Goal: Transaction & Acquisition: Purchase product/service

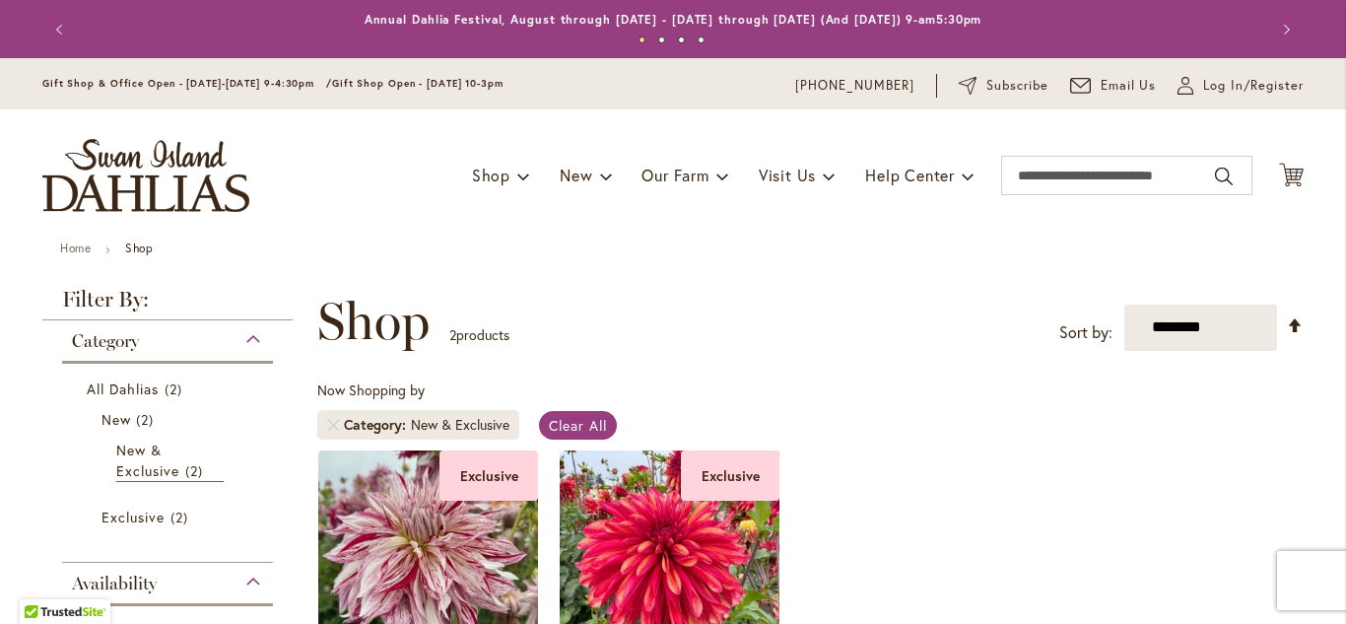
click at [797, 352] on div "**********" at bounding box center [810, 593] width 986 height 603
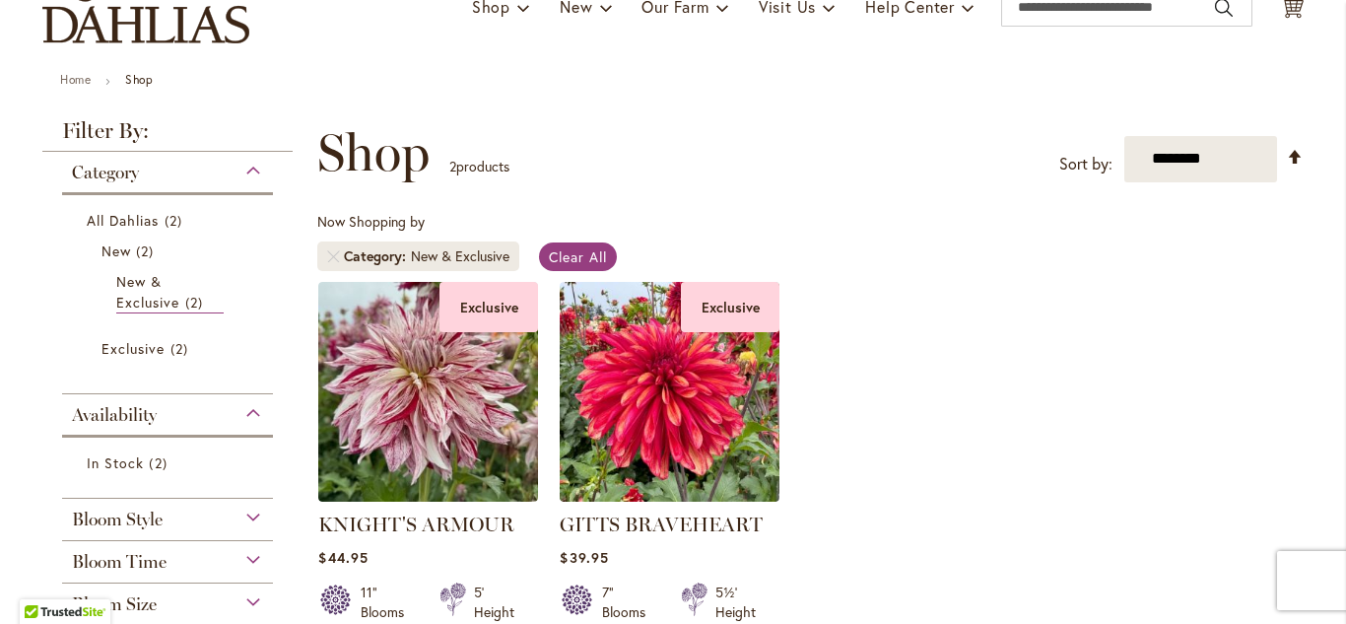
scroll to position [197, 0]
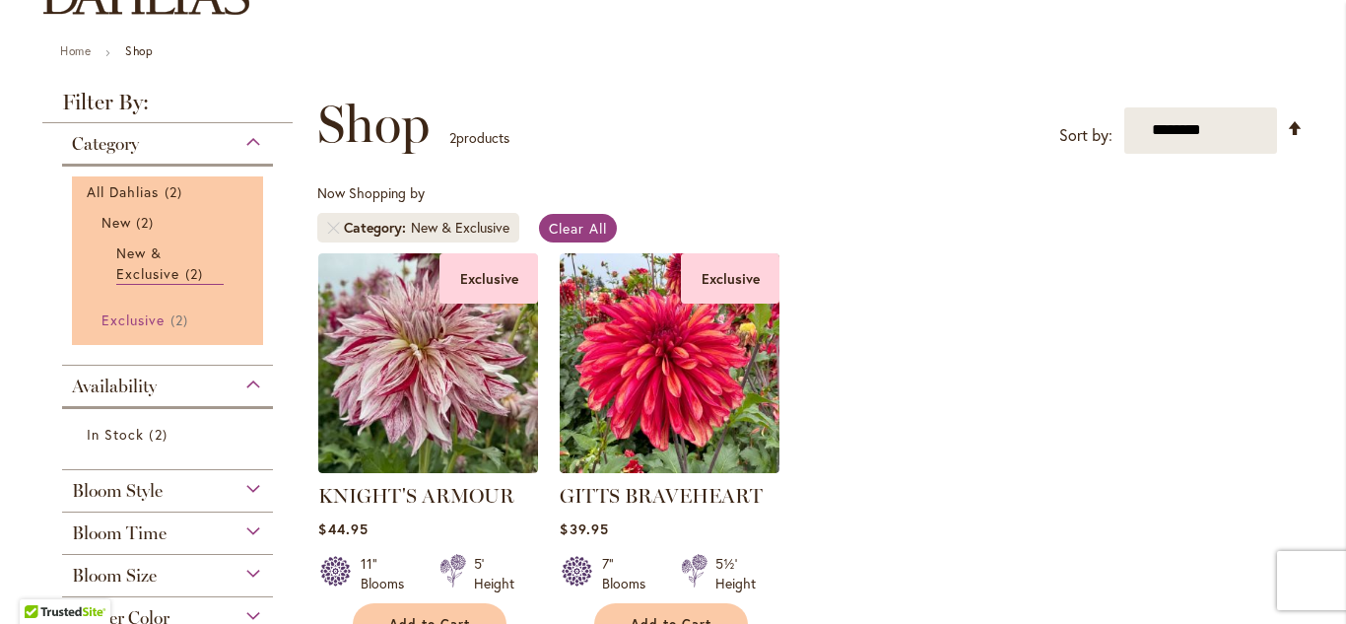
click at [141, 321] on span "Exclusive" at bounding box center [132, 319] width 63 height 19
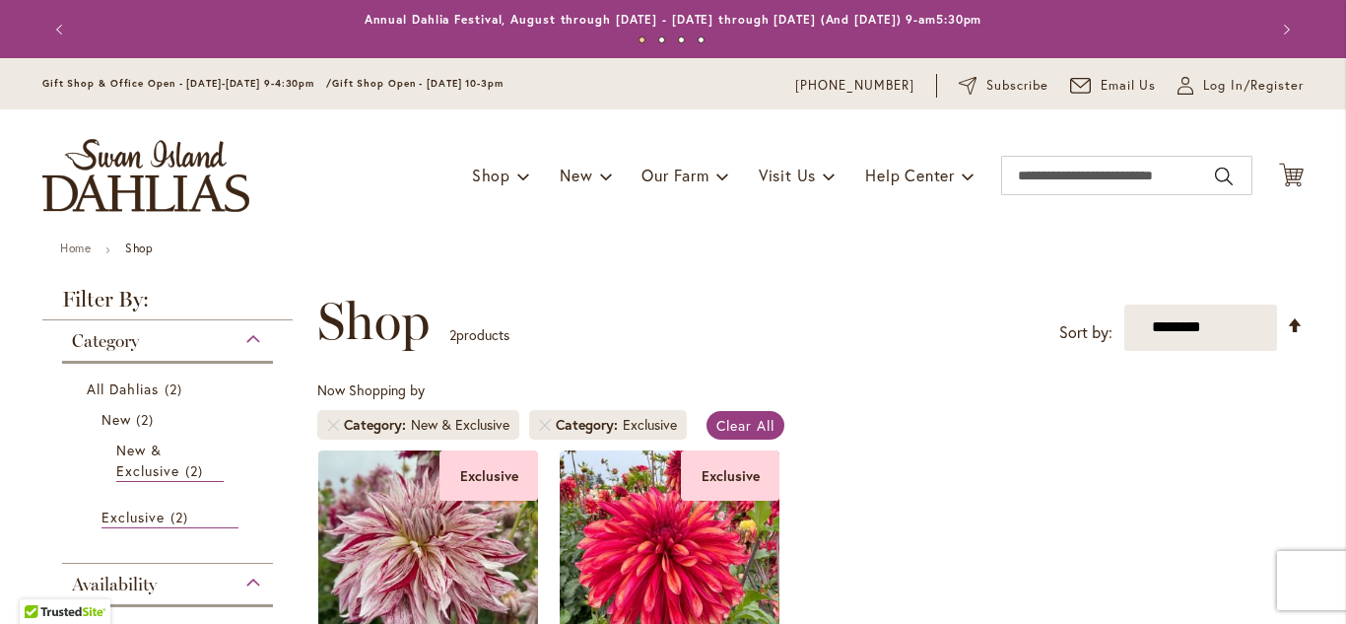
click at [934, 234] on div "Toggle Nav Shop Dahlia Tubers Collections Fresh Cut Dahlias Gardening Supplies …" at bounding box center [673, 175] width 1300 height 132
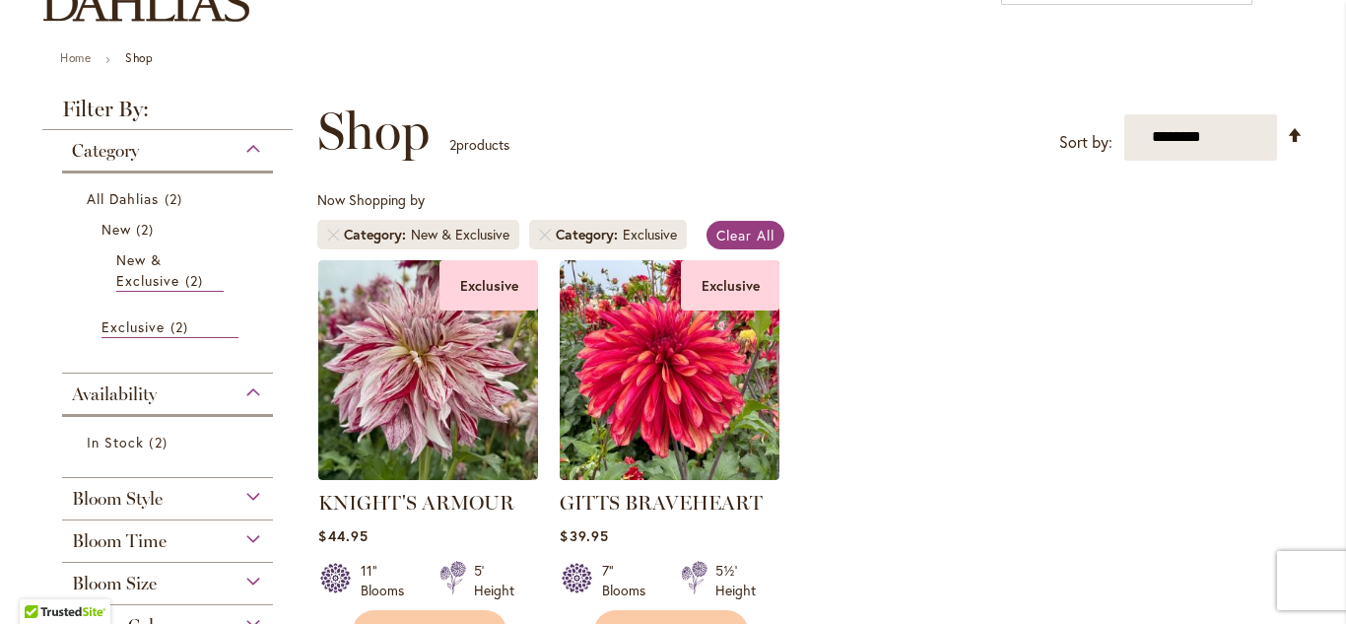
scroll to position [236, 0]
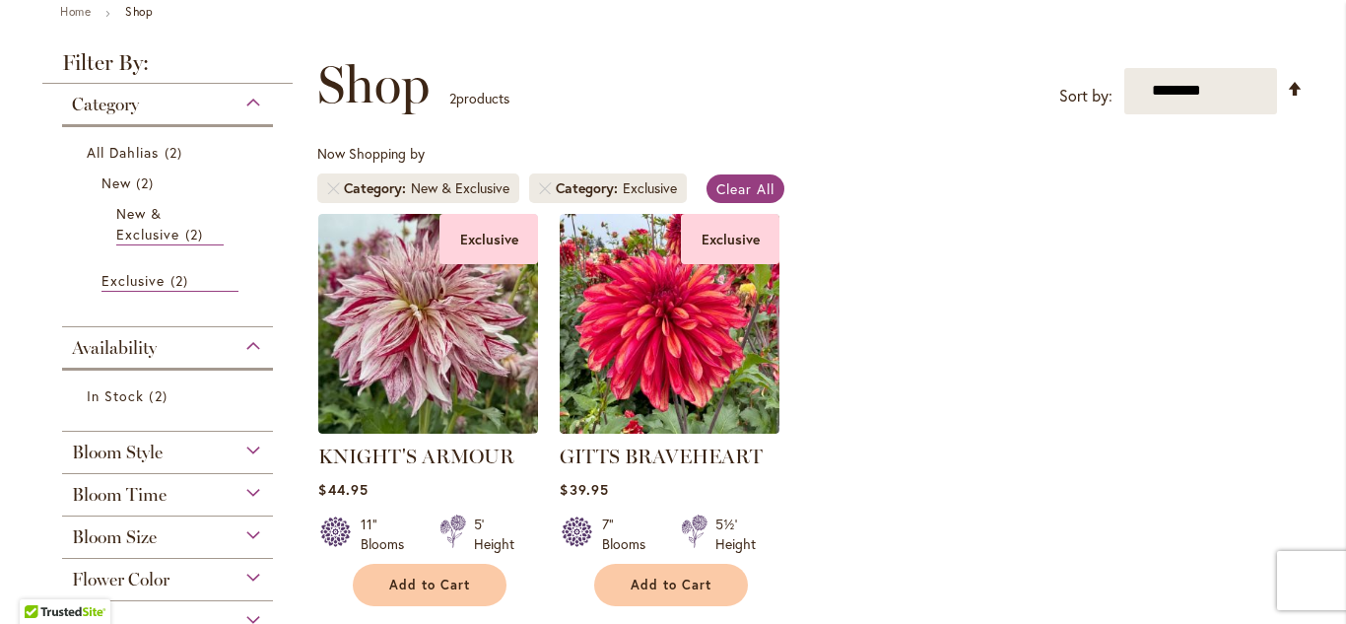
click at [106, 347] on span "Availability" at bounding box center [114, 348] width 85 height 22
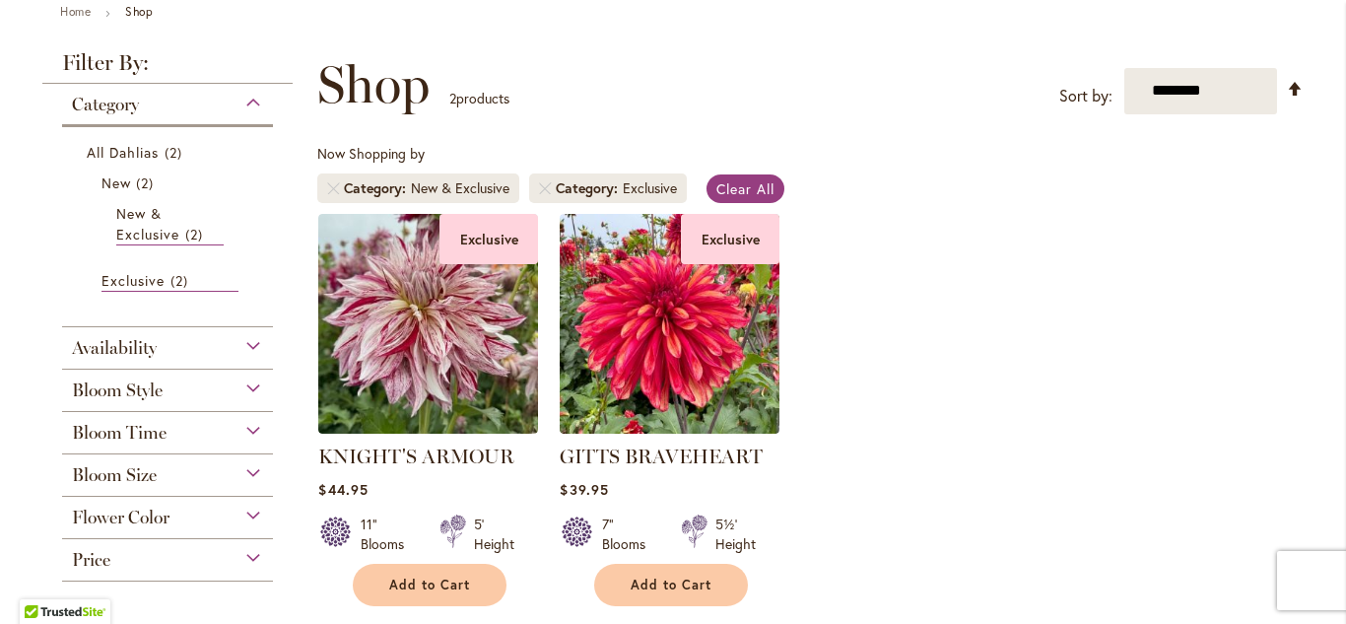
click at [103, 522] on span "Flower Color" at bounding box center [121, 517] width 98 height 22
click at [108, 515] on span "Flower Color" at bounding box center [121, 517] width 98 height 22
click at [118, 481] on span "Bloom Size" at bounding box center [114, 475] width 85 height 22
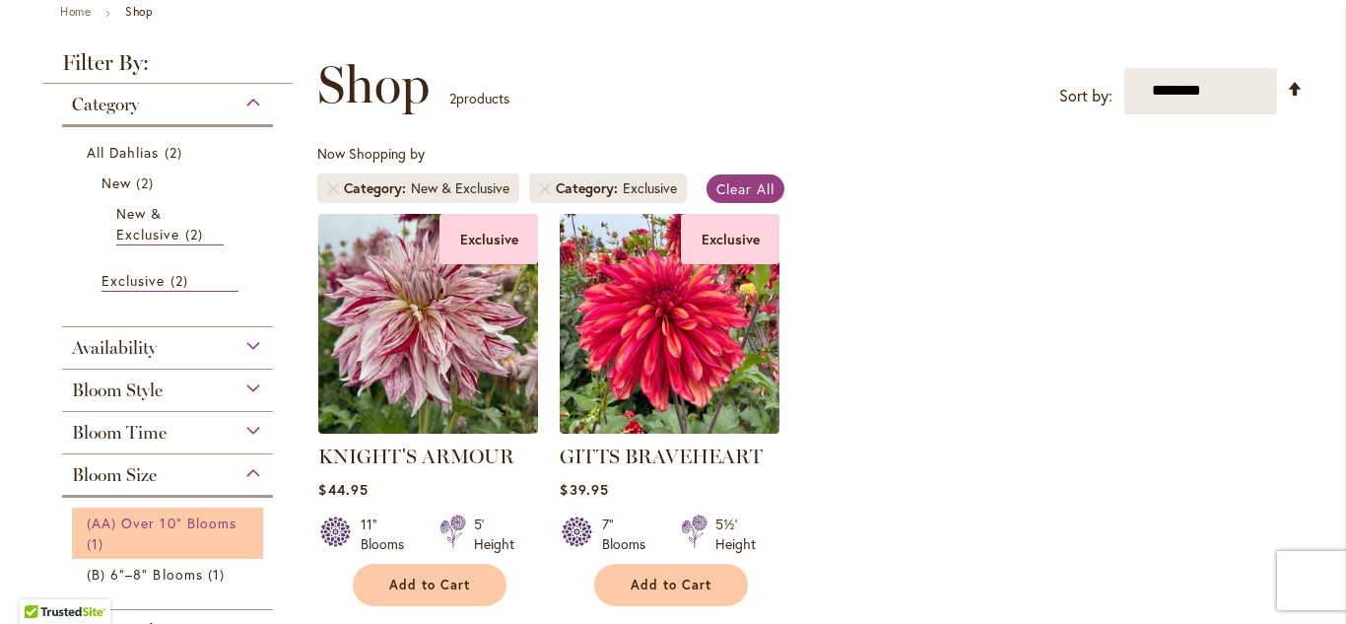
click at [191, 523] on span "(AA) Over 10" Blooms" at bounding box center [162, 522] width 150 height 19
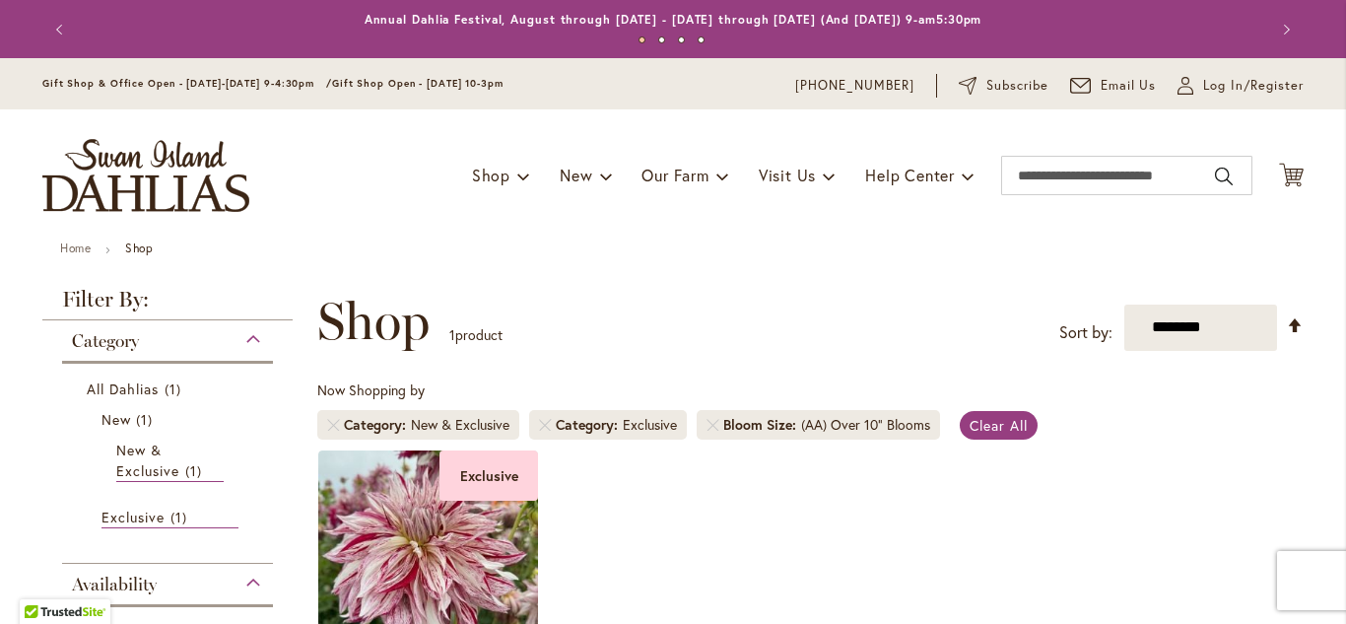
click at [827, 302] on div "**********" at bounding box center [810, 321] width 986 height 59
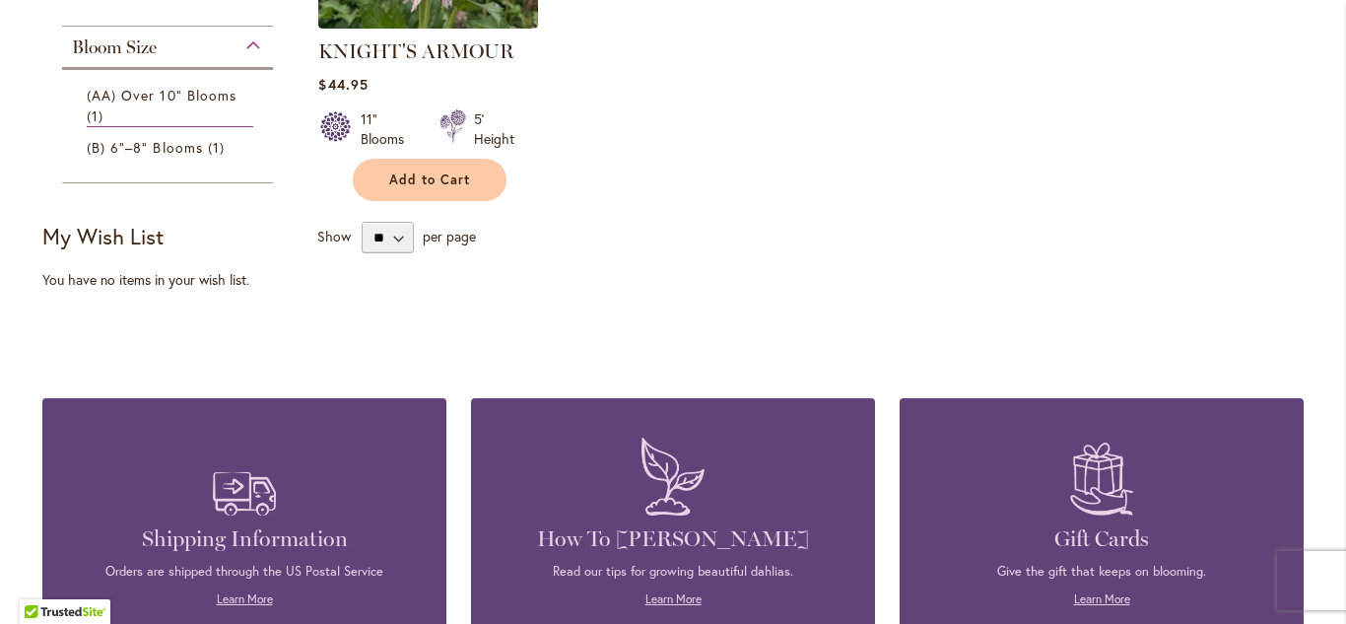
scroll to position [630, 0]
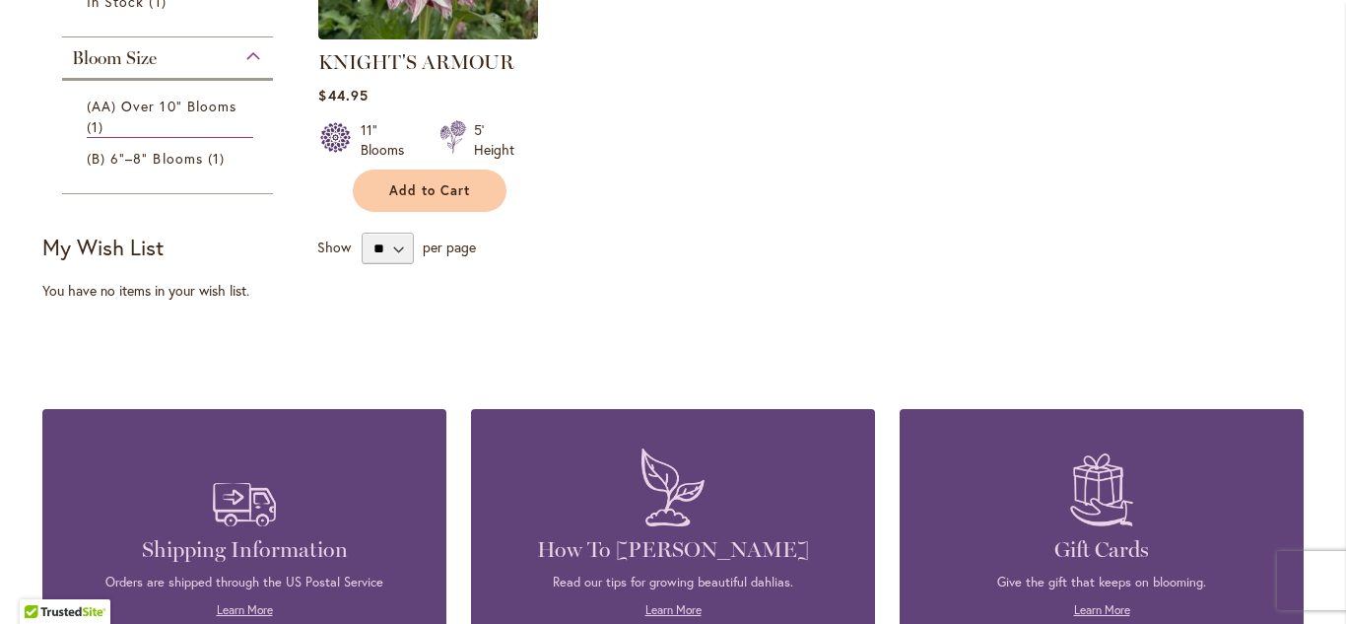
click at [107, 253] on strong "My Wish List" at bounding box center [102, 246] width 121 height 29
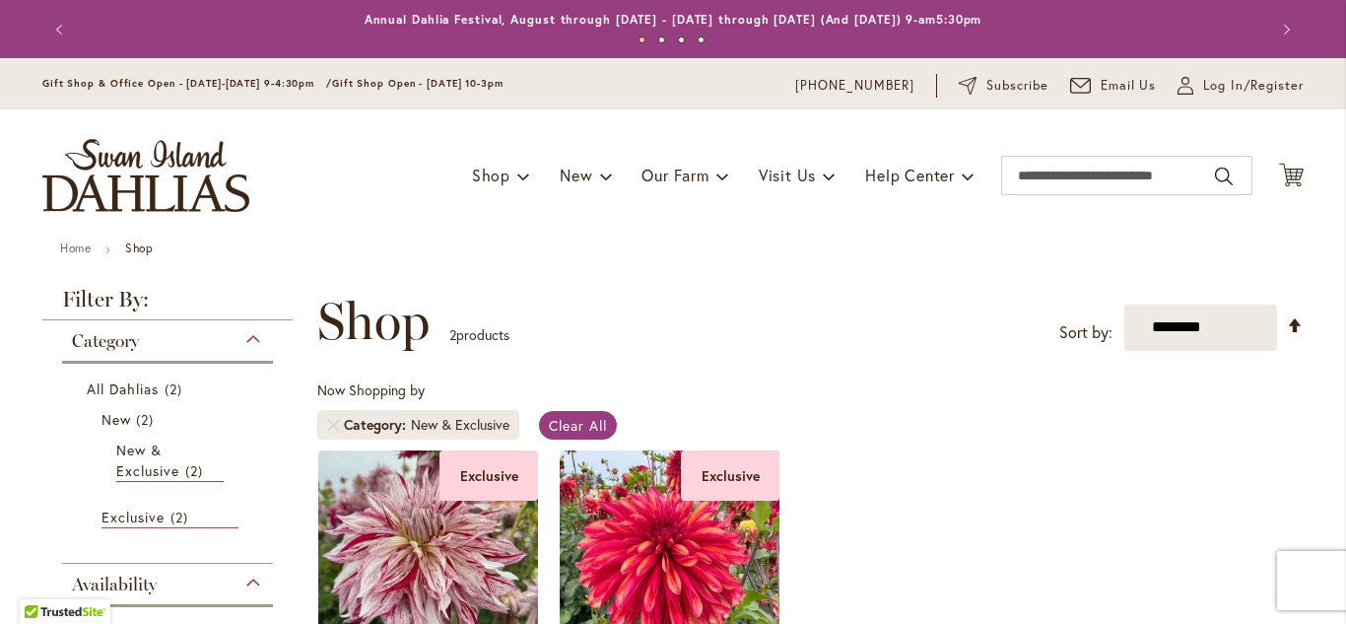
click at [141, 250] on strong "Shop" at bounding box center [139, 247] width 28 height 15
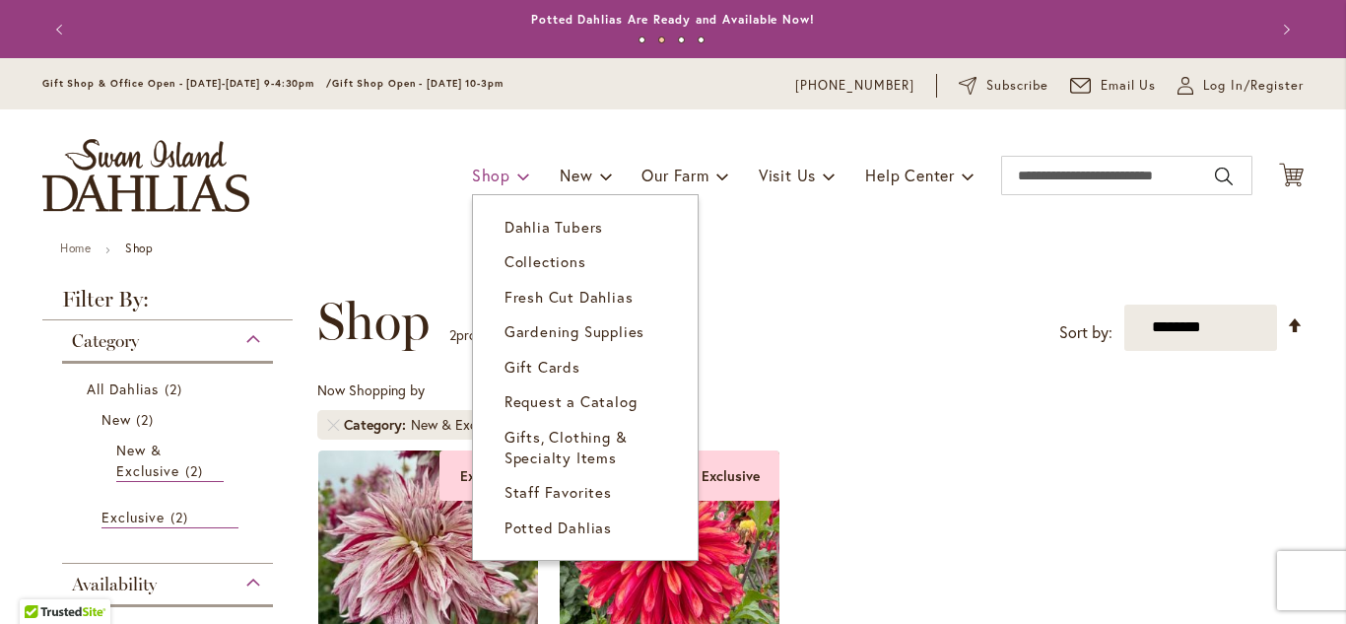
click at [486, 174] on span "Shop" at bounding box center [491, 174] width 38 height 21
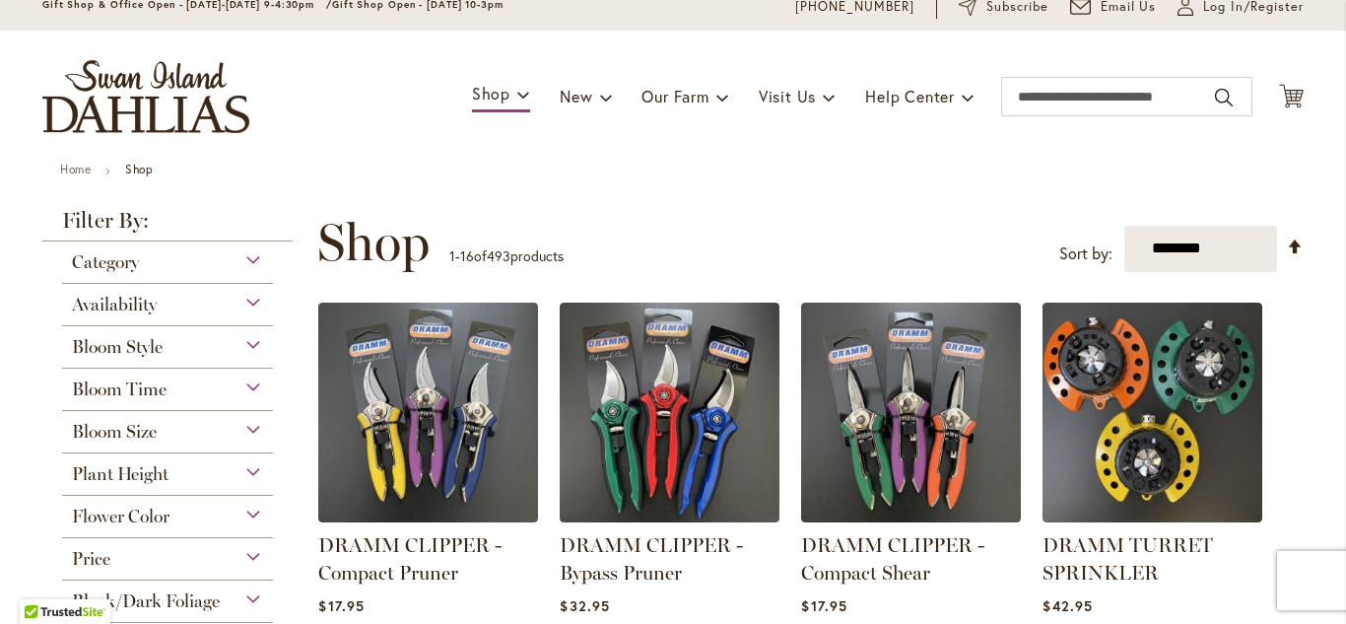
scroll to position [39, 0]
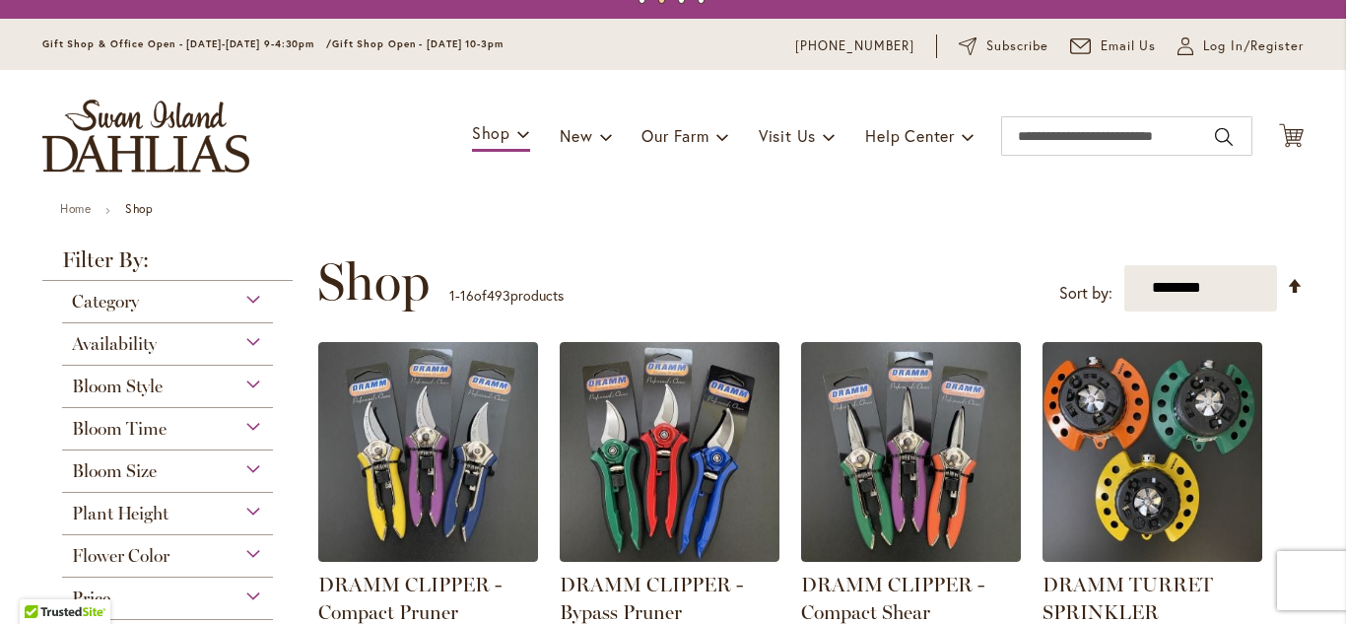
click at [137, 465] on span "Bloom Size" at bounding box center [114, 471] width 85 height 22
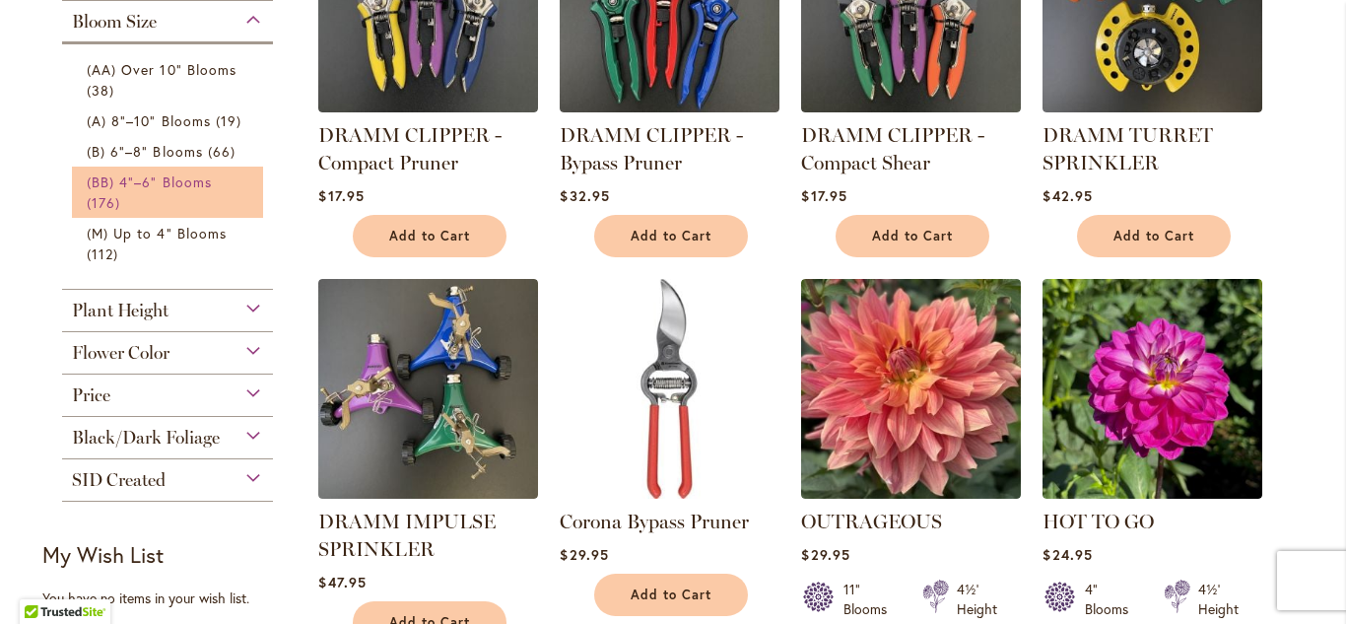
click at [175, 182] on span "(BB) 4"–6" Blooms" at bounding box center [149, 181] width 125 height 19
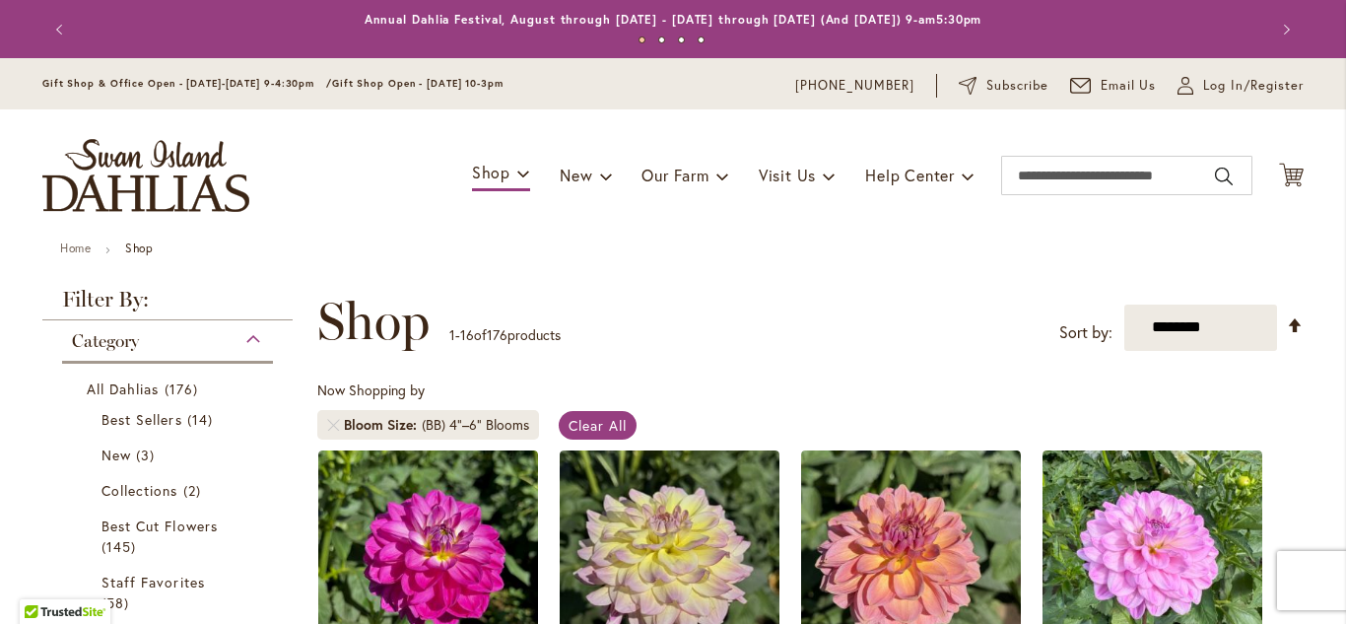
click at [801, 318] on div "**********" at bounding box center [810, 321] width 986 height 59
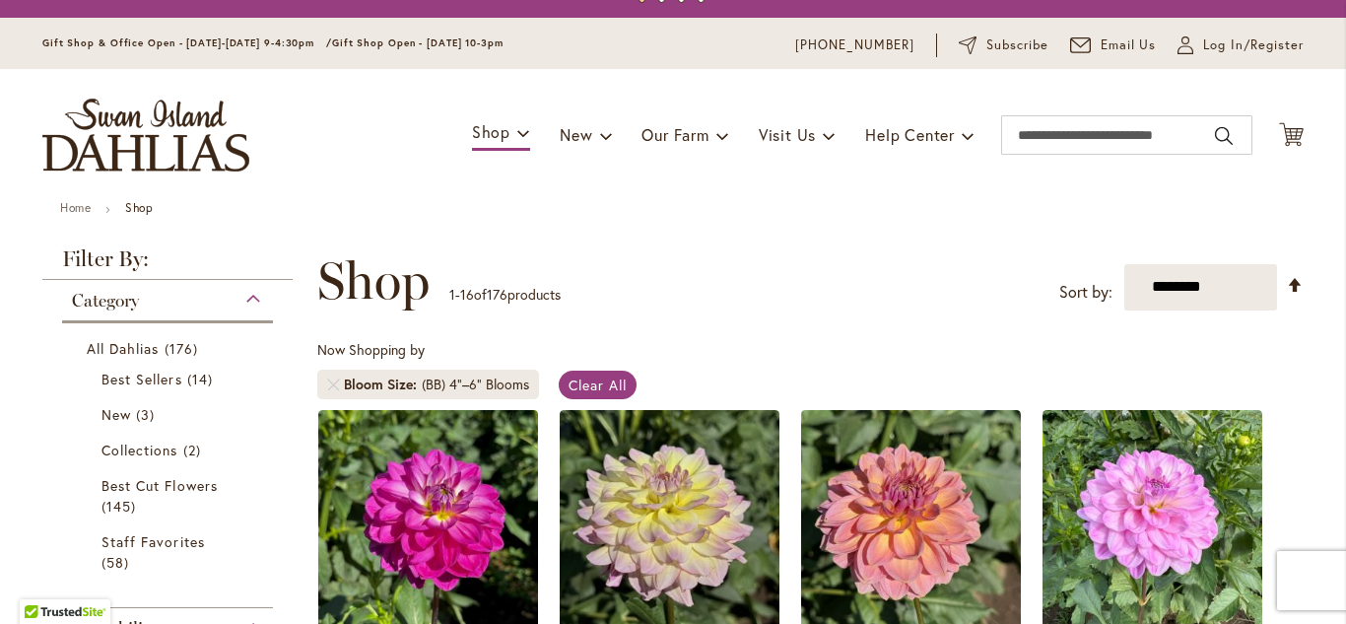
scroll to position [12, 0]
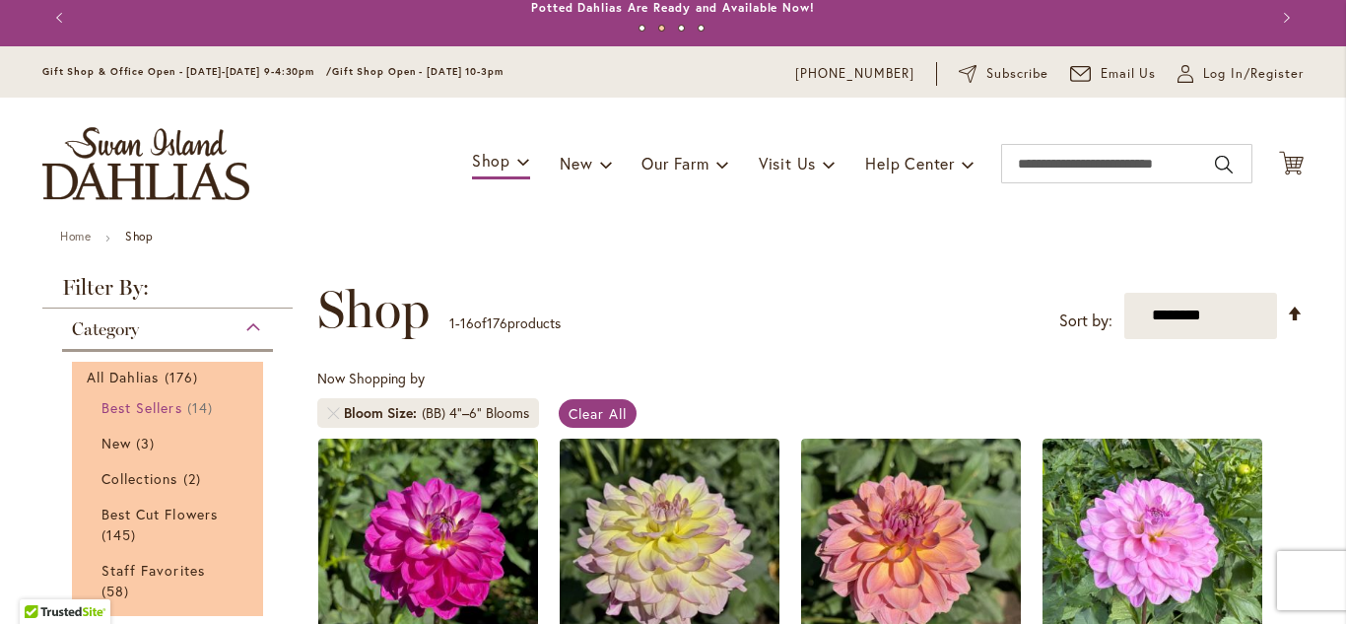
click at [155, 410] on span "Best Sellers" at bounding box center [141, 407] width 81 height 19
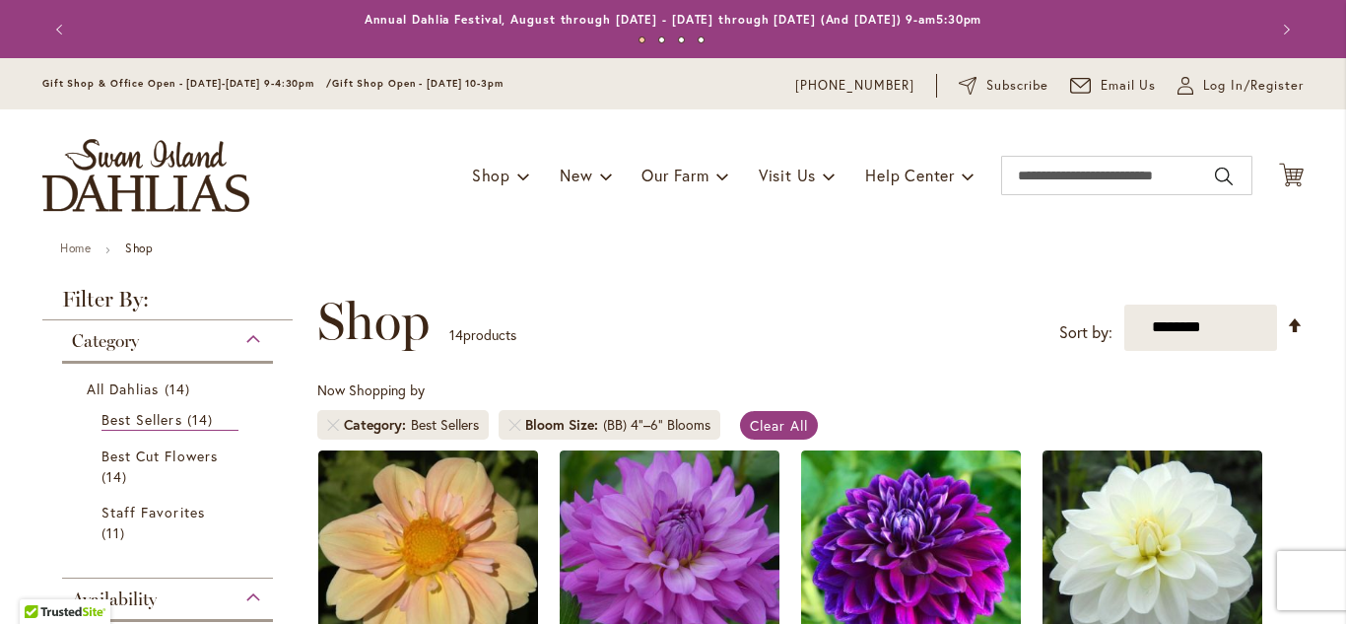
click at [898, 317] on div "**********" at bounding box center [810, 321] width 986 height 59
click at [984, 312] on div "**********" at bounding box center [810, 321] width 986 height 59
click at [1091, 180] on input "Search" at bounding box center [1126, 175] width 251 height 39
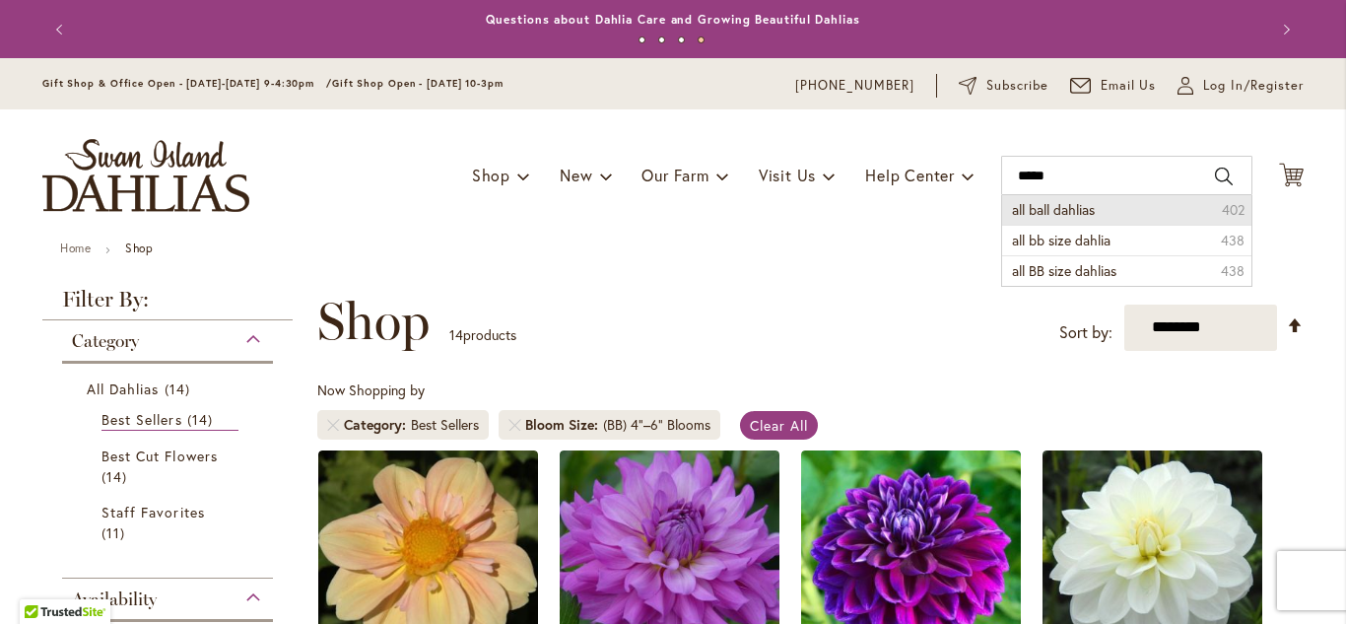
click at [1049, 212] on span "all ball dahlias" at bounding box center [1053, 209] width 83 height 19
type input "**********"
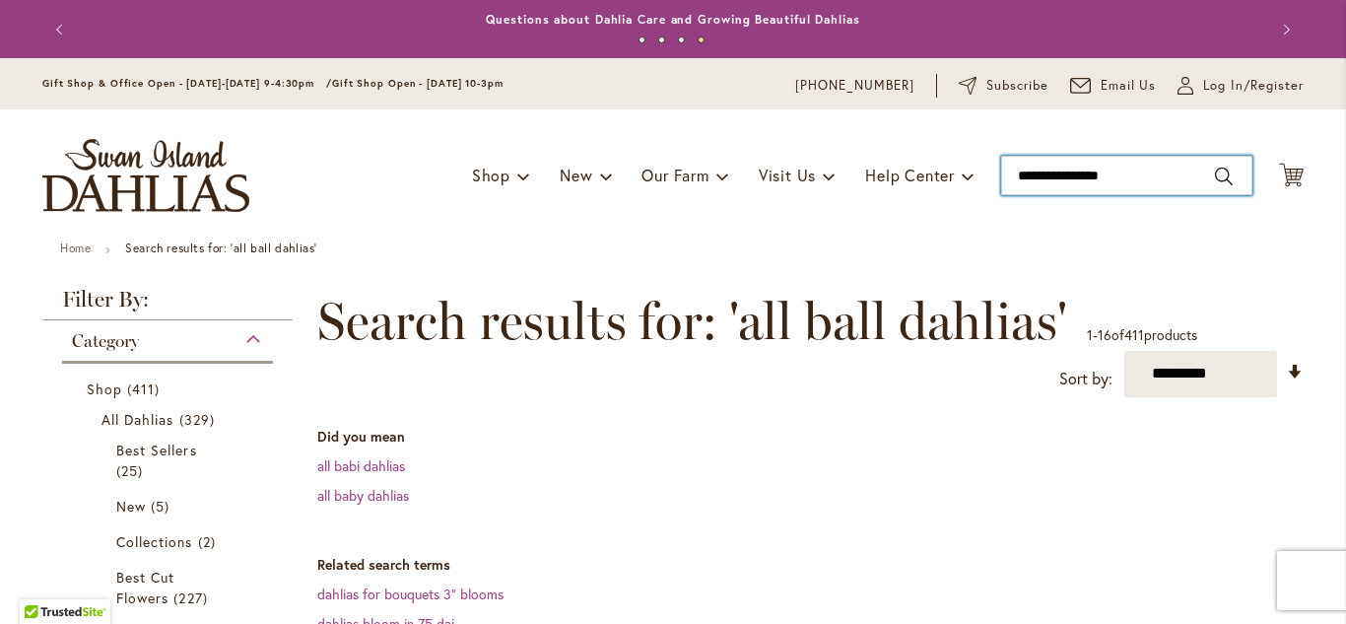
click at [1129, 170] on input "**********" at bounding box center [1126, 175] width 251 height 39
click at [1120, 172] on input "**********" at bounding box center [1126, 175] width 251 height 39
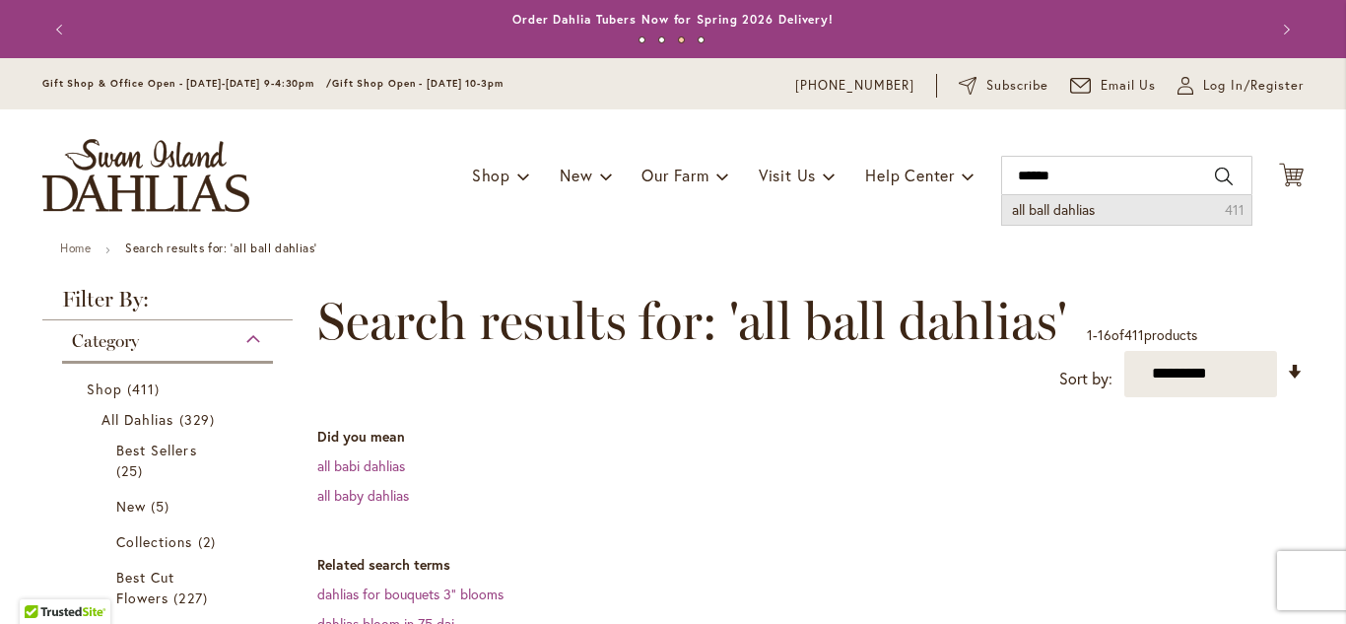
click at [1068, 209] on span "all ball dahlias" at bounding box center [1053, 209] width 83 height 19
type input "**********"
click at [930, 500] on dd "all baby dahlias" at bounding box center [810, 496] width 986 height 20
type input "**********"
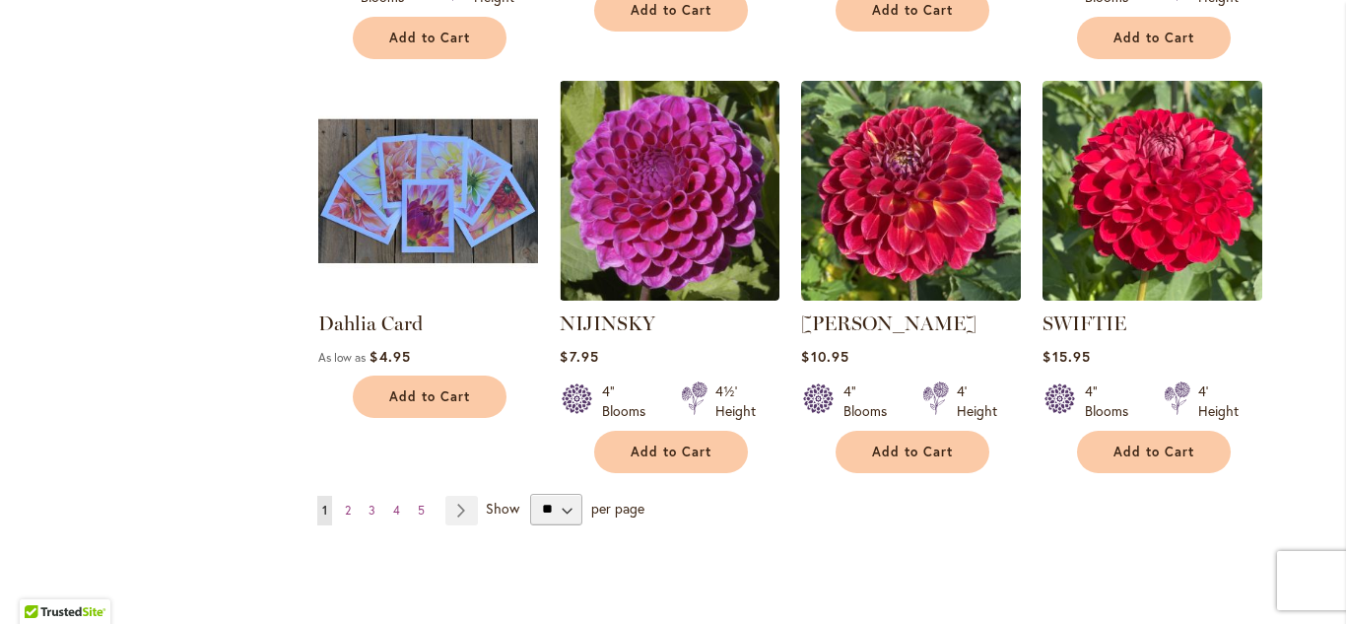
scroll to position [1970, 0]
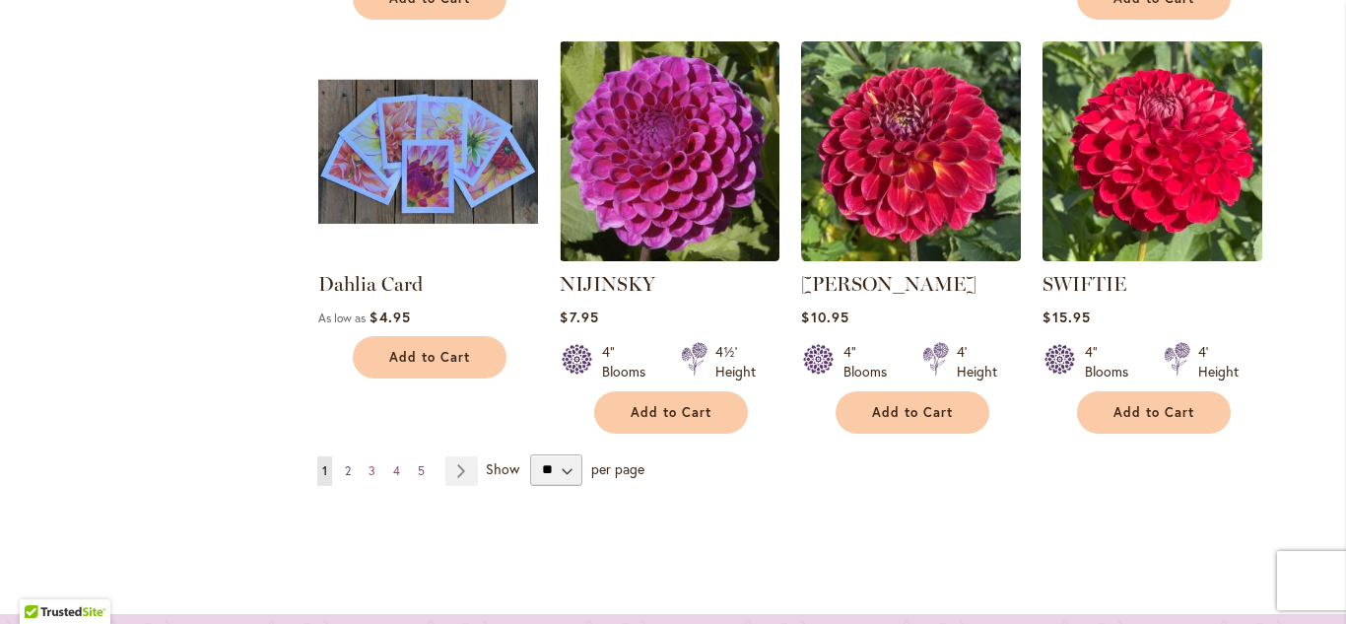
click at [351, 463] on span "2" at bounding box center [348, 470] width 6 height 15
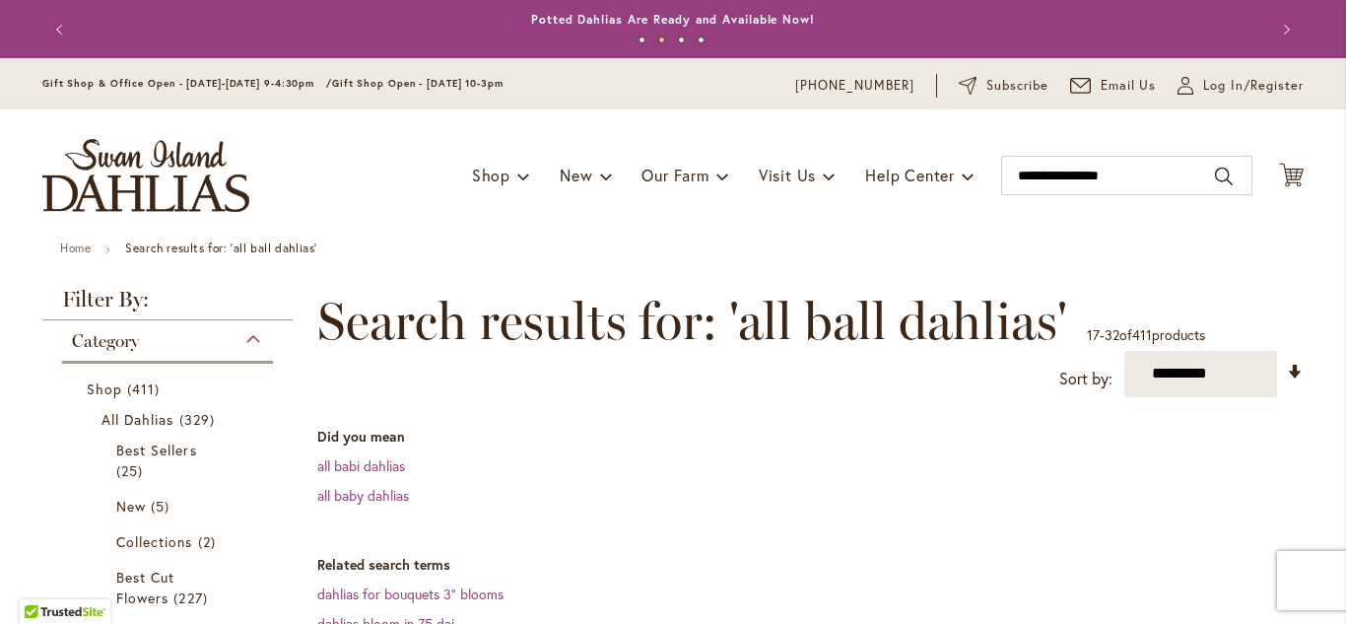
click at [1013, 433] on dt "Did you mean" at bounding box center [810, 437] width 986 height 20
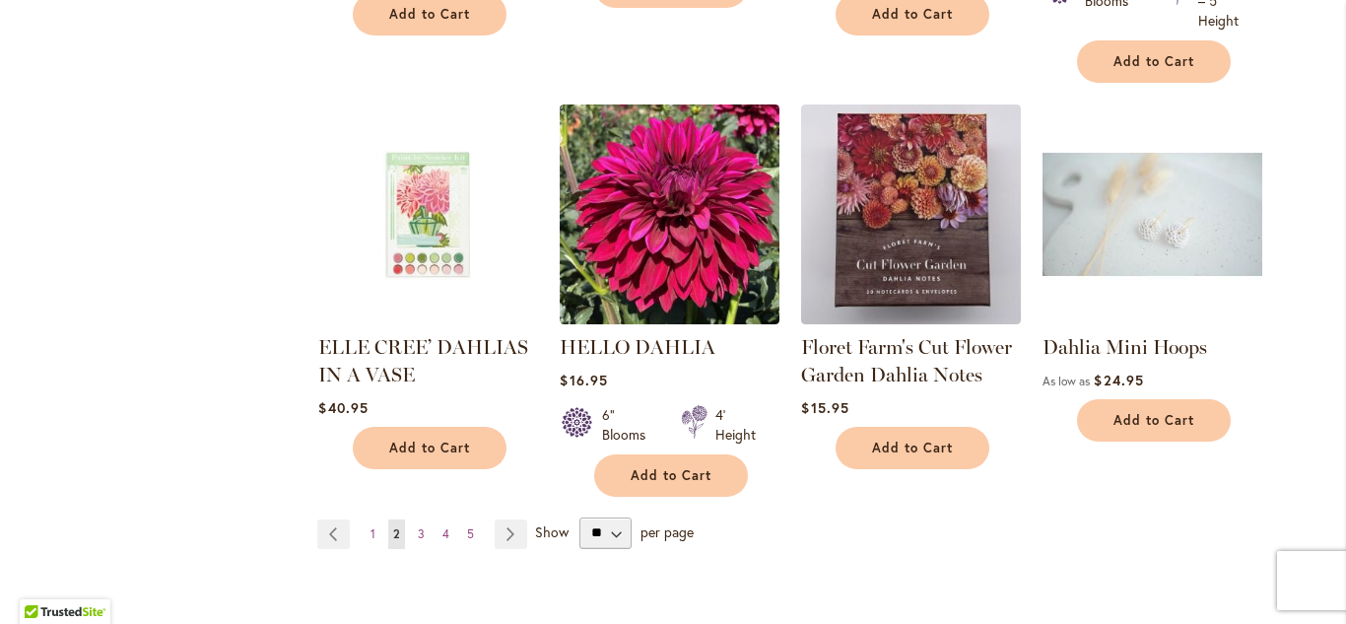
scroll to position [2088, 0]
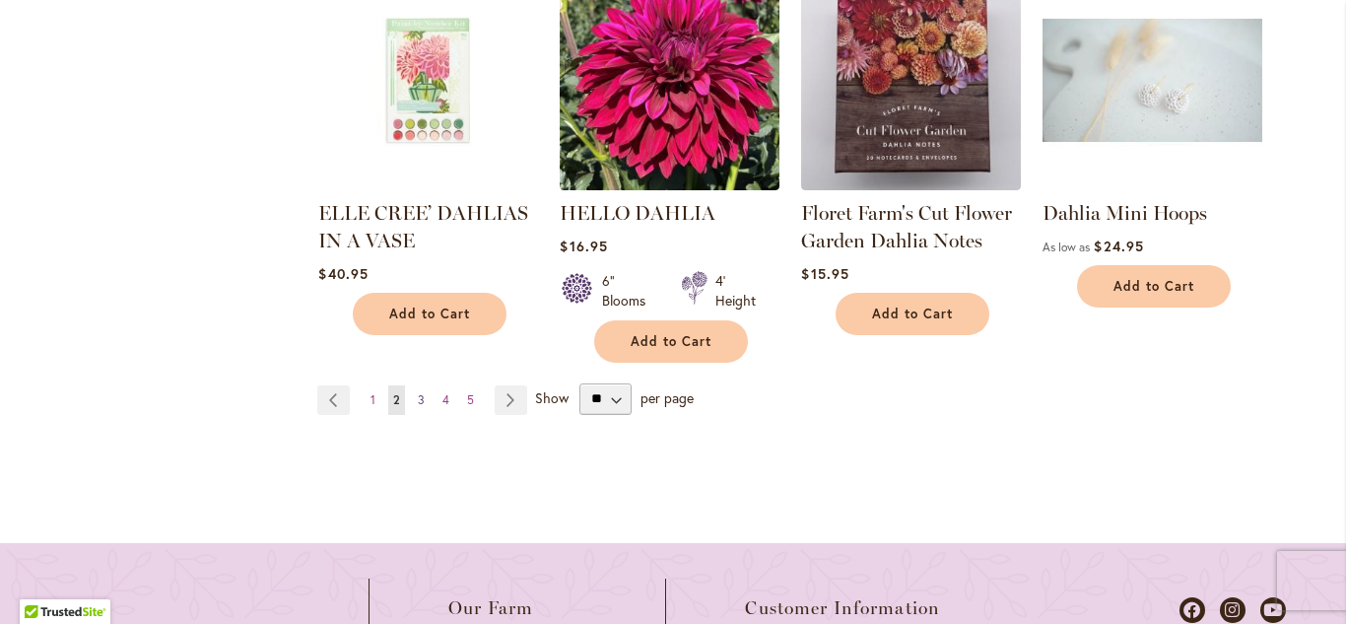
click at [425, 394] on link "Page 3" at bounding box center [421, 400] width 17 height 30
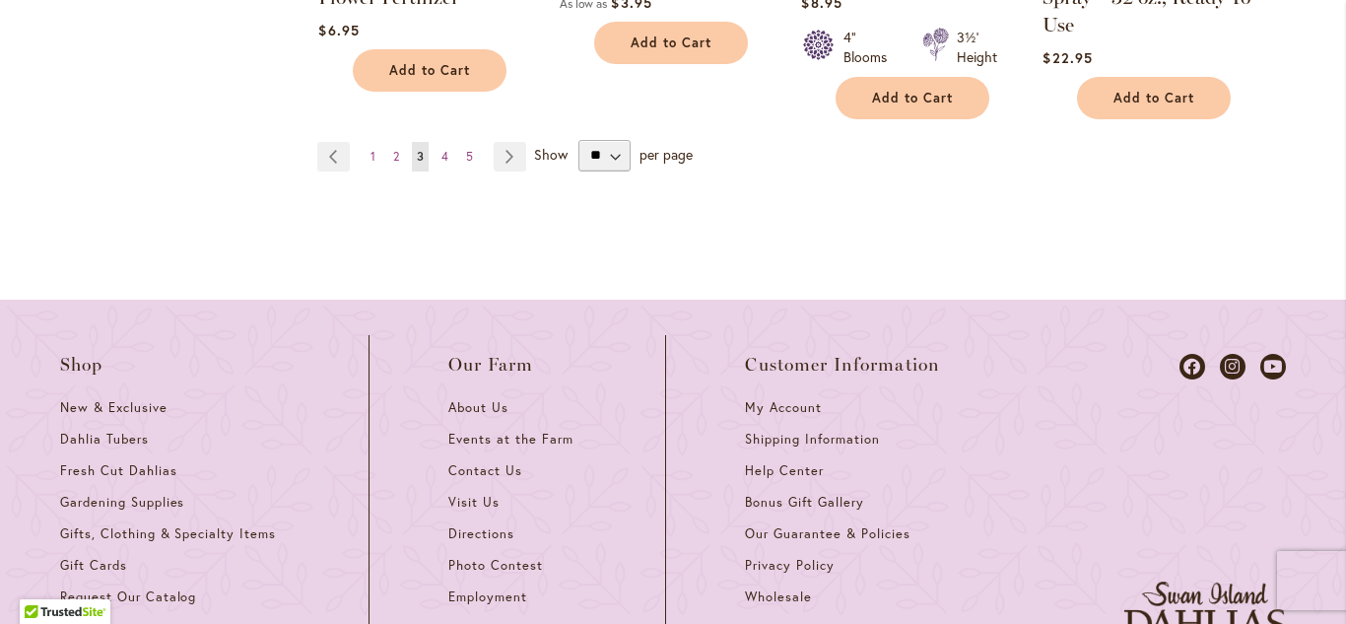
scroll to position [2285, 0]
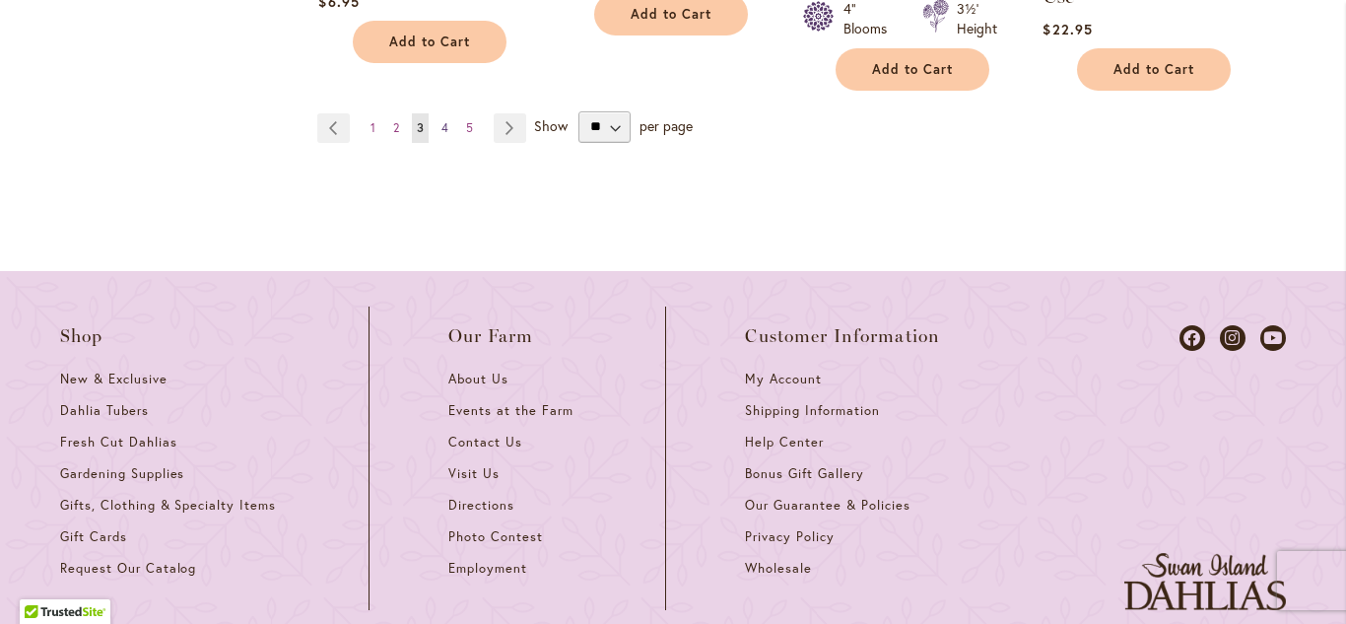
click at [444, 125] on span "4" at bounding box center [444, 127] width 7 height 15
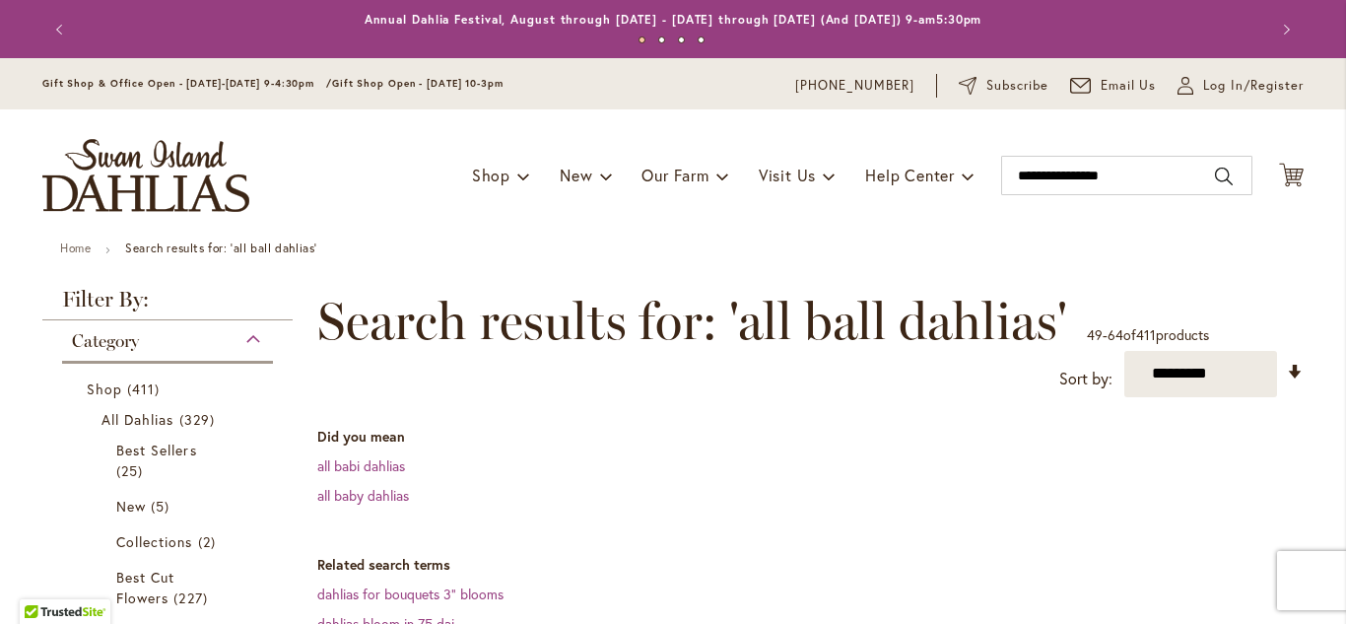
click at [943, 500] on dd "all baby dahlias" at bounding box center [810, 496] width 986 height 20
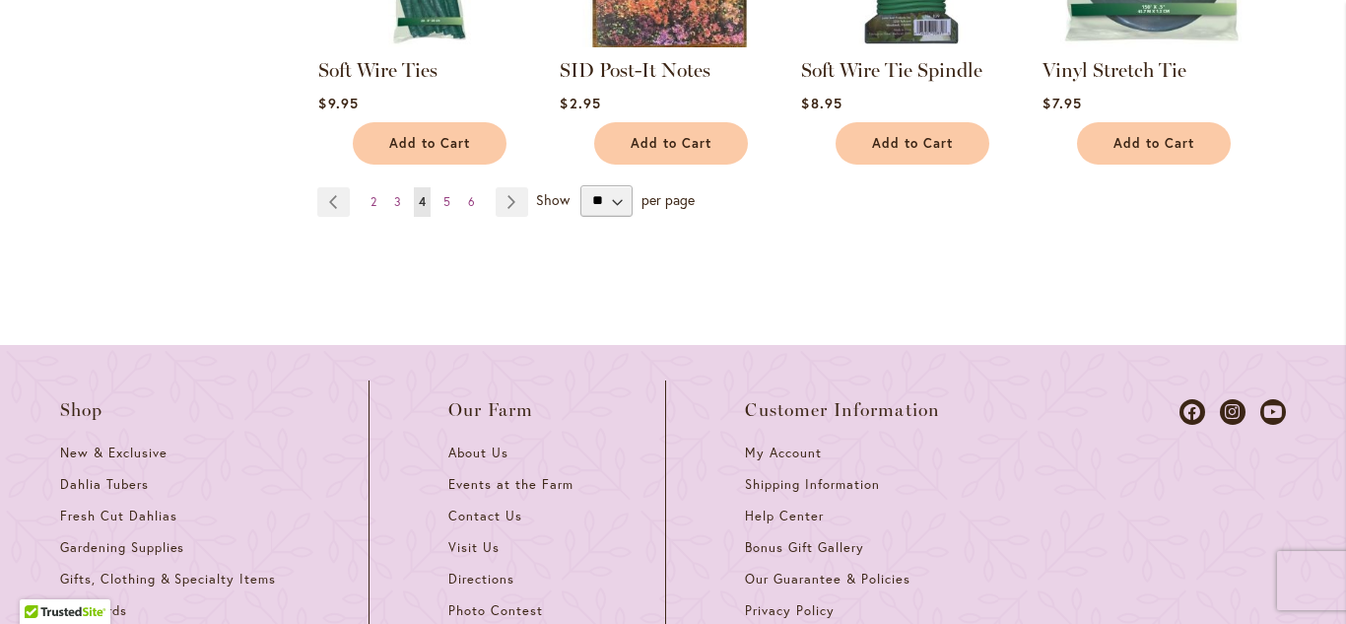
scroll to position [2128, 0]
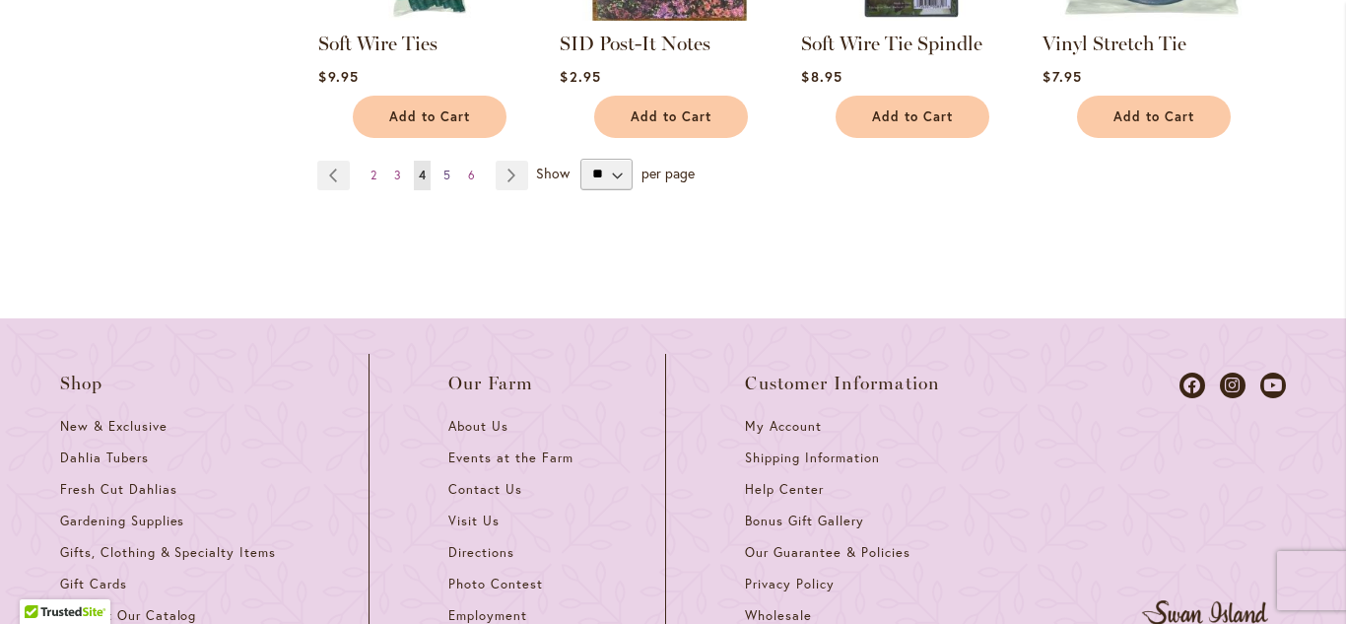
click at [448, 170] on span "5" at bounding box center [446, 174] width 7 height 15
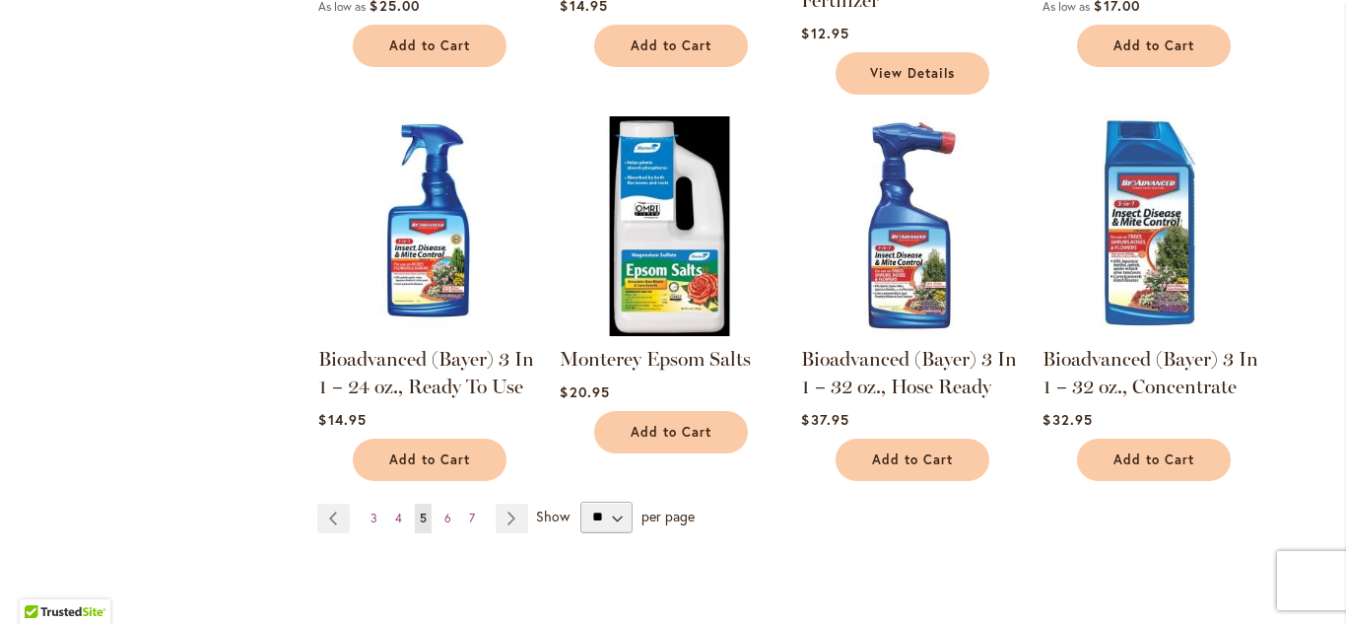
scroll to position [1852, 0]
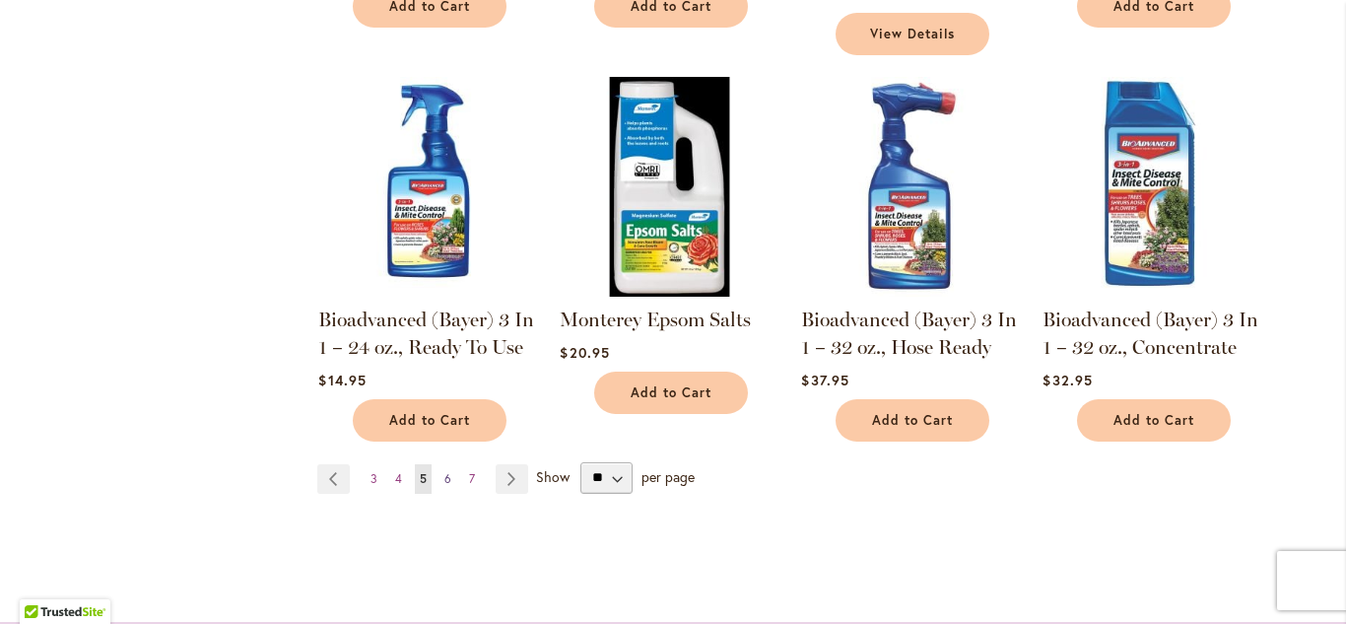
click at [450, 476] on span "6" at bounding box center [447, 478] width 7 height 15
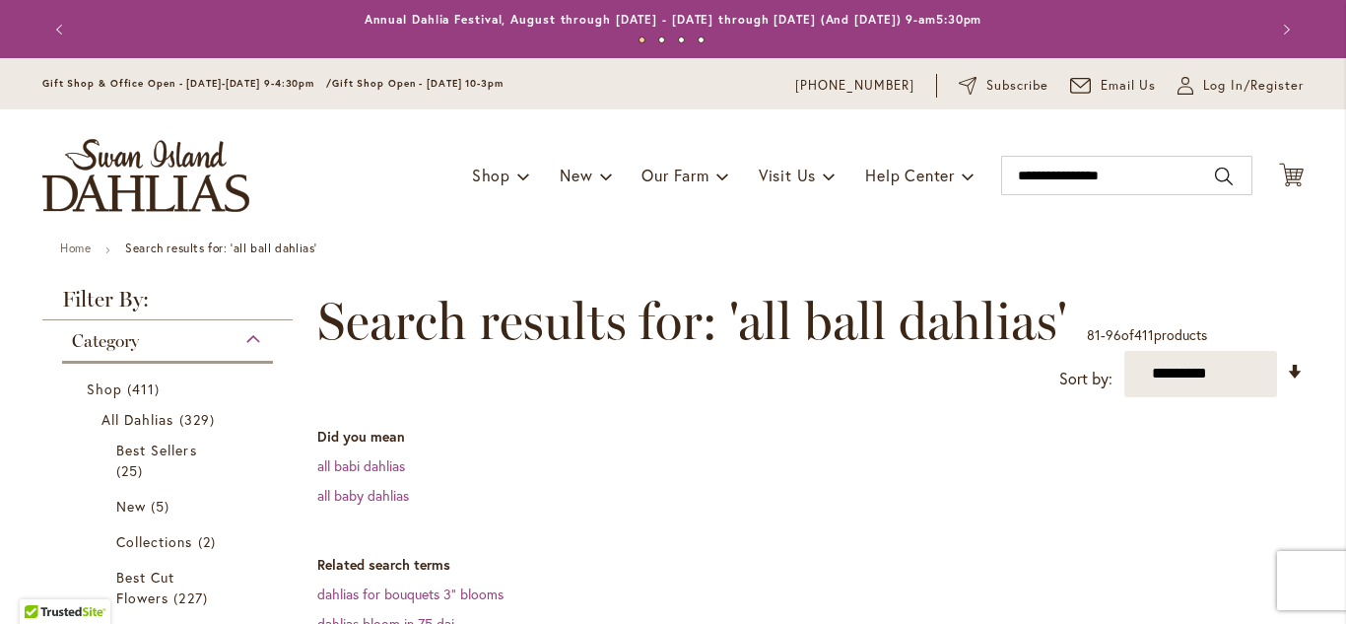
click at [915, 603] on dl "Related search terms dahlias for bouquets 3" blooms dahlias bloom in 75 dai dah…" at bounding box center [810, 624] width 986 height 138
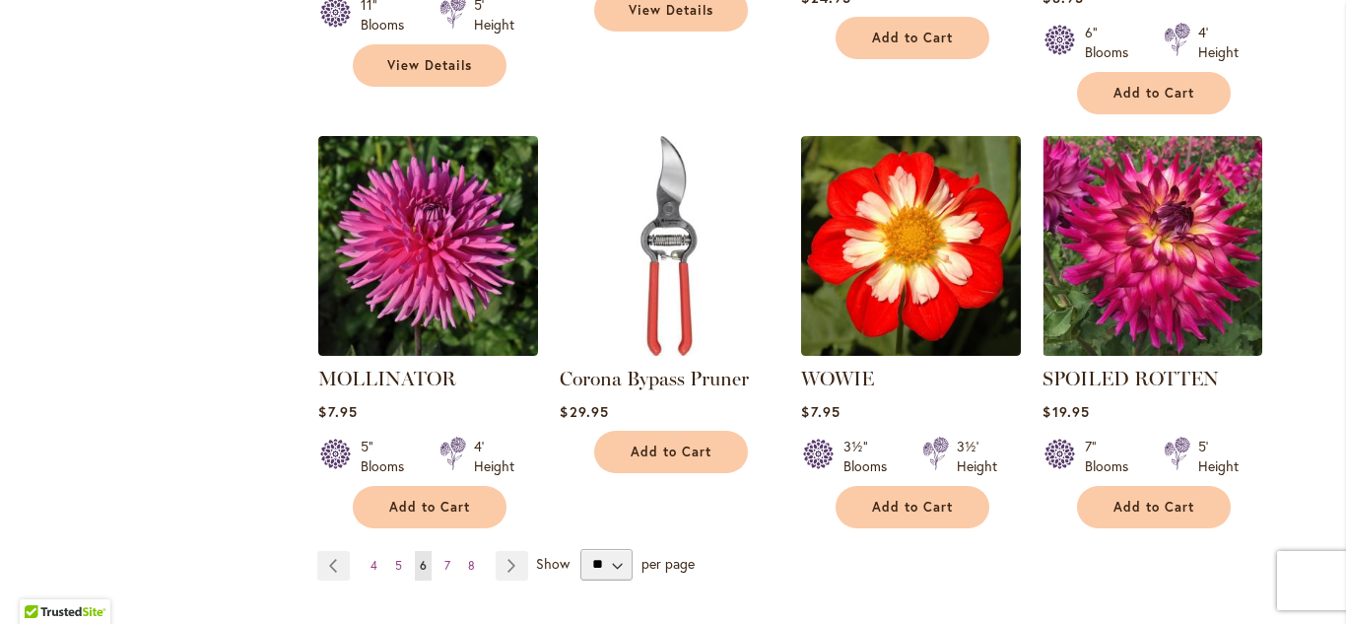
scroll to position [1852, 0]
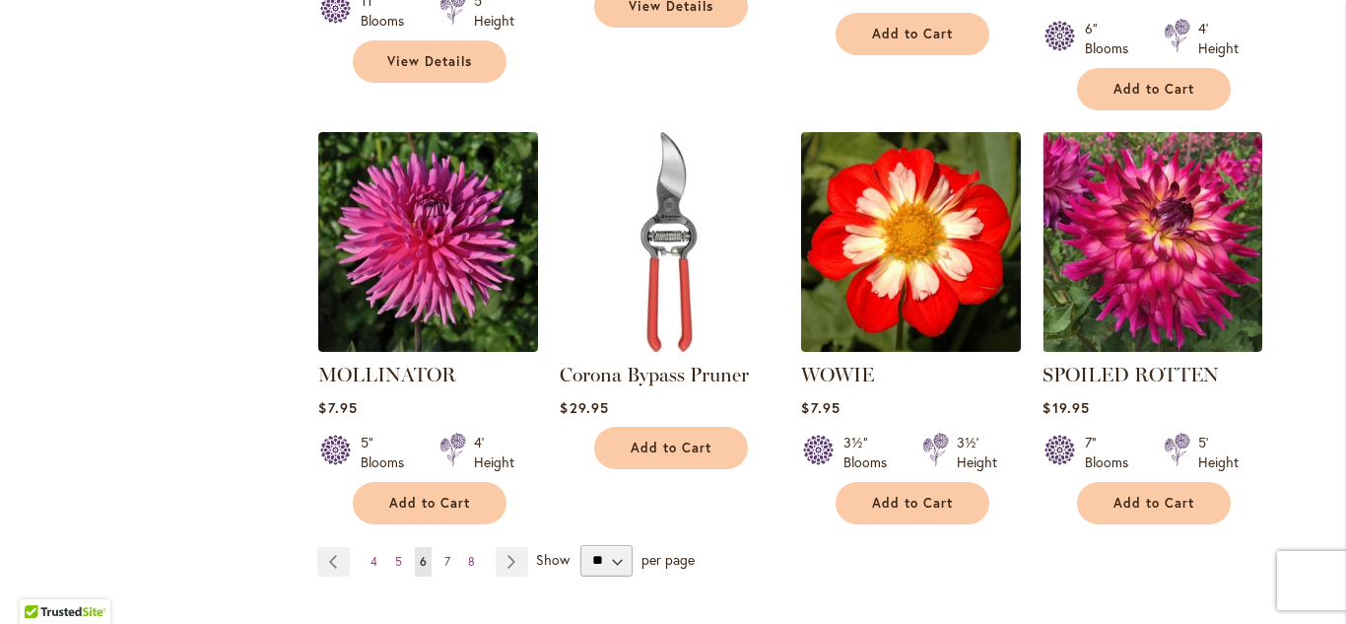
click at [446, 554] on span "7" at bounding box center [447, 561] width 6 height 15
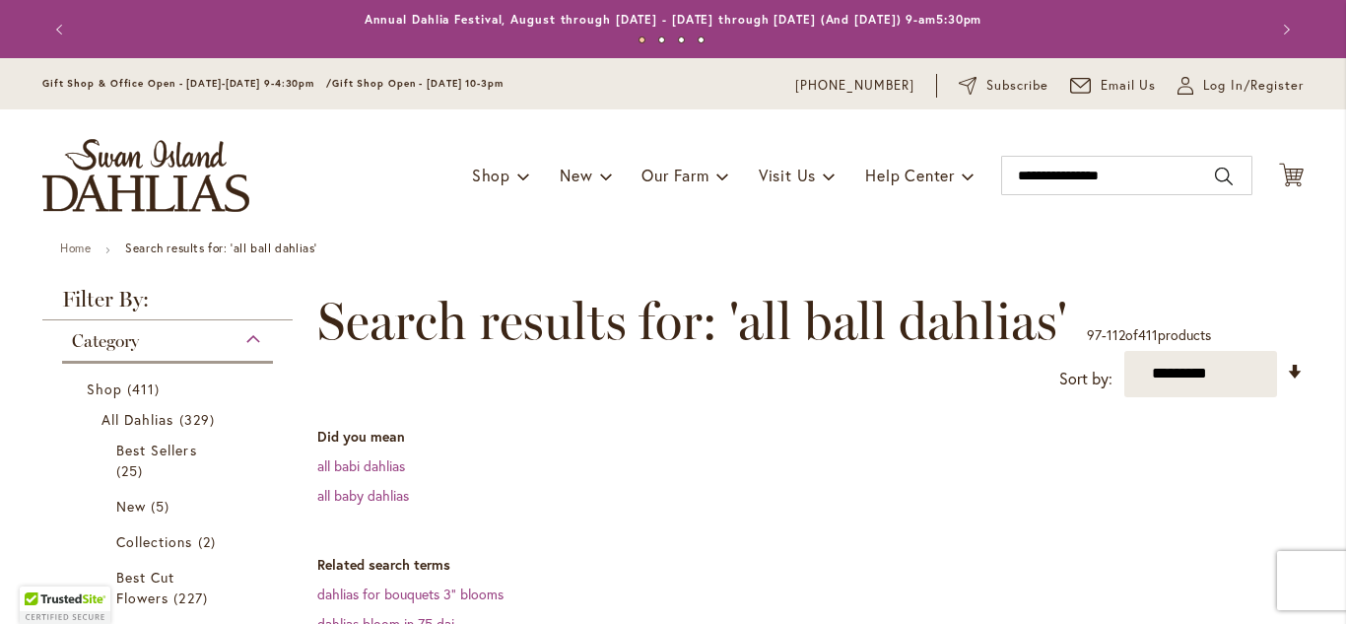
click at [691, 489] on dd "all baby dahlias" at bounding box center [810, 496] width 986 height 20
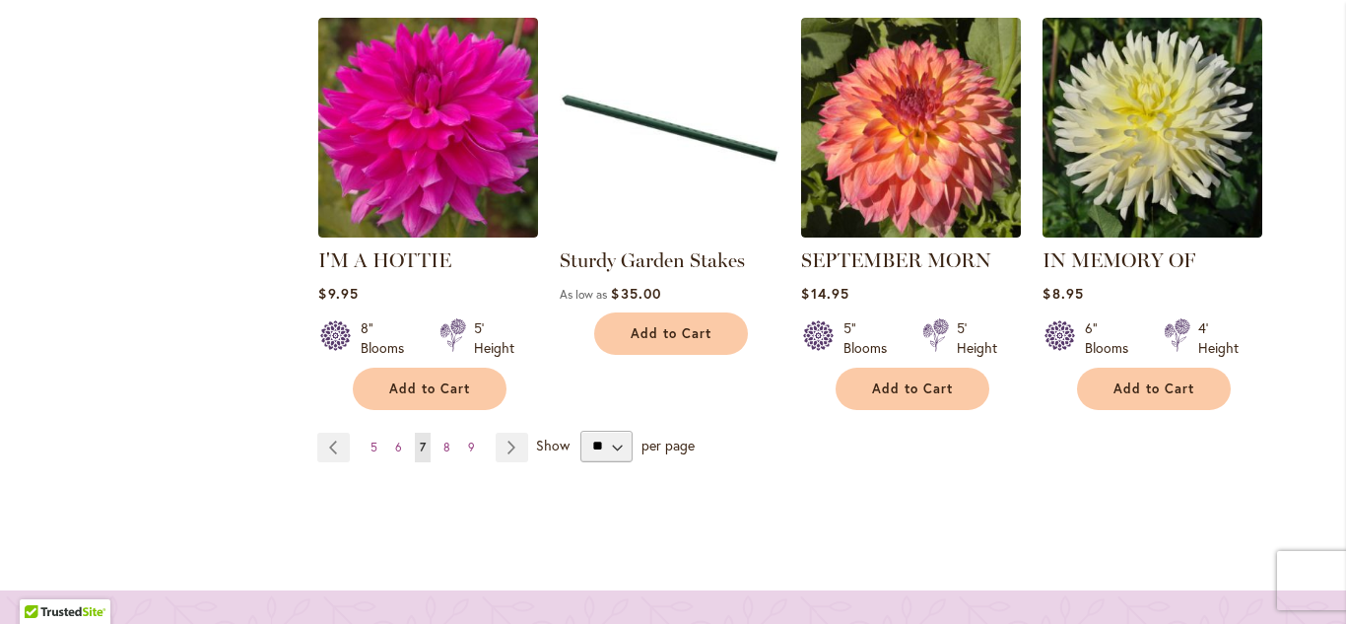
scroll to position [1970, 0]
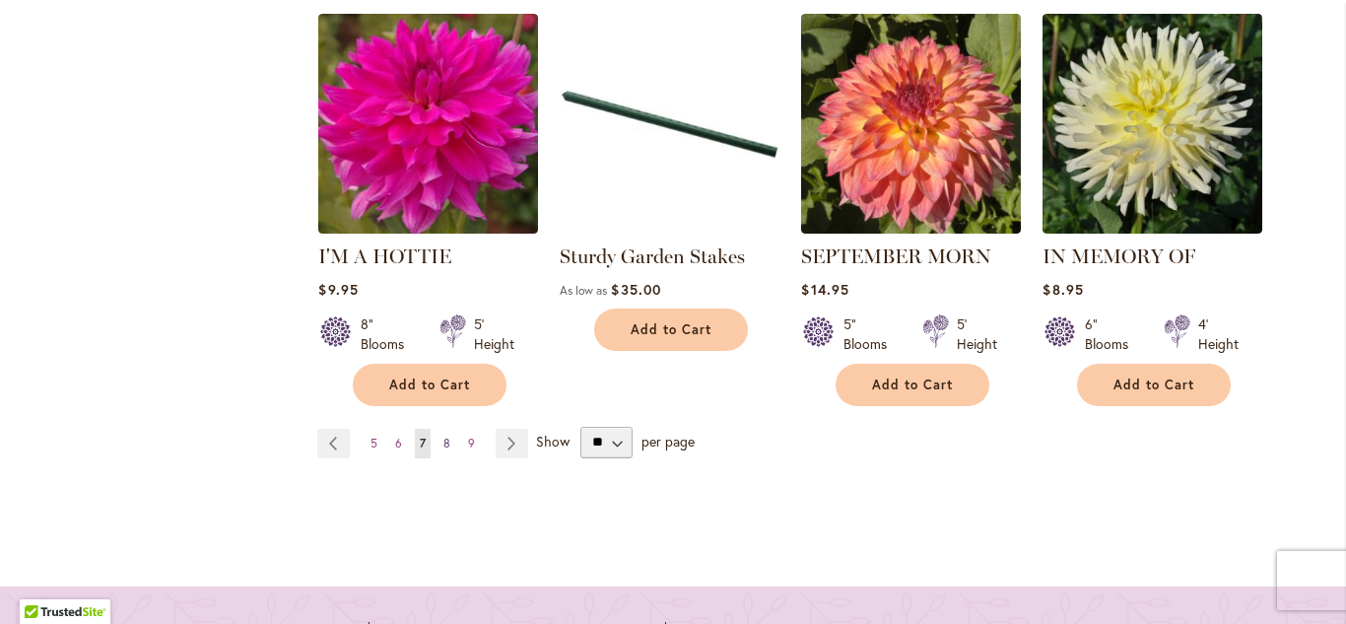
click at [446, 439] on span "8" at bounding box center [446, 442] width 7 height 15
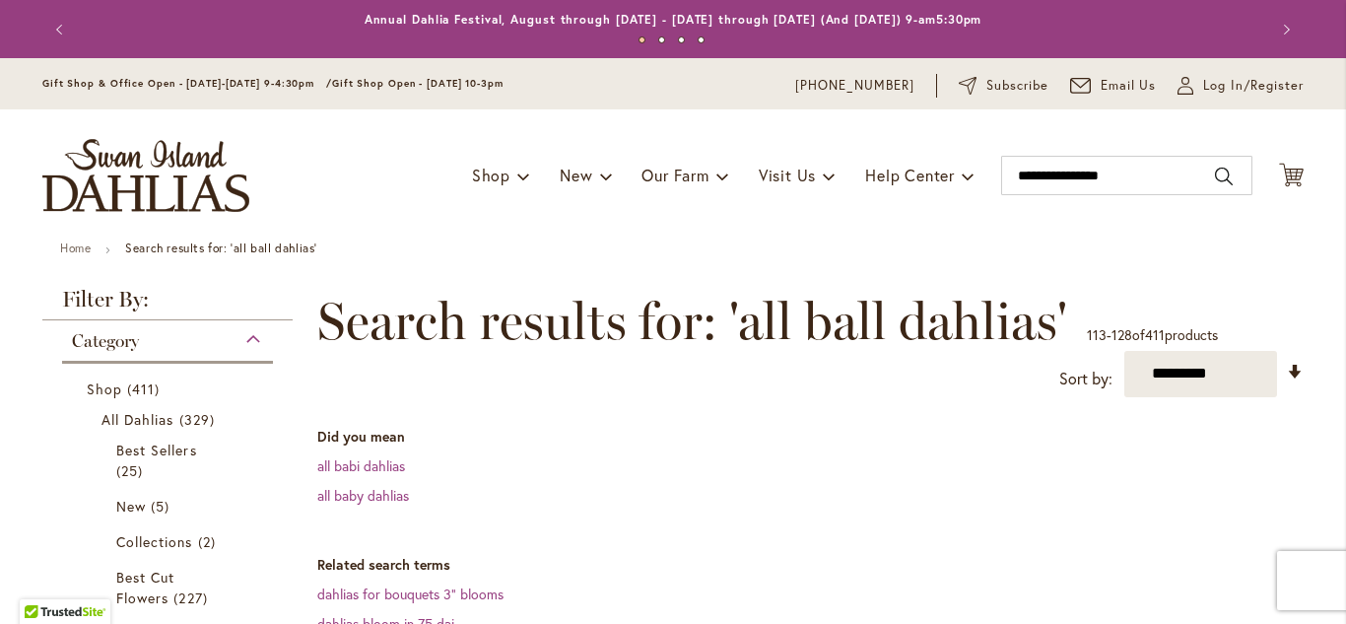
click at [794, 451] on dl "Did you mean all babi dahlias all baby dahlias" at bounding box center [810, 466] width 986 height 79
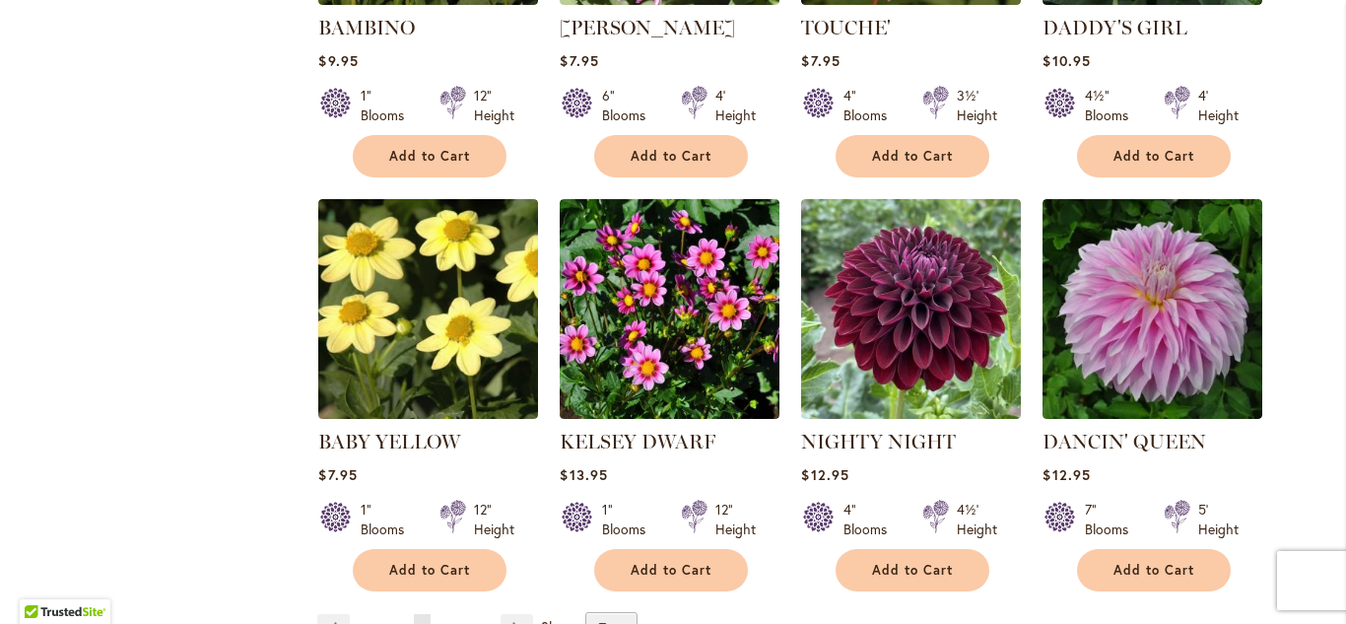
scroll to position [1773, 0]
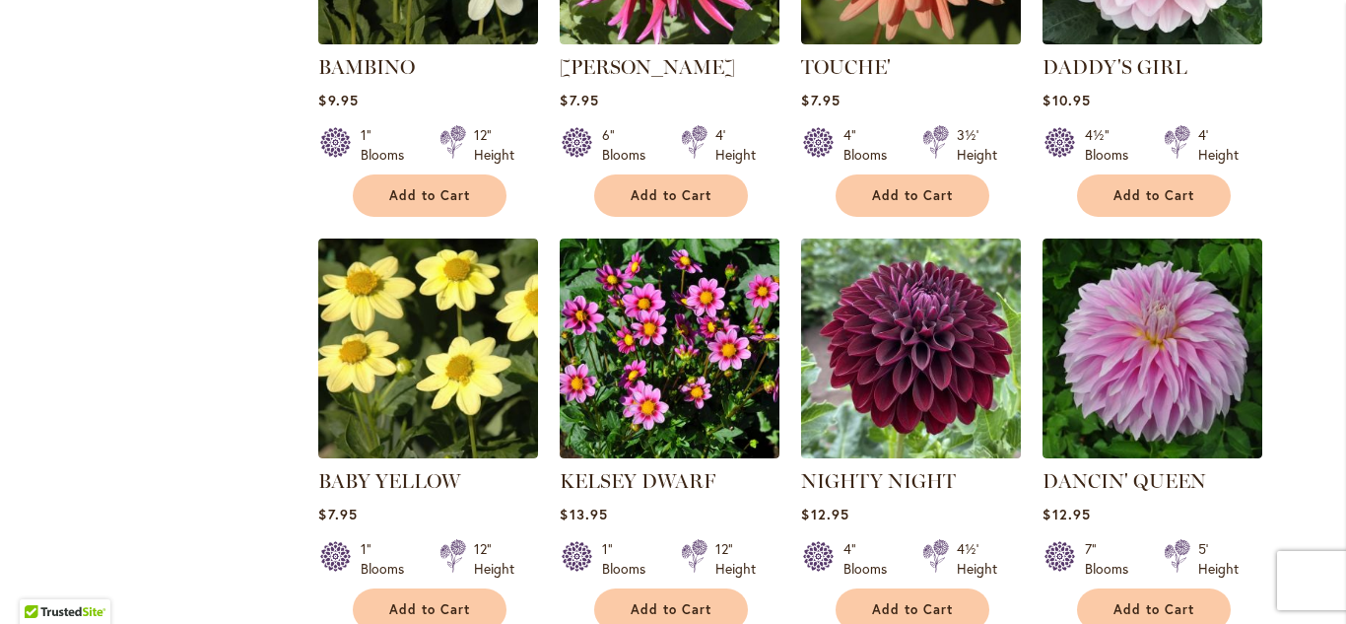
click at [969, 312] on img at bounding box center [911, 347] width 230 height 230
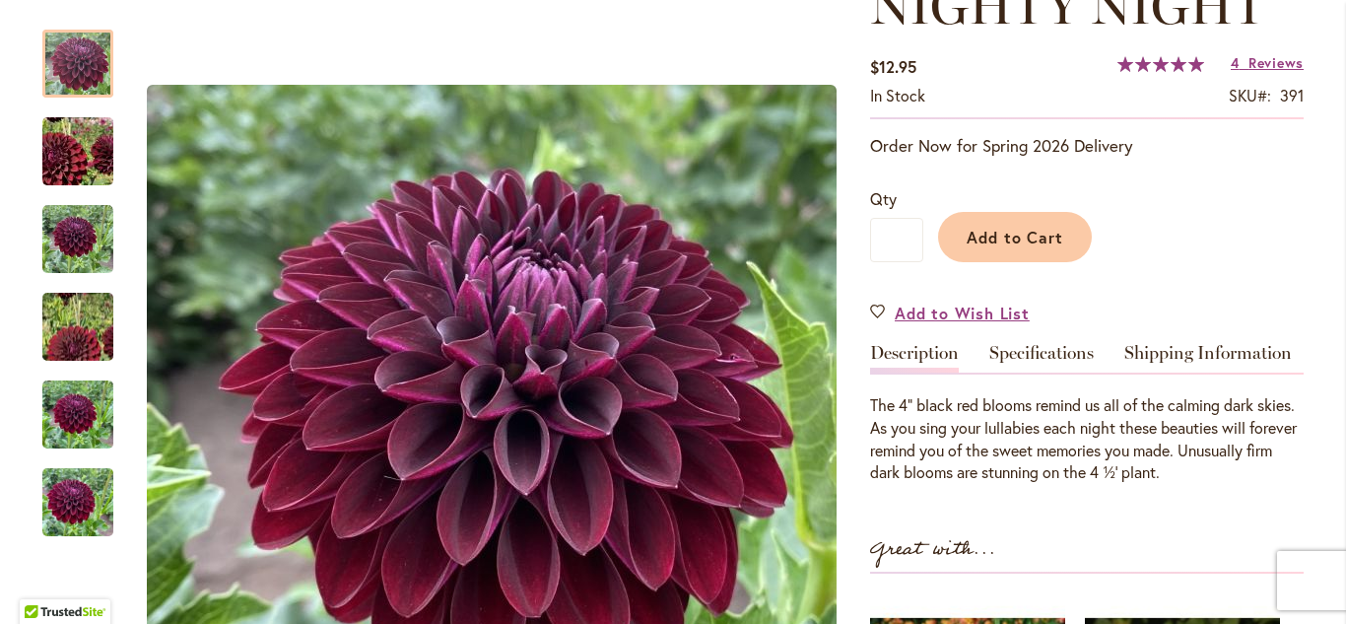
scroll to position [315, 0]
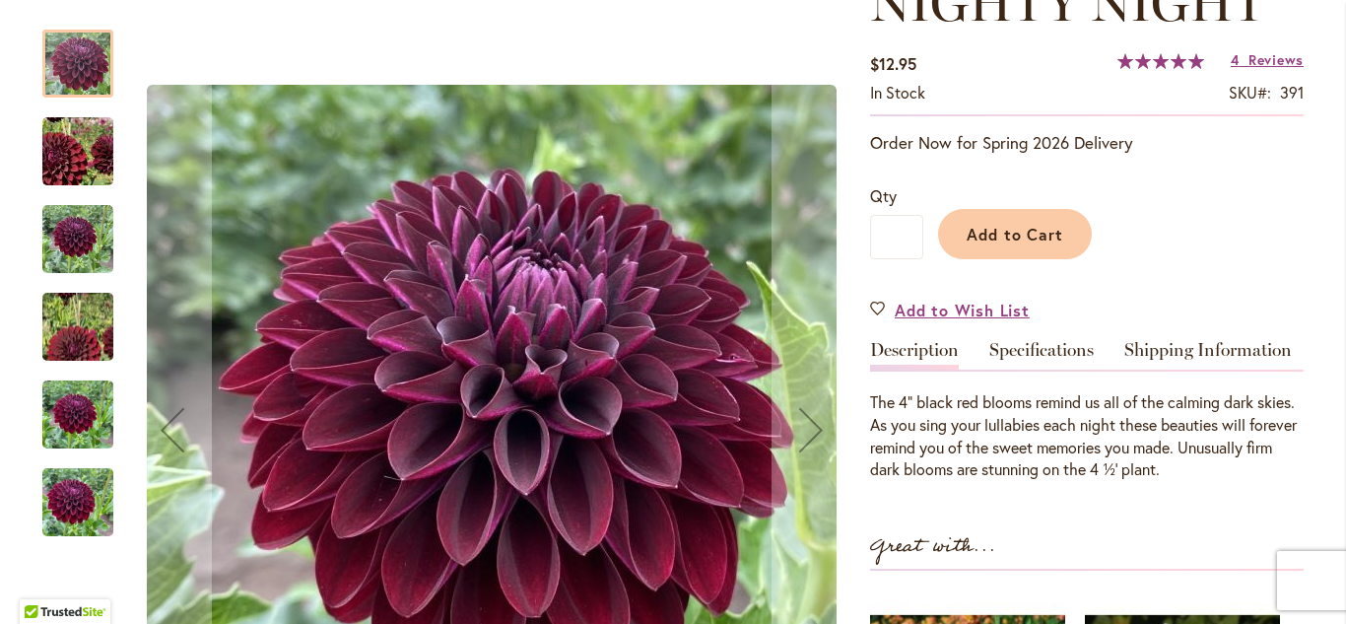
click at [89, 499] on img "Nighty Night" at bounding box center [77, 502] width 71 height 95
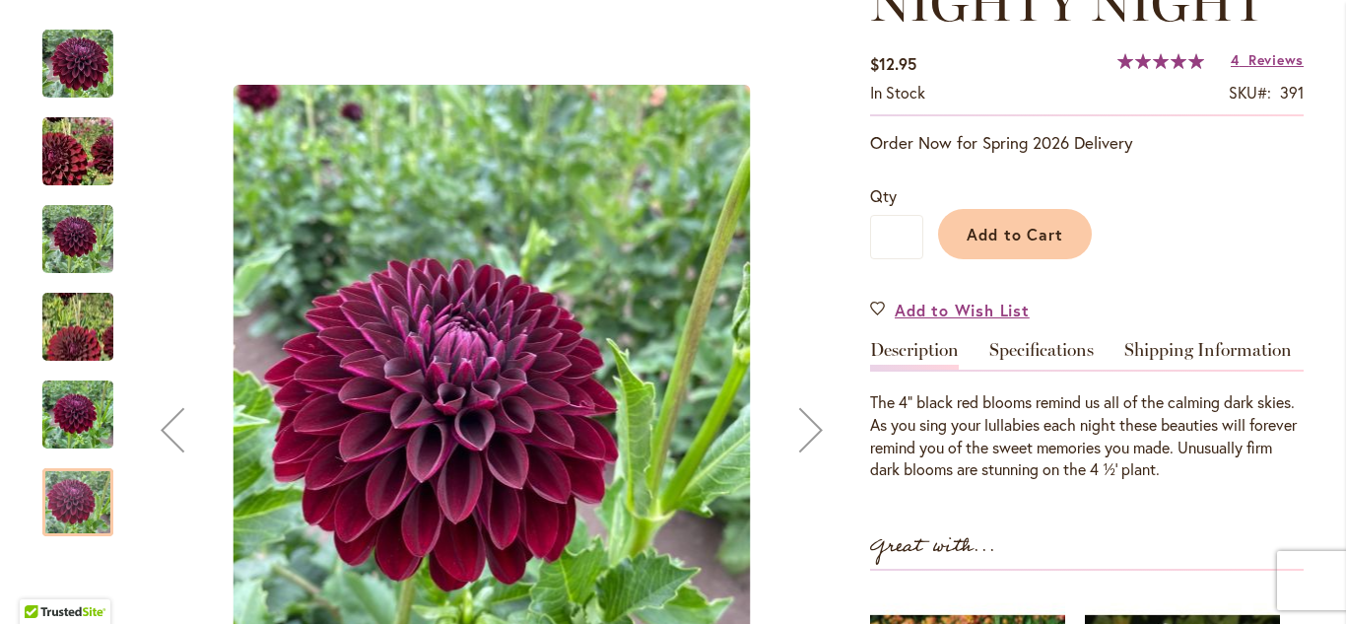
click at [85, 422] on img "Nighty Night" at bounding box center [77, 414] width 71 height 95
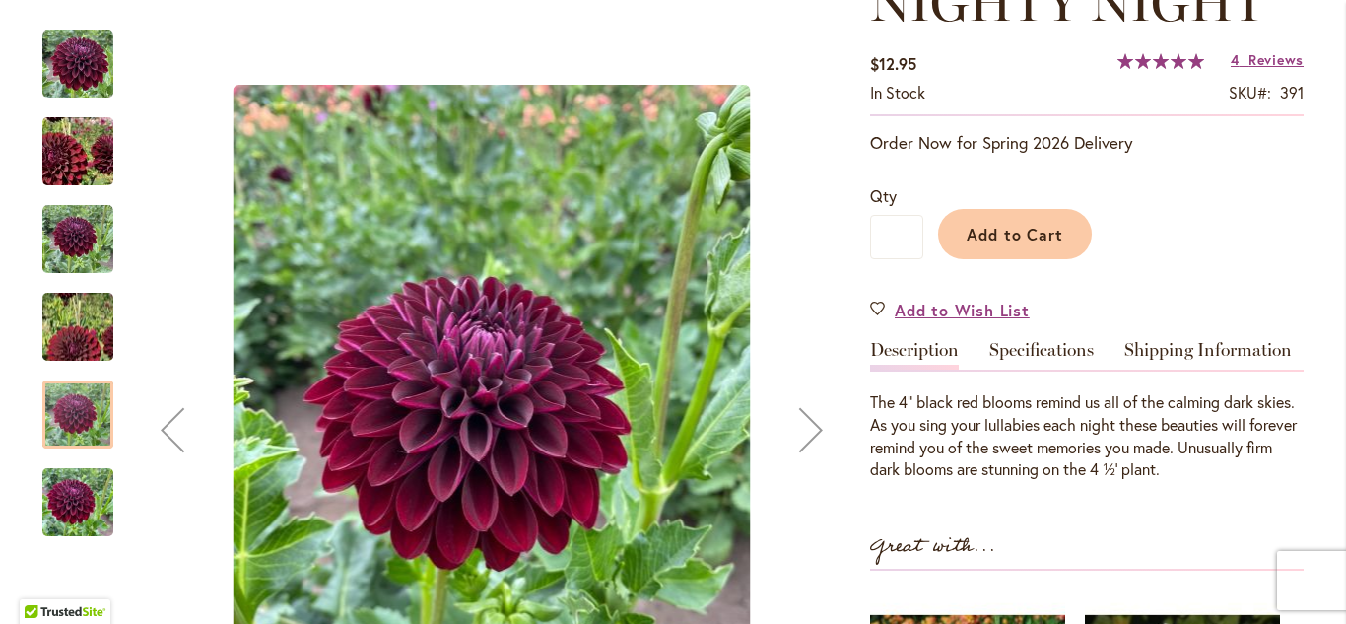
click at [62, 339] on img "Nighty Night" at bounding box center [78, 326] width 142 height 127
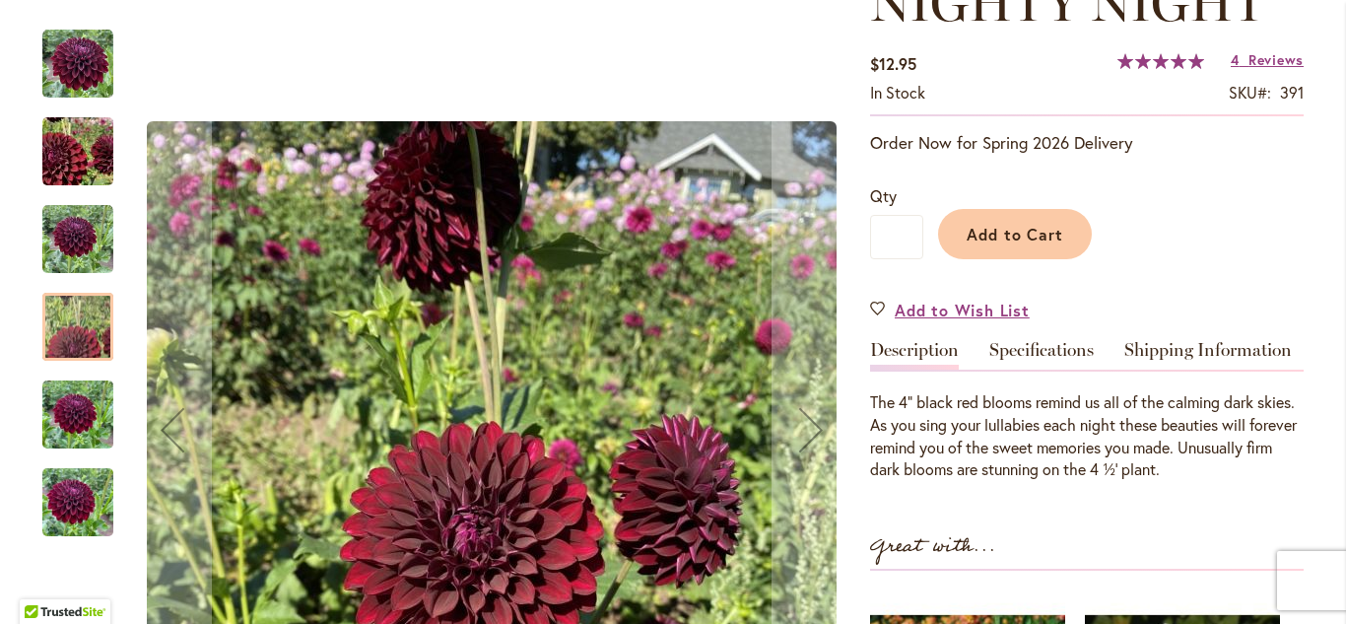
click at [75, 240] on img "Nighty Night" at bounding box center [77, 239] width 71 height 71
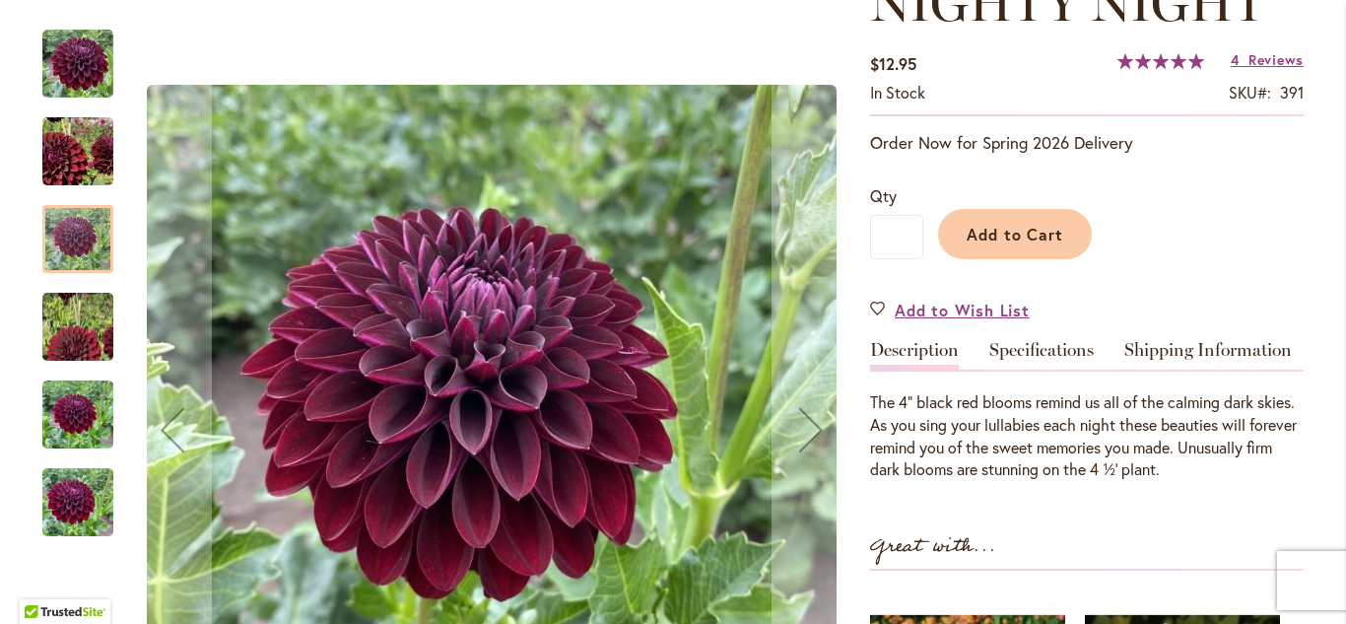
click at [64, 149] on img "Nighty Night" at bounding box center [78, 152] width 140 height 136
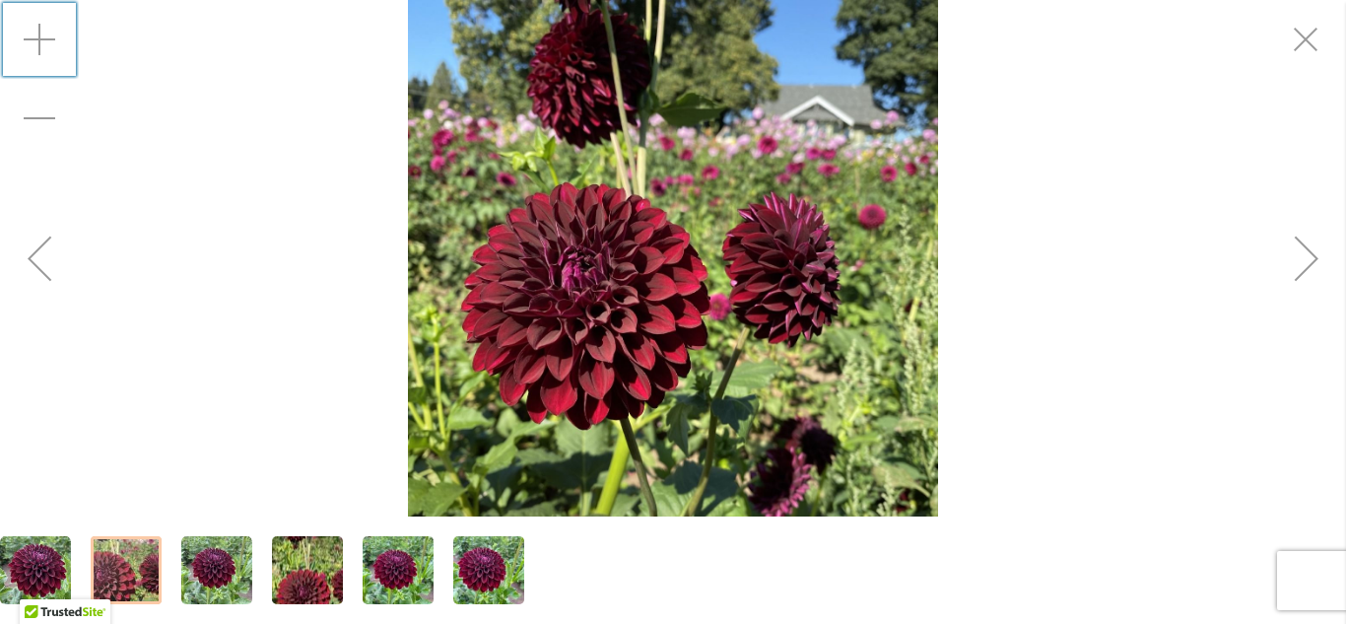
click at [34, 41] on div "Zoom in" at bounding box center [39, 39] width 79 height 79
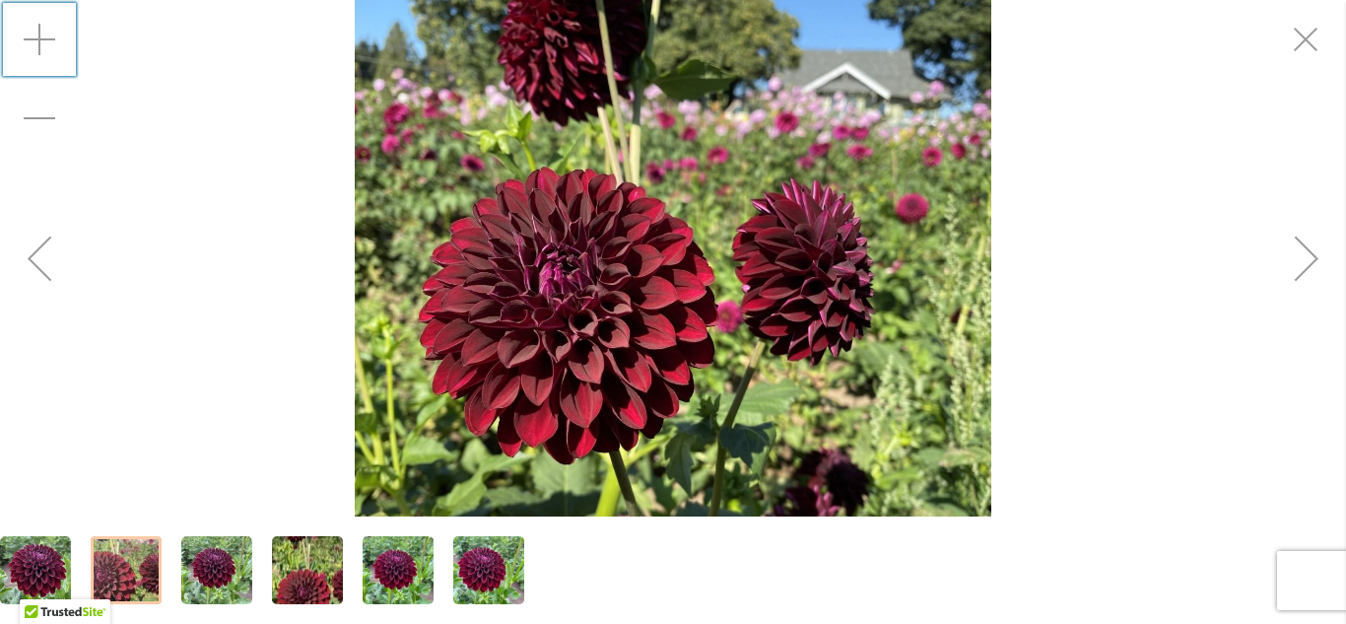
click at [34, 41] on div "Zoom in" at bounding box center [39, 39] width 79 height 79
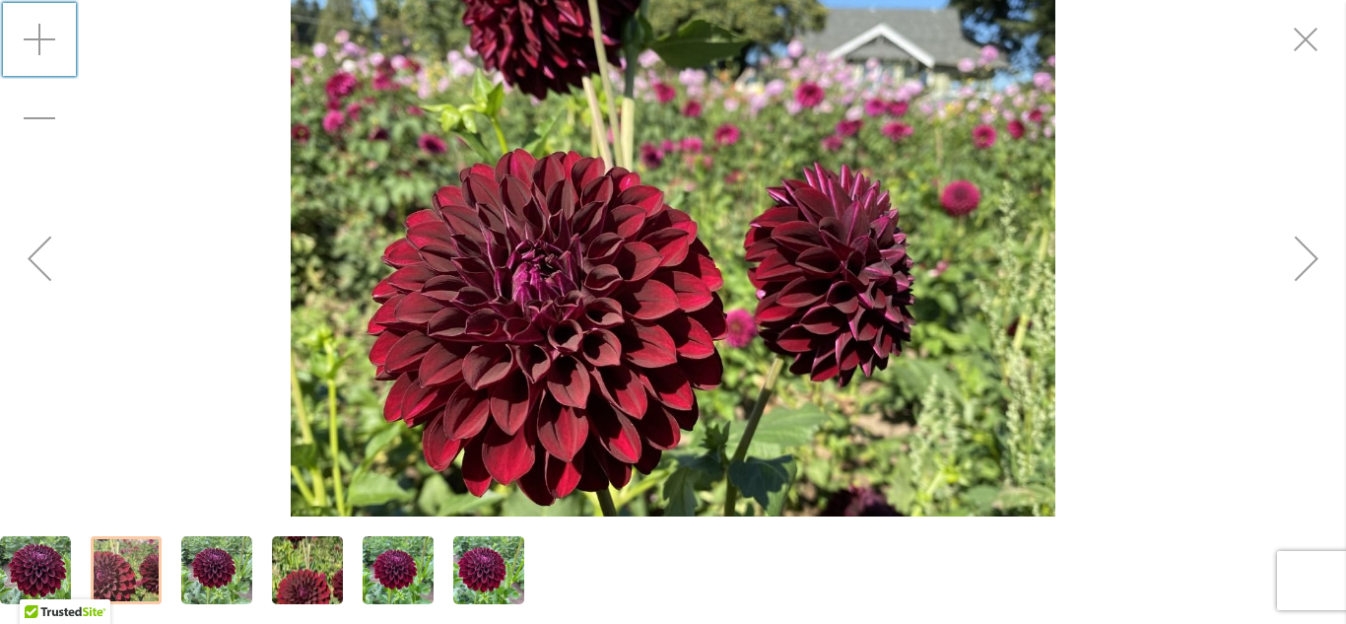
click at [34, 41] on div "Zoom in" at bounding box center [39, 39] width 79 height 79
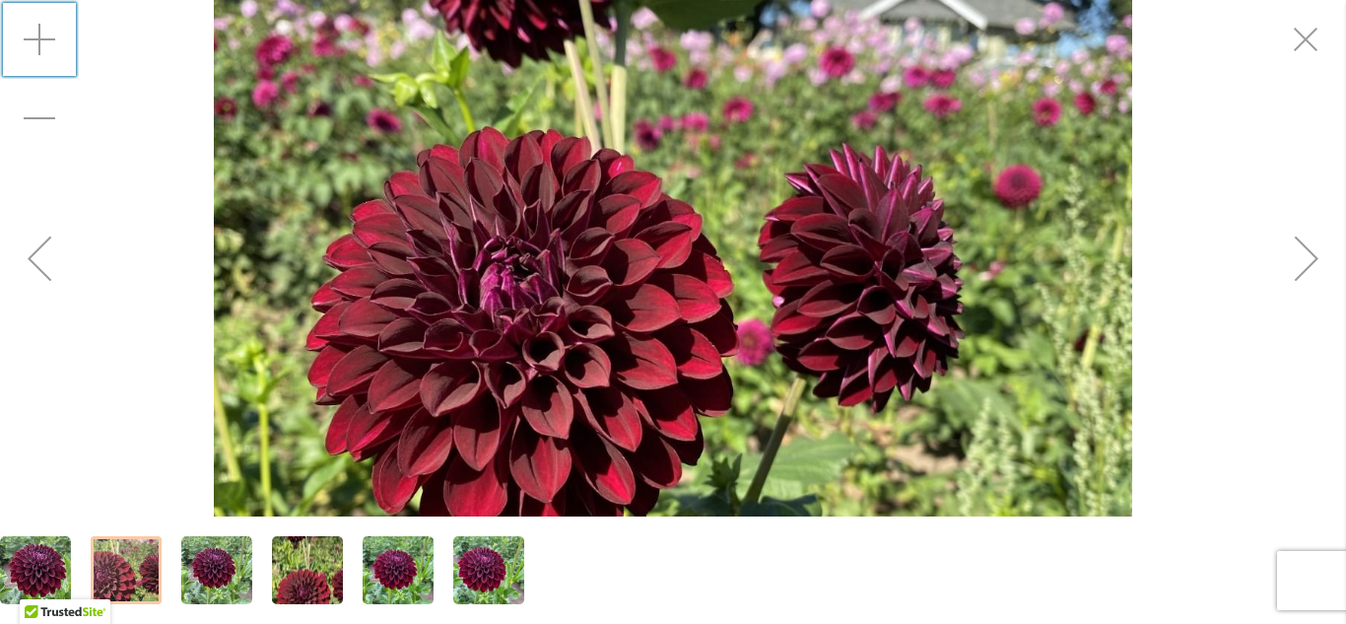
click at [480, 567] on img "Nighty Night" at bounding box center [488, 570] width 71 height 95
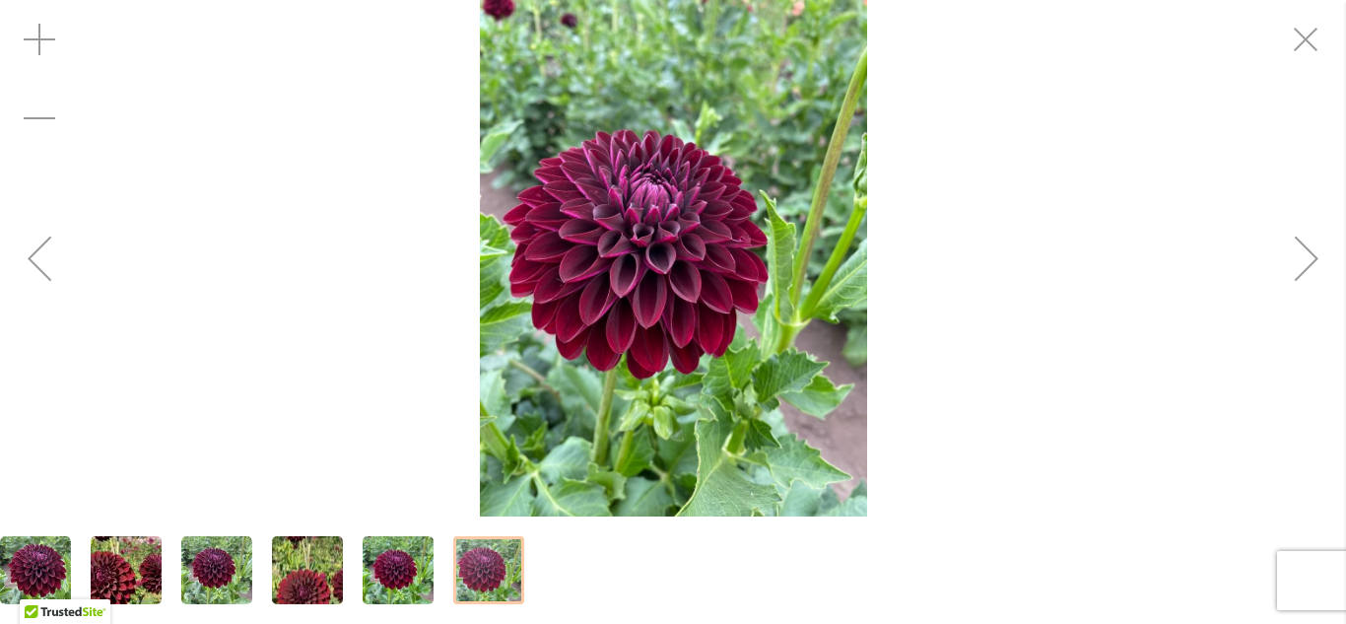
click at [739, 368] on img "Nighty Night" at bounding box center [673, 258] width 387 height 516
click at [37, 36] on div "Zoom in" at bounding box center [39, 39] width 79 height 79
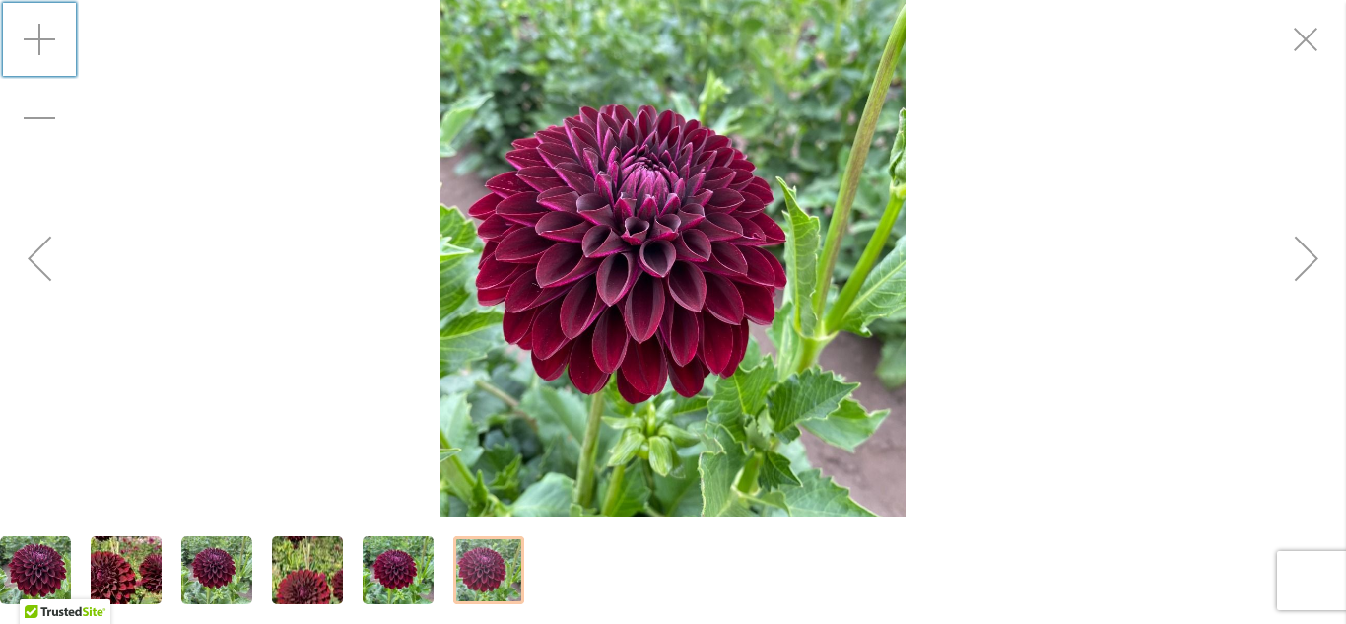
click at [37, 36] on div "Zoom in" at bounding box center [39, 39] width 79 height 79
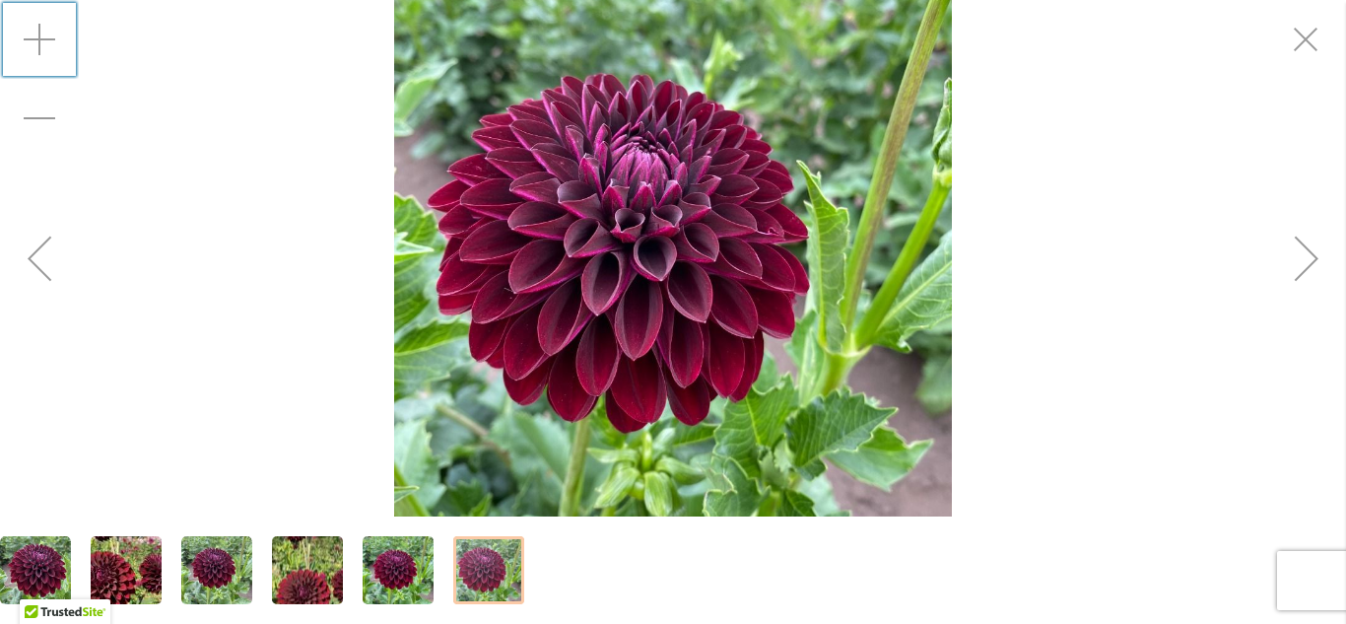
click at [37, 36] on div "Zoom in" at bounding box center [39, 39] width 79 height 79
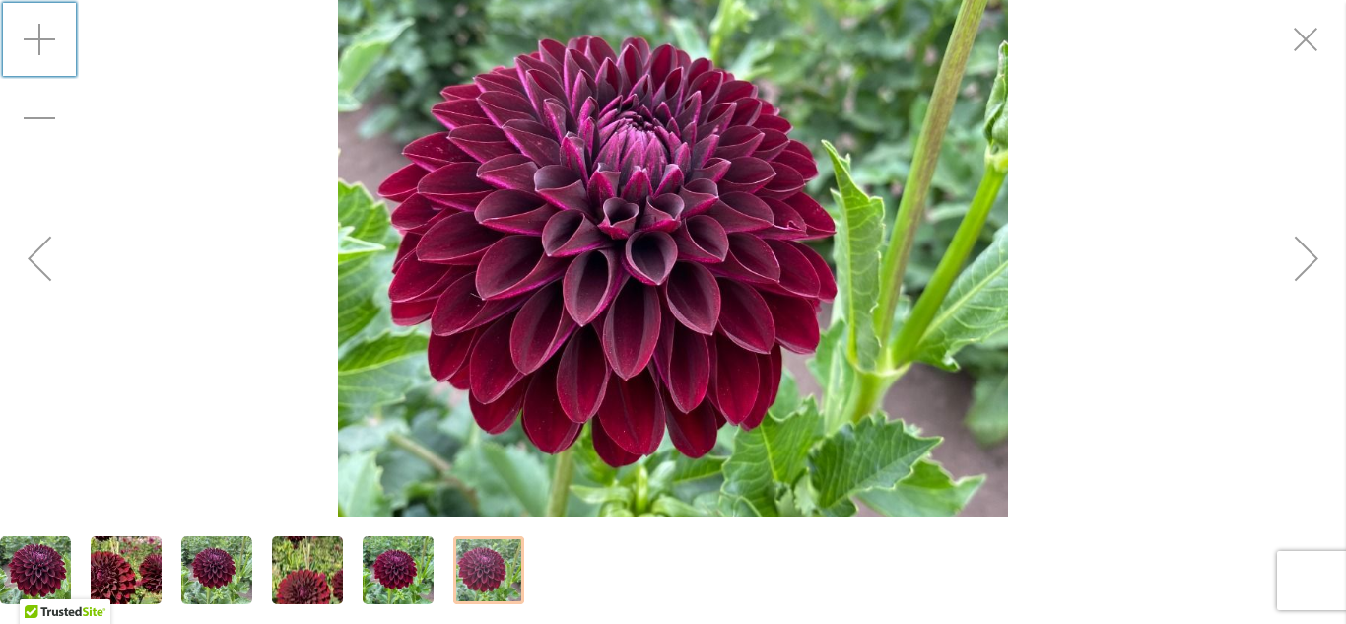
click at [37, 36] on div "Zoom in" at bounding box center [39, 39] width 79 height 79
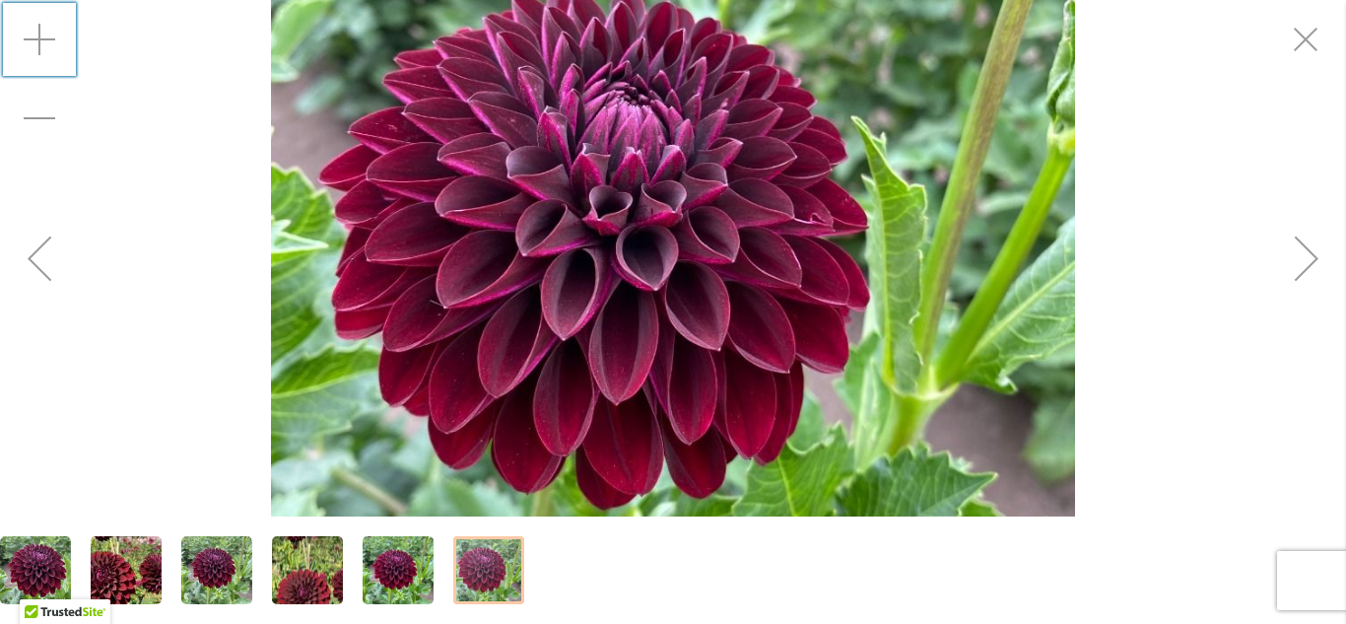
click at [37, 36] on div "Zoom in" at bounding box center [39, 39] width 79 height 79
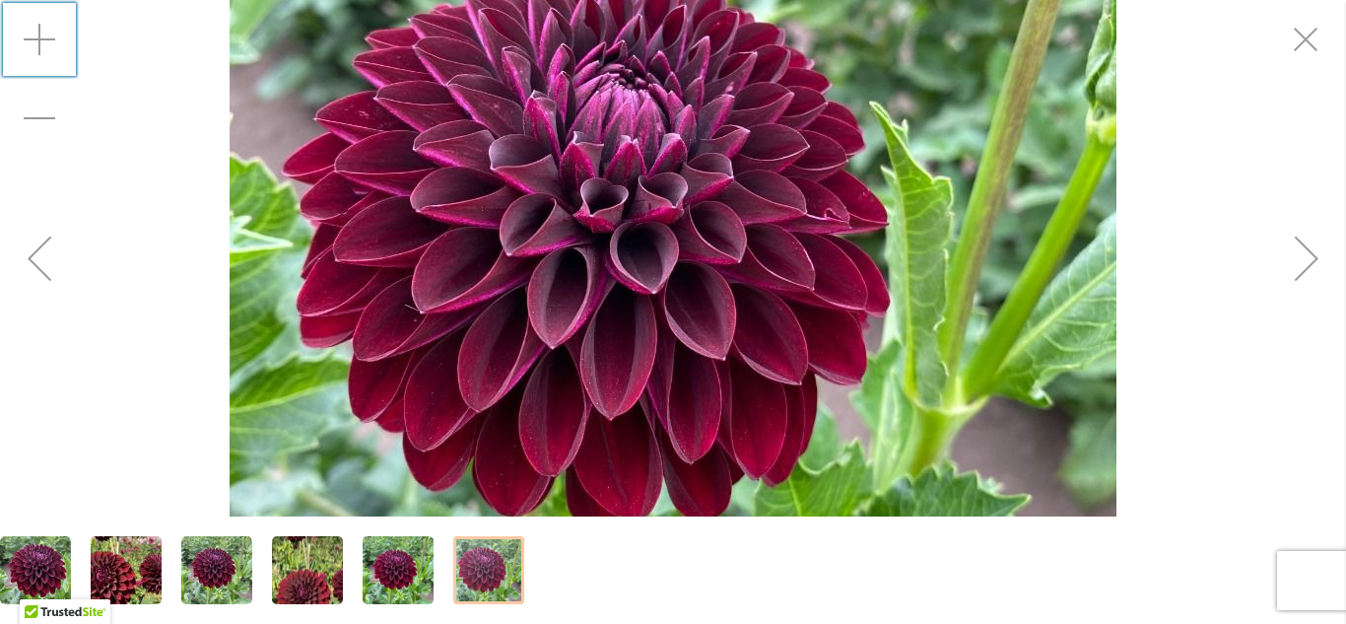
click at [37, 36] on div "Zoom in" at bounding box center [39, 39] width 79 height 79
click at [397, 595] on img "Nighty Night" at bounding box center [397, 570] width 71 height 95
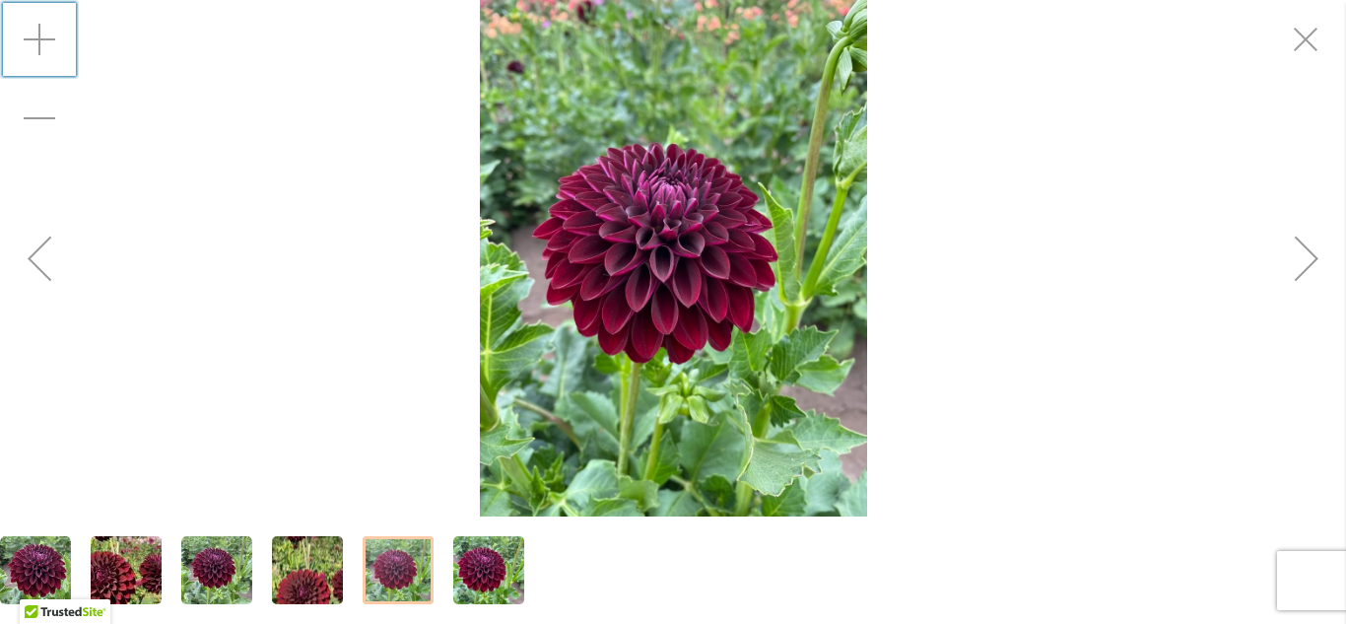
click at [508, 588] on img "Nighty Night" at bounding box center [488, 570] width 71 height 95
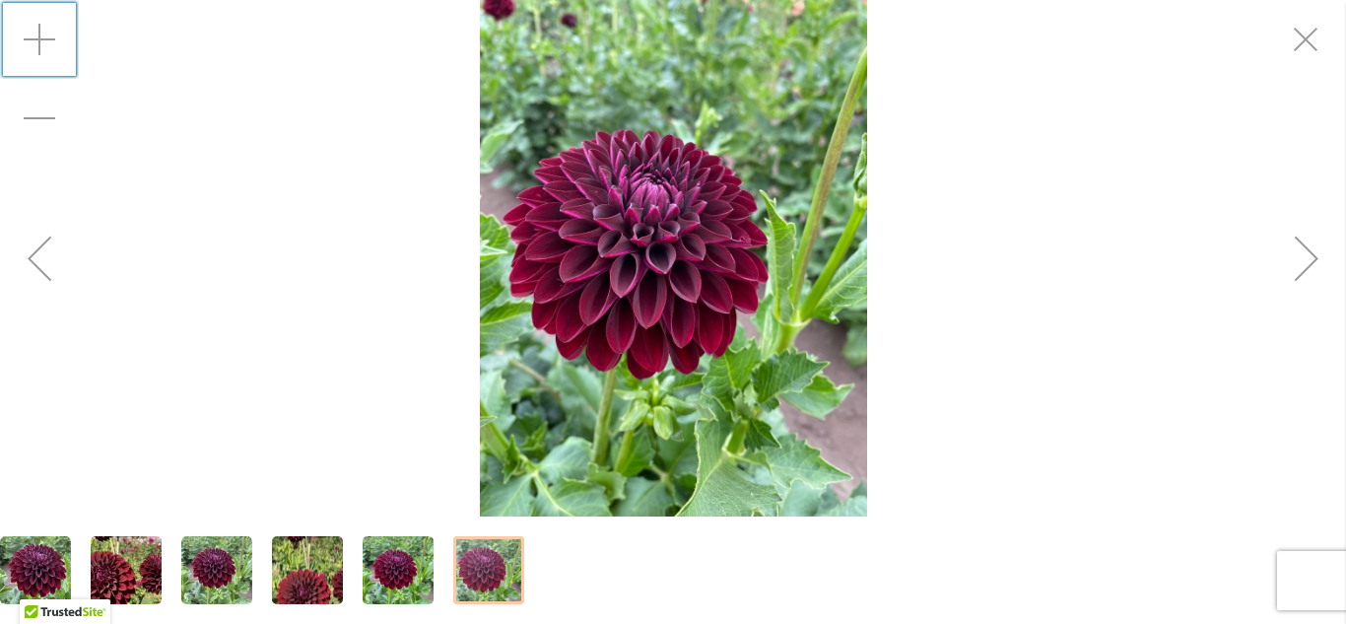
click at [196, 586] on img "Nighty Night" at bounding box center [216, 570] width 71 height 71
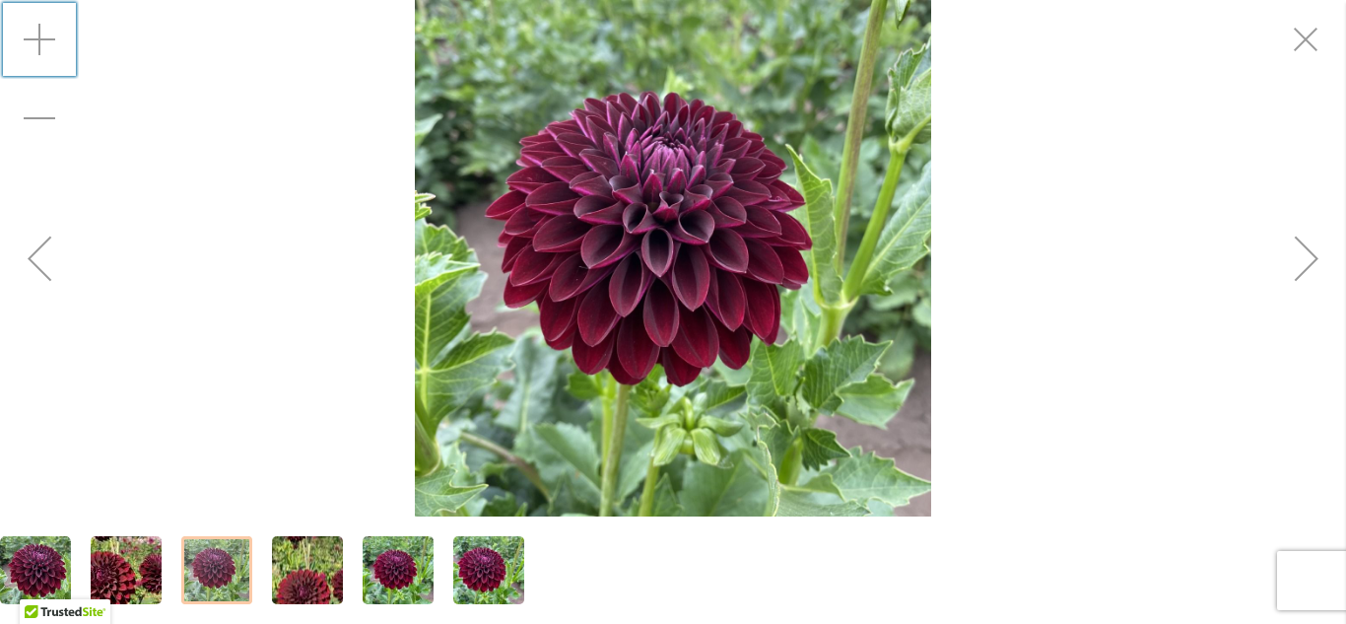
click at [134, 590] on img "Nighty Night" at bounding box center [126, 570] width 140 height 136
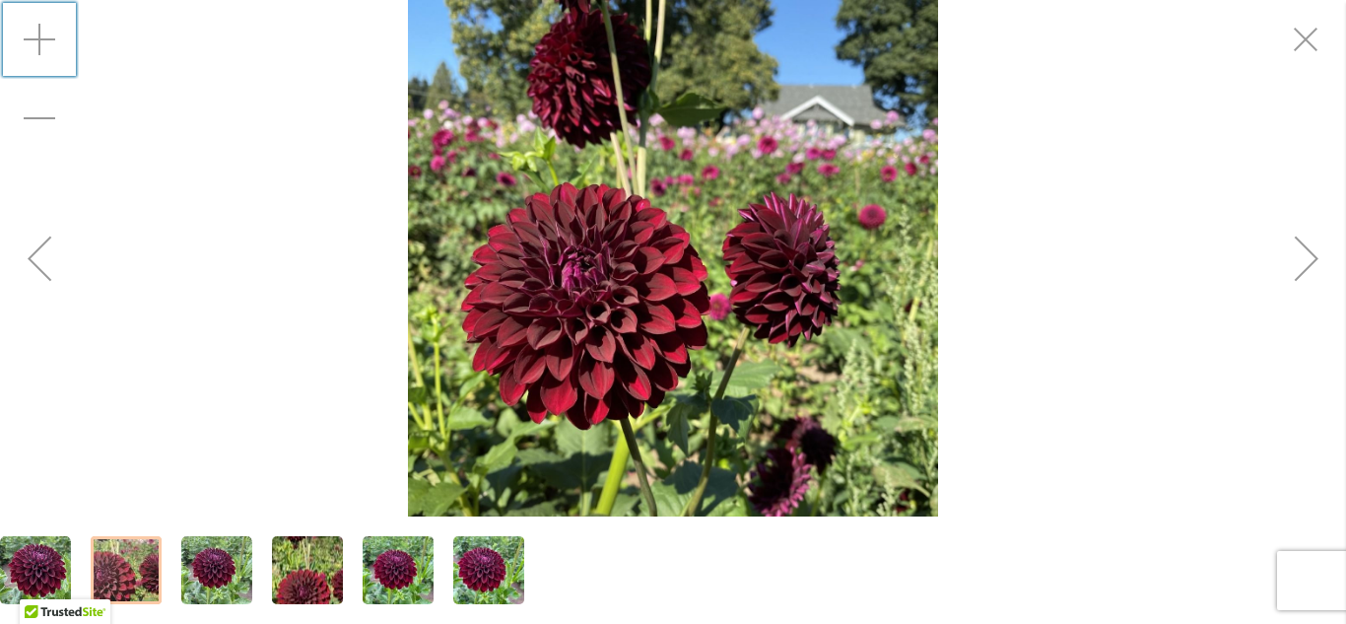
click at [686, 339] on img "Nighty Night" at bounding box center [673, 258] width 530 height 516
click at [36, 39] on div "Zoom in" at bounding box center [39, 39] width 79 height 79
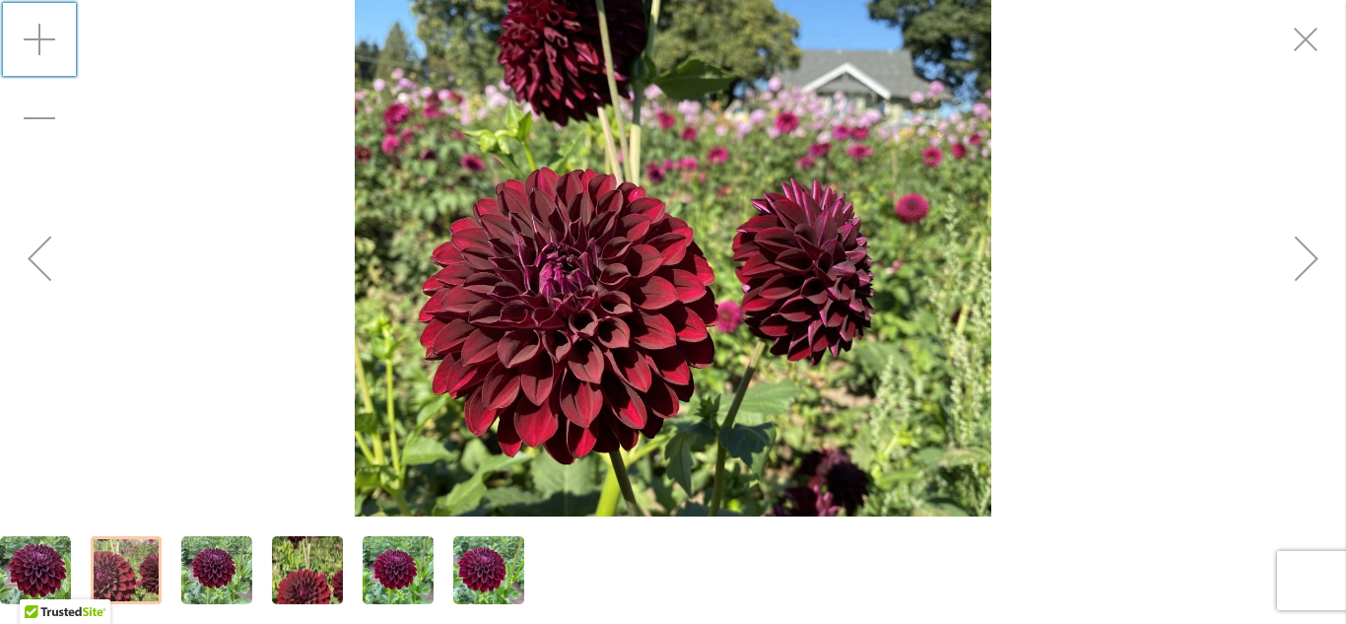
click at [36, 39] on div "Zoom in" at bounding box center [39, 39] width 79 height 79
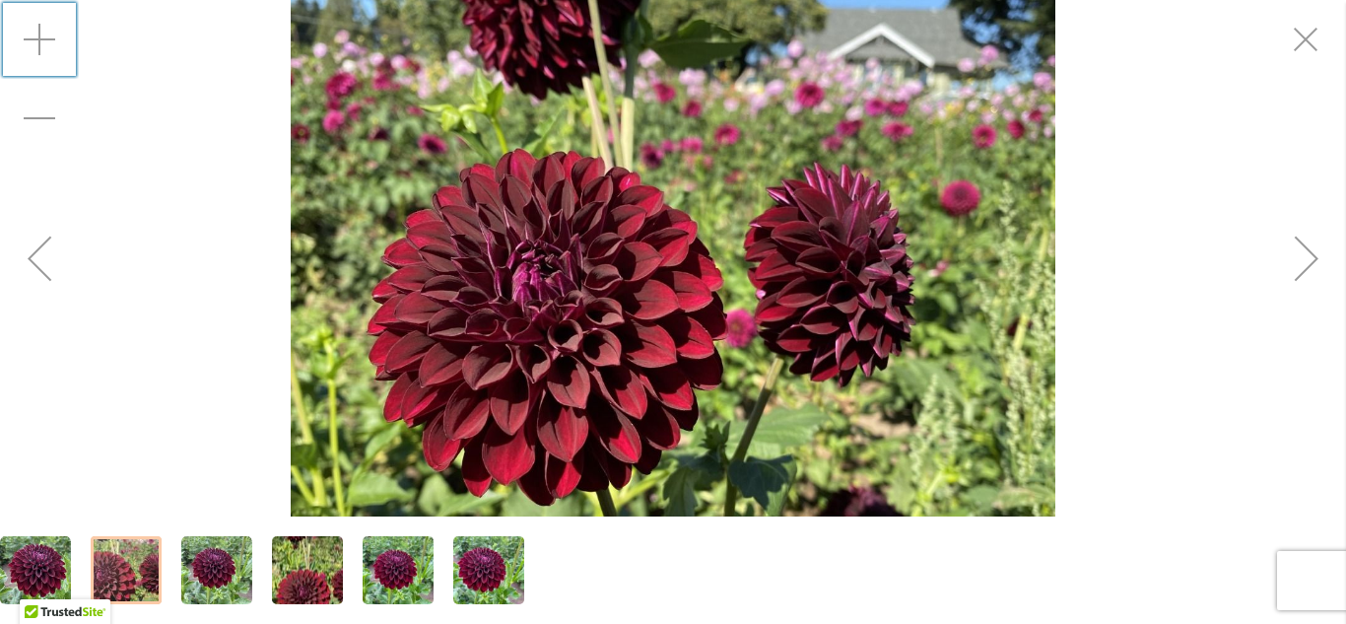
click at [36, 39] on div "Zoom in" at bounding box center [39, 39] width 79 height 79
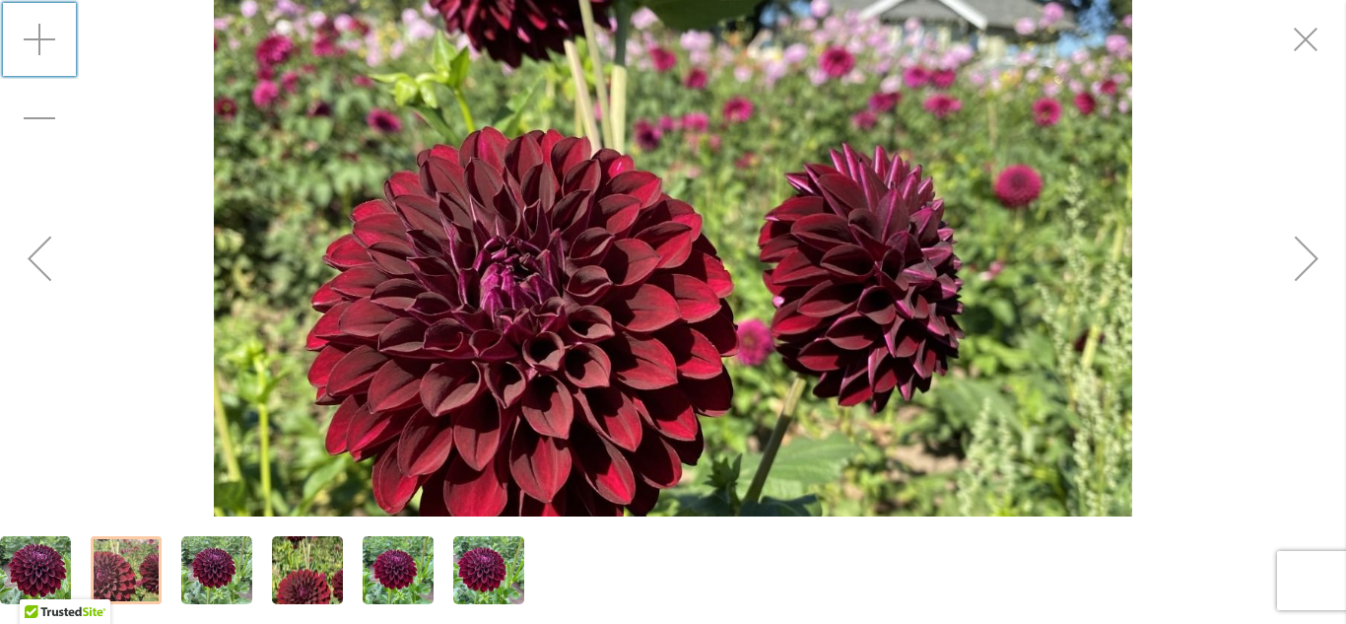
click at [36, 39] on div "Zoom in" at bounding box center [39, 39] width 79 height 79
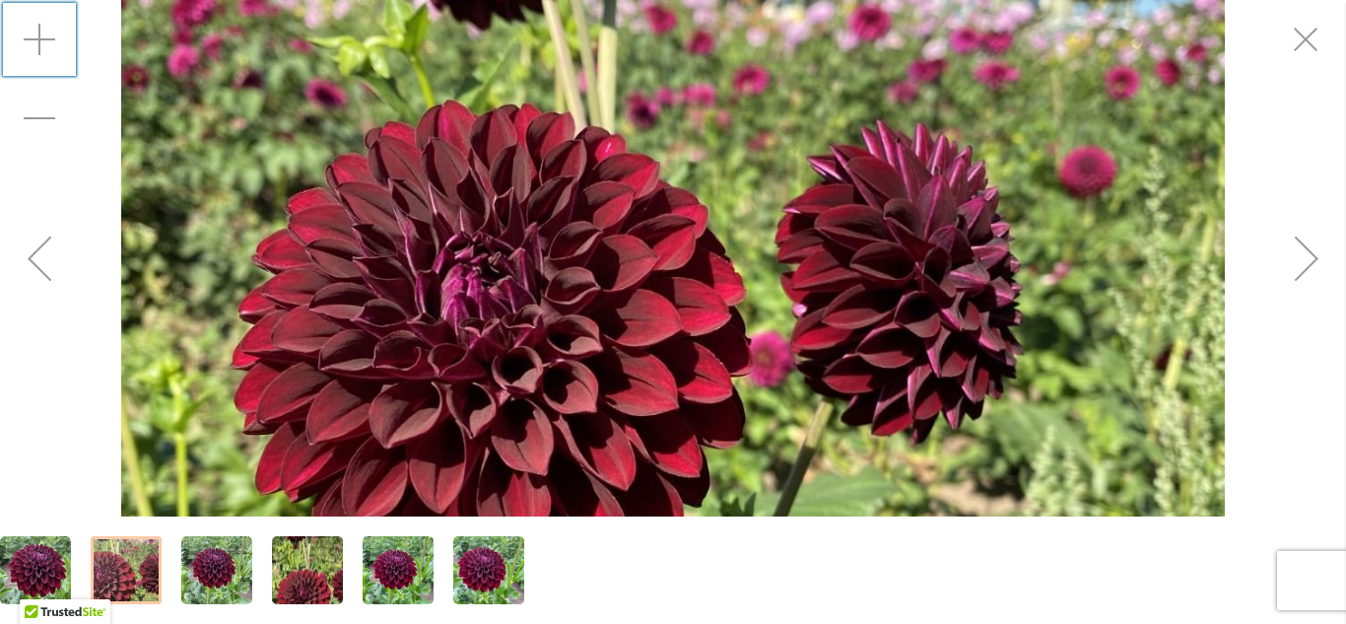
click at [36, 39] on div "Zoom in" at bounding box center [39, 39] width 79 height 79
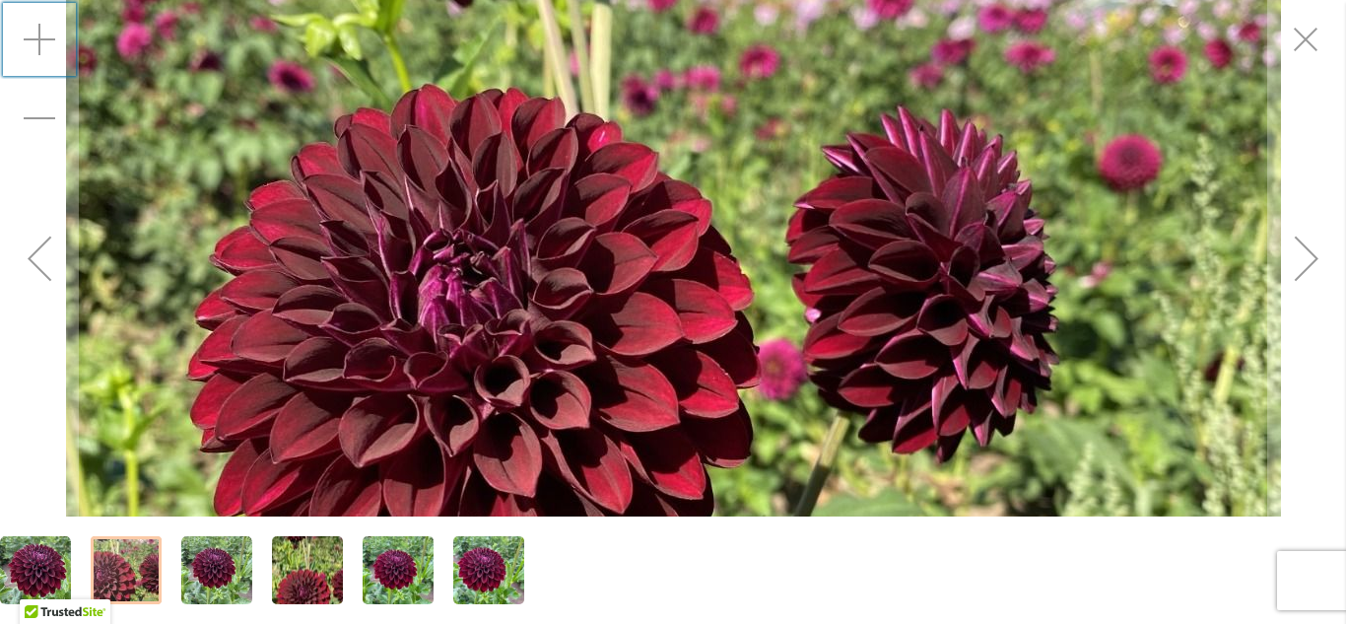
click at [36, 39] on div "Zoom in" at bounding box center [39, 39] width 79 height 79
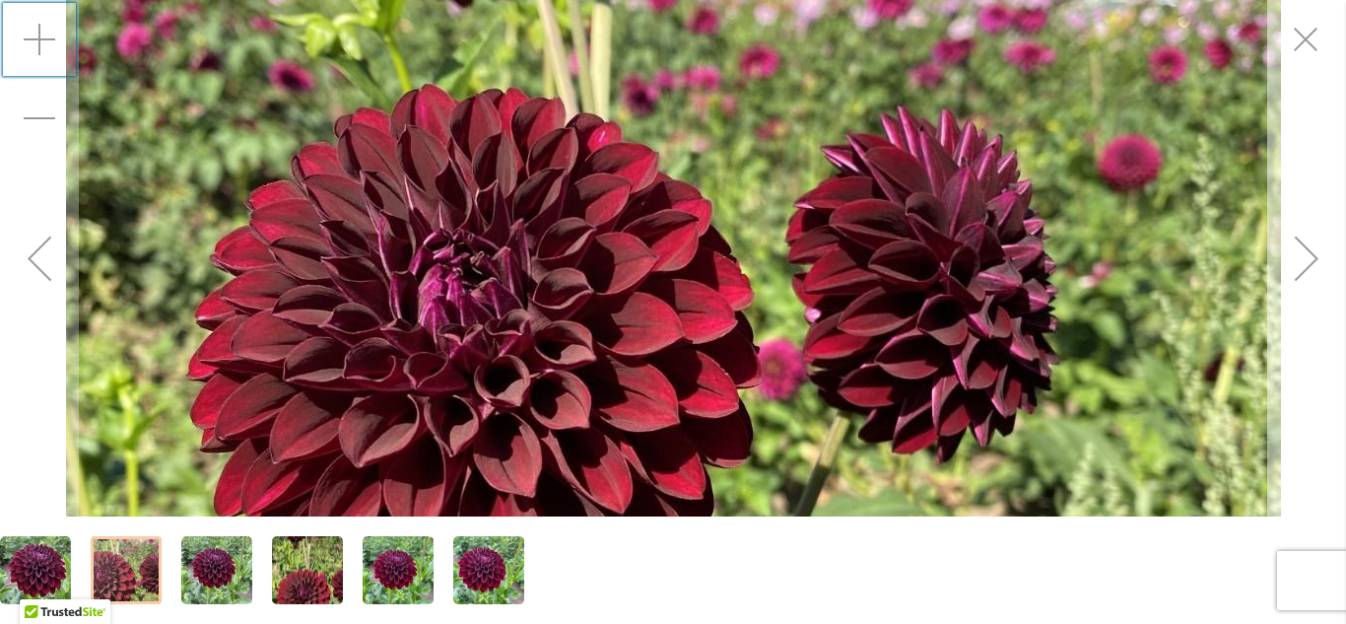
click at [1318, 257] on div "Next" at bounding box center [1306, 258] width 79 height 79
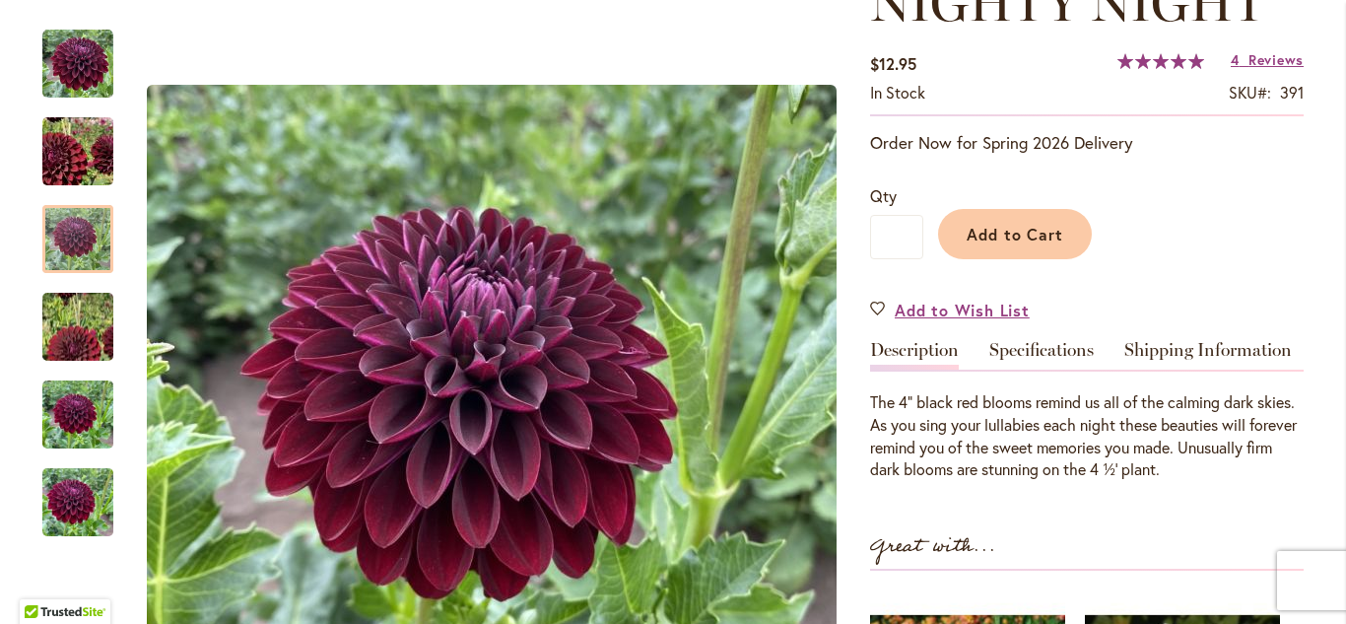
scroll to position [325, 0]
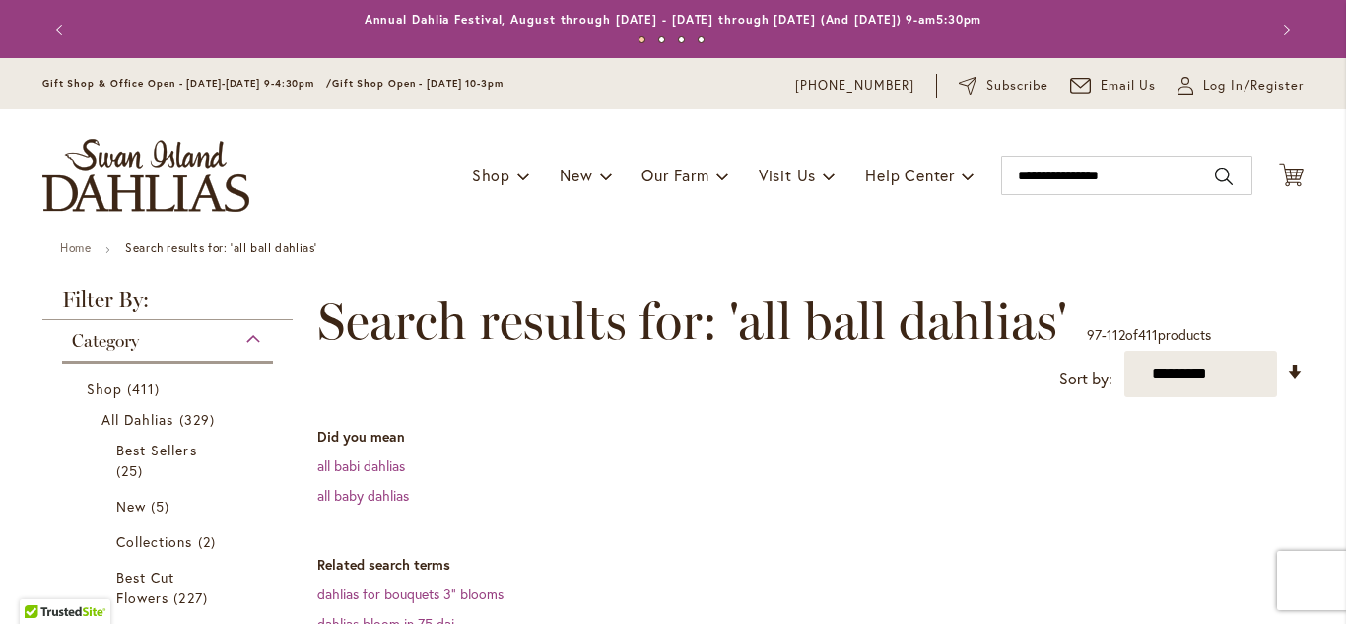
click at [891, 500] on dd "all baby dahlias" at bounding box center [810, 496] width 986 height 20
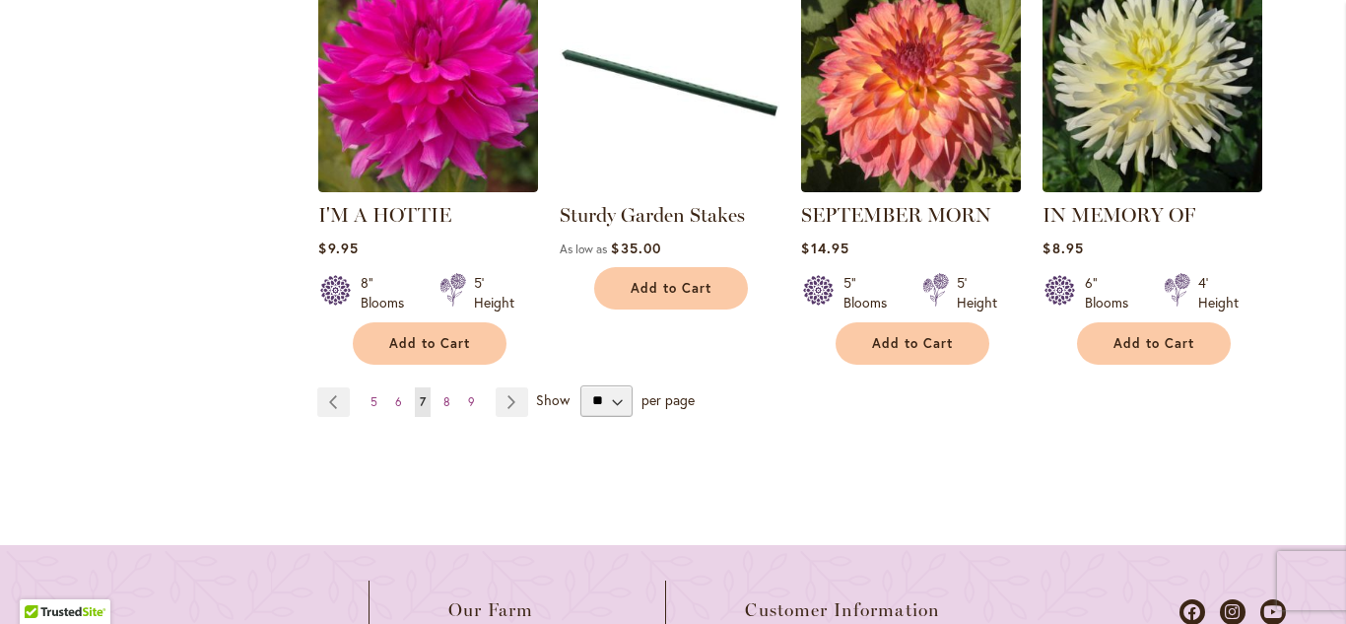
scroll to position [2009, 0]
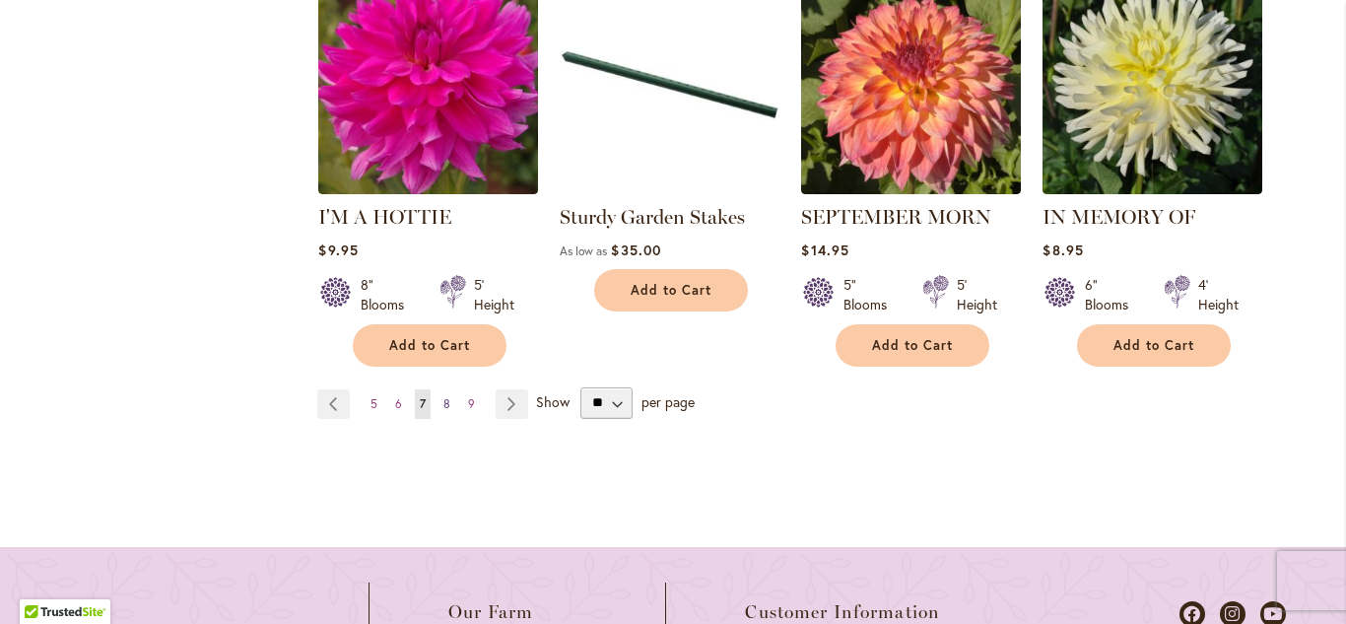
click at [447, 399] on span "8" at bounding box center [446, 403] width 7 height 15
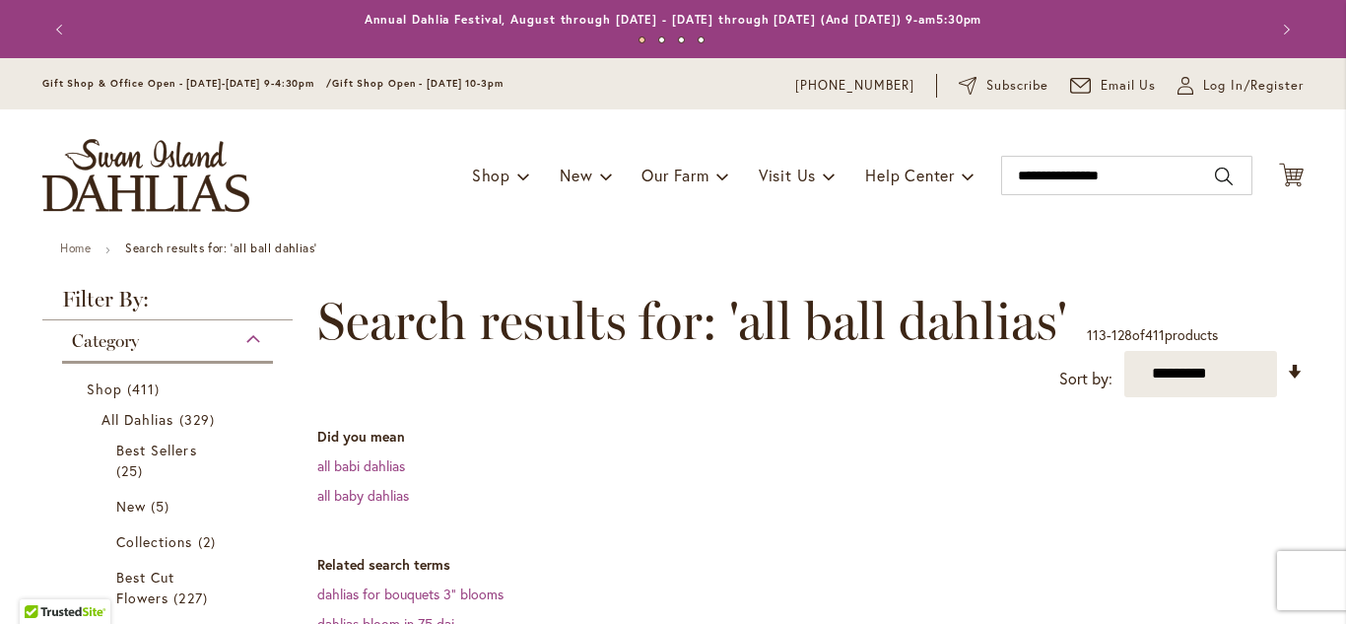
click at [992, 608] on dl "Related search terms dahlias for bouquets 3" blooms dahlias bloom in 75 dai dah…" at bounding box center [810, 624] width 986 height 138
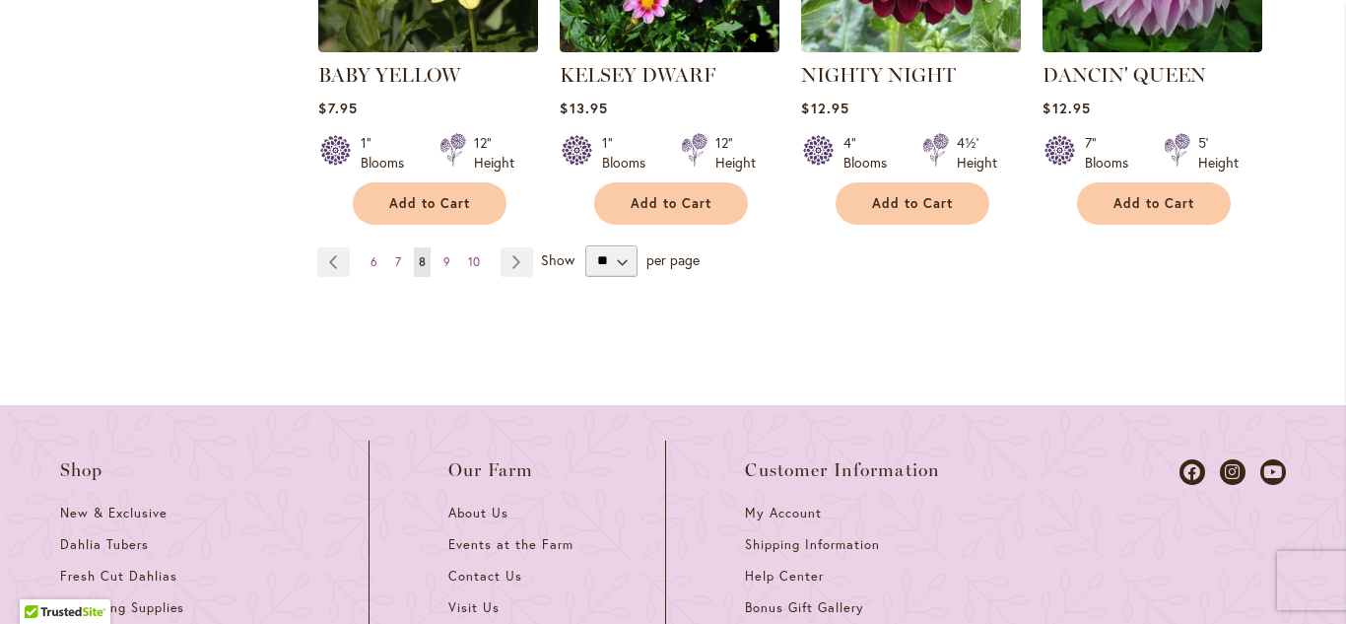
scroll to position [2246, 0]
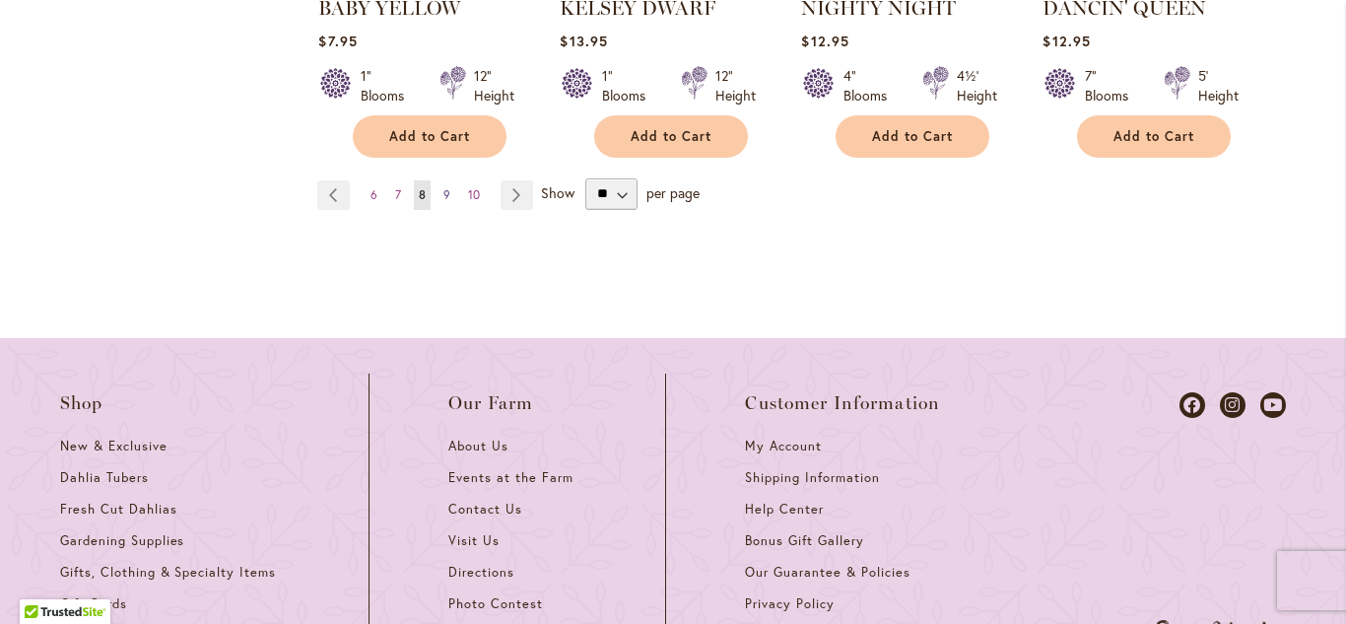
click at [445, 188] on span "9" at bounding box center [446, 194] width 7 height 15
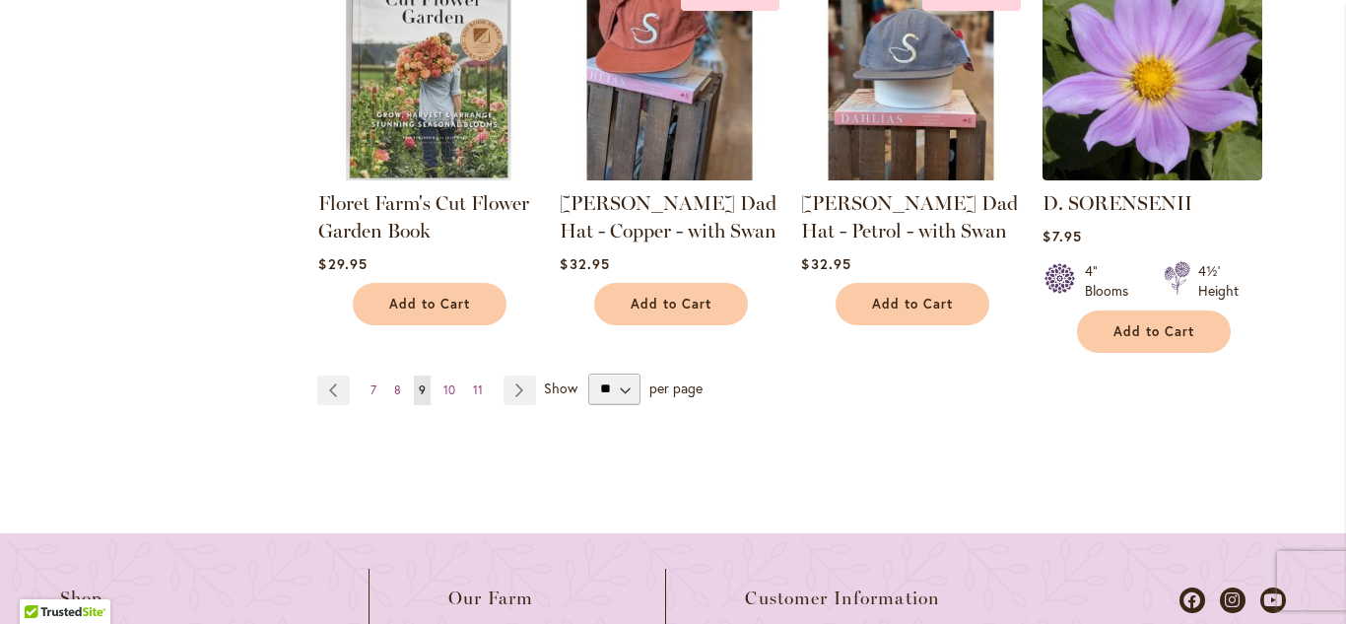
scroll to position [2049, 0]
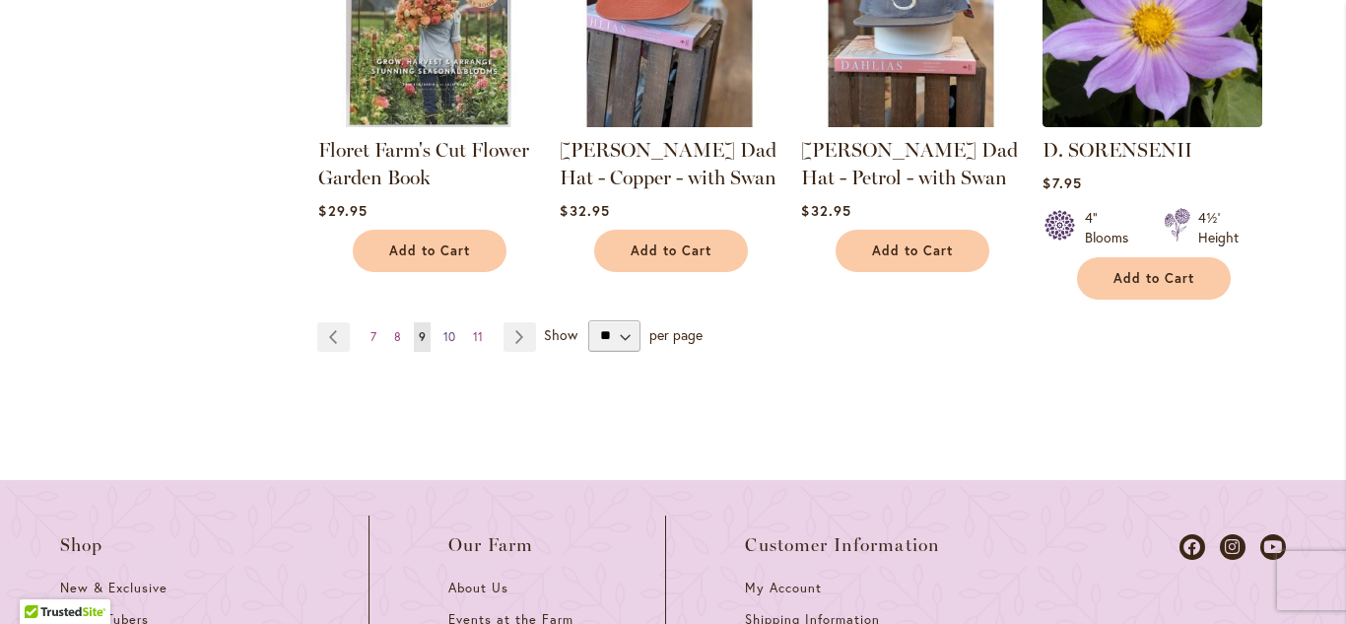
click at [448, 335] on span "10" at bounding box center [449, 336] width 12 height 15
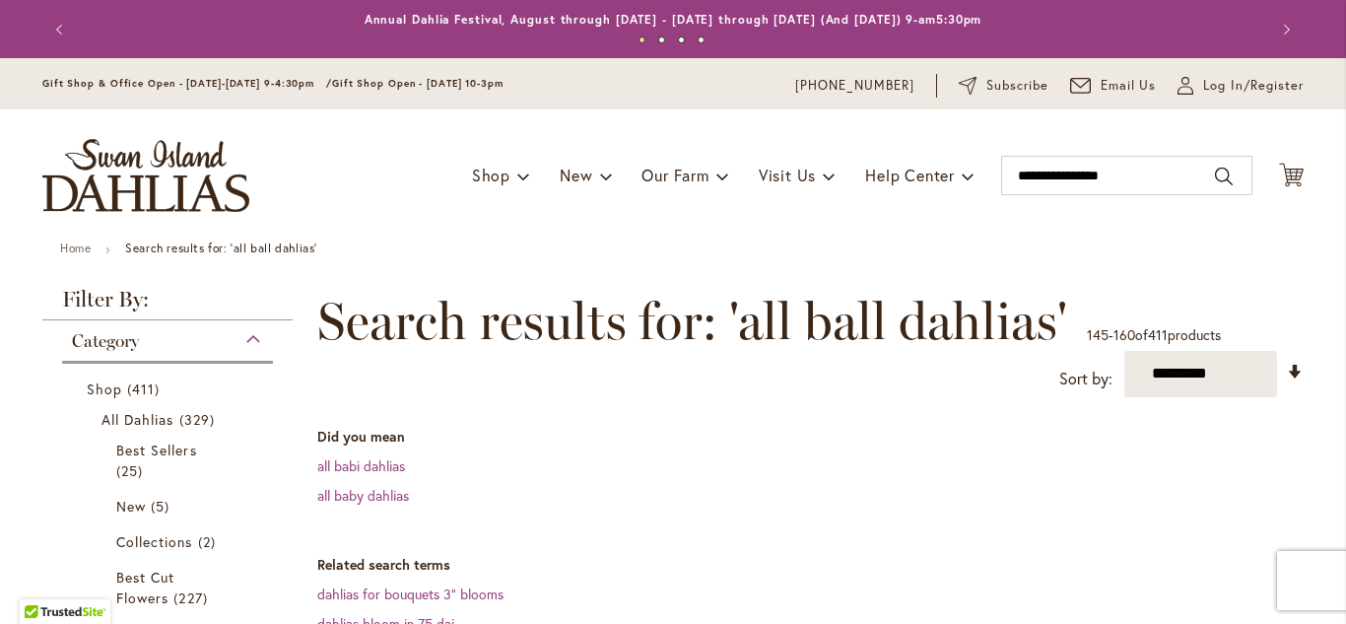
click at [825, 555] on dt "Related search terms" at bounding box center [810, 565] width 986 height 20
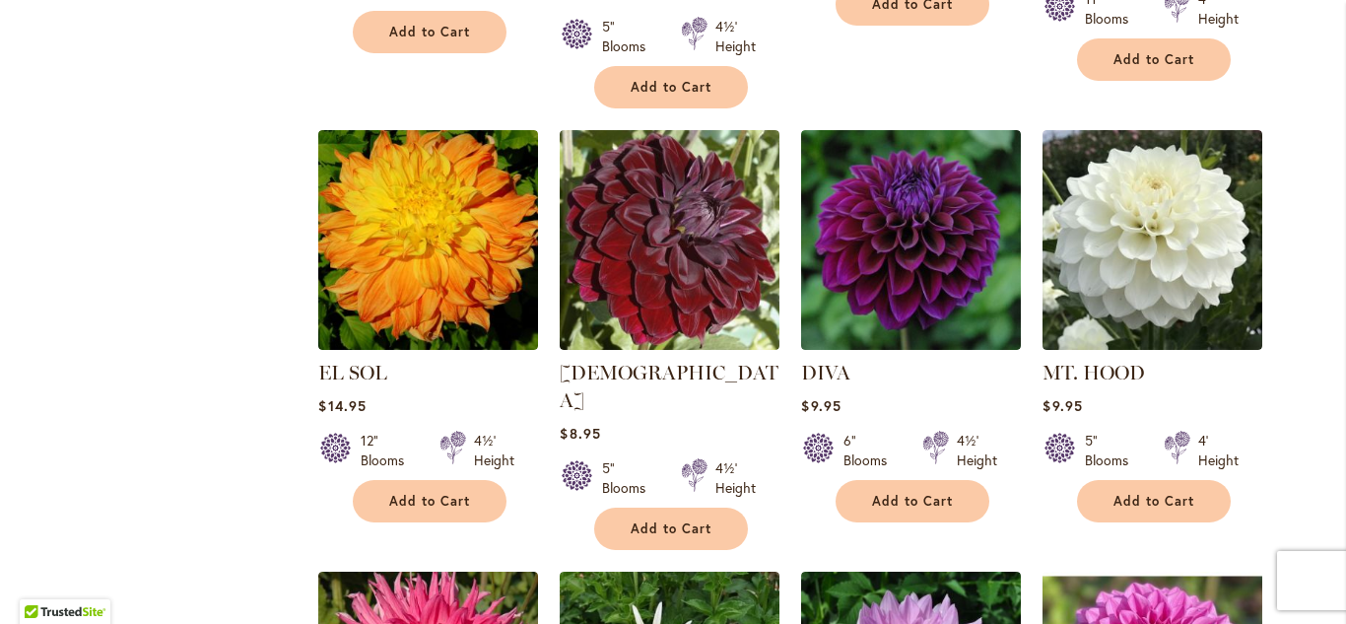
scroll to position [1458, 0]
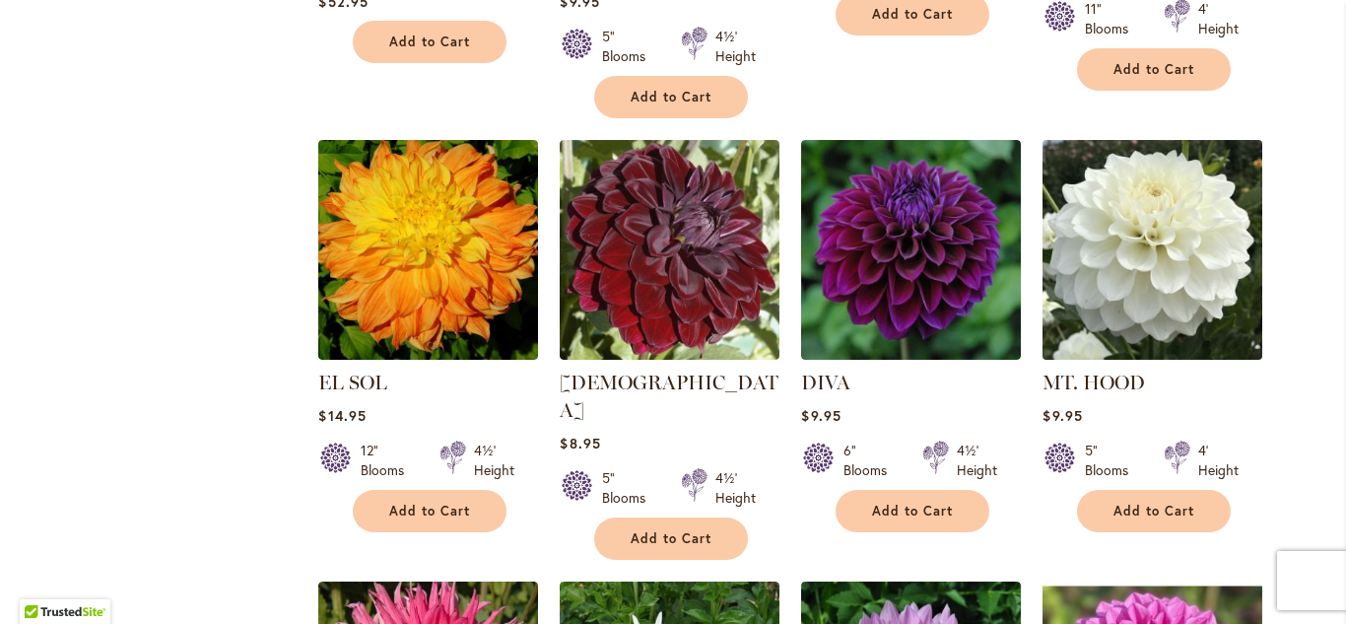
click at [1163, 219] on img at bounding box center [1152, 249] width 230 height 230
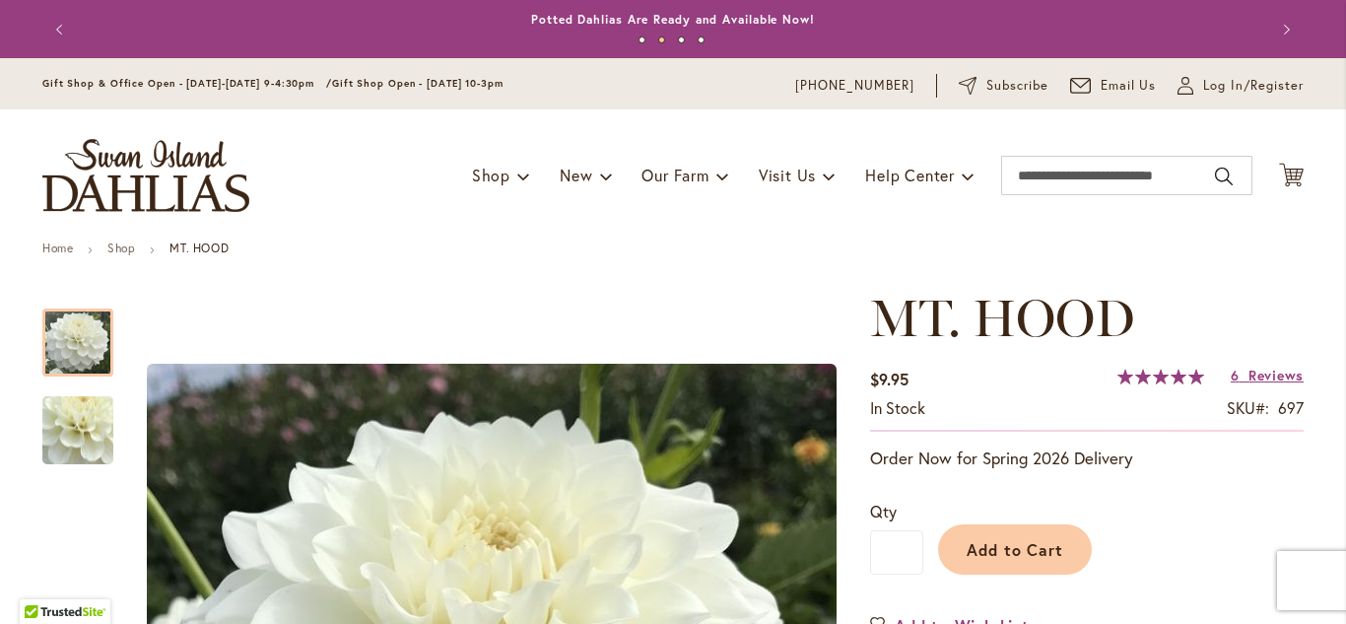
click at [659, 245] on ul "Home Shop MT. HOOD" at bounding box center [672, 250] width 1261 height 18
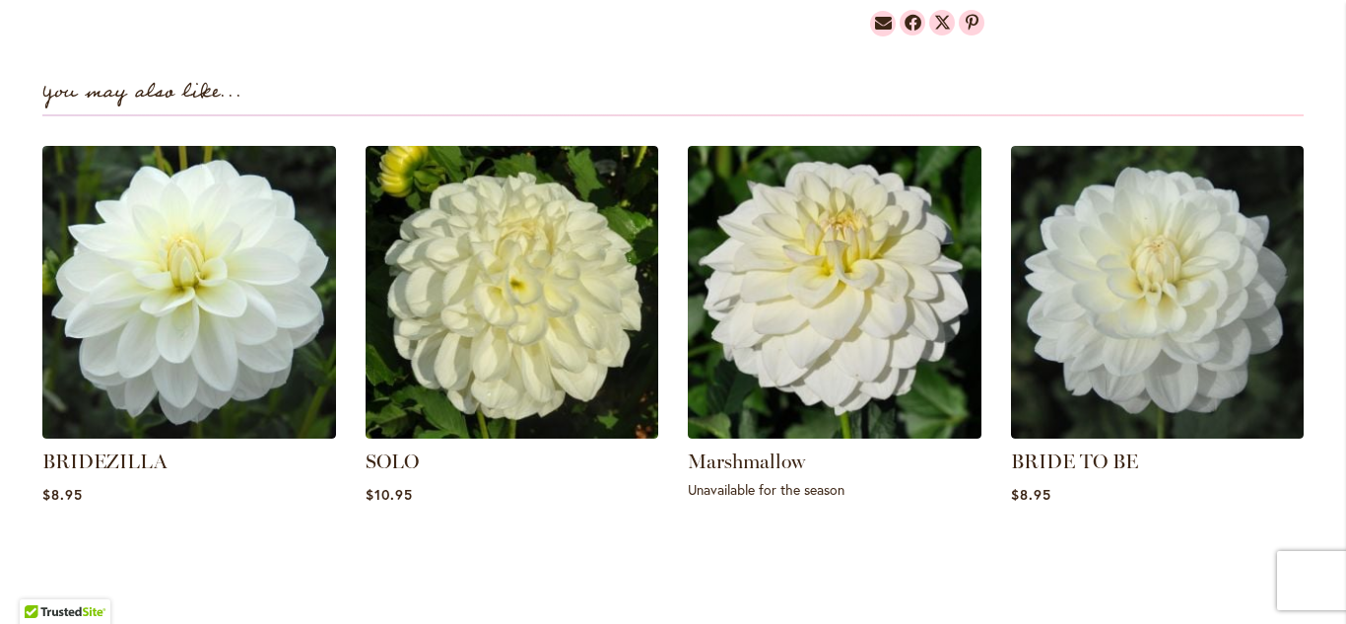
scroll to position [1340, 0]
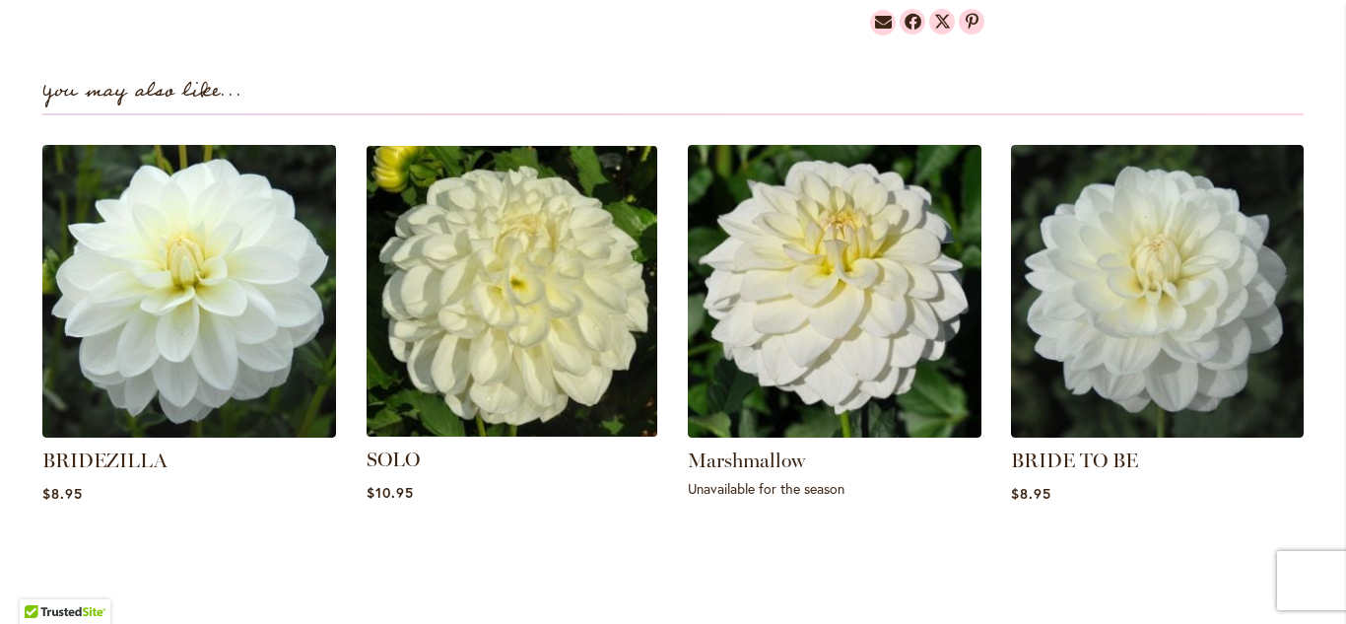
click at [566, 254] on img at bounding box center [511, 290] width 305 height 305
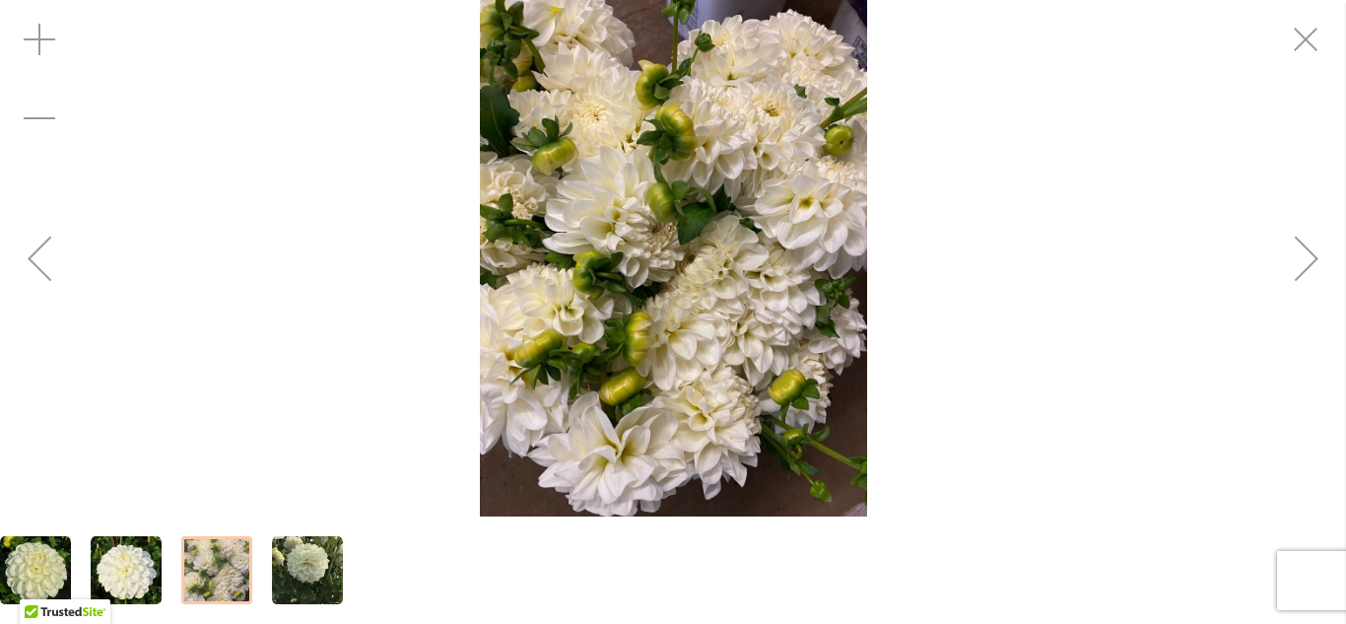
click at [202, 576] on div at bounding box center [216, 570] width 71 height 68
click at [122, 567] on img "SOLO" at bounding box center [126, 570] width 71 height 71
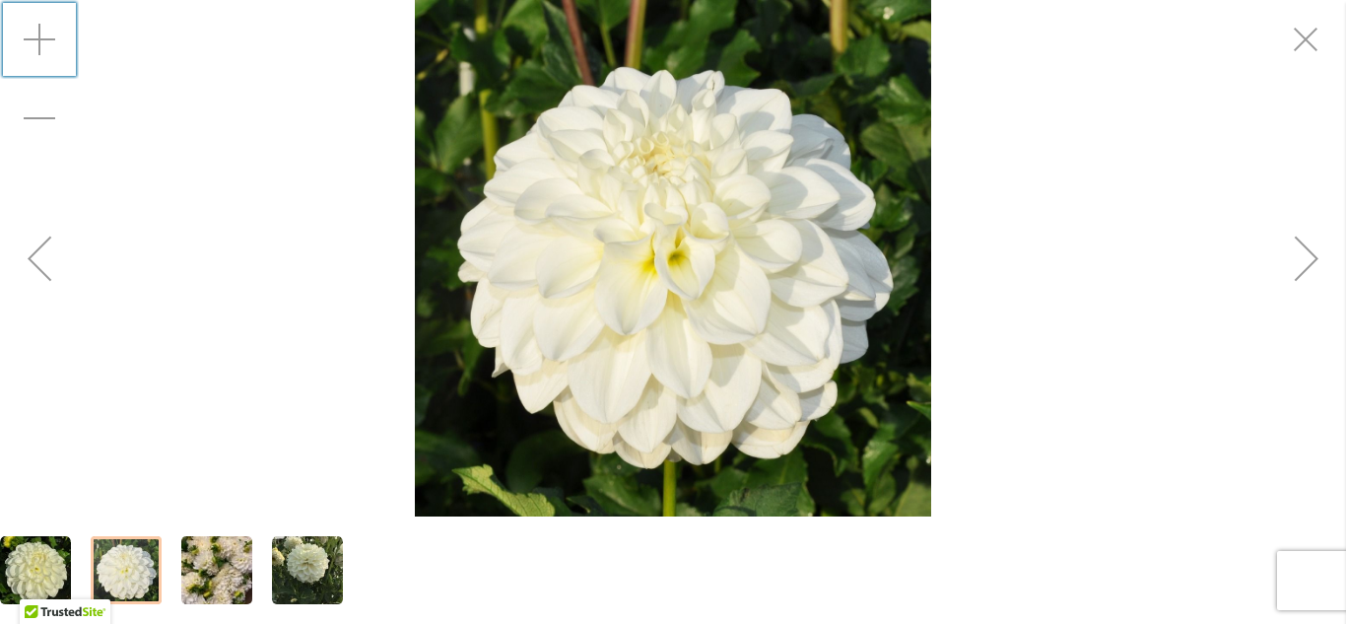
click at [42, 35] on div "Zoom in" at bounding box center [39, 39] width 79 height 79
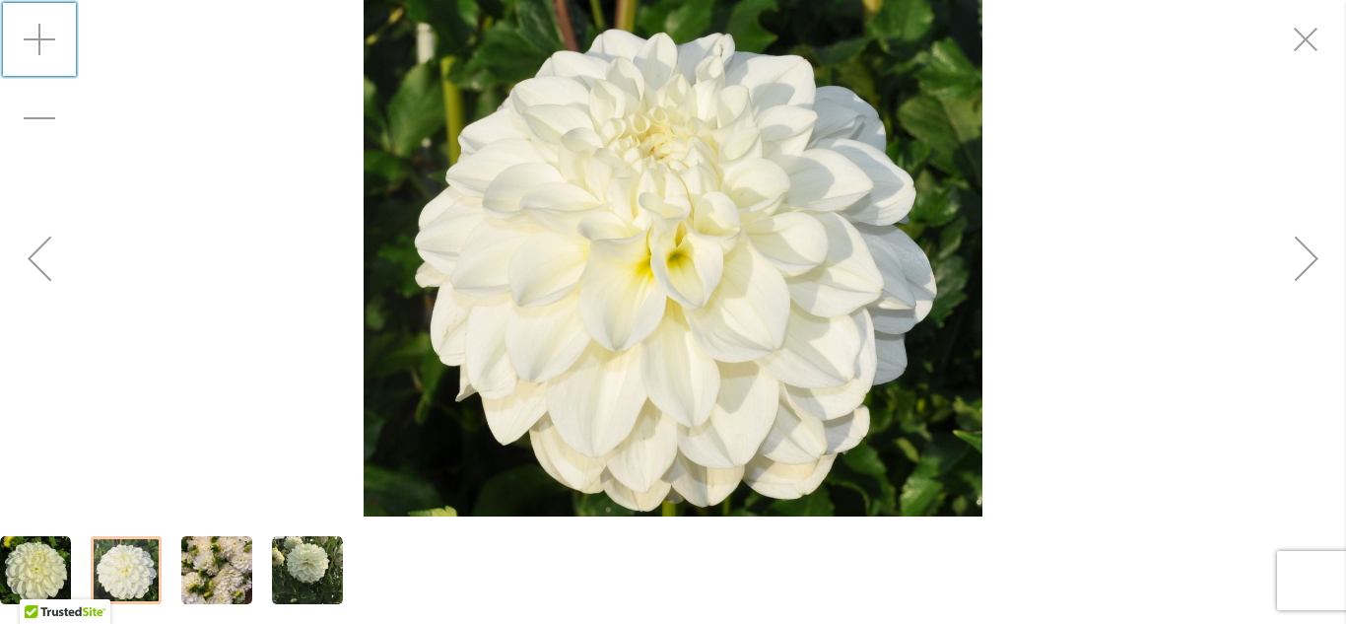
click at [42, 35] on div "Zoom in" at bounding box center [39, 39] width 79 height 79
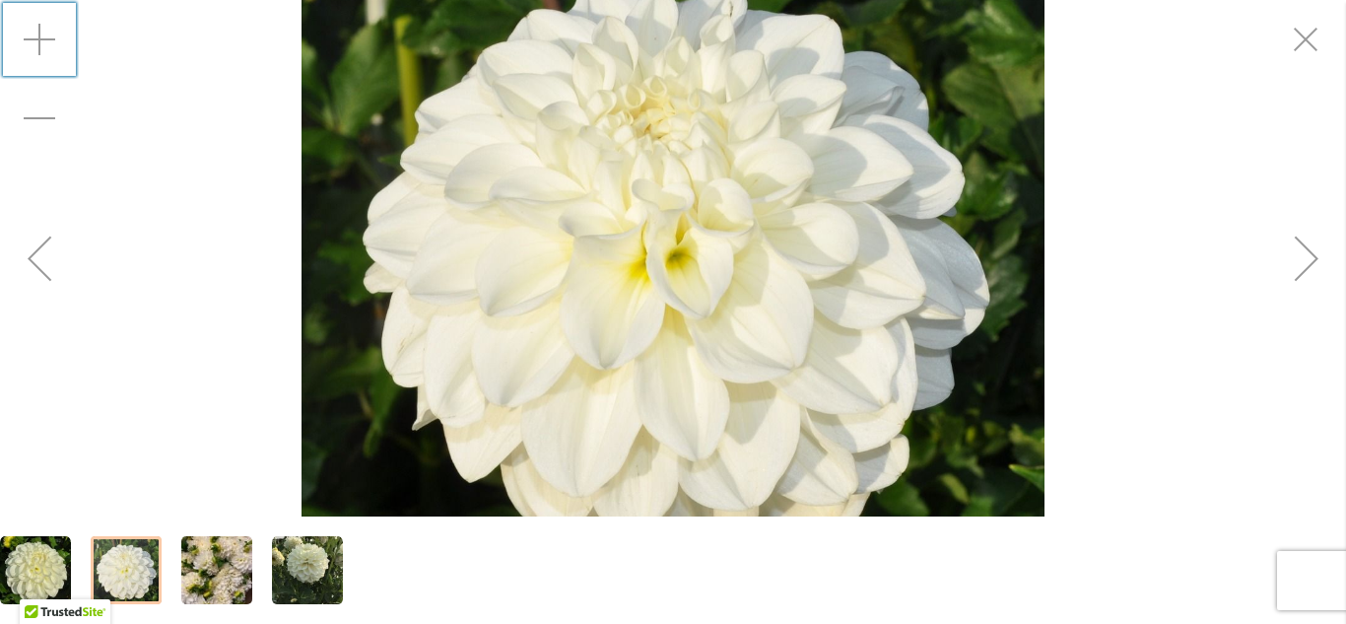
click at [42, 35] on div "Zoom in" at bounding box center [39, 39] width 79 height 79
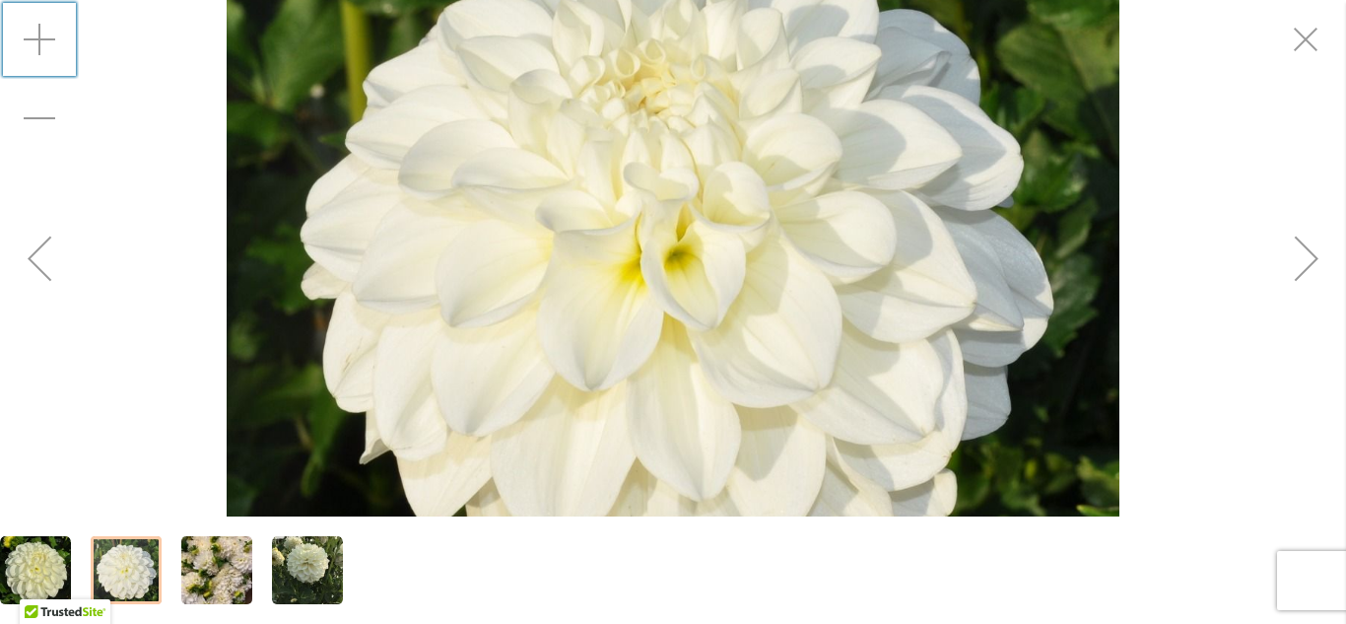
click at [42, 35] on div "Zoom in" at bounding box center [39, 39] width 79 height 79
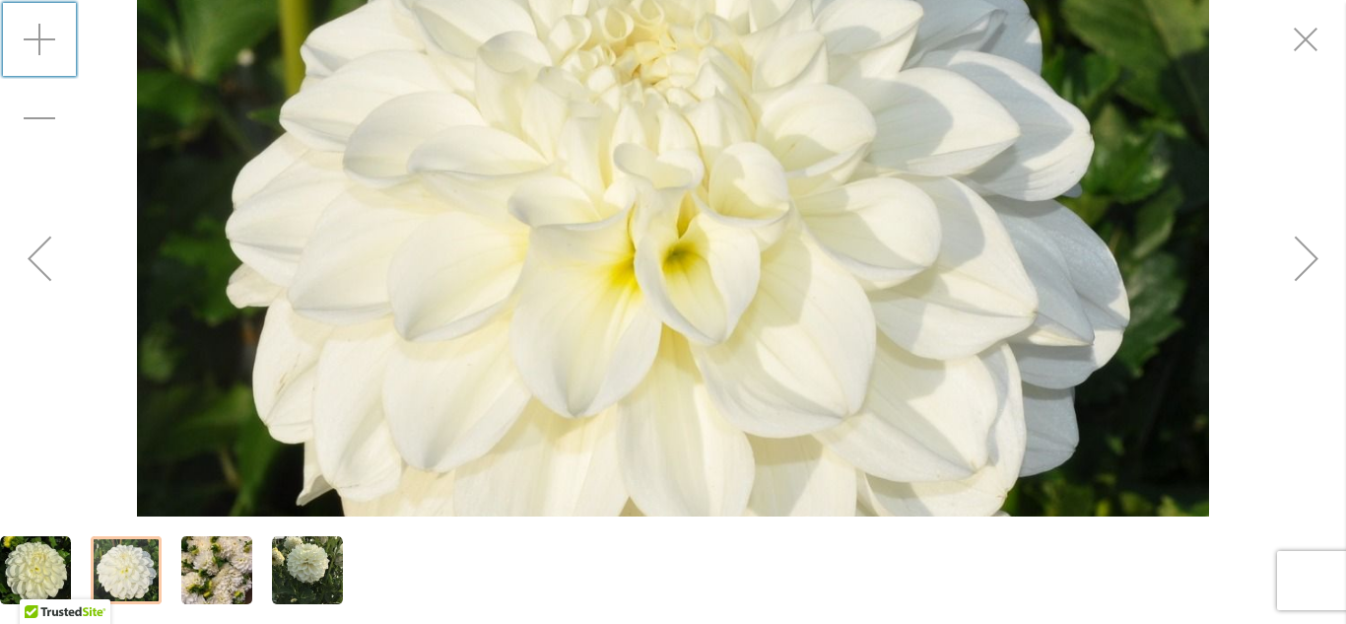
click at [42, 35] on div "Zoom in" at bounding box center [39, 39] width 79 height 79
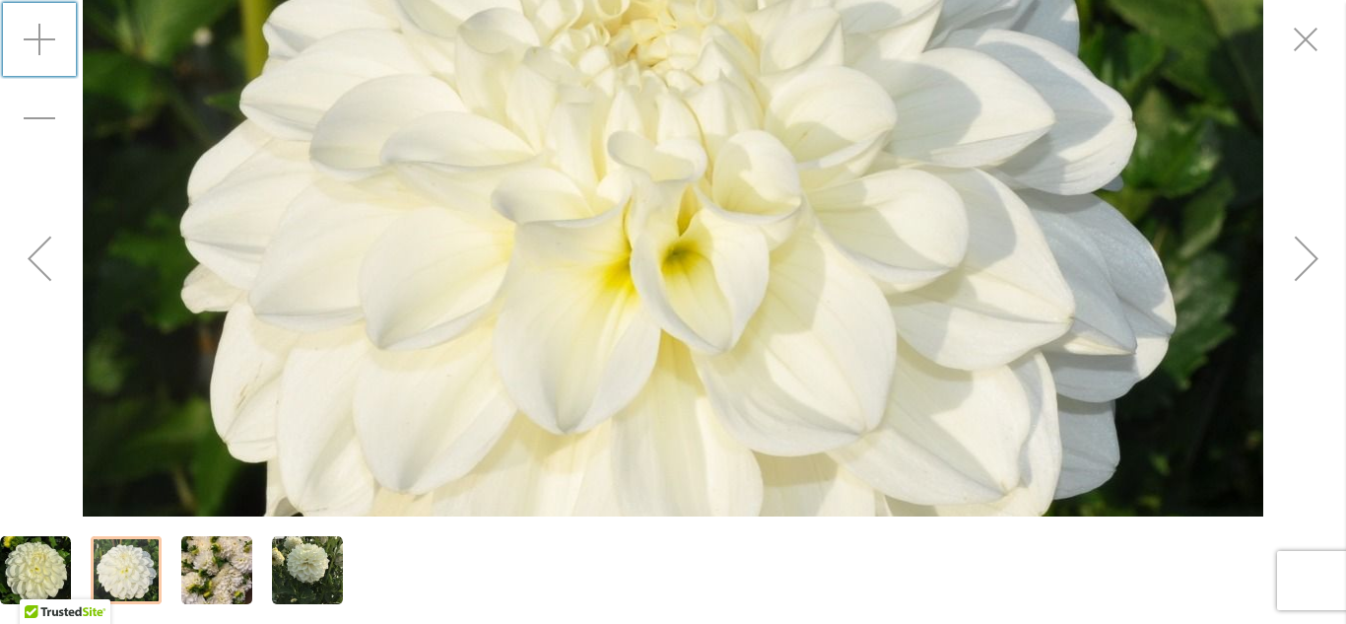
click at [312, 580] on img "SOLO" at bounding box center [307, 570] width 71 height 71
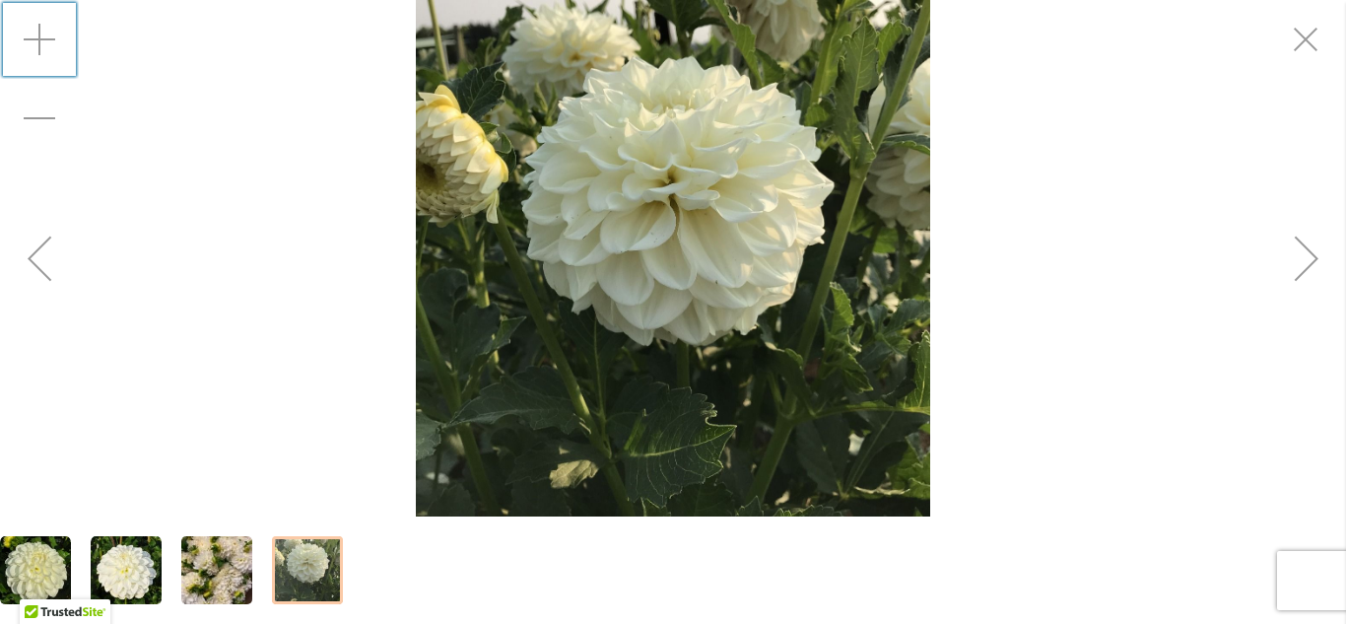
click at [312, 580] on div at bounding box center [307, 570] width 71 height 68
click at [215, 567] on img "SOLO" at bounding box center [216, 570] width 71 height 95
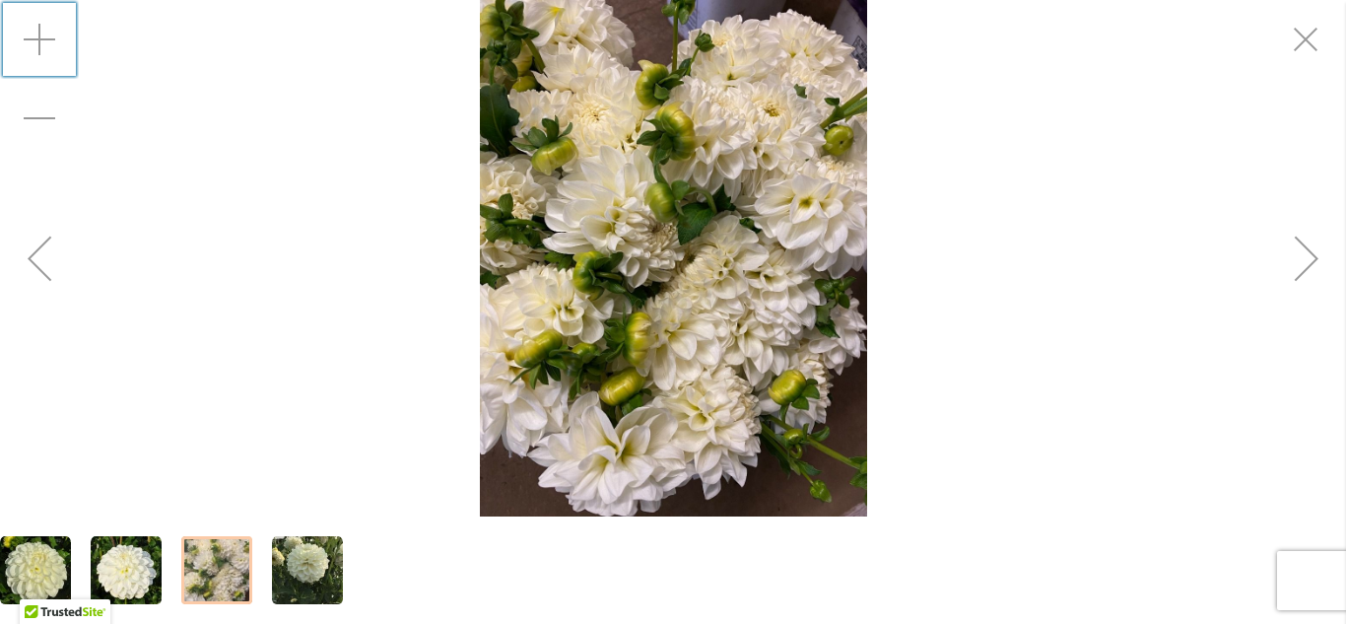
click at [136, 567] on img "SOLO" at bounding box center [126, 570] width 71 height 71
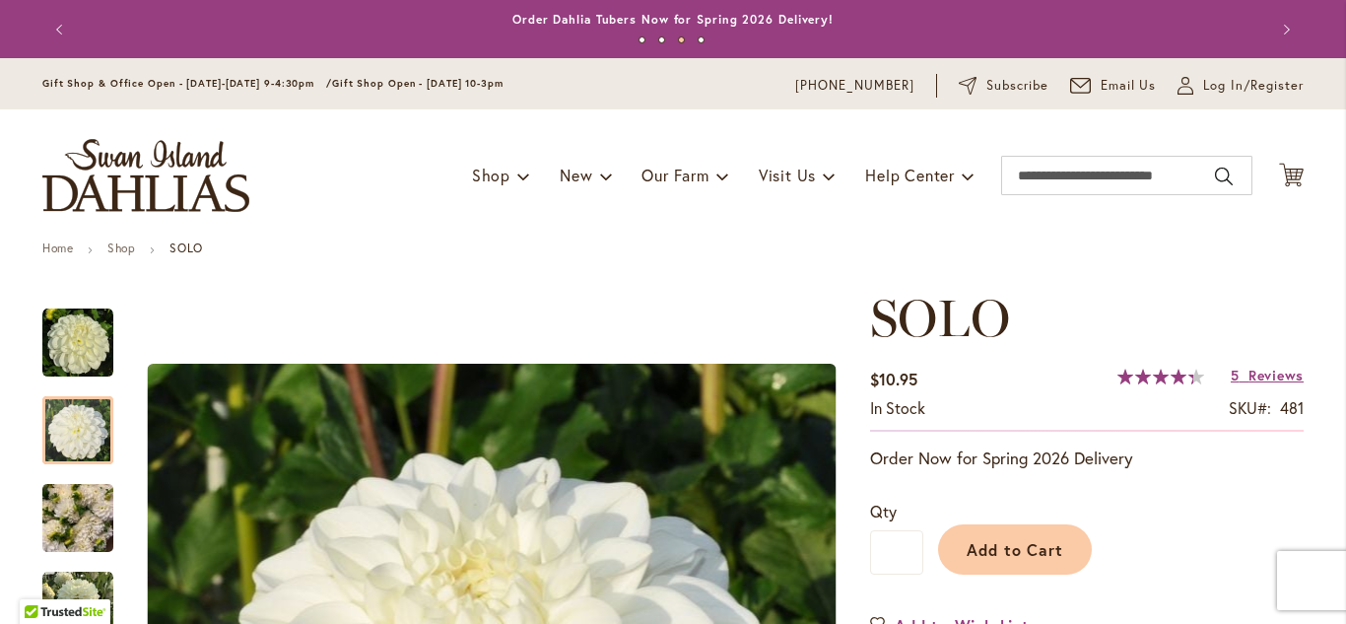
scroll to position [288, 0]
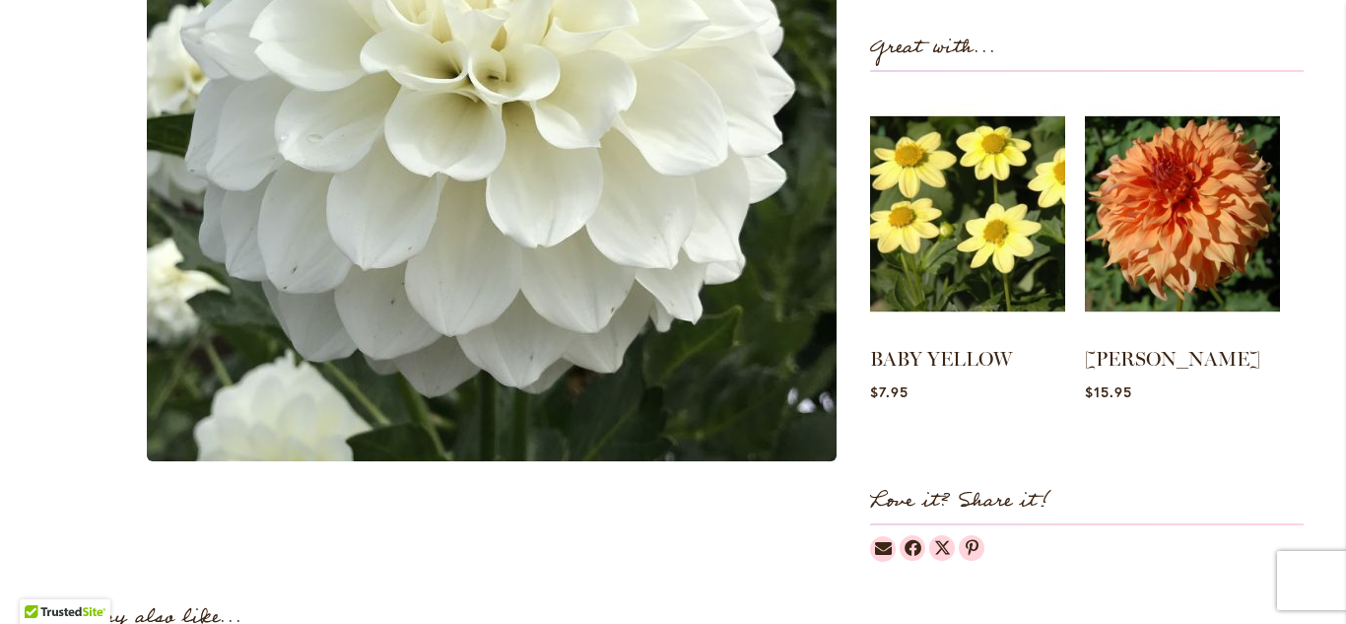
scroll to position [827, 0]
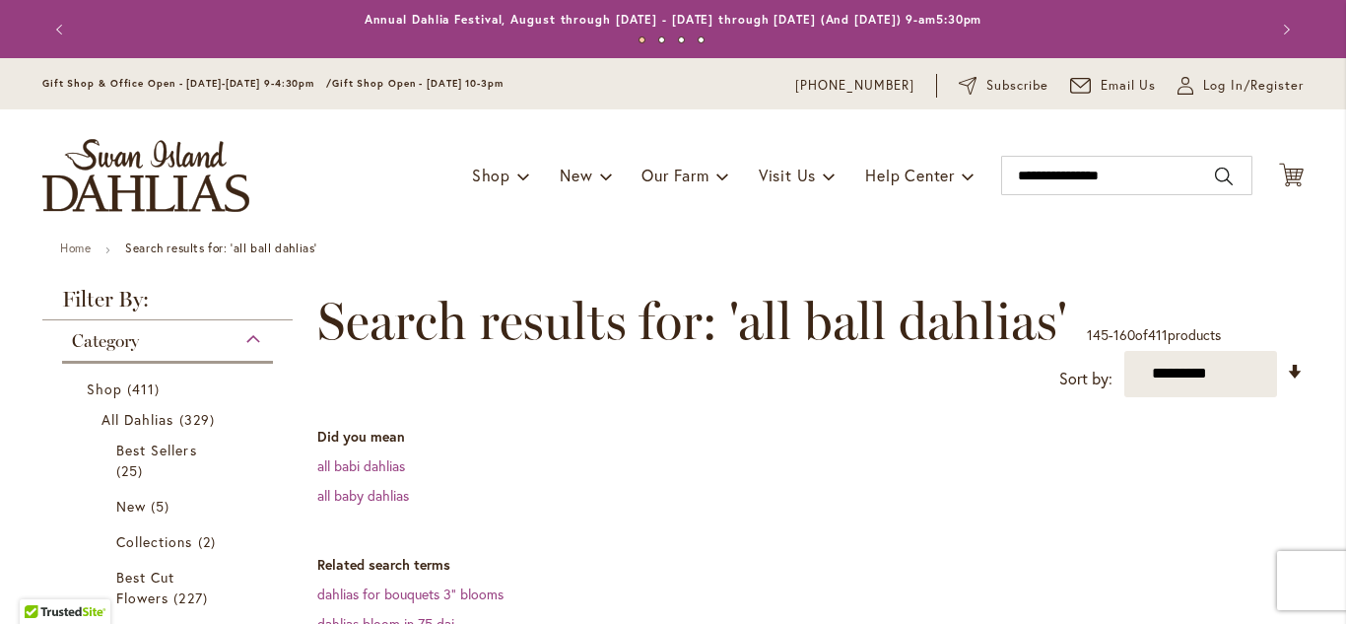
click at [828, 441] on dt "Did you mean" at bounding box center [810, 437] width 986 height 20
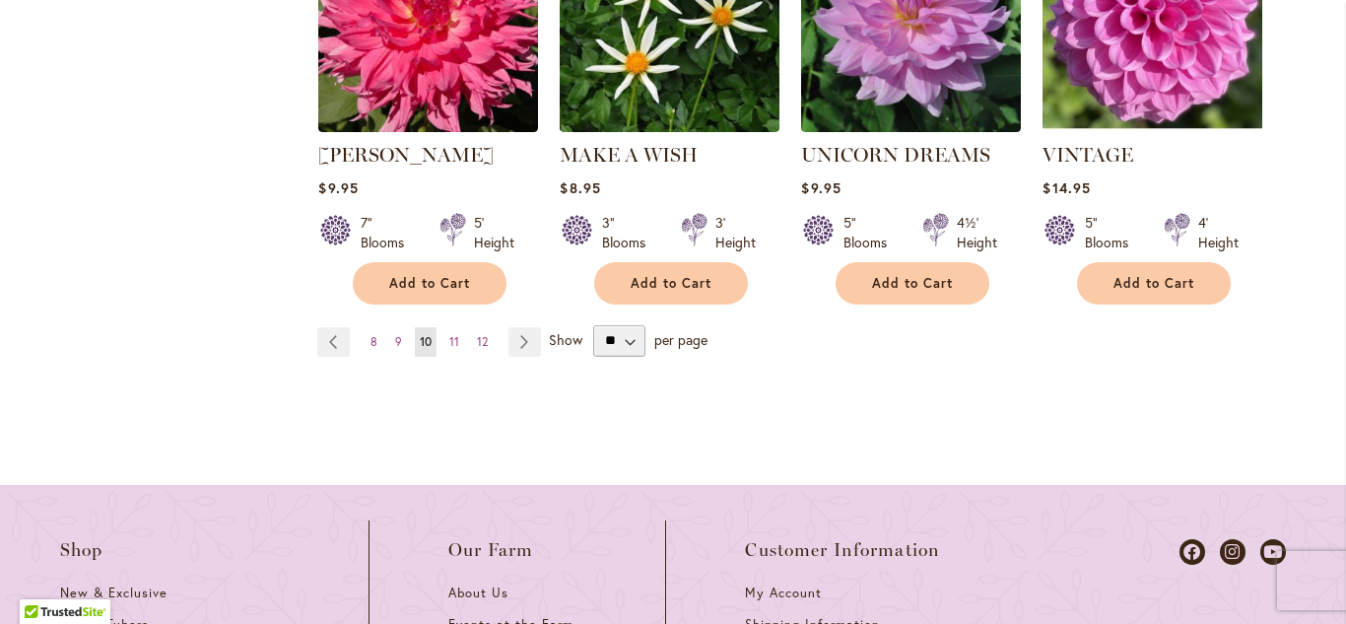
scroll to position [2206, 0]
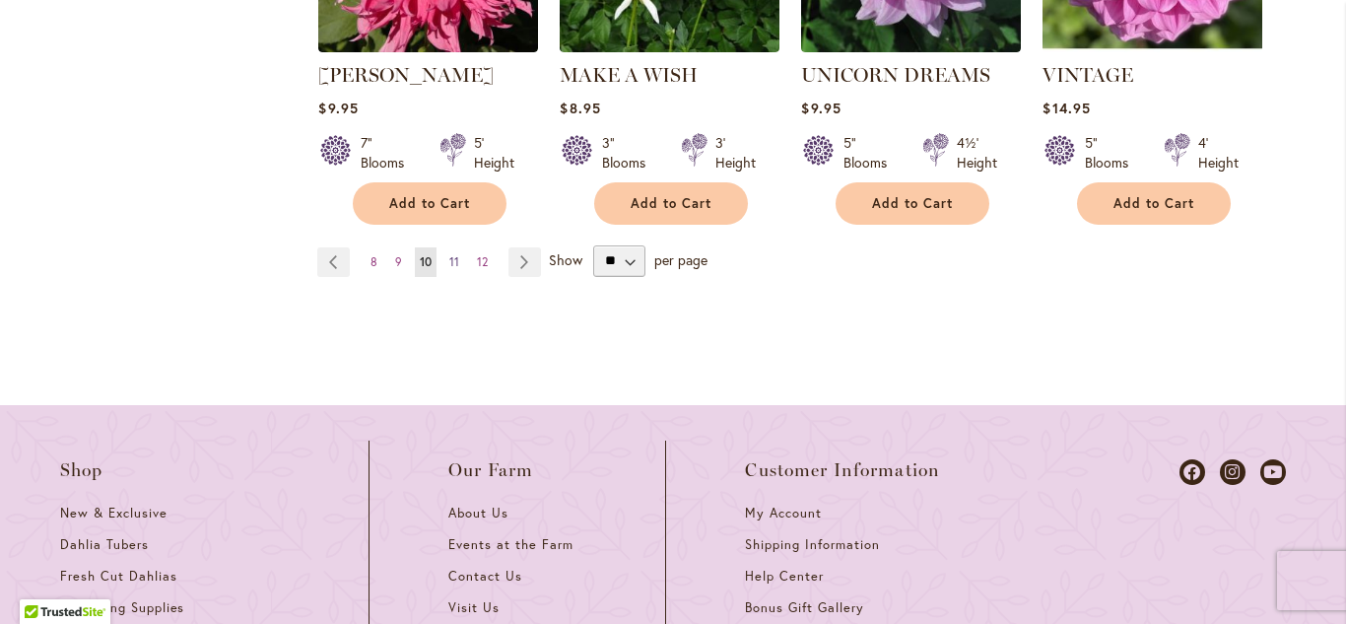
click at [455, 254] on span "11" at bounding box center [454, 261] width 10 height 15
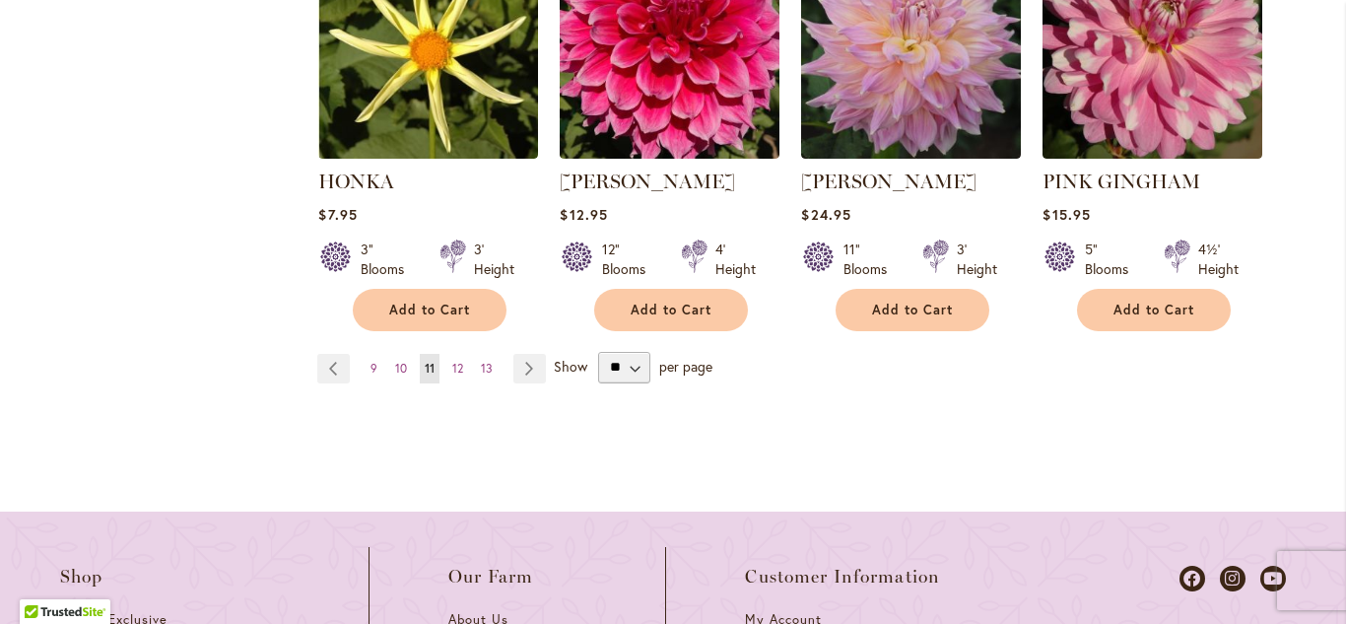
scroll to position [2049, 0]
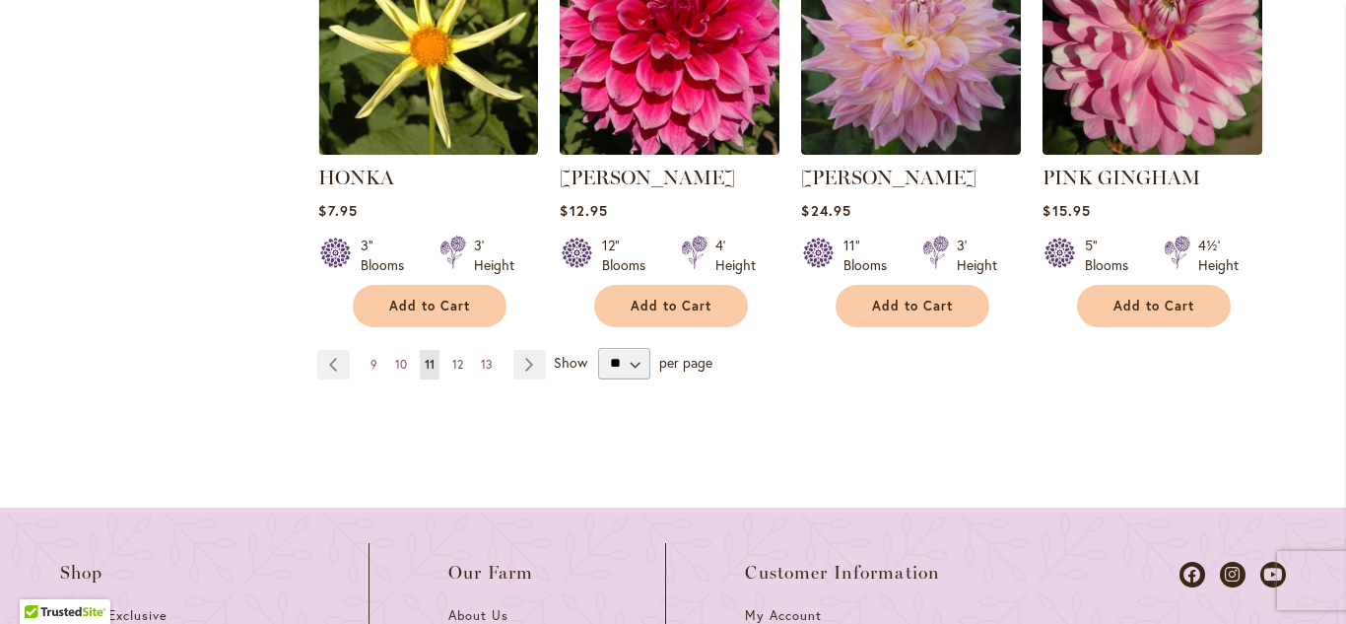
click at [458, 359] on span "12" at bounding box center [457, 364] width 11 height 15
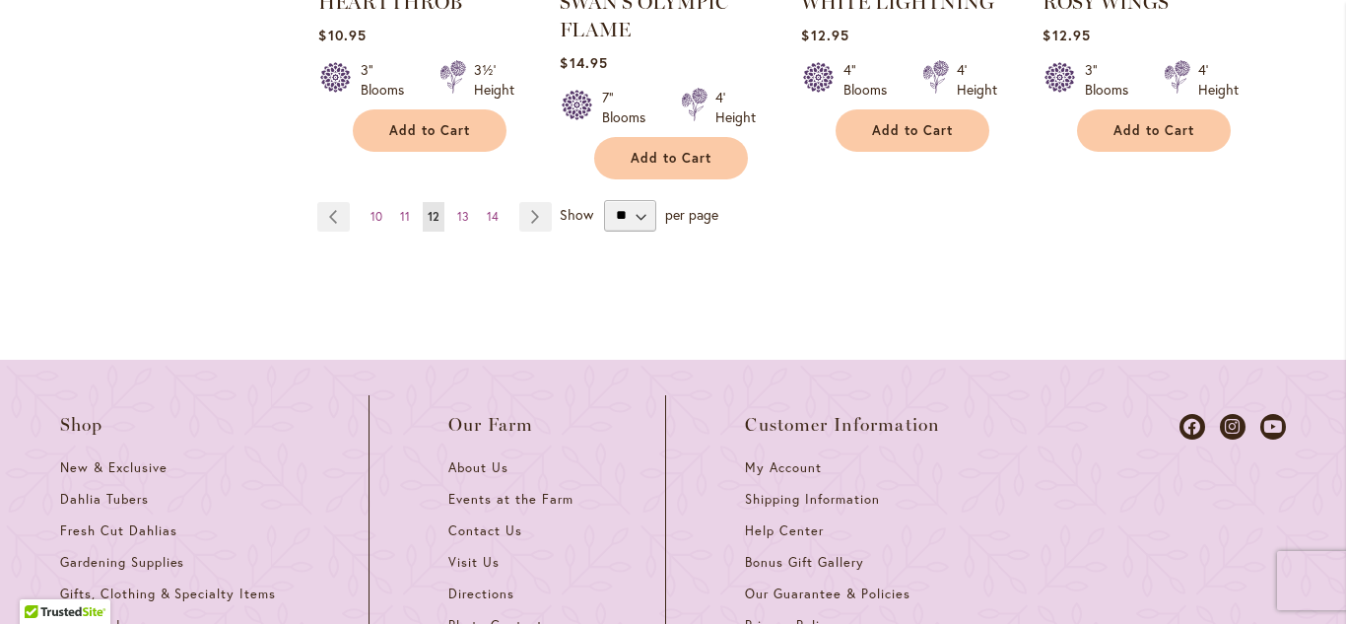
scroll to position [2325, 0]
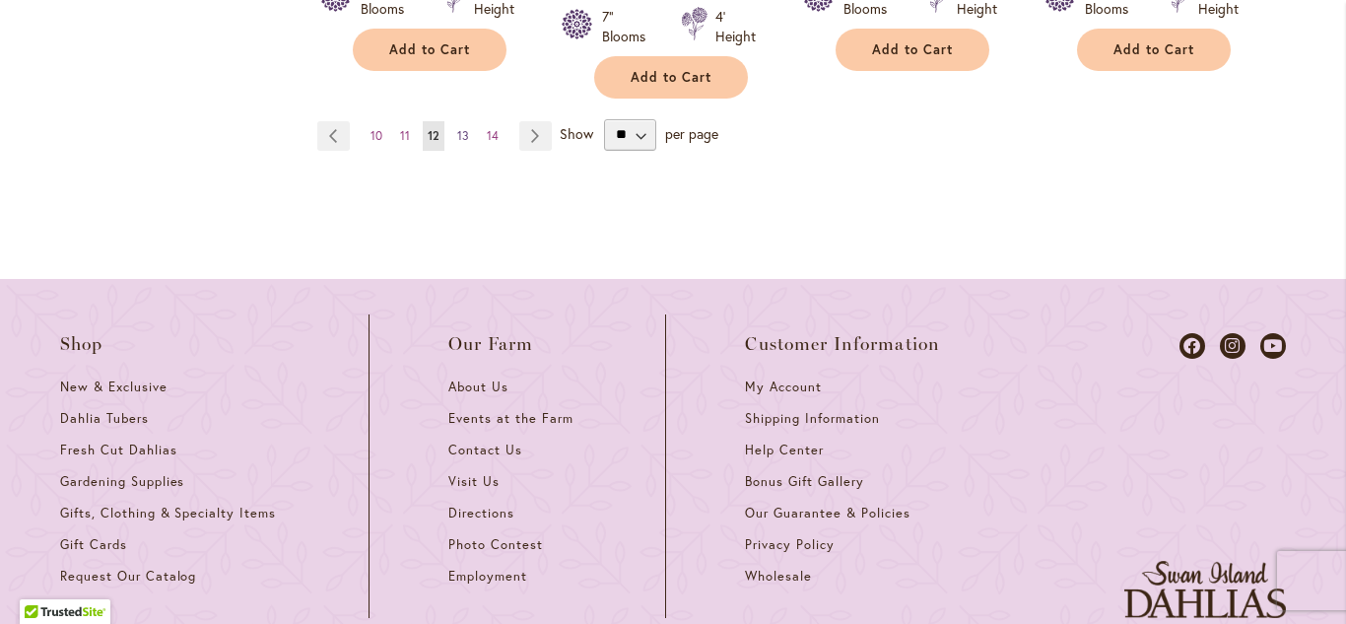
click at [461, 136] on span "13" at bounding box center [463, 135] width 12 height 15
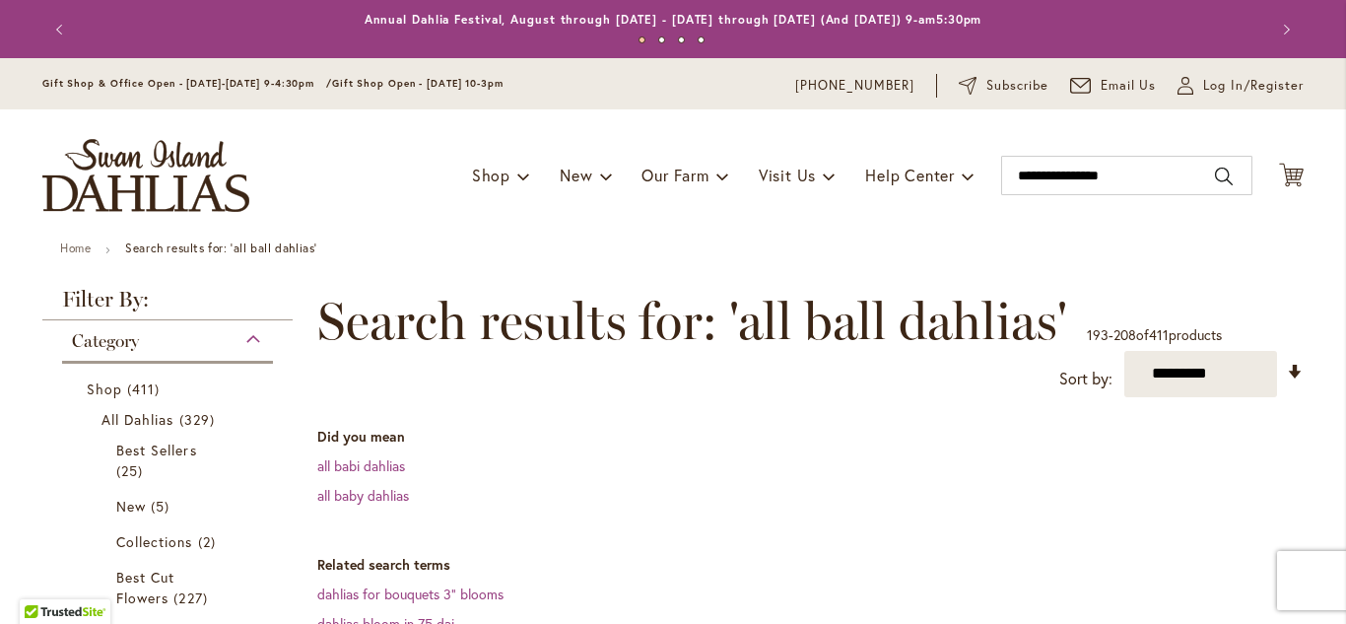
click at [815, 436] on dt "Did you mean" at bounding box center [810, 437] width 986 height 20
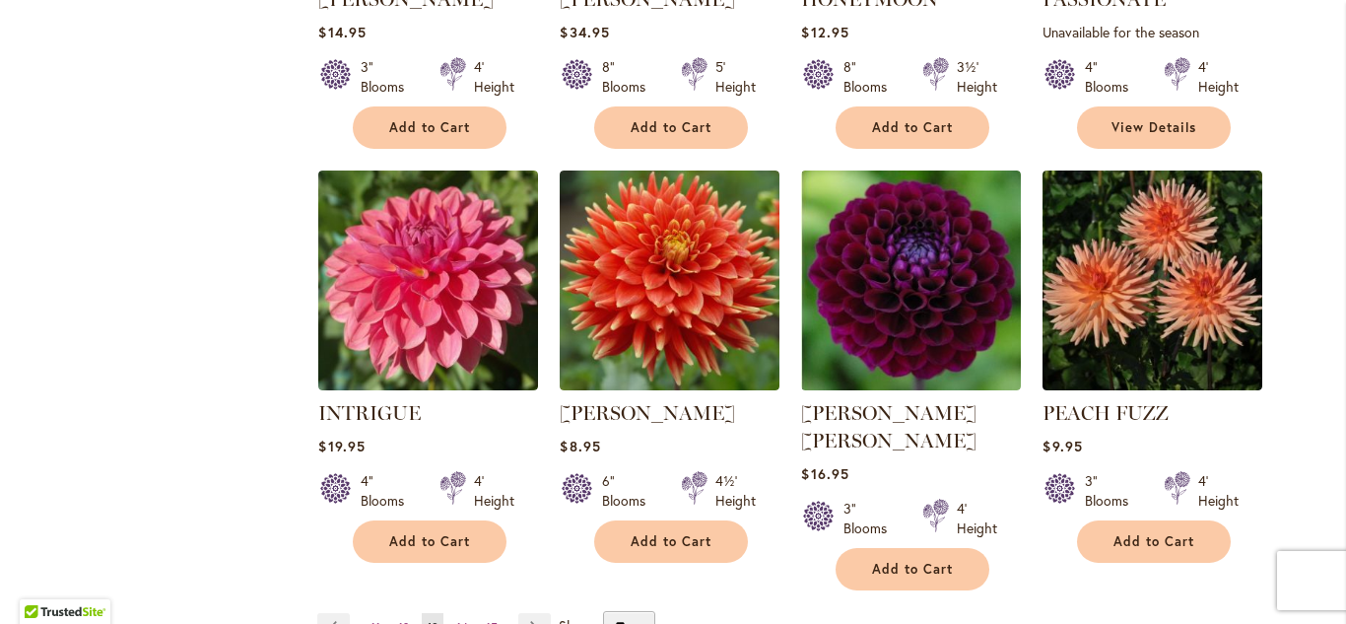
scroll to position [1812, 0]
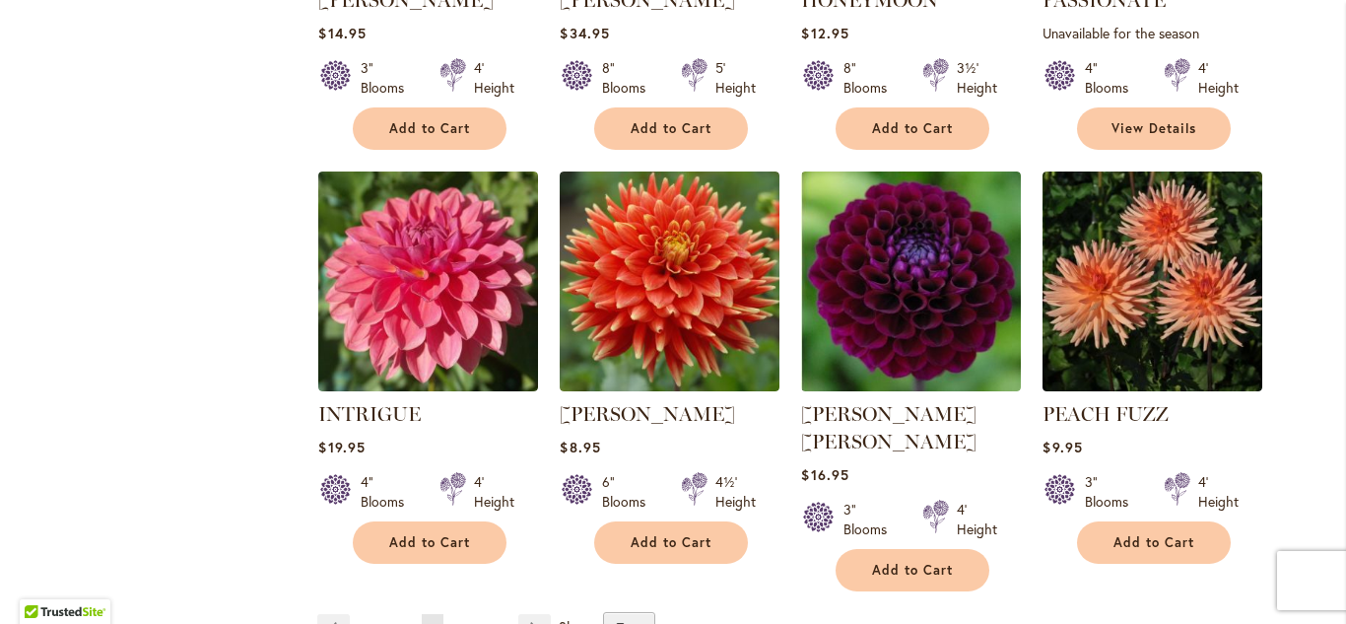
click at [466, 621] on span "14" at bounding box center [462, 628] width 12 height 15
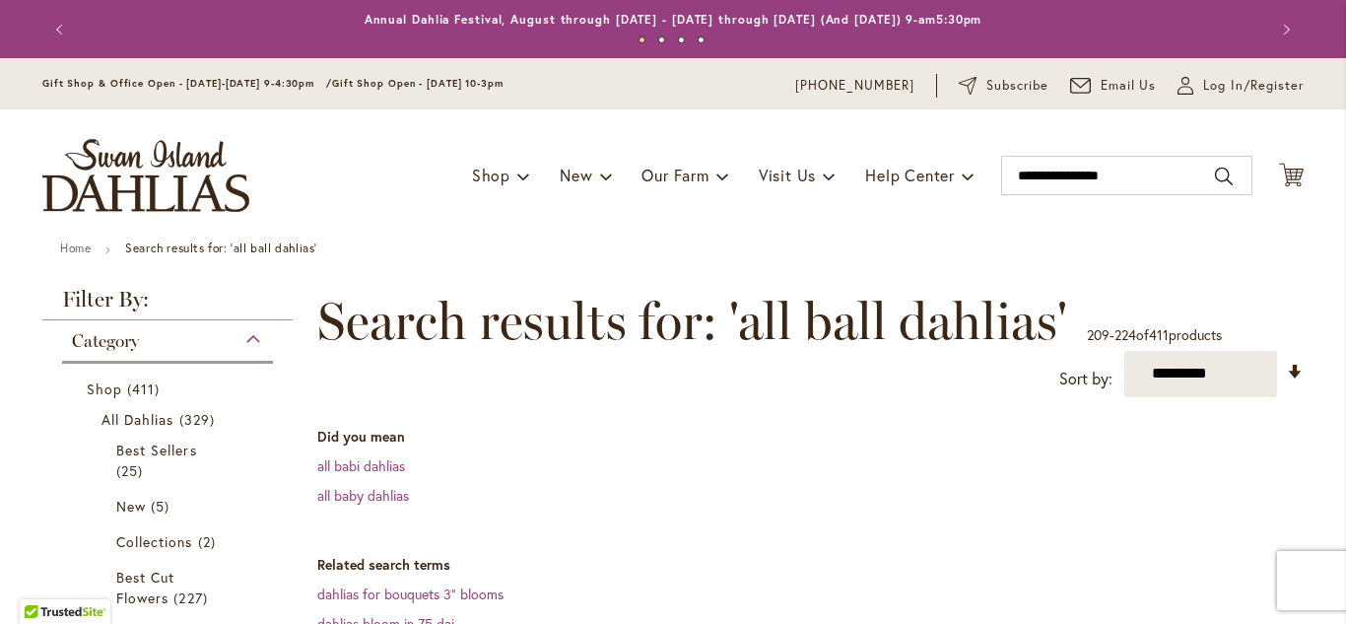
click at [777, 465] on dd "all babi dahlias" at bounding box center [810, 466] width 986 height 20
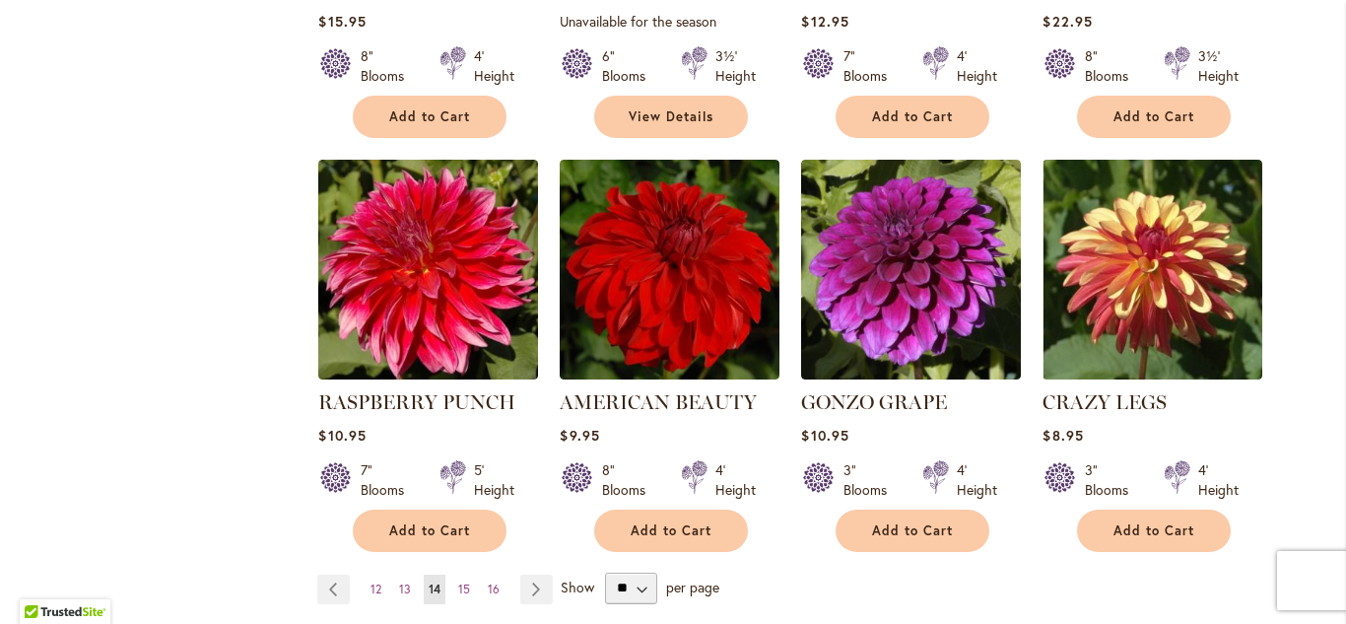
scroll to position [1891, 0]
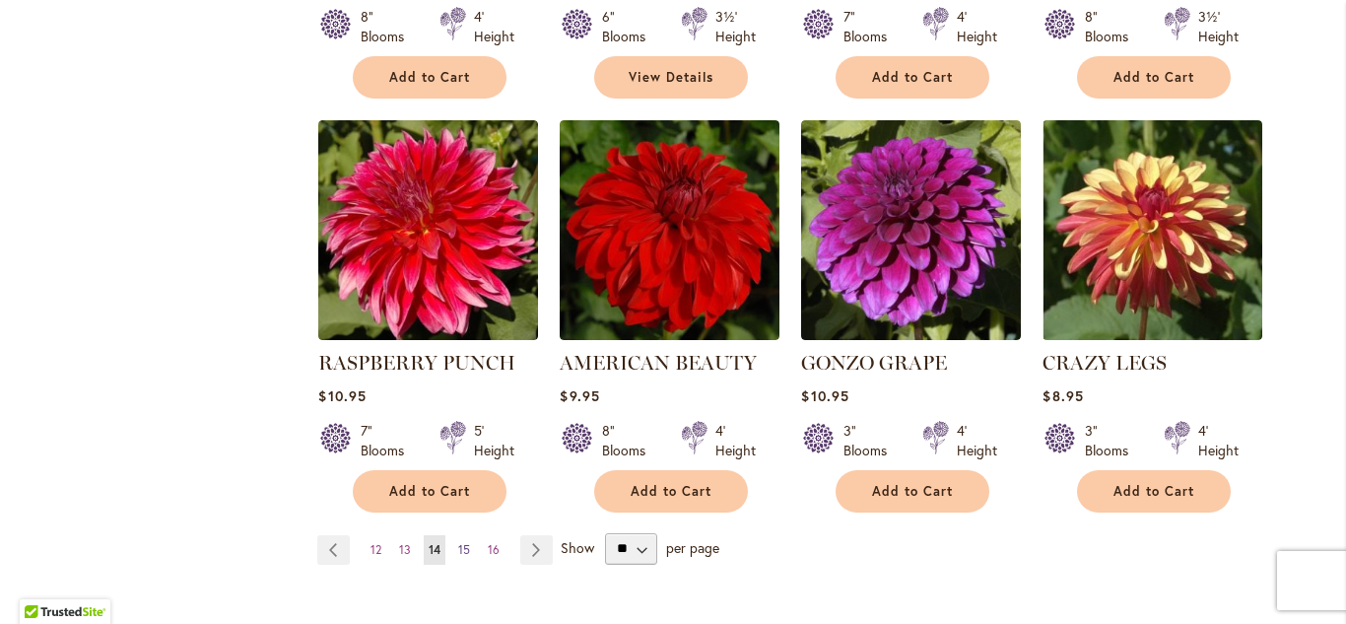
click at [470, 542] on span "15" at bounding box center [464, 549] width 12 height 15
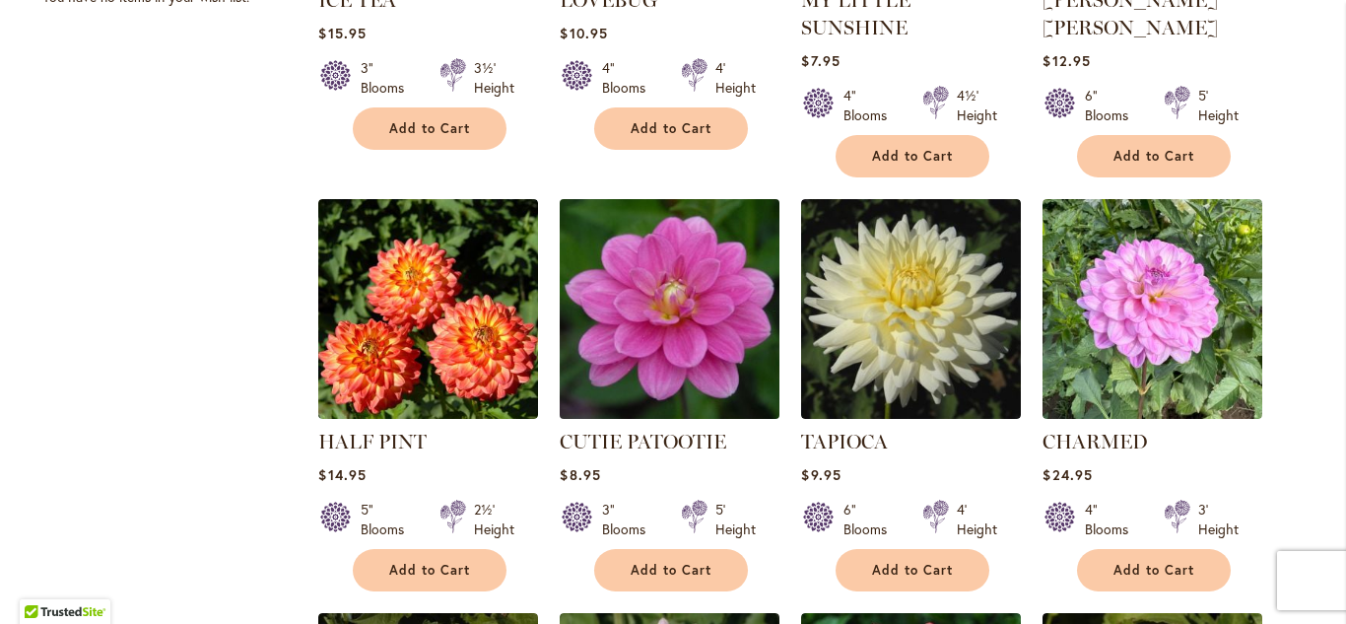
scroll to position [1458, 0]
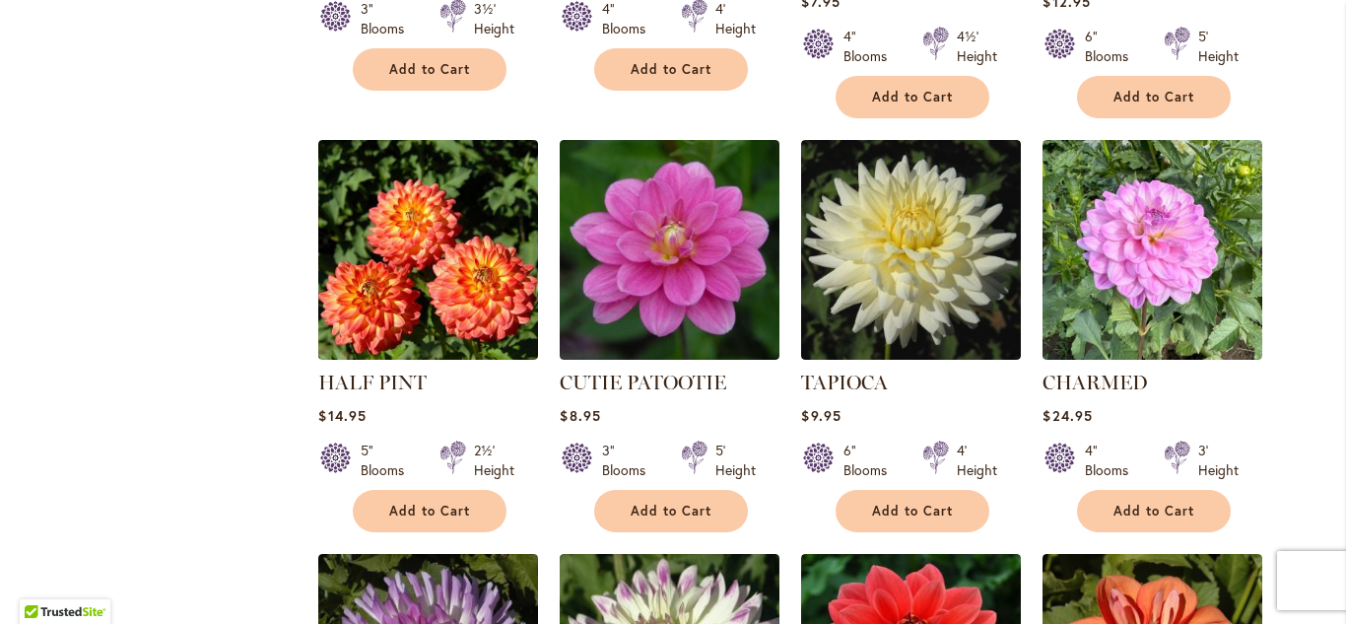
click at [1328, 362] on div "Skip to Content Gift Shop & Office Open - Monday-Friday 9-4:30pm / Gift Shop Op…" at bounding box center [673, 162] width 1346 height 3124
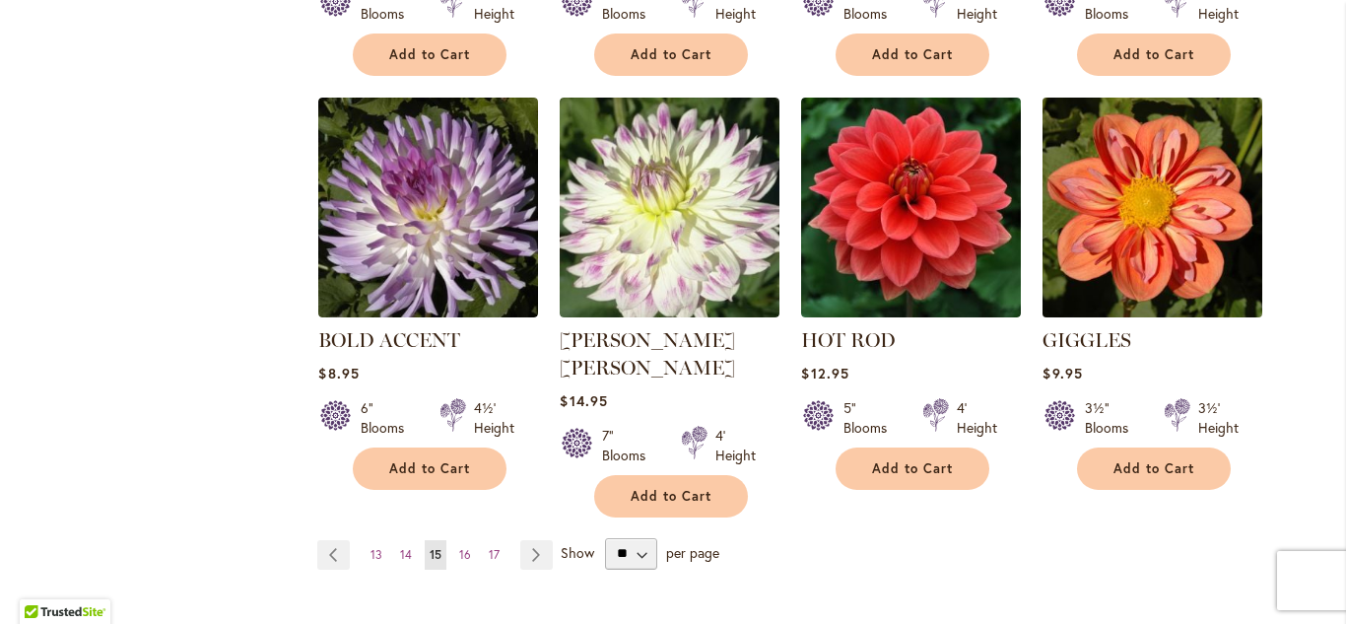
scroll to position [2049, 0]
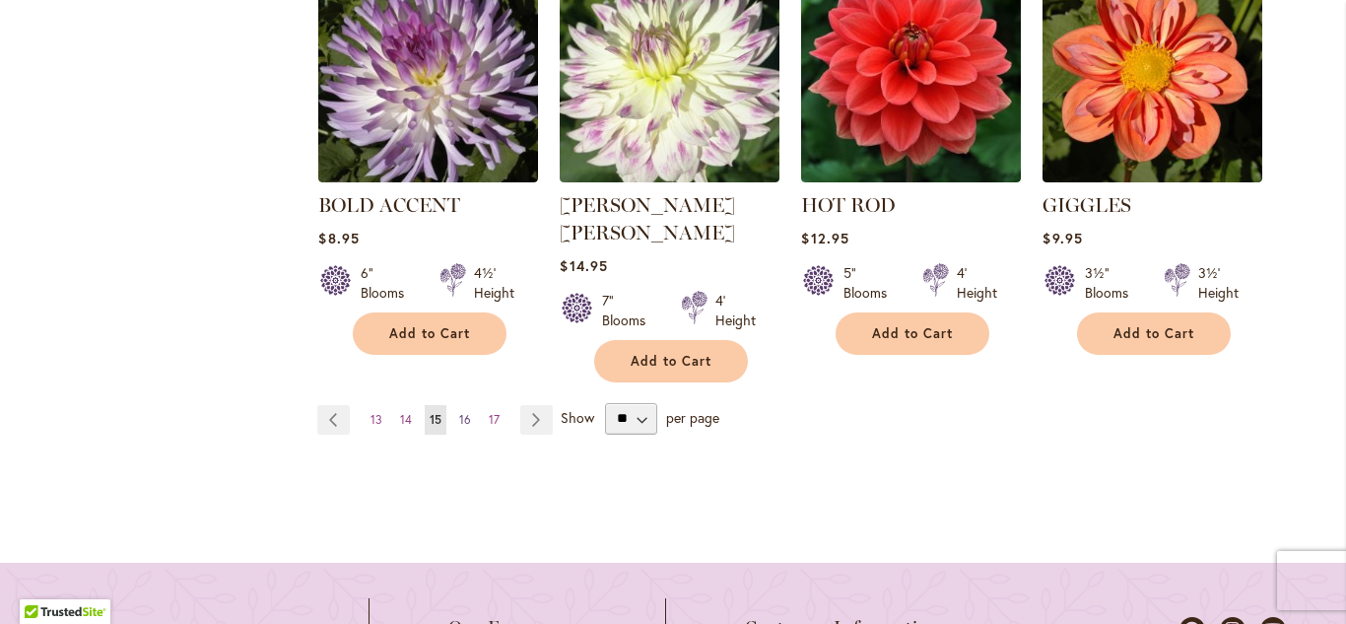
click at [461, 412] on span "16" at bounding box center [465, 419] width 12 height 15
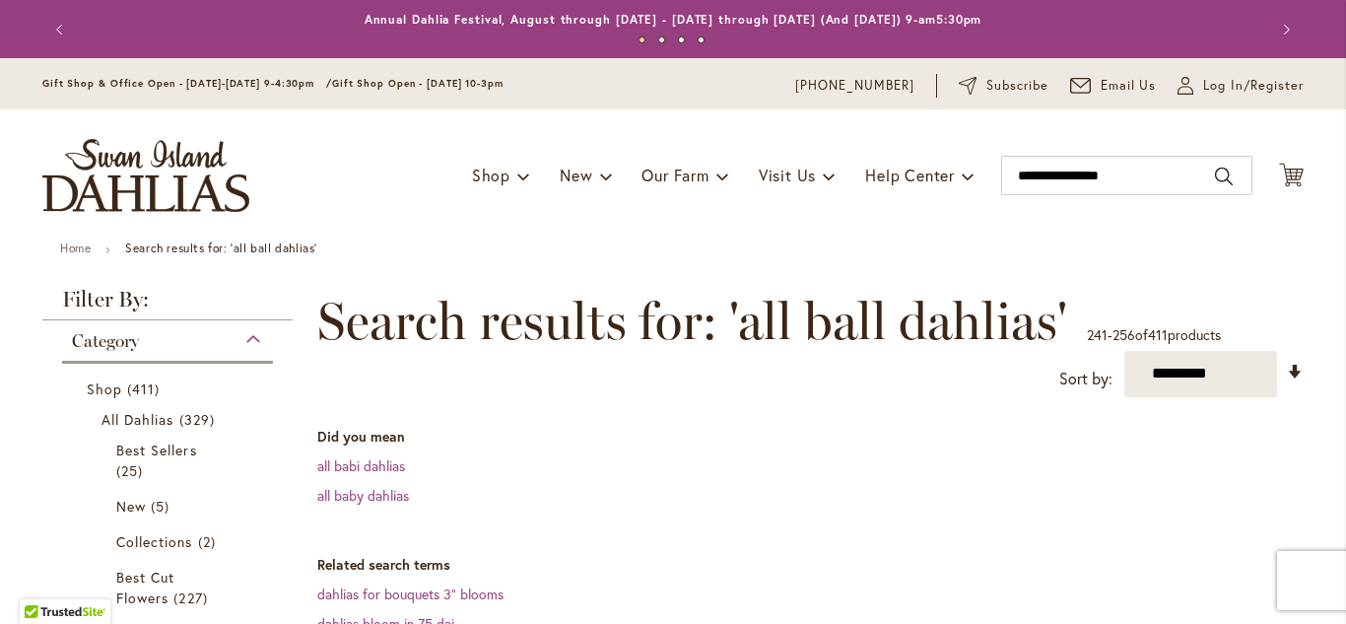
click at [772, 492] on dd "all baby dahlias" at bounding box center [810, 496] width 986 height 20
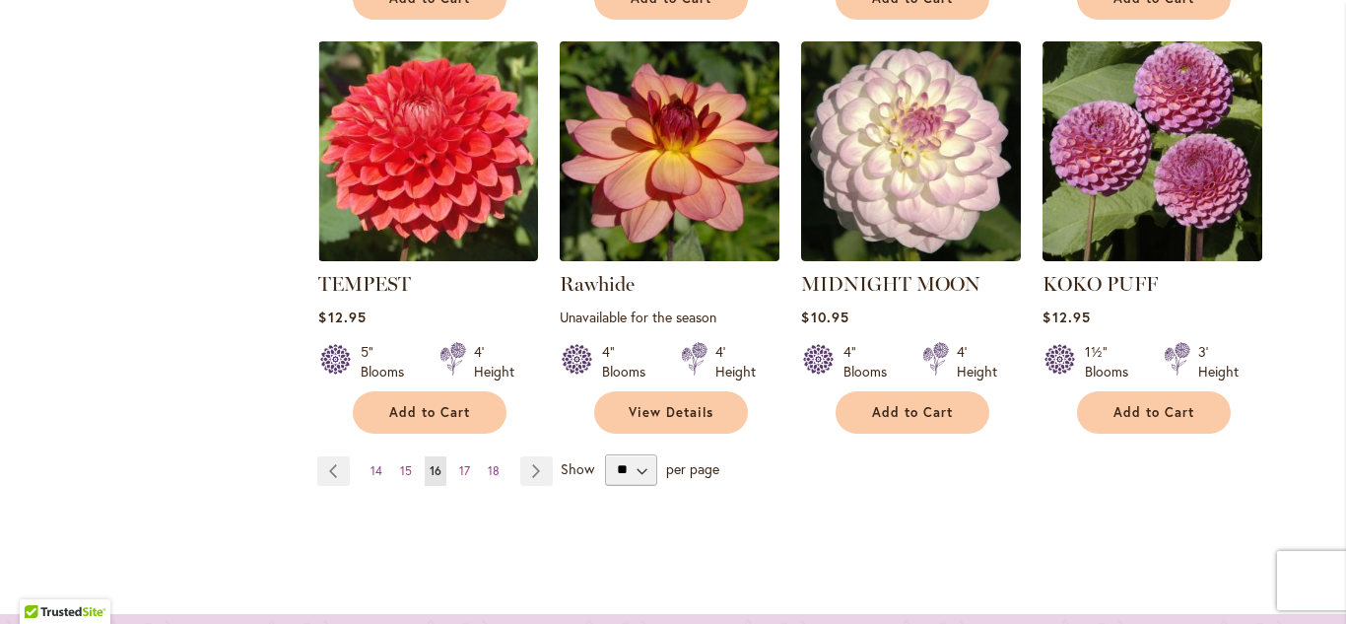
scroll to position [2049, 0]
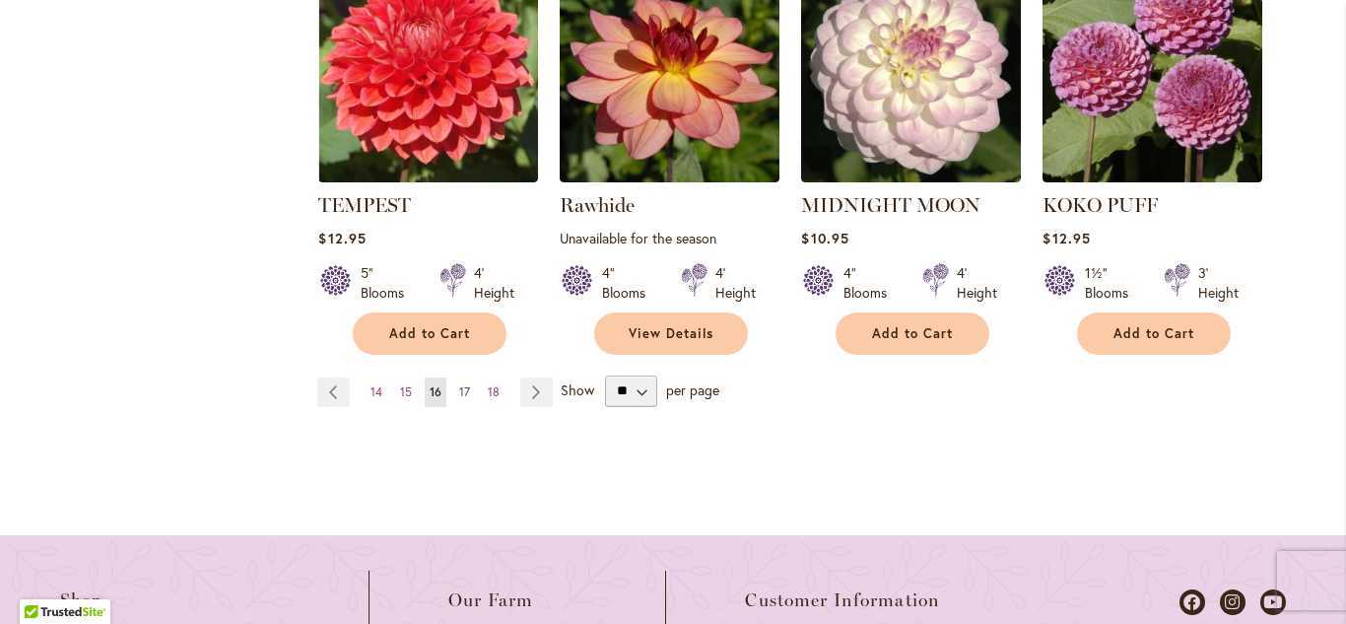
click at [466, 385] on span "17" at bounding box center [464, 391] width 11 height 15
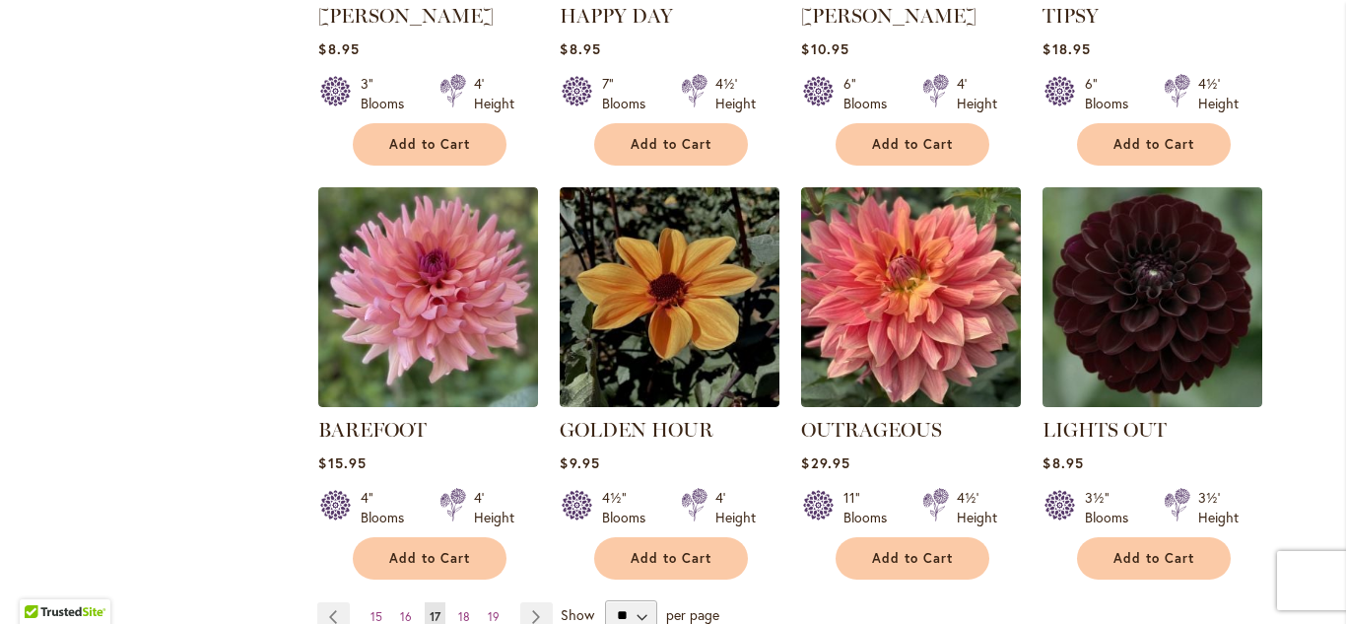
scroll to position [1891, 0]
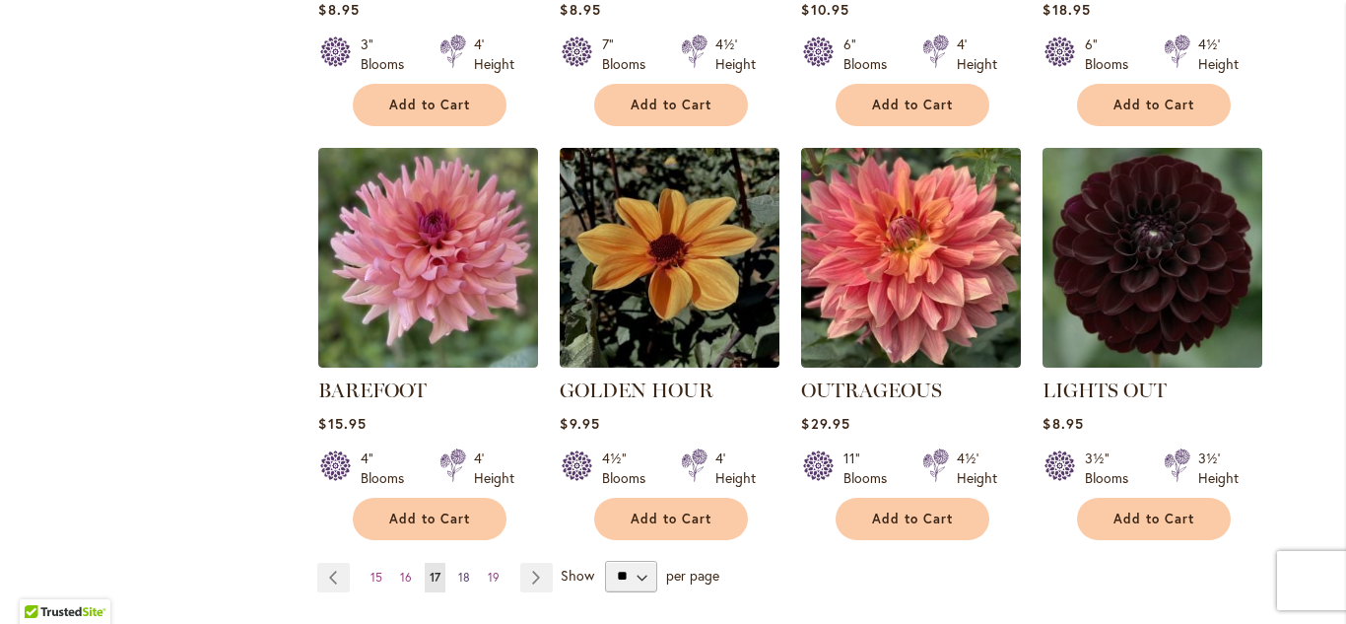
click at [463, 569] on span "18" at bounding box center [464, 576] width 12 height 15
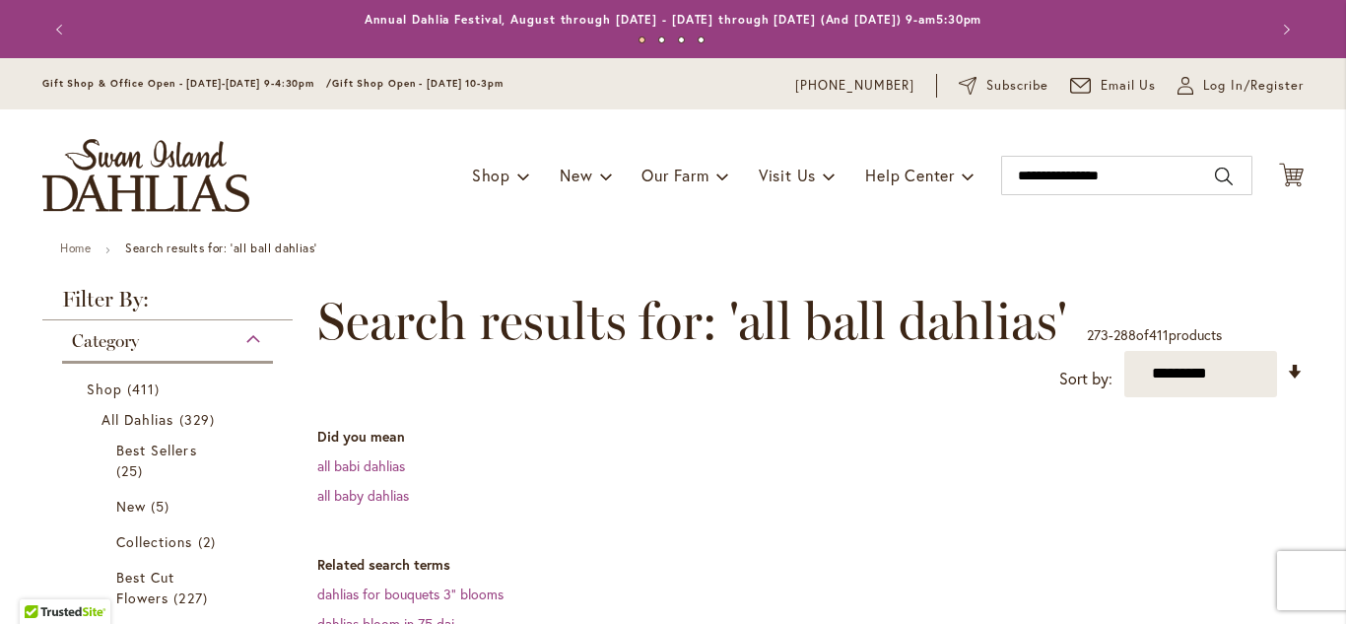
click at [907, 372] on div "**********" at bounding box center [810, 344] width 986 height 105
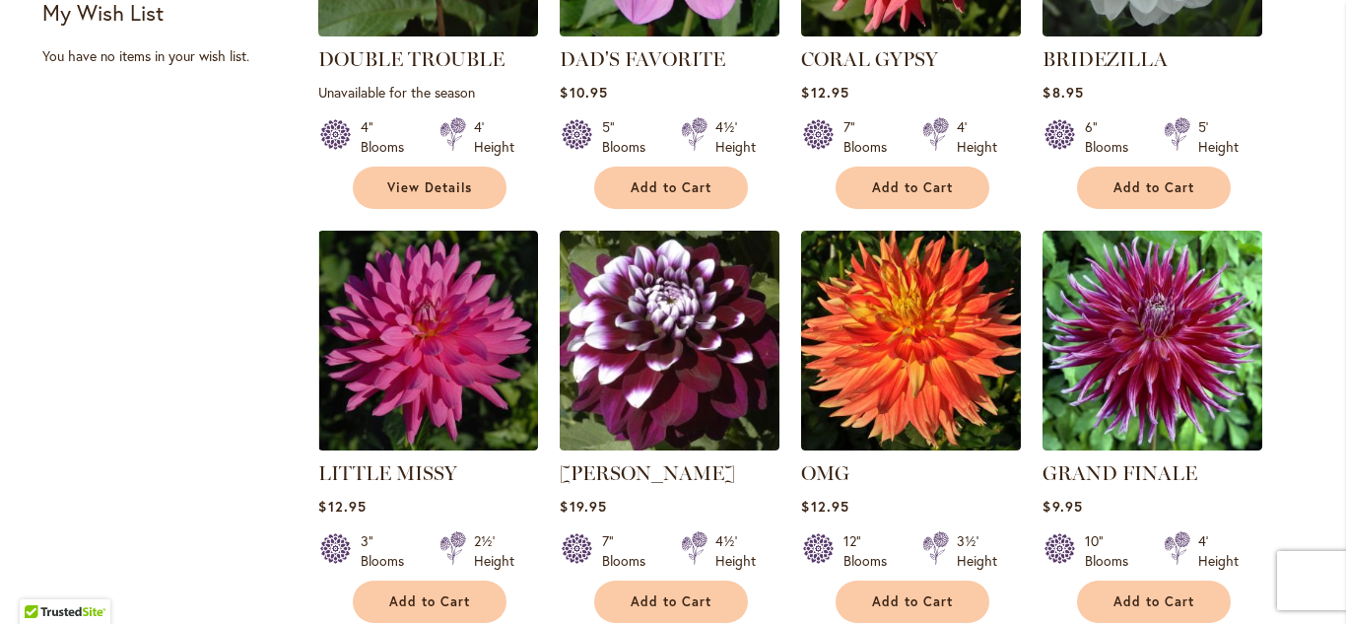
scroll to position [1379, 0]
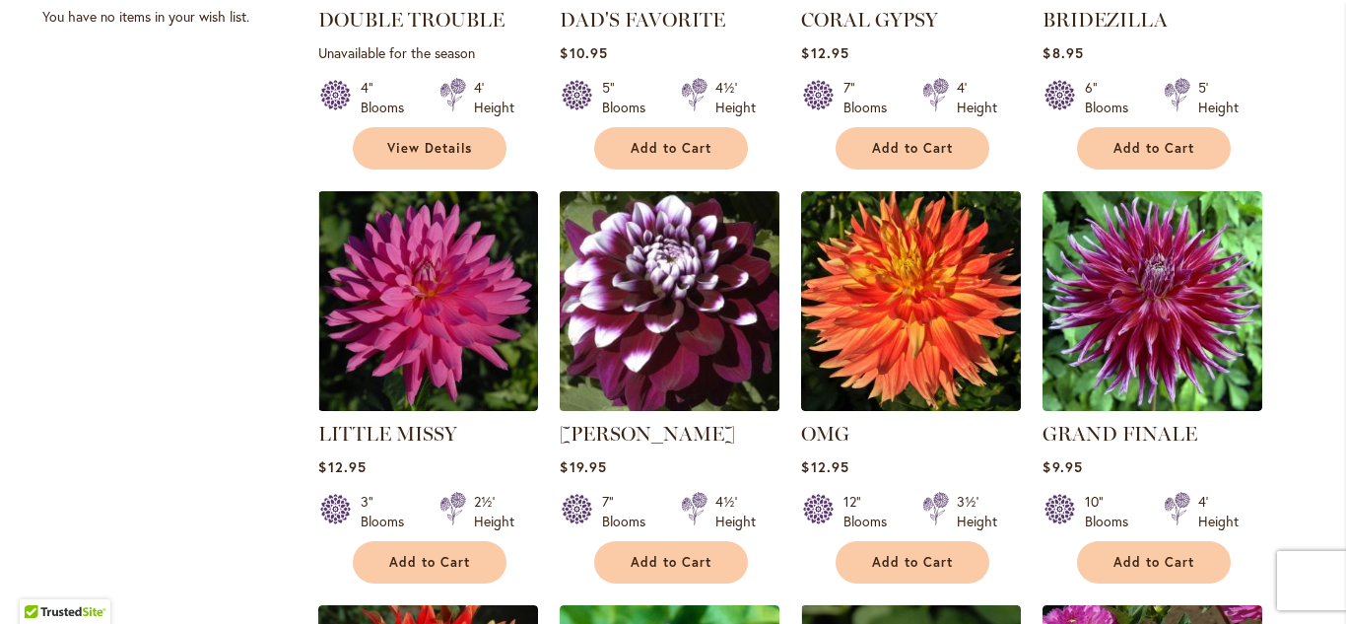
click at [688, 299] on img at bounding box center [670, 300] width 230 height 230
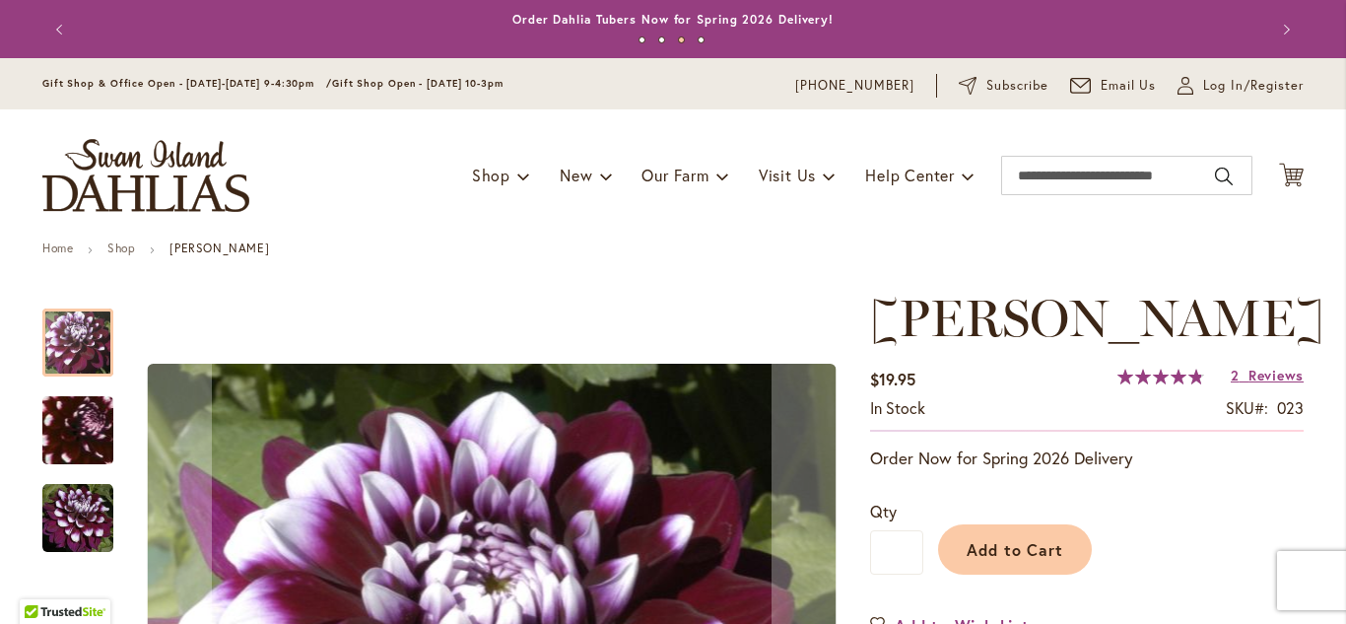
click at [72, 410] on img "Ryan C" at bounding box center [78, 430] width 139 height 136
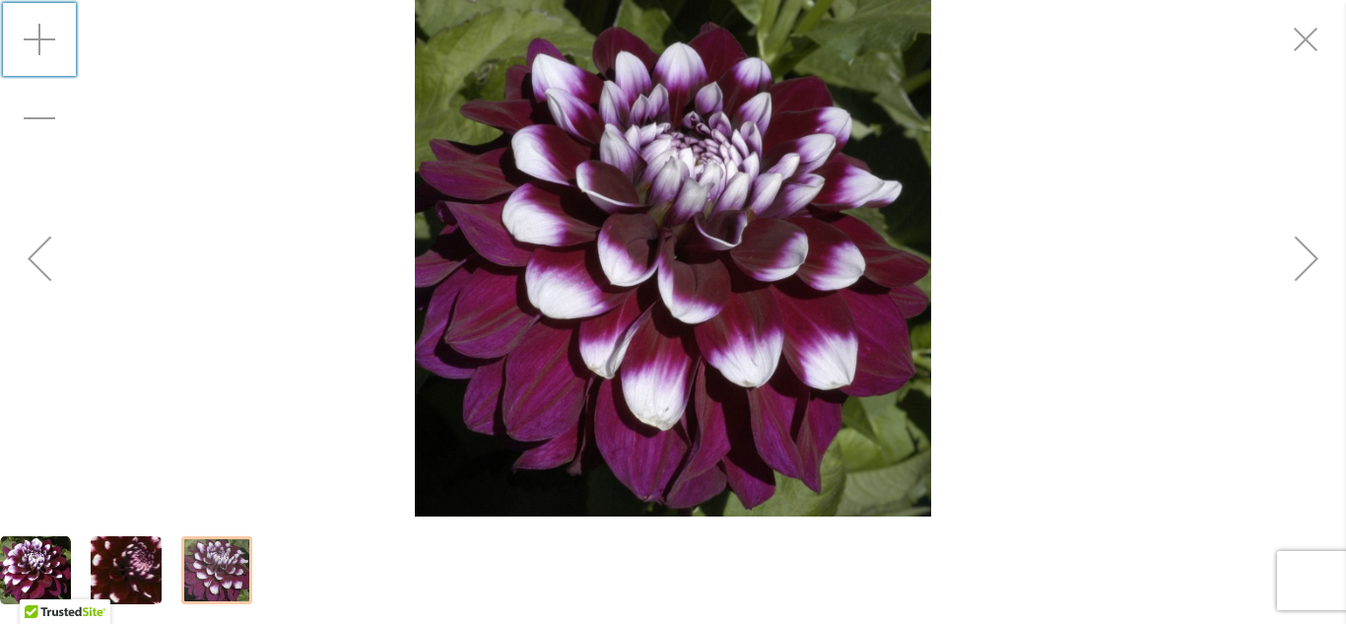
click at [37, 34] on div "Zoom in" at bounding box center [39, 39] width 79 height 79
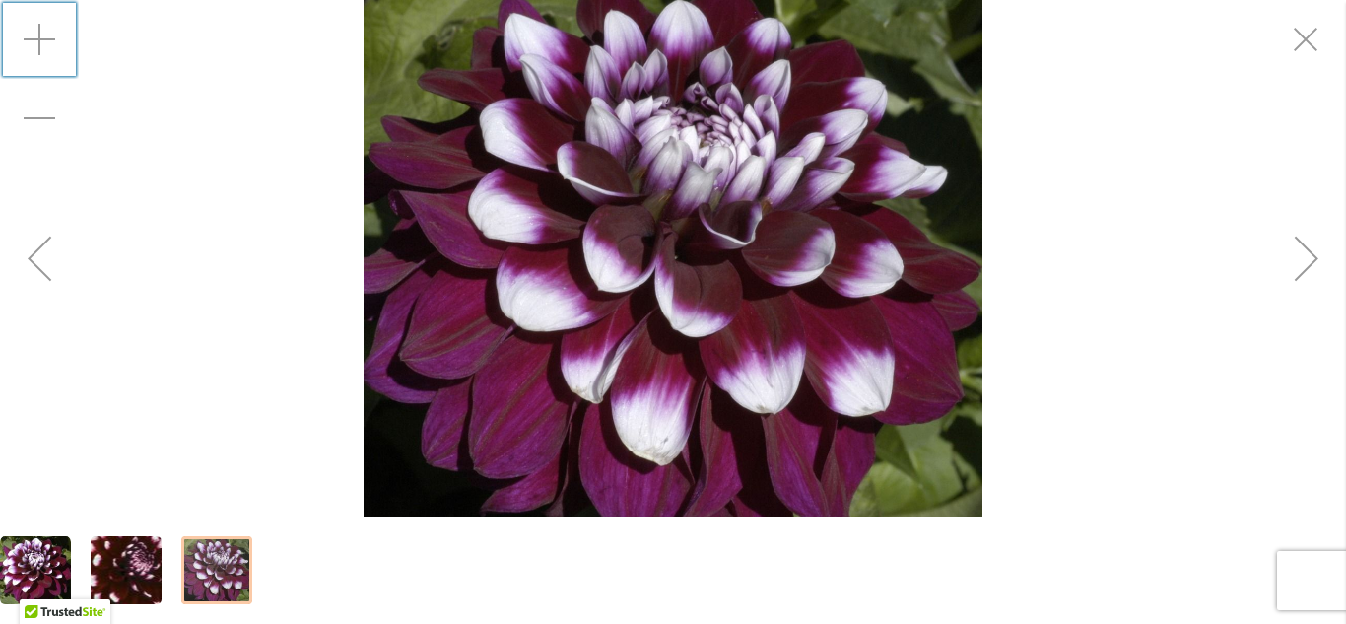
click at [37, 34] on div "Zoom in" at bounding box center [39, 39] width 79 height 79
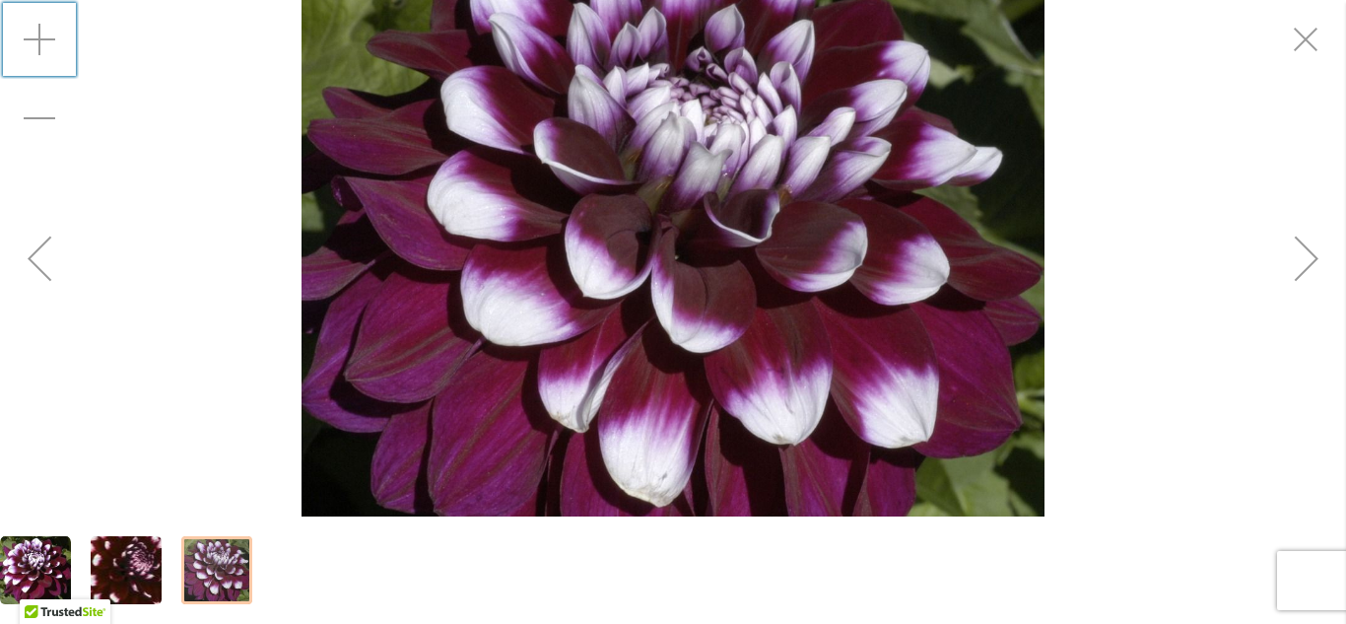
click at [37, 34] on div "Zoom in" at bounding box center [39, 39] width 79 height 79
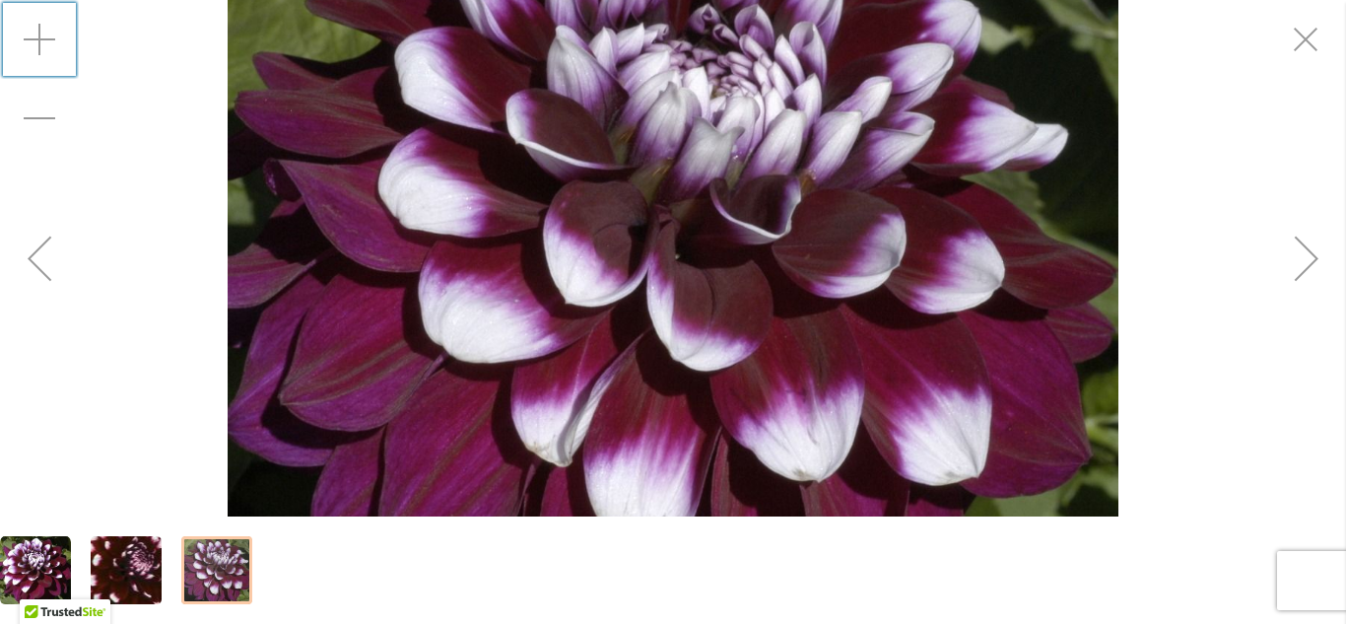
click at [37, 34] on div "Zoom in" at bounding box center [39, 39] width 79 height 79
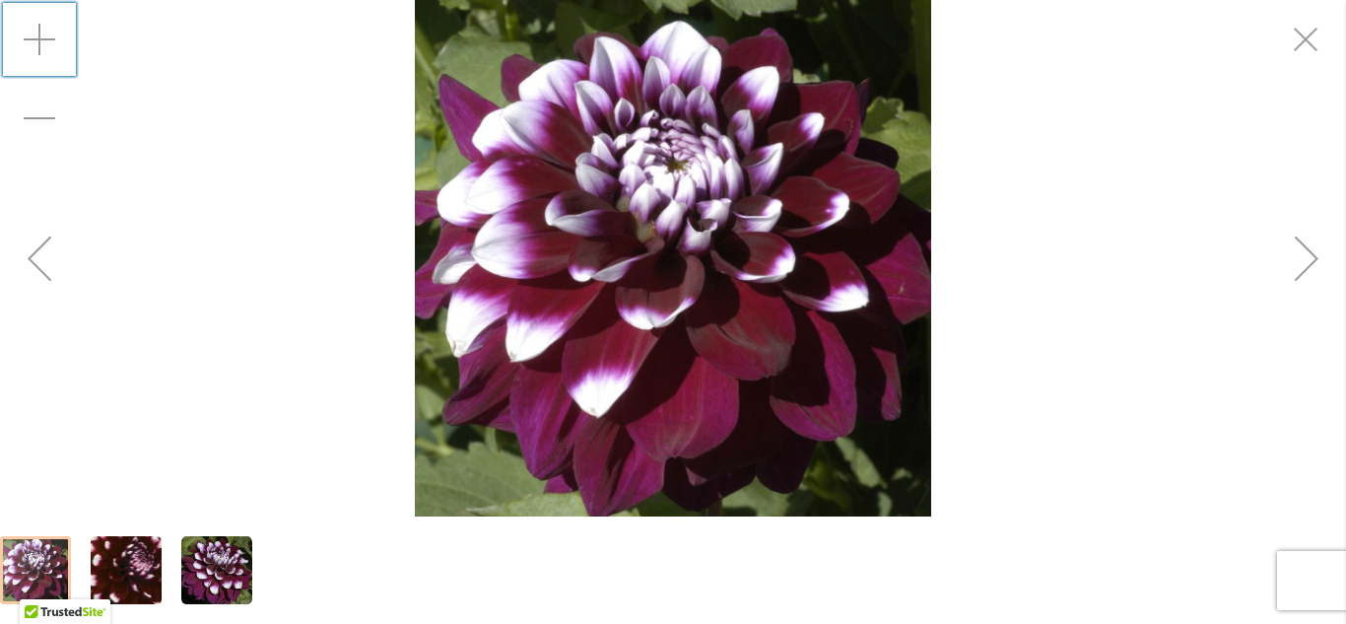
click at [32, 44] on div "Zoom in" at bounding box center [39, 39] width 79 height 79
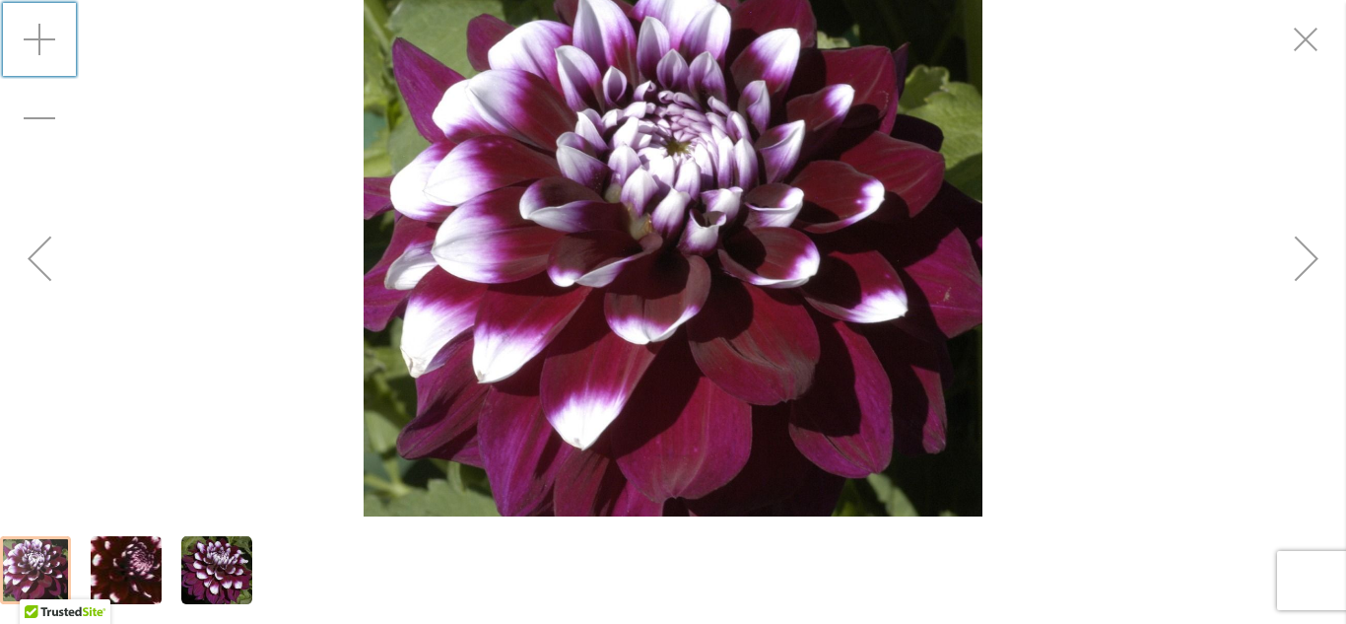
click at [32, 44] on div "Zoom in" at bounding box center [39, 39] width 79 height 79
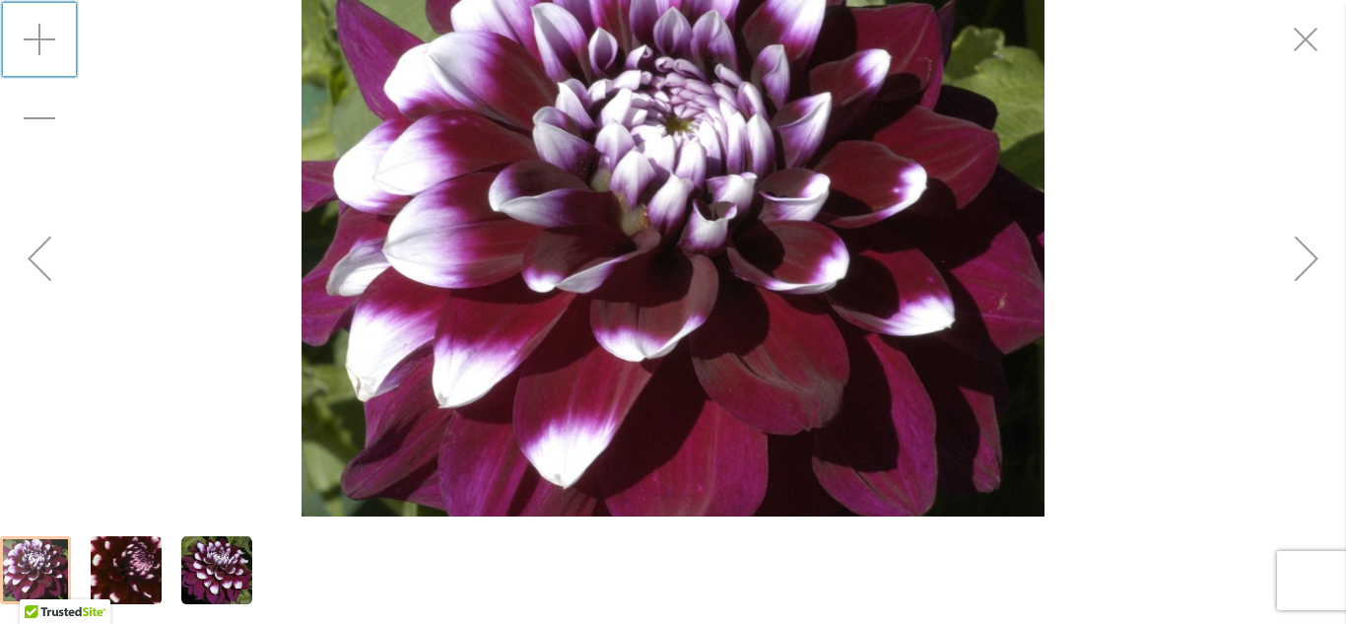
click at [32, 44] on div "Zoom in" at bounding box center [39, 39] width 79 height 79
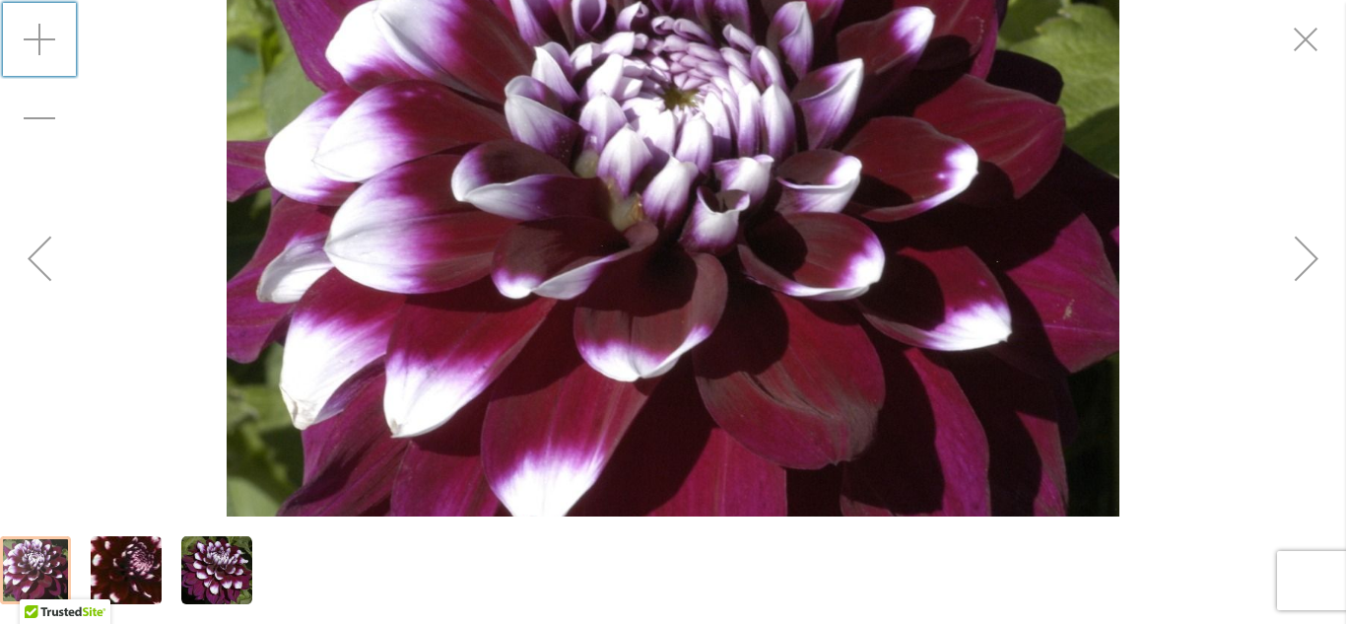
click at [32, 44] on div "Zoom in" at bounding box center [39, 39] width 79 height 79
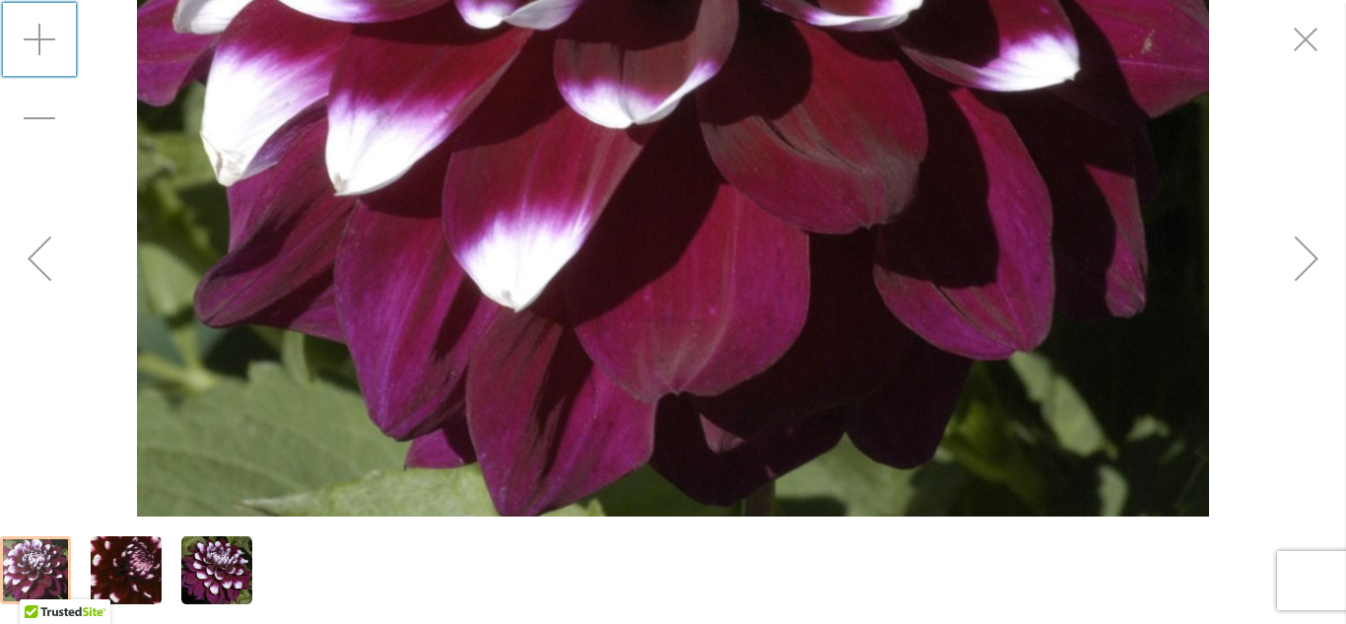
click at [129, 572] on img "Ryan C" at bounding box center [126, 570] width 139 height 136
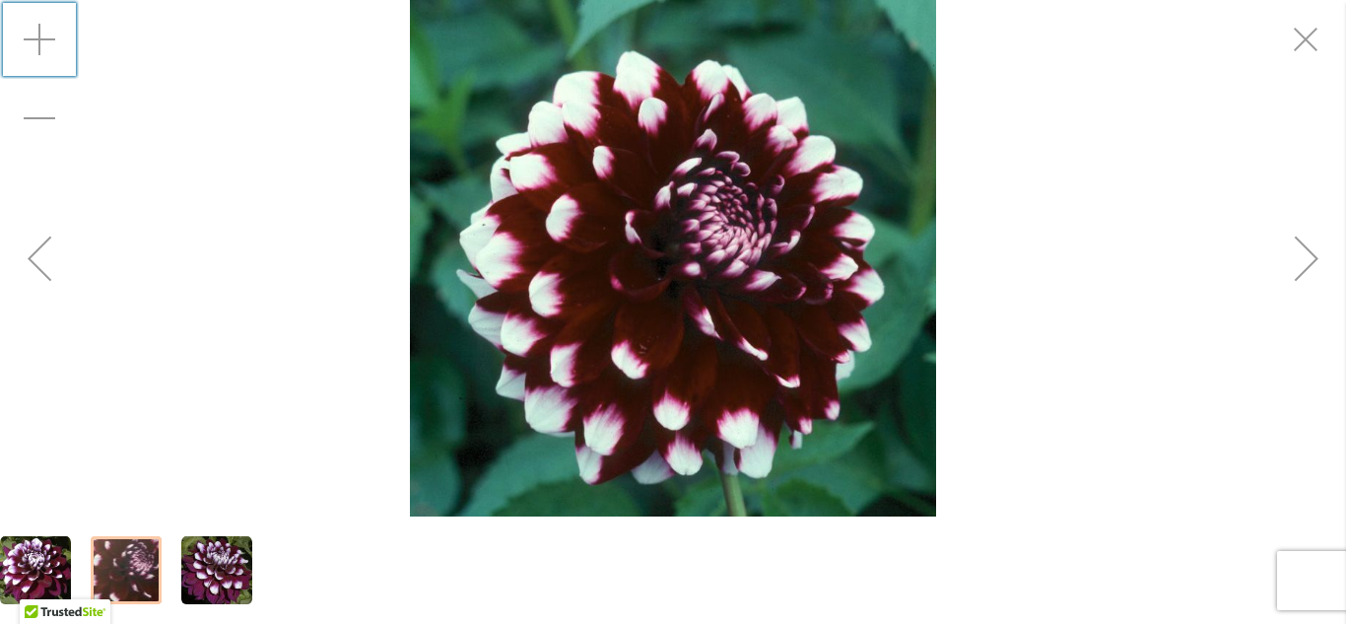
click at [659, 290] on img "Ryan C" at bounding box center [673, 258] width 526 height 516
click at [223, 577] on img "Ryan C" at bounding box center [216, 570] width 71 height 71
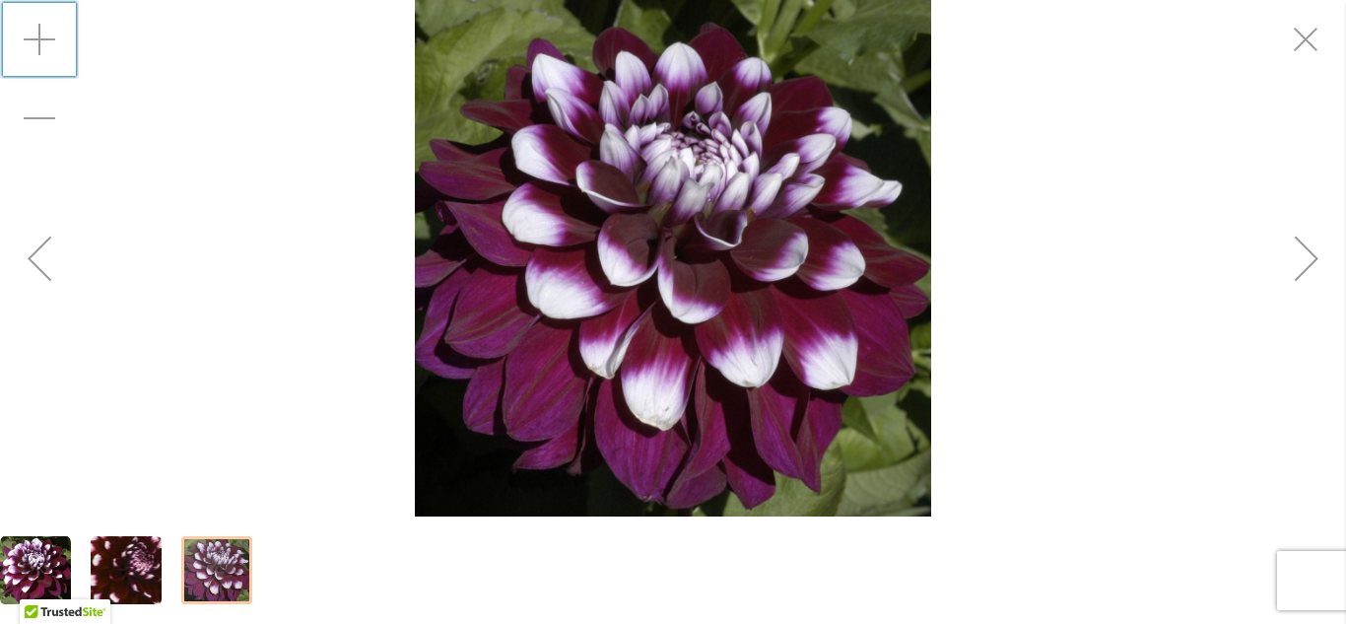
click at [705, 282] on img "Ryan C" at bounding box center [672, 258] width 515 height 516
click at [35, 38] on div "Zoom in" at bounding box center [39, 39] width 79 height 79
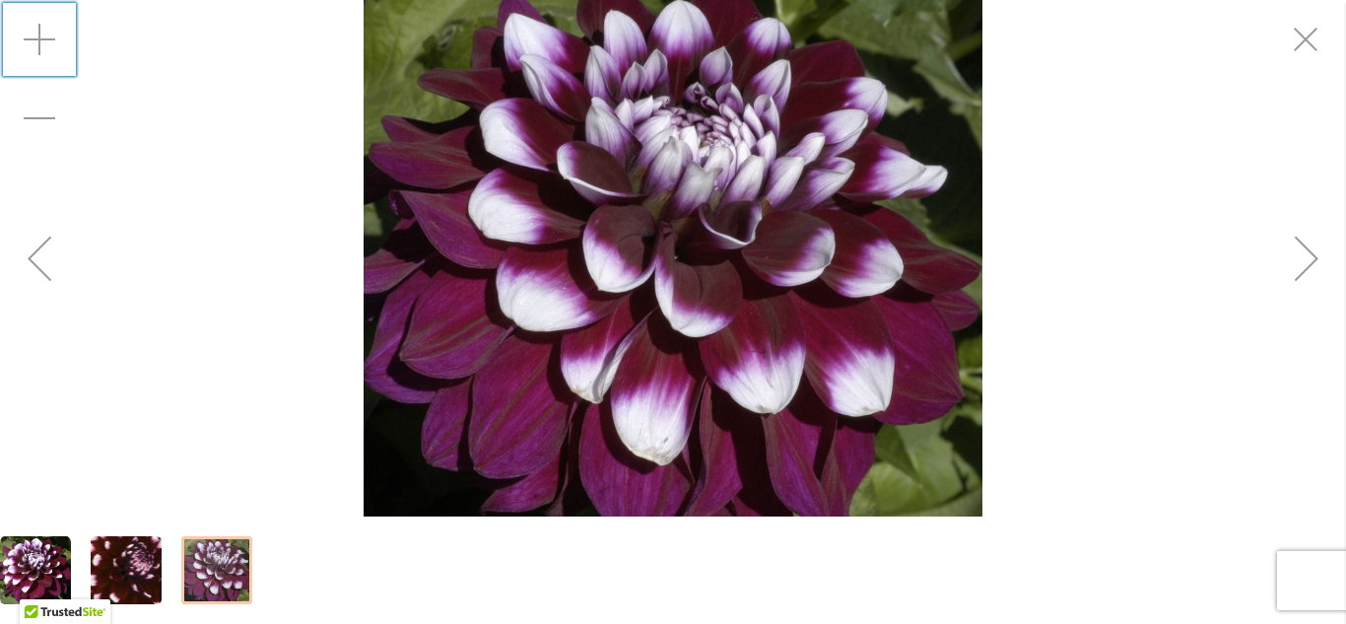
click at [35, 38] on div "Zoom in" at bounding box center [39, 39] width 79 height 79
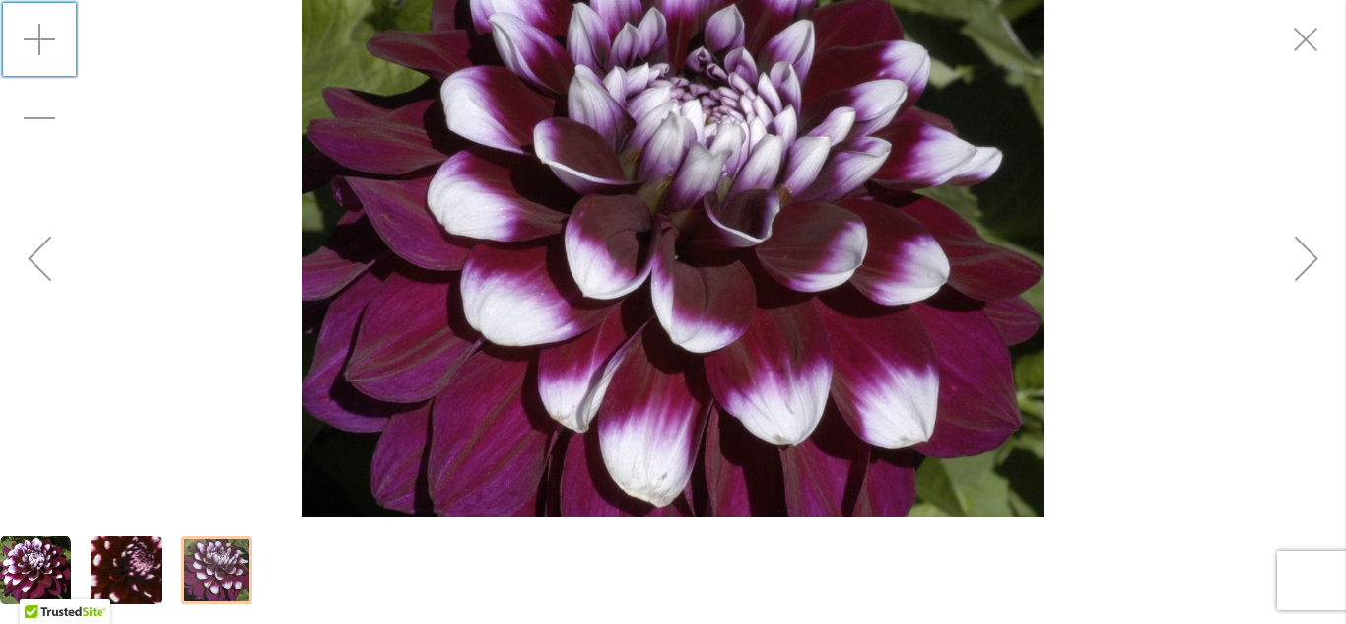
click at [35, 38] on div "Zoom in" at bounding box center [39, 39] width 79 height 79
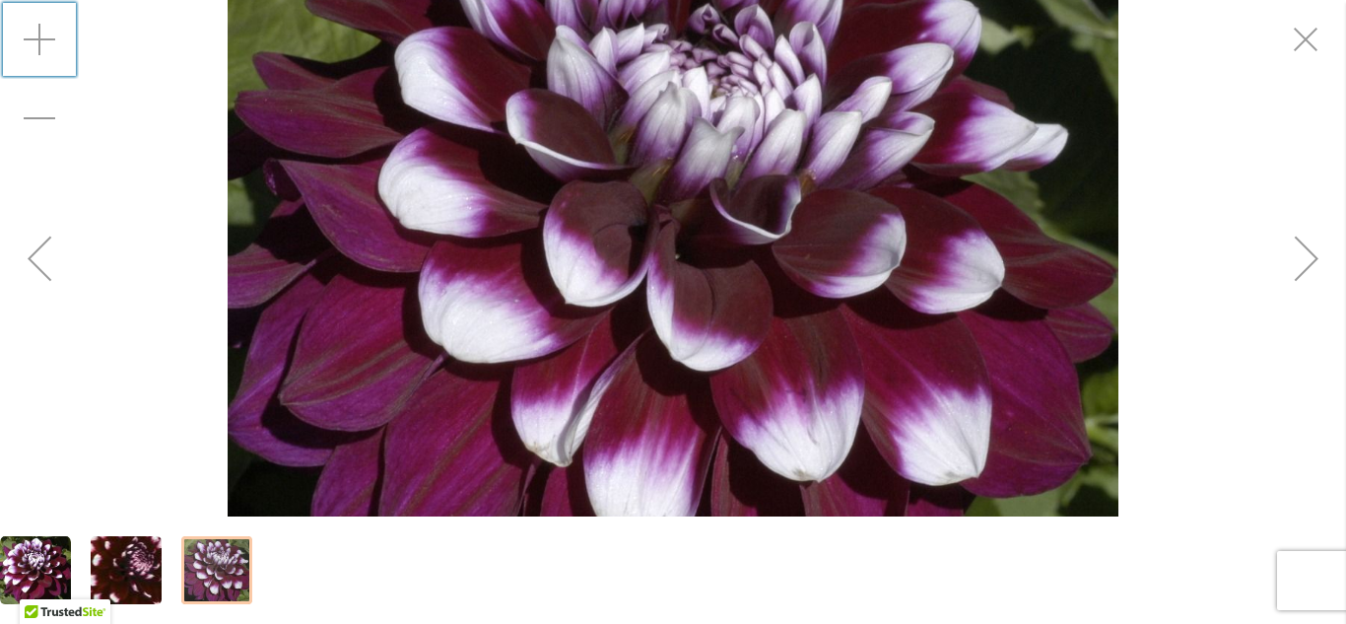
click at [35, 38] on div "Zoom in" at bounding box center [39, 39] width 79 height 79
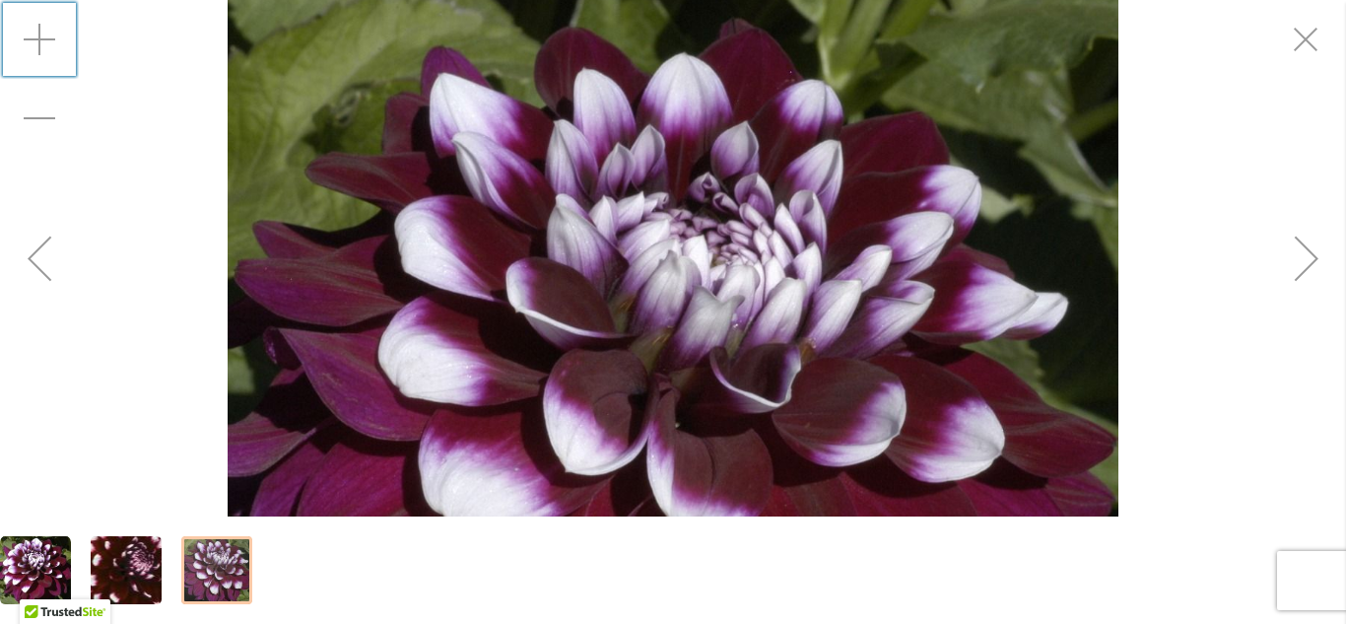
click at [211, 571] on div at bounding box center [216, 570] width 71 height 68
click at [37, 44] on div "Zoom in" at bounding box center [39, 39] width 79 height 79
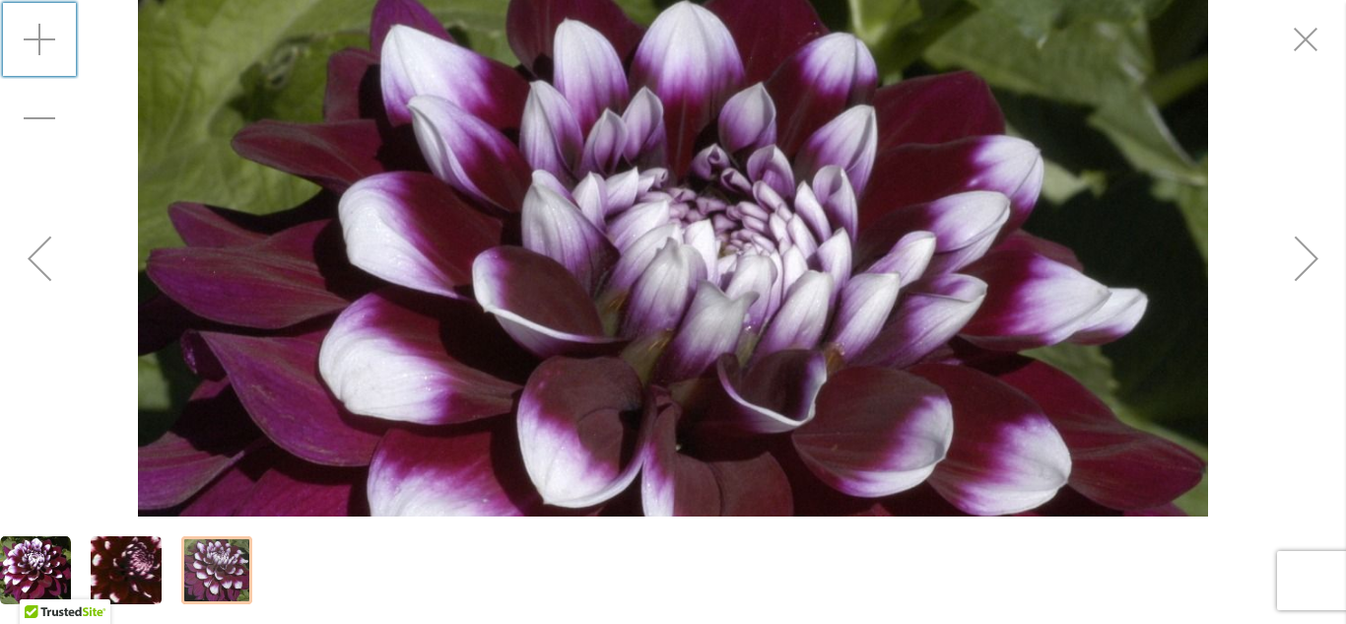
click at [37, 44] on div "Zoom in" at bounding box center [39, 39] width 79 height 79
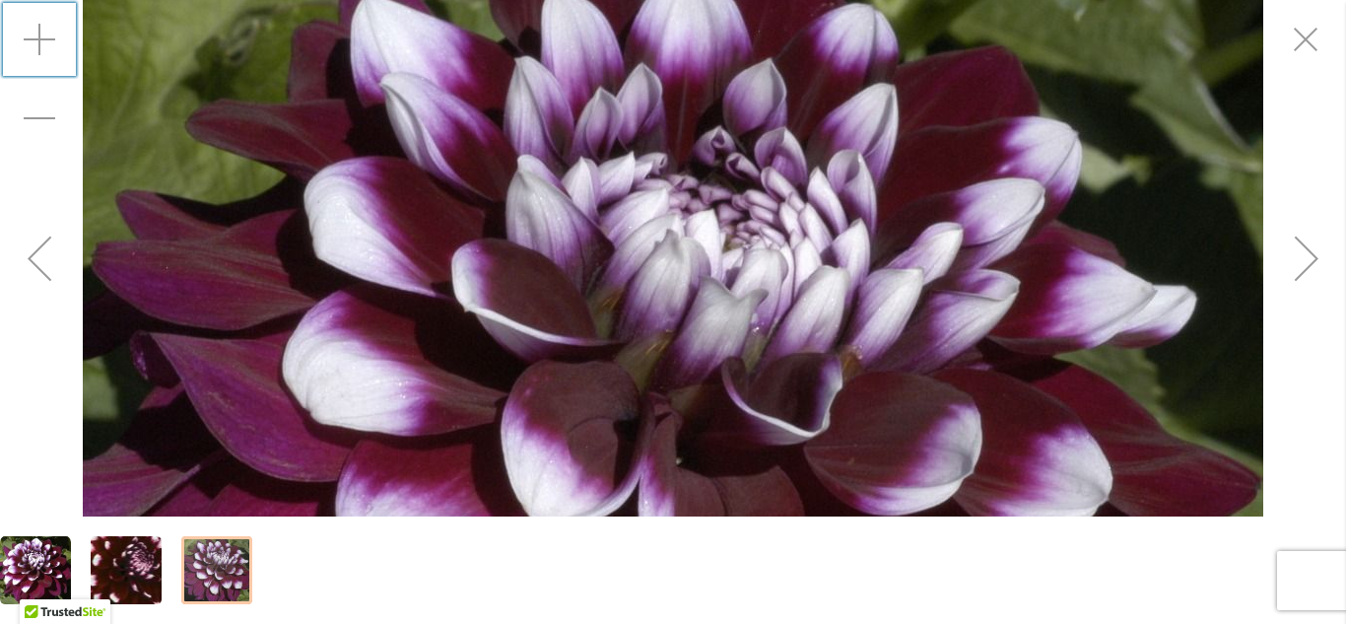
click at [37, 44] on div "Zoom in" at bounding box center [39, 39] width 79 height 79
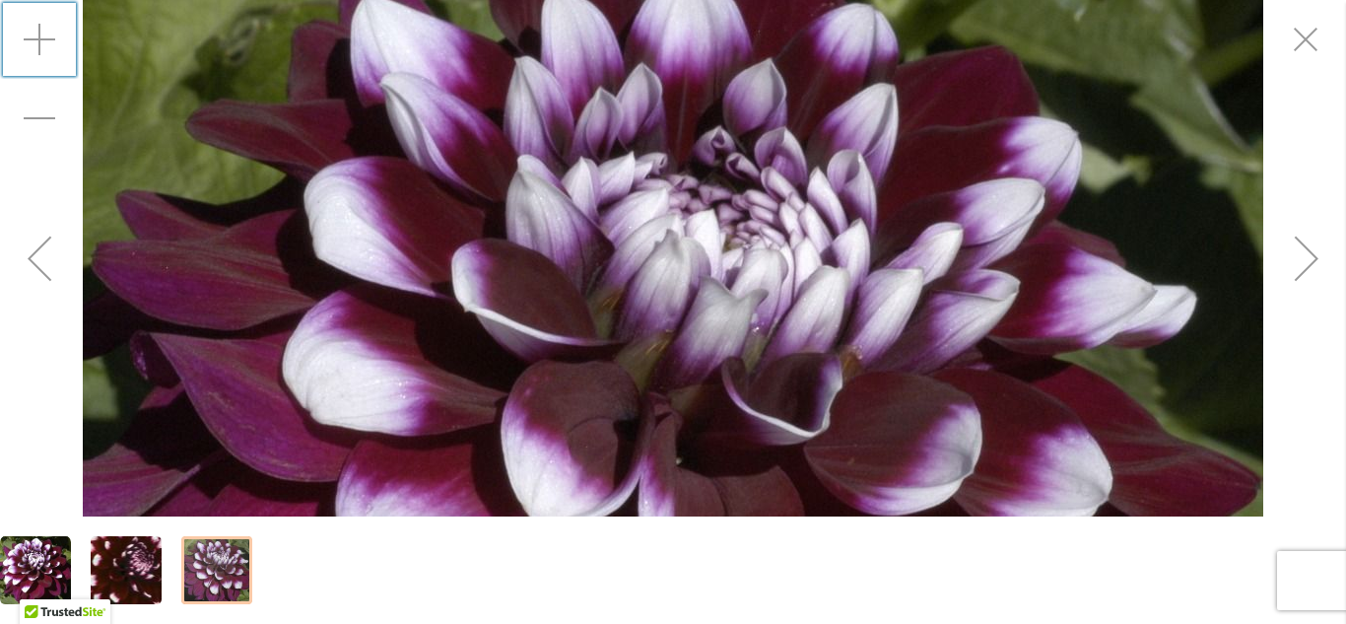
click at [37, 44] on div "Zoom in" at bounding box center [39, 39] width 79 height 79
click at [1313, 253] on div "Next" at bounding box center [1306, 258] width 79 height 79
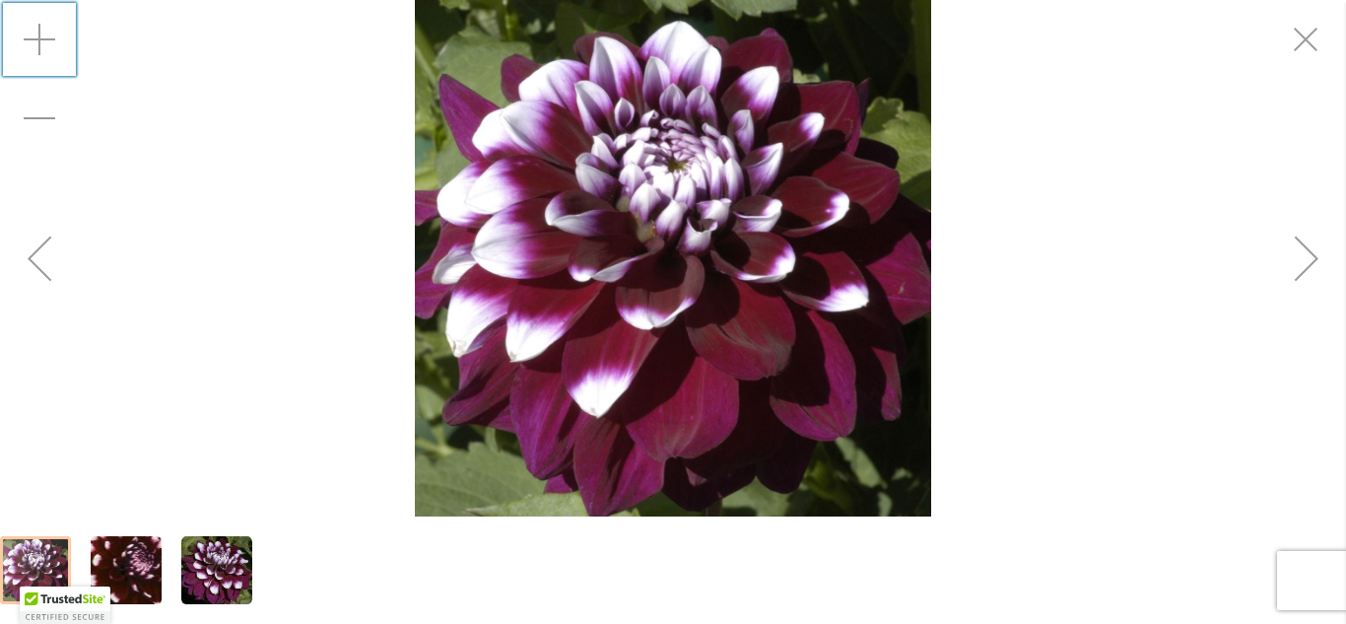
click at [138, 571] on img "Ryan C" at bounding box center [126, 570] width 139 height 136
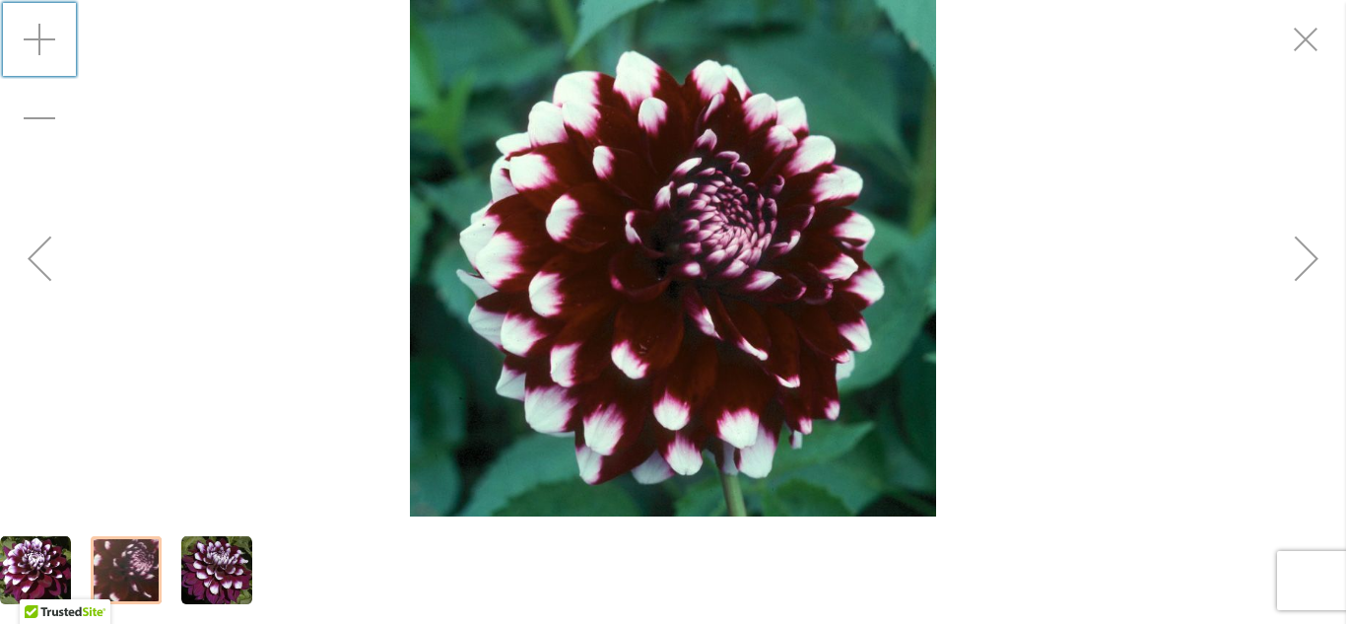
click at [628, 304] on img "Ryan C" at bounding box center [673, 258] width 526 height 516
click at [42, 36] on div "Zoom in" at bounding box center [39, 39] width 79 height 79
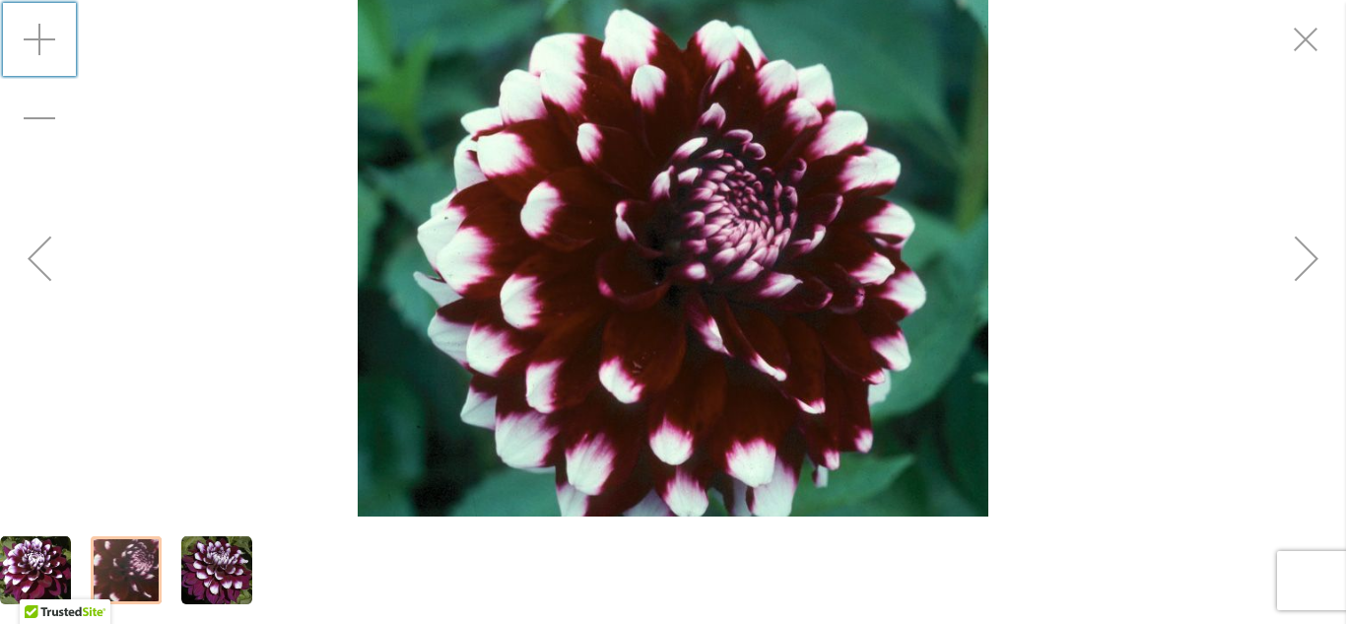
click at [42, 36] on div "Zoom in" at bounding box center [39, 39] width 79 height 79
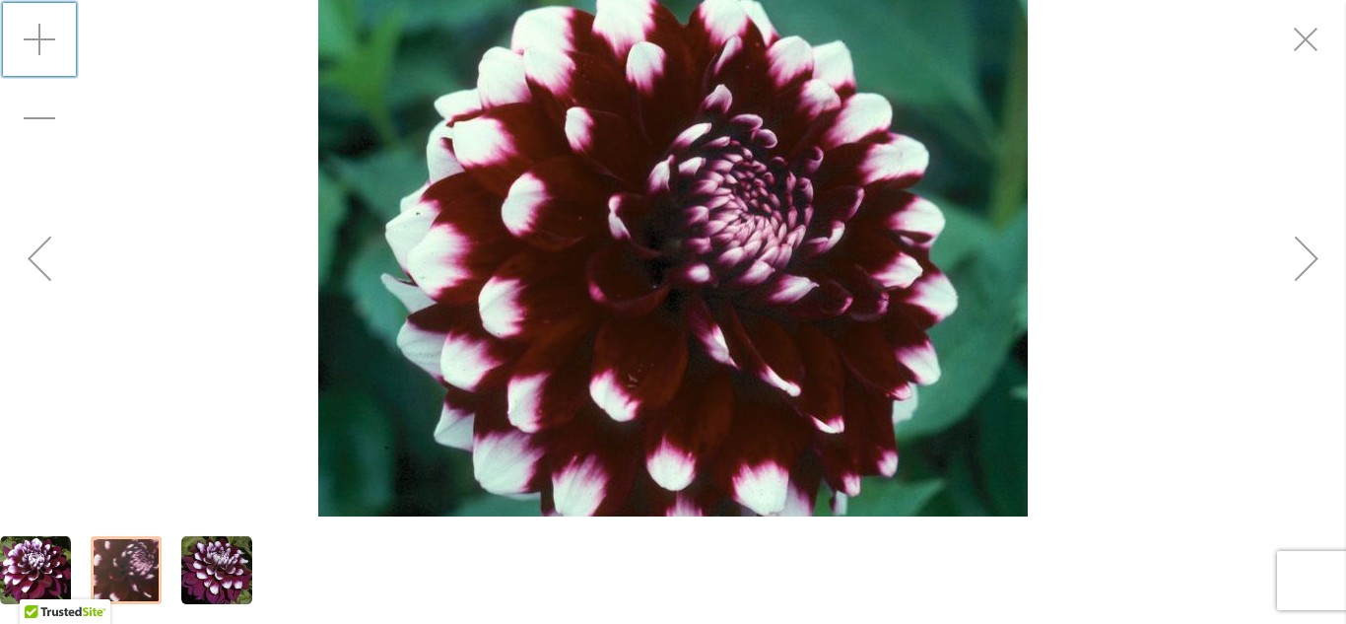
click at [42, 36] on div "Zoom in" at bounding box center [39, 39] width 79 height 79
click at [42, 37] on div "Zoom in" at bounding box center [39, 39] width 79 height 79
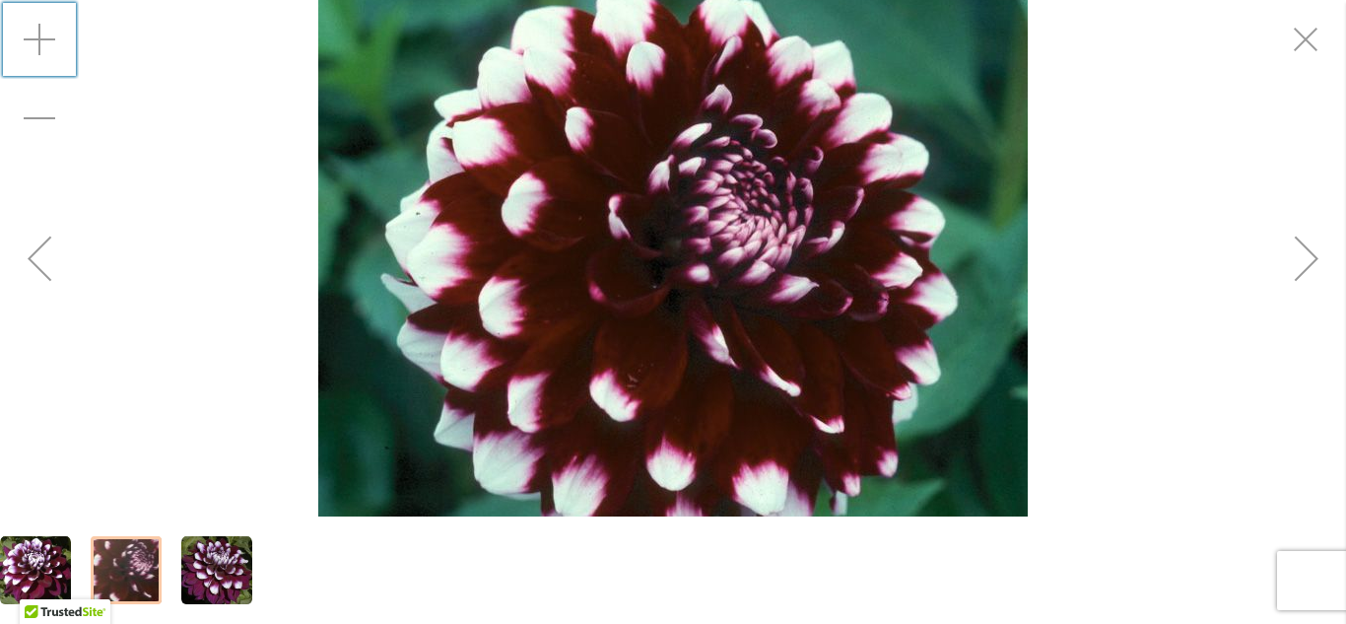
click at [42, 37] on div "Zoom in" at bounding box center [39, 39] width 79 height 79
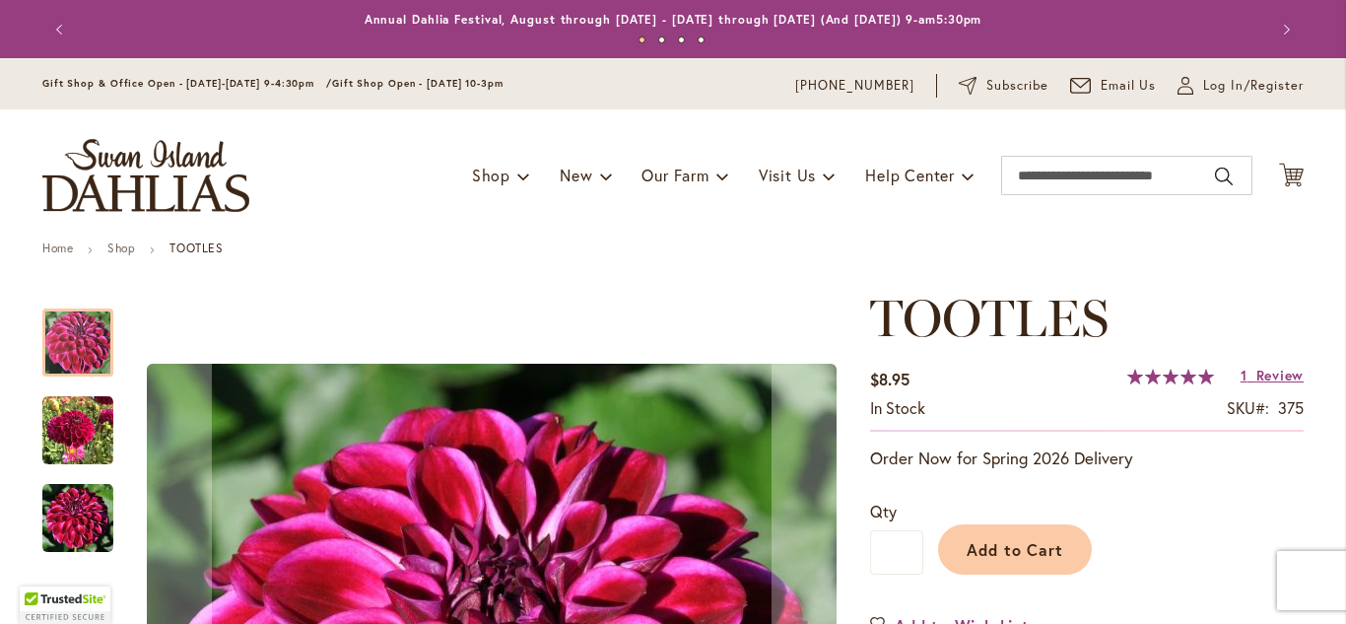
click at [79, 440] on img "Tootles" at bounding box center [77, 430] width 71 height 71
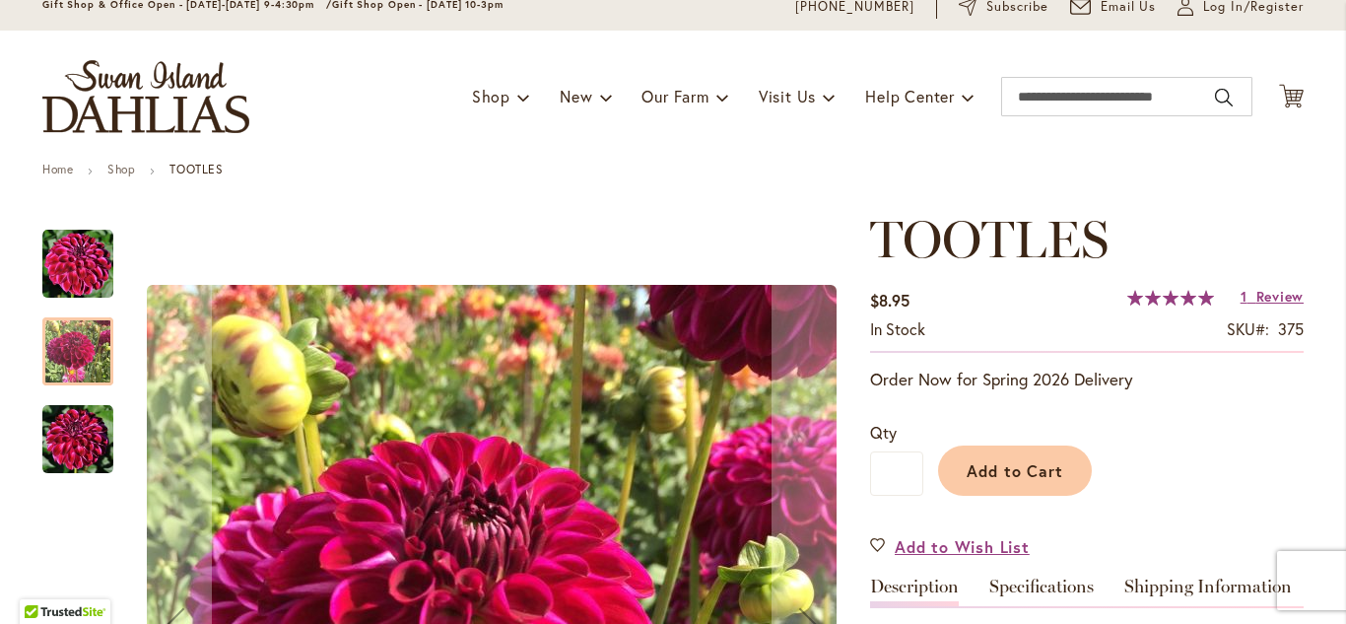
scroll to position [39, 0]
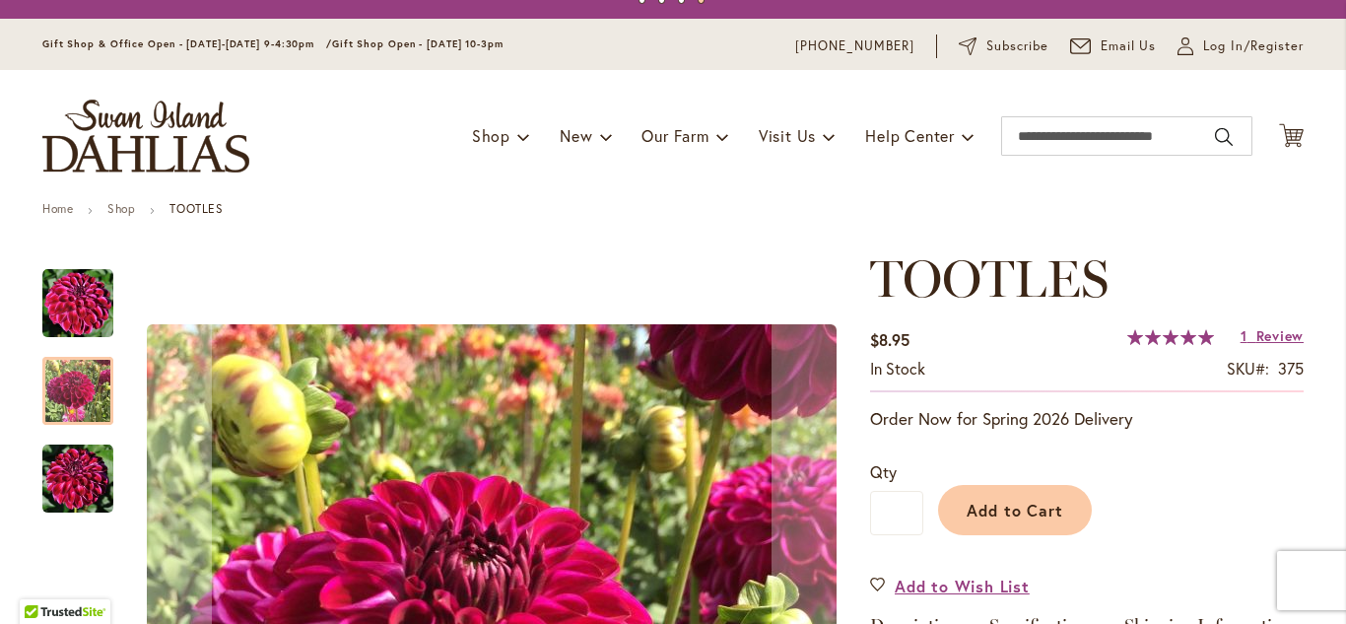
click at [76, 483] on img "Tootles" at bounding box center [77, 478] width 71 height 71
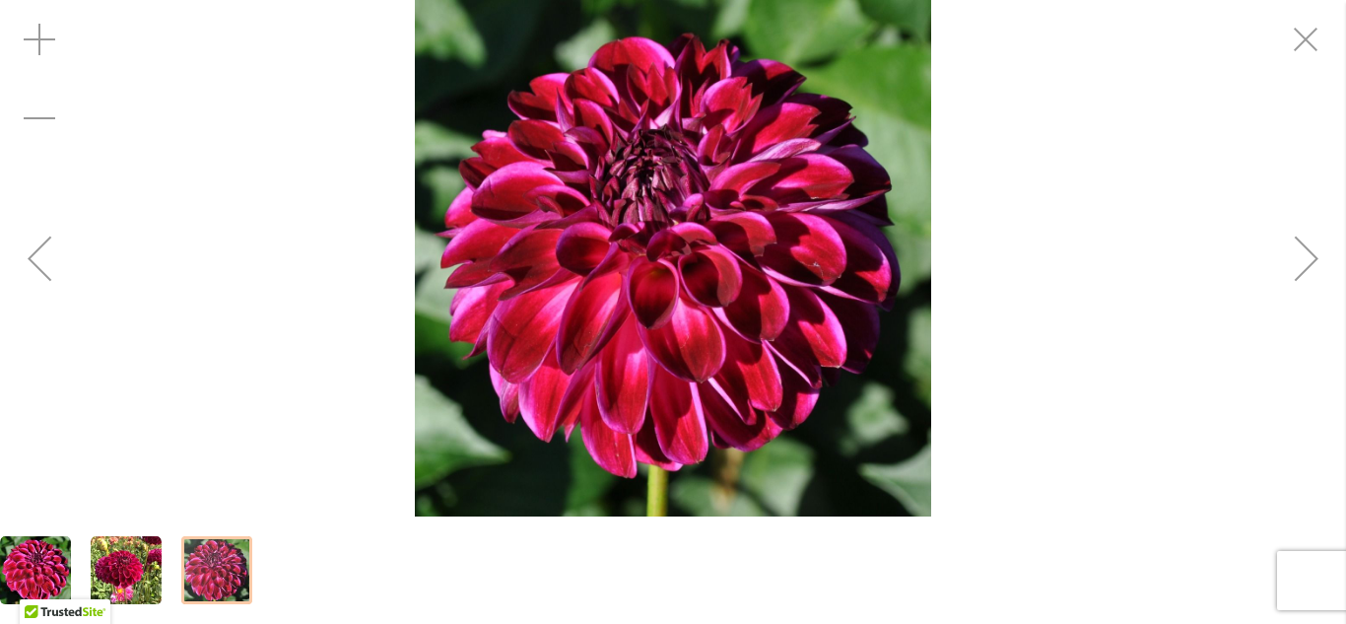
click at [112, 571] on img "Tootles" at bounding box center [126, 570] width 71 height 71
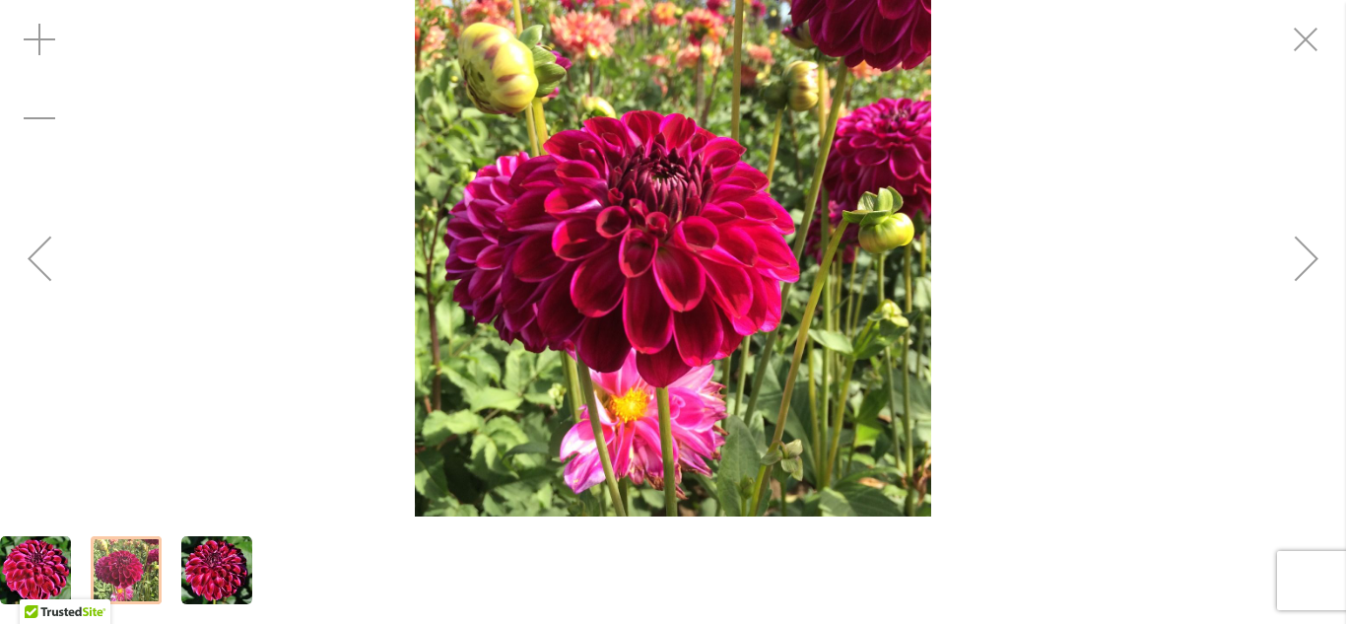
click at [220, 579] on img "Tootles" at bounding box center [216, 570] width 71 height 71
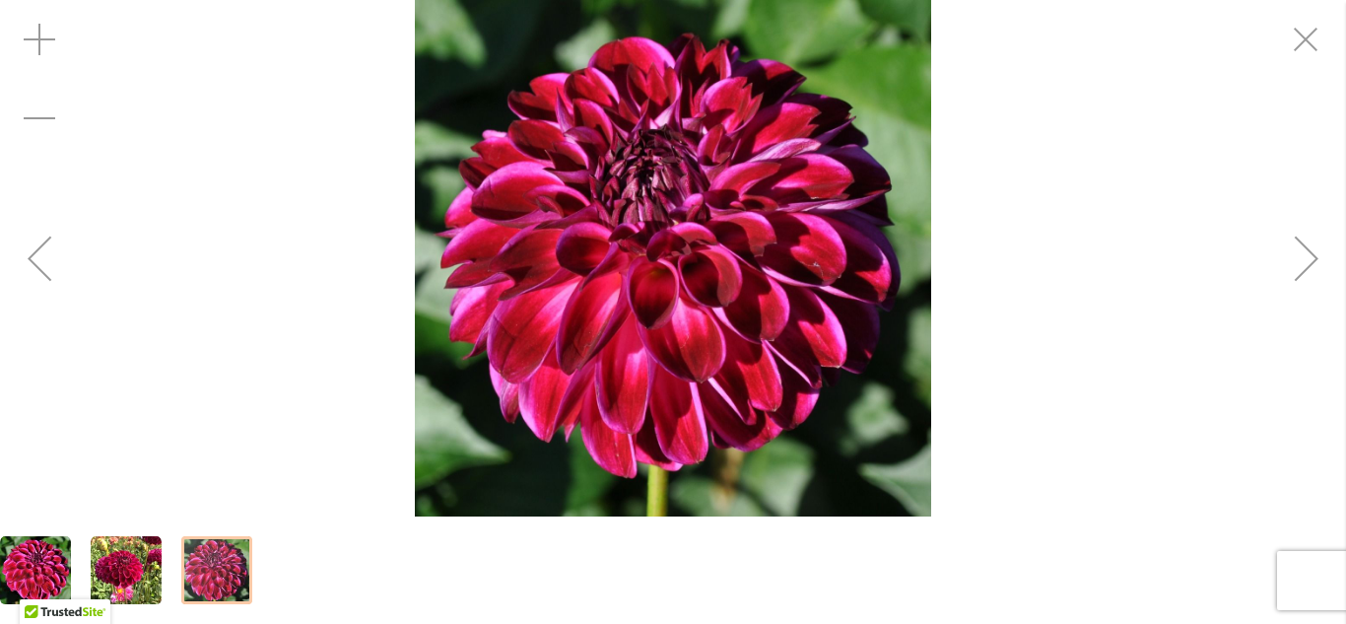
click at [220, 579] on div at bounding box center [216, 570] width 71 height 68
click at [133, 566] on img "Tootles" at bounding box center [126, 570] width 71 height 71
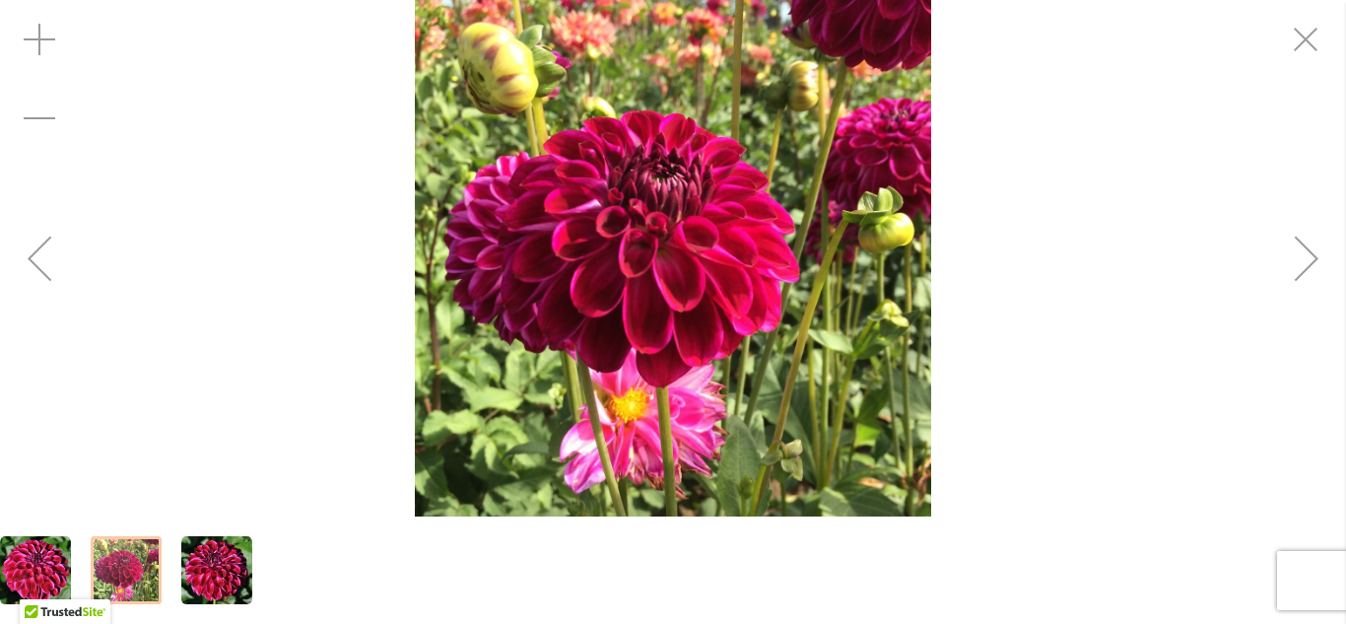
click at [133, 566] on div at bounding box center [126, 570] width 71 height 68
click at [764, 305] on img "Tootles" at bounding box center [673, 258] width 516 height 516
click at [40, 36] on div "Zoom in" at bounding box center [39, 39] width 79 height 79
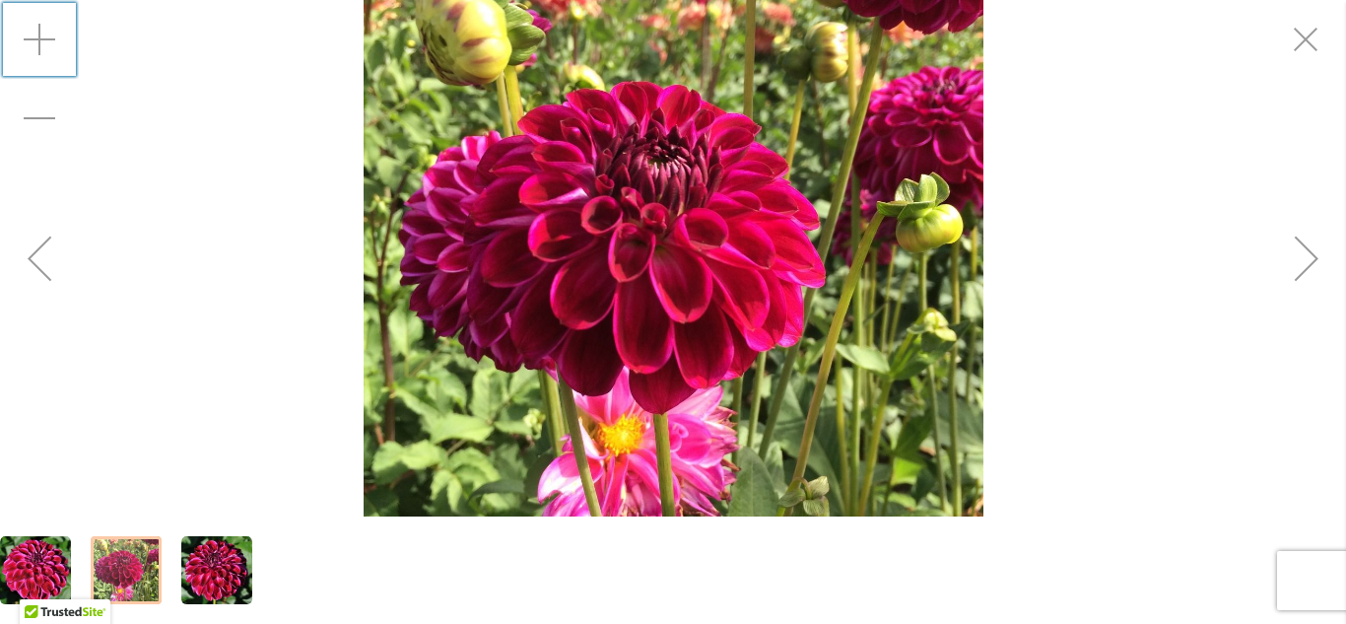
click at [40, 36] on div "Zoom in" at bounding box center [39, 39] width 79 height 79
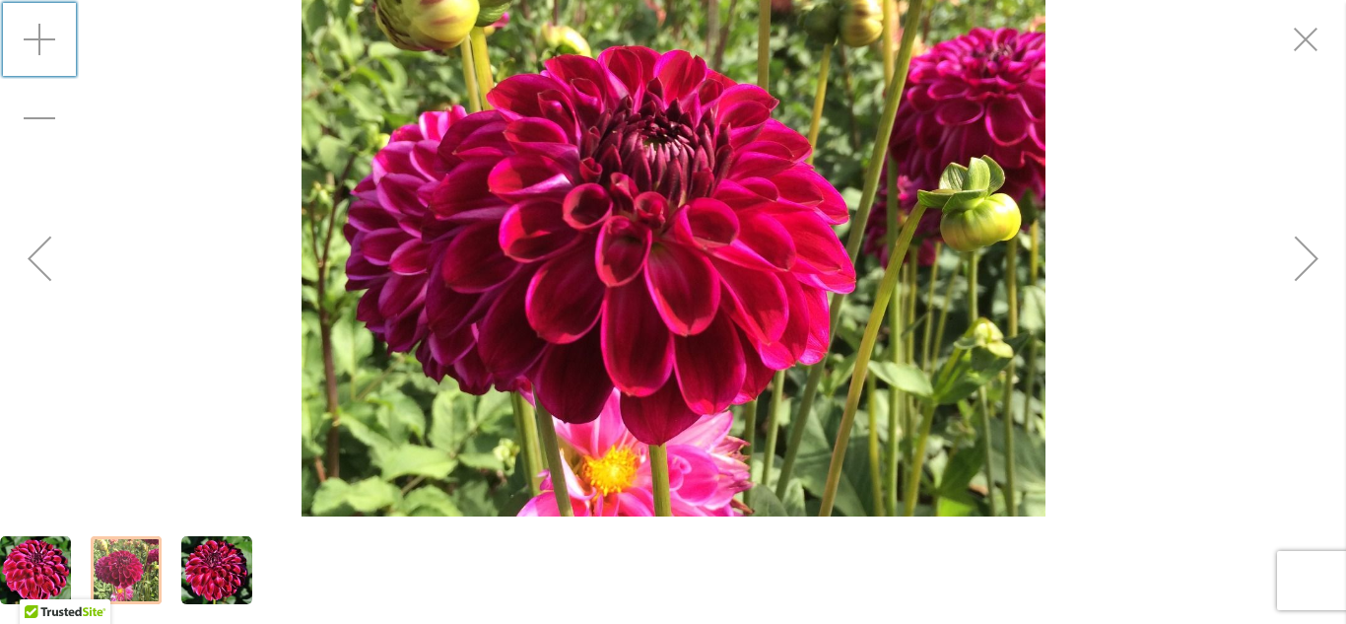
click at [40, 36] on div "Zoom in" at bounding box center [39, 39] width 79 height 79
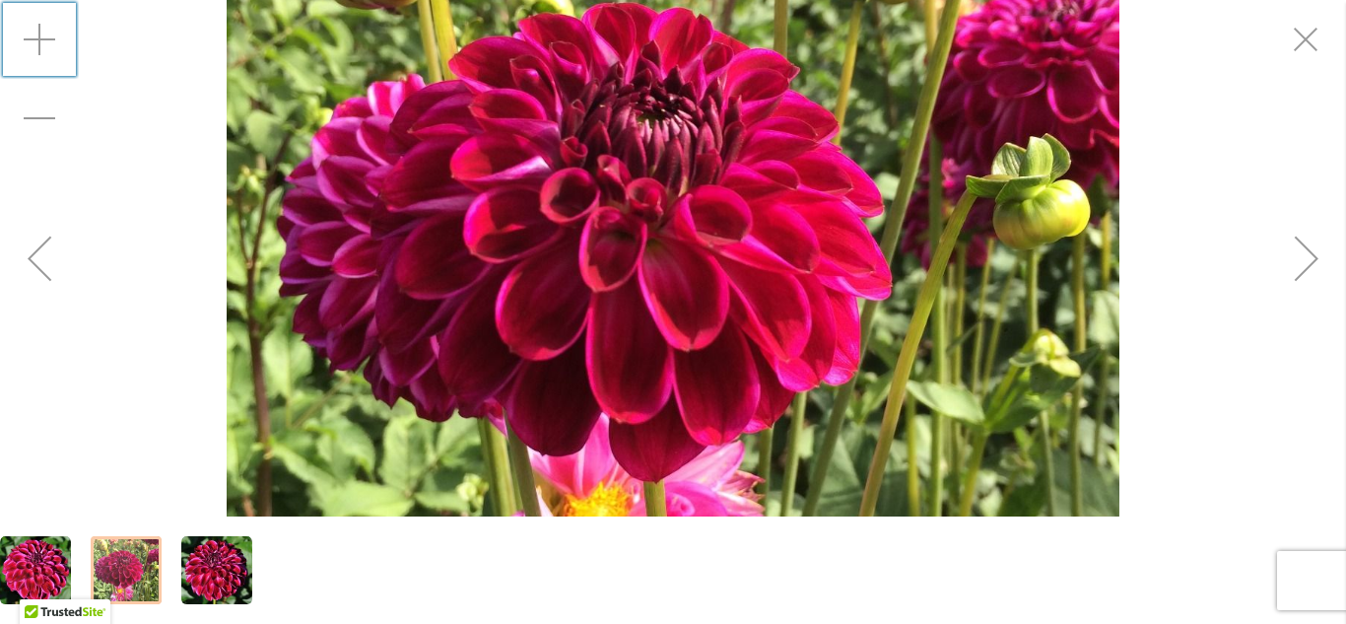
click at [40, 36] on div "Zoom in" at bounding box center [39, 39] width 79 height 79
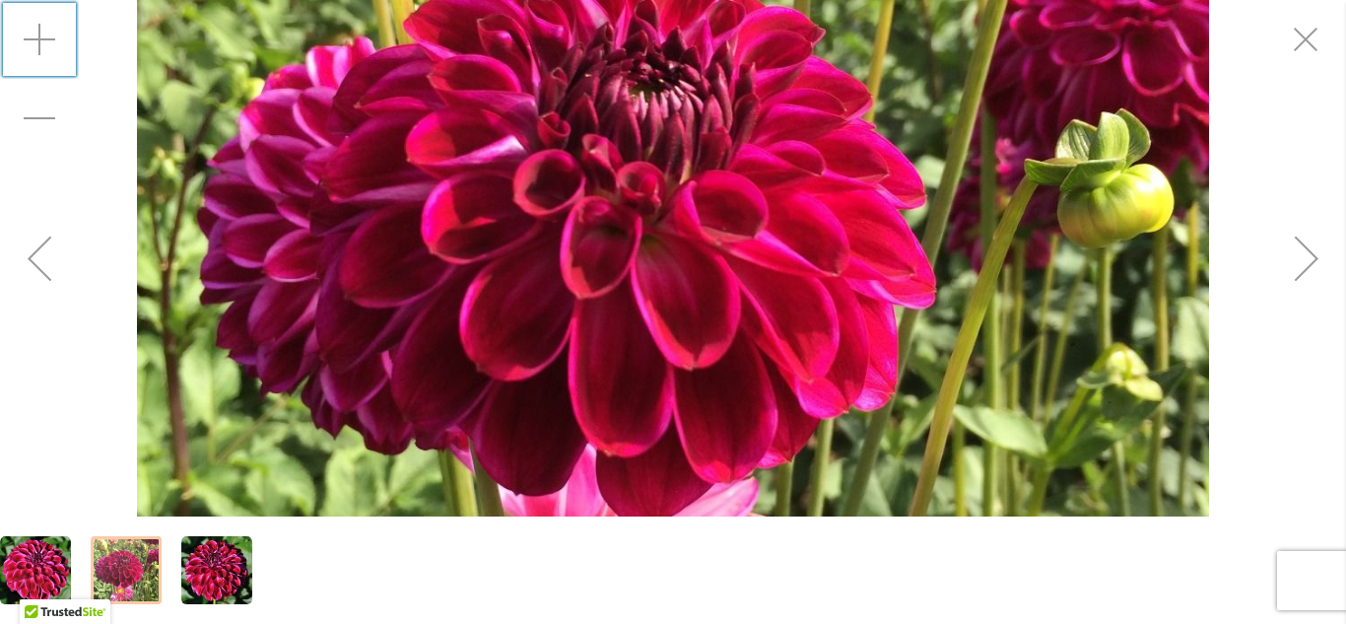
click at [40, 36] on div "Zoom in" at bounding box center [39, 39] width 79 height 79
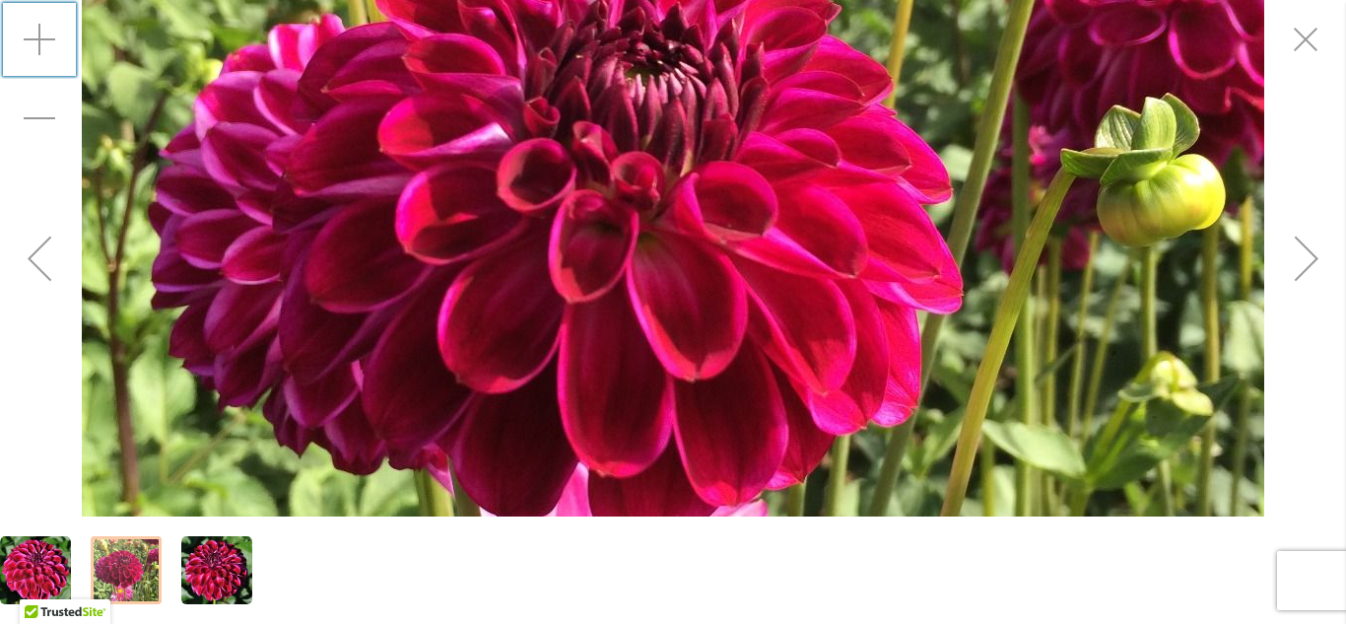
click at [132, 563] on div at bounding box center [126, 570] width 71 height 68
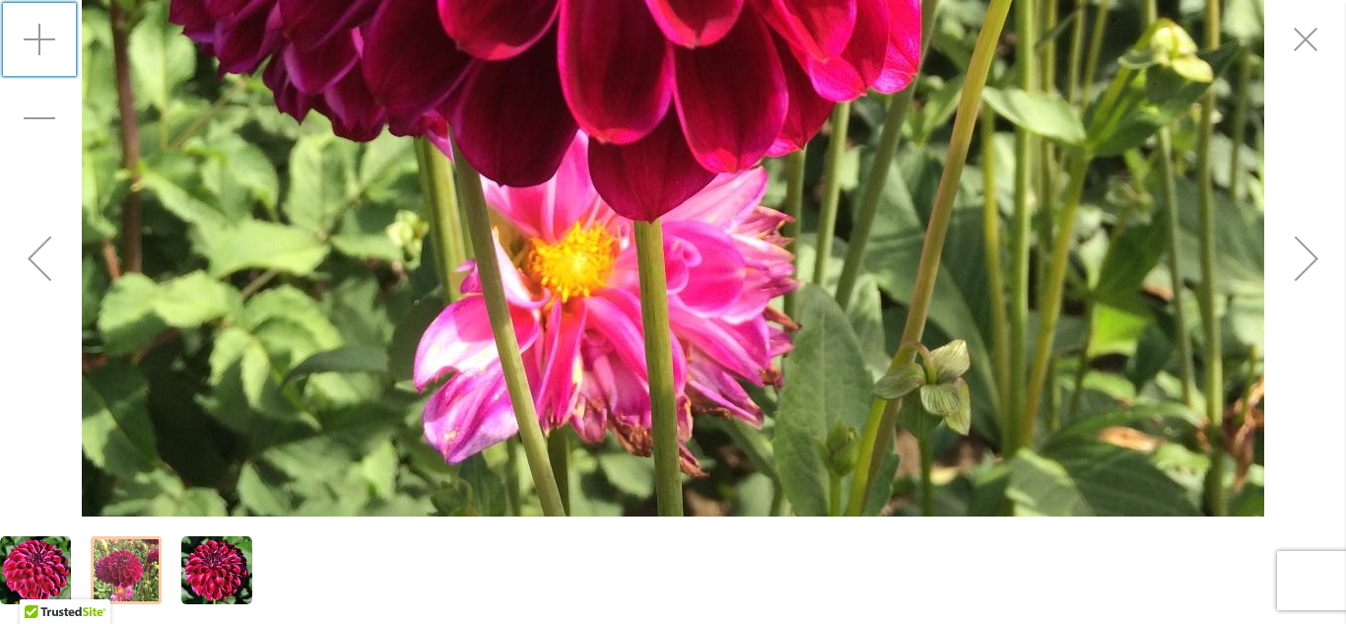
click at [43, 43] on div "Zoom in" at bounding box center [39, 39] width 79 height 79
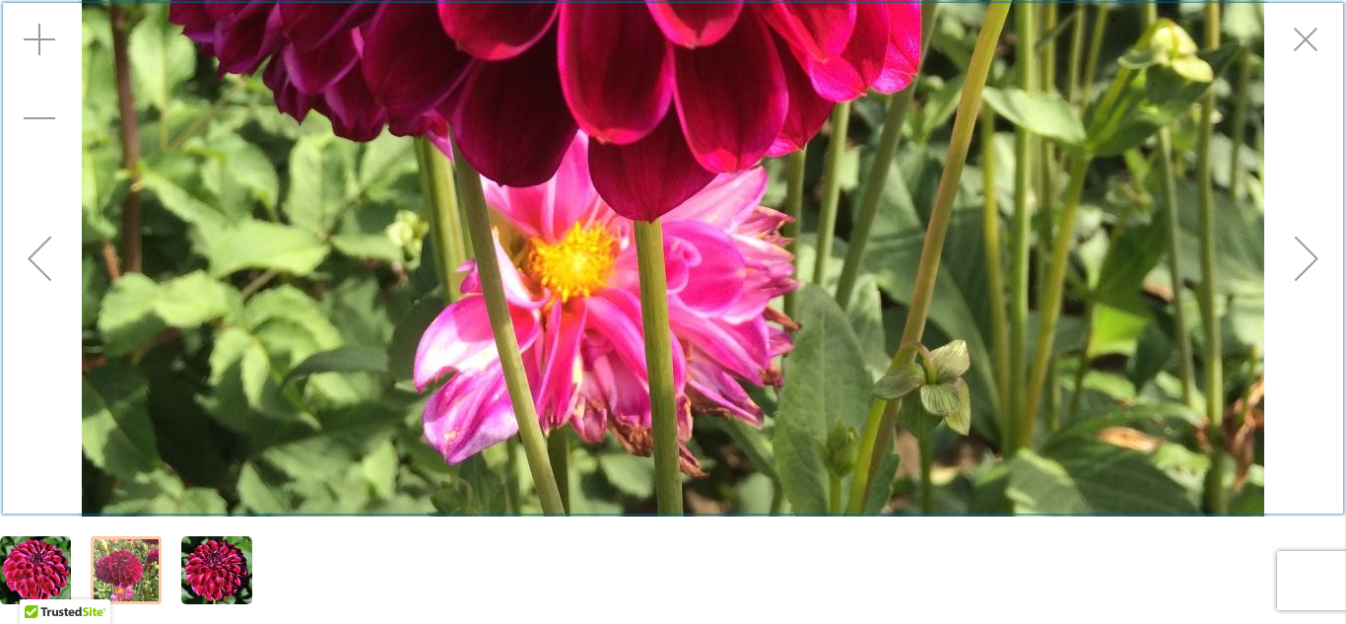
scroll to position [288, 0]
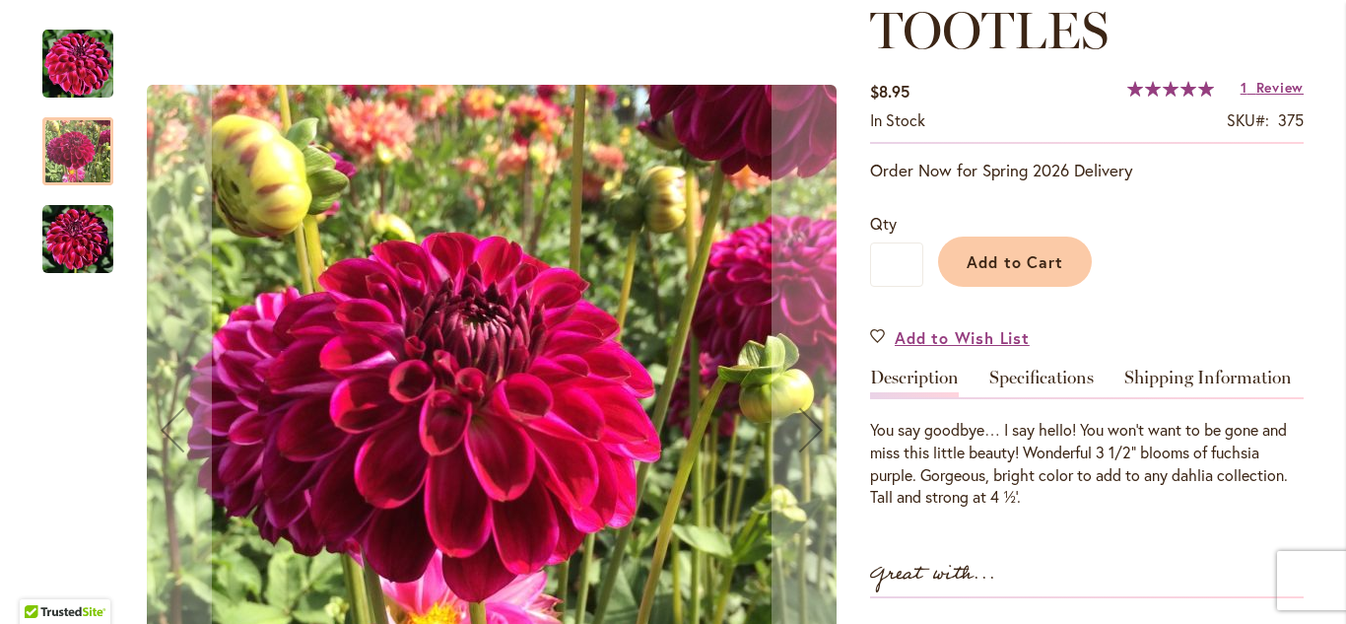
click at [85, 241] on img "Tootles" at bounding box center [77, 239] width 71 height 71
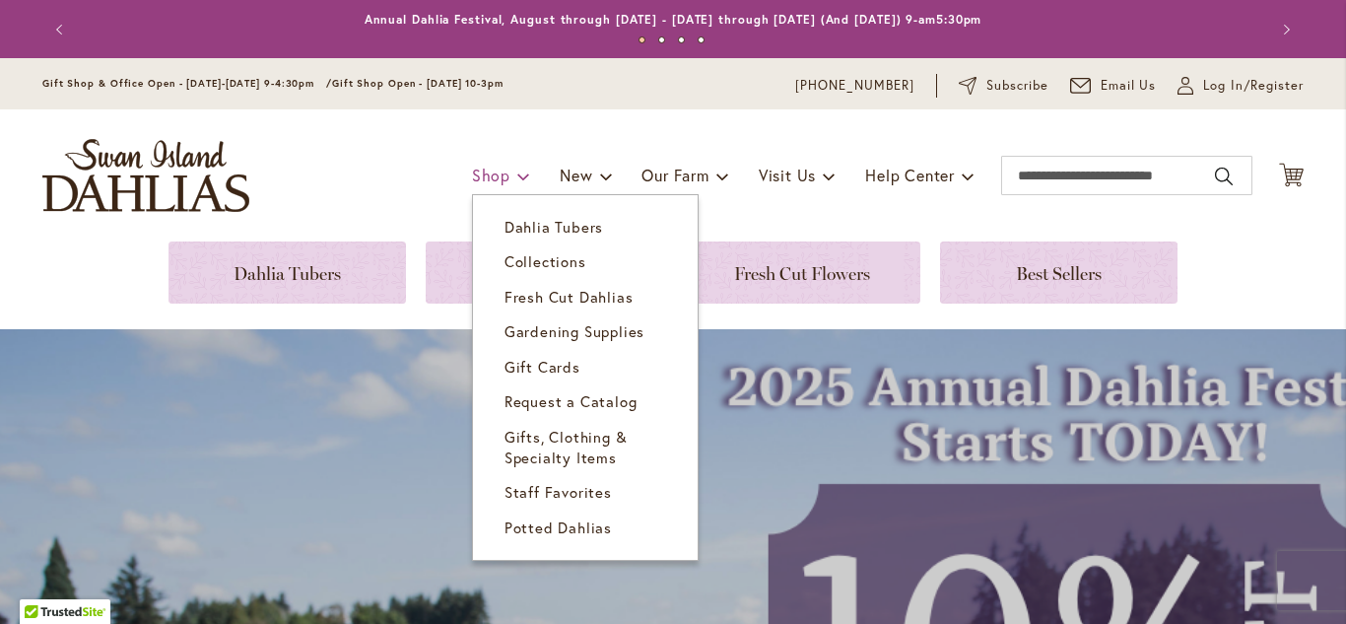
click at [492, 179] on span "Shop" at bounding box center [491, 174] width 38 height 21
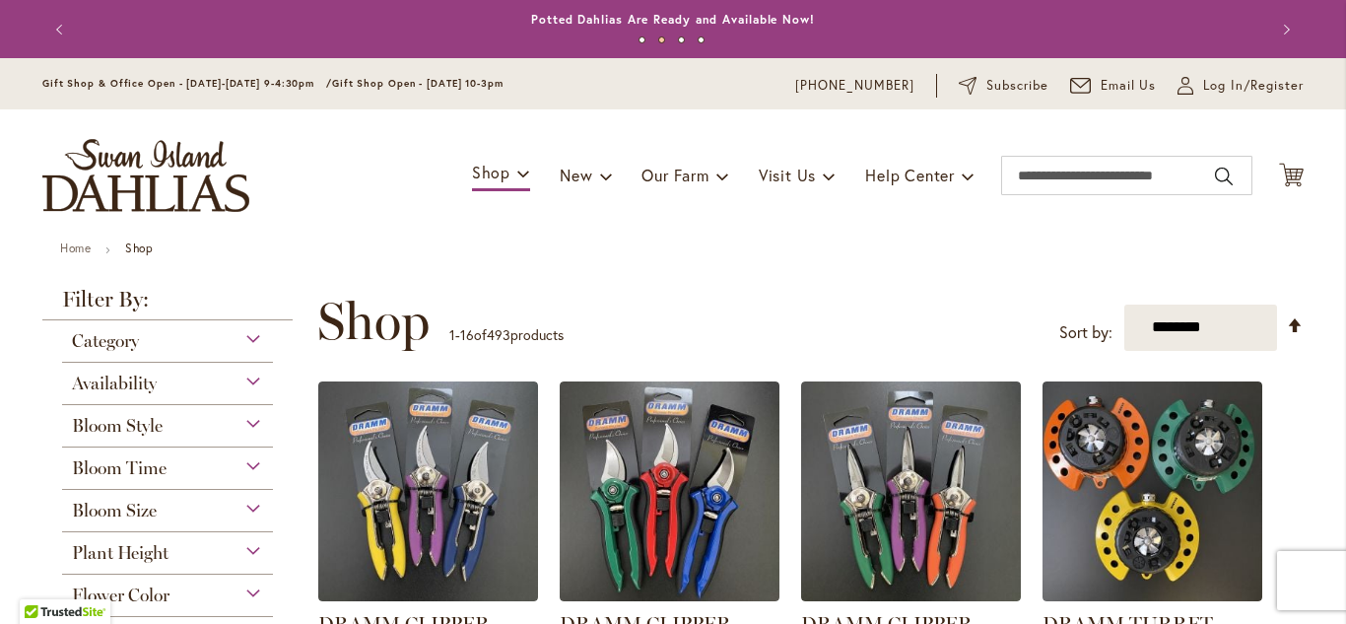
click at [870, 343] on div "**********" at bounding box center [810, 321] width 986 height 59
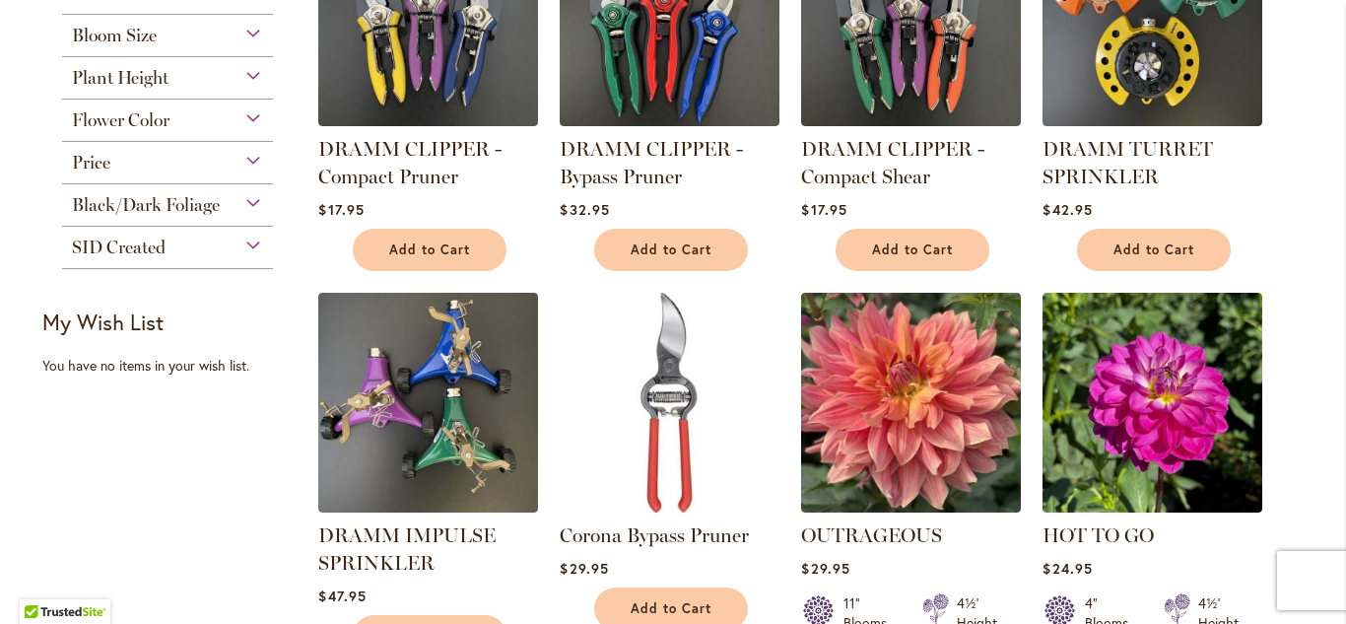
scroll to position [477, 0]
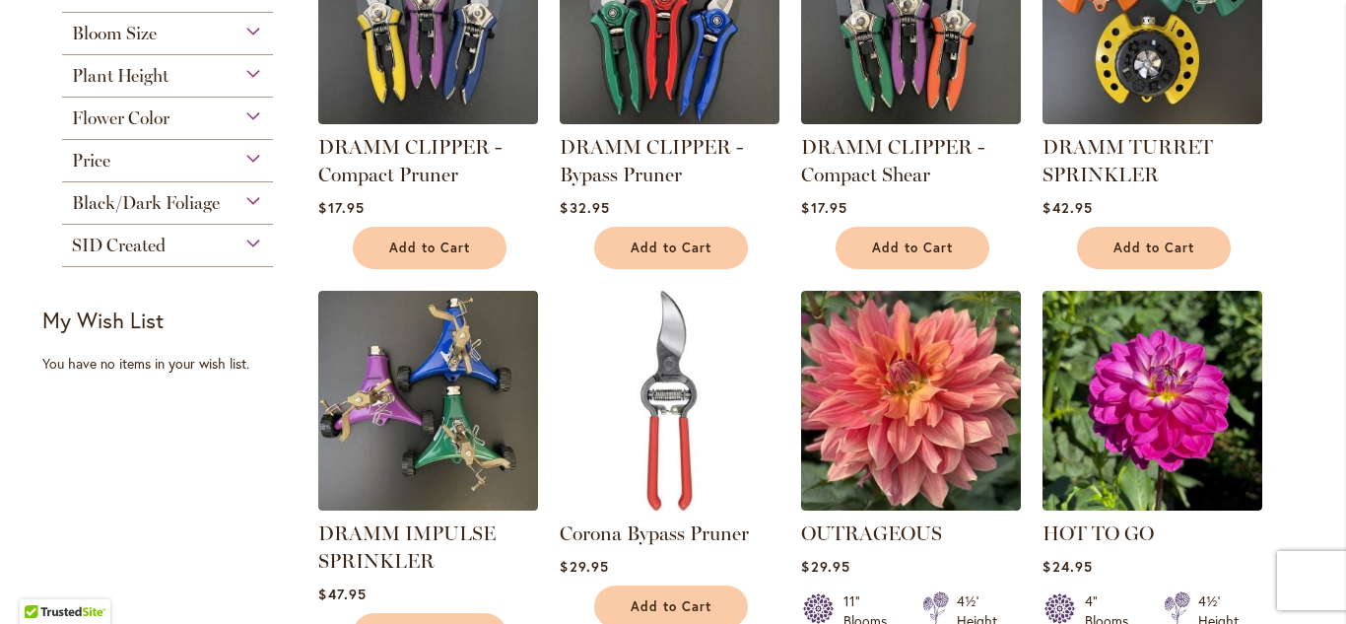
click at [112, 120] on span "Flower Color" at bounding box center [121, 118] width 98 height 22
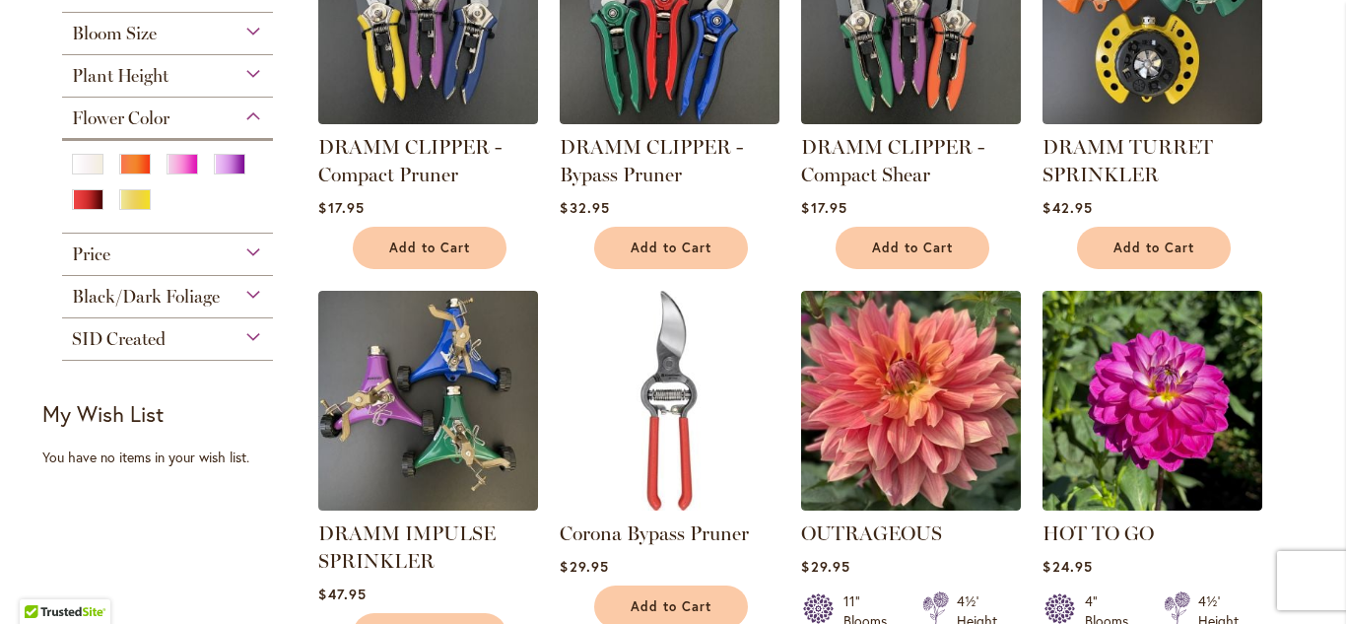
click at [107, 115] on span "Flower Color" at bounding box center [121, 118] width 98 height 22
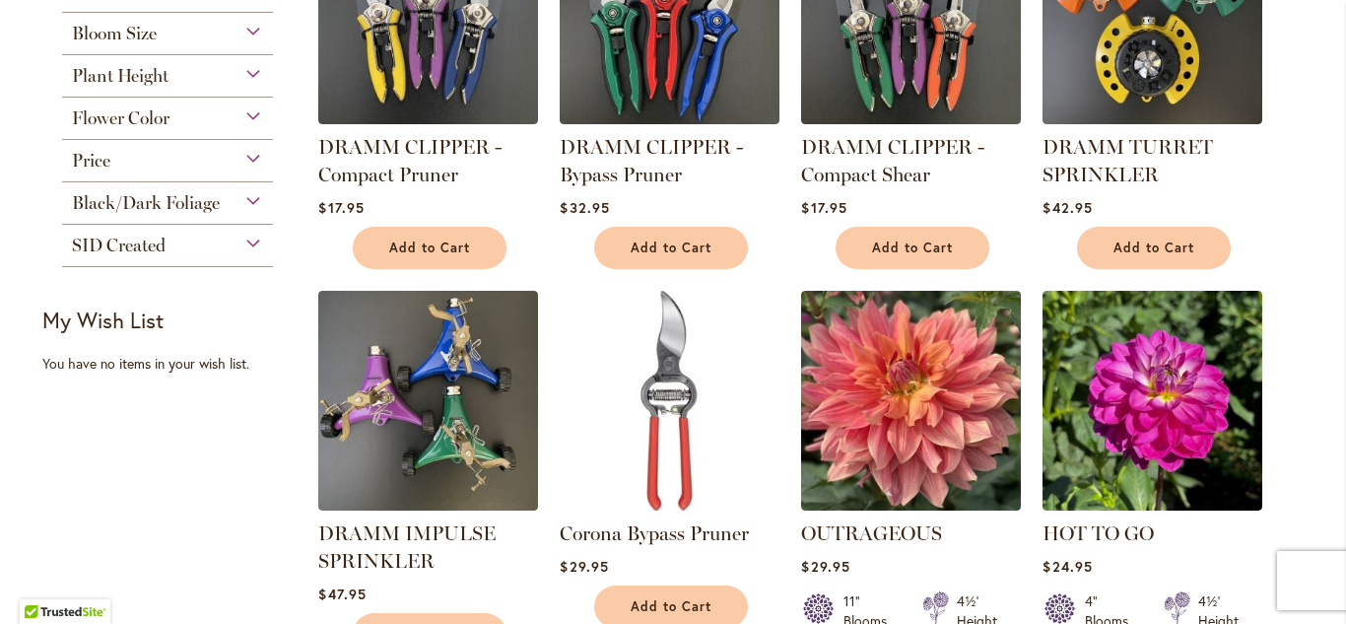
click at [98, 163] on span "Price" at bounding box center [91, 161] width 38 height 22
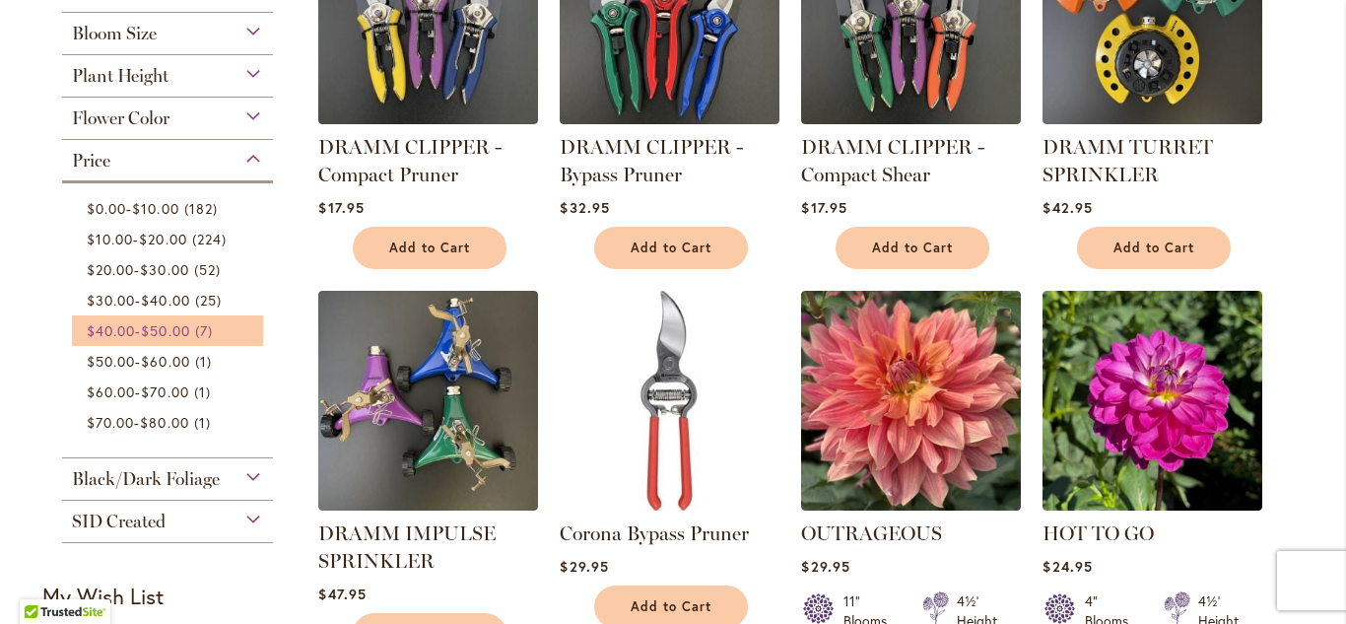
click at [129, 331] on span "$40.00" at bounding box center [111, 330] width 48 height 19
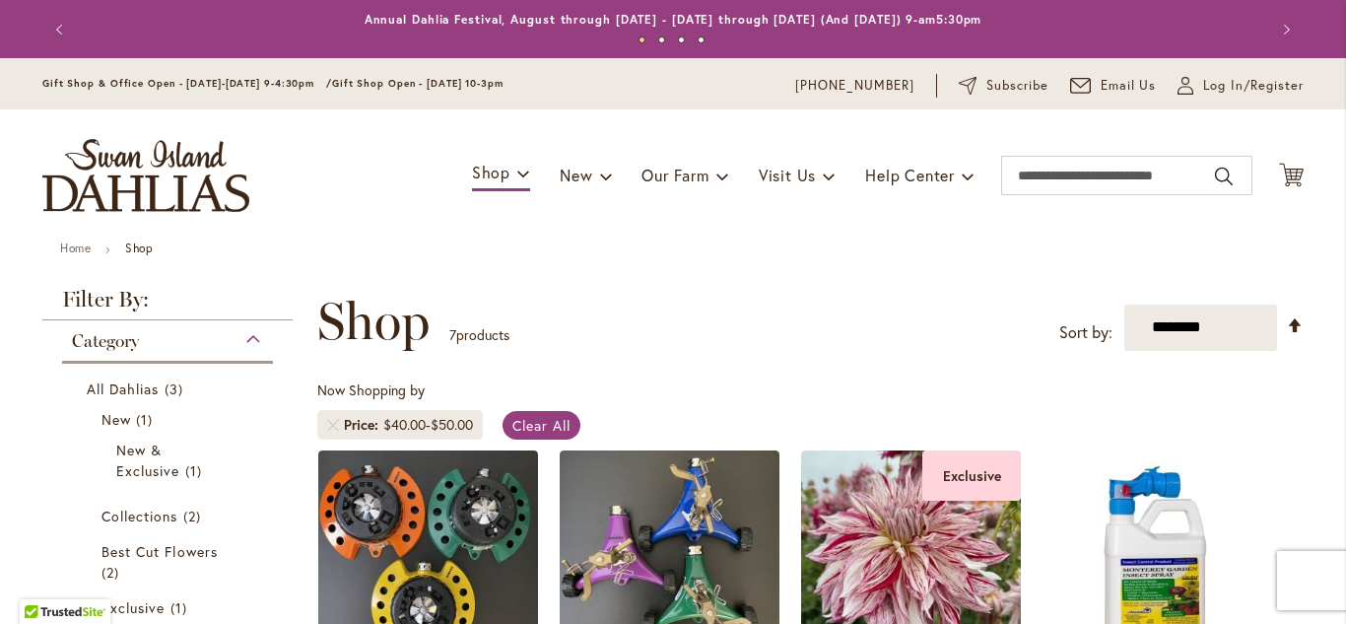
click at [847, 342] on div "**********" at bounding box center [810, 321] width 986 height 59
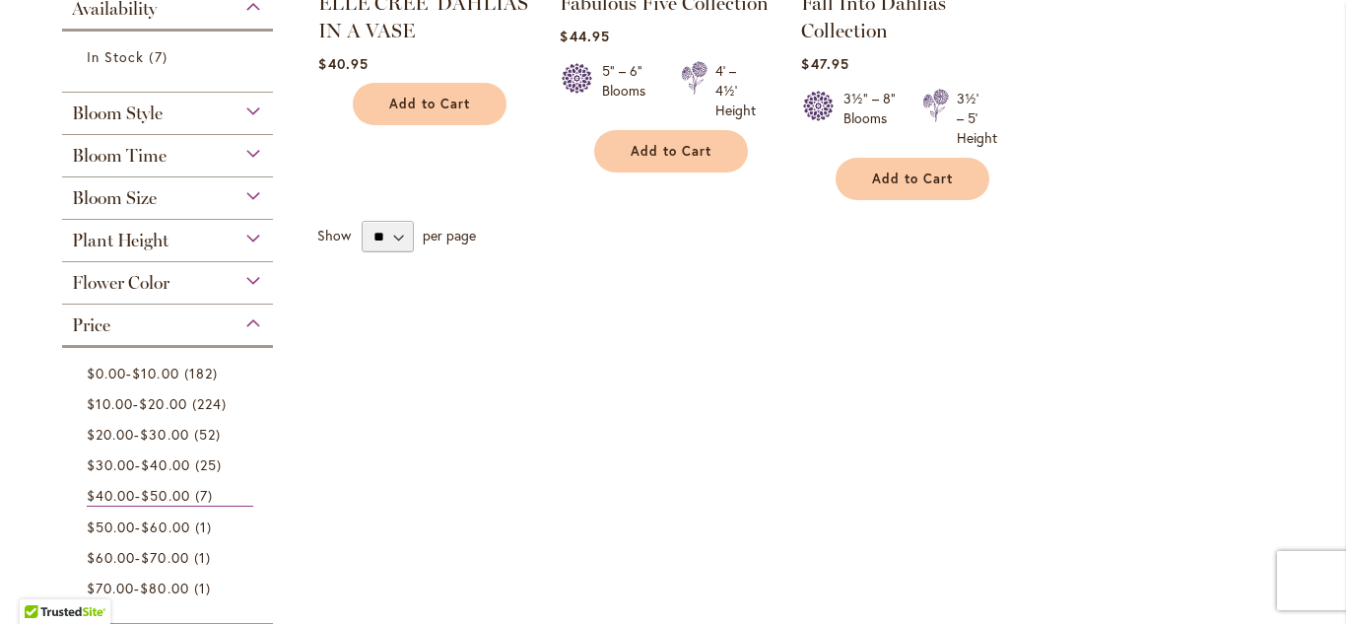
scroll to position [1143, 0]
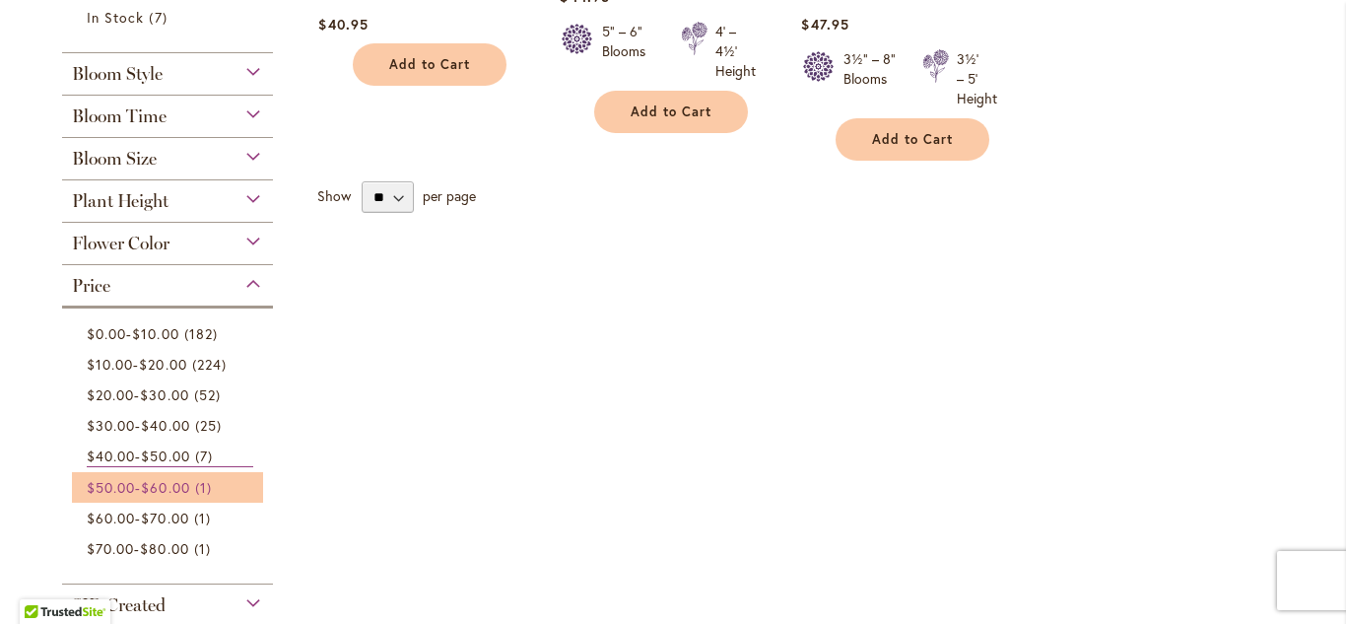
click at [176, 489] on span "$60.00" at bounding box center [165, 487] width 48 height 19
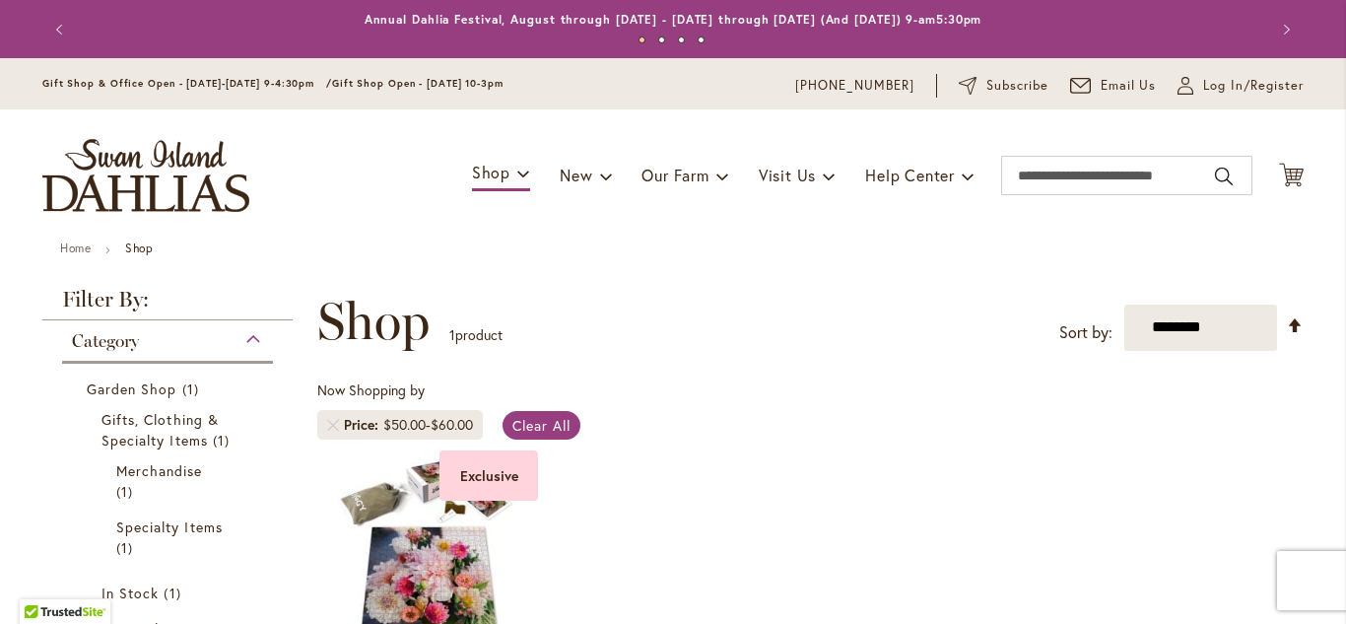
click at [846, 357] on div "**********" at bounding box center [810, 579] width 986 height 575
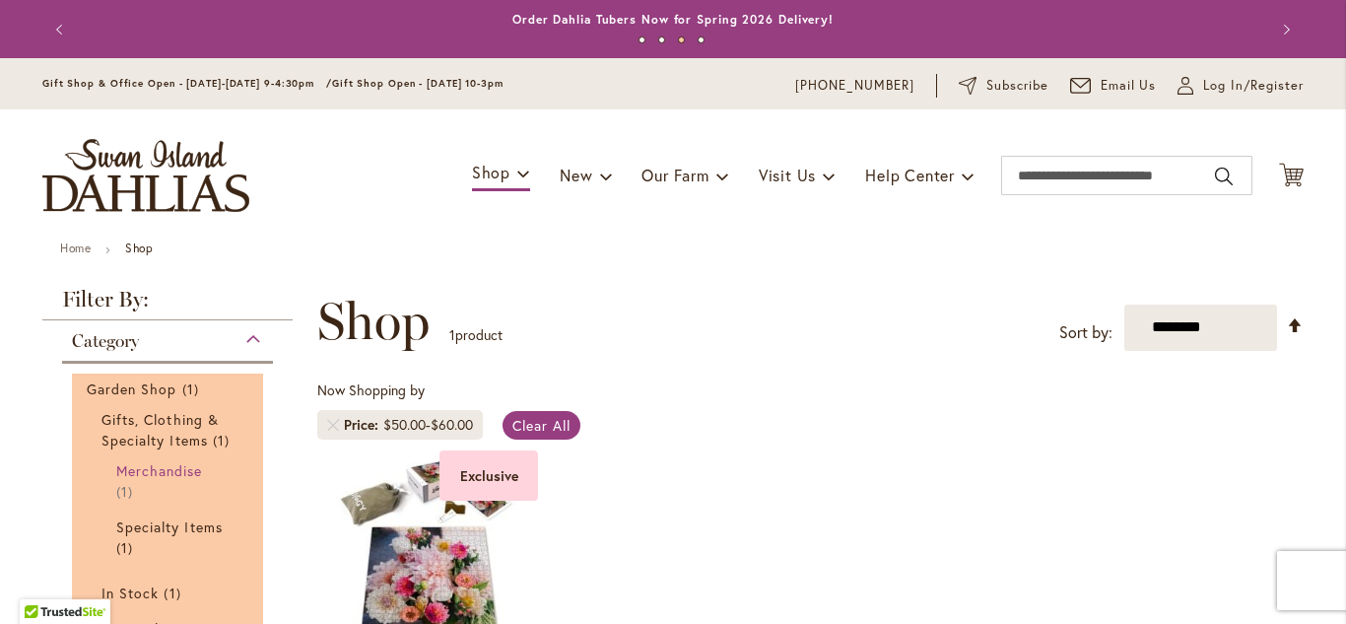
click at [183, 478] on link "Merchandise 1 item" at bounding box center [169, 480] width 107 height 41
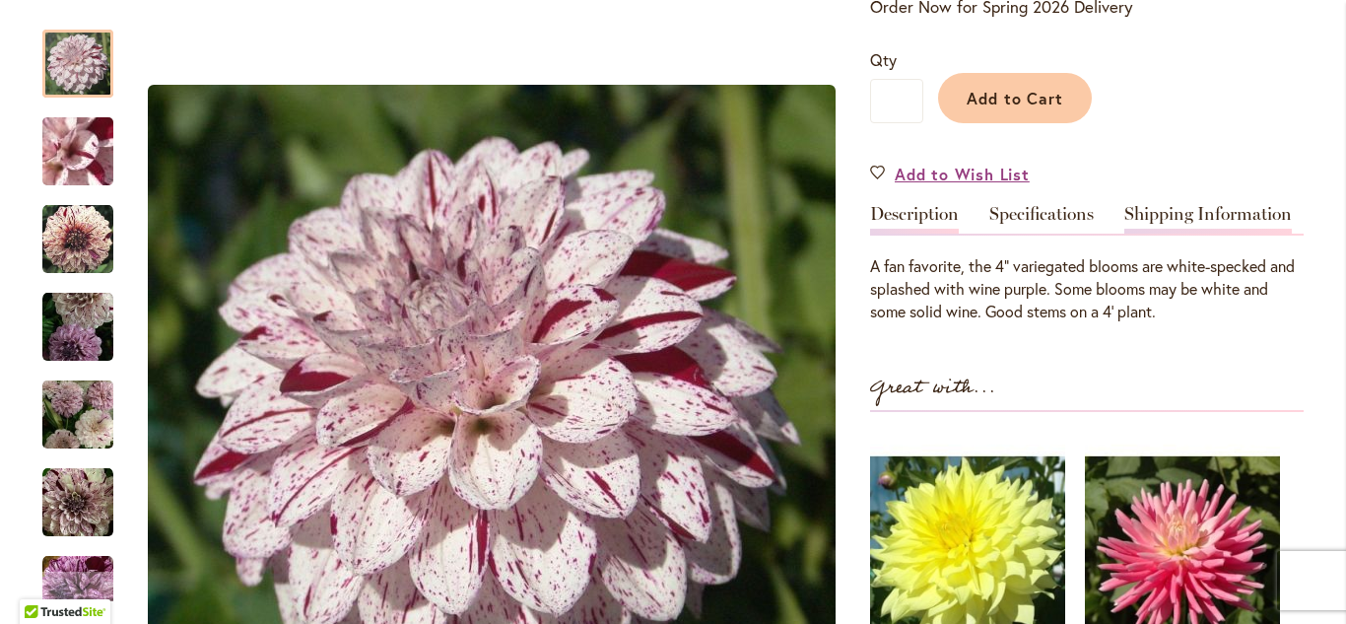
scroll to position [512, 0]
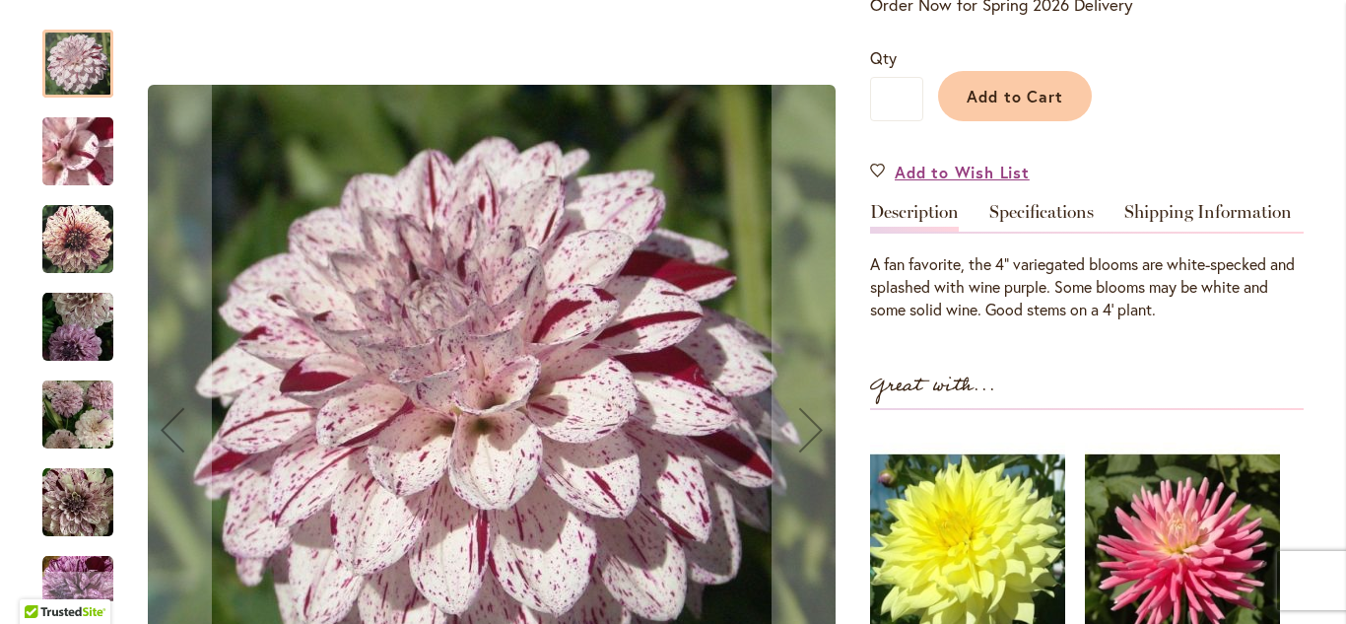
click at [82, 431] on img "HULIN'S CARNIVAL" at bounding box center [77, 414] width 71 height 76
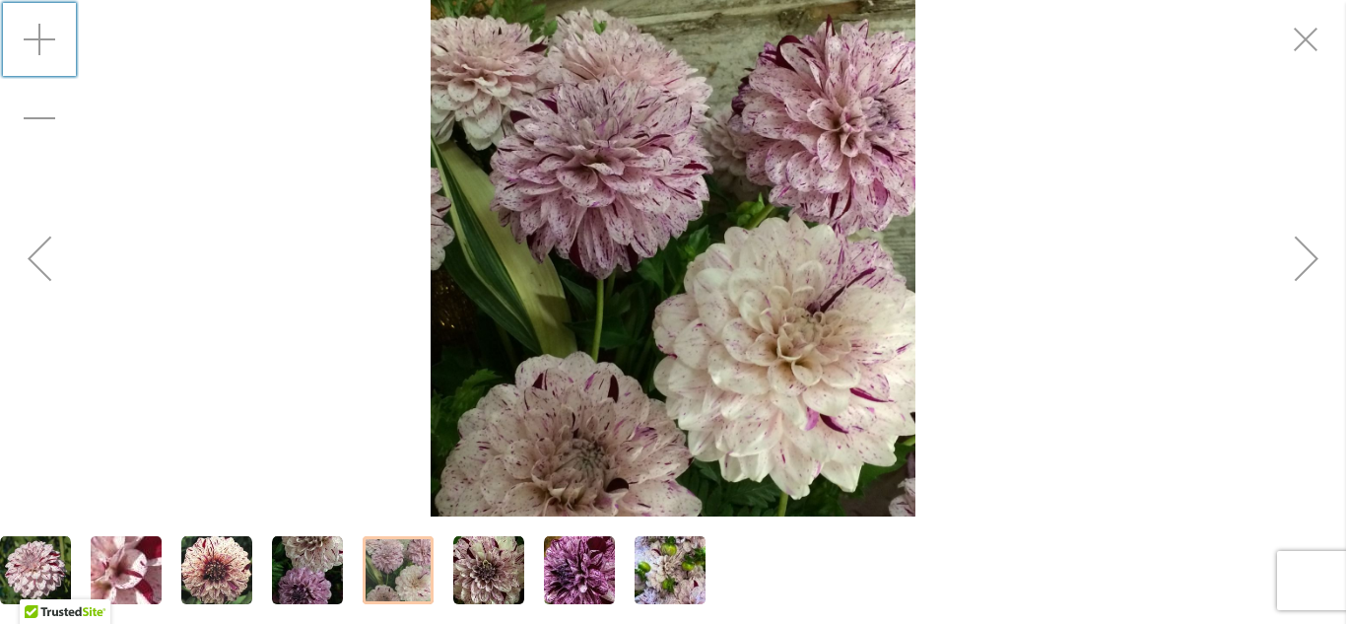
click at [33, 37] on div "Zoom in" at bounding box center [39, 39] width 79 height 79
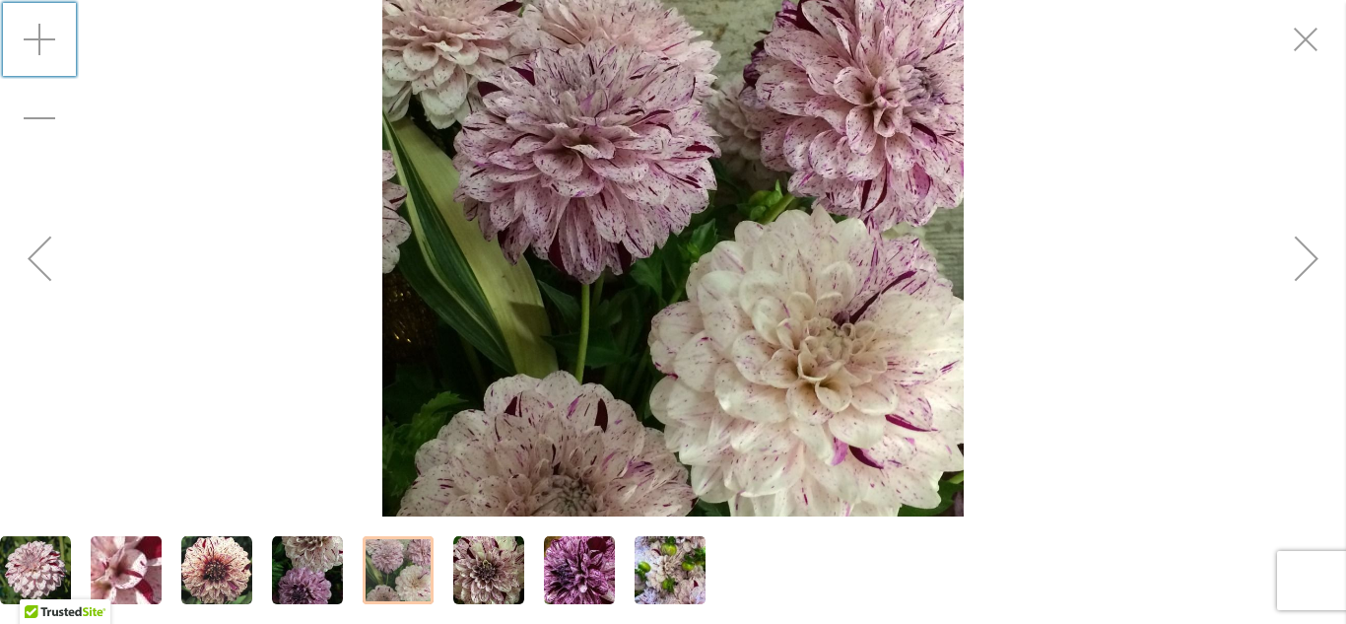
click at [547, 243] on img "HULIN'S CARNIVAL" at bounding box center [672, 259] width 581 height 620
click at [41, 35] on div "Zoom in" at bounding box center [39, 39] width 79 height 79
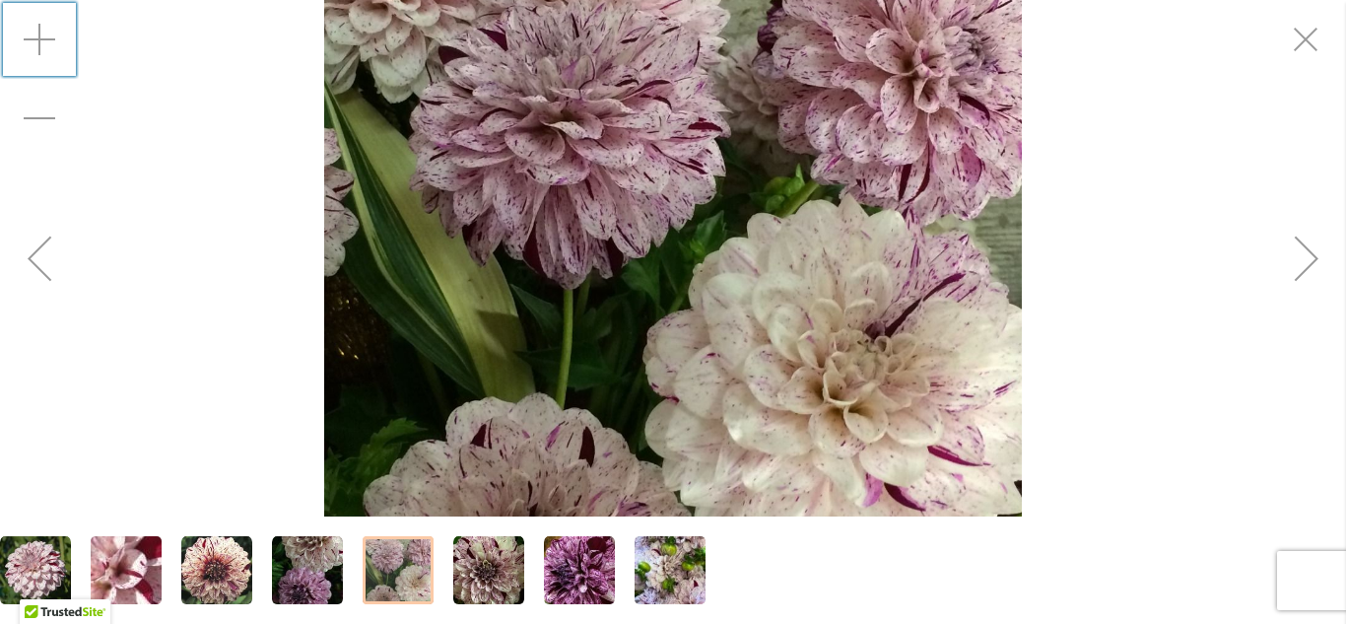
click at [41, 35] on div "Zoom in" at bounding box center [39, 39] width 79 height 79
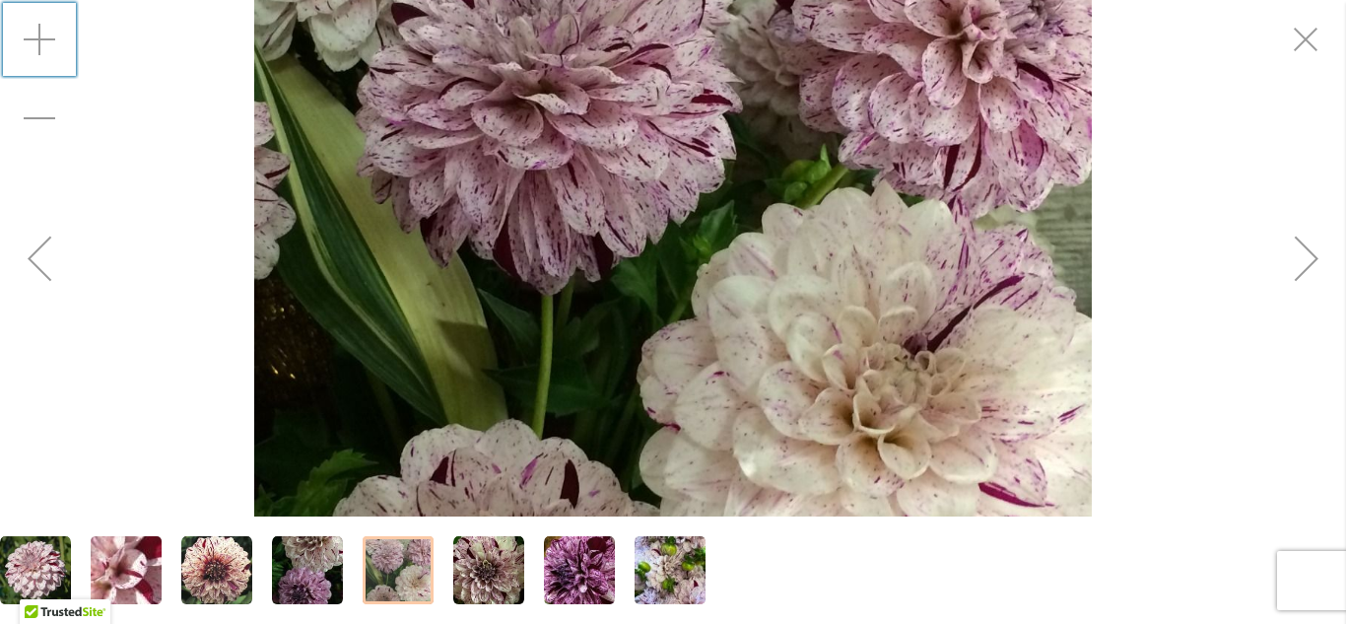
click at [41, 35] on div "Zoom in" at bounding box center [39, 39] width 79 height 79
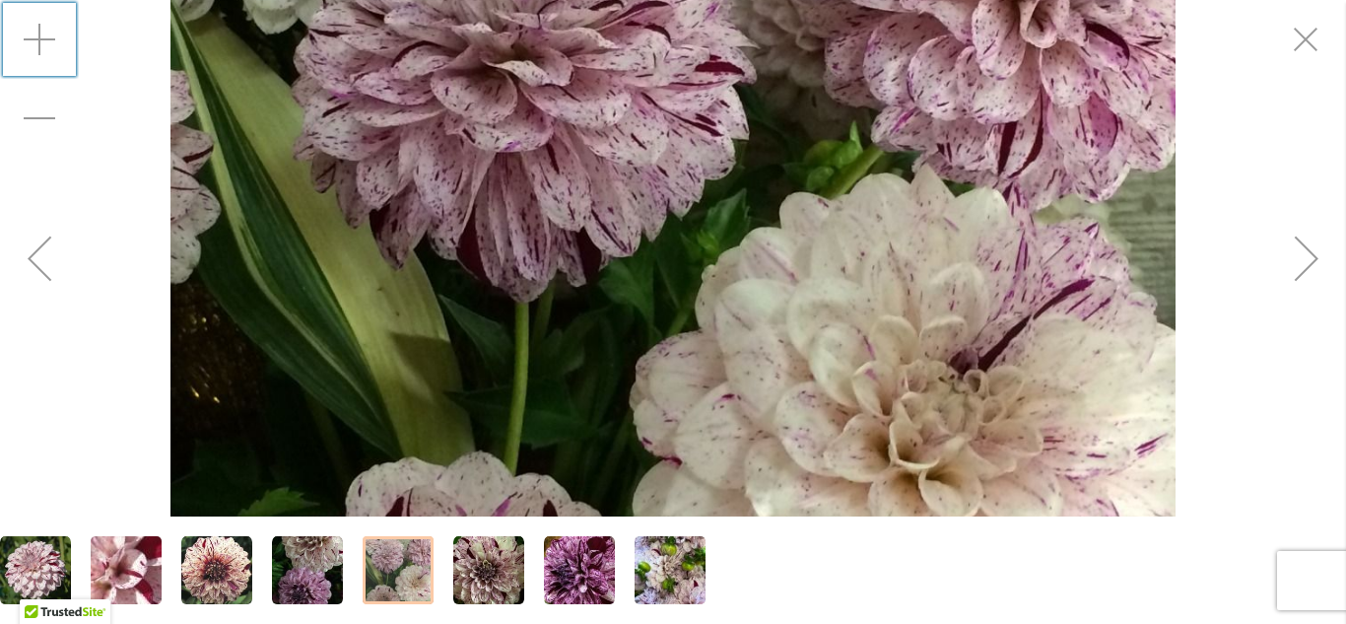
click at [41, 35] on div "Zoom in" at bounding box center [39, 39] width 79 height 79
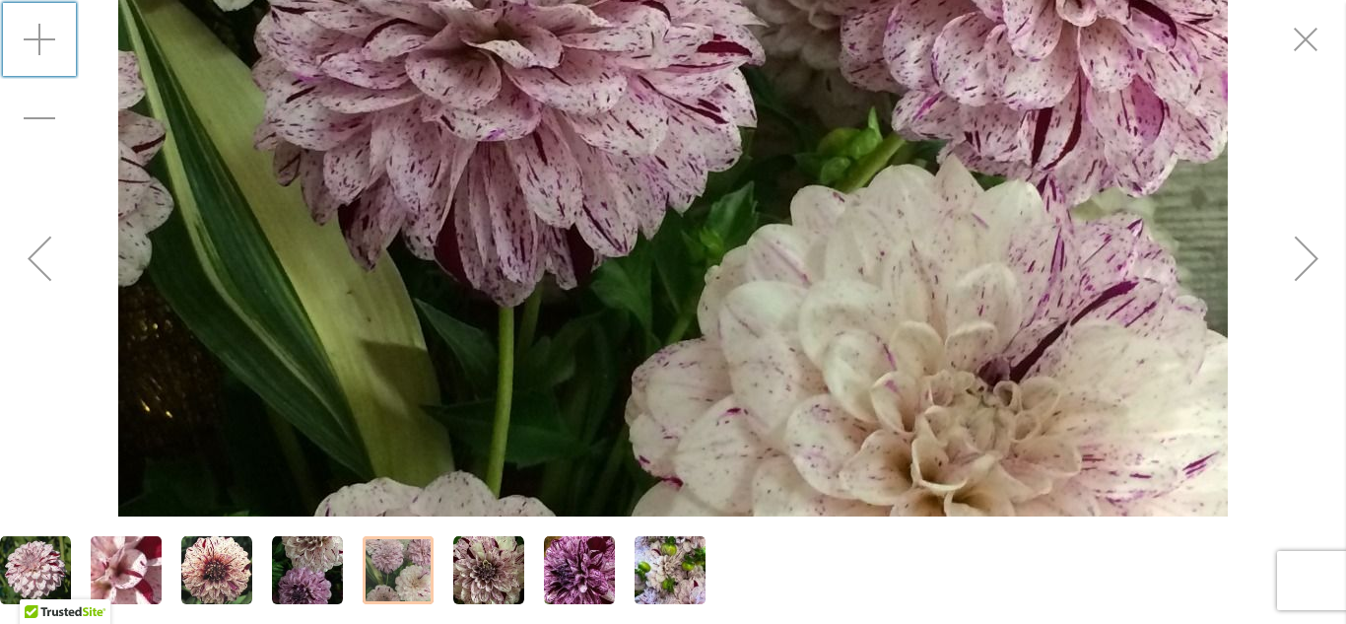
click at [41, 35] on div "Zoom in" at bounding box center [39, 39] width 79 height 79
click at [678, 587] on img "HULIN'S CARNIVAL" at bounding box center [669, 570] width 71 height 95
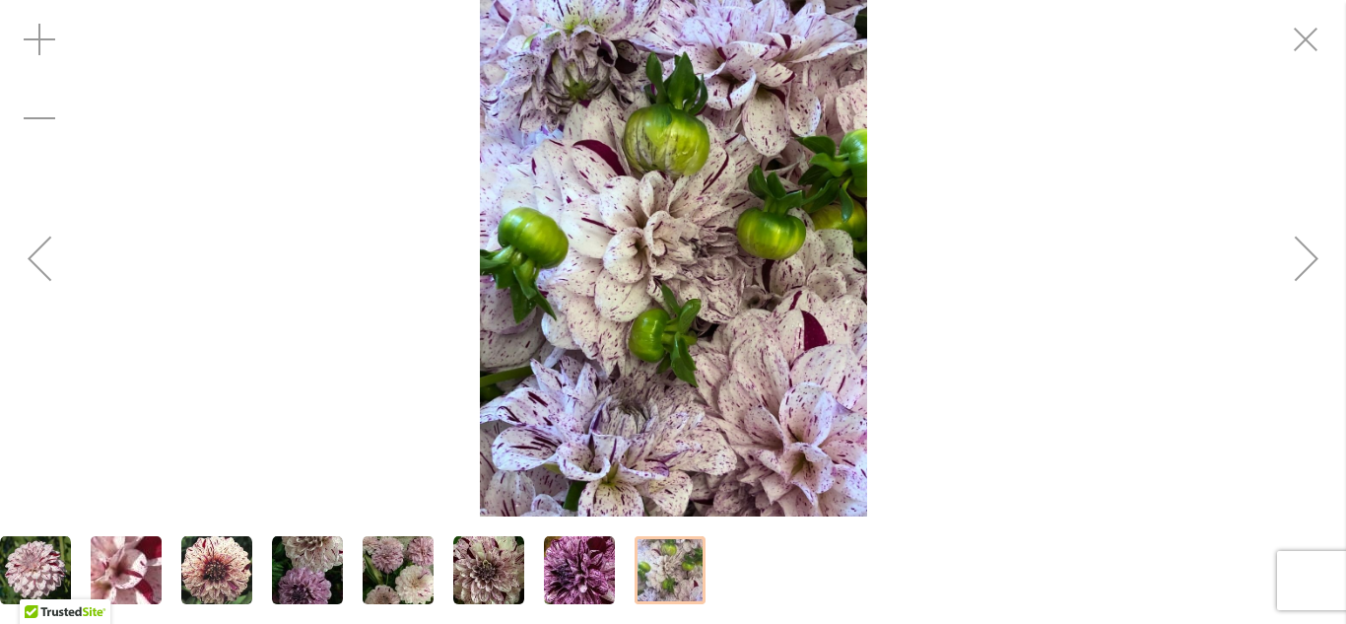
click at [501, 573] on img "HULIN'S CARNIVAL" at bounding box center [488, 570] width 71 height 71
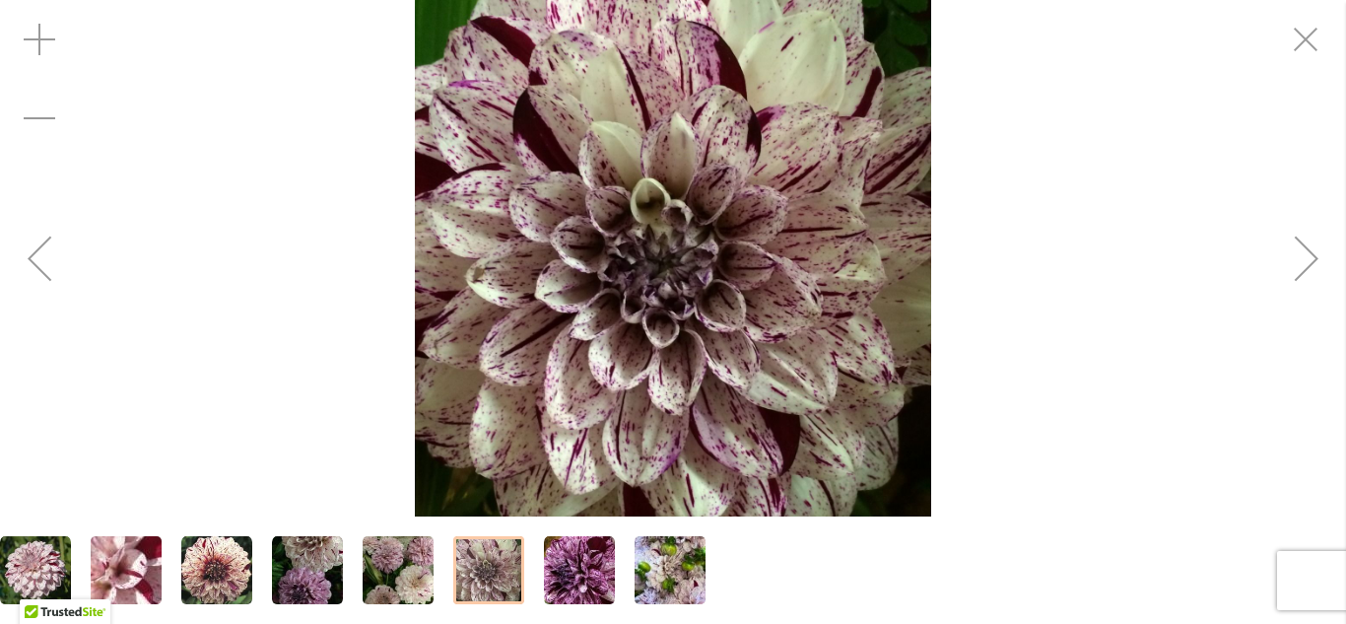
click at [301, 584] on img "HULIN'S CARNIVAL" at bounding box center [307, 570] width 71 height 71
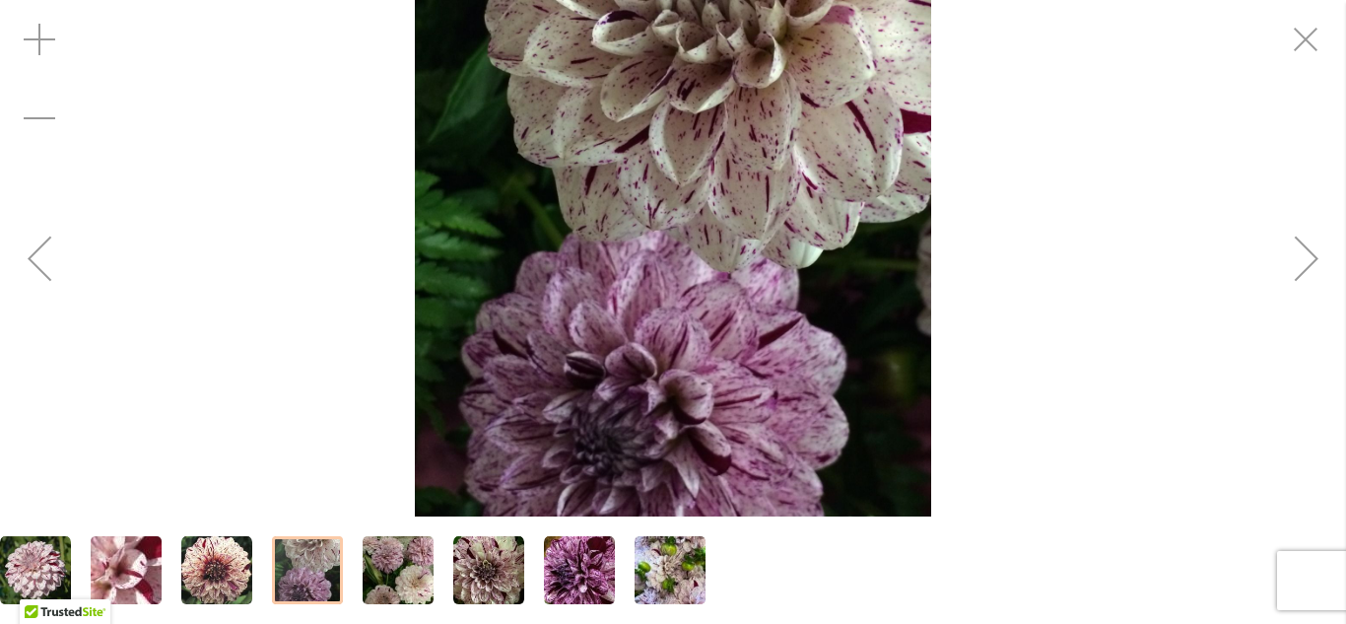
click at [221, 567] on img "HULIN'S CARNIVAL" at bounding box center [216, 570] width 71 height 71
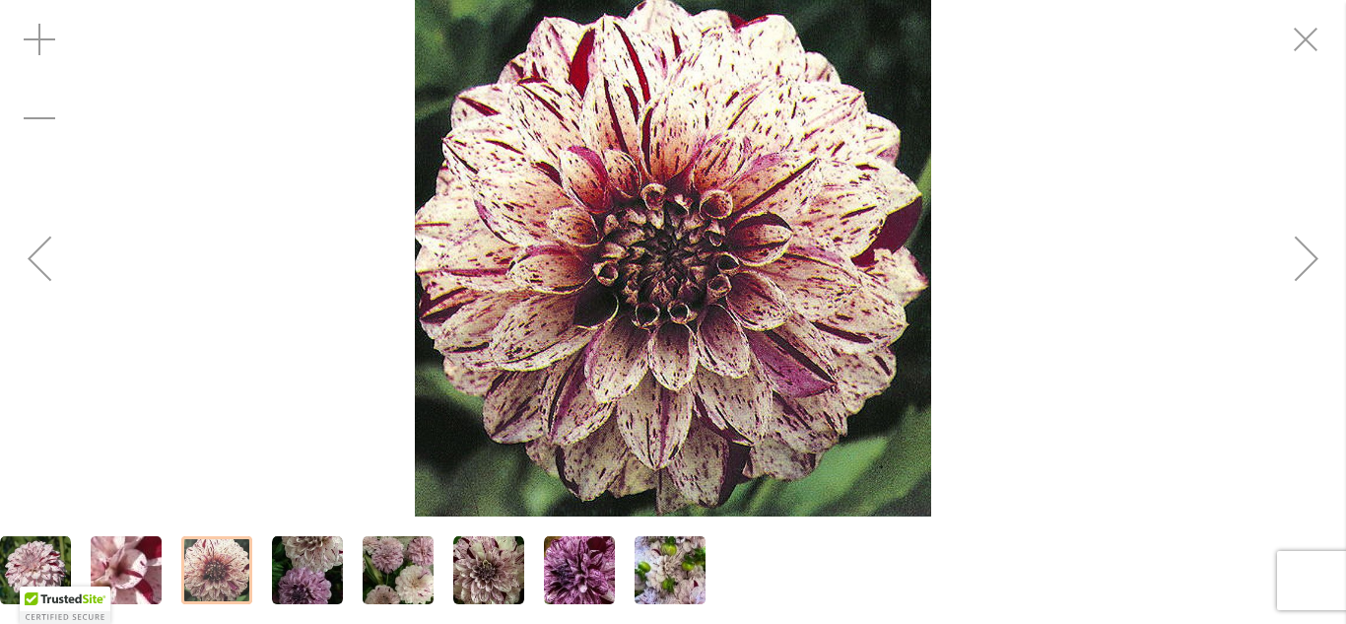
click at [132, 574] on img "HULIN'S CARNIVAL" at bounding box center [126, 570] width 142 height 106
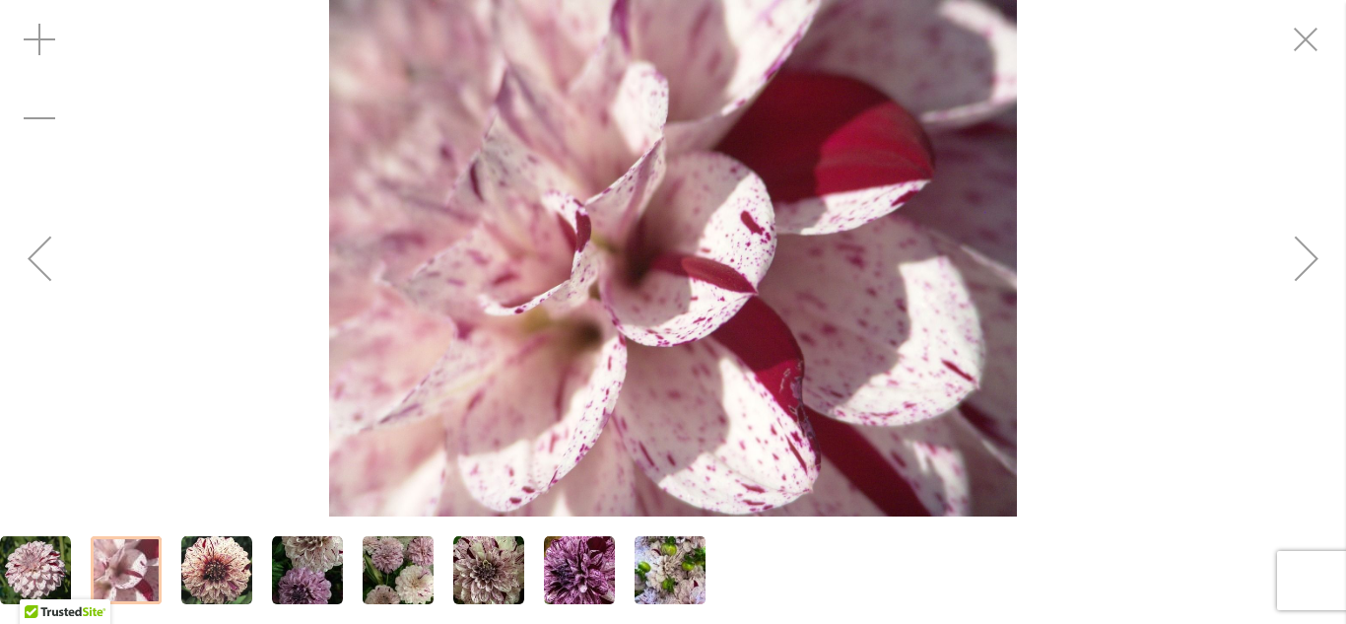
click at [773, 325] on img "HULIN'S CARNIVAL" at bounding box center [673, 258] width 689 height 516
click at [40, 36] on div "Zoom in" at bounding box center [39, 39] width 79 height 79
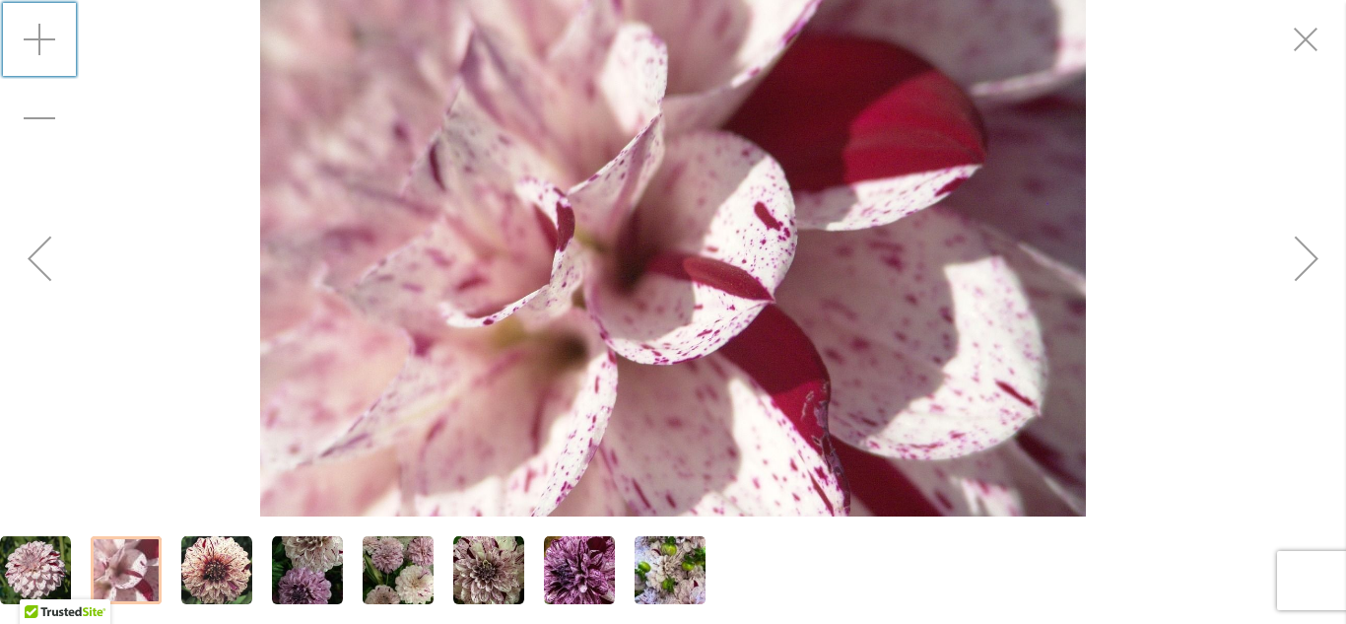
click at [40, 36] on div "Zoom in" at bounding box center [39, 39] width 79 height 79
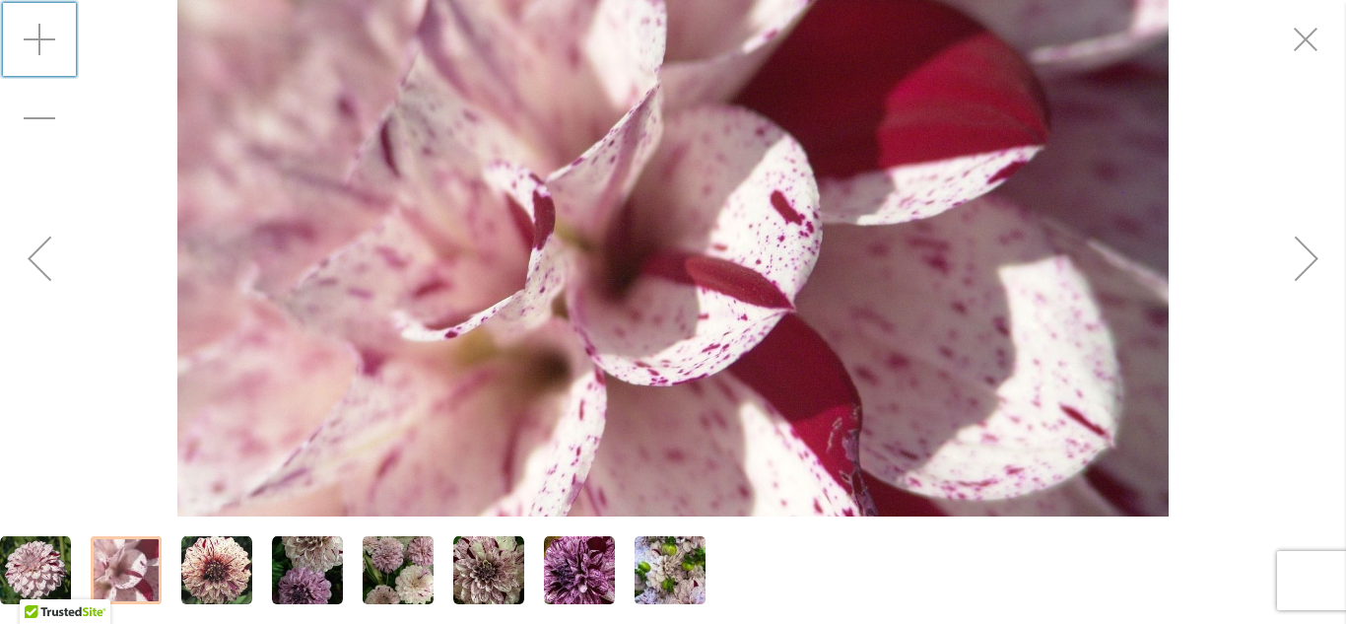
click at [40, 36] on div "Zoom in" at bounding box center [39, 39] width 79 height 79
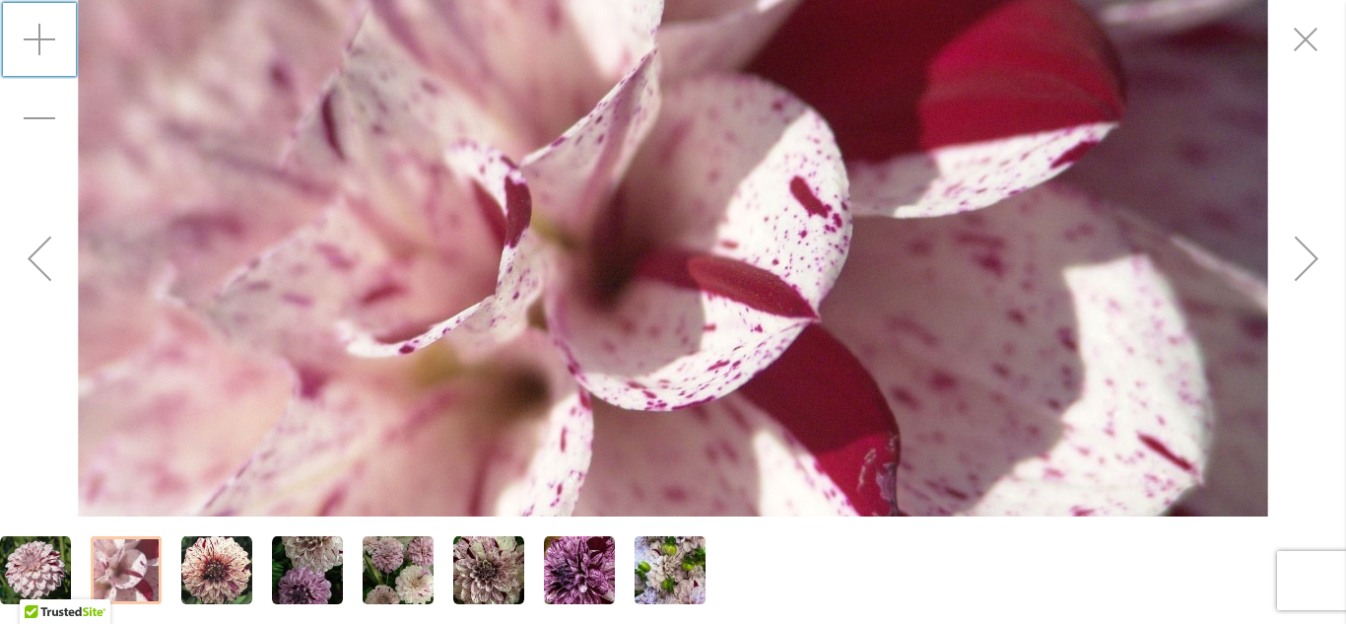
click at [40, 36] on div "Zoom in" at bounding box center [39, 39] width 79 height 79
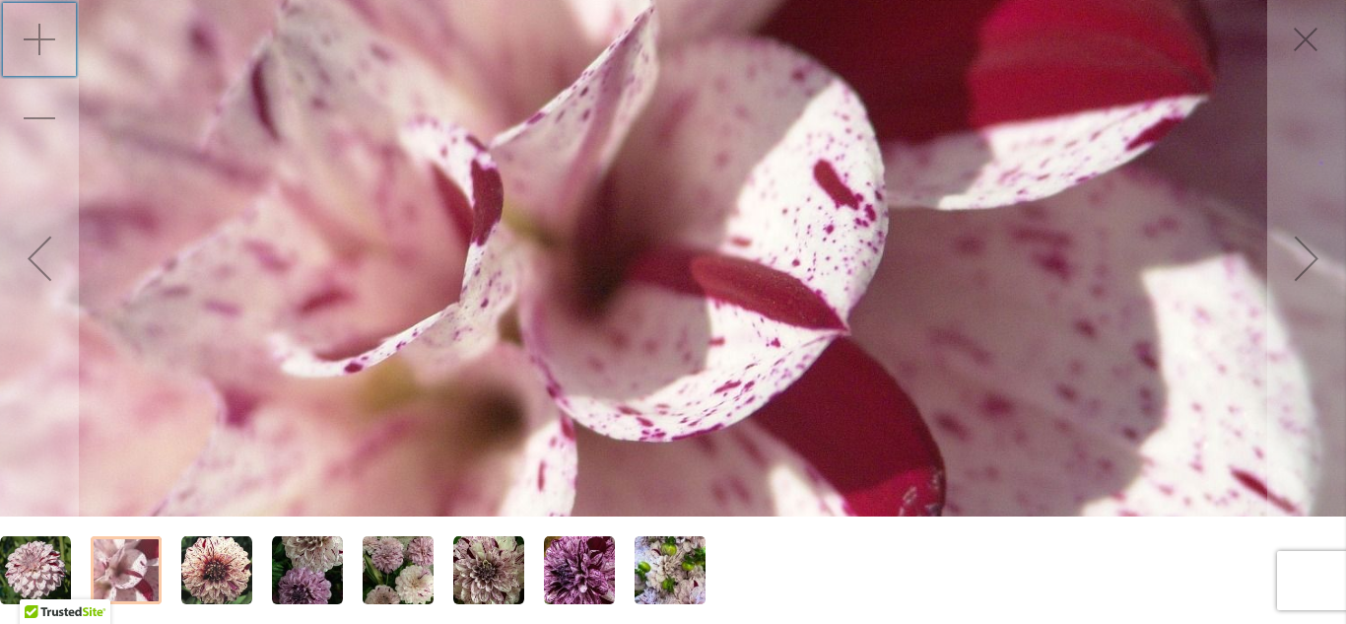
click at [40, 36] on div "Zoom in" at bounding box center [39, 39] width 79 height 79
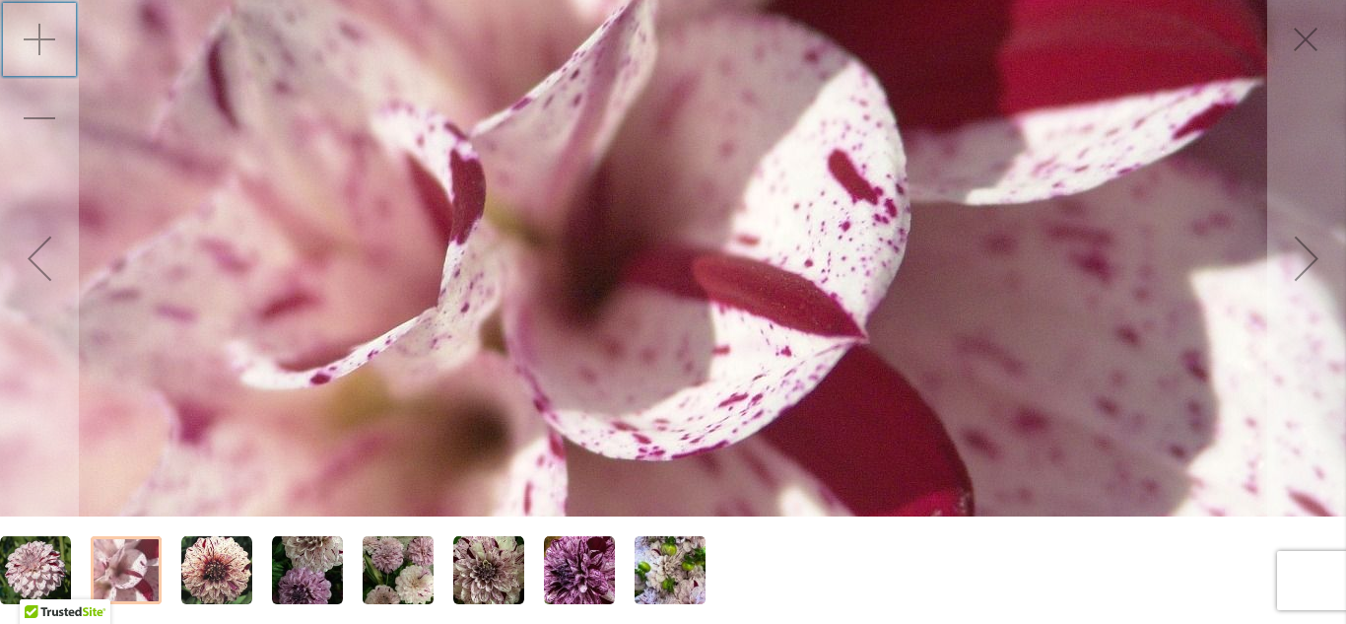
click at [40, 36] on div "Zoom in" at bounding box center [39, 39] width 79 height 79
click at [216, 550] on img "HULIN'S CARNIVAL" at bounding box center [216, 570] width 71 height 71
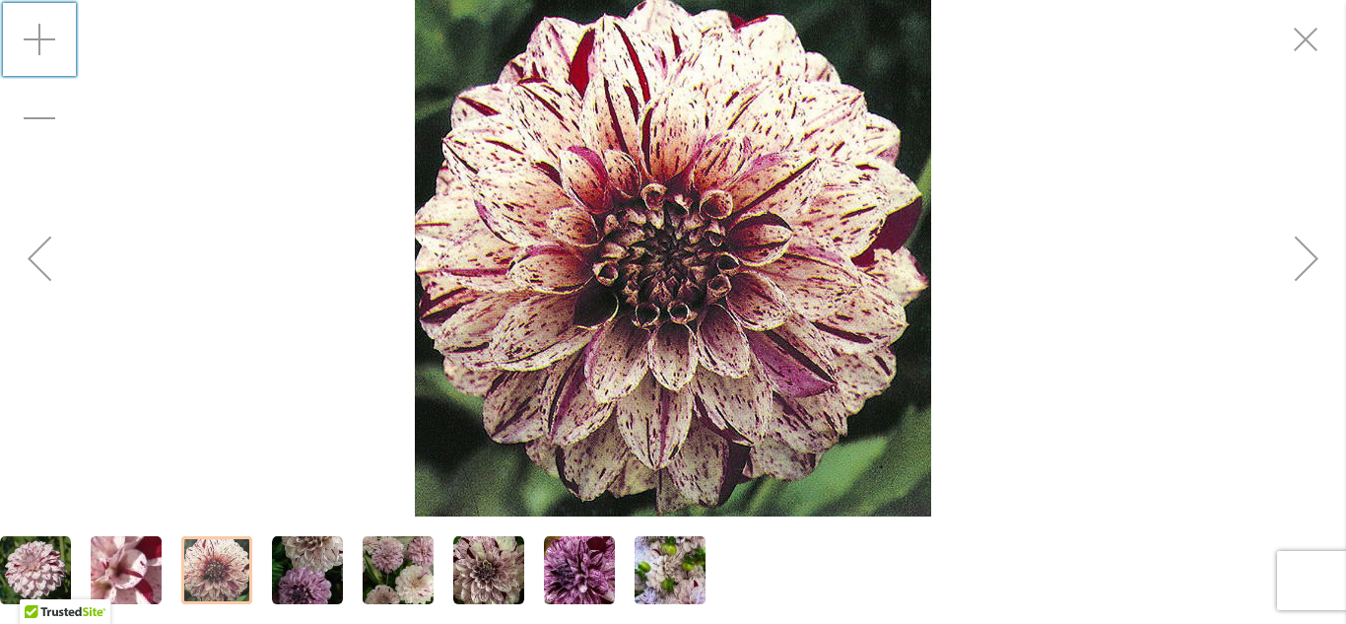
click at [700, 283] on img "HULIN'S CARNIVAL" at bounding box center [673, 258] width 516 height 516
click at [33, 37] on div "Zoom in" at bounding box center [39, 39] width 79 height 79
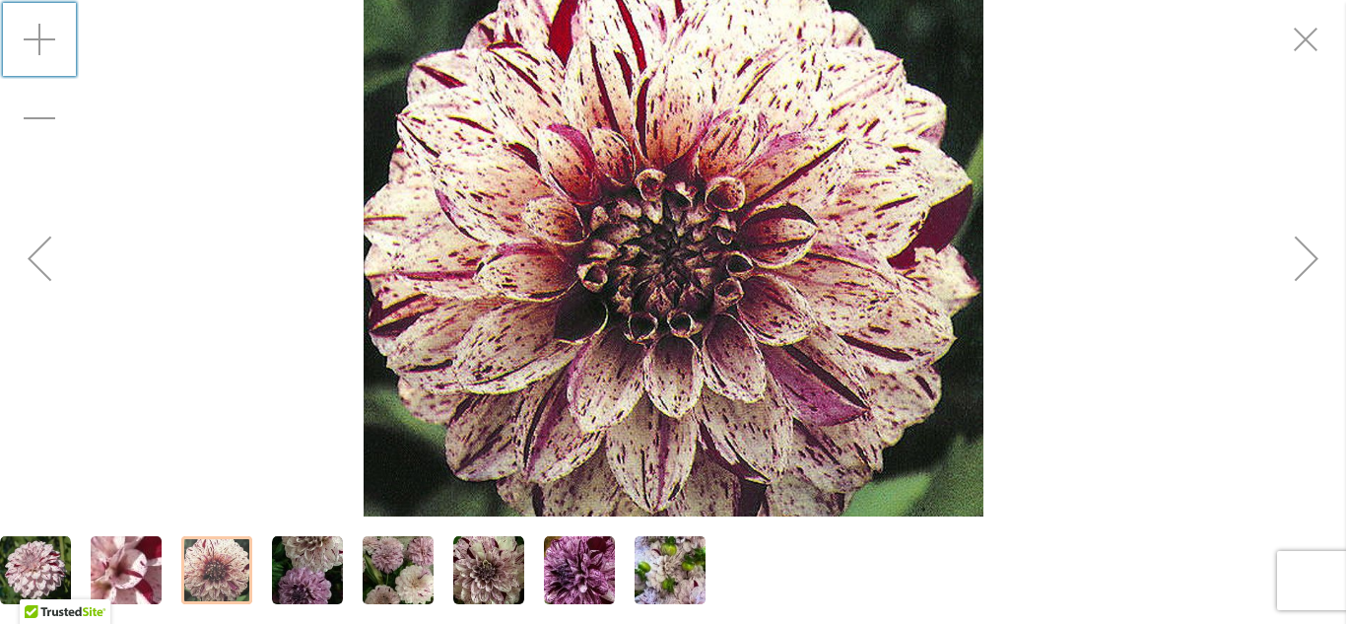
click at [33, 37] on div "Zoom in" at bounding box center [39, 39] width 79 height 79
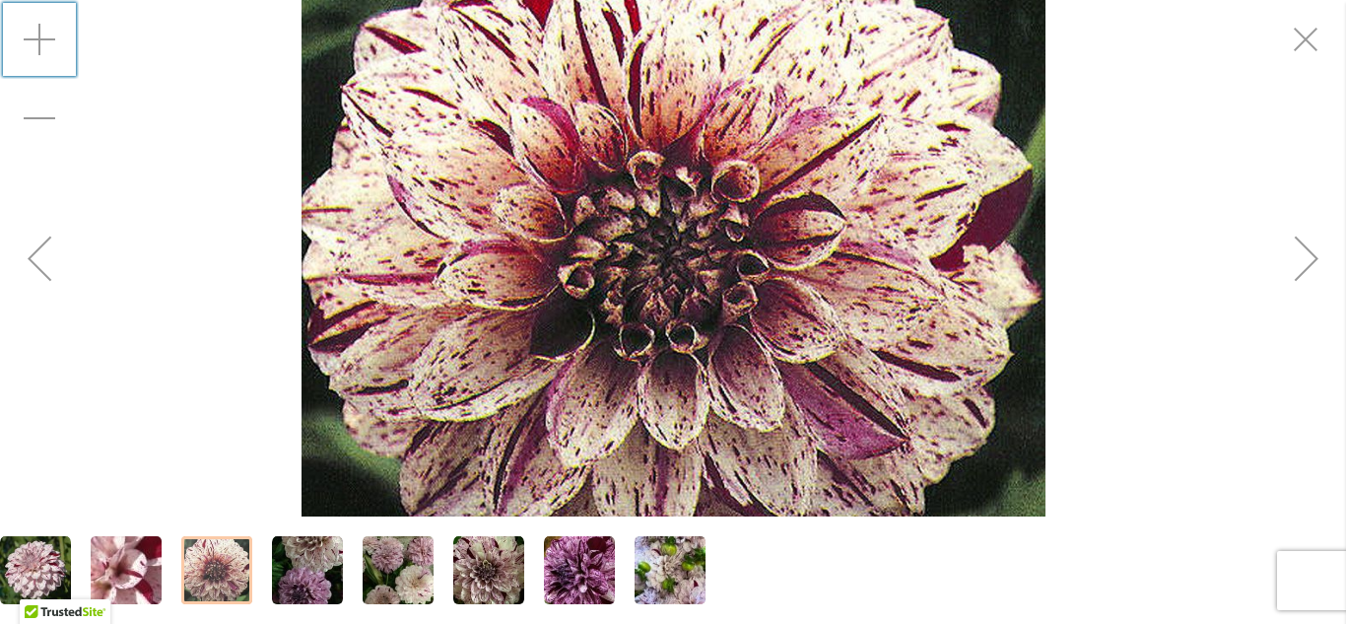
click at [33, 37] on div "Zoom in" at bounding box center [39, 39] width 79 height 79
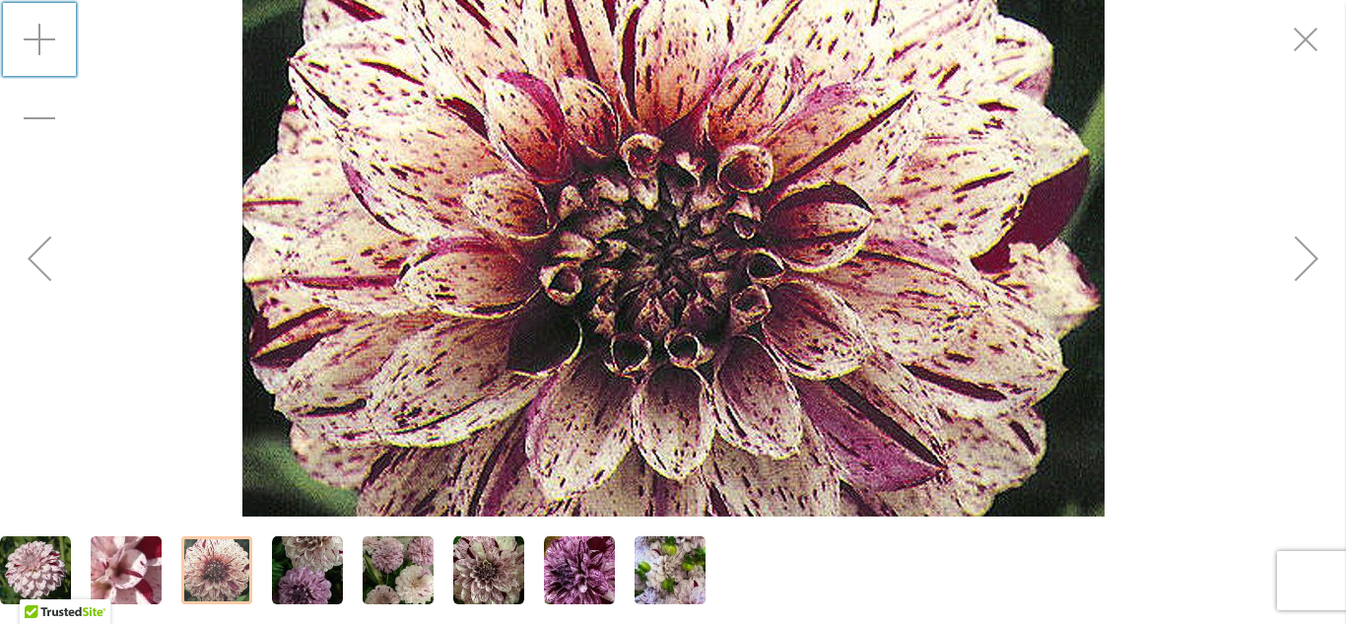
click at [33, 37] on div "Zoom in" at bounding box center [39, 39] width 79 height 79
click at [492, 586] on img "HULIN'S CARNIVAL" at bounding box center [488, 570] width 71 height 71
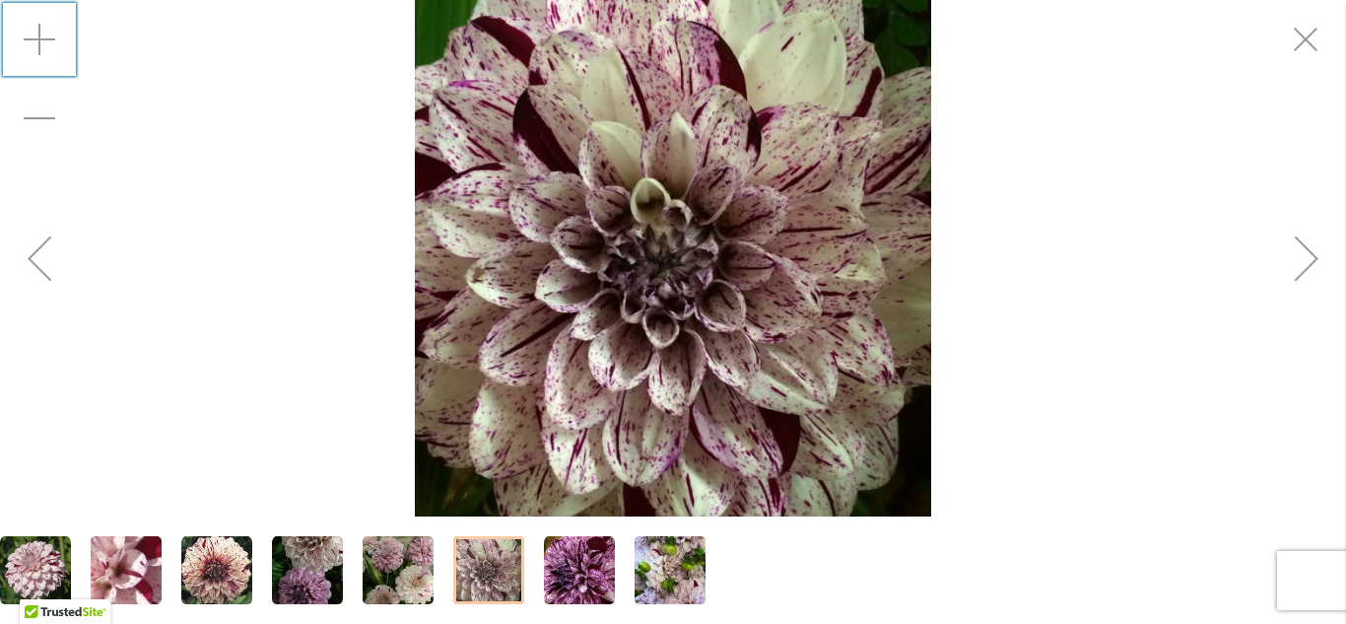
click at [492, 586] on div at bounding box center [488, 570] width 71 height 68
click at [685, 587] on img "HULIN'S CARNIVAL" at bounding box center [669, 570] width 71 height 95
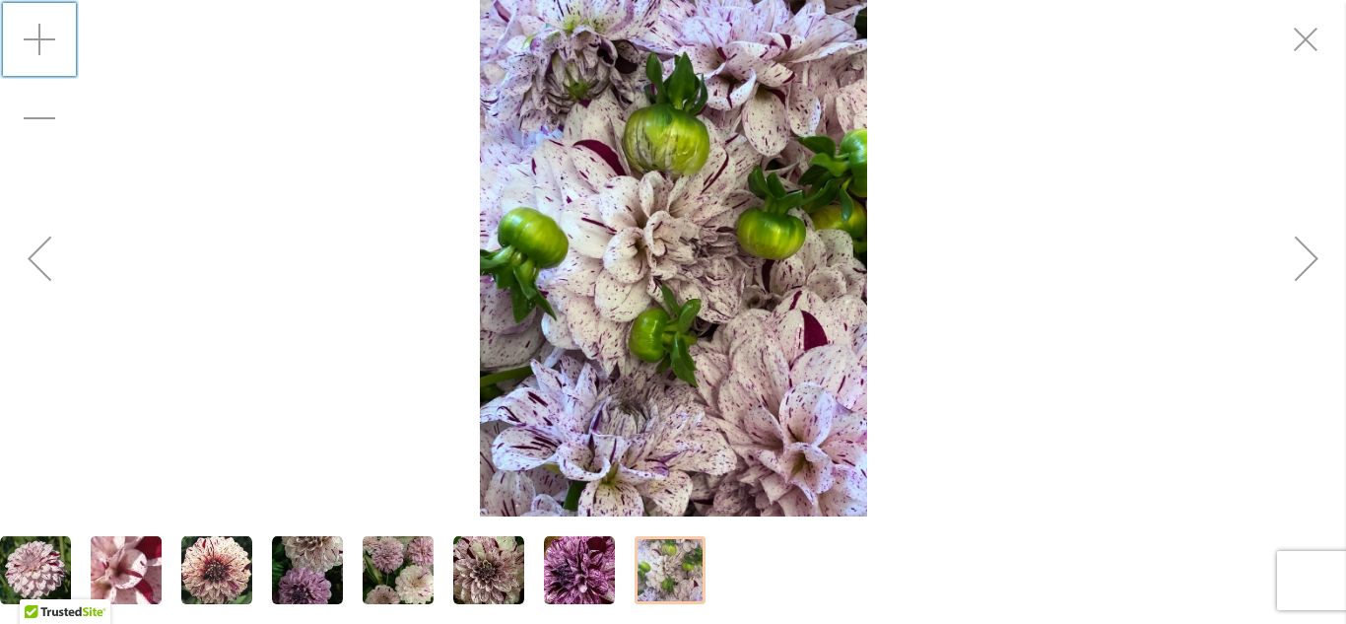
click at [756, 328] on img "HULIN'S CARNIVAL" at bounding box center [673, 258] width 387 height 516
click at [41, 44] on div "Zoom in" at bounding box center [39, 39] width 79 height 79
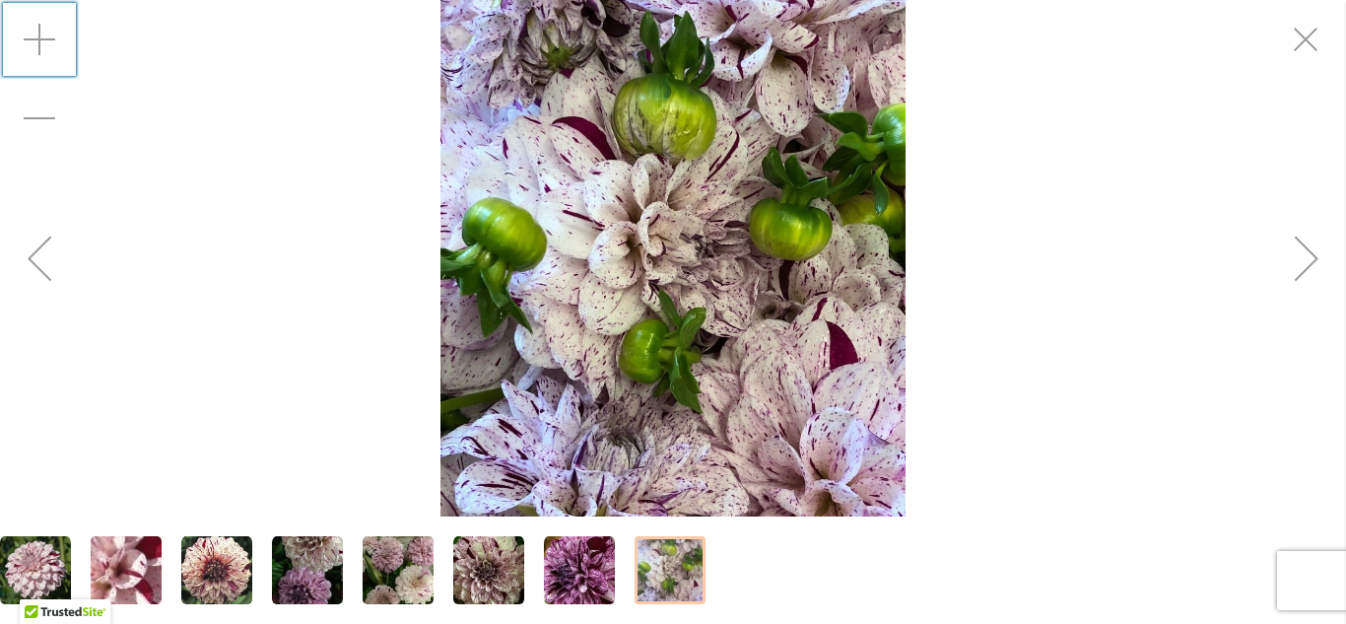
click at [41, 44] on div "Zoom in" at bounding box center [39, 39] width 79 height 79
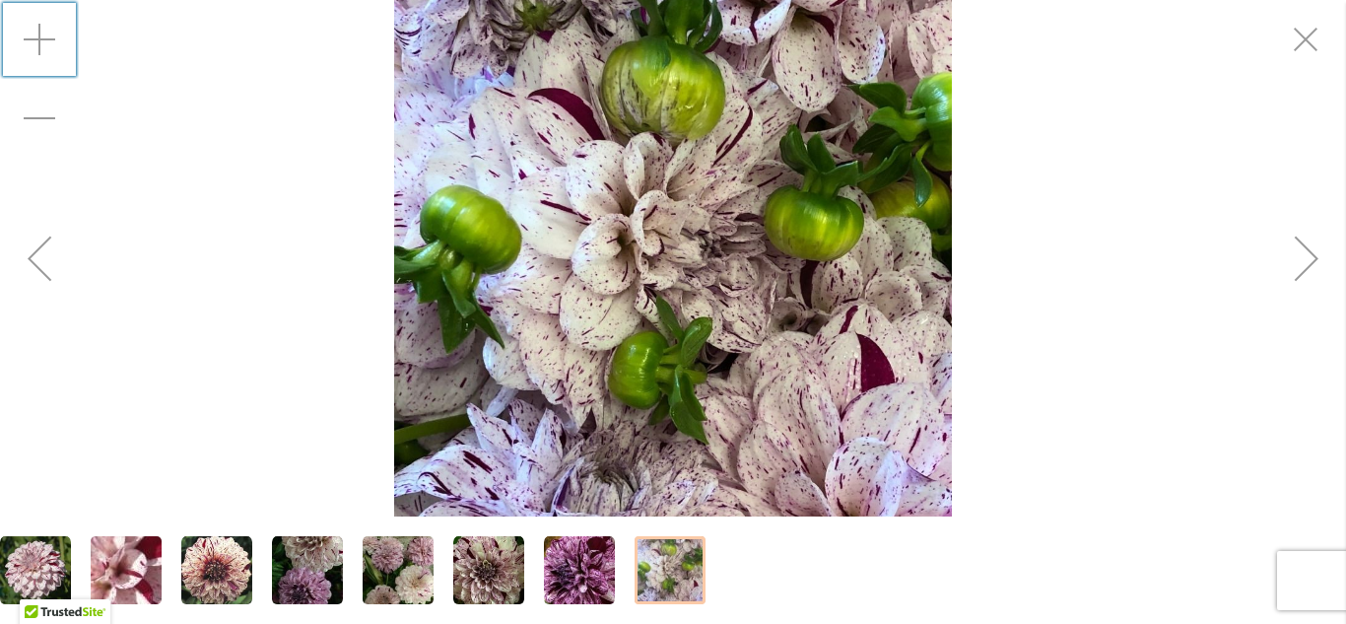
click at [41, 44] on div "Zoom in" at bounding box center [39, 39] width 79 height 79
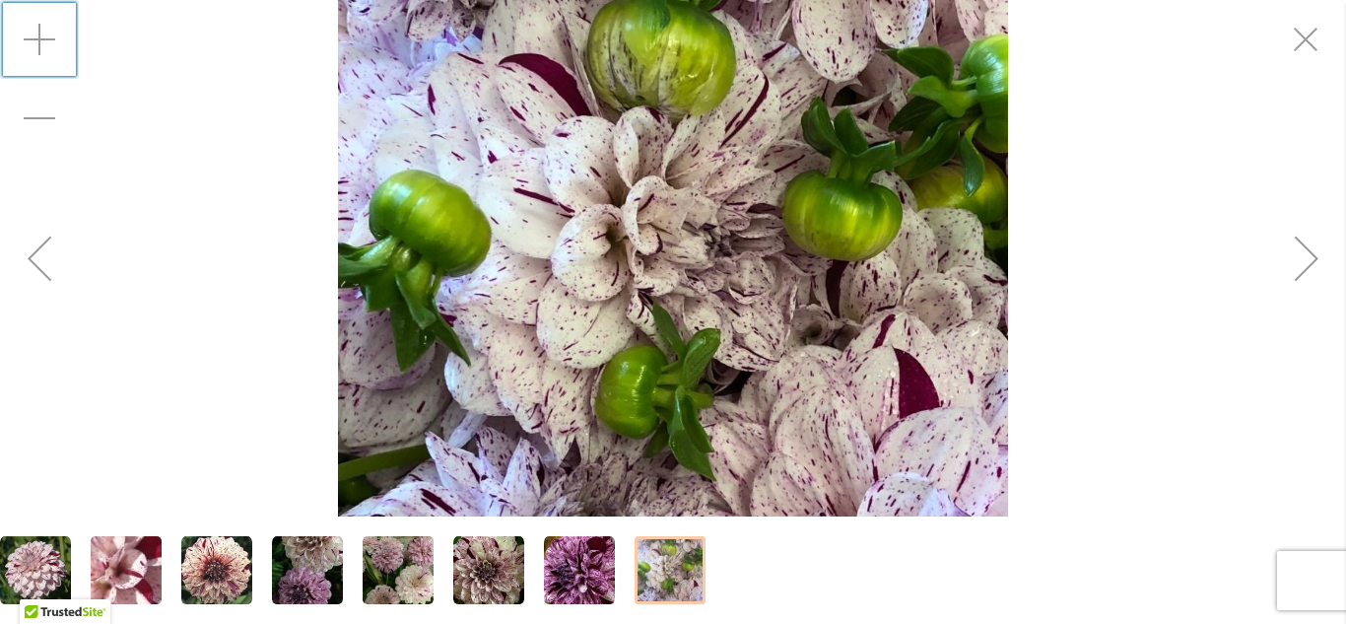
click at [41, 44] on div "Zoom in" at bounding box center [39, 39] width 79 height 79
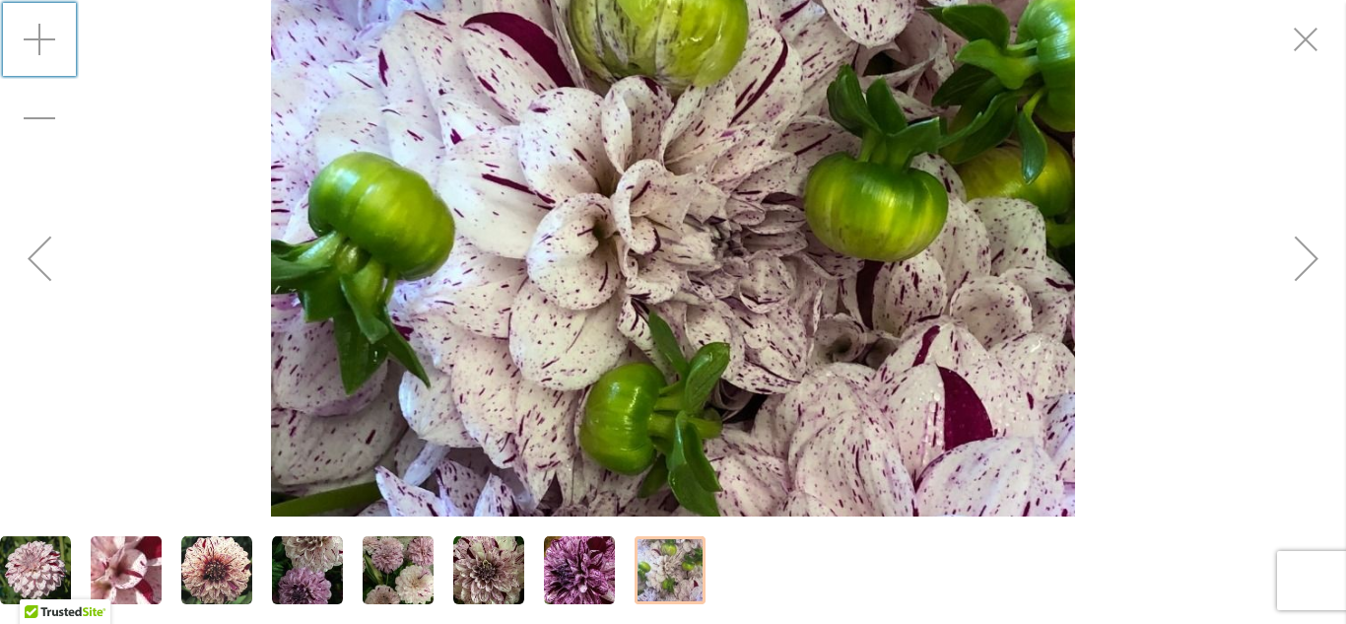
click at [41, 44] on div "Zoom in" at bounding box center [39, 39] width 79 height 79
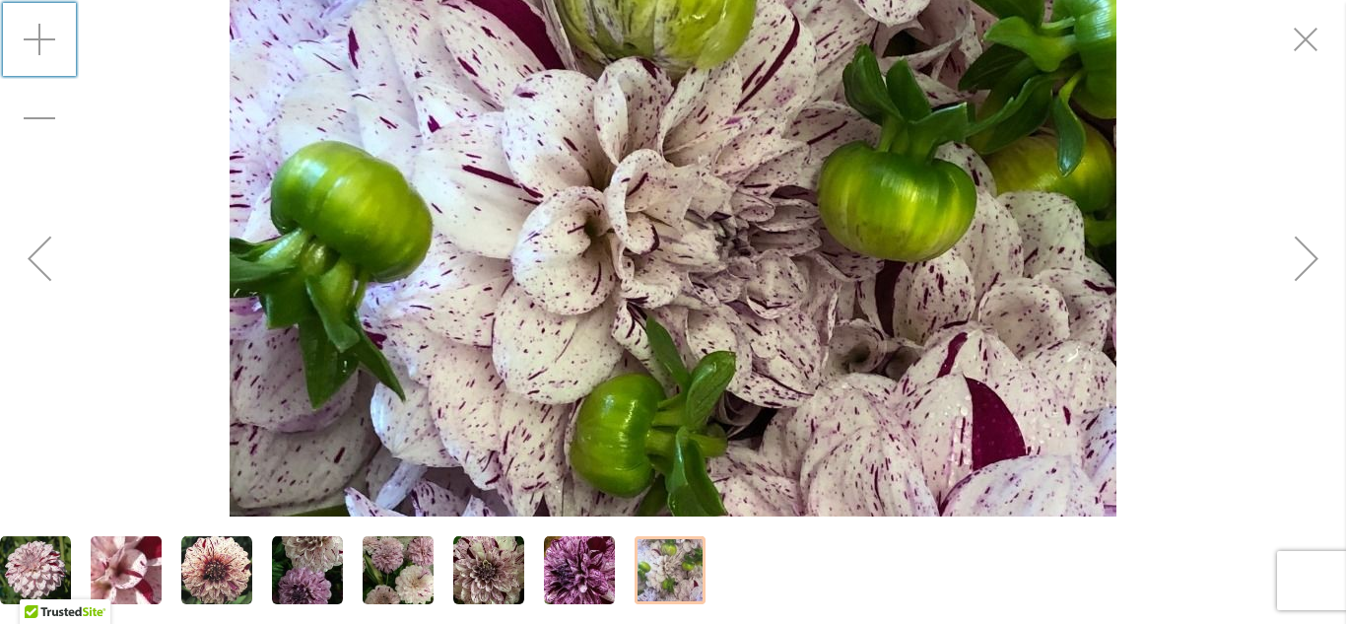
click at [41, 44] on div "Zoom in" at bounding box center [39, 39] width 79 height 79
click at [665, 565] on div at bounding box center [669, 570] width 71 height 68
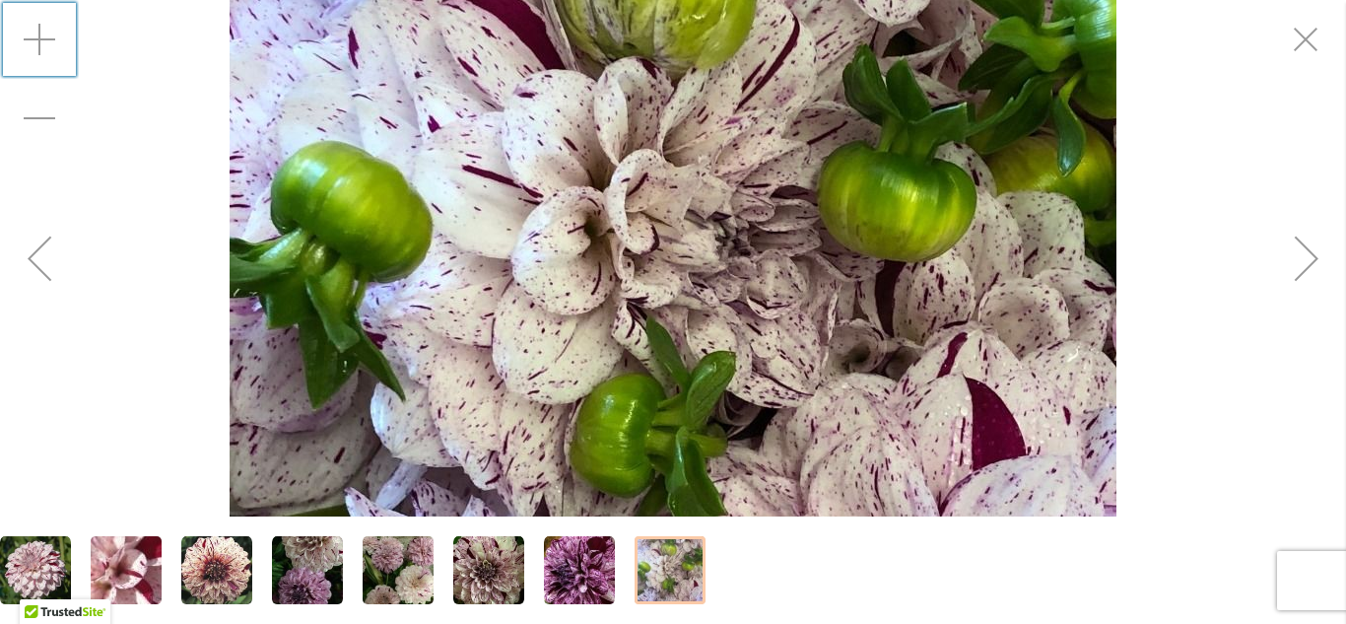
click at [575, 570] on img "HULIN'S CARNIVAL" at bounding box center [579, 570] width 71 height 71
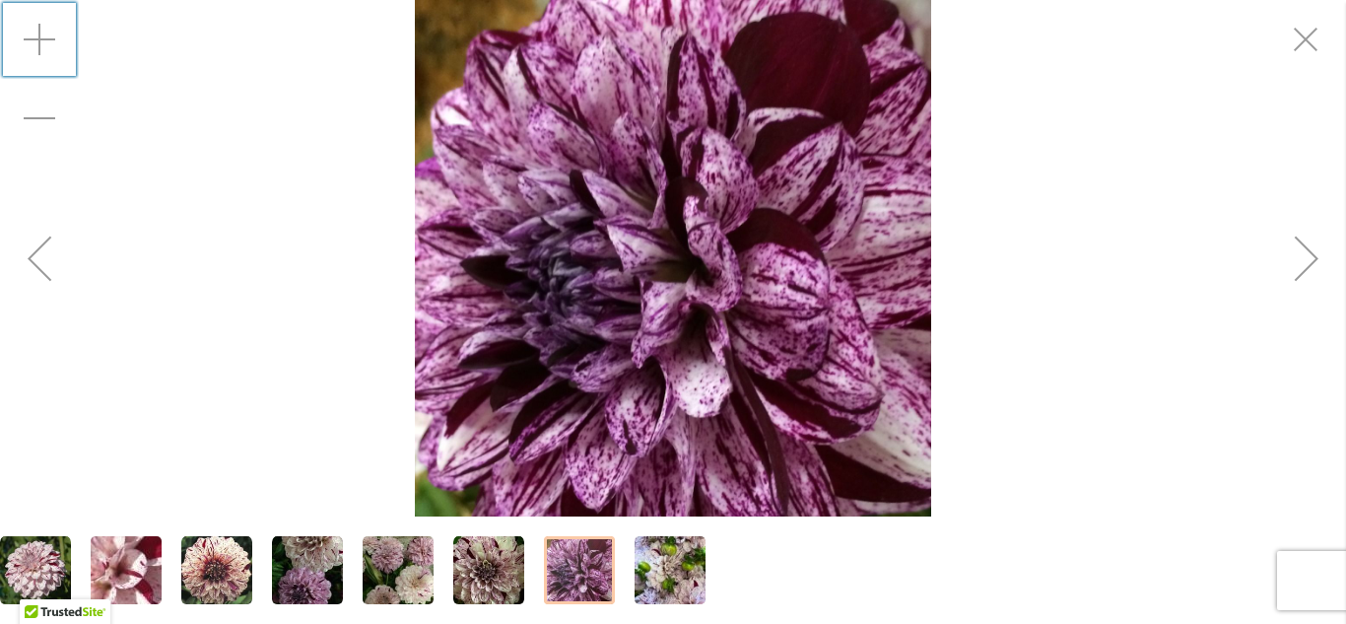
click at [30, 33] on div "Zoom in" at bounding box center [39, 39] width 79 height 79
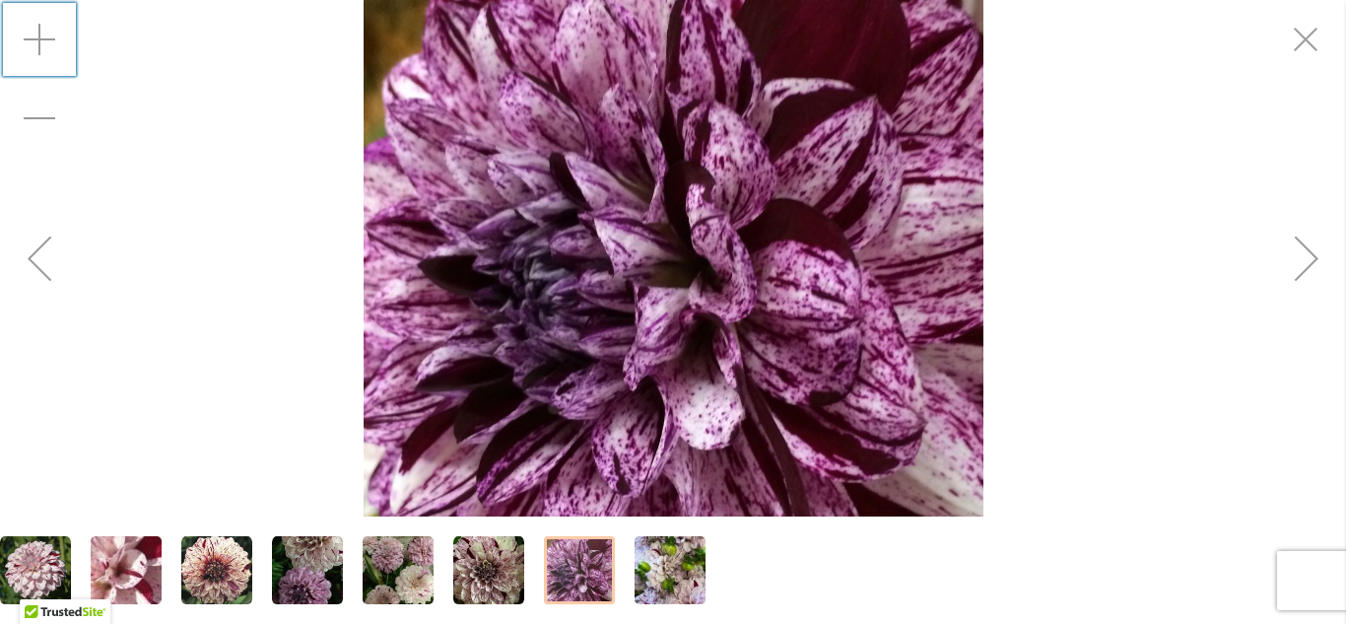
click at [30, 33] on div "Zoom in" at bounding box center [39, 39] width 79 height 79
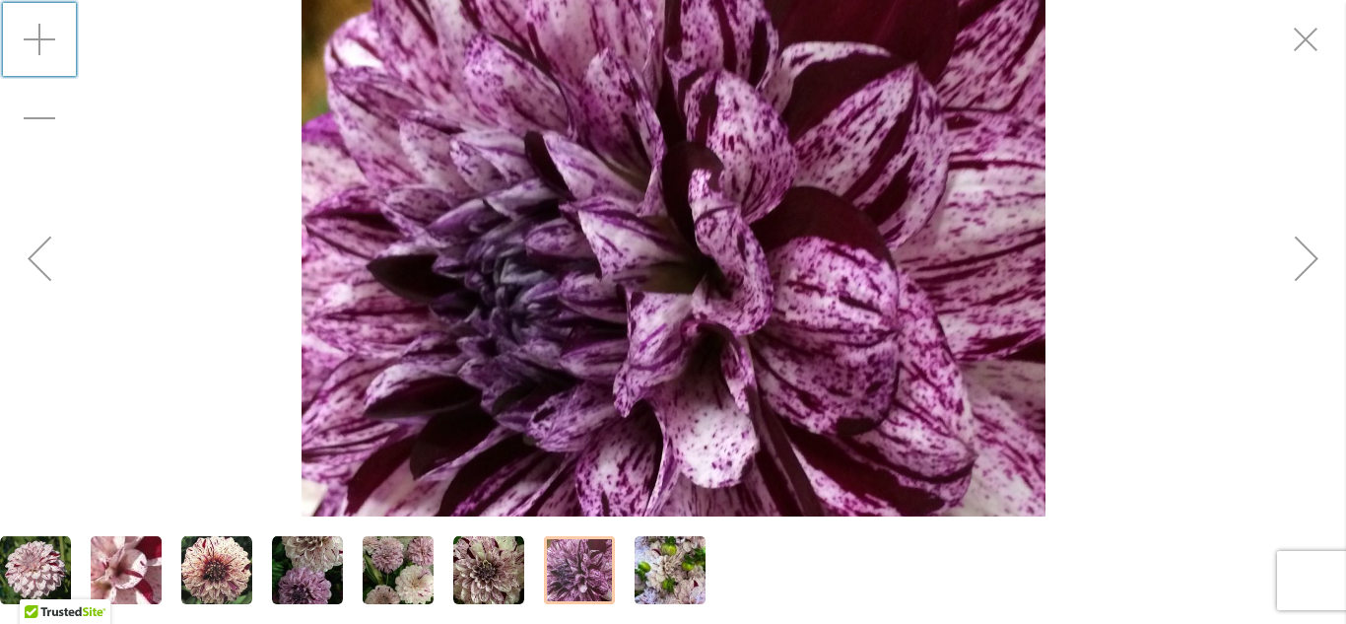
click at [30, 33] on div "Zoom in" at bounding box center [39, 39] width 79 height 79
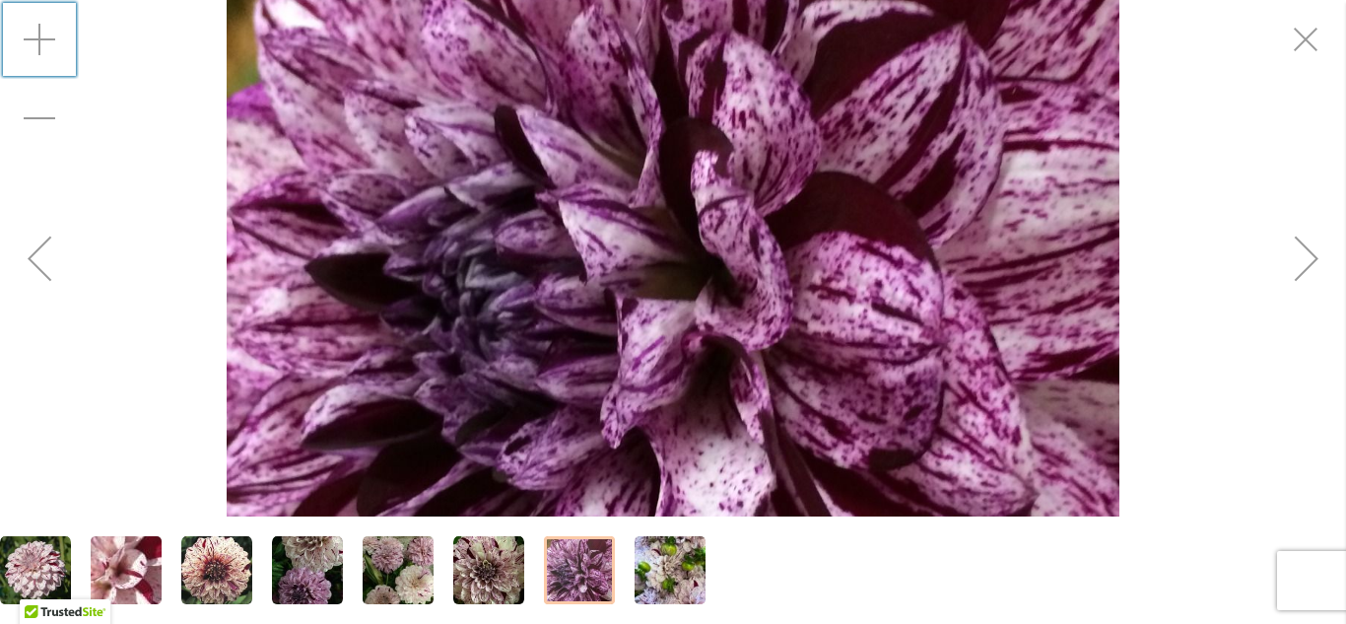
click at [30, 33] on div "Zoom in" at bounding box center [39, 39] width 79 height 79
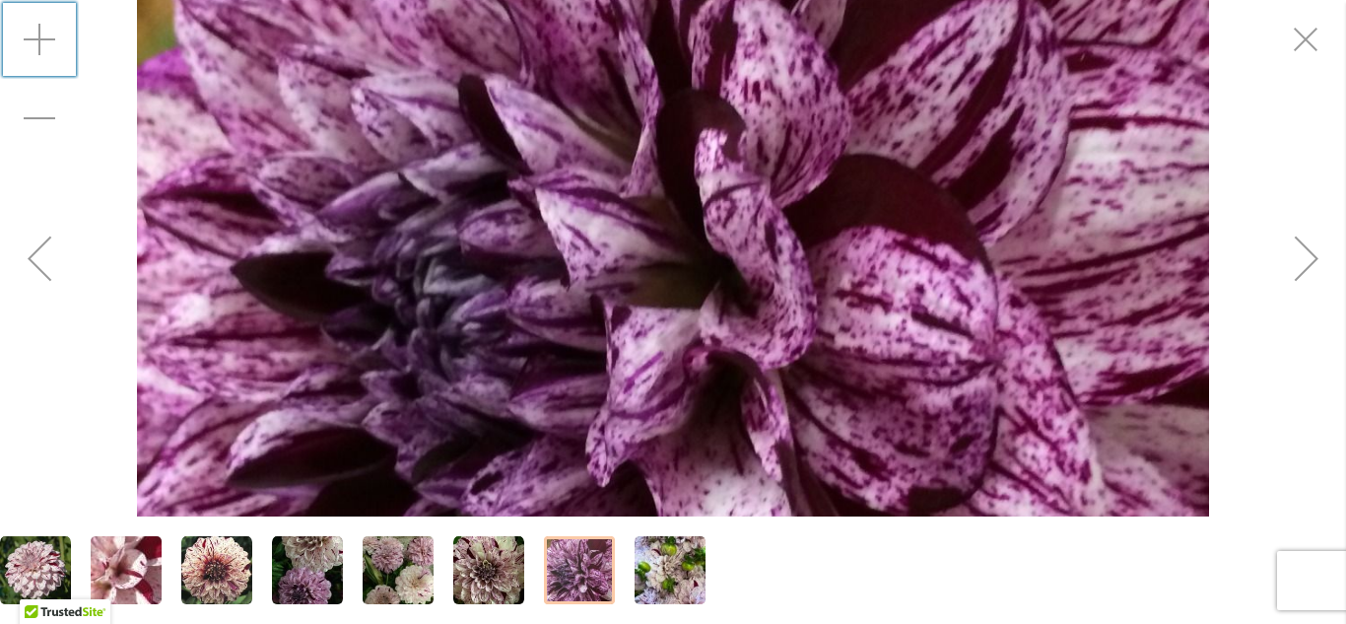
click at [30, 33] on div "Zoom in" at bounding box center [39, 39] width 79 height 79
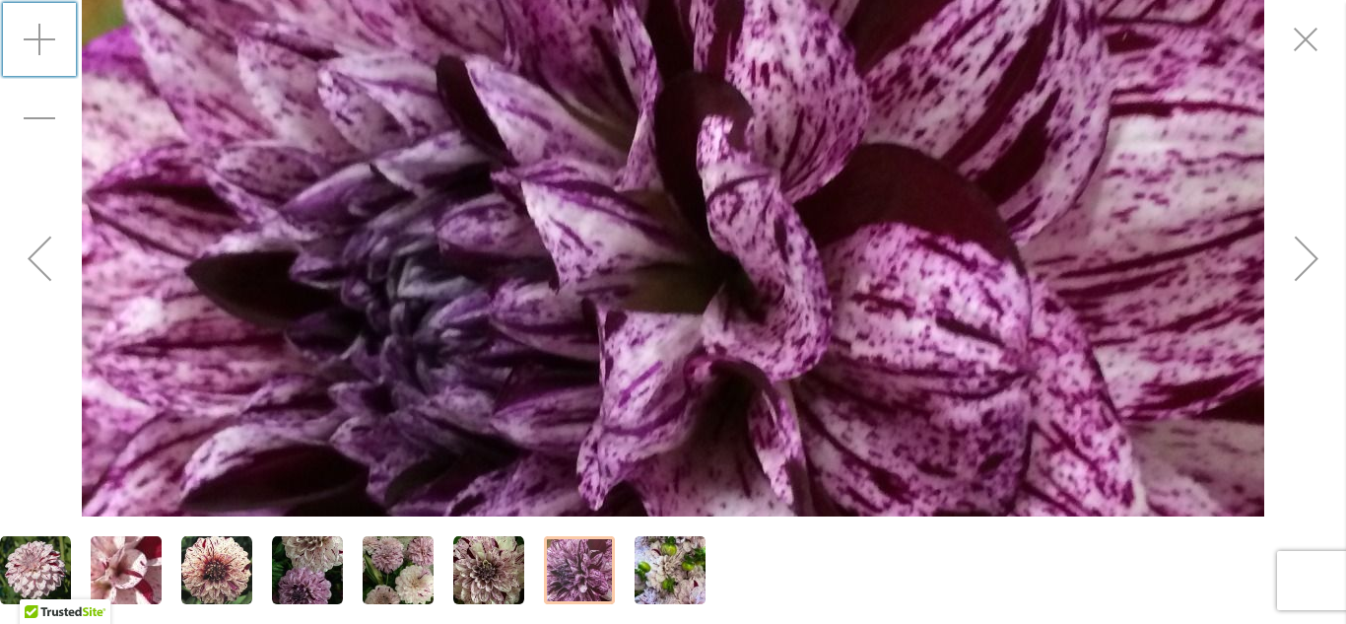
click at [30, 33] on div "Zoom in" at bounding box center [39, 39] width 79 height 79
click at [402, 587] on img "HULIN'S CARNIVAL" at bounding box center [397, 570] width 71 height 76
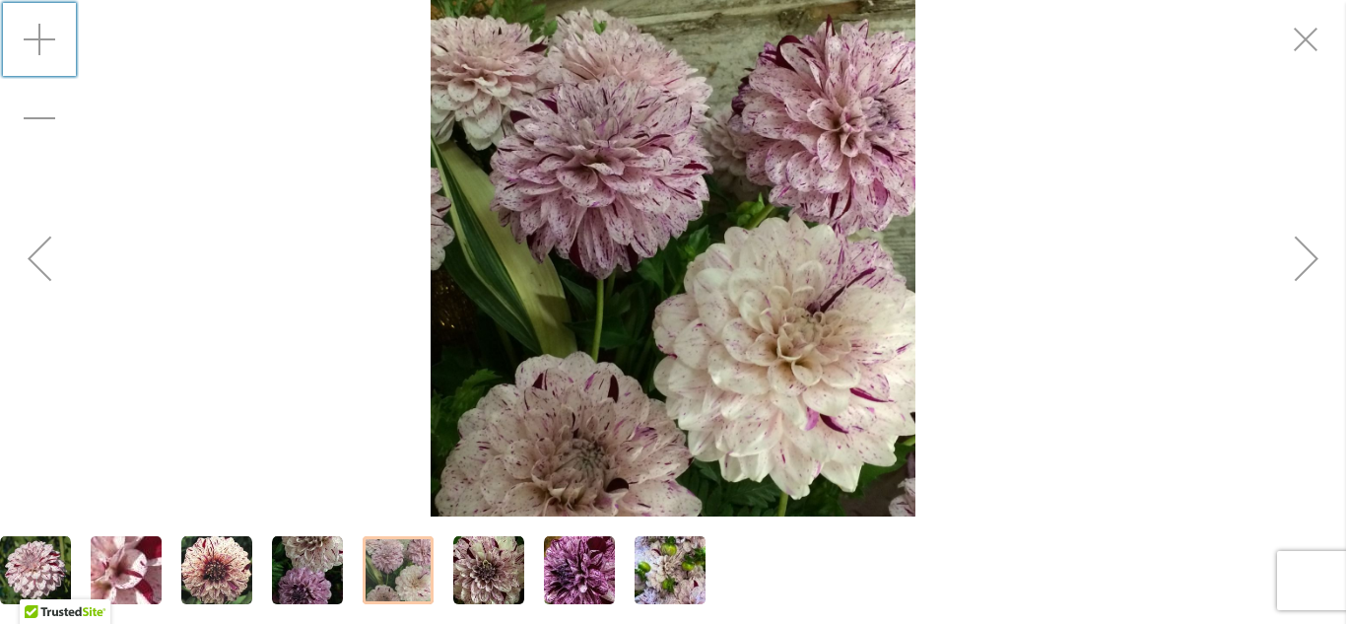
click at [752, 364] on img "HULIN'S CARNIVAL" at bounding box center [672, 258] width 485 height 516
click at [40, 38] on div "Zoom in" at bounding box center [39, 39] width 79 height 79
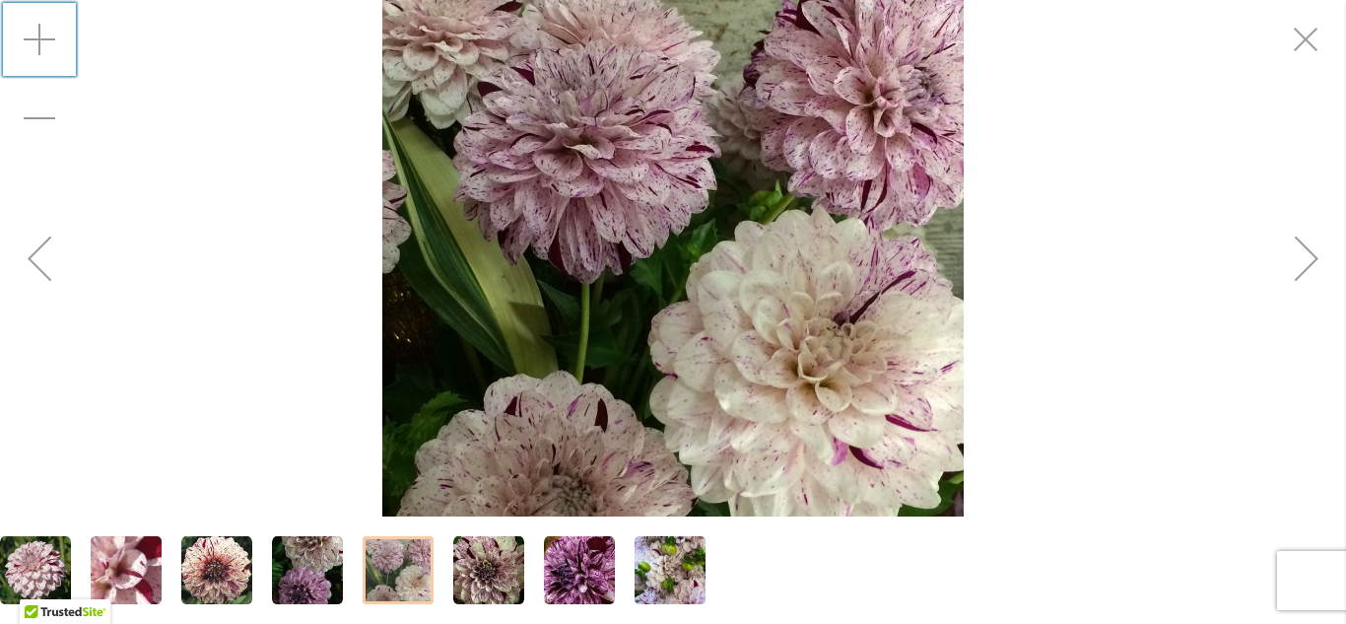
click at [40, 38] on div "Zoom in" at bounding box center [39, 39] width 79 height 79
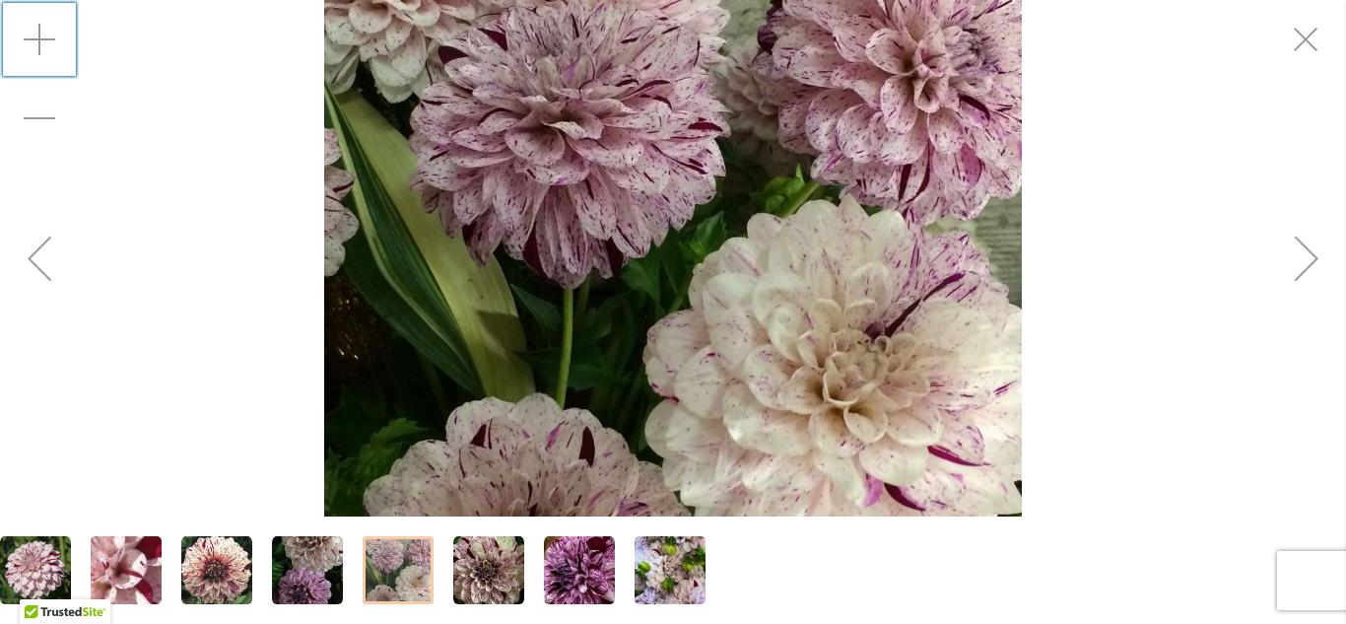
click at [40, 38] on div "Zoom in" at bounding box center [39, 39] width 79 height 79
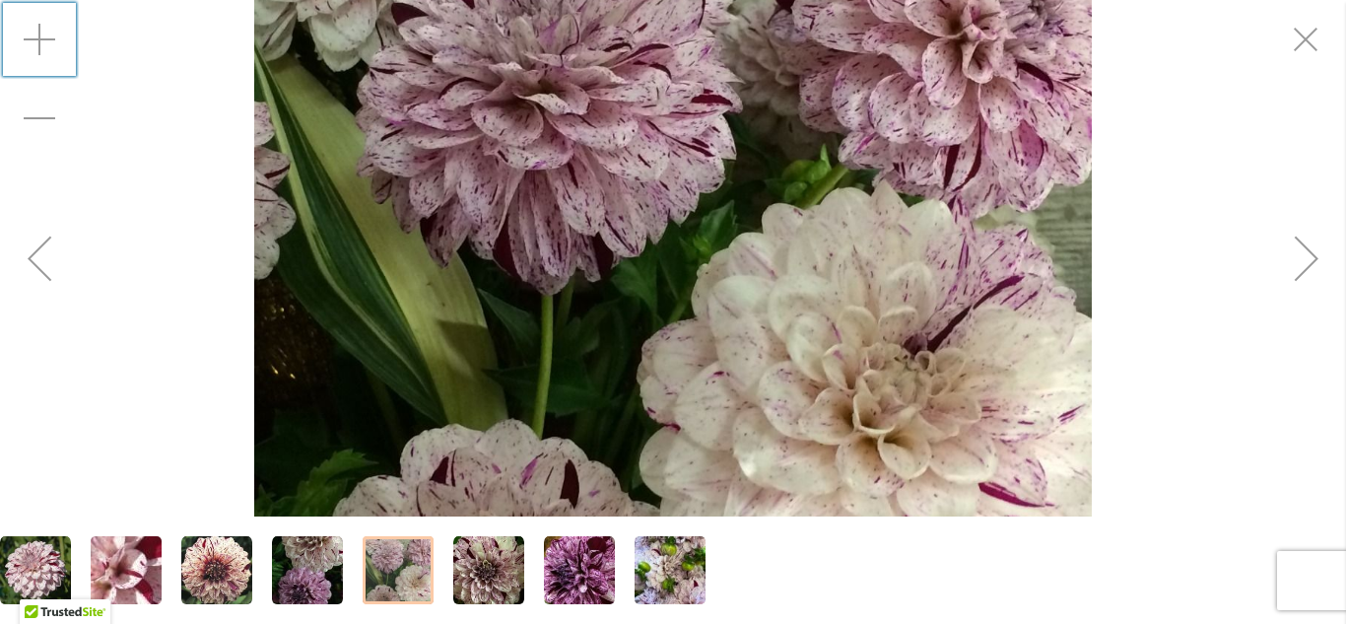
click at [40, 38] on div "Zoom in" at bounding box center [39, 39] width 79 height 79
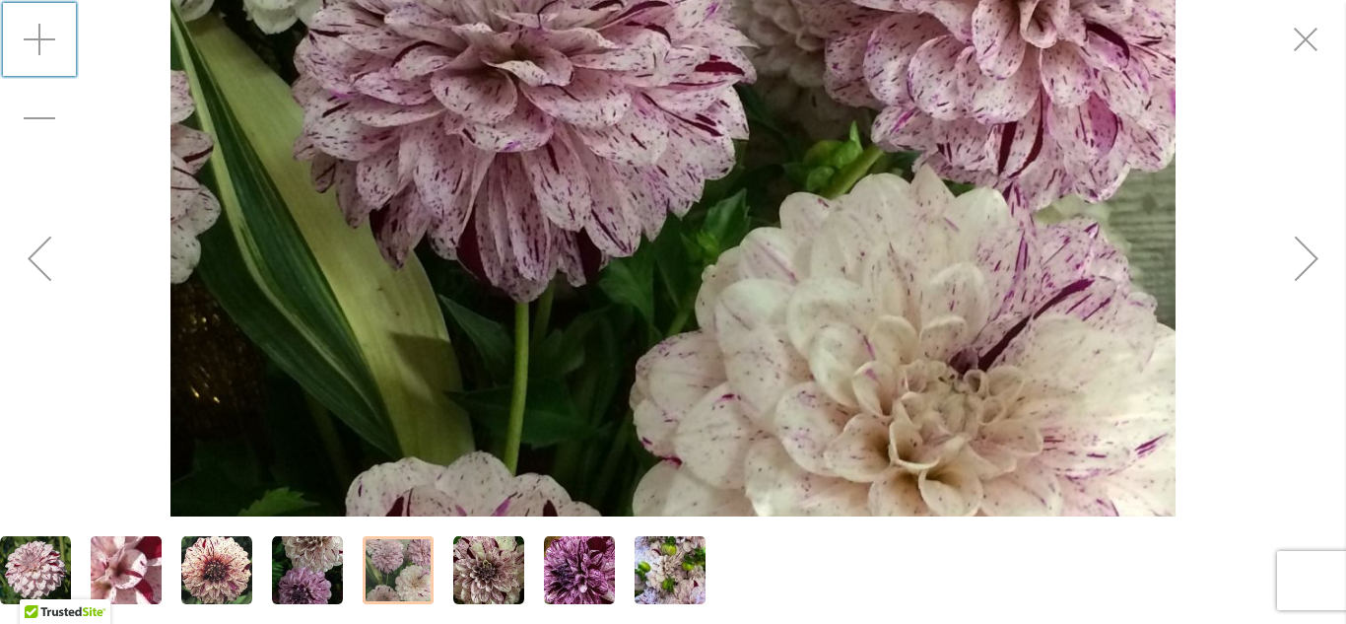
click at [34, 39] on div "Zoom in" at bounding box center [39, 39] width 79 height 79
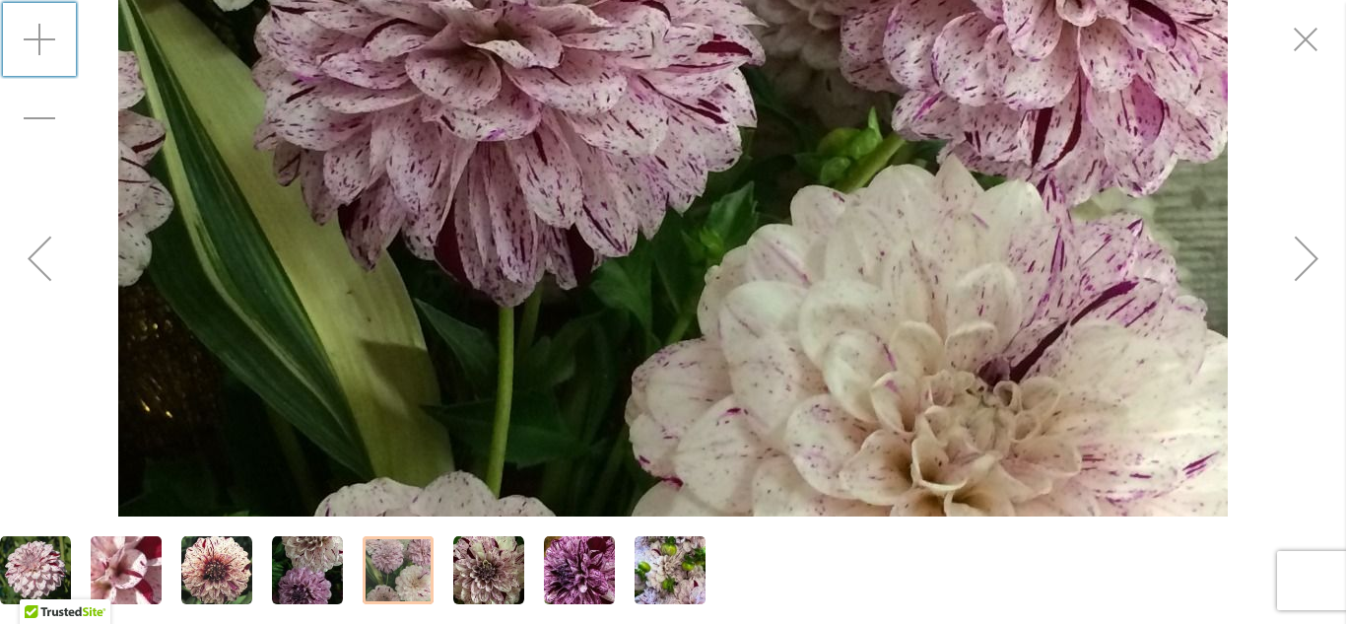
click at [41, 39] on div "Zoom in" at bounding box center [39, 39] width 79 height 79
click at [118, 565] on img "HULIN'S CARNIVAL" at bounding box center [126, 570] width 142 height 106
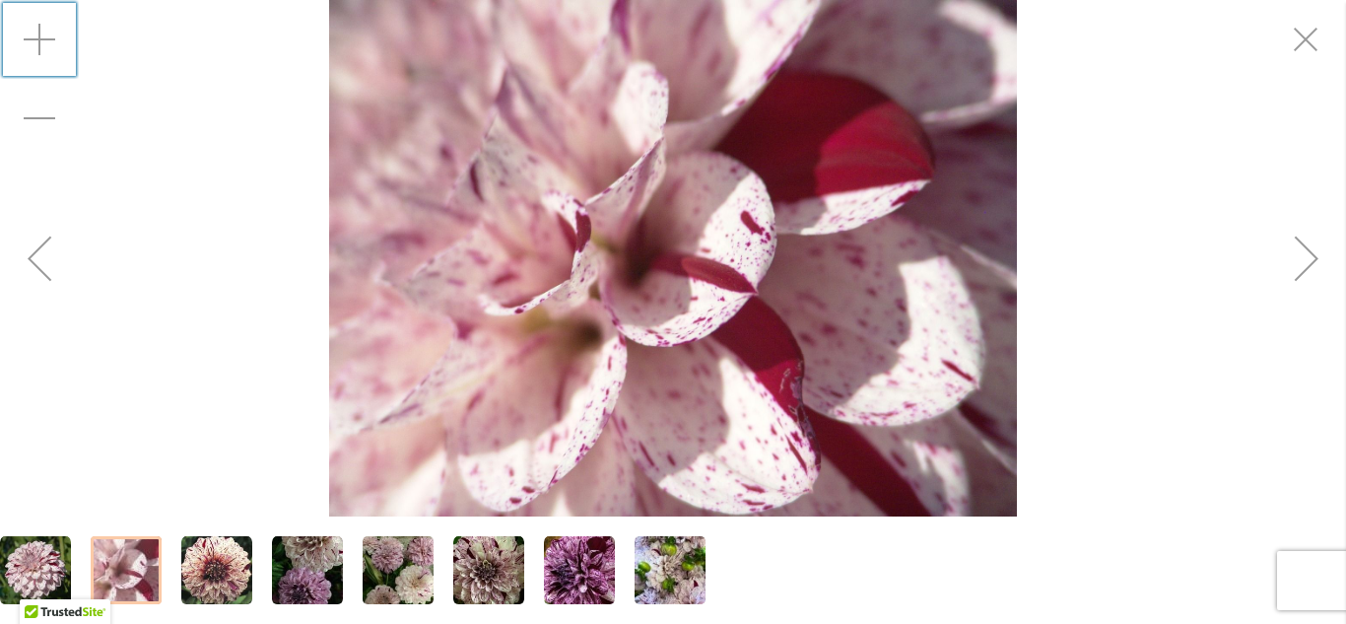
click at [213, 577] on img "HULIN'S CARNIVAL" at bounding box center [216, 570] width 71 height 71
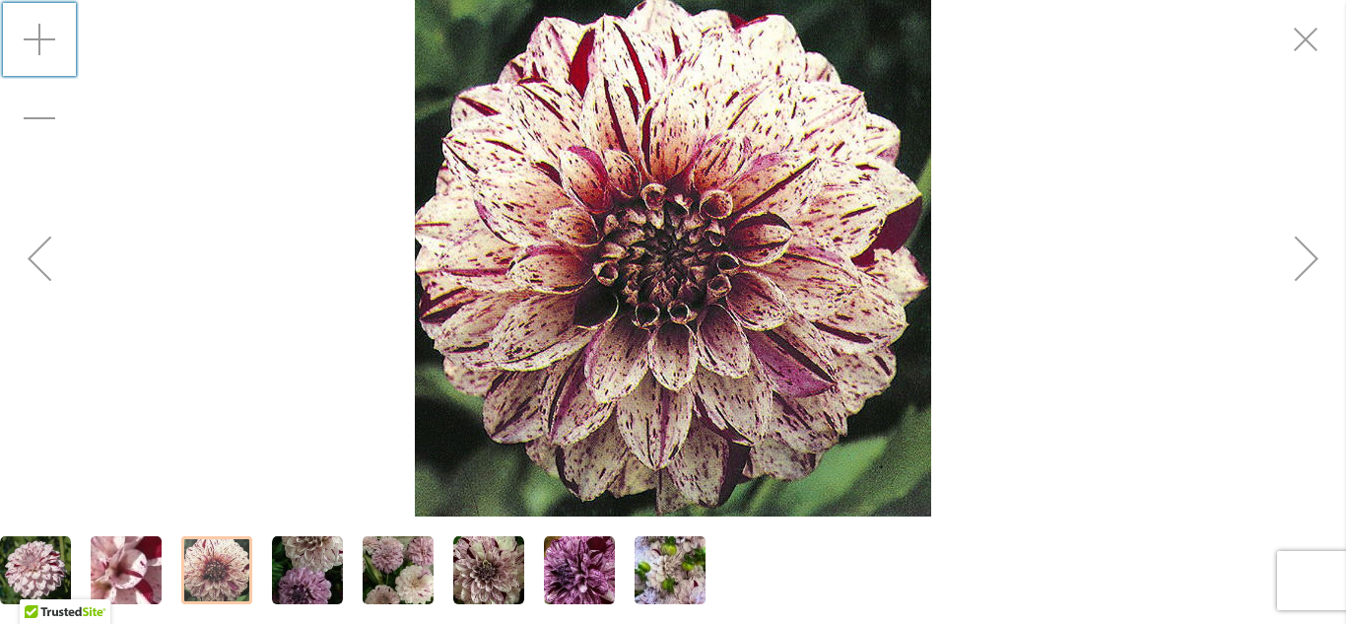
click at [318, 586] on img "HULIN'S CARNIVAL" at bounding box center [307, 570] width 71 height 71
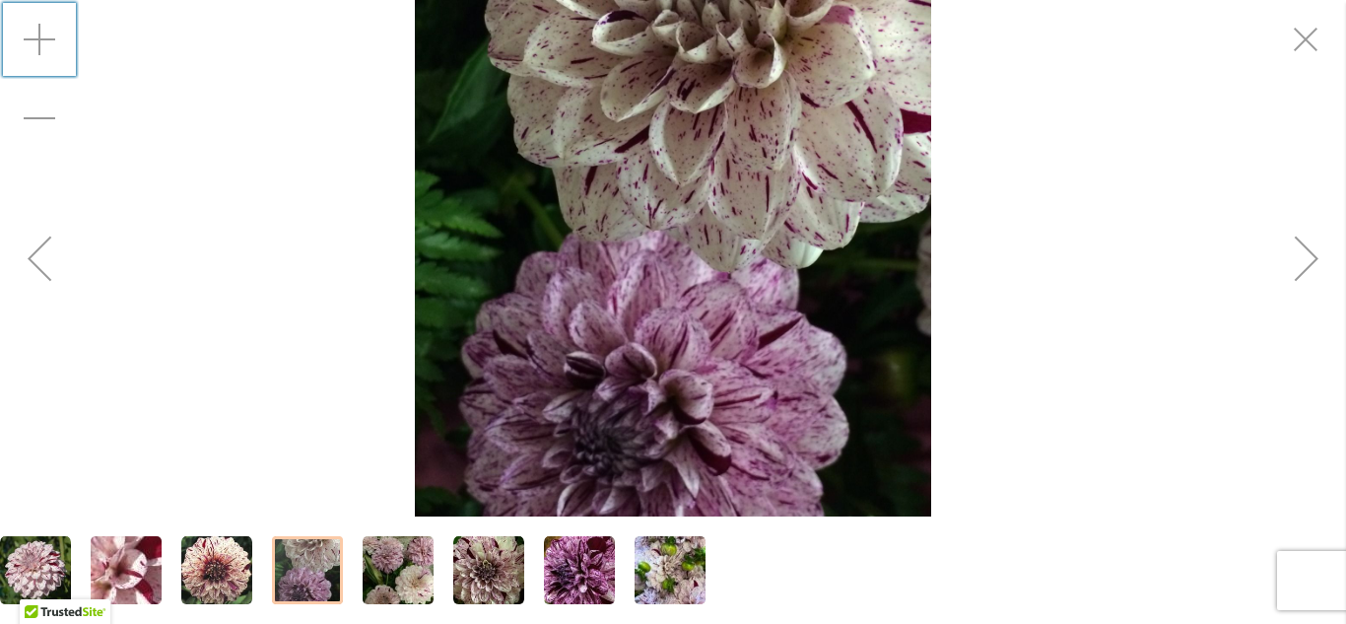
click at [391, 576] on img "HULIN'S CARNIVAL" at bounding box center [397, 570] width 71 height 76
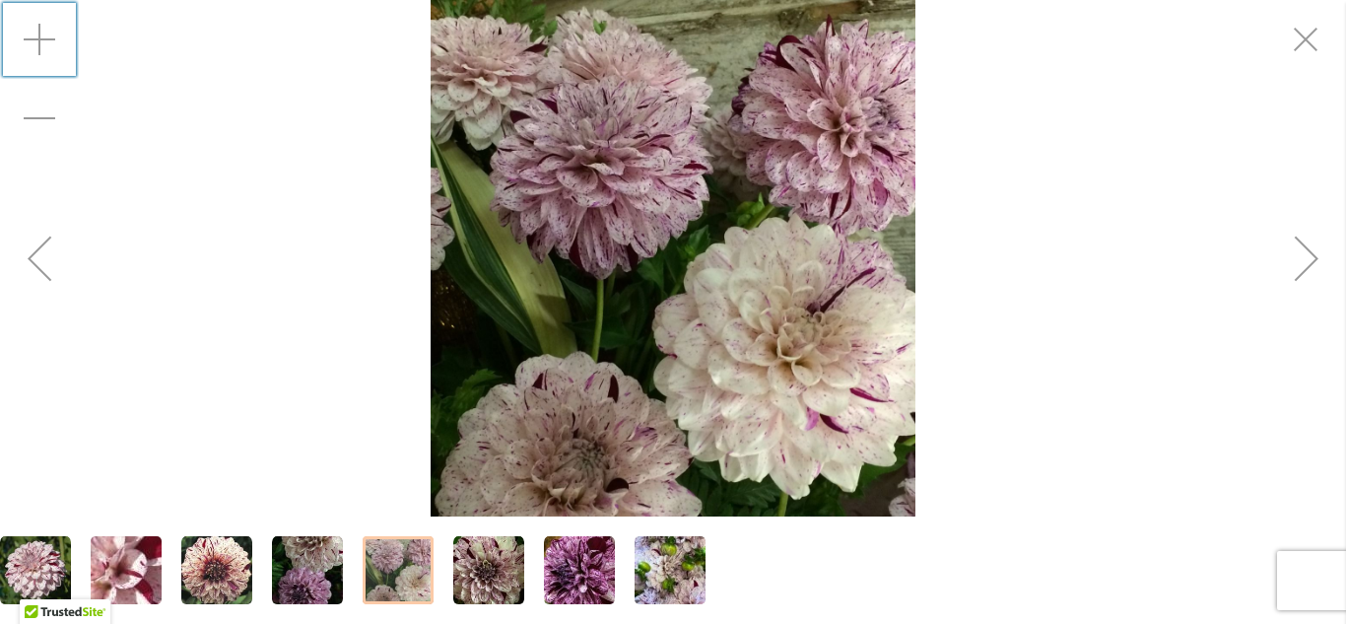
click at [414, 571] on div at bounding box center [397, 570] width 71 height 68
click at [498, 568] on img "HULIN'S CARNIVAL" at bounding box center [488, 570] width 71 height 71
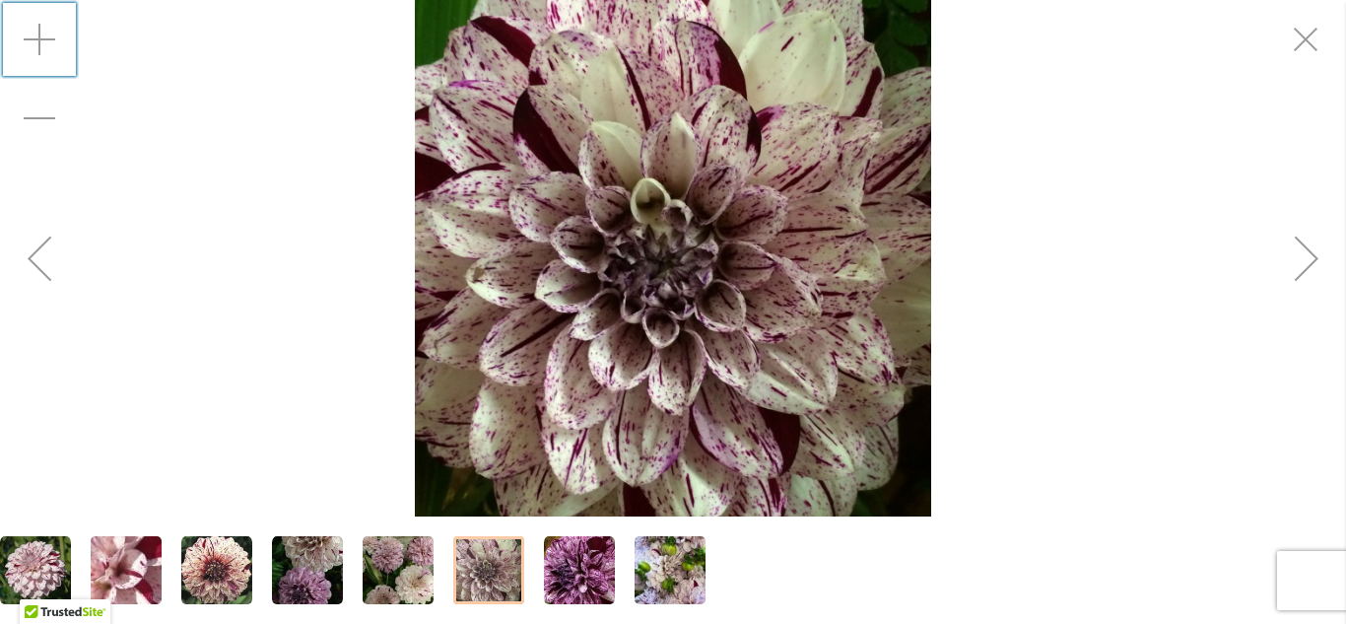
click at [571, 576] on img "HULIN'S CARNIVAL" at bounding box center [579, 570] width 71 height 71
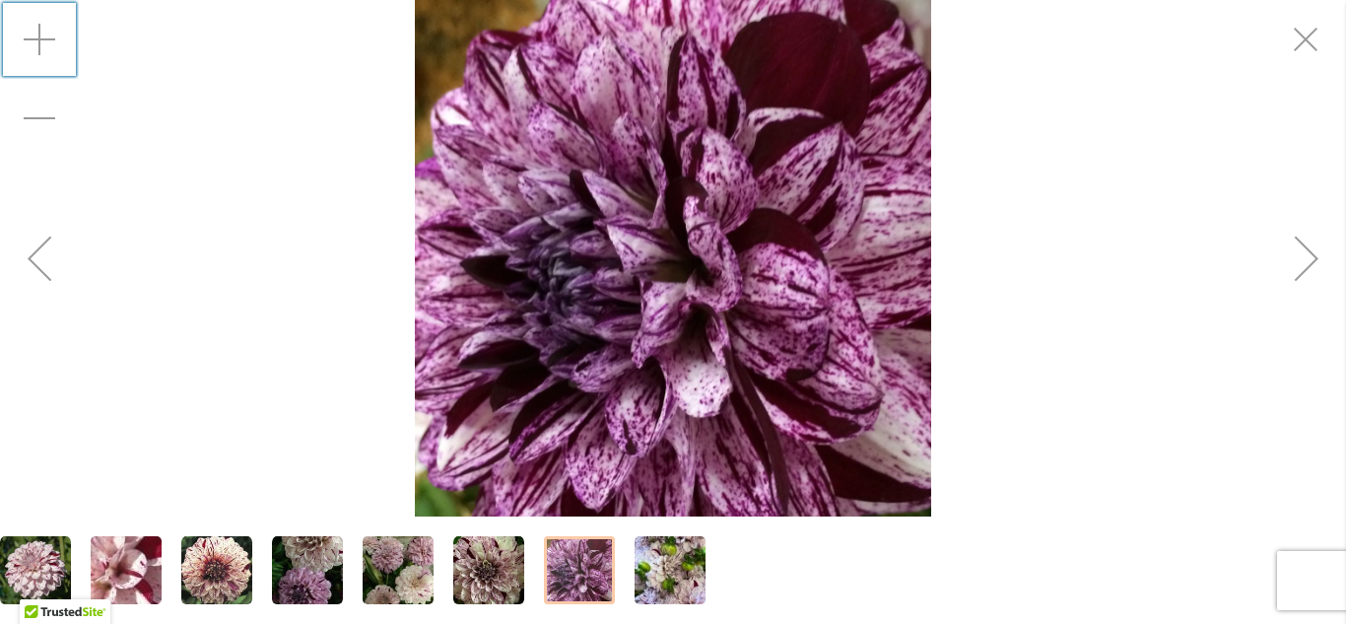
click at [667, 578] on img "HULIN'S CARNIVAL" at bounding box center [669, 570] width 71 height 95
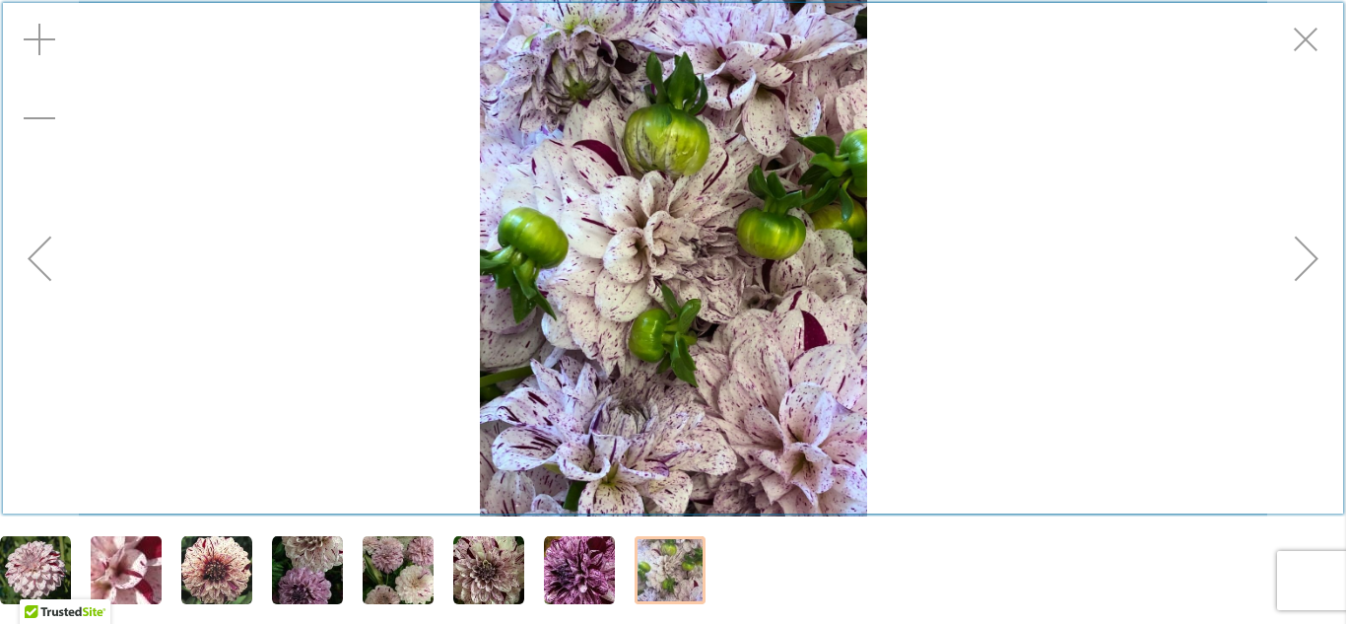
scroll to position [522, 0]
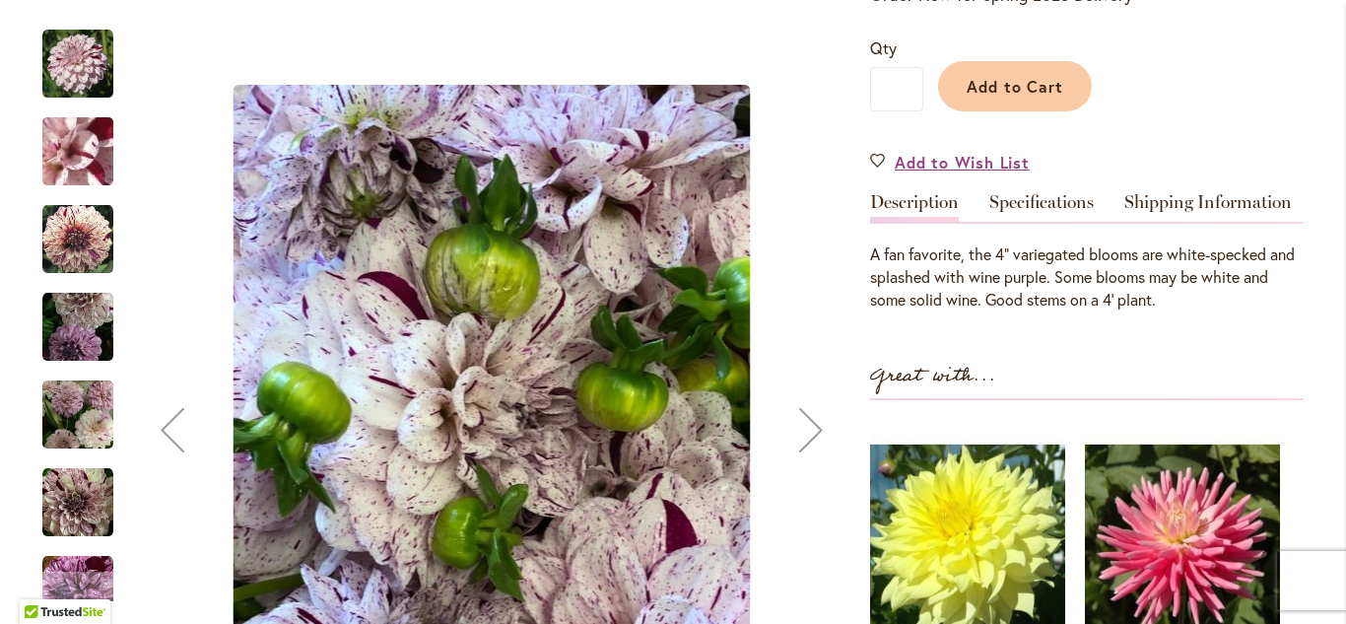
click at [815, 431] on div "Next" at bounding box center [810, 429] width 79 height 79
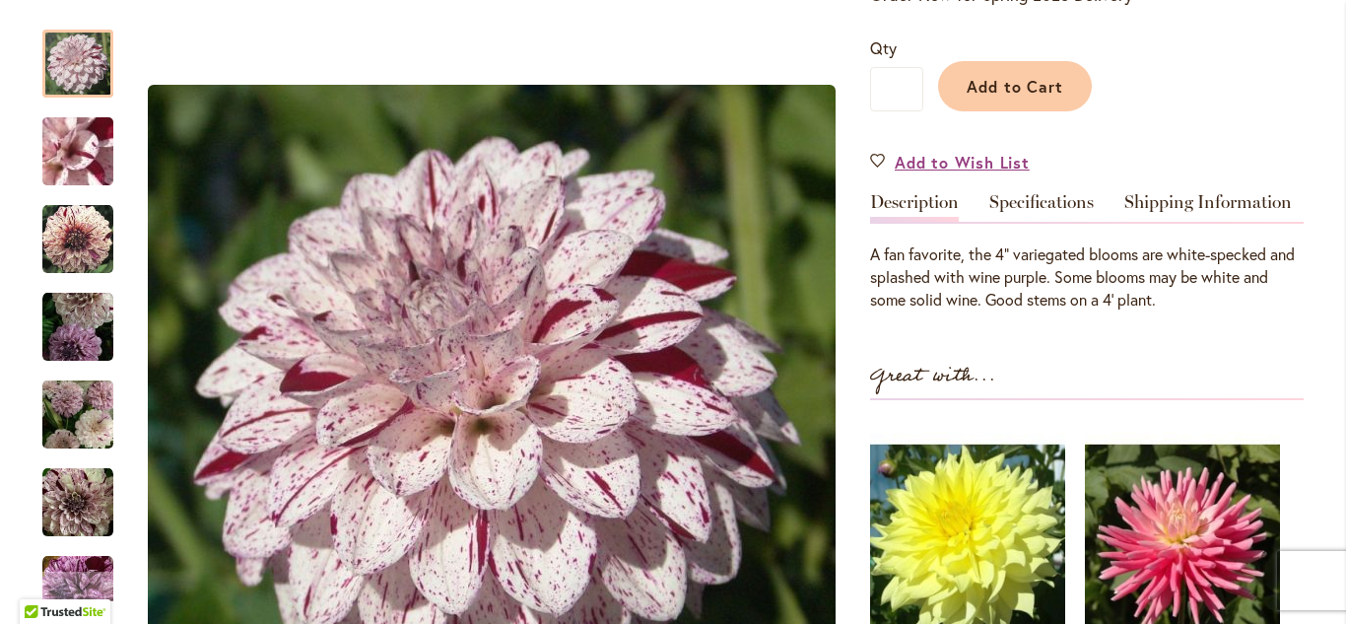
click at [1219, 104] on div "Add to Cart" at bounding box center [1113, 81] width 380 height 90
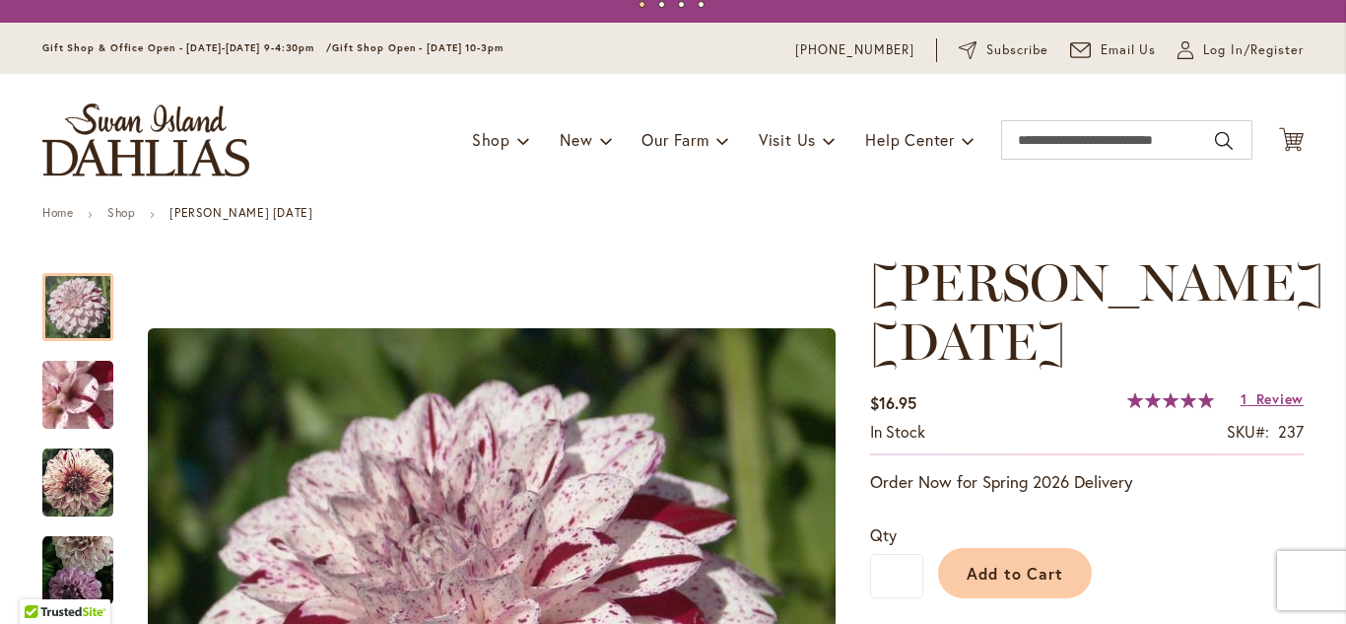
scroll to position [39, 0]
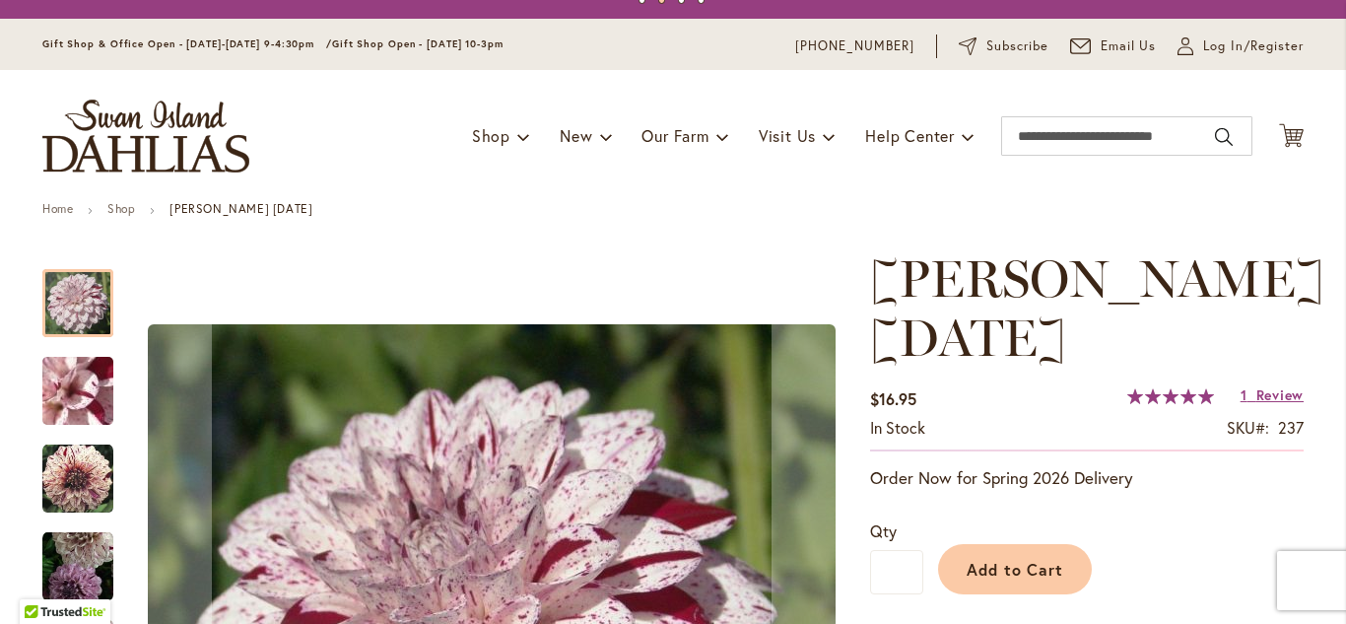
click at [67, 305] on div at bounding box center [77, 303] width 71 height 68
click at [82, 384] on img "HULIN'S CARNIVAL" at bounding box center [78, 391] width 142 height 106
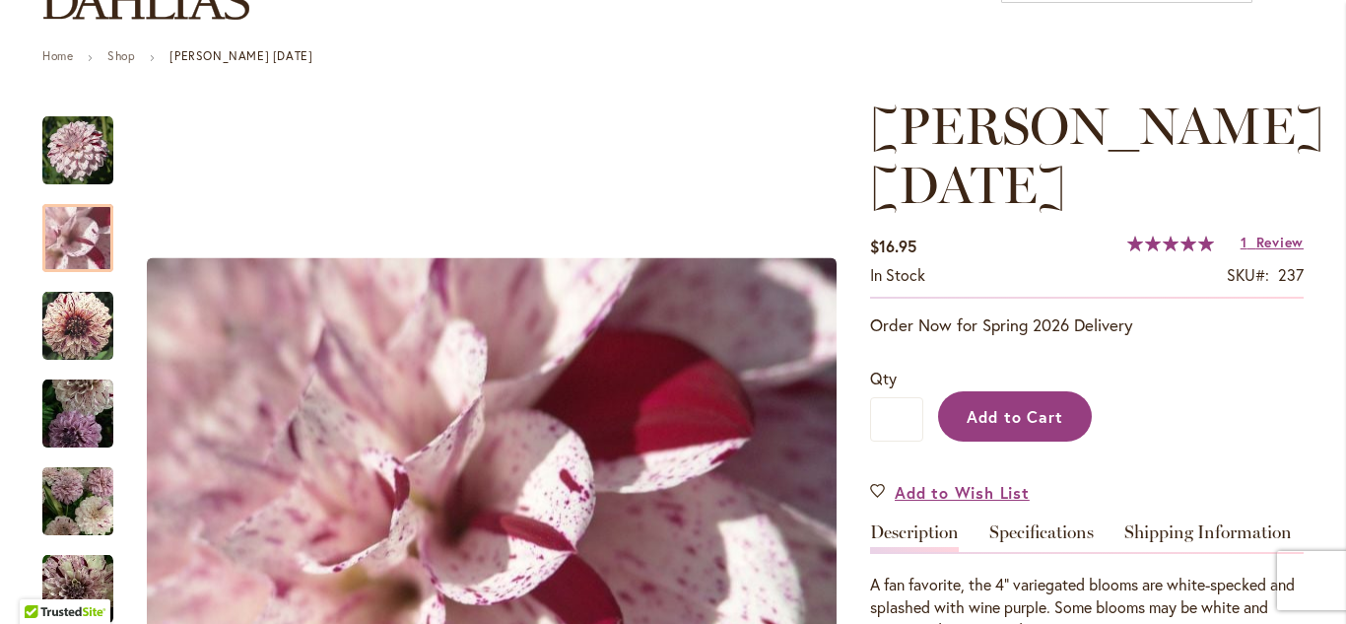
scroll to position [197, 0]
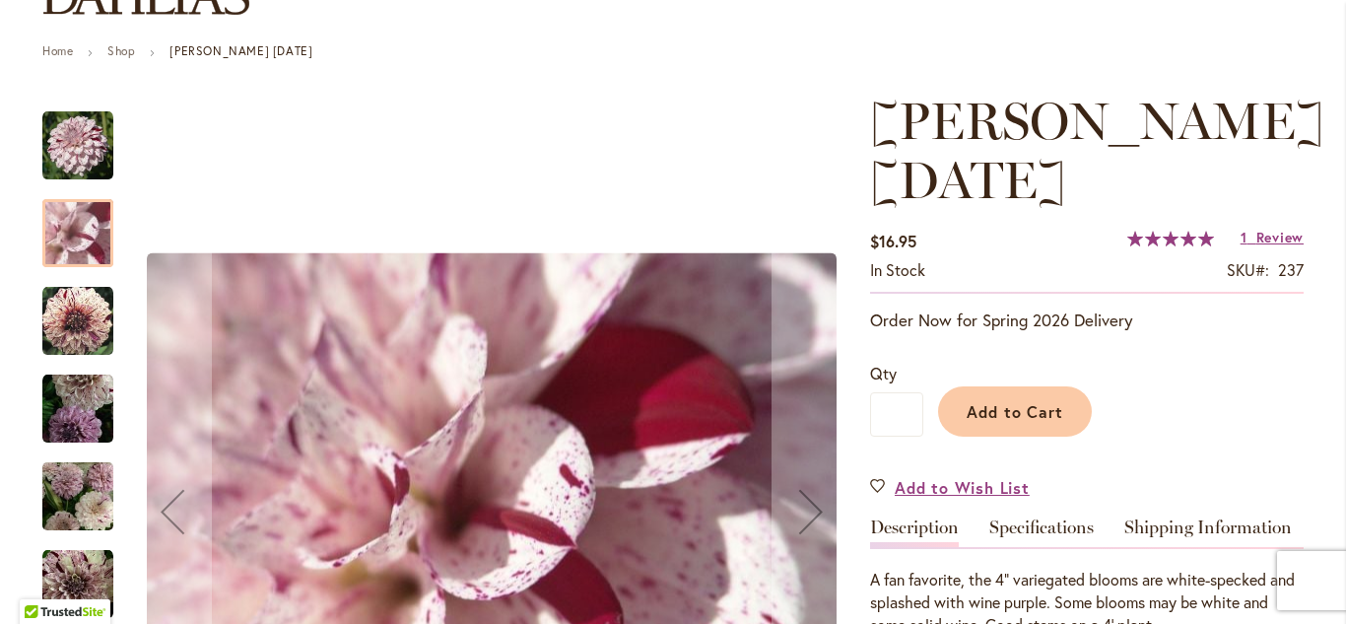
click at [87, 317] on img "HULIN'S CARNIVAL" at bounding box center [77, 321] width 71 height 71
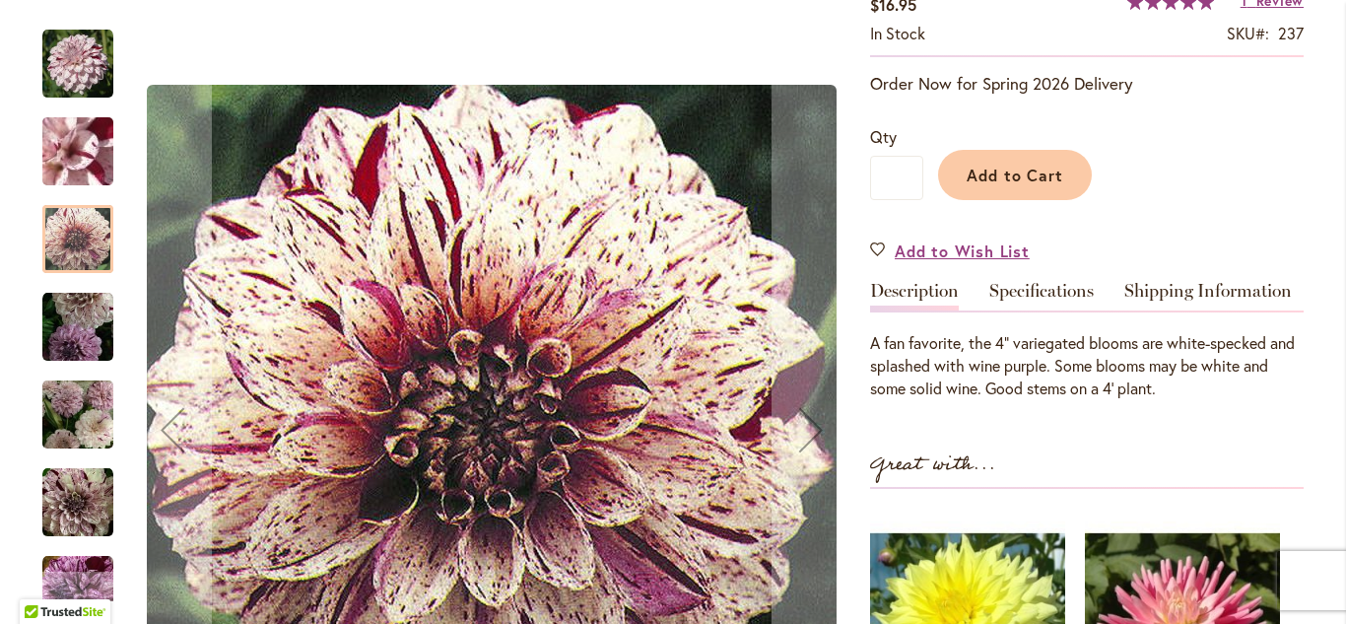
scroll to position [473, 0]
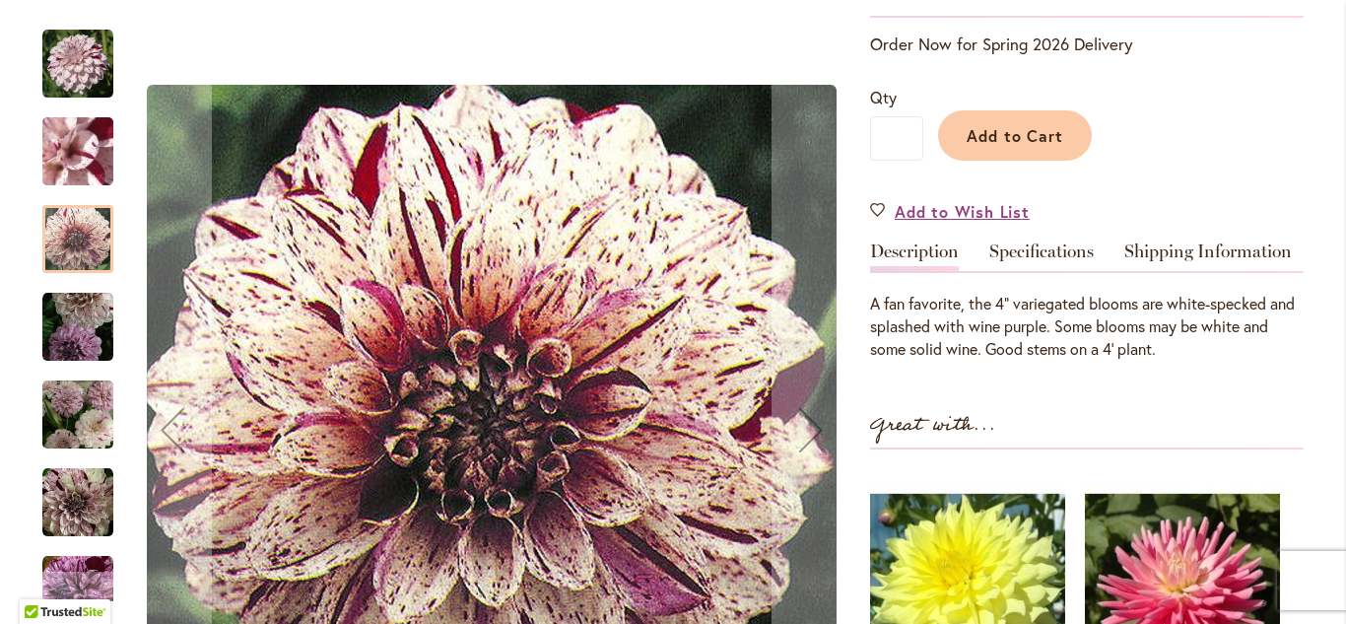
click at [78, 338] on img "HULIN'S CARNIVAL" at bounding box center [77, 327] width 71 height 71
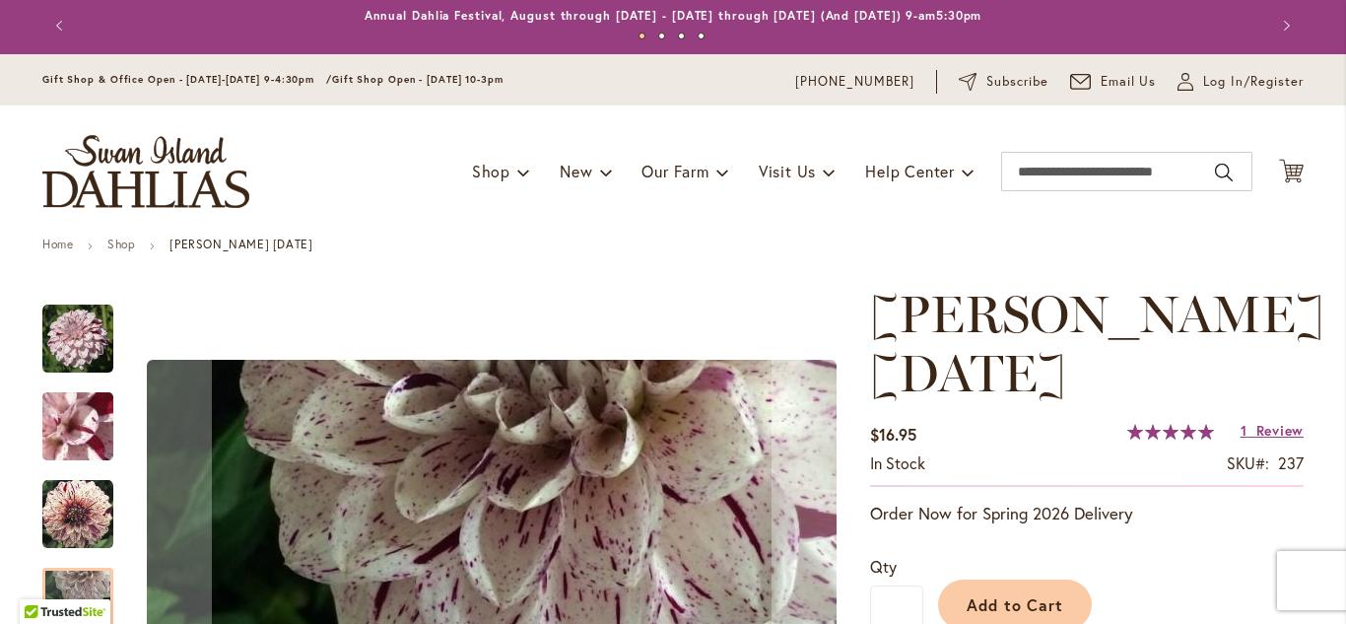
scroll to position [0, 0]
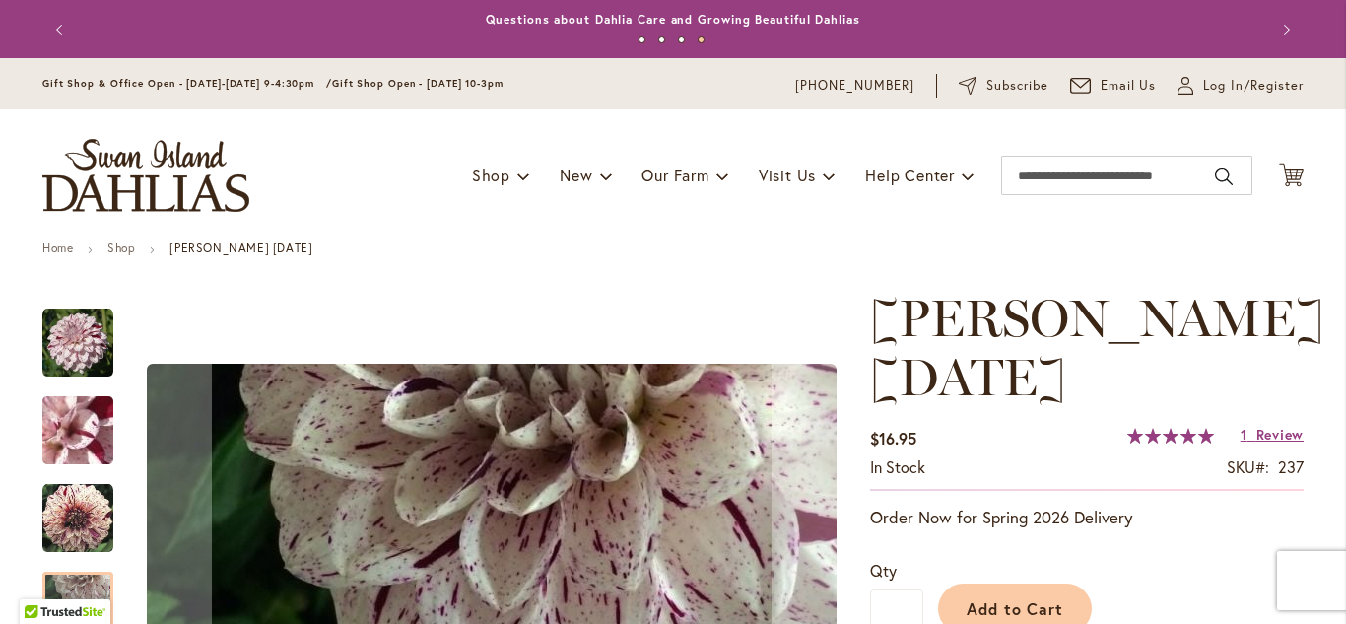
click at [88, 513] on img "HULIN'S CARNIVAL" at bounding box center [77, 518] width 71 height 71
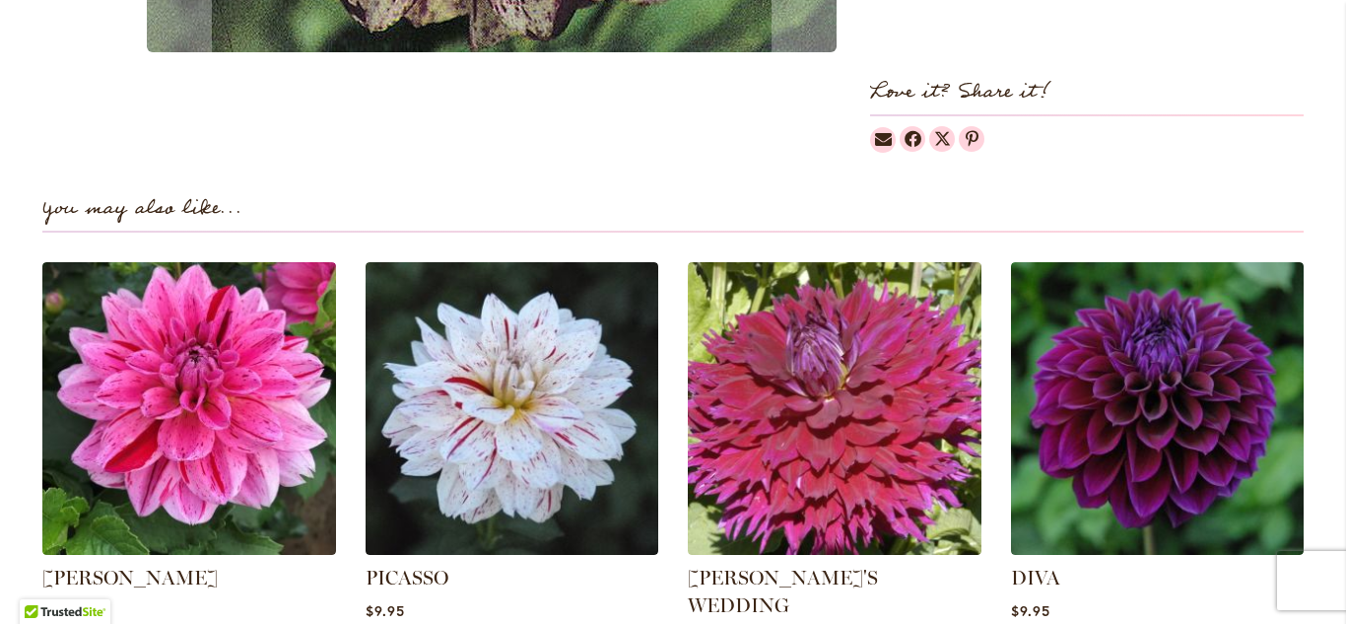
scroll to position [1340, 0]
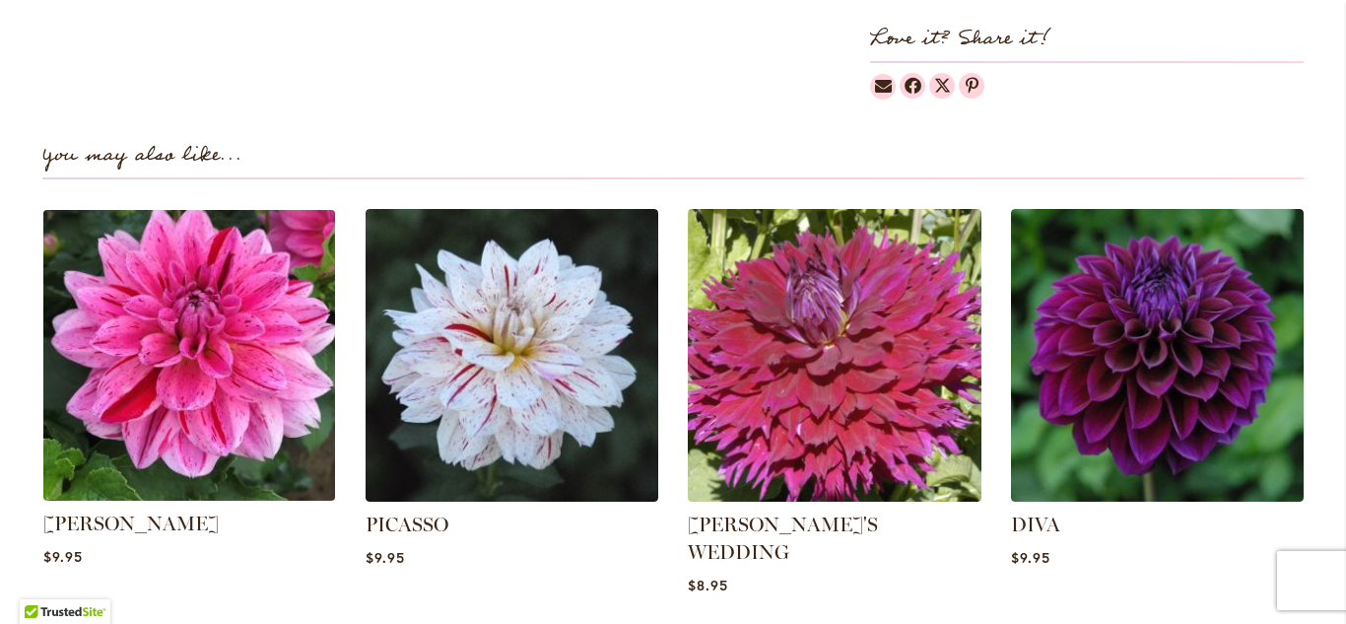
click at [191, 364] on img at bounding box center [188, 354] width 305 height 305
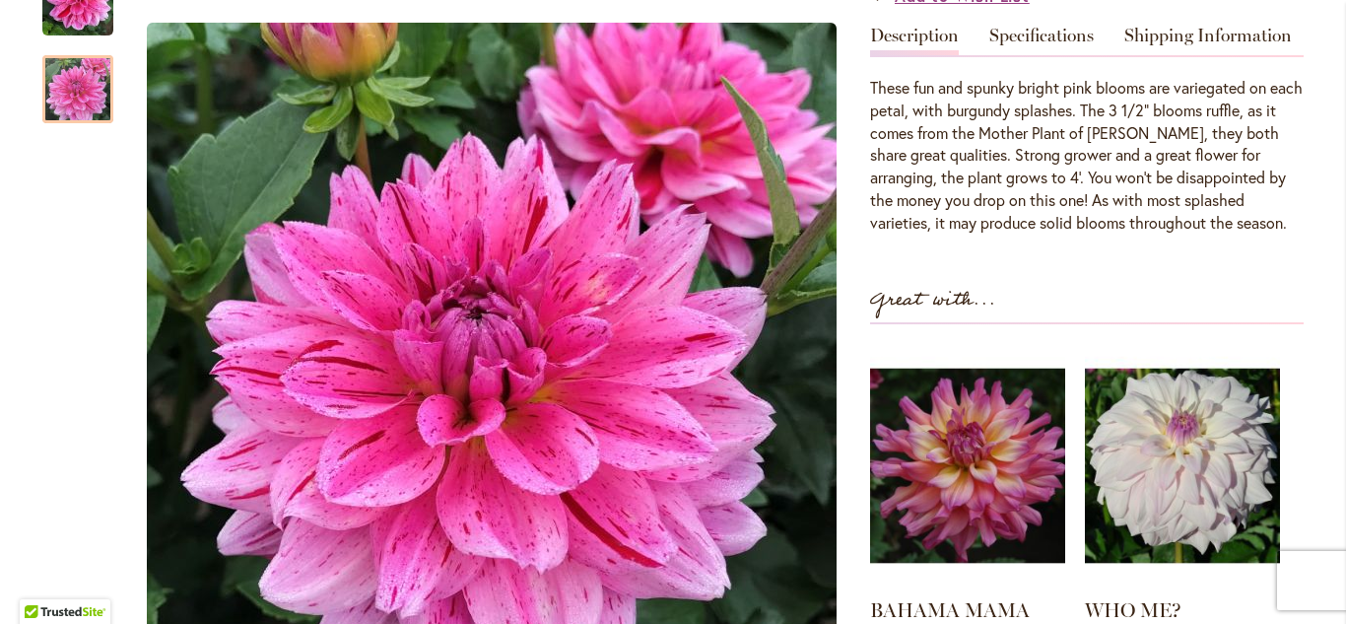
scroll to position [630, 0]
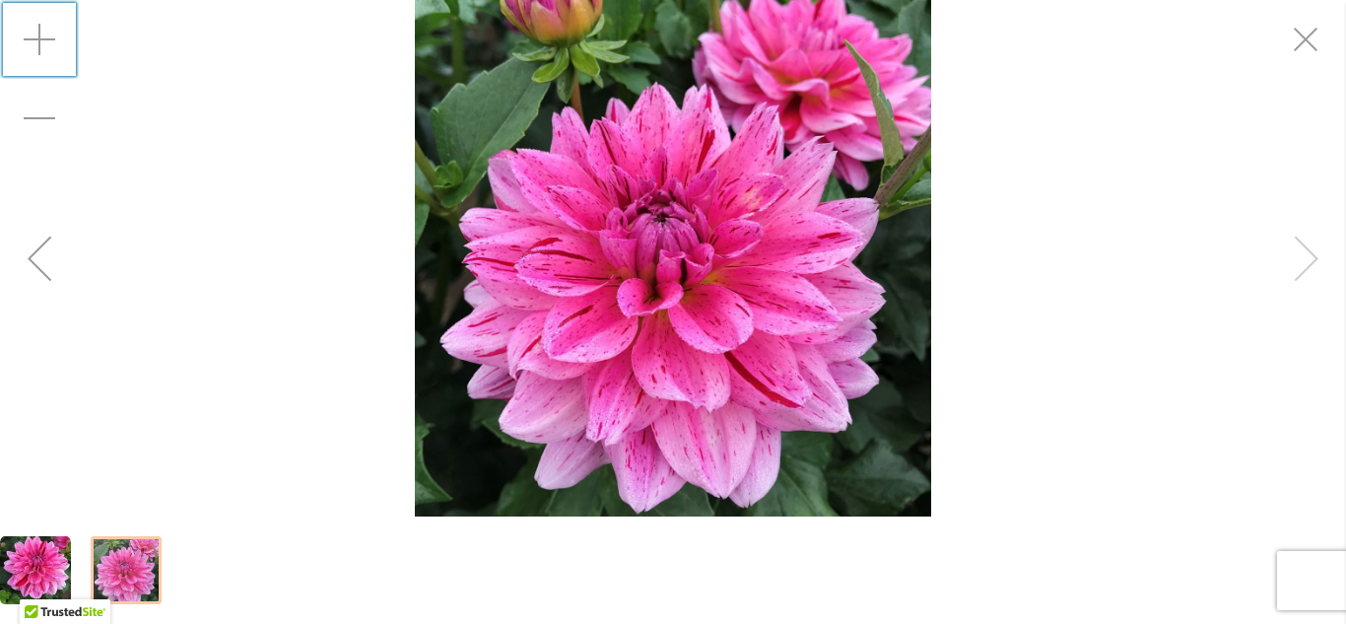
click at [39, 37] on div "Zoom in" at bounding box center [39, 39] width 79 height 79
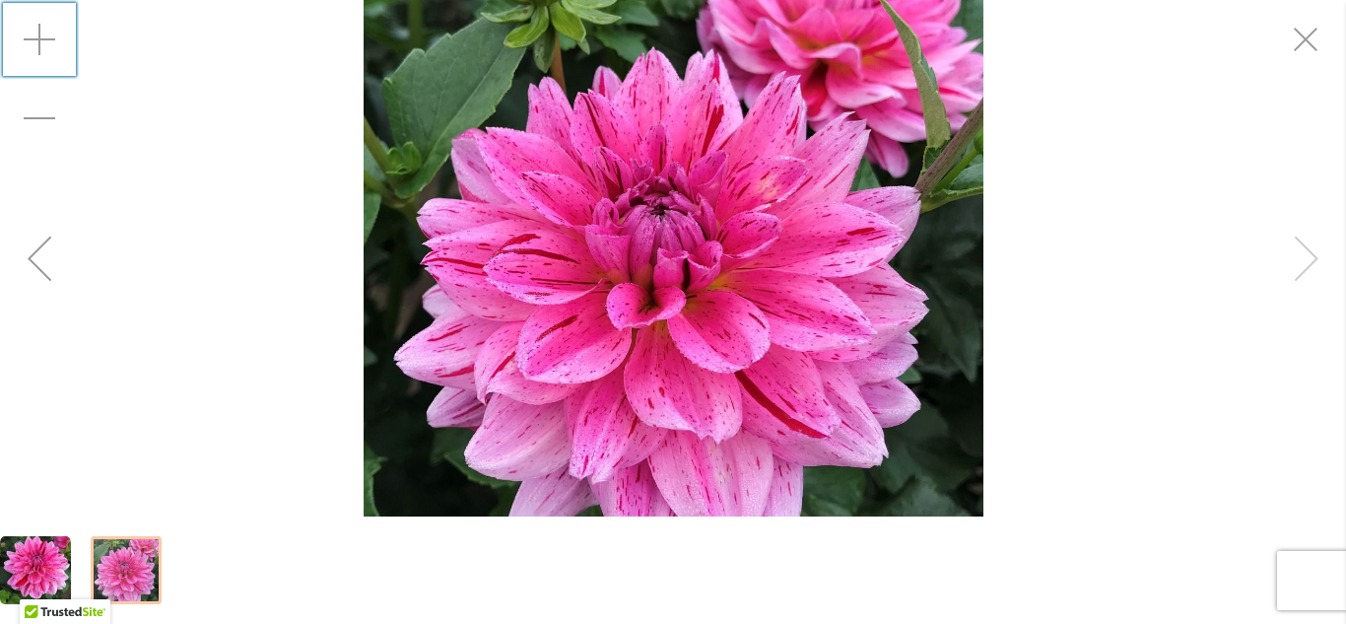
click at [39, 37] on div "Zoom in" at bounding box center [39, 39] width 79 height 79
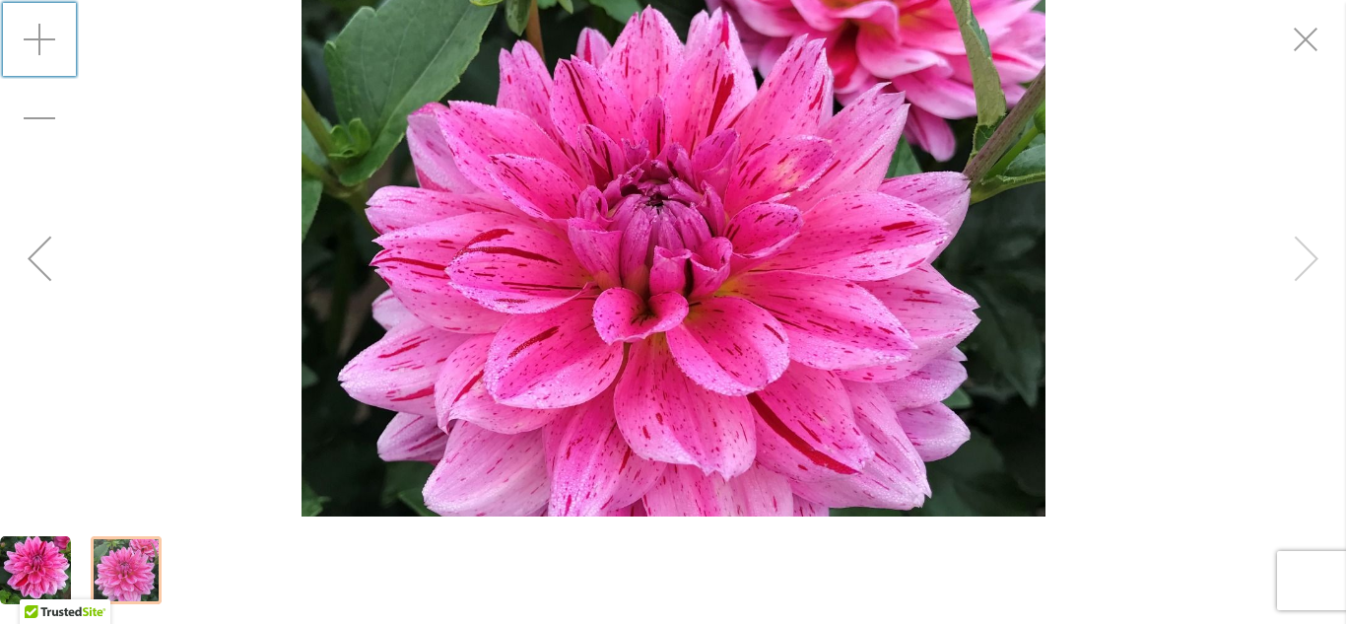
click at [39, 37] on div "Zoom in" at bounding box center [39, 39] width 79 height 79
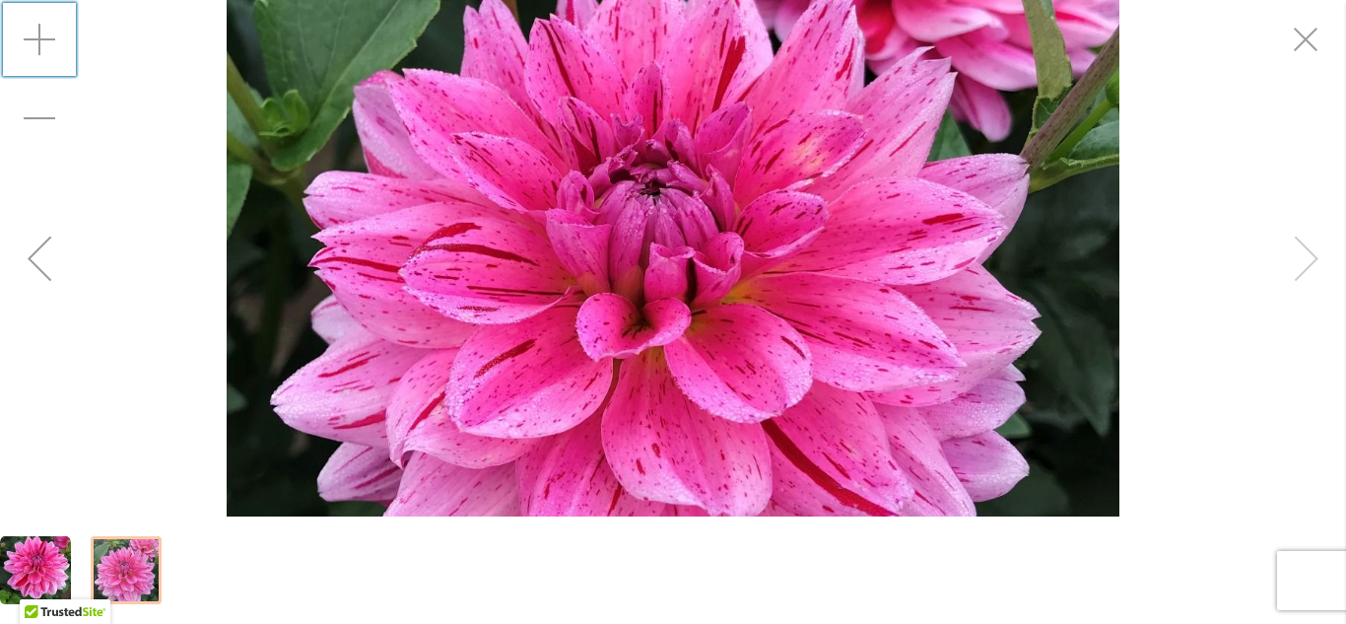
click at [39, 37] on div "Zoom in" at bounding box center [39, 39] width 79 height 79
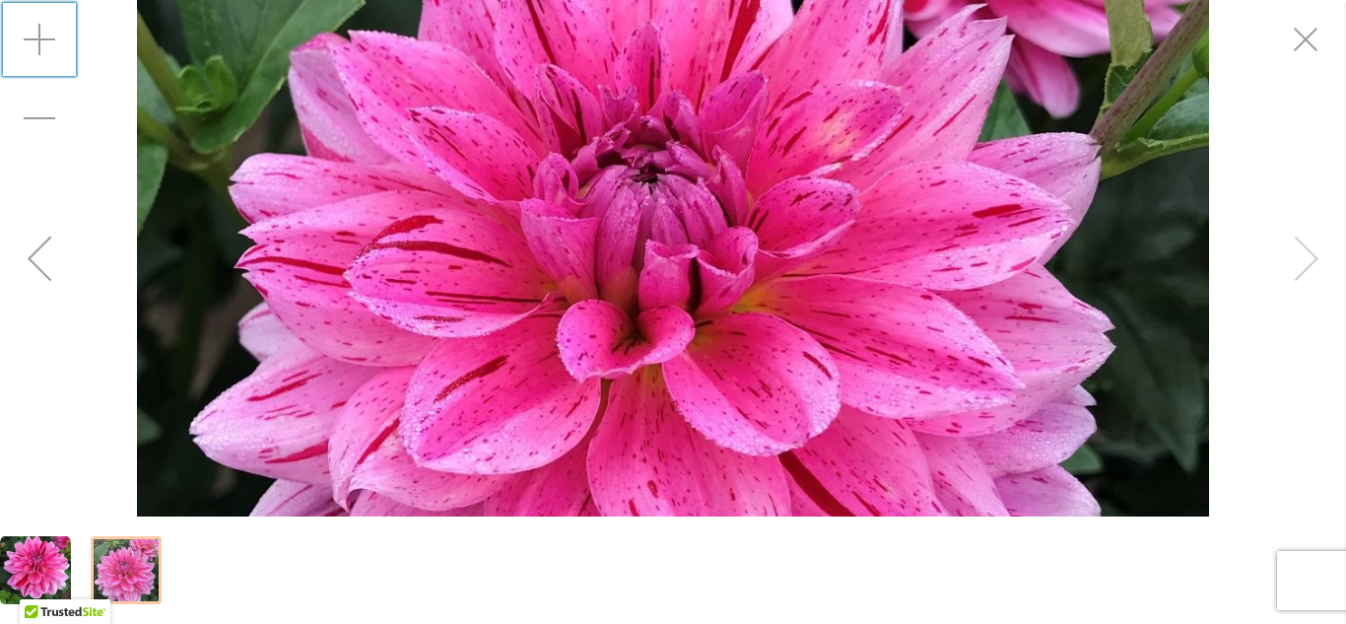
click at [39, 37] on div "Zoom in" at bounding box center [39, 39] width 79 height 79
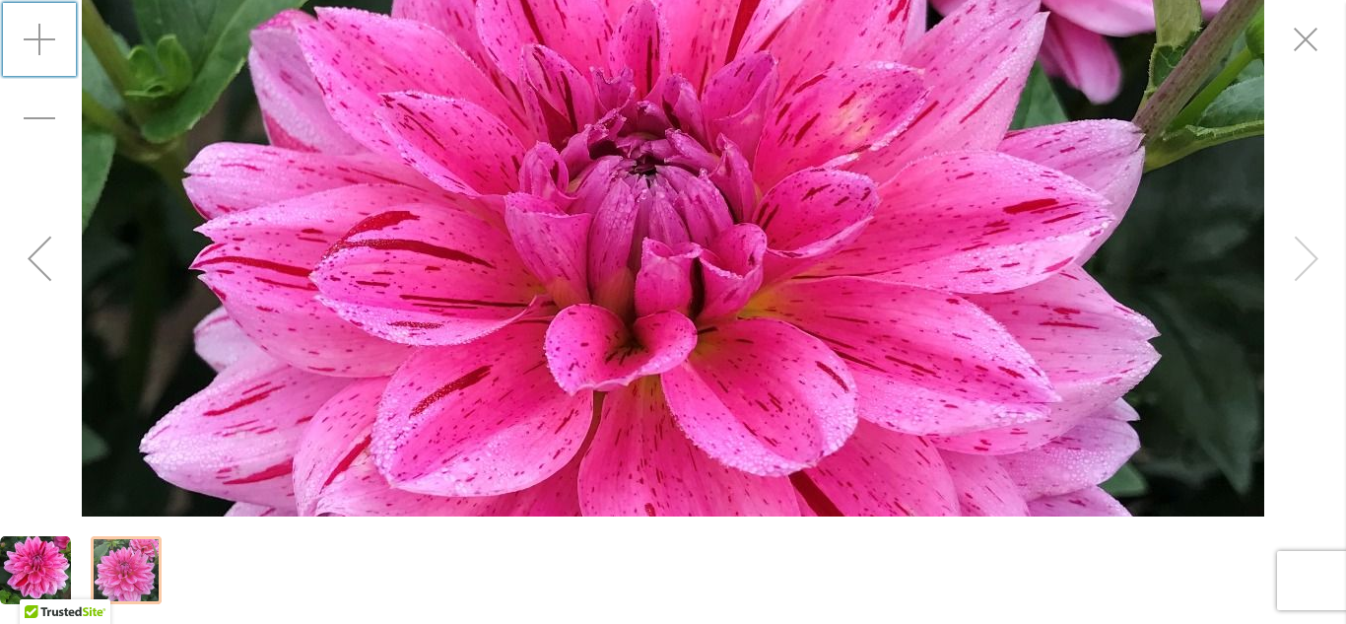
click at [39, 37] on div "Zoom in" at bounding box center [39, 39] width 79 height 79
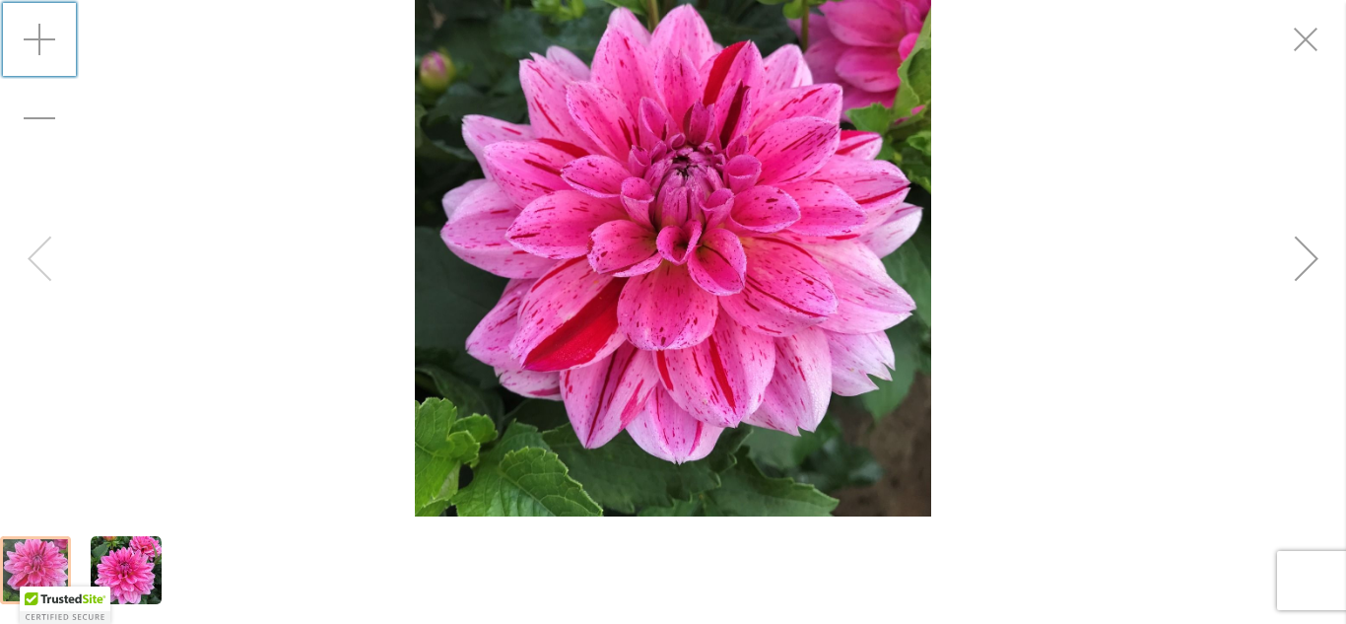
click at [142, 578] on img "CHA CHING" at bounding box center [126, 570] width 71 height 71
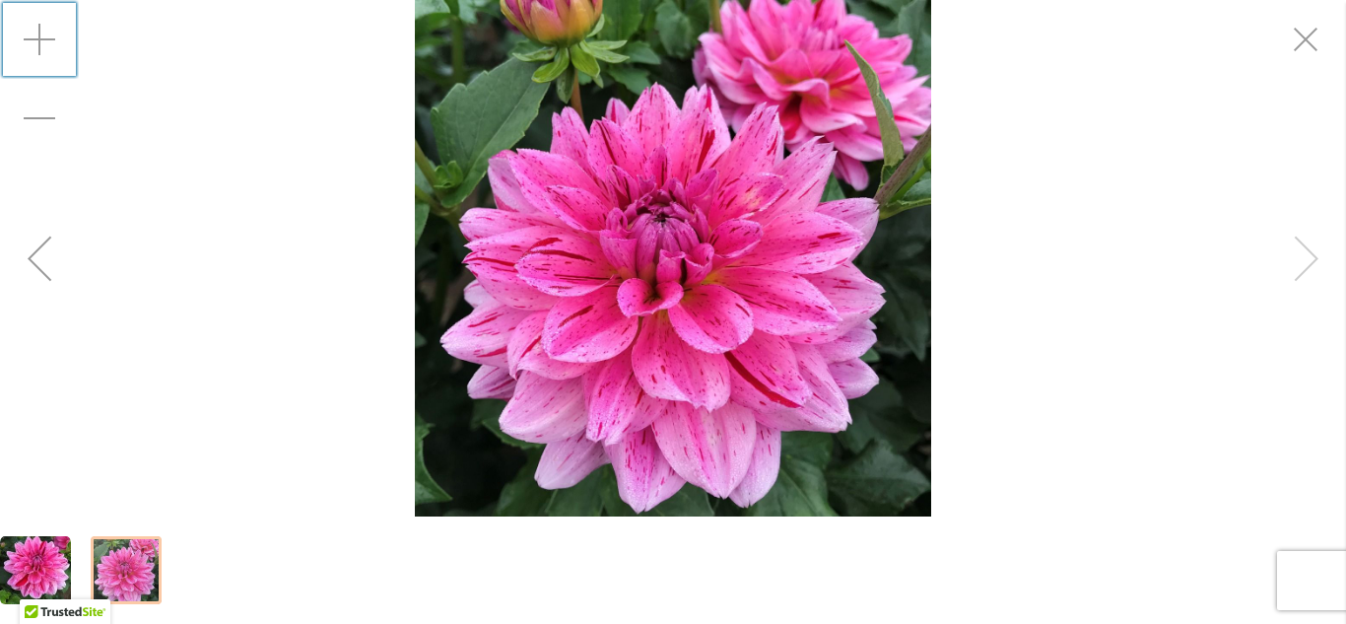
click at [36, 41] on div "Zoom in" at bounding box center [39, 39] width 79 height 79
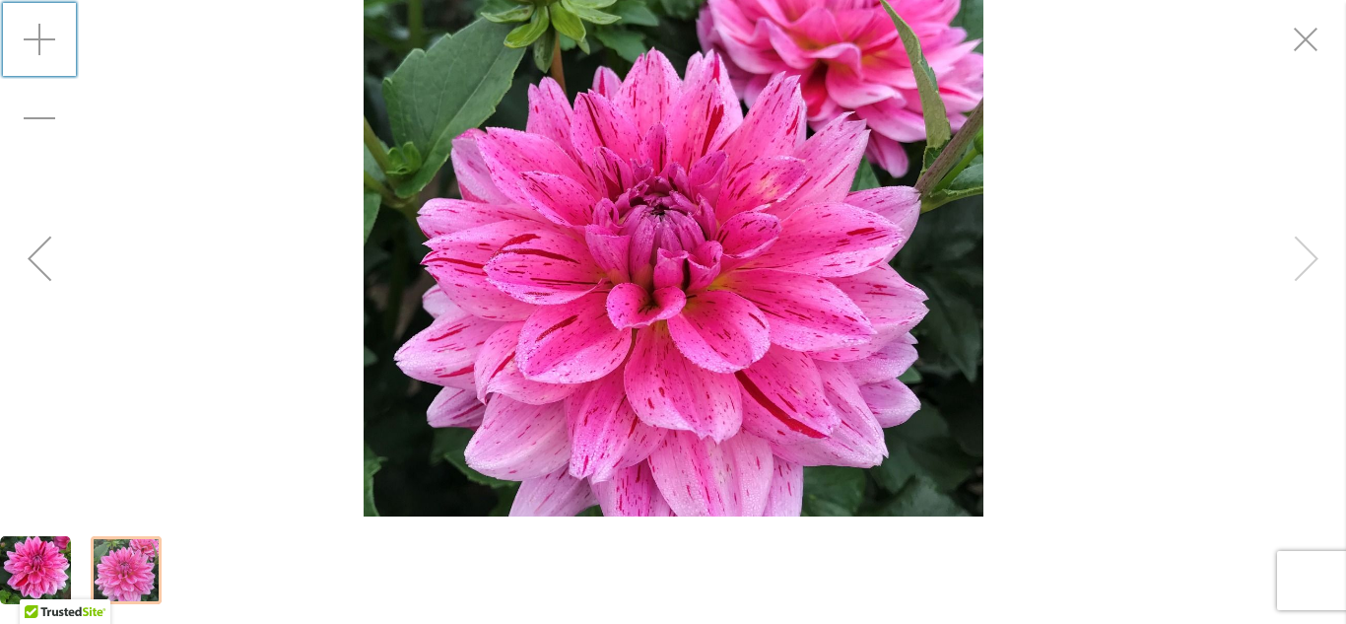
click at [36, 41] on div "Zoom in" at bounding box center [39, 39] width 79 height 79
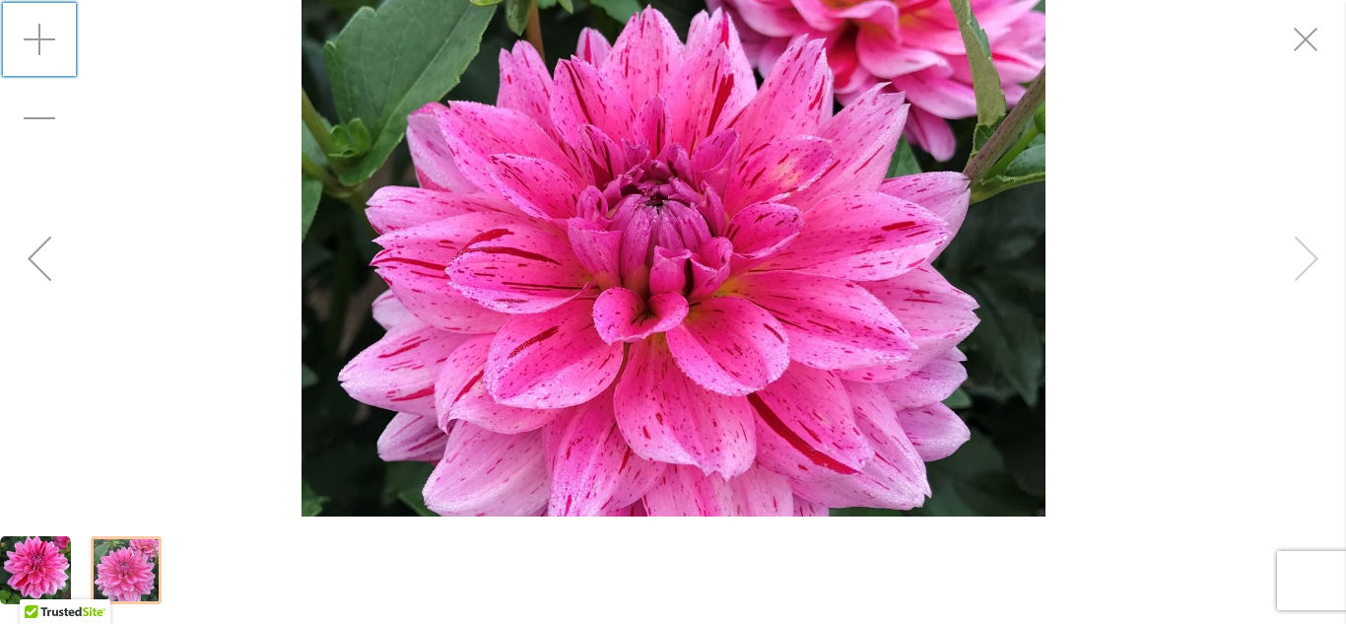
click at [36, 41] on div "Zoom in" at bounding box center [39, 39] width 79 height 79
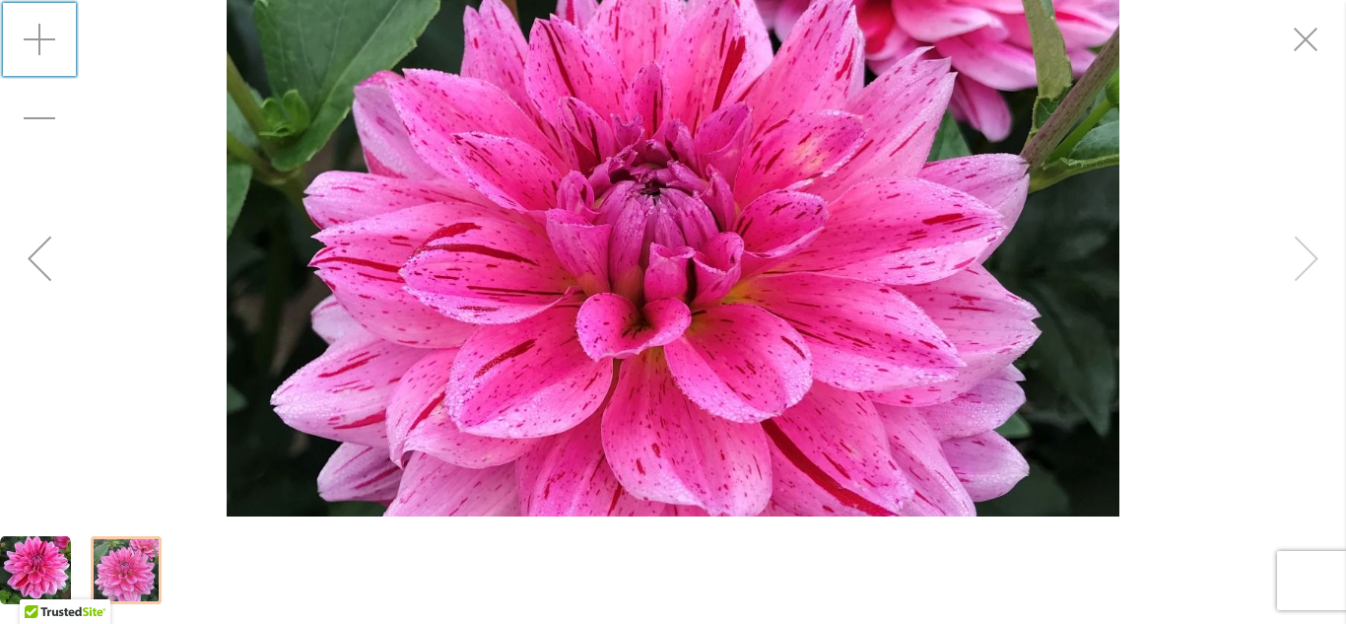
click at [36, 41] on div "Zoom in" at bounding box center [39, 39] width 79 height 79
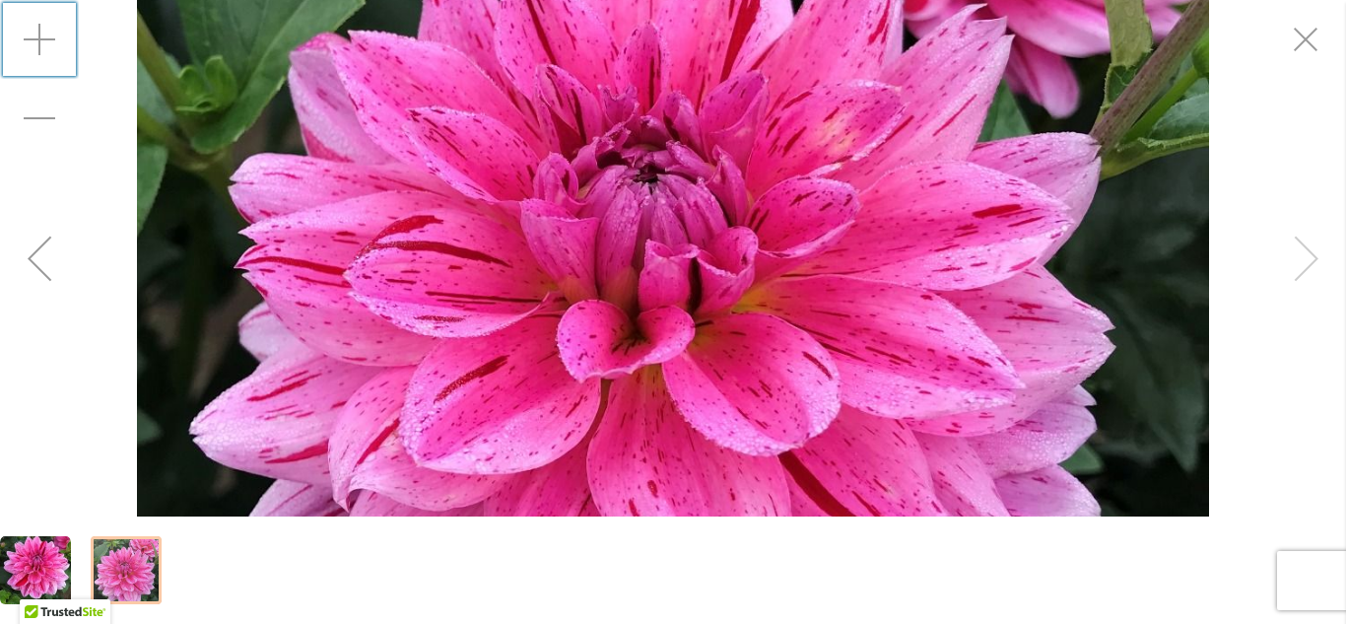
click at [36, 41] on div "Zoom in" at bounding box center [39, 39] width 79 height 79
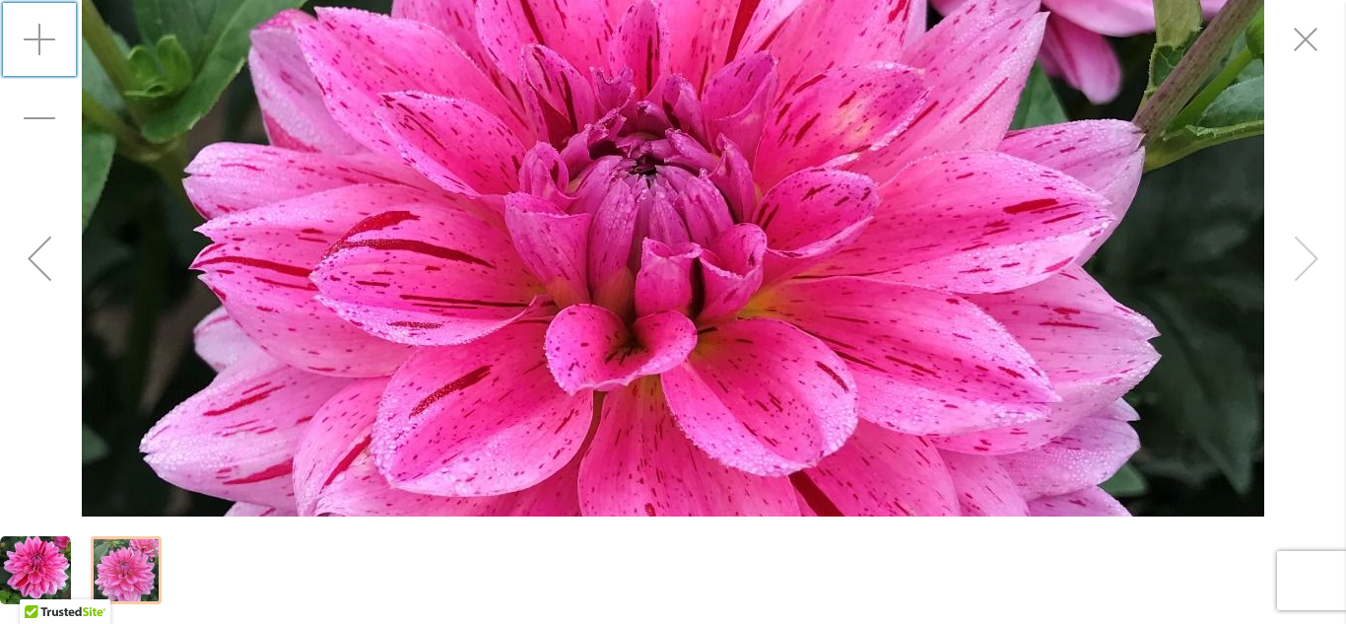
click at [36, 41] on div "Zoom in" at bounding box center [39, 39] width 79 height 79
click at [860, 296] on img "CHA CHING" at bounding box center [673, 258] width 1182 height 1182
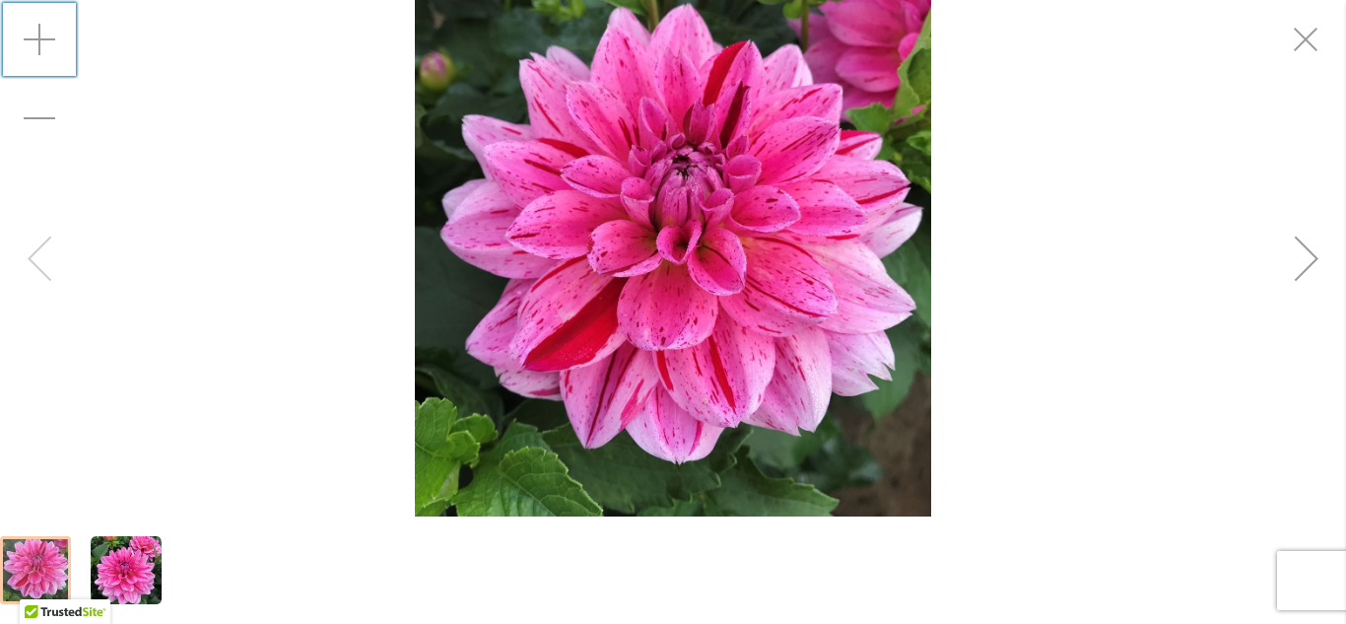
click at [852, 312] on img "CHA CHING" at bounding box center [673, 258] width 516 height 516
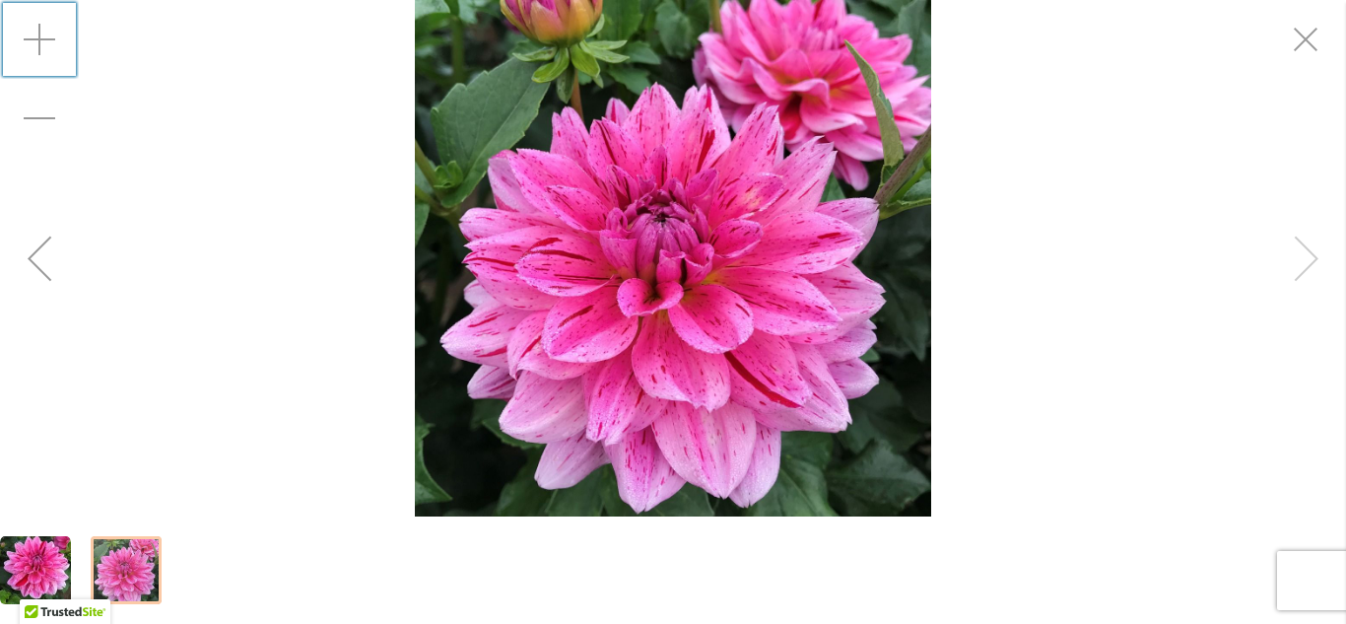
click at [1314, 262] on div "CHA CHING" at bounding box center [673, 258] width 1346 height 516
click at [774, 240] on img "CHA CHING" at bounding box center [673, 258] width 516 height 516
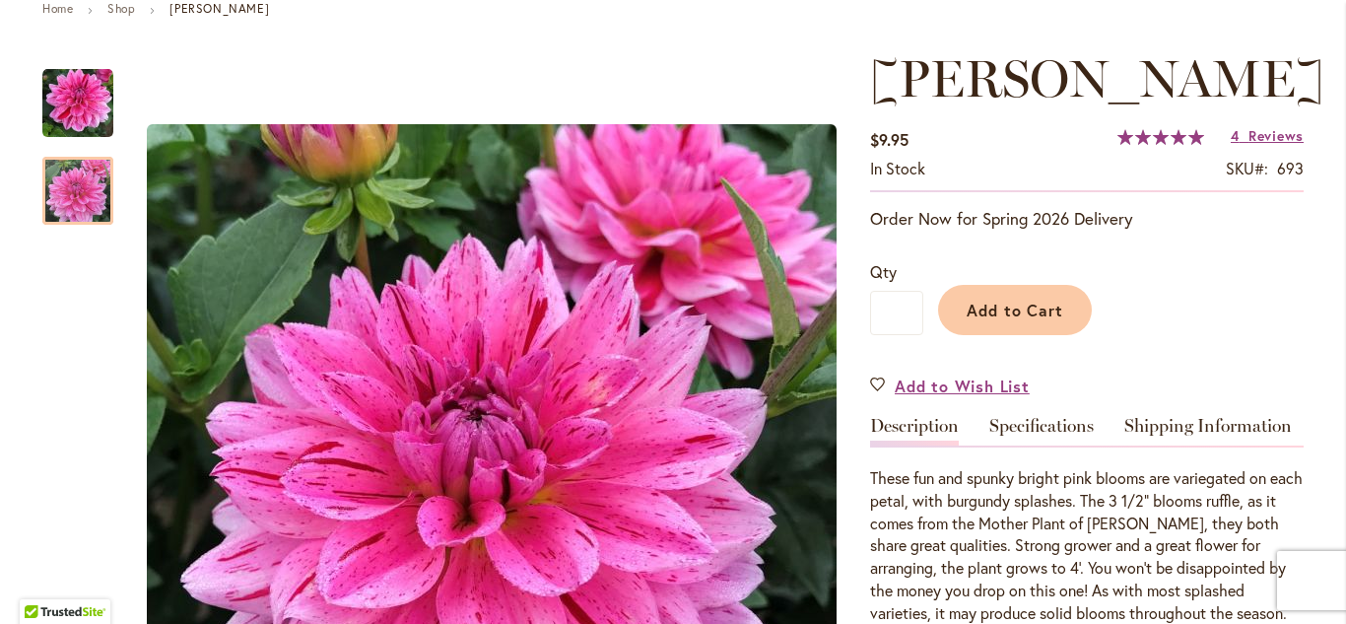
scroll to position [236, 0]
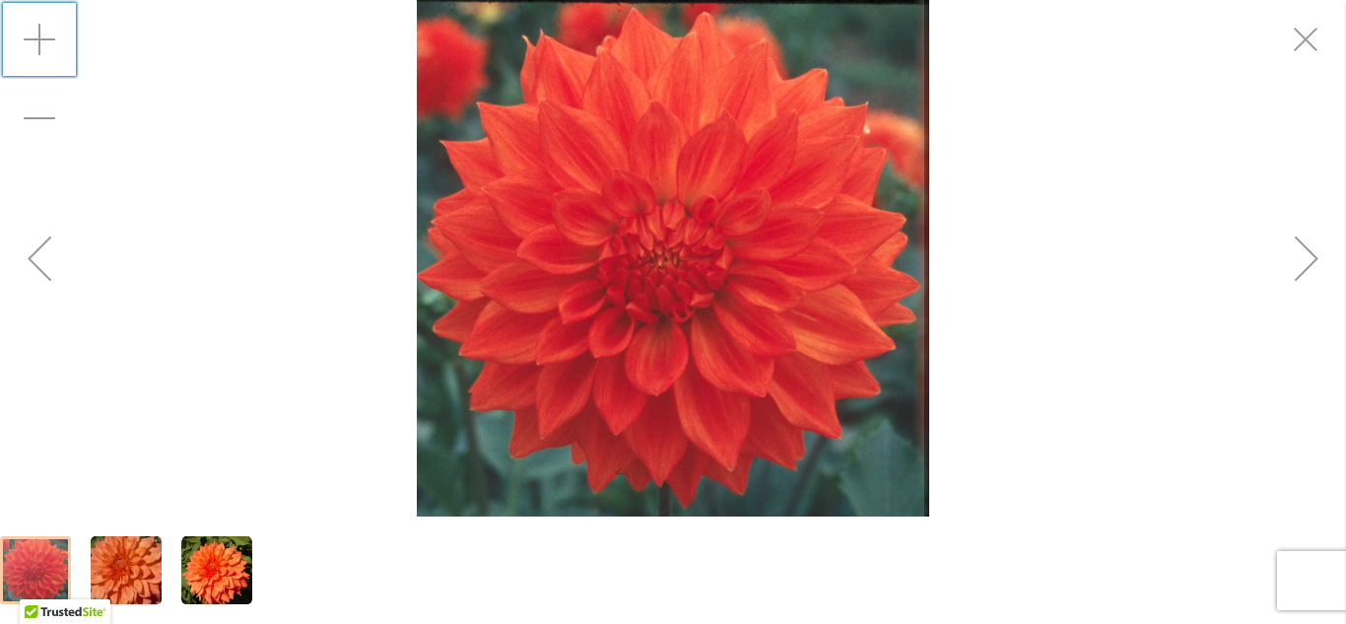
click at [40, 39] on div "Zoom in" at bounding box center [39, 39] width 79 height 79
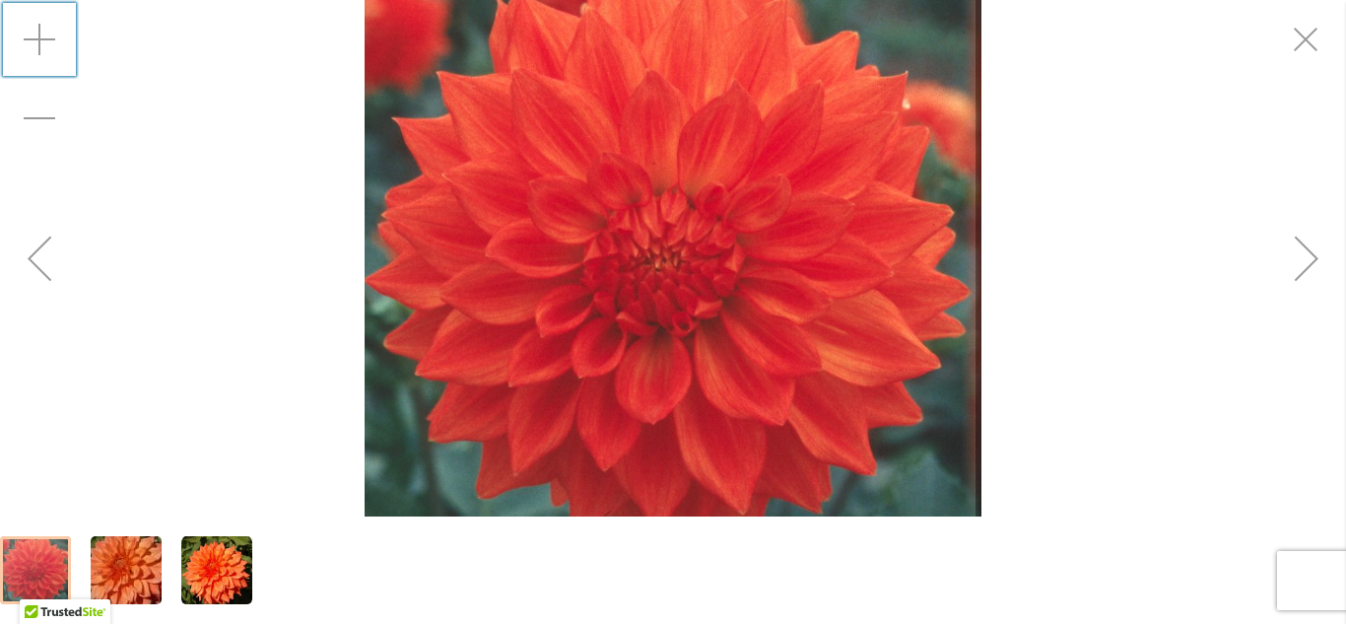
click at [40, 39] on div "Zoom in" at bounding box center [39, 39] width 79 height 79
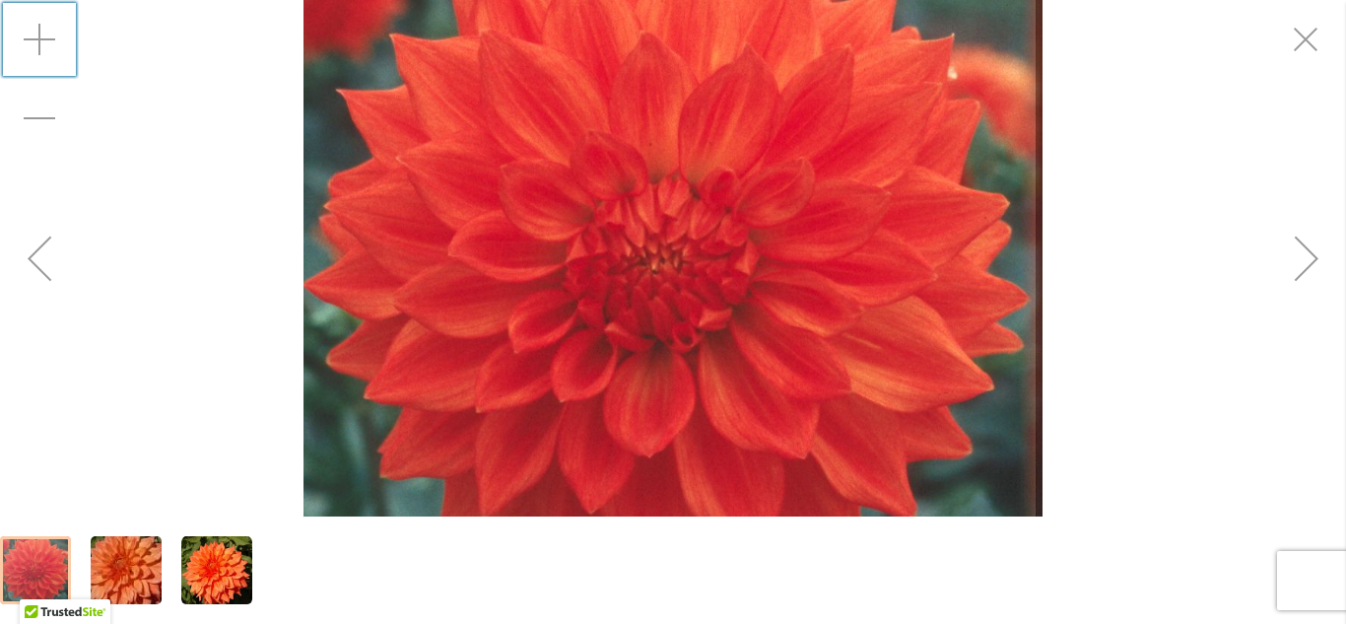
click at [40, 39] on div "Zoom in" at bounding box center [39, 39] width 79 height 79
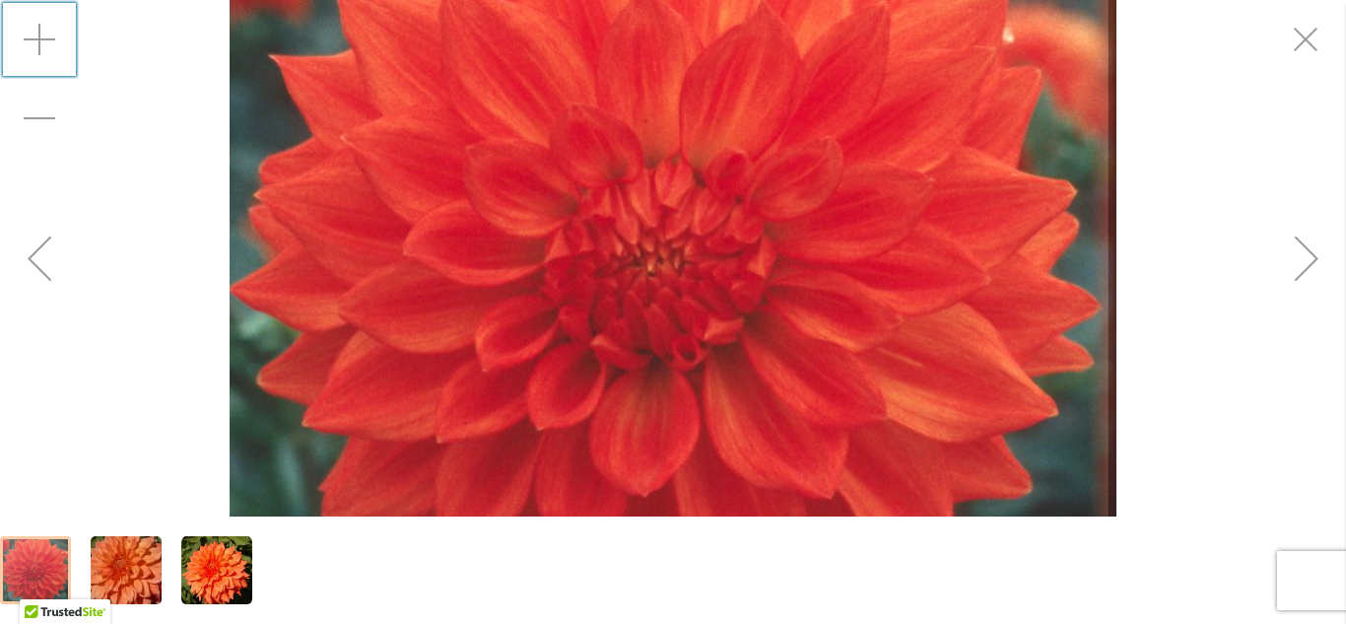
click at [40, 39] on div "Zoom in" at bounding box center [39, 39] width 79 height 79
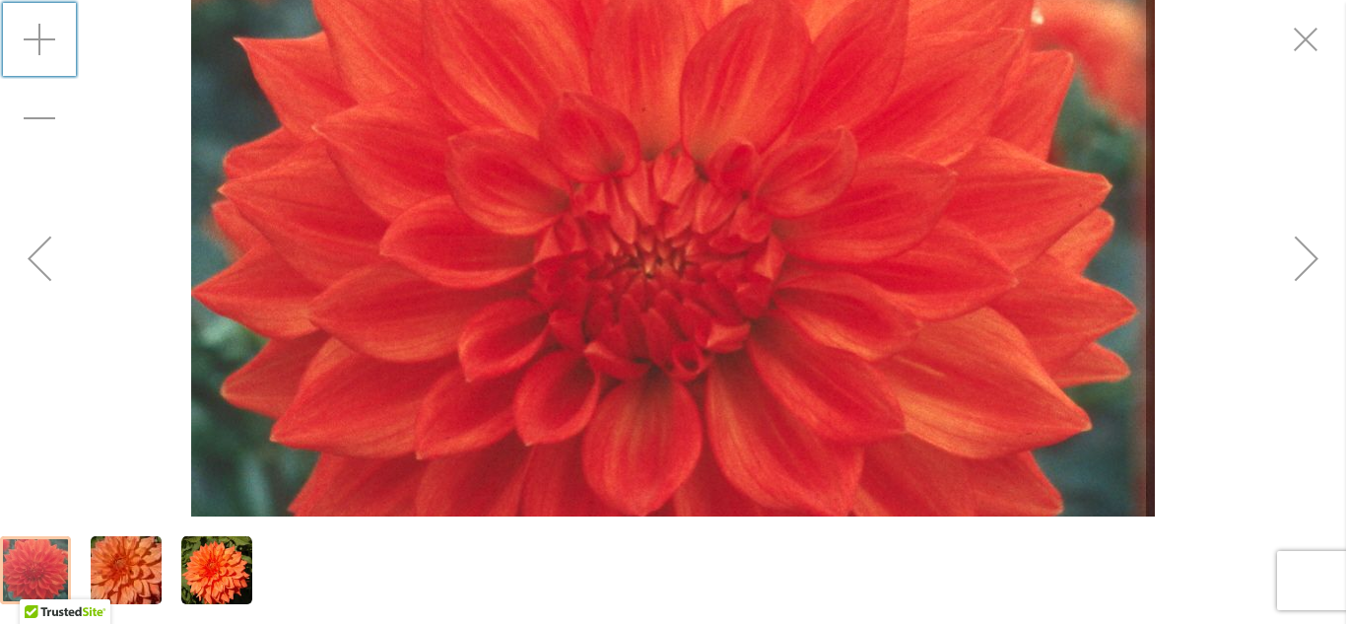
click at [40, 39] on div "Zoom in" at bounding box center [39, 39] width 79 height 79
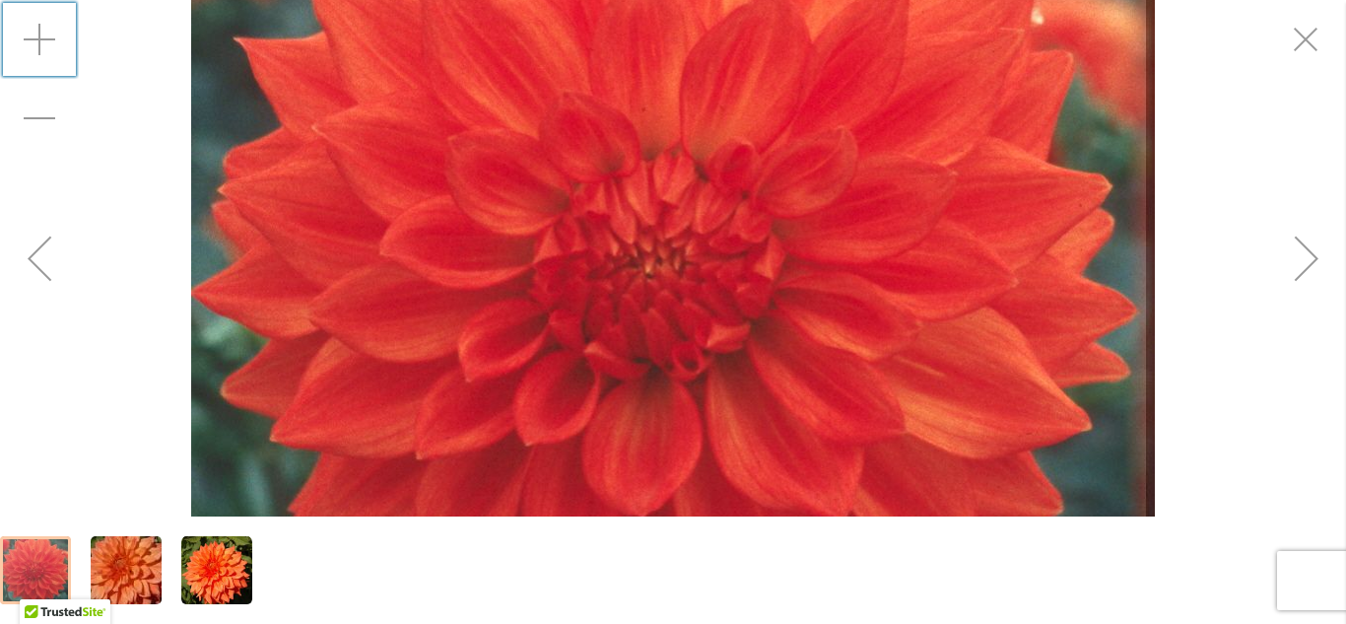
click at [40, 39] on div "Zoom in" at bounding box center [39, 39] width 79 height 79
click at [230, 569] on img "Neon Splendor" at bounding box center [216, 570] width 71 height 71
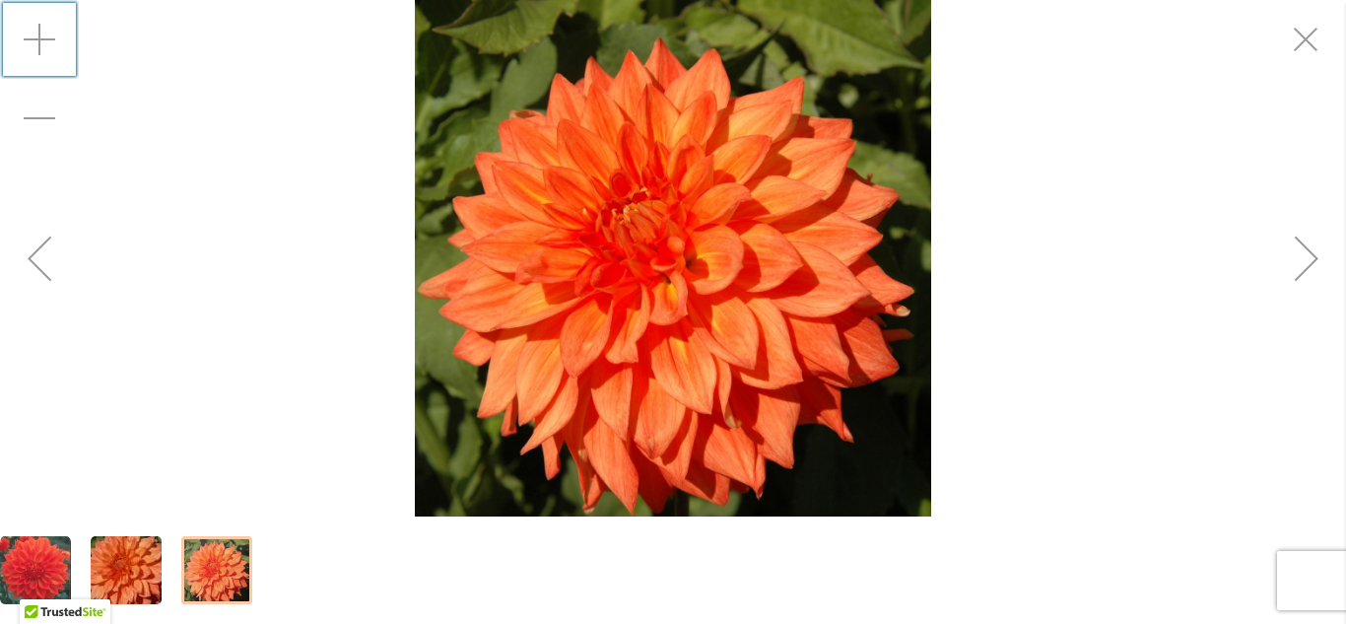
click at [36, 37] on div "Zoom in" at bounding box center [39, 39] width 79 height 79
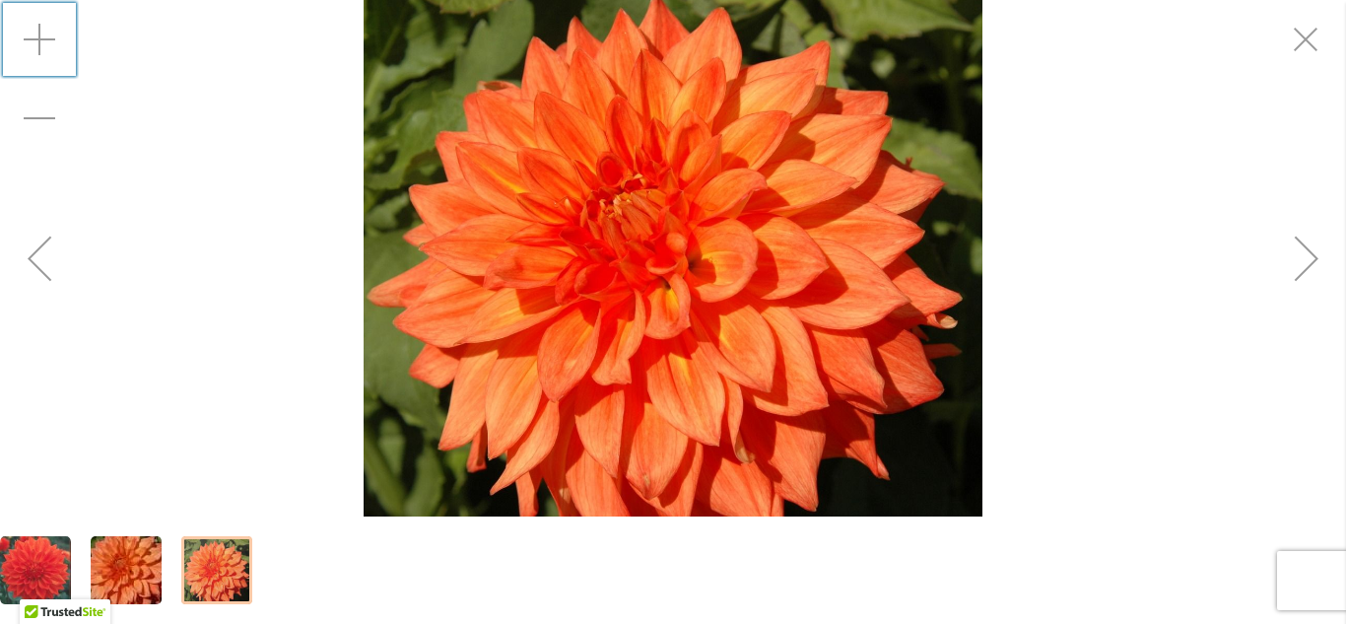
click at [36, 37] on div "Zoom in" at bounding box center [39, 39] width 79 height 79
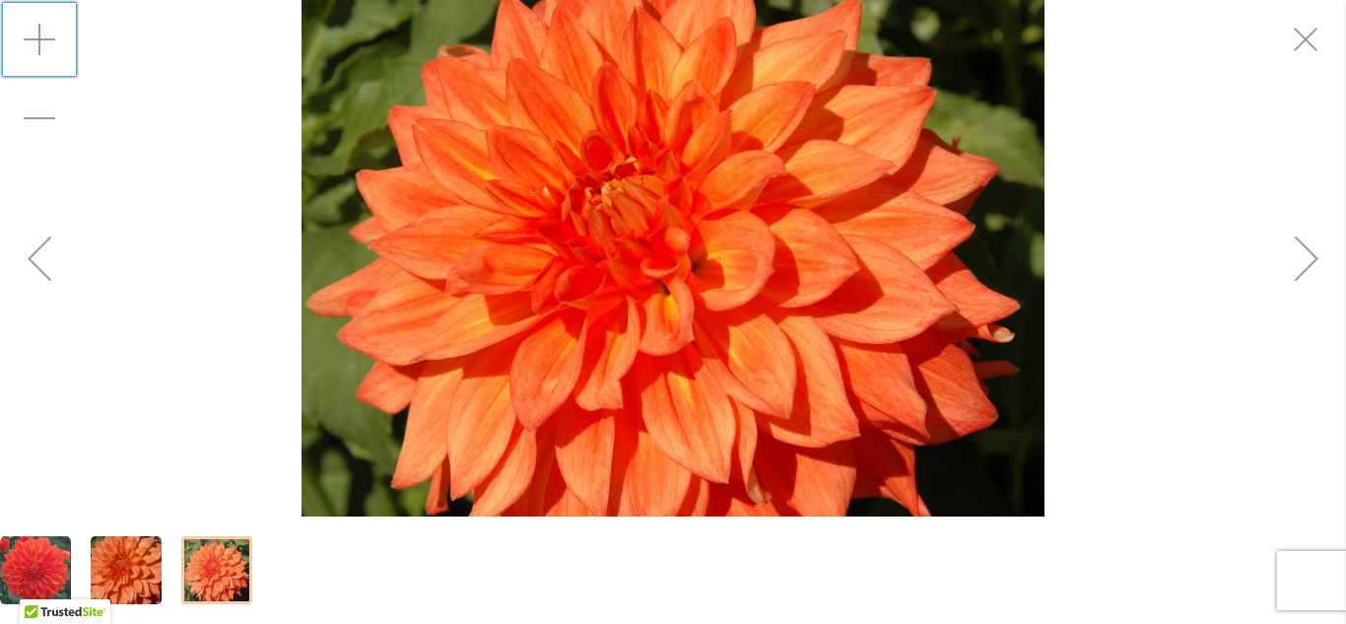
click at [36, 37] on div "Zoom in" at bounding box center [39, 39] width 79 height 79
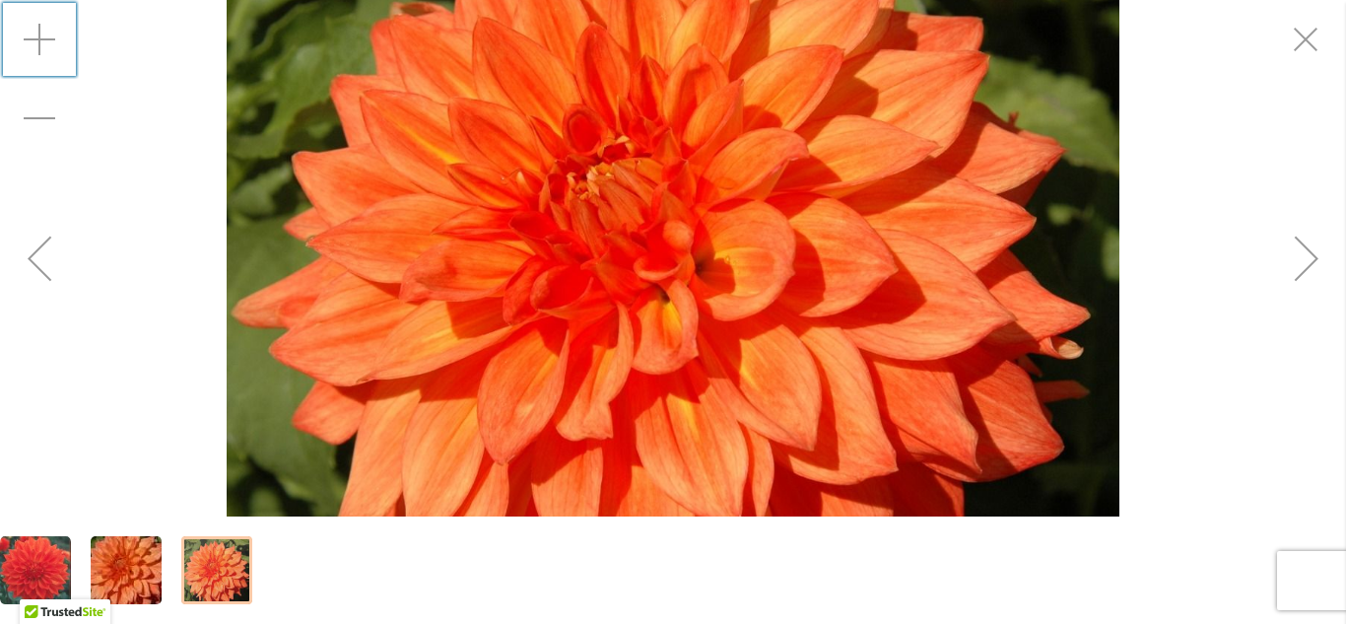
click at [36, 37] on div "Zoom in" at bounding box center [39, 39] width 79 height 79
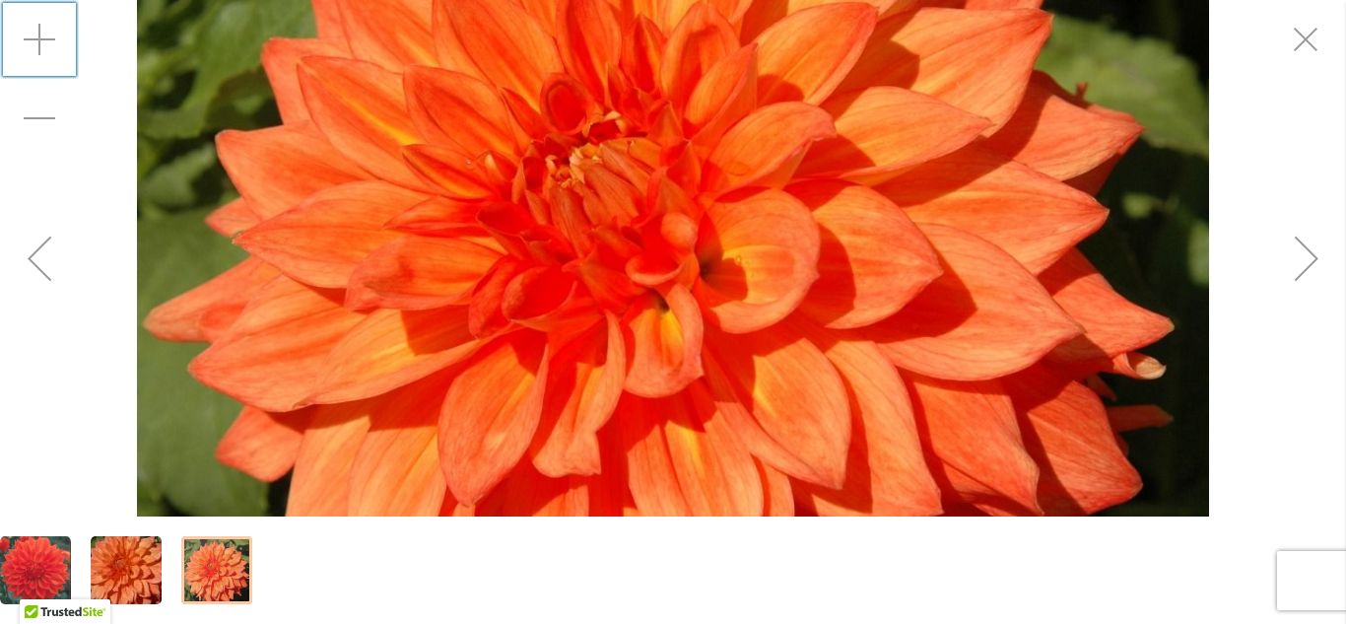
click at [36, 37] on div "Zoom in" at bounding box center [39, 39] width 79 height 79
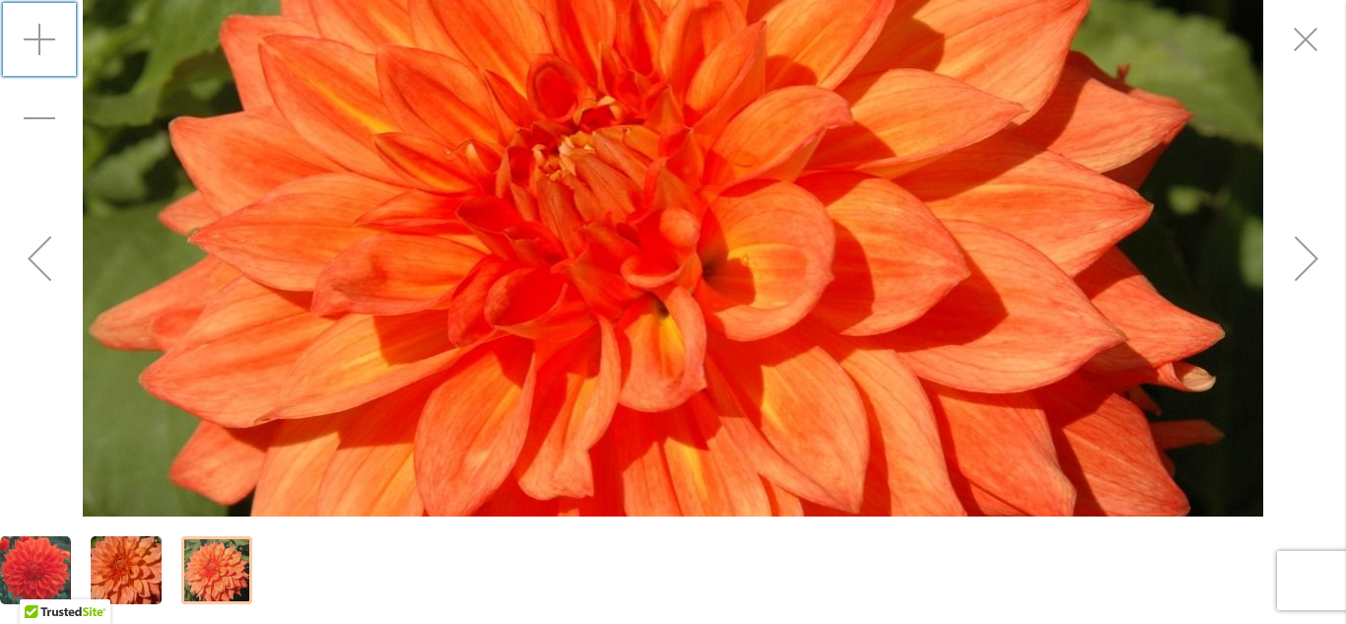
click at [36, 37] on div "Zoom in" at bounding box center [39, 39] width 79 height 79
click at [131, 553] on img "Neon Splendor" at bounding box center [126, 570] width 142 height 95
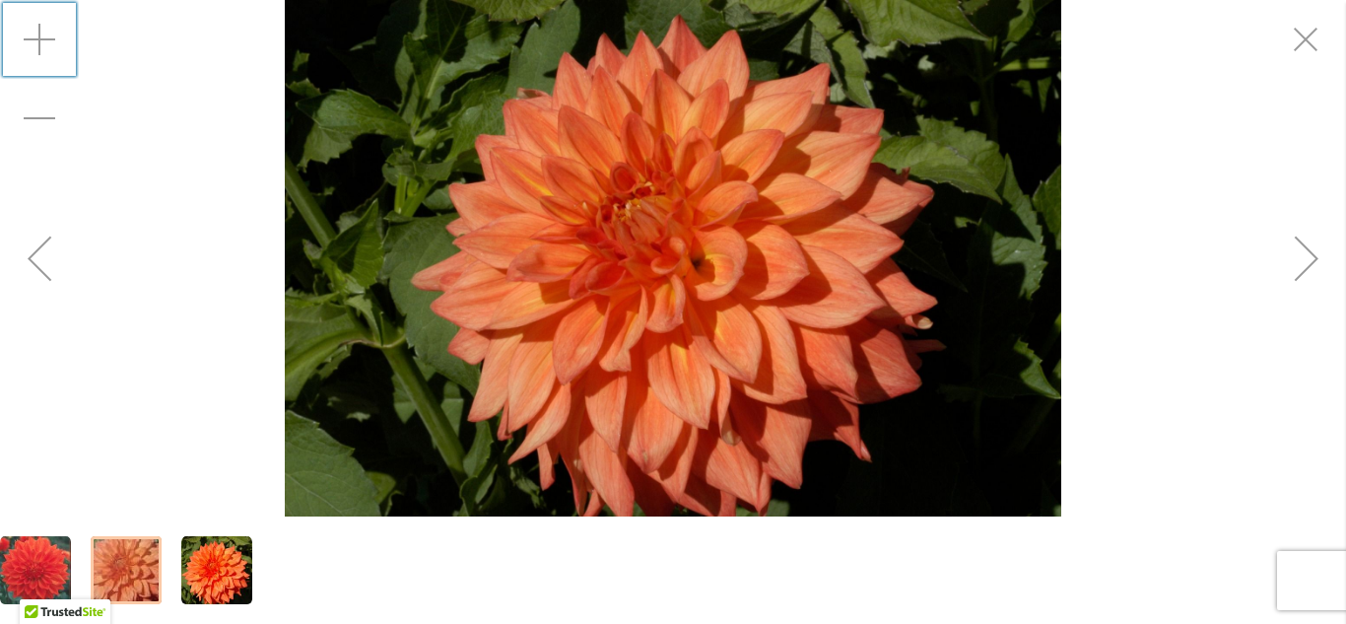
click at [207, 576] on img "Neon Splendor" at bounding box center [216, 570] width 71 height 71
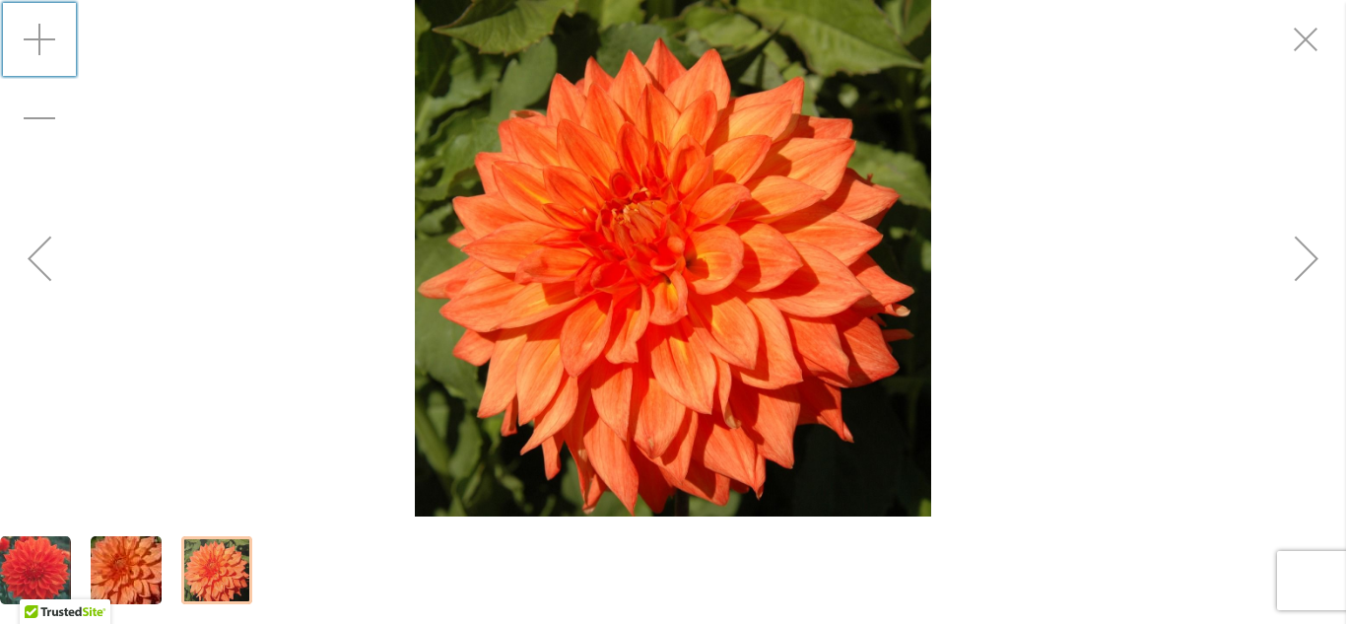
click at [674, 361] on img "Neon Splendor" at bounding box center [673, 258] width 516 height 516
click at [30, 34] on div "Zoom in" at bounding box center [39, 39] width 79 height 79
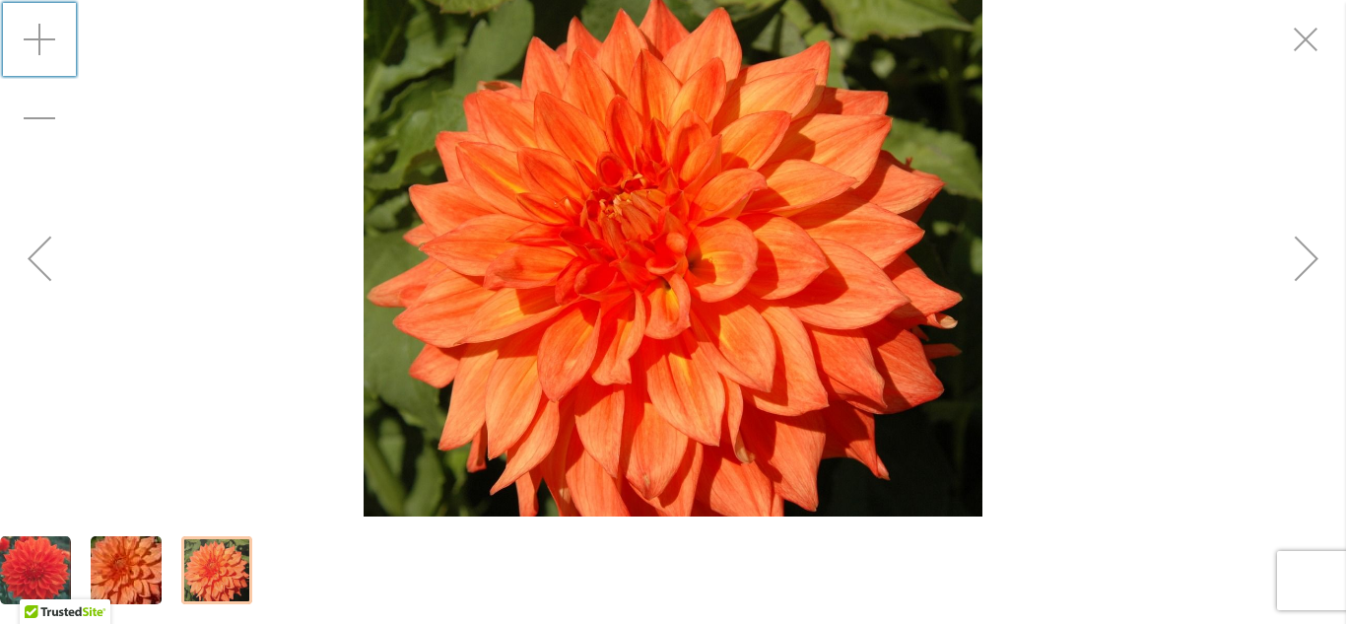
click at [30, 34] on div "Zoom in" at bounding box center [39, 39] width 79 height 79
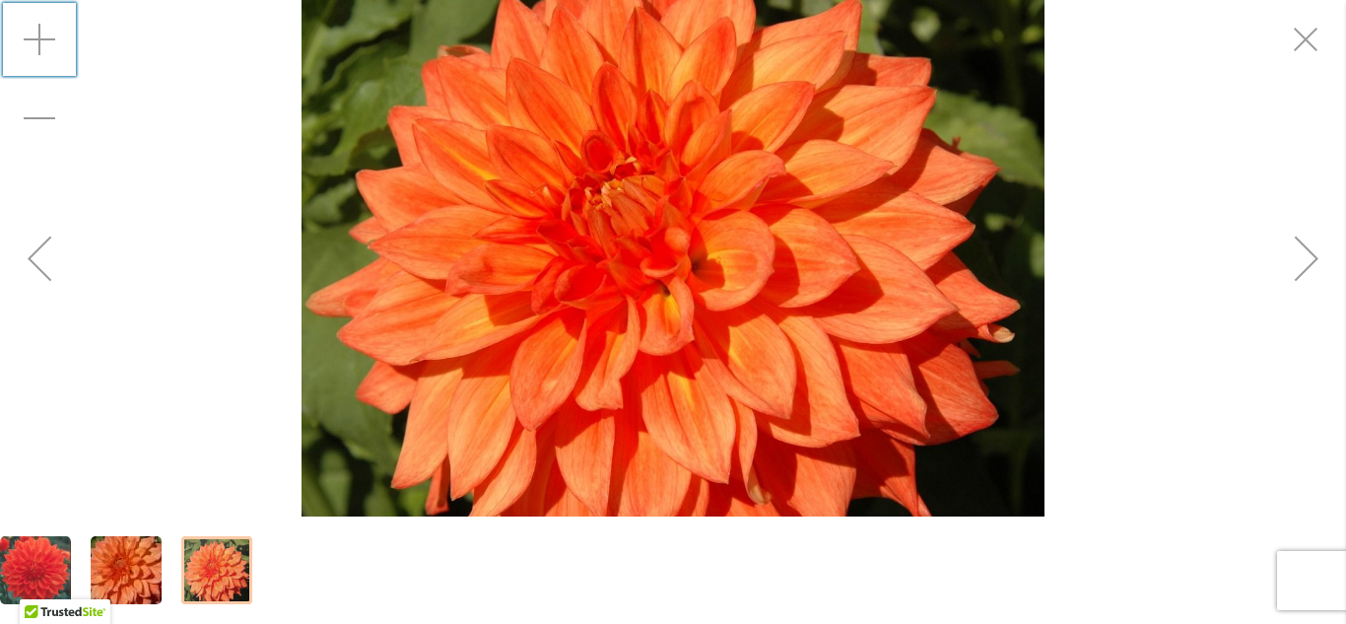
click at [30, 34] on div "Zoom in" at bounding box center [39, 39] width 79 height 79
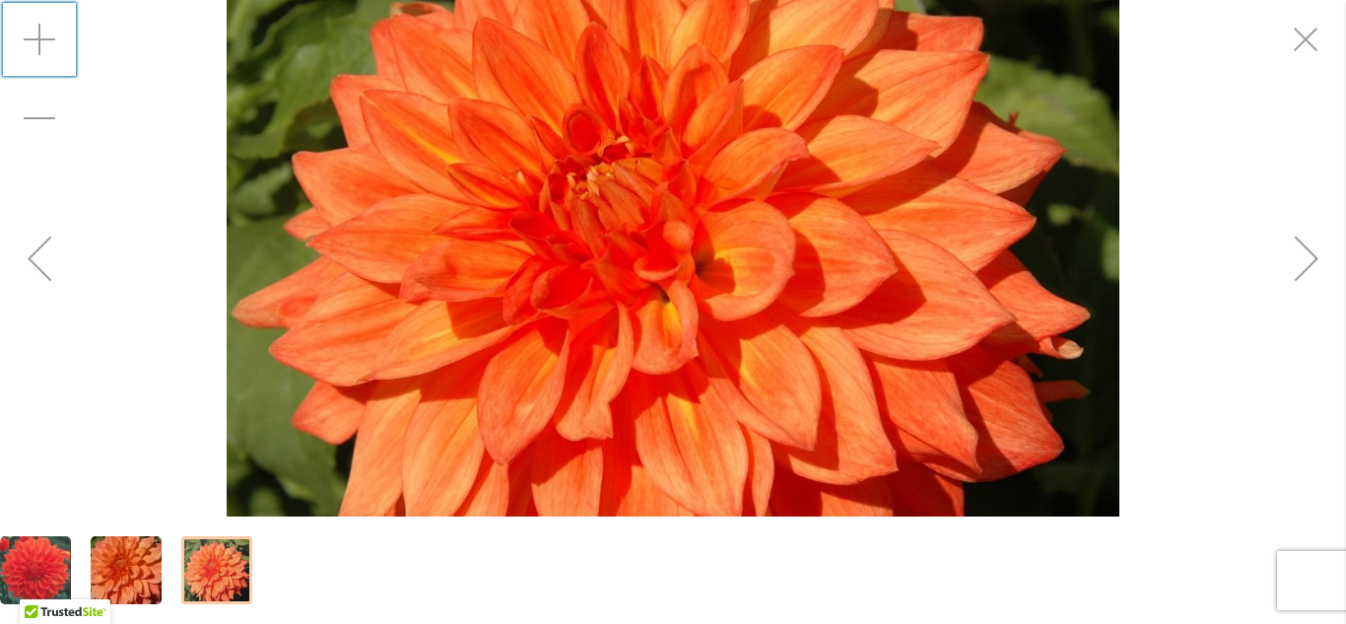
click at [30, 34] on div "Zoom in" at bounding box center [39, 39] width 79 height 79
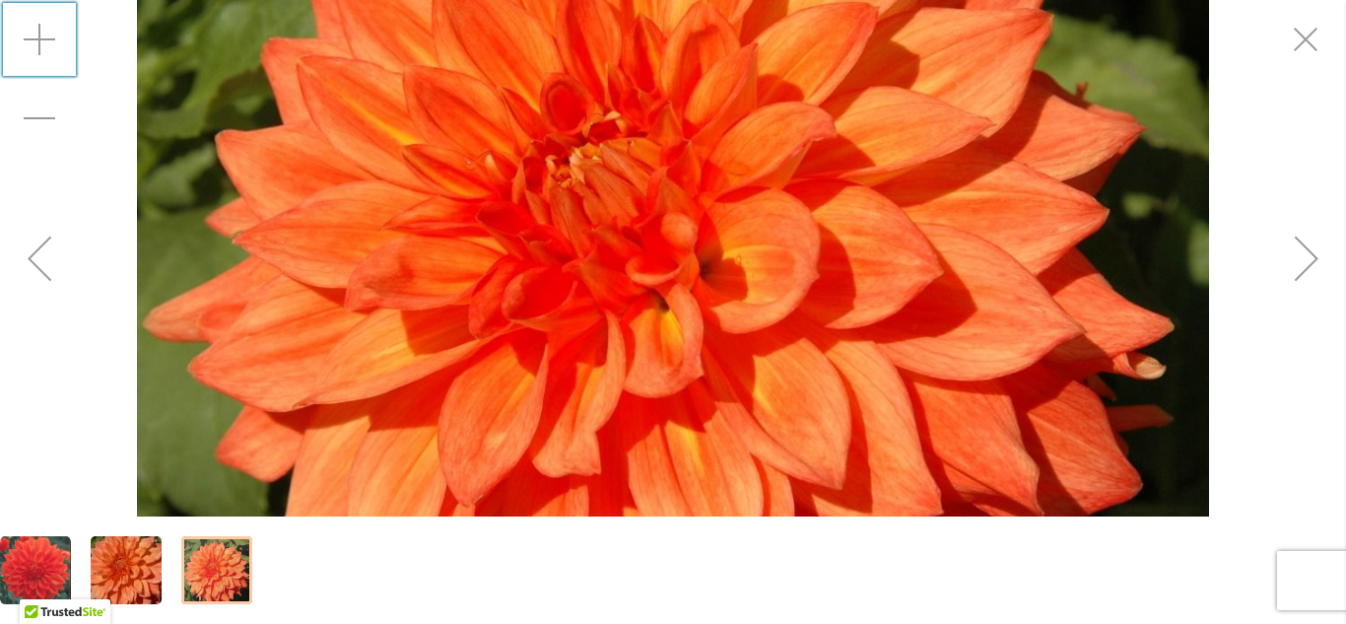
click at [30, 34] on div "Zoom in" at bounding box center [39, 39] width 79 height 79
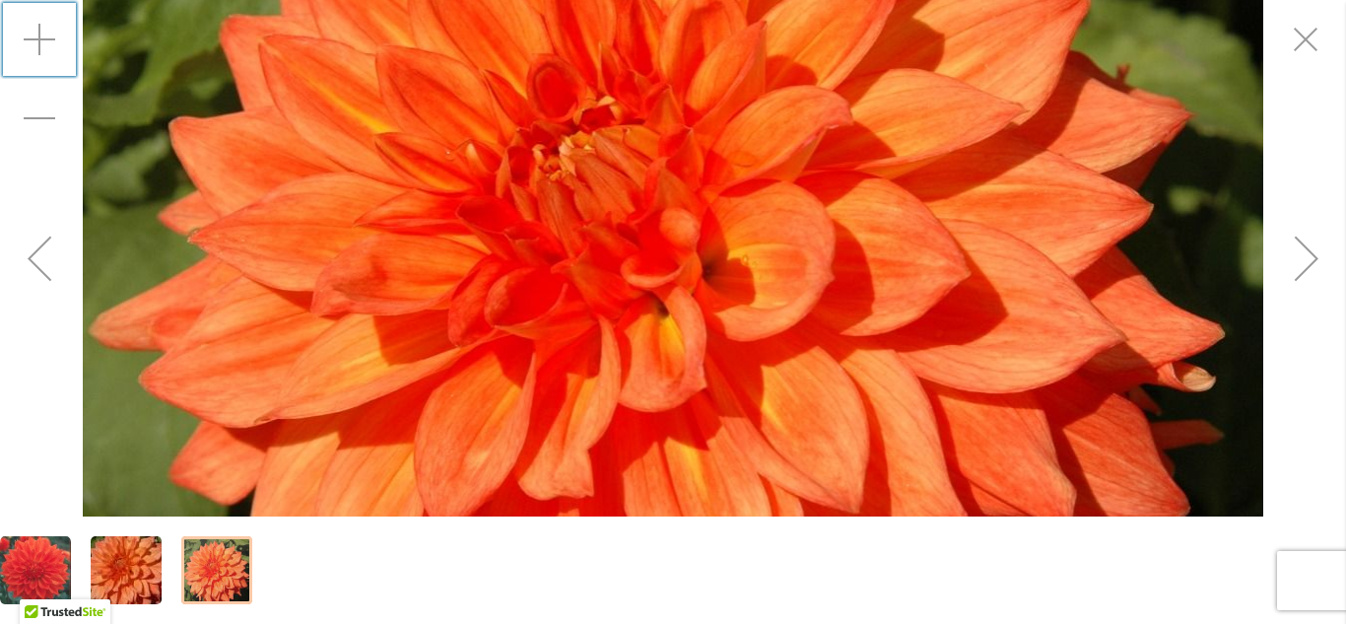
click at [30, 34] on div "Zoom in" at bounding box center [39, 39] width 79 height 79
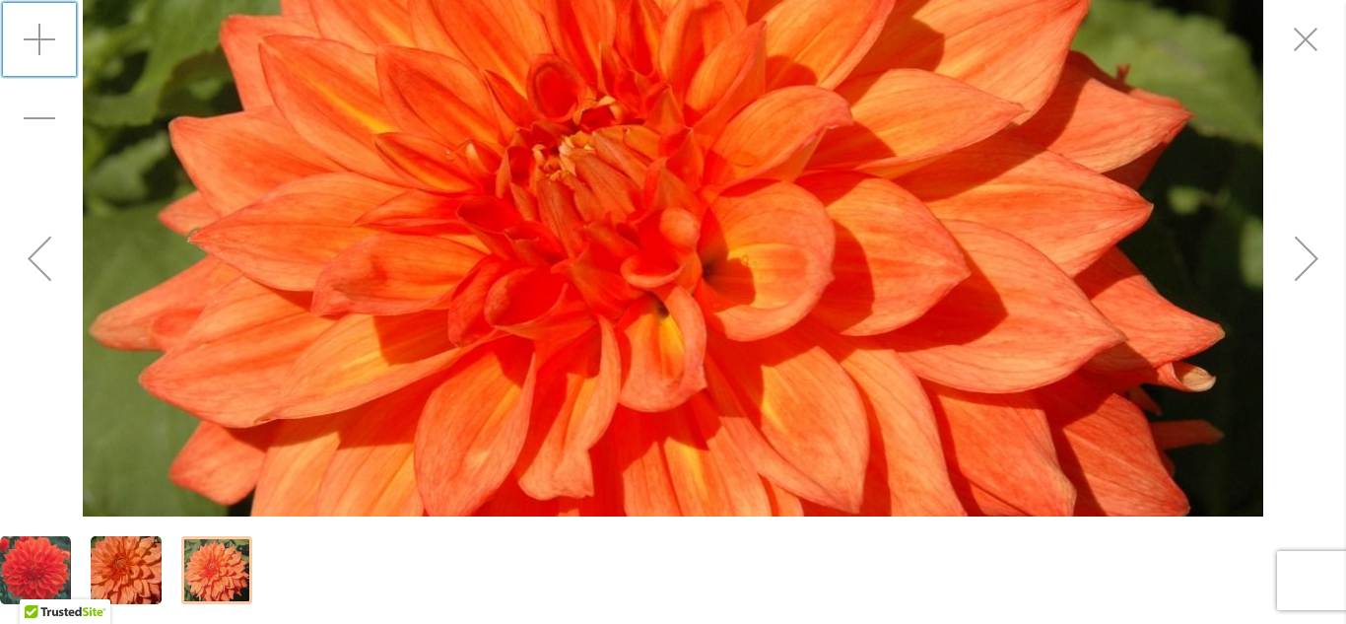
click at [1079, 208] on img "Neon Splendor" at bounding box center [673, 258] width 1181 height 1182
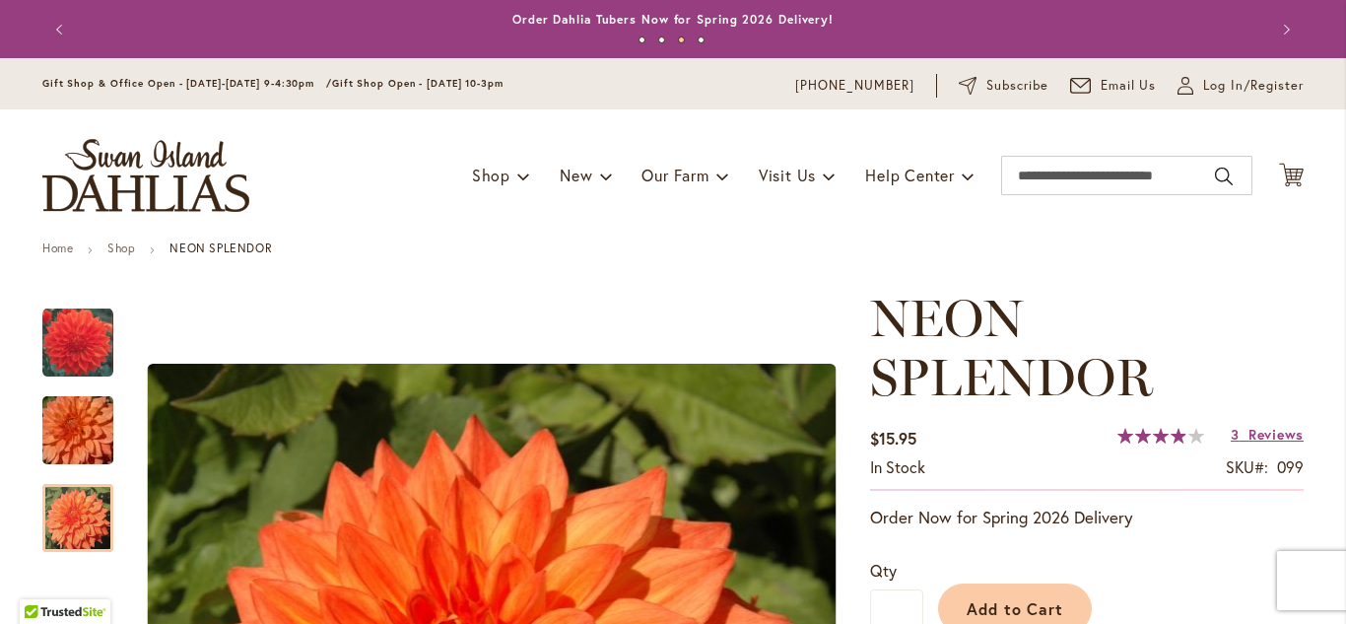
scroll to position [288, 0]
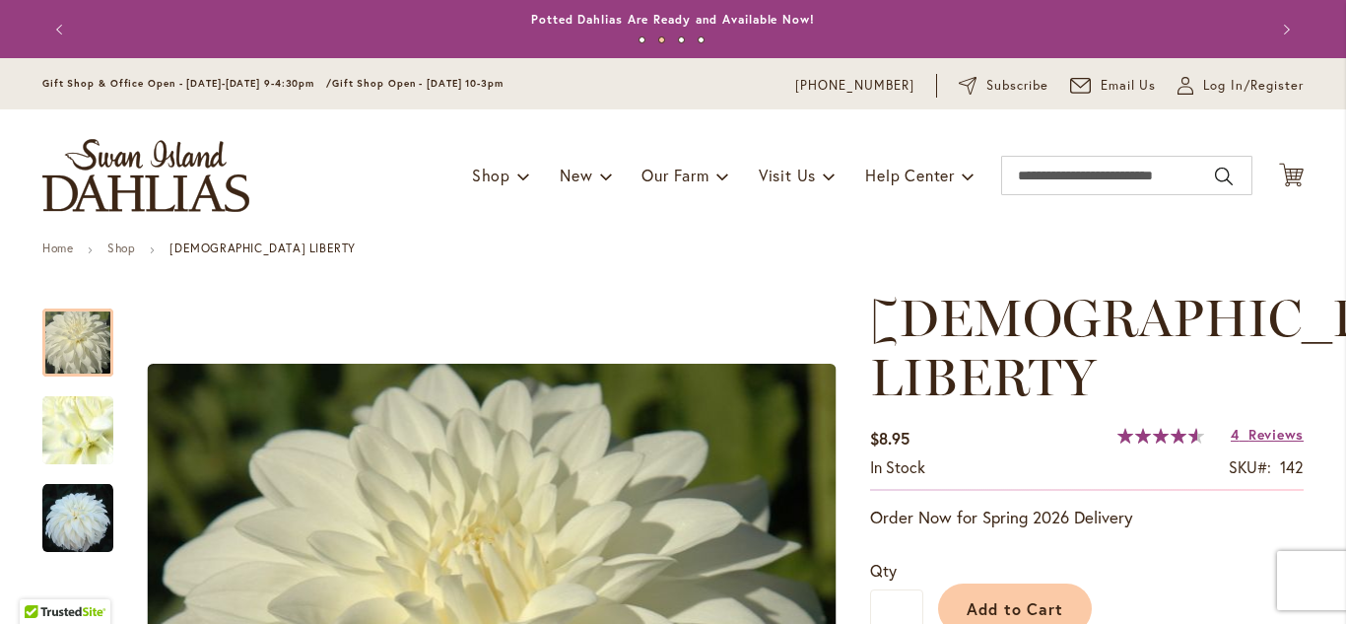
click at [603, 242] on ul "Home Shop [DEMOGRAPHIC_DATA] LIBERTY" at bounding box center [672, 250] width 1261 height 18
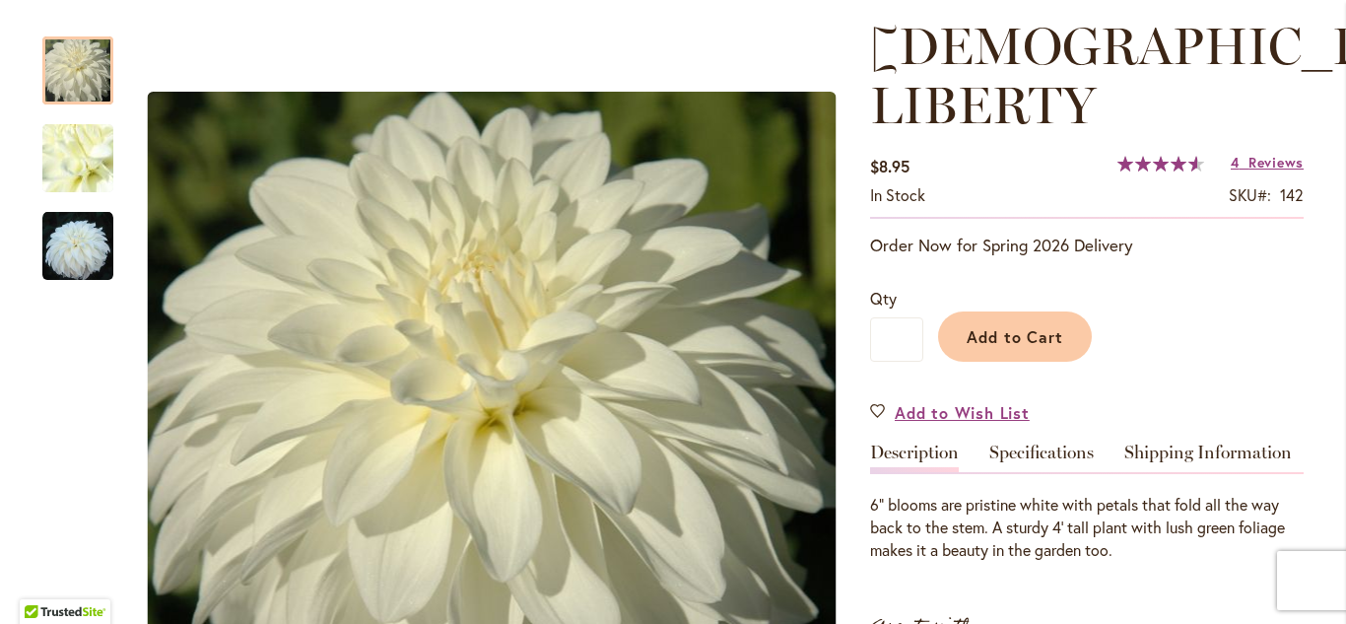
scroll to position [276, 0]
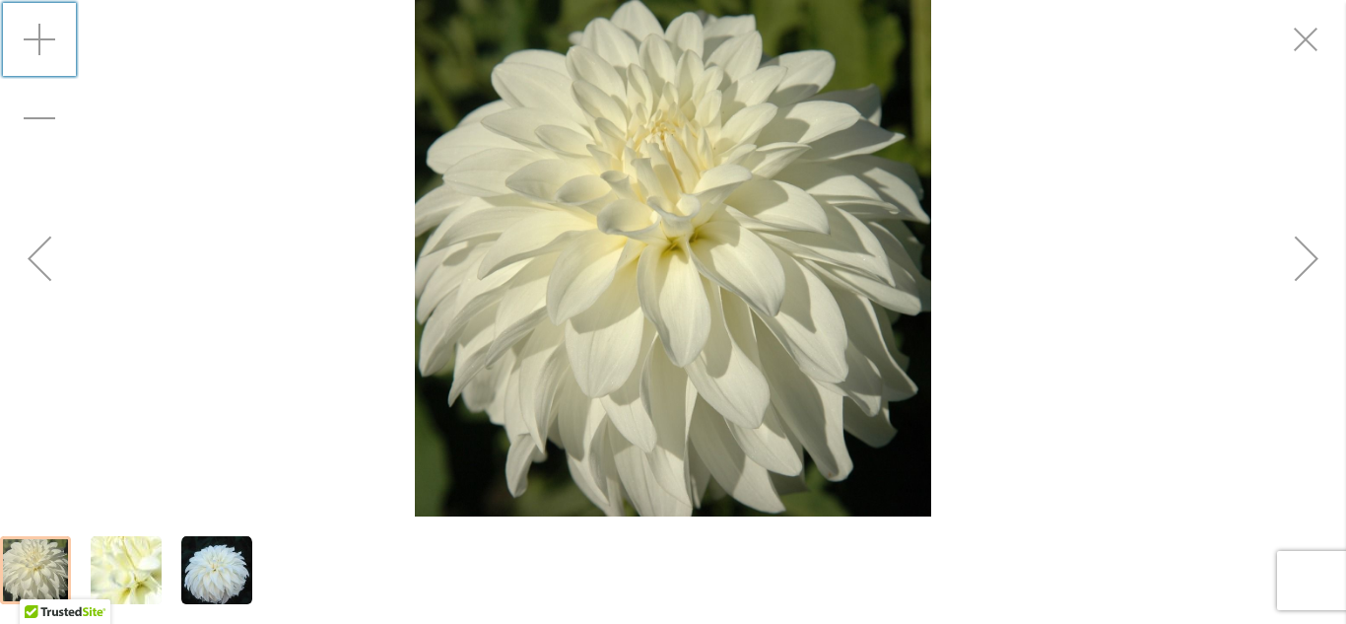
click at [35, 39] on div "Zoom in" at bounding box center [39, 39] width 79 height 79
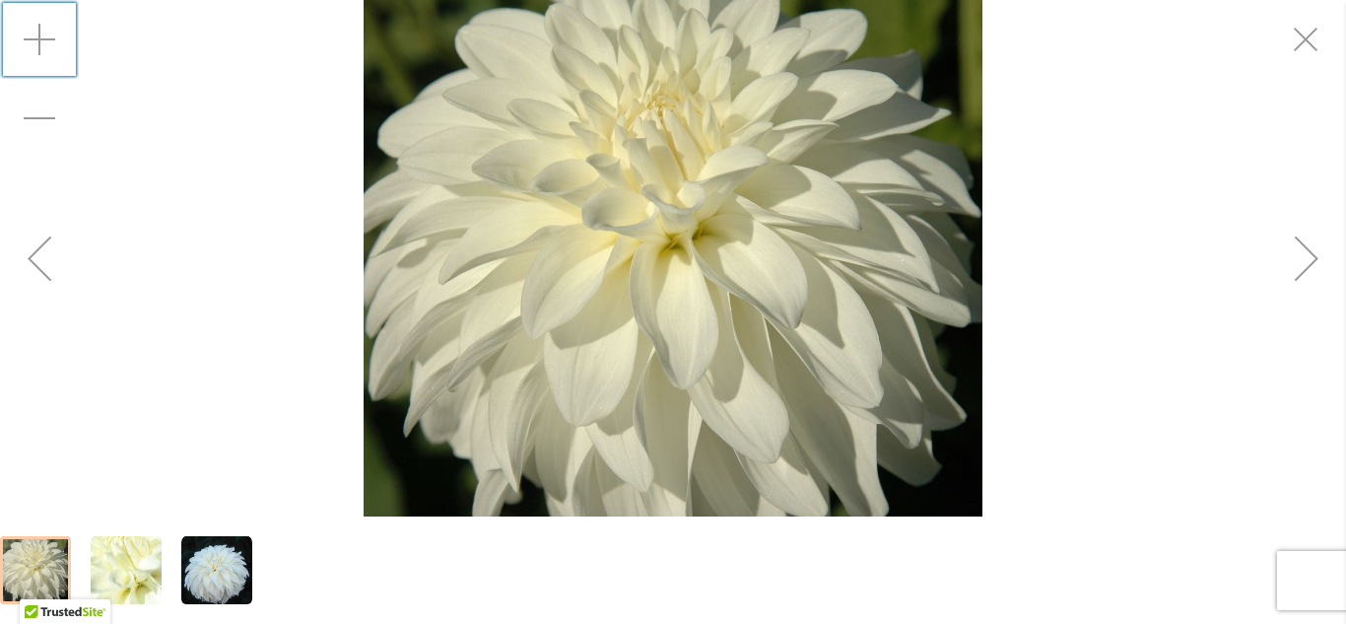
click at [35, 39] on div "Zoom in" at bounding box center [39, 39] width 79 height 79
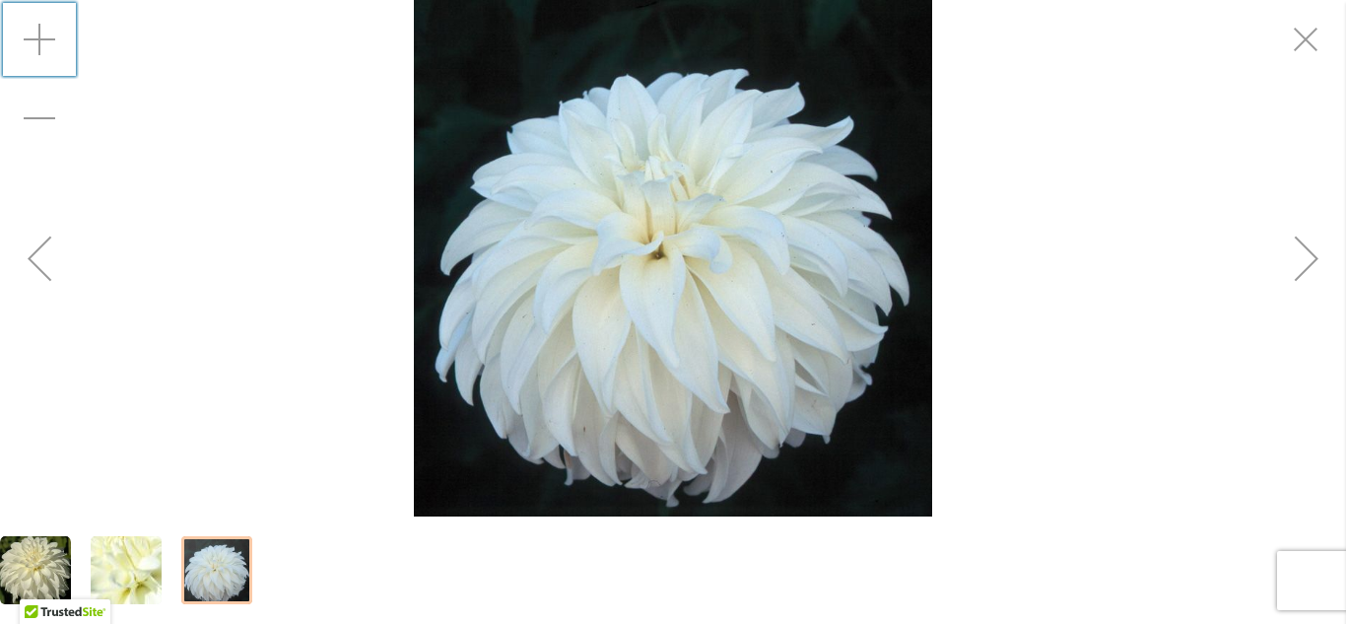
click at [205, 582] on div at bounding box center [216, 570] width 71 height 68
click at [124, 584] on img "LADY LIBERTY" at bounding box center [126, 570] width 142 height 106
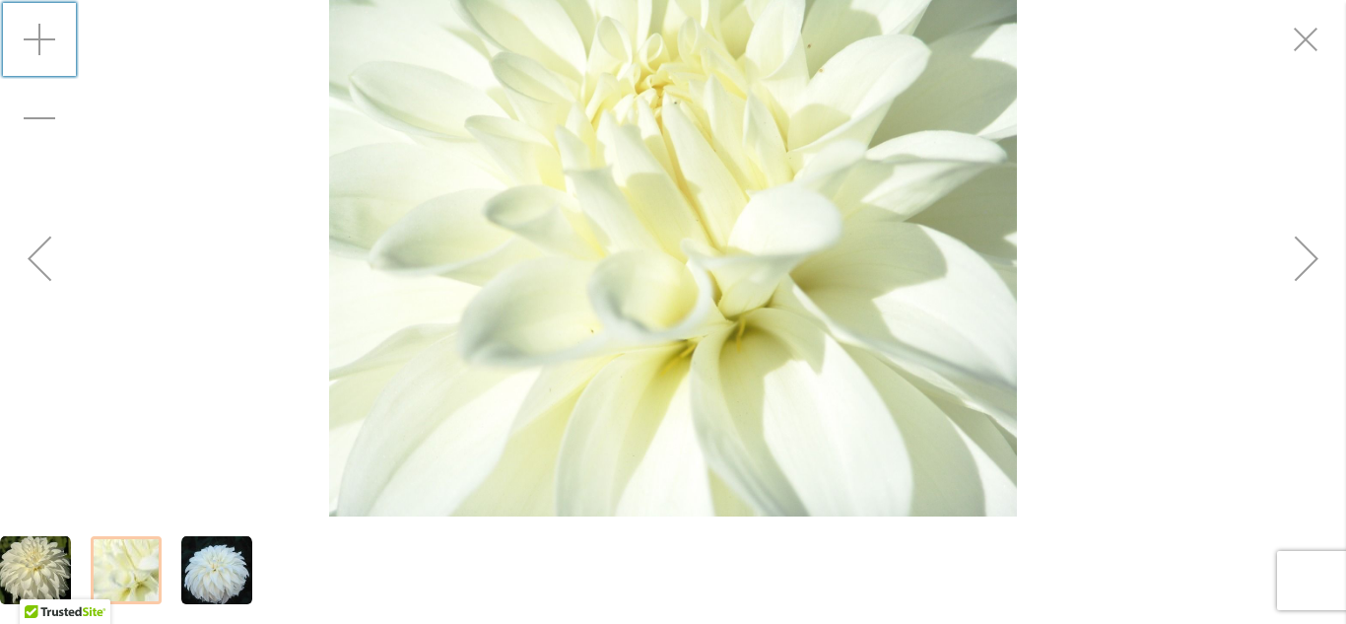
click at [630, 338] on img "LADY LIBERTY" at bounding box center [673, 258] width 689 height 516
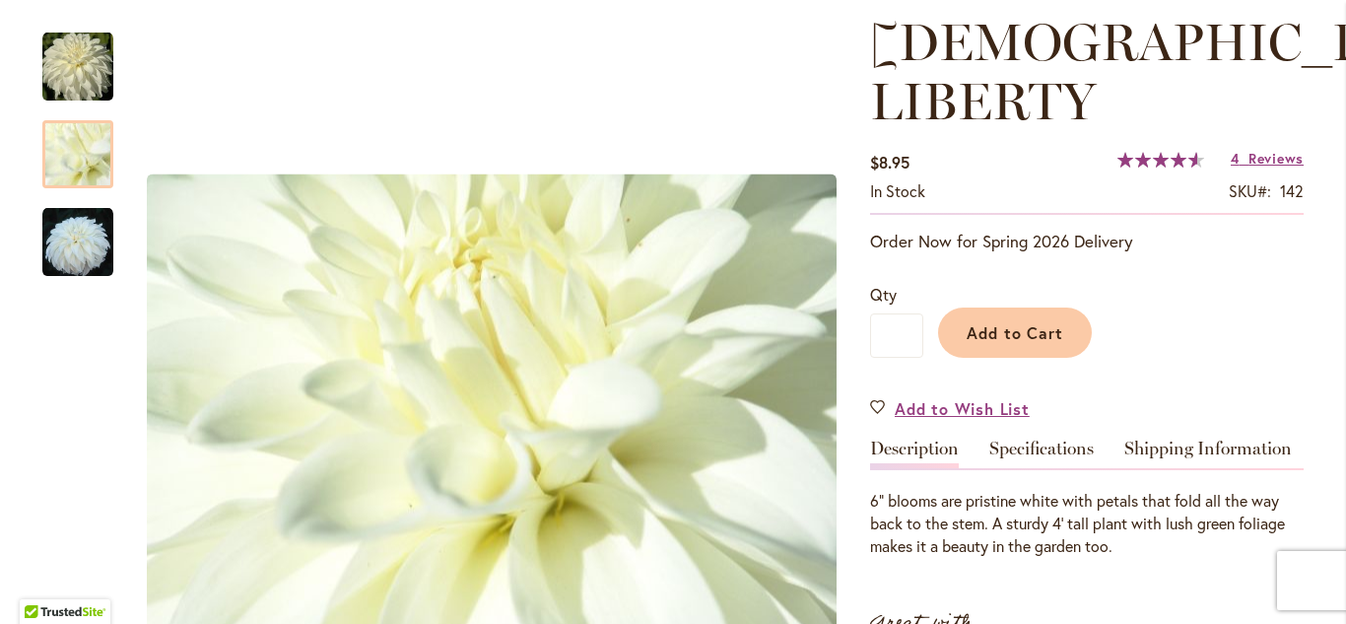
scroll to position [288, 0]
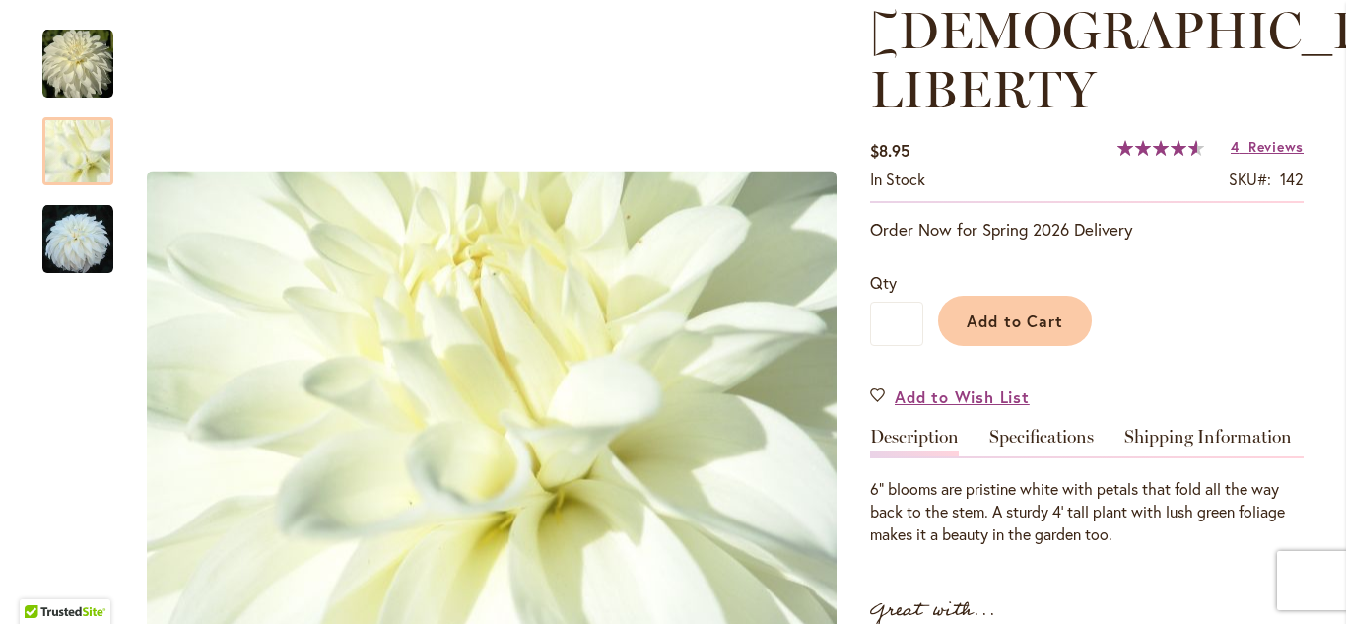
click at [1297, 39] on h1 "LADY LIBERTY" at bounding box center [1086, 60] width 433 height 118
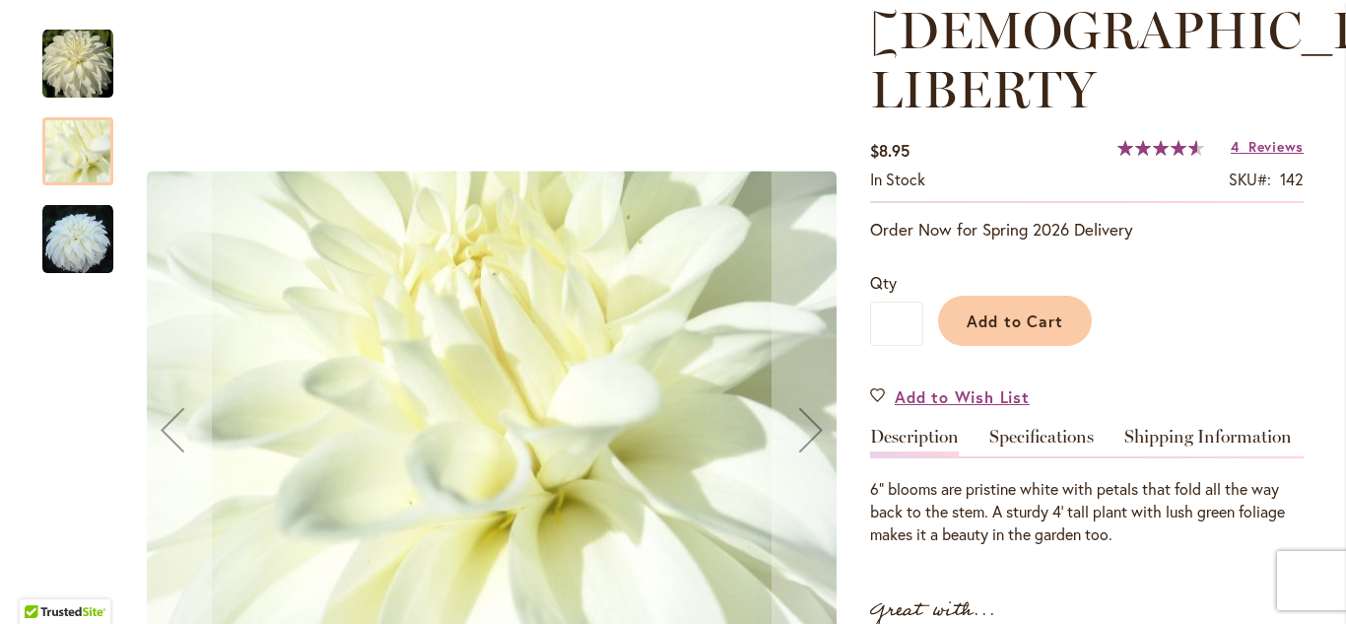
click at [79, 259] on img "LADY LIBERTY" at bounding box center [77, 239] width 71 height 71
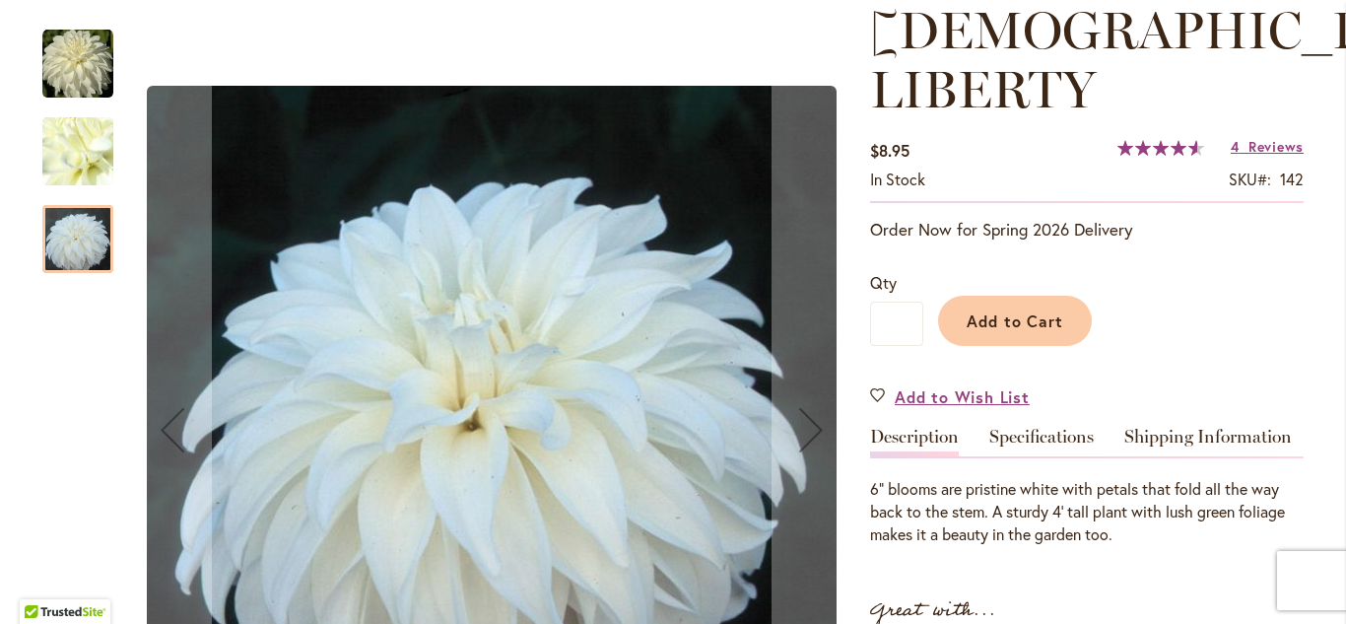
click at [71, 146] on img "LADY LIBERTY" at bounding box center [78, 152] width 142 height 106
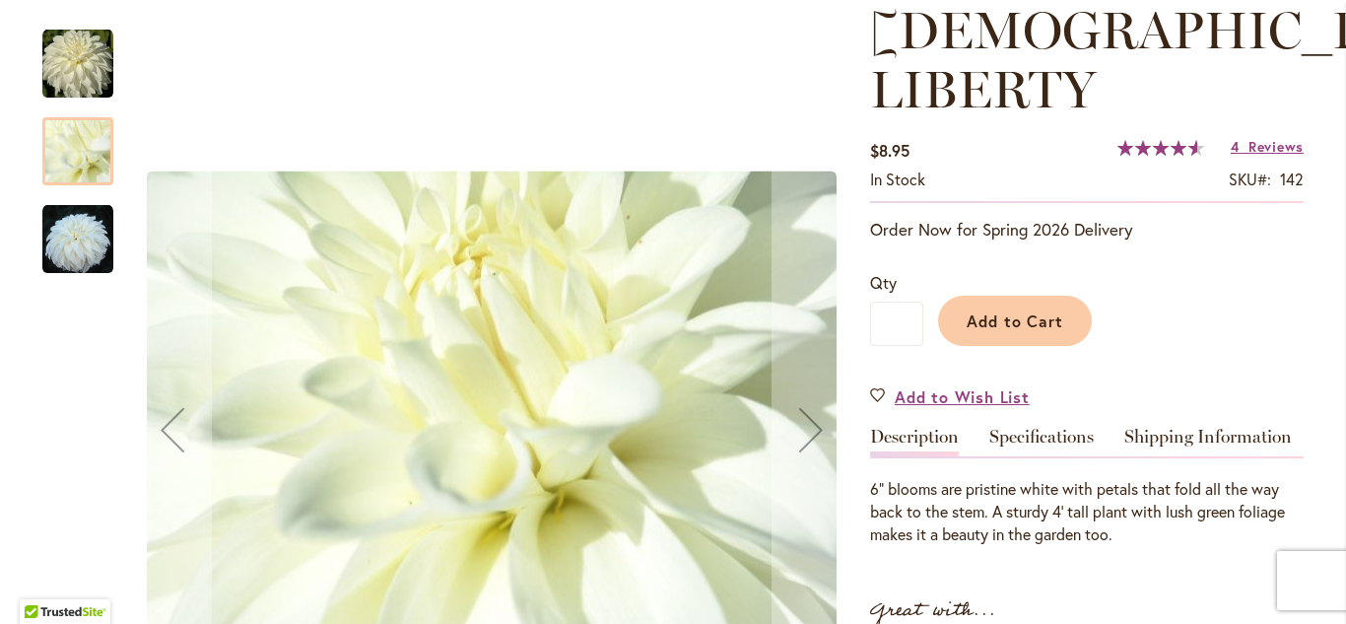
click at [77, 59] on img "LADY LIBERTY" at bounding box center [77, 64] width 71 height 71
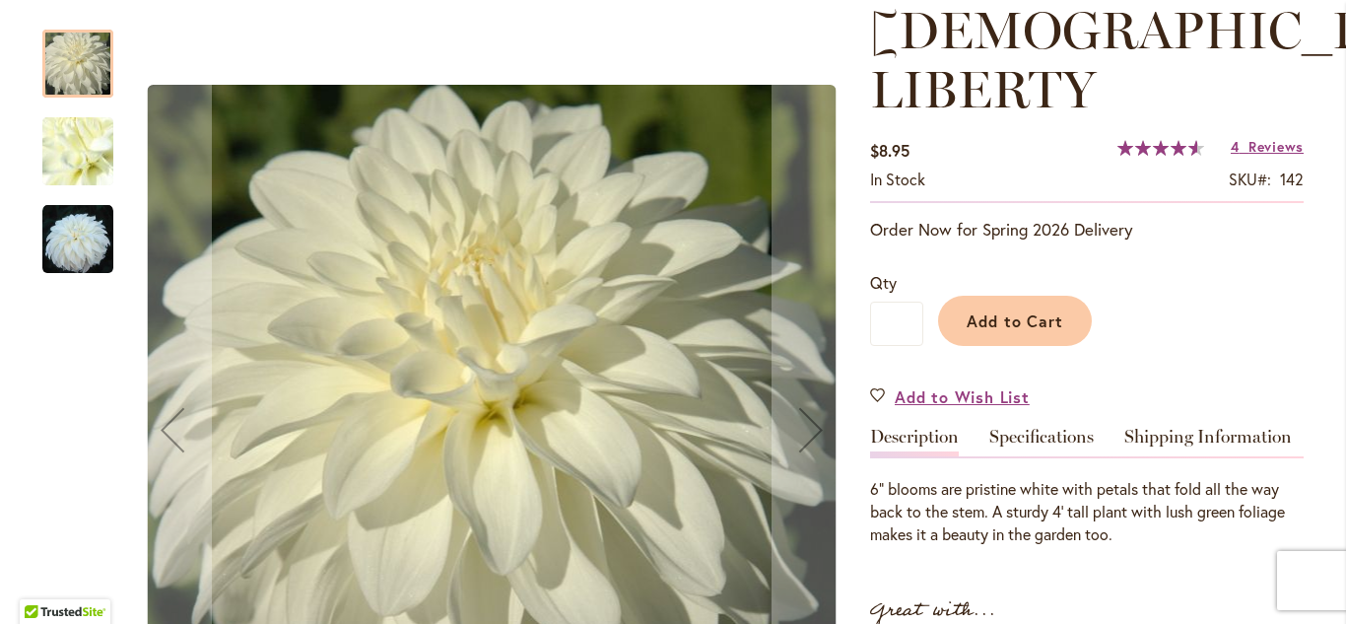
click at [73, 164] on img "LADY LIBERTY" at bounding box center [78, 152] width 142 height 106
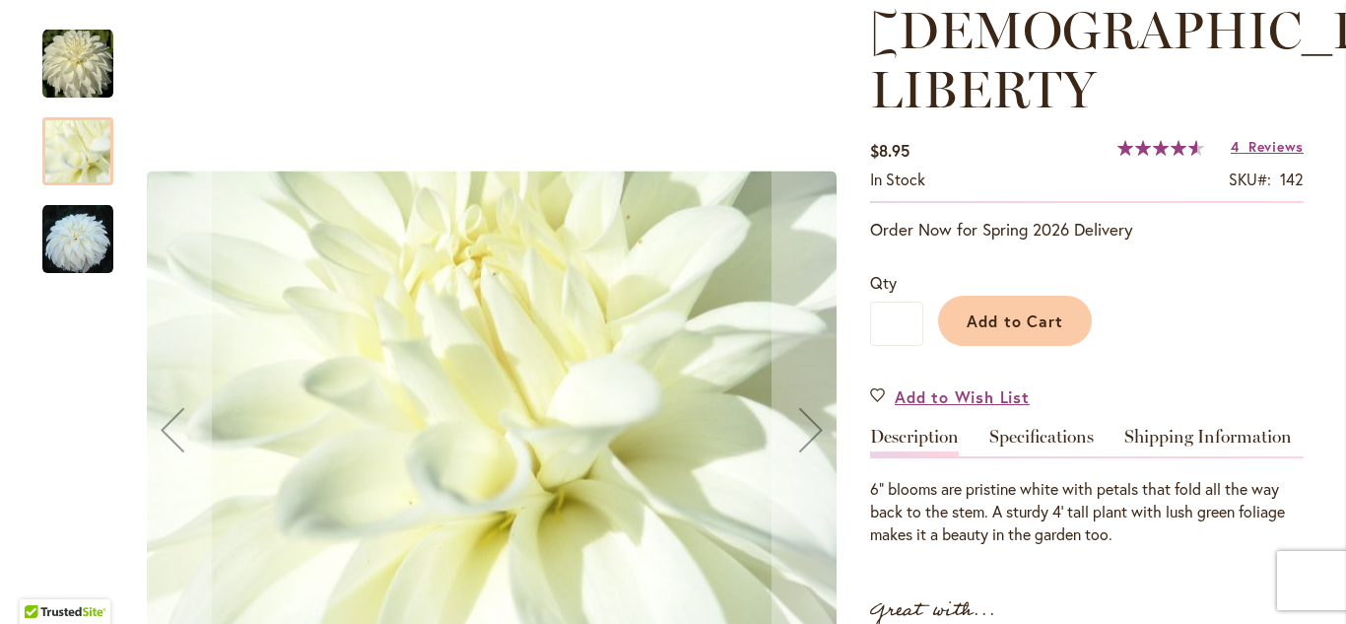
click at [65, 240] on img "LADY LIBERTY" at bounding box center [77, 239] width 71 height 71
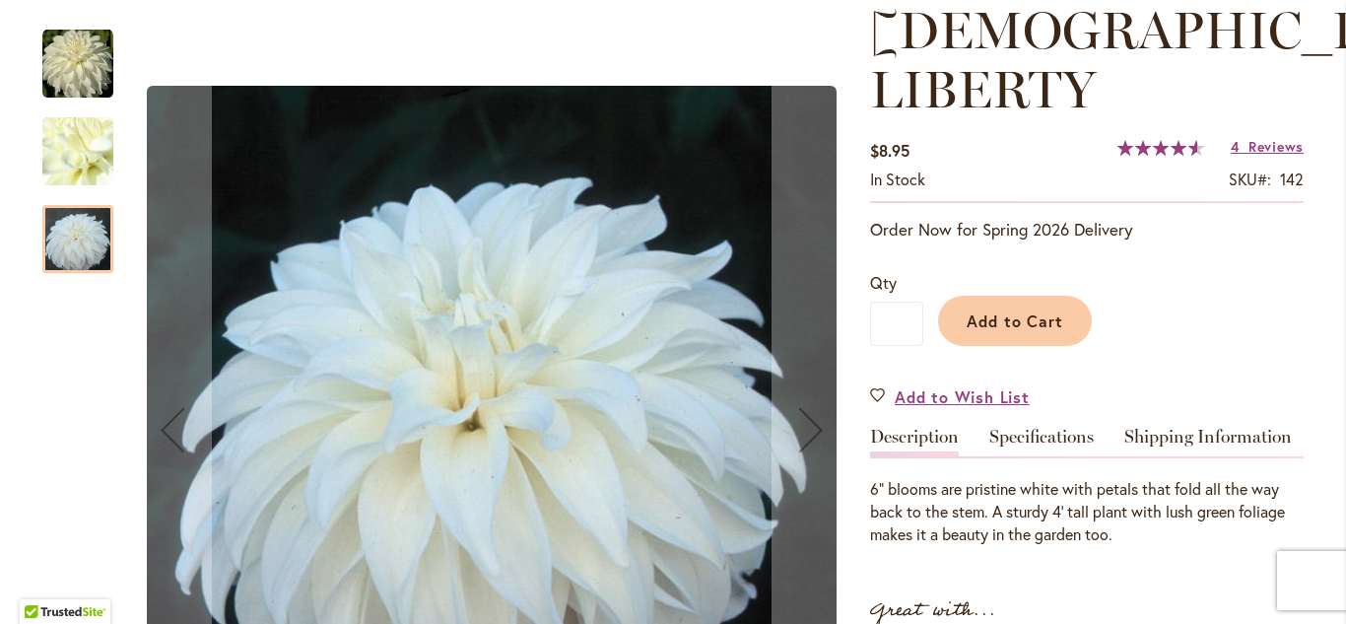
click at [63, 63] on img "LADY LIBERTY" at bounding box center [77, 64] width 71 height 71
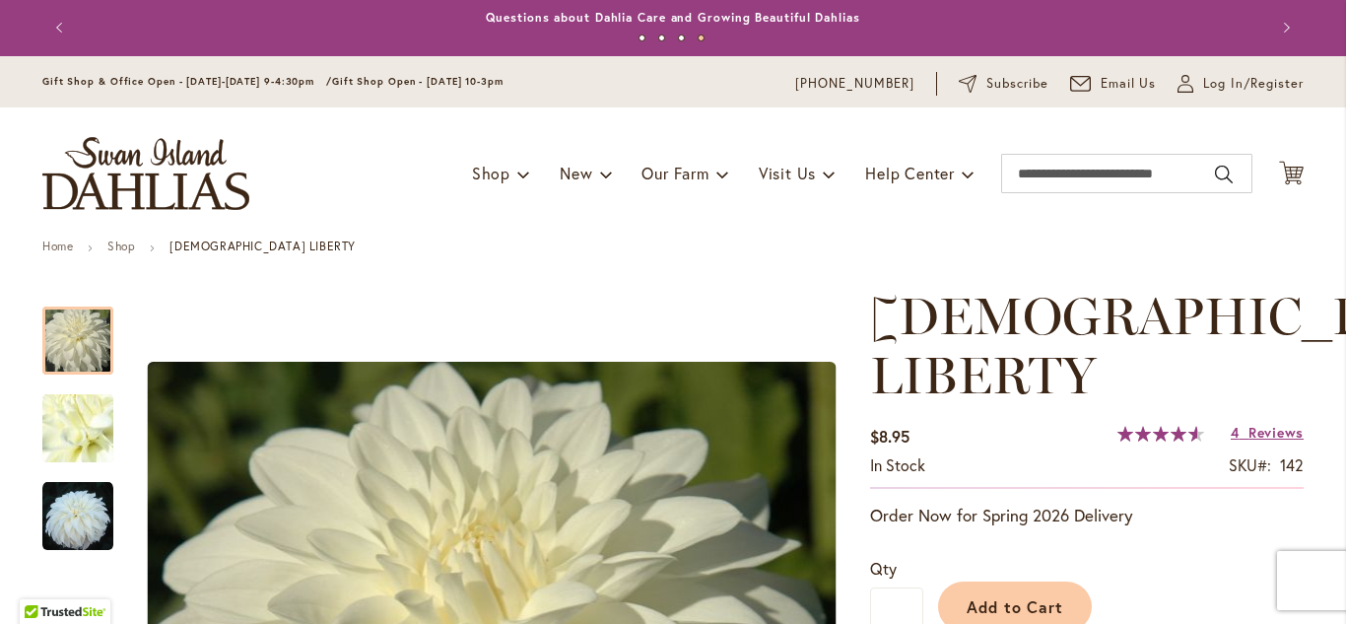
scroll to position [0, 0]
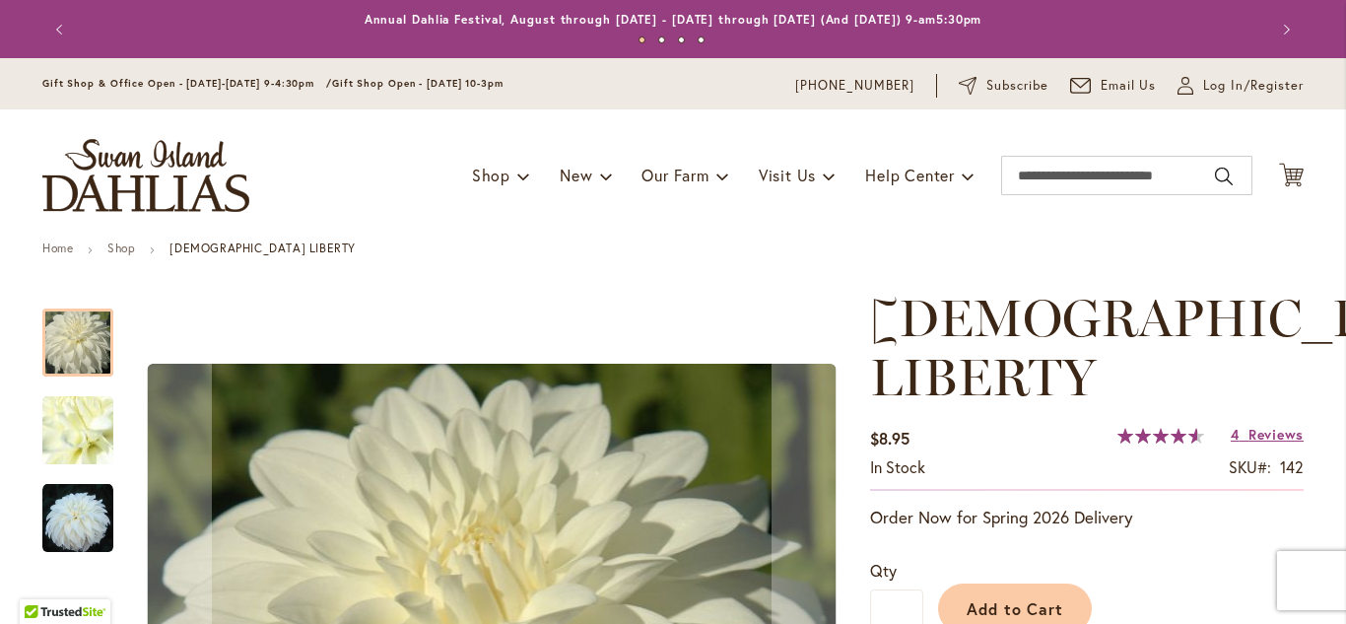
click at [75, 340] on div at bounding box center [77, 342] width 71 height 68
click at [87, 433] on img "LADY LIBERTY" at bounding box center [78, 430] width 142 height 106
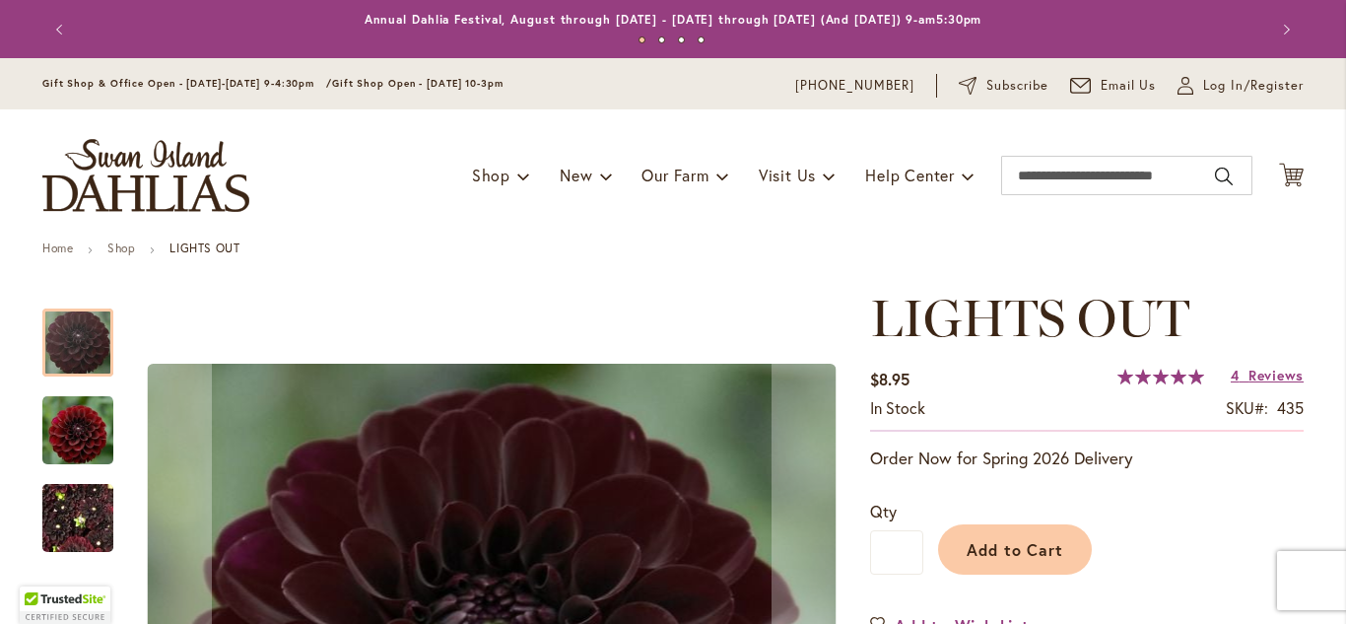
click at [82, 526] on img "LIGHTS OUT" at bounding box center [77, 518] width 71 height 95
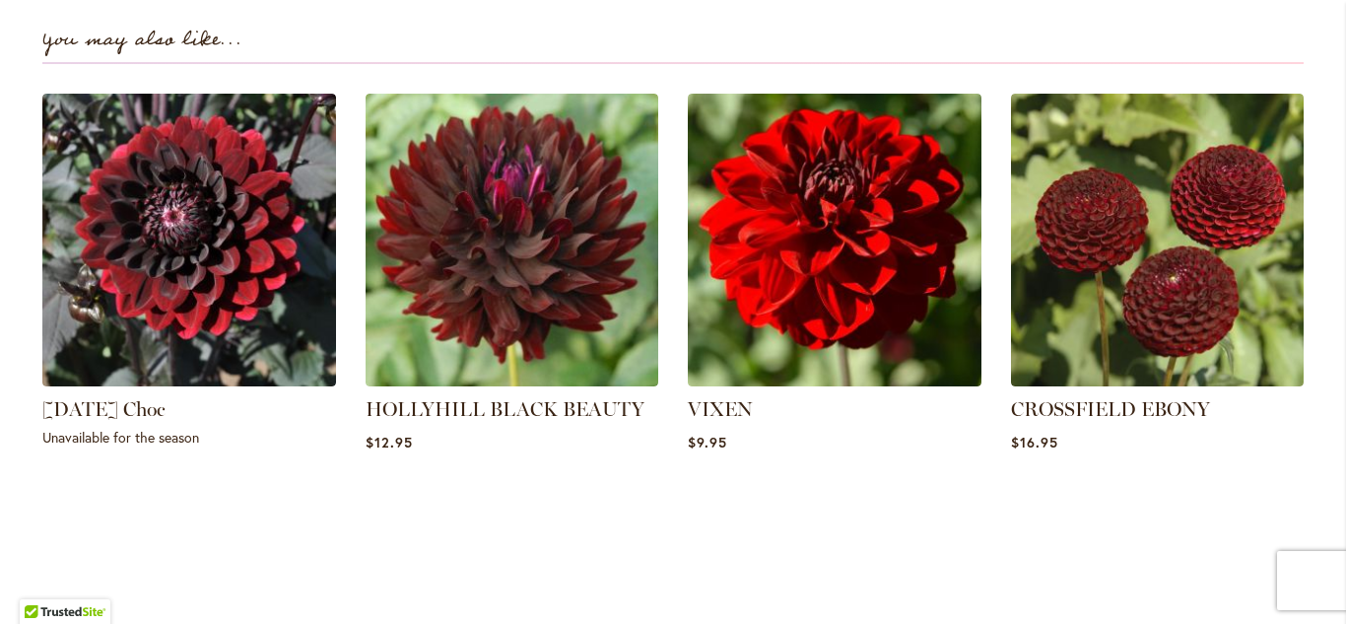
scroll to position [1458, 0]
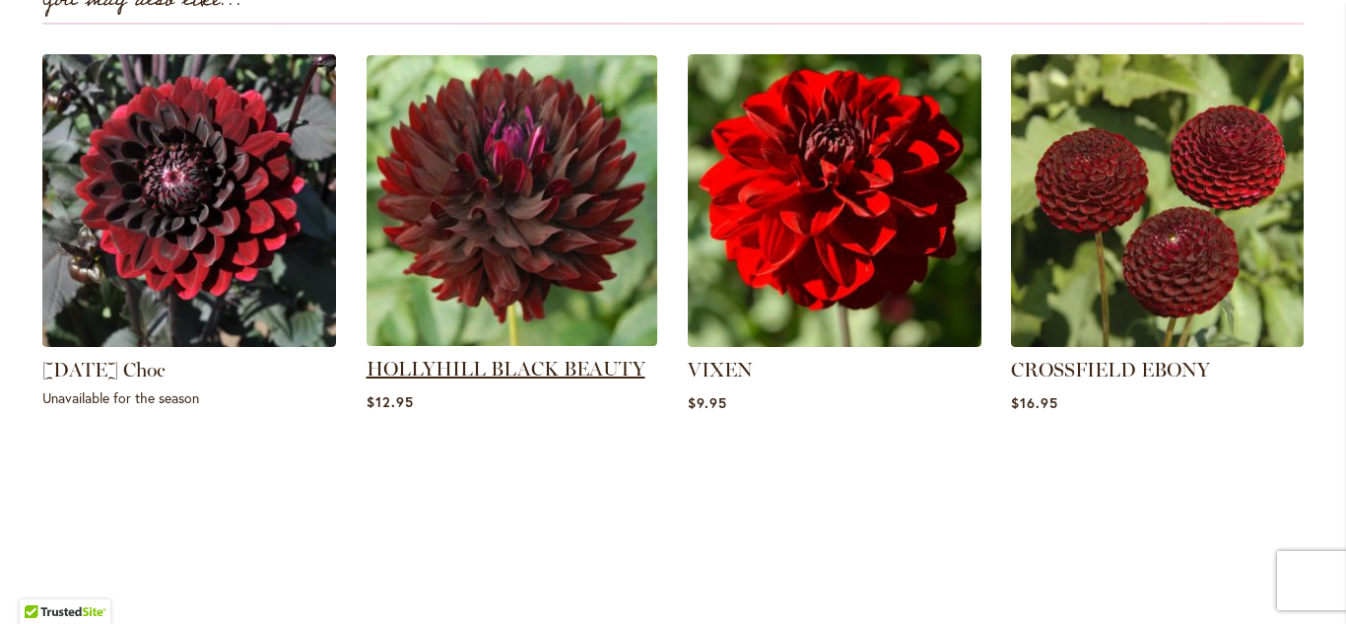
click at [546, 368] on link "HOLLYHILL BLACK BEAUTY" at bounding box center [505, 369] width 279 height 24
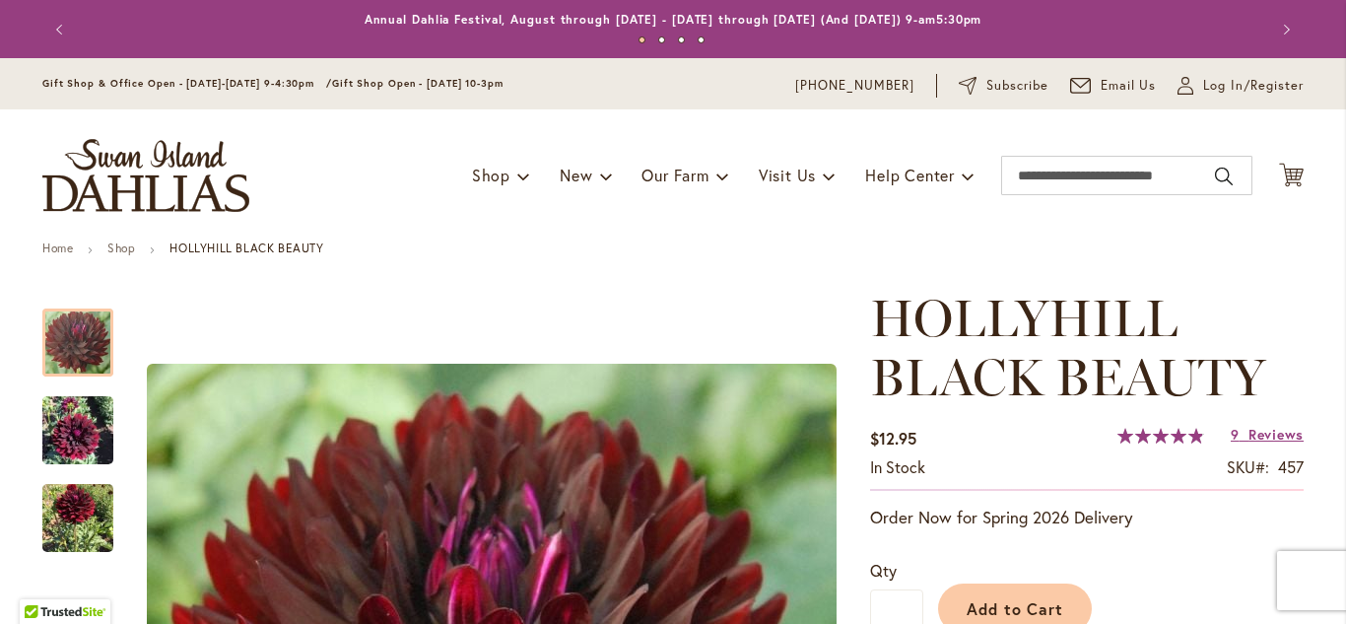
click at [946, 232] on div "Toggle Nav Shop Dahlia Tubers Collections Fresh Cut Dahlias Gardening Supplies …" at bounding box center [673, 175] width 1300 height 132
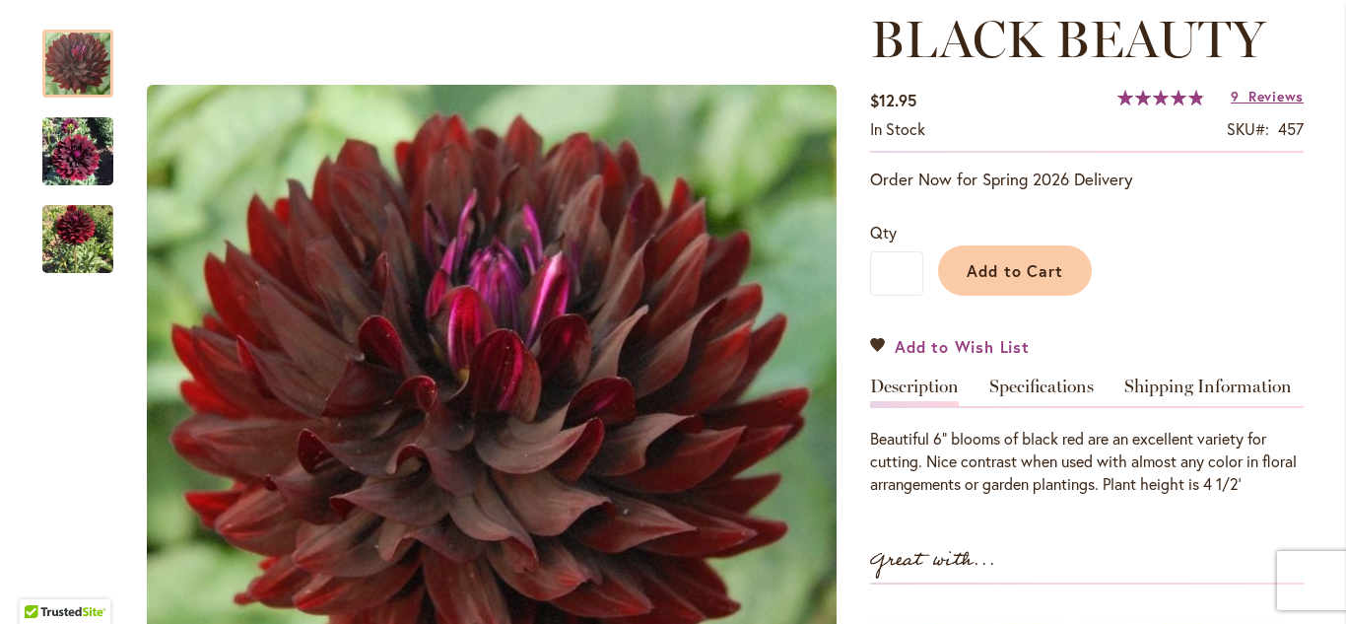
scroll to position [315, 0]
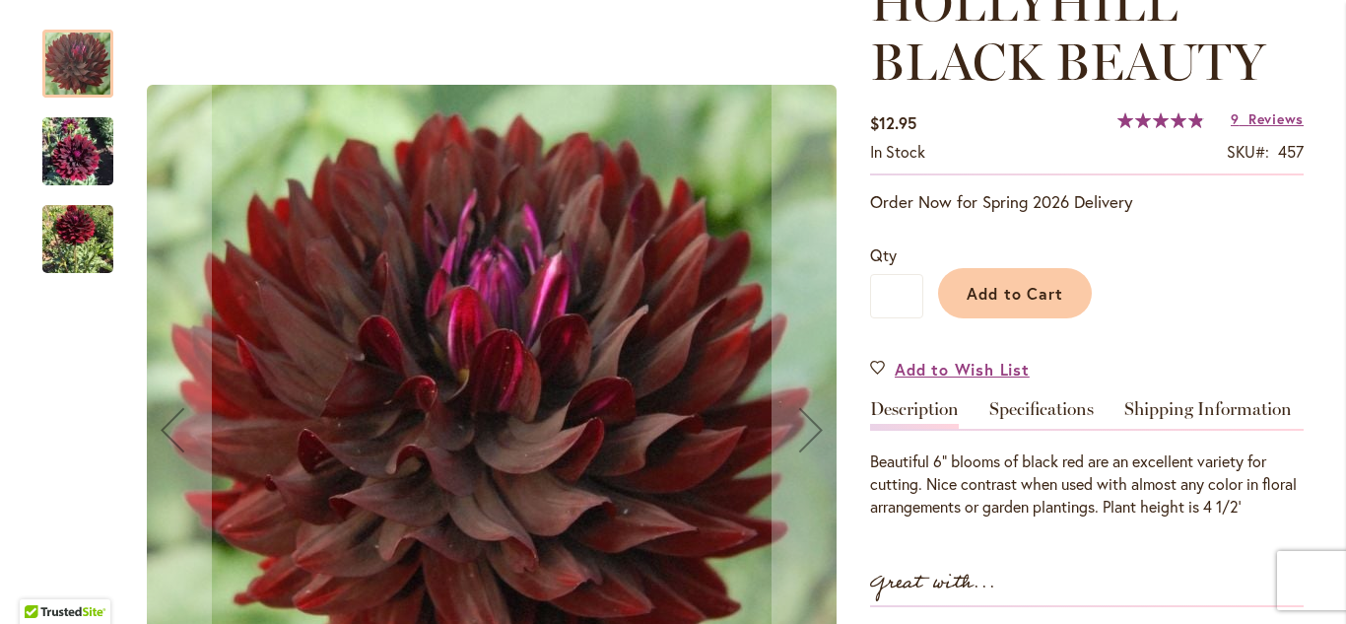
click at [78, 265] on img "HOLLYHILL BLACK BEAUTY" at bounding box center [77, 239] width 71 height 90
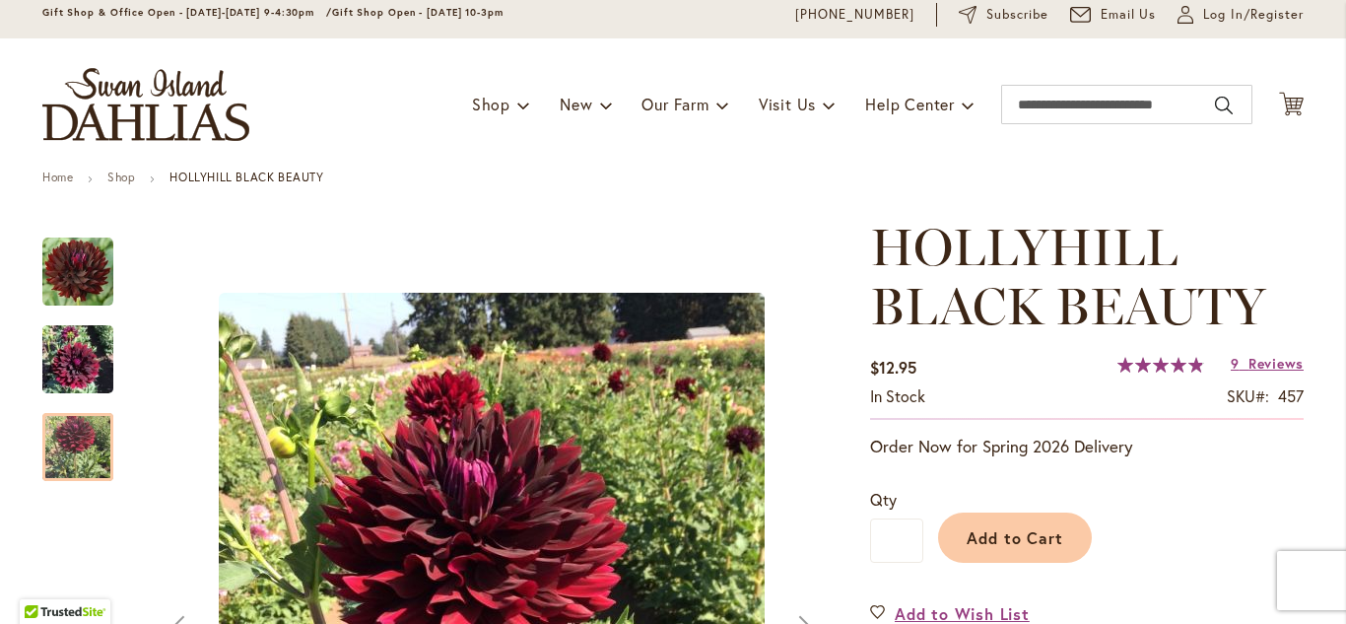
scroll to position [0, 0]
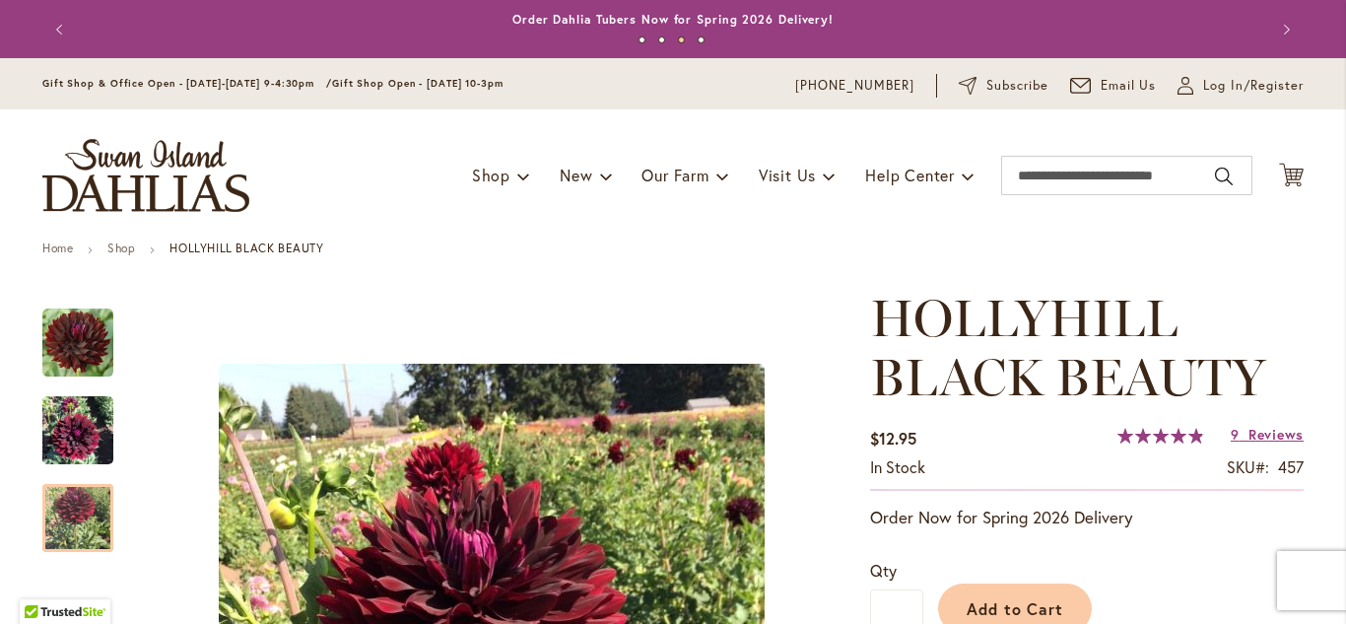
click at [86, 352] on img "HOLLYHILL BLACK BEAUTY" at bounding box center [77, 342] width 71 height 71
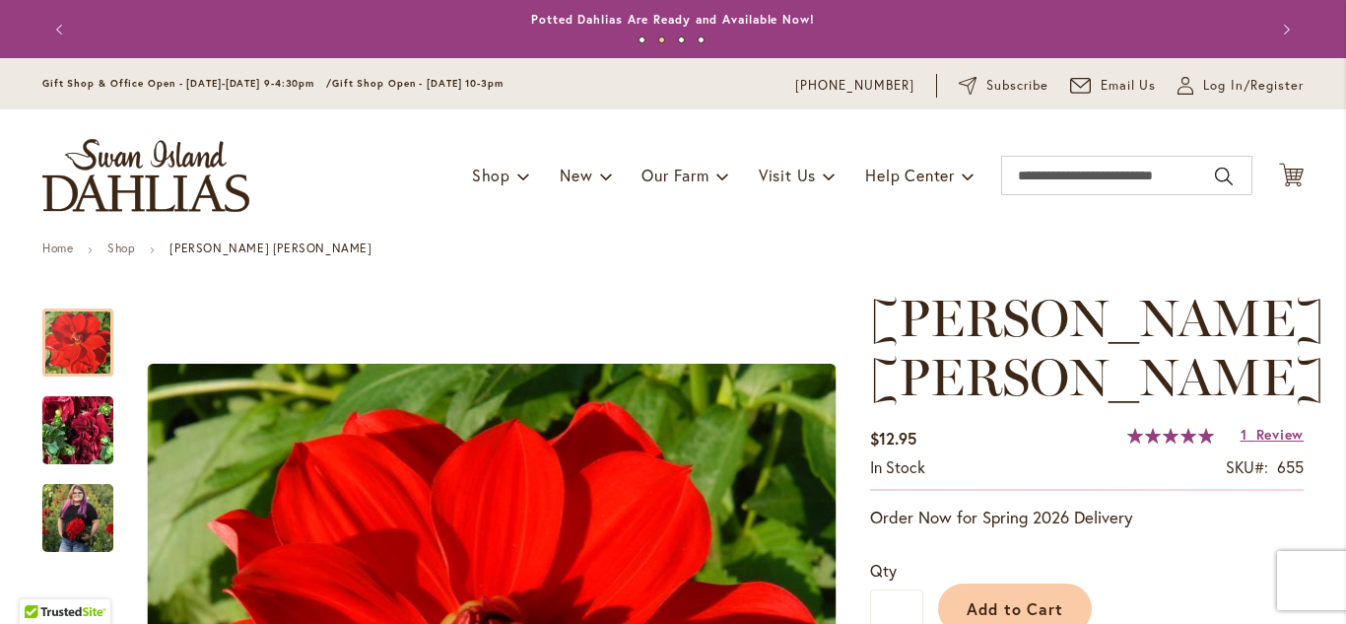
click at [1271, 245] on ul "Home Shop [PERSON_NAME] [PERSON_NAME]" at bounding box center [672, 250] width 1261 height 18
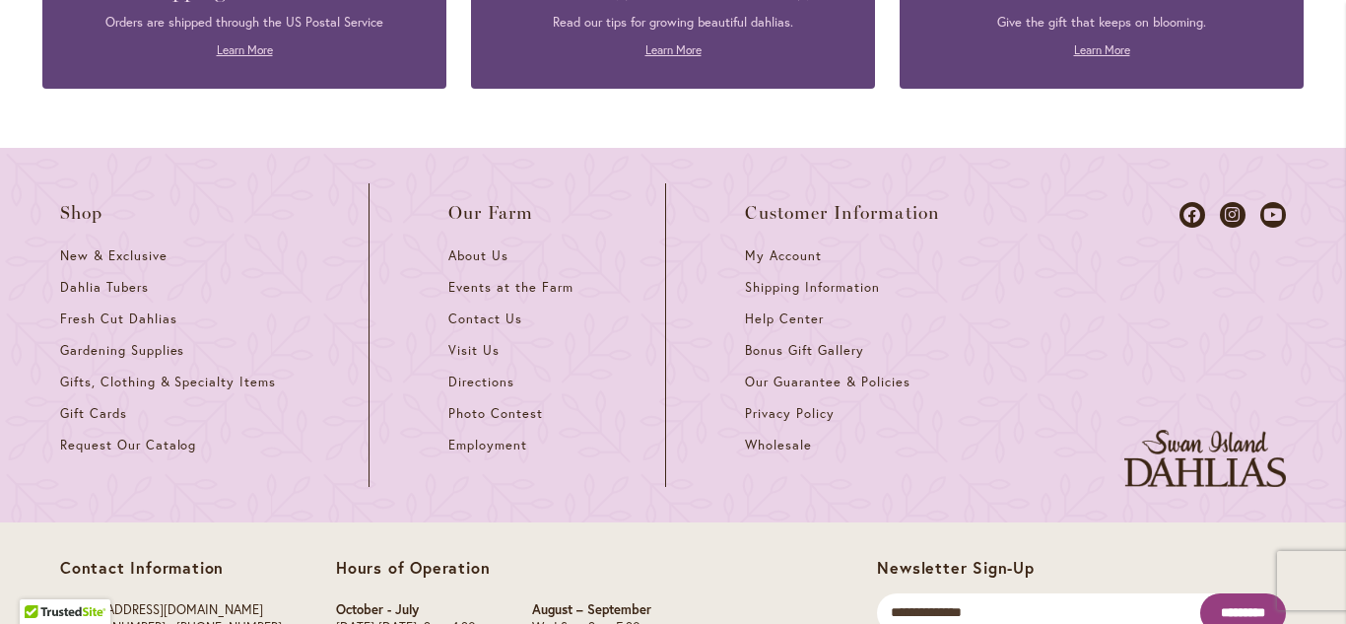
scroll to position [2924, 0]
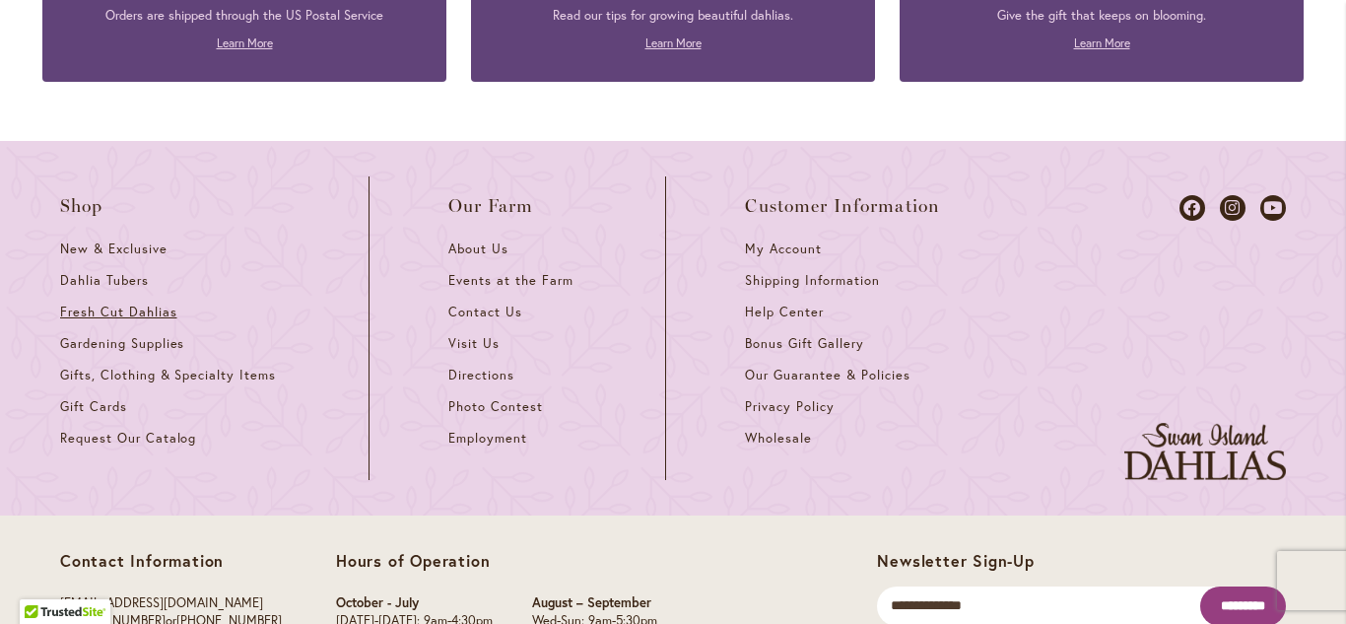
click at [149, 303] on span "Fresh Cut Dahlias" at bounding box center [118, 311] width 117 height 17
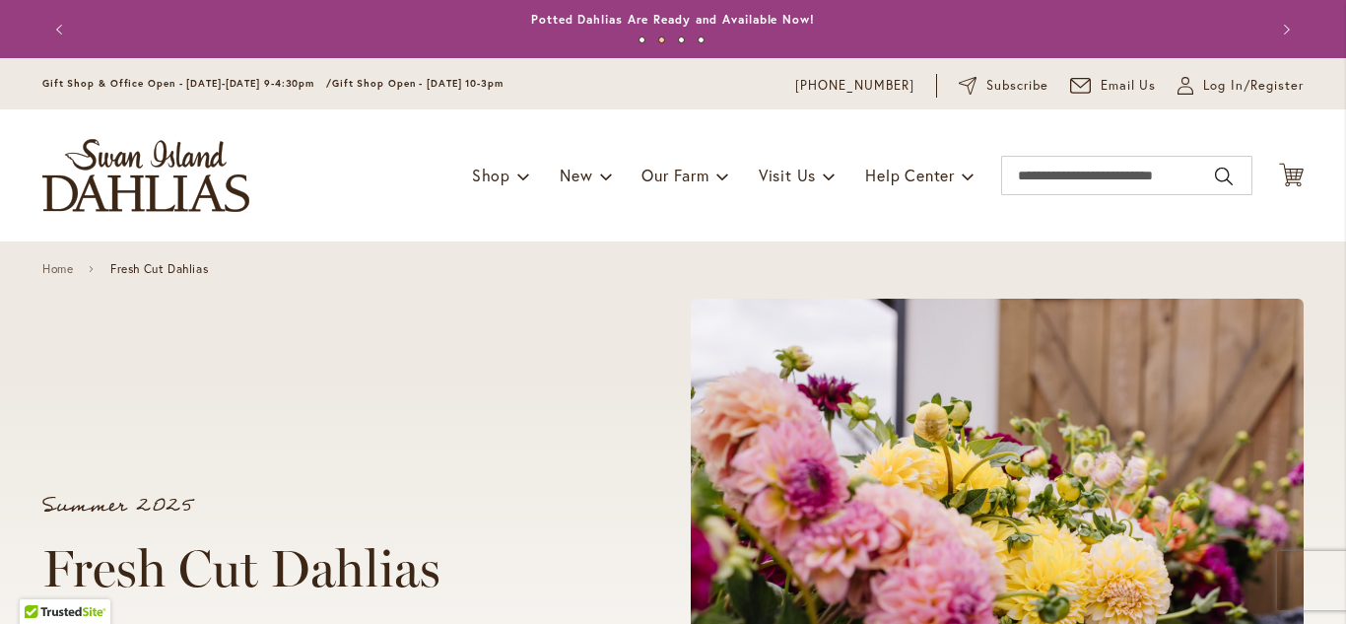
click at [1157, 328] on span at bounding box center [996, 593] width 613 height 591
click at [1067, 552] on span at bounding box center [996, 593] width 613 height 591
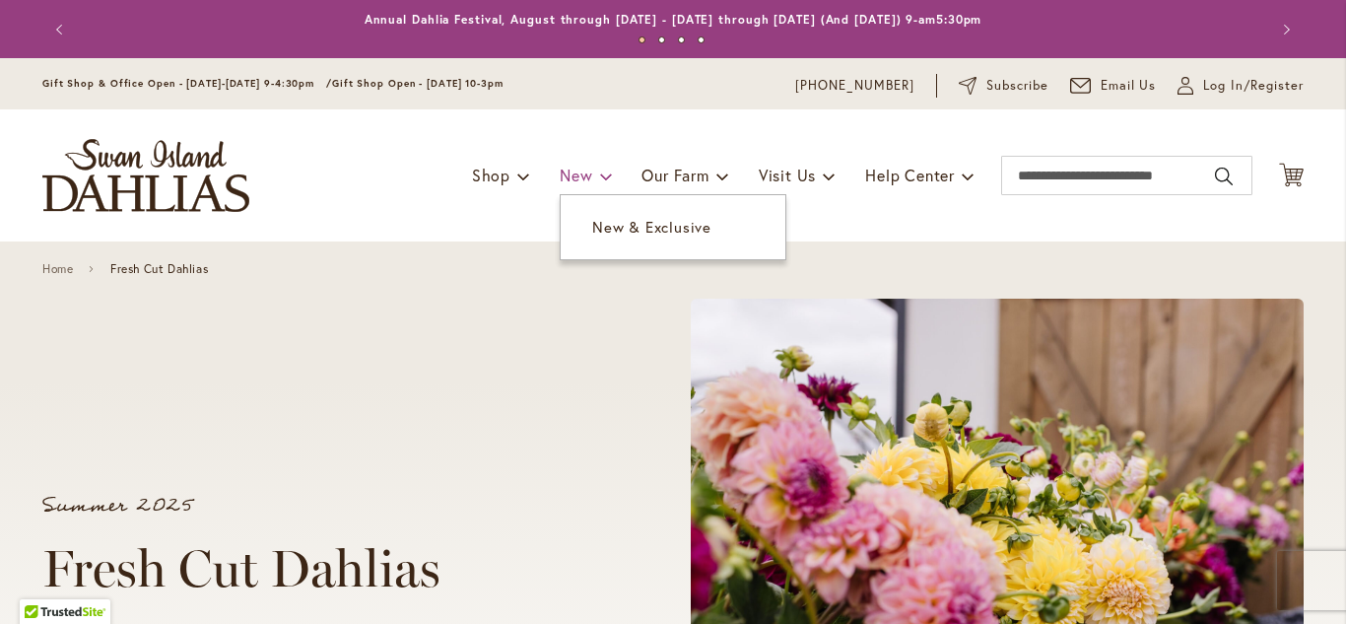
click at [568, 180] on span "New" at bounding box center [575, 174] width 33 height 21
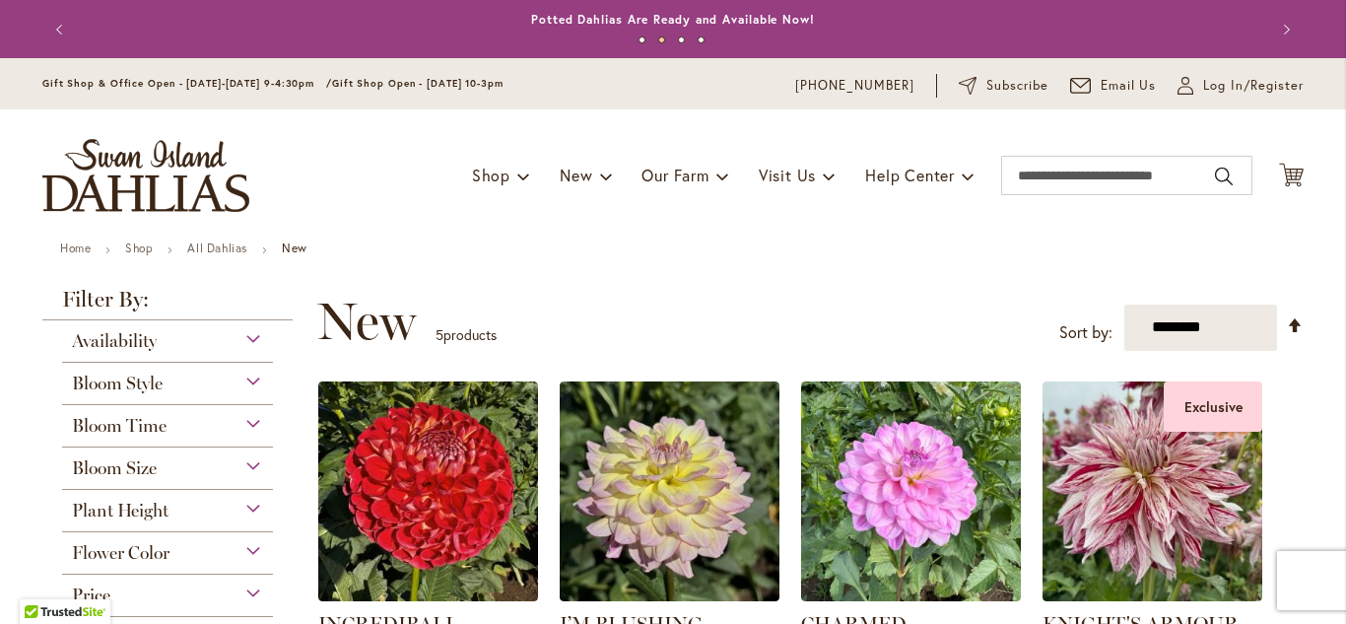
click at [1320, 225] on div "Toggle Nav Shop Dahlia Tubers Collections Fresh Cut Dahlias Gardening Supplies …" at bounding box center [673, 175] width 1300 height 132
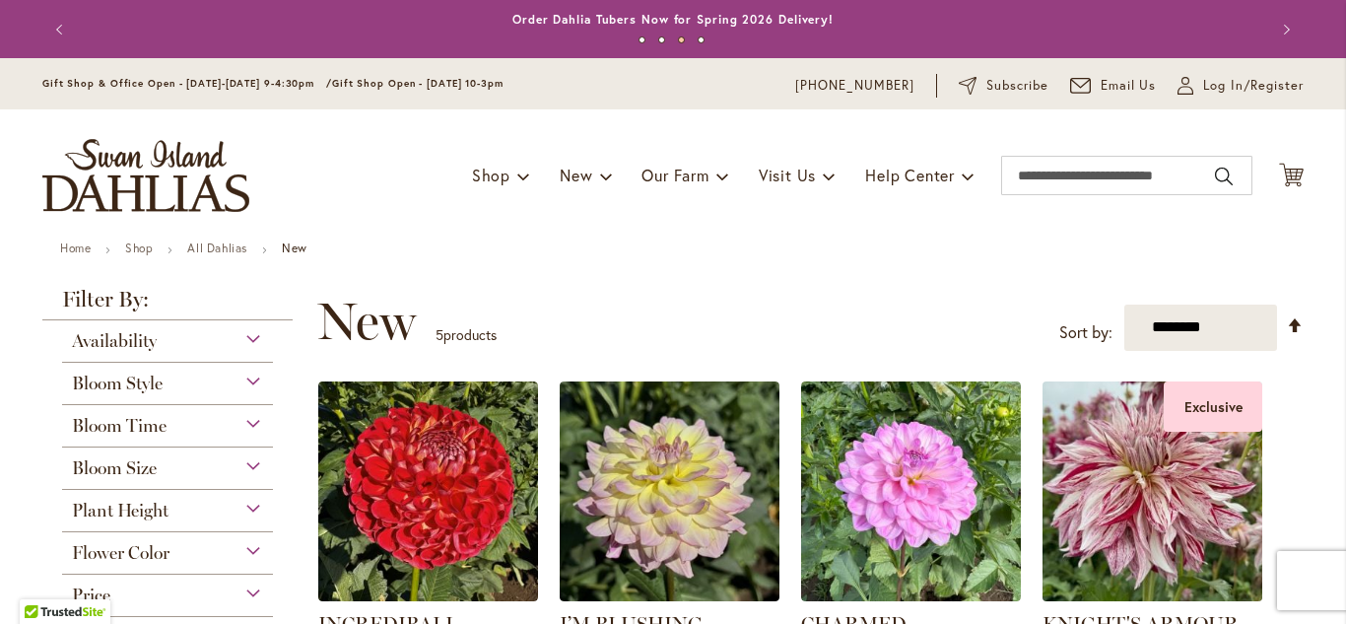
click at [1120, 528] on img at bounding box center [1152, 490] width 230 height 230
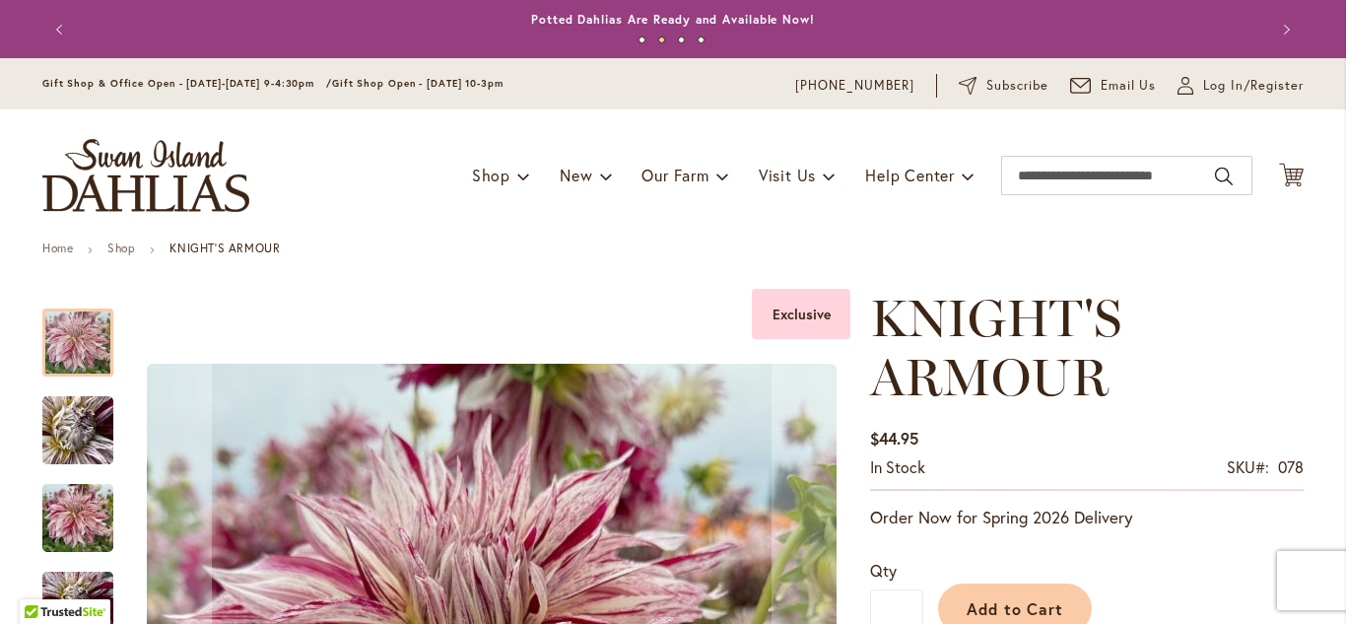
click at [65, 349] on div at bounding box center [77, 342] width 71 height 68
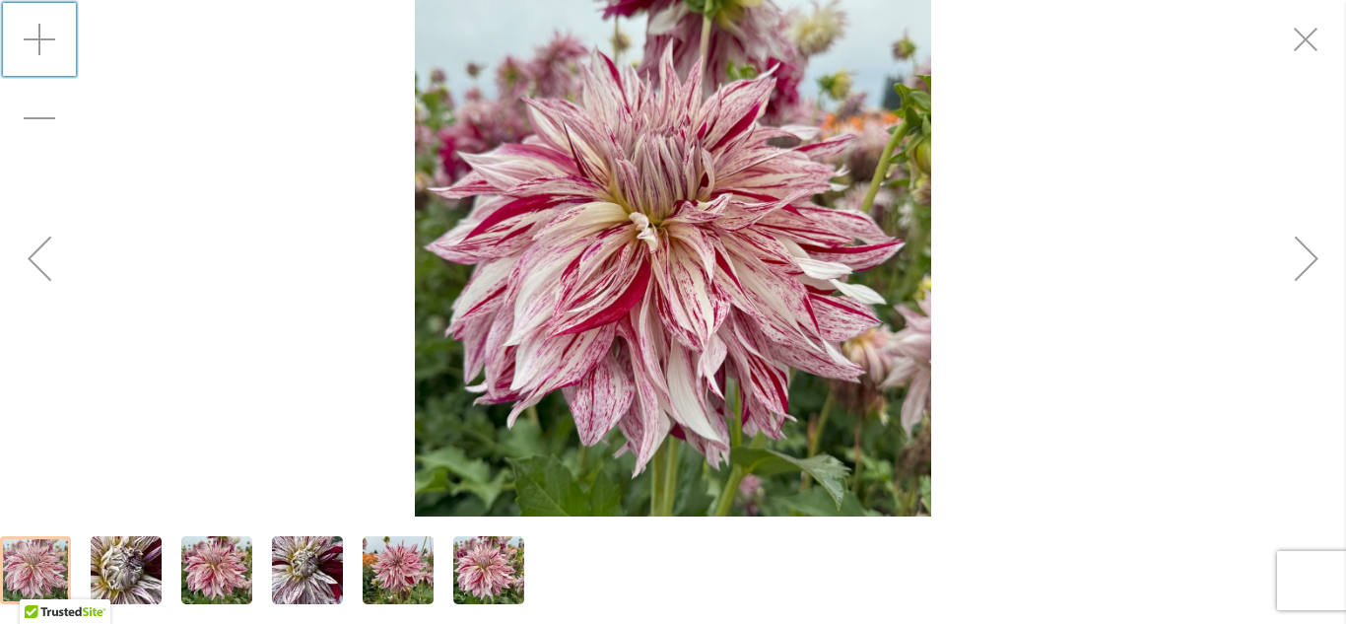
click at [38, 40] on div "Zoom in" at bounding box center [39, 39] width 79 height 79
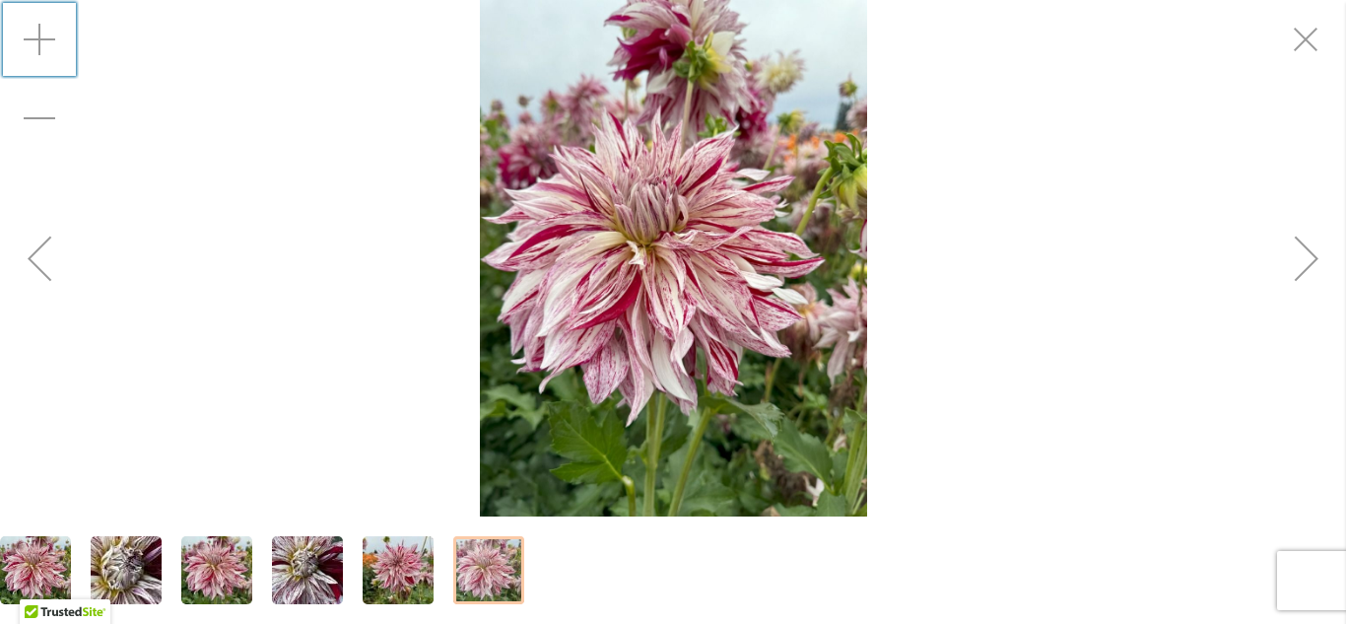
click at [38, 44] on div "Zoom in" at bounding box center [39, 39] width 79 height 79
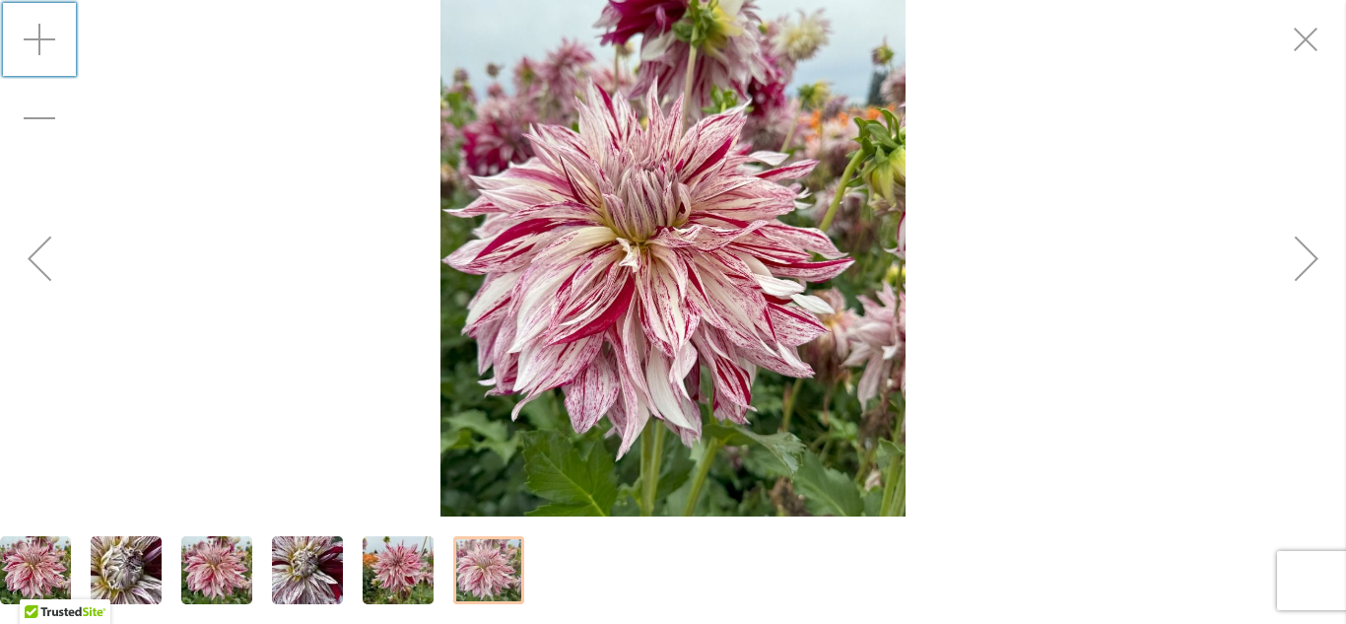
click at [38, 44] on div "Zoom in" at bounding box center [39, 39] width 79 height 79
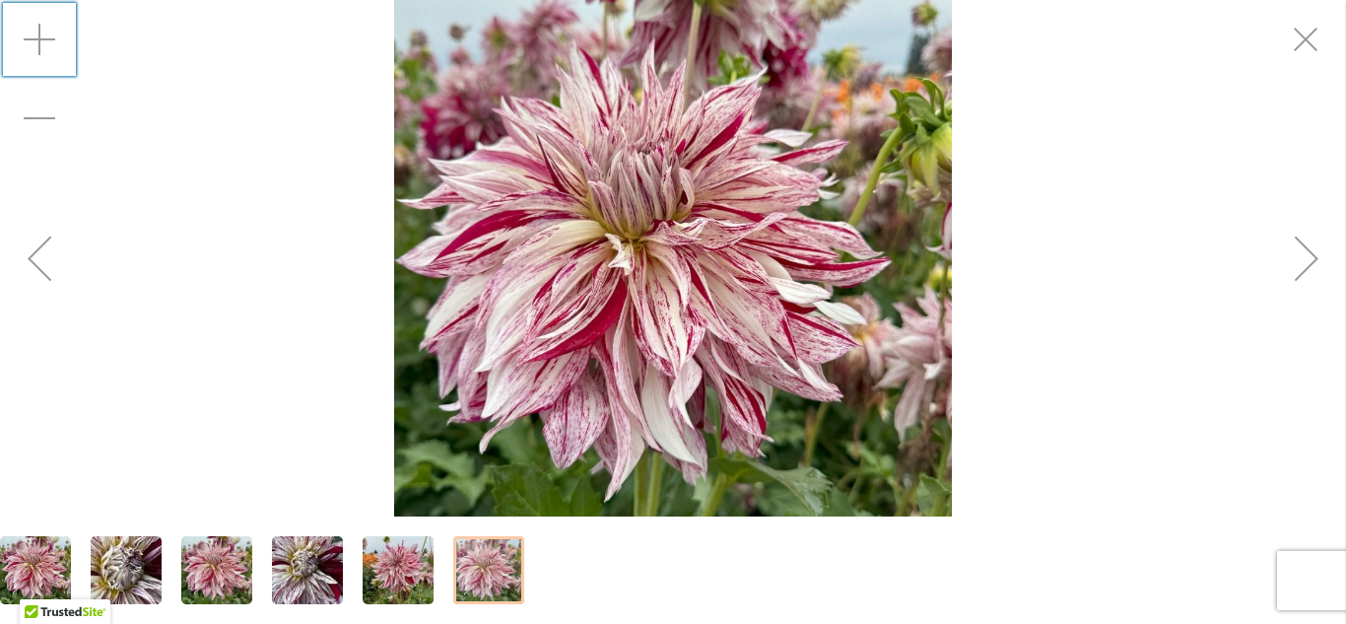
click at [38, 44] on div "Zoom in" at bounding box center [39, 39] width 79 height 79
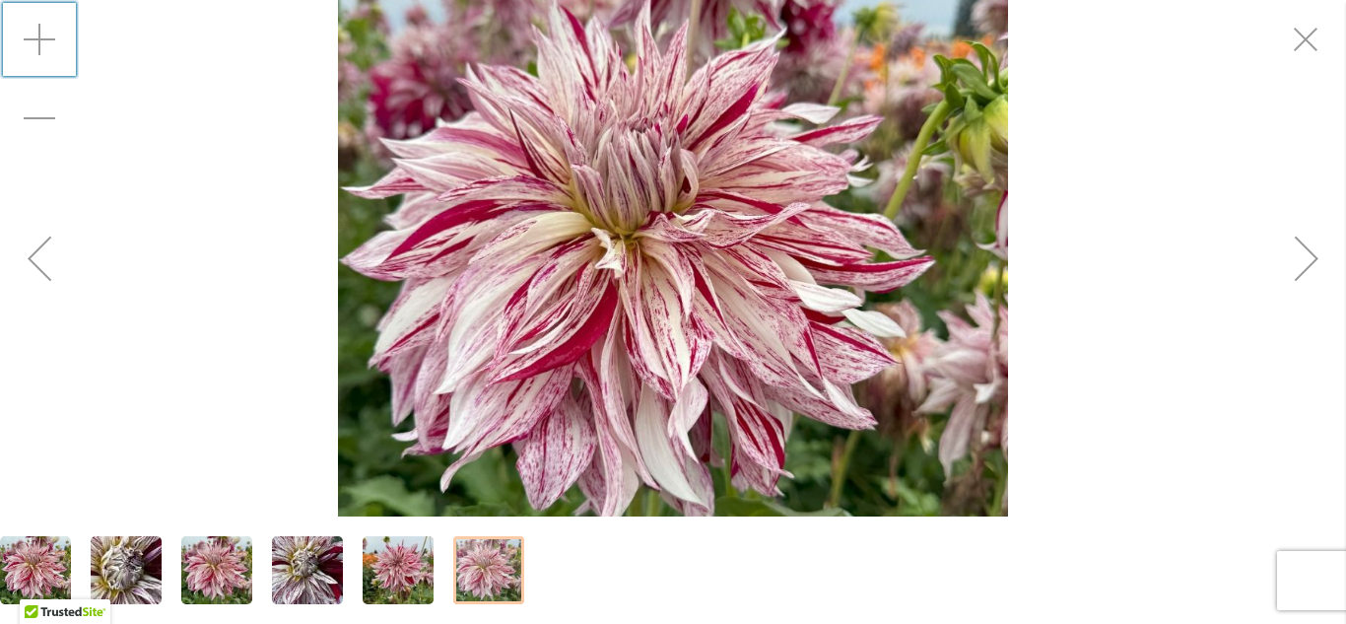
click at [38, 44] on div "Zoom in" at bounding box center [39, 39] width 79 height 79
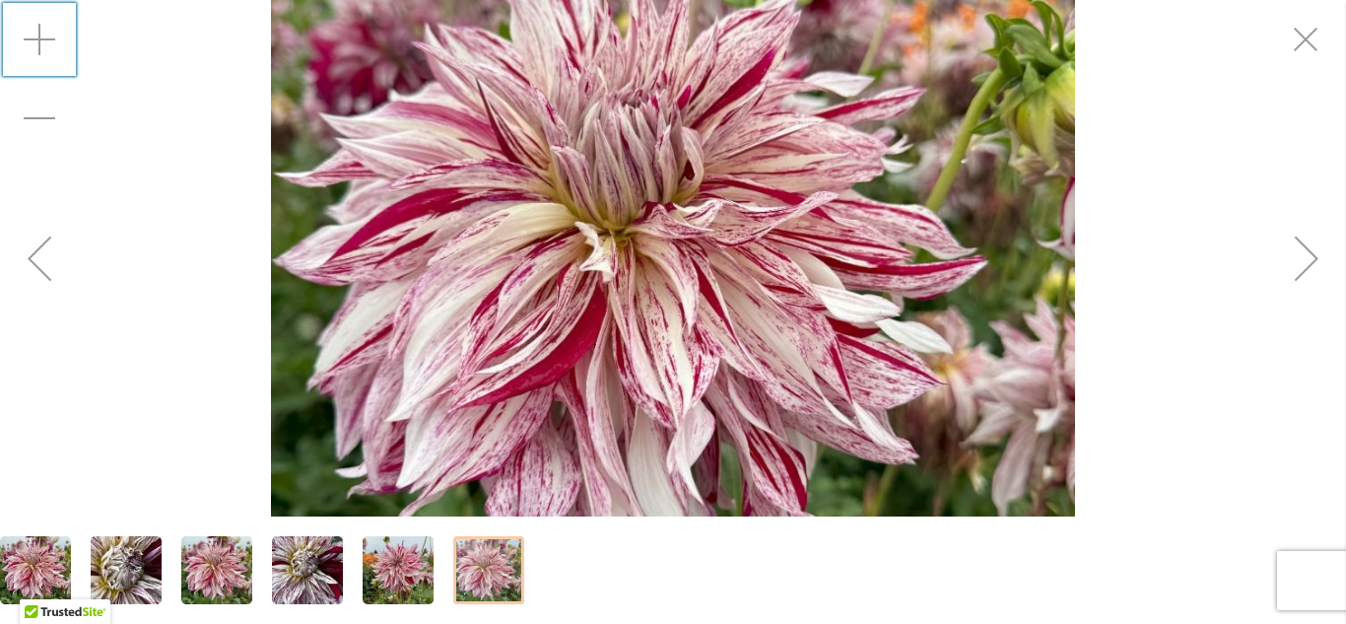
click at [38, 44] on div "Zoom in" at bounding box center [39, 39] width 79 height 79
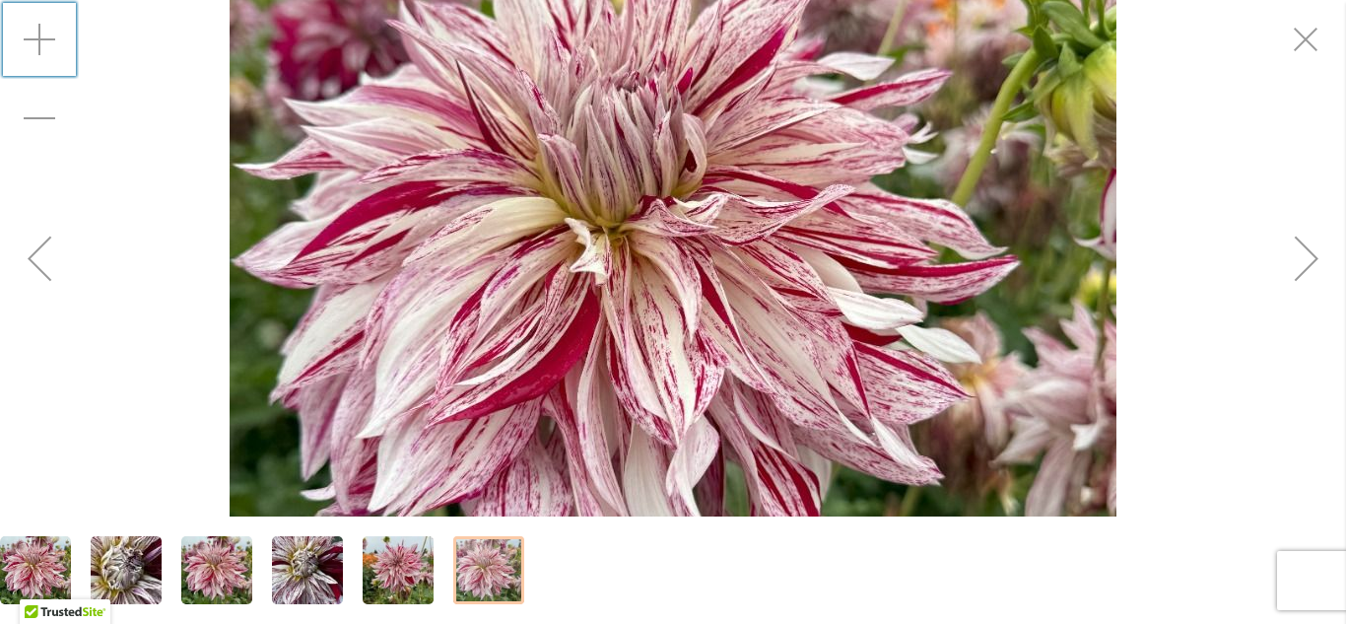
click at [38, 44] on div "Zoom in" at bounding box center [39, 39] width 79 height 79
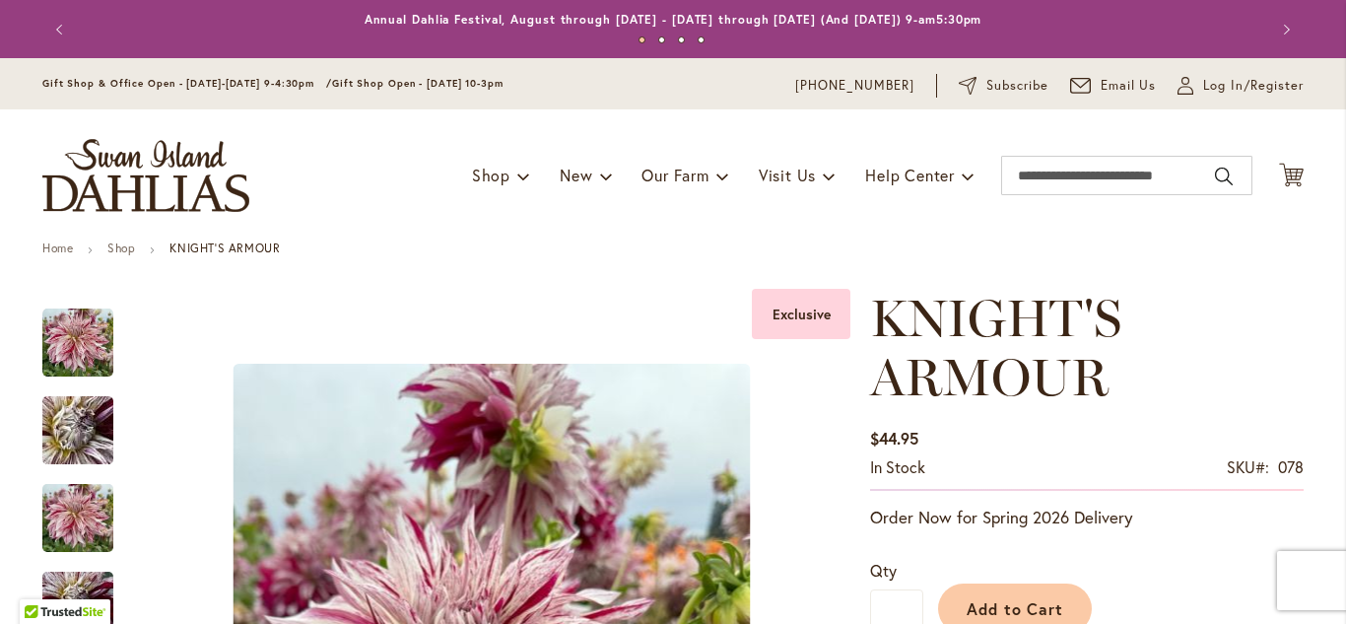
scroll to position [288, 0]
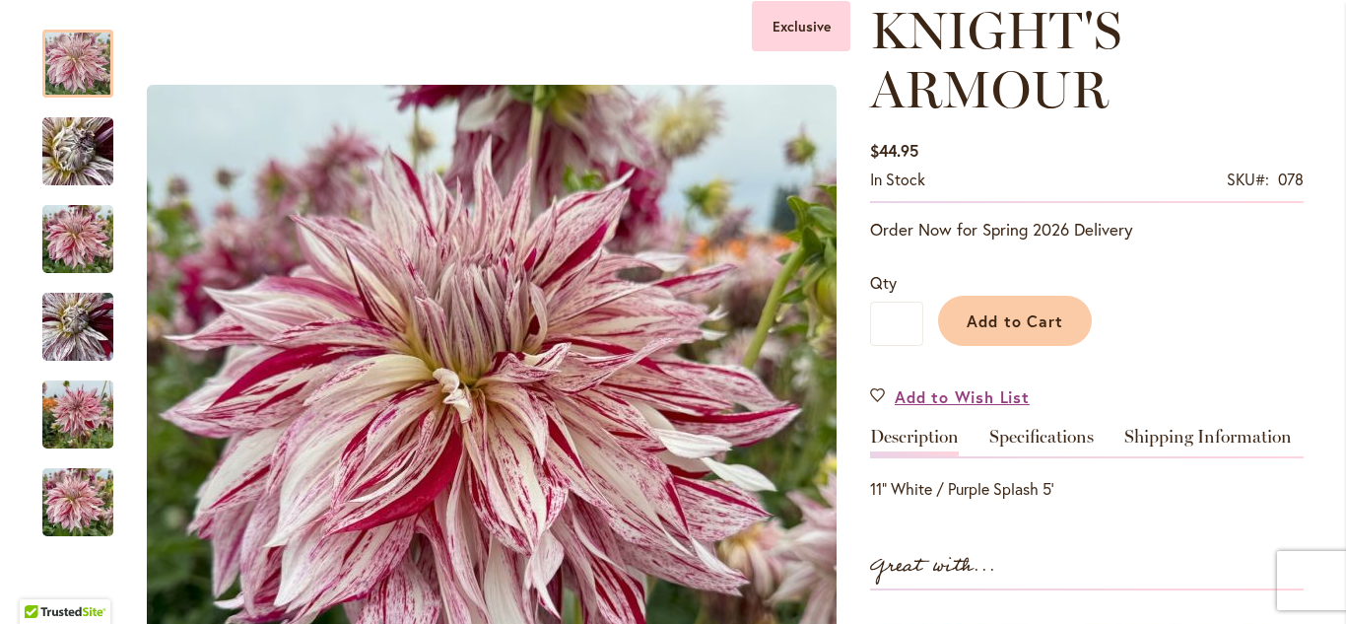
click at [1201, 125] on div "KNIGHT'S ARMOUR $44.95 In stock SKU 078 Be the first to review this product Ord…" at bounding box center [1086, 540] width 433 height 1078
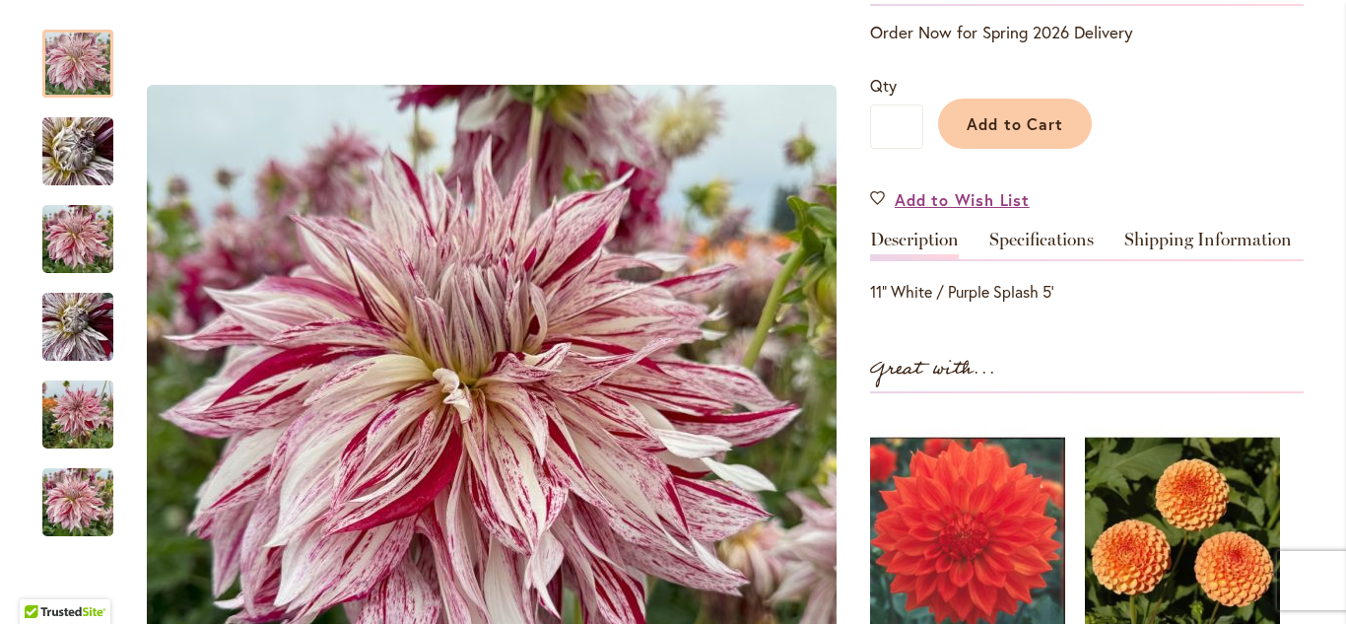
scroll to position [445, 0]
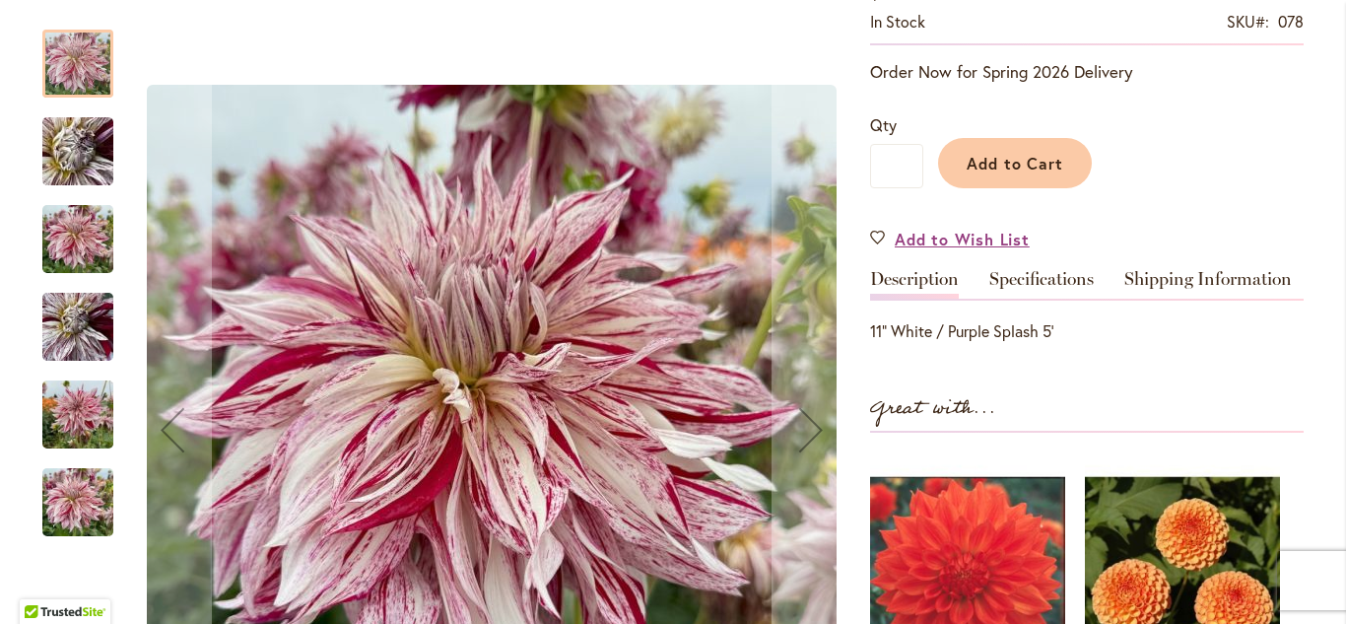
click at [83, 492] on img "KNIGHT'S ARMOUR" at bounding box center [77, 502] width 71 height 95
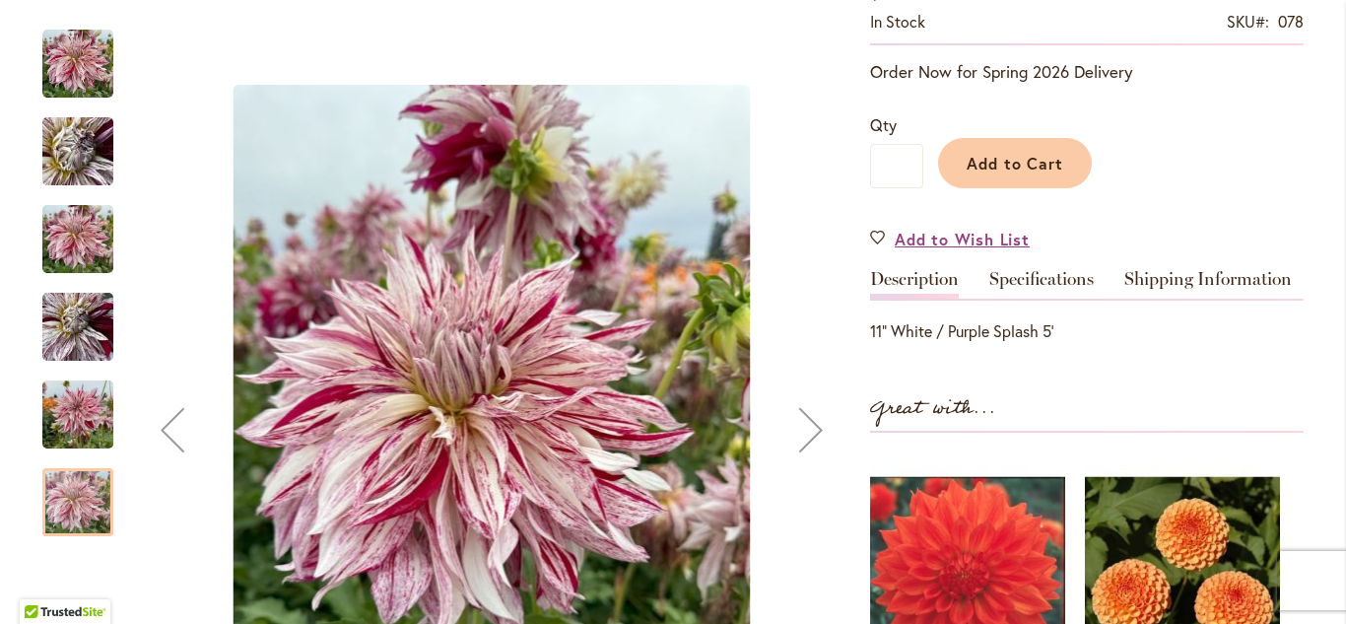
click at [79, 423] on img "KNIGHT'S ARMOUR" at bounding box center [77, 414] width 71 height 95
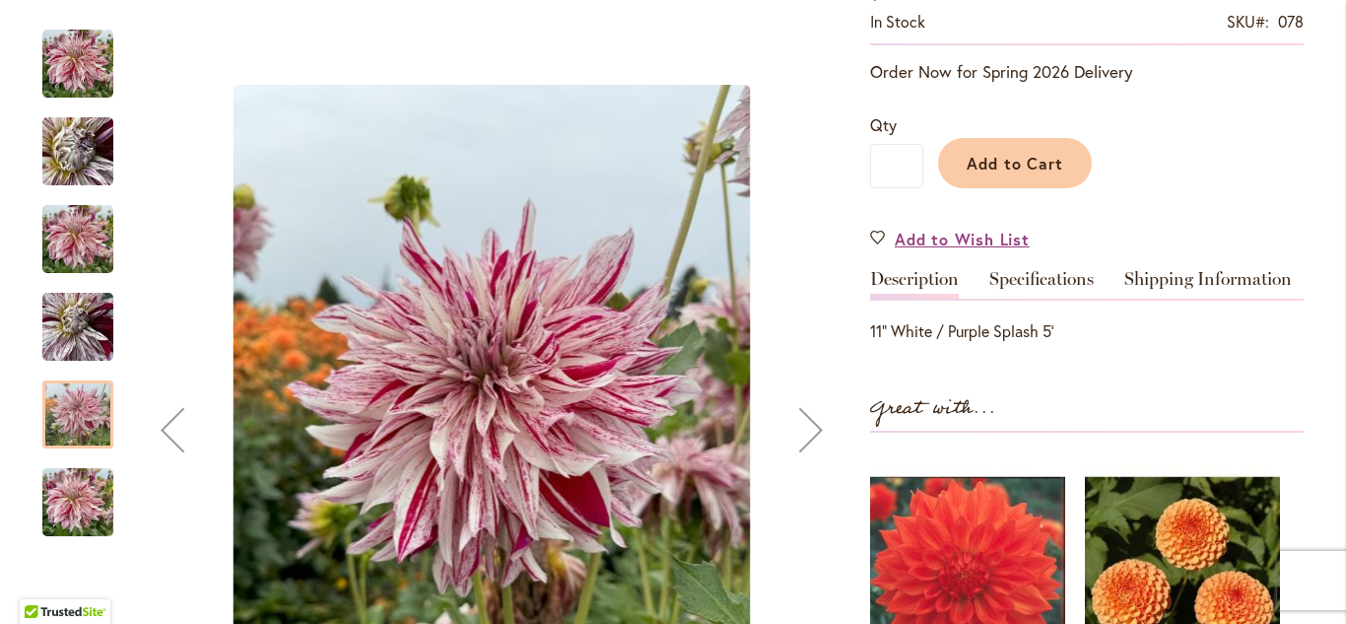
click at [75, 333] on img "KNIGHT'S ARMOUR" at bounding box center [77, 327] width 71 height 95
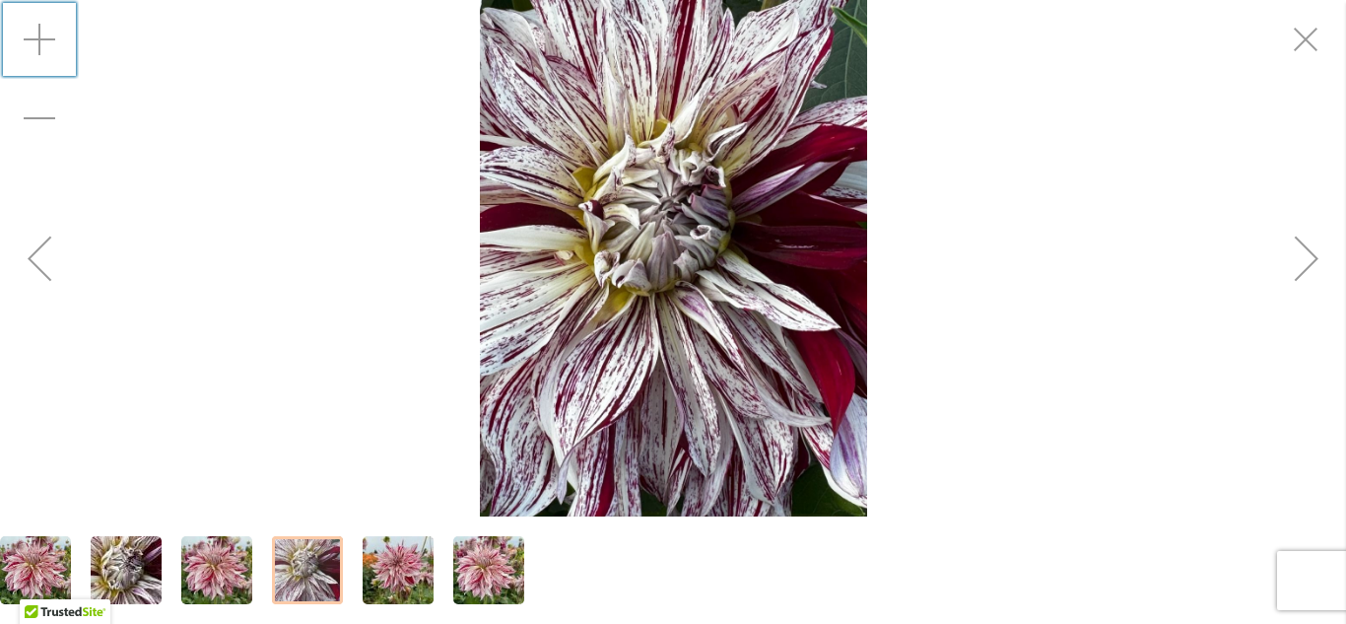
click at [37, 40] on div "Zoom in" at bounding box center [39, 39] width 79 height 79
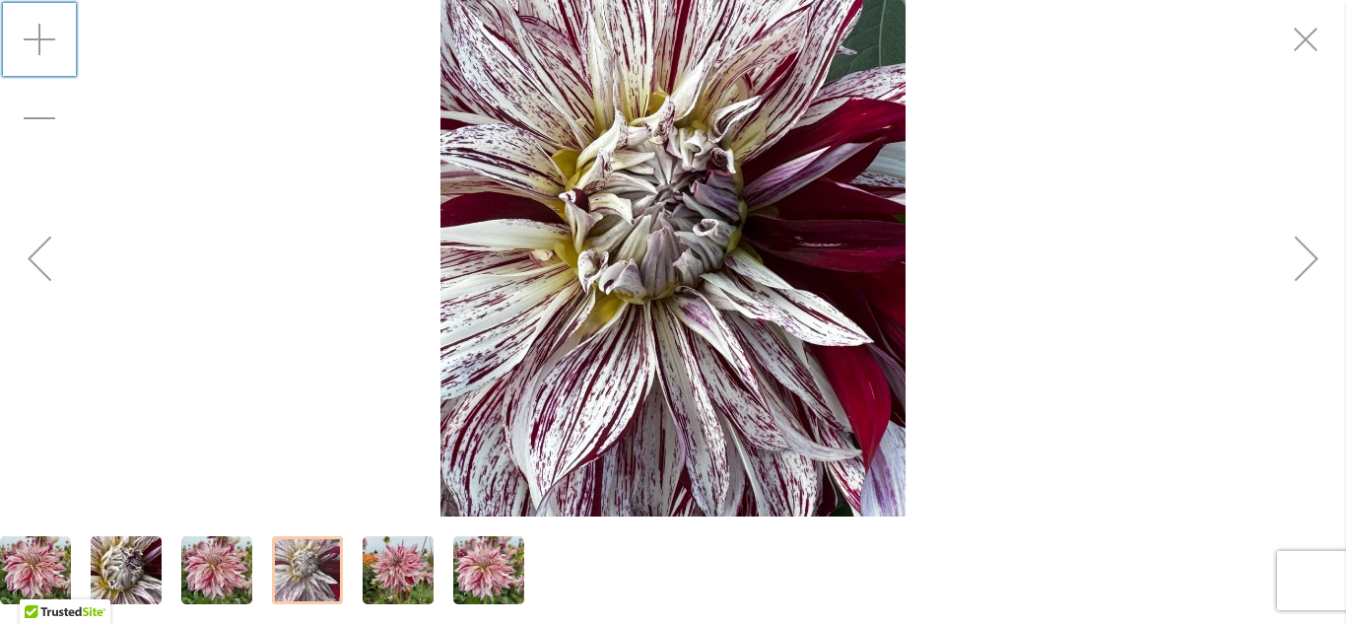
click at [37, 40] on div "Zoom in" at bounding box center [39, 39] width 79 height 79
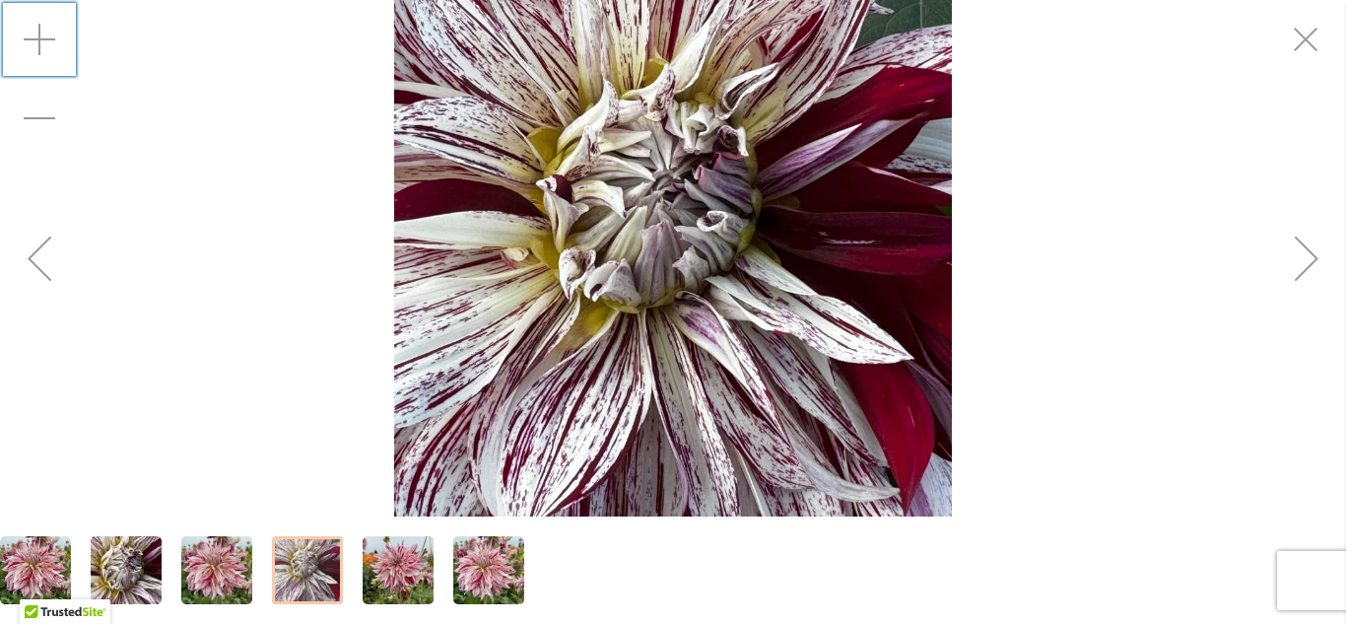
click at [37, 40] on div "Zoom in" at bounding box center [39, 39] width 79 height 79
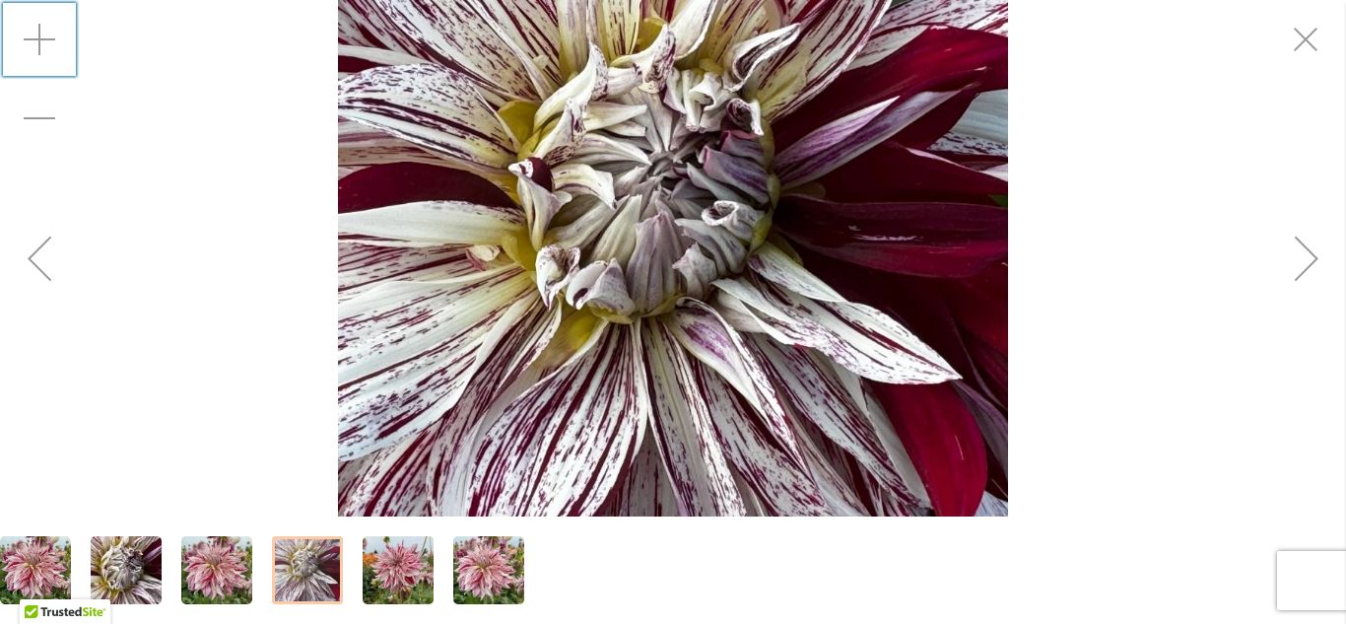
click at [37, 40] on div "Zoom in" at bounding box center [39, 39] width 79 height 79
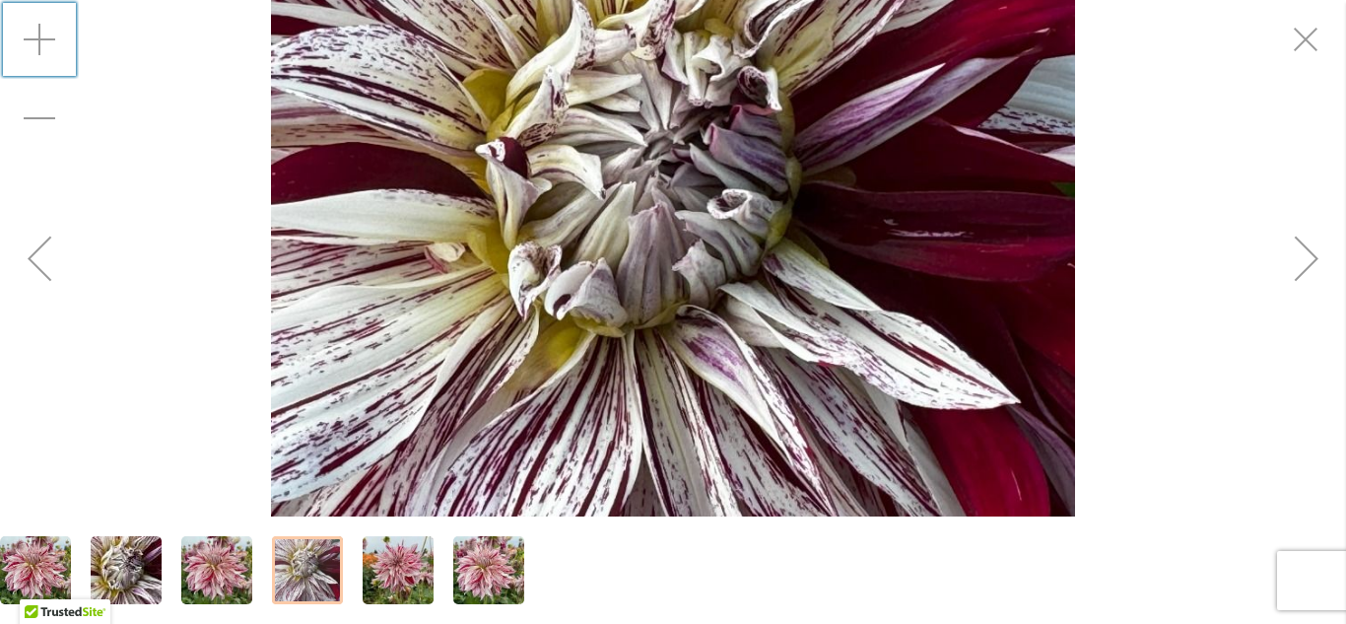
click at [37, 40] on div "Zoom in" at bounding box center [39, 39] width 79 height 79
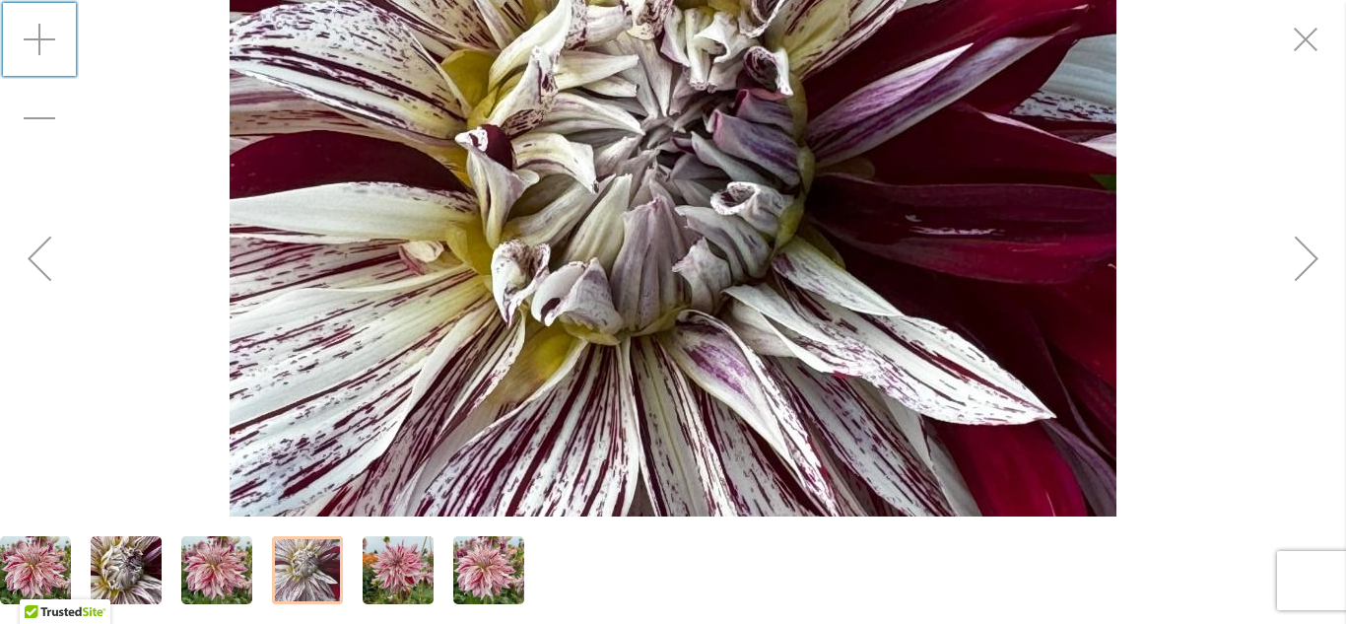
click at [37, 40] on div "Zoom in" at bounding box center [39, 39] width 79 height 79
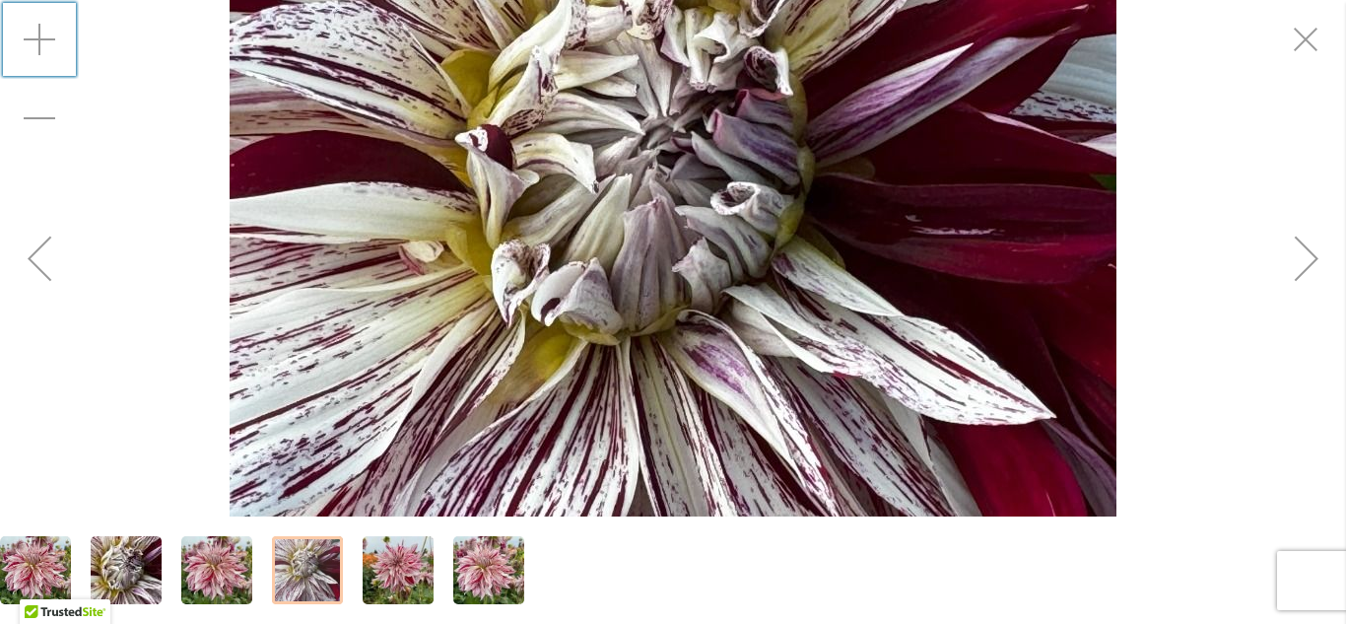
click at [37, 40] on div "Zoom in" at bounding box center [39, 39] width 79 height 79
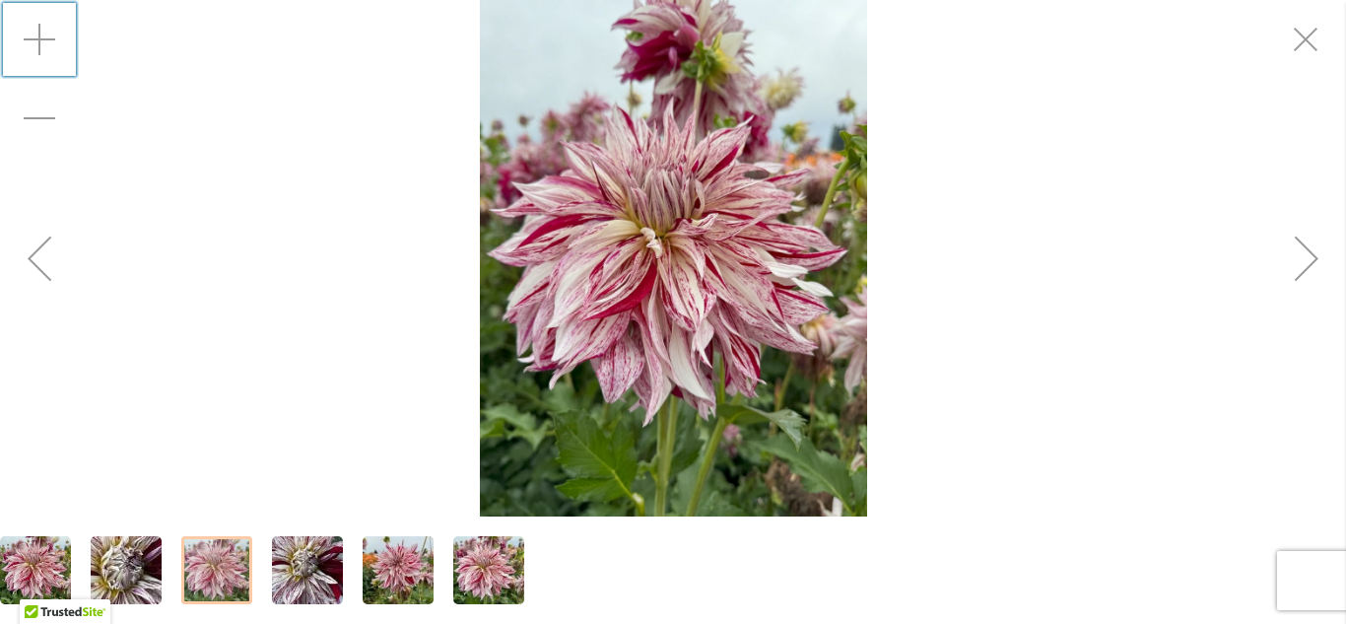
click at [43, 41] on div "Zoom in" at bounding box center [39, 39] width 79 height 79
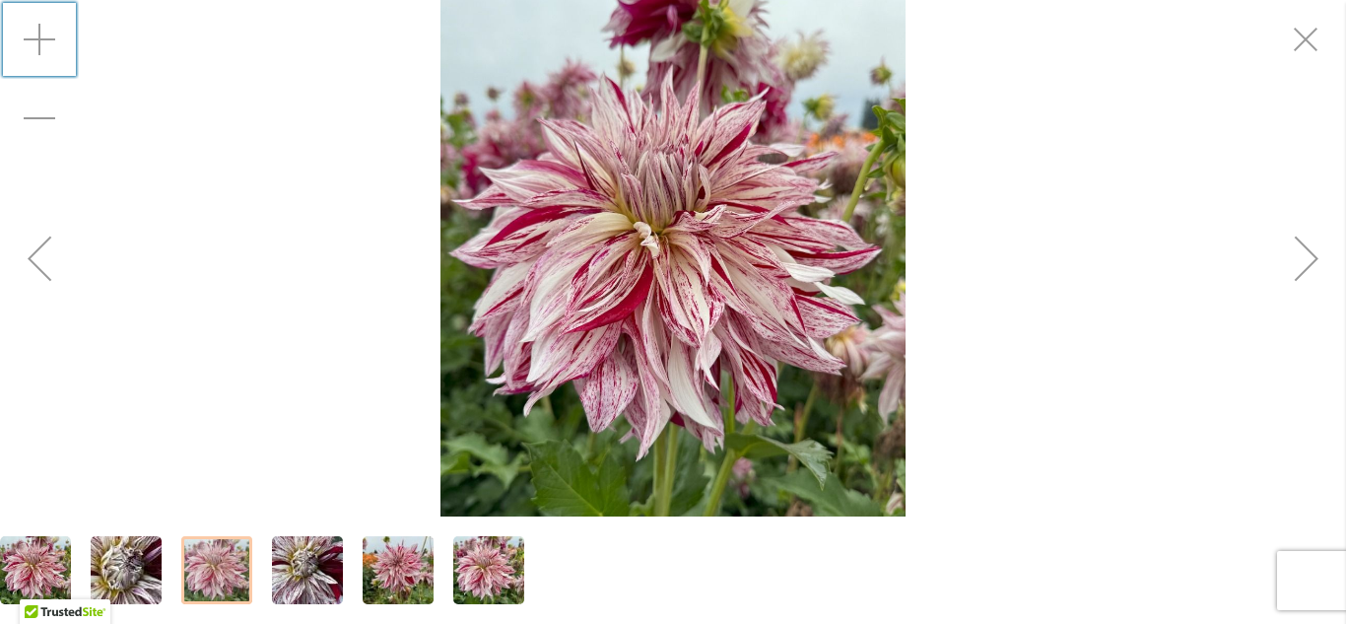
click at [732, 257] on img "KNIGHT'S ARMOUR" at bounding box center [672, 259] width 465 height 620
click at [41, 38] on div "Zoom in" at bounding box center [39, 39] width 79 height 79
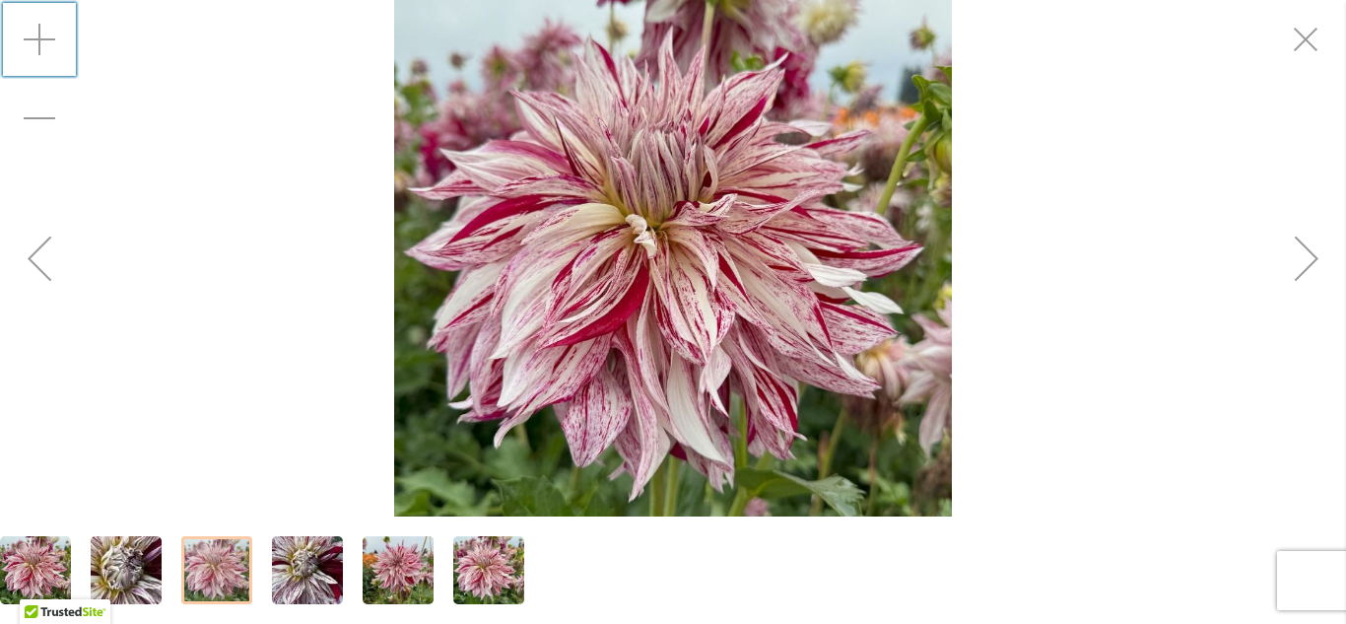
click at [41, 38] on div "Zoom in" at bounding box center [39, 39] width 79 height 79
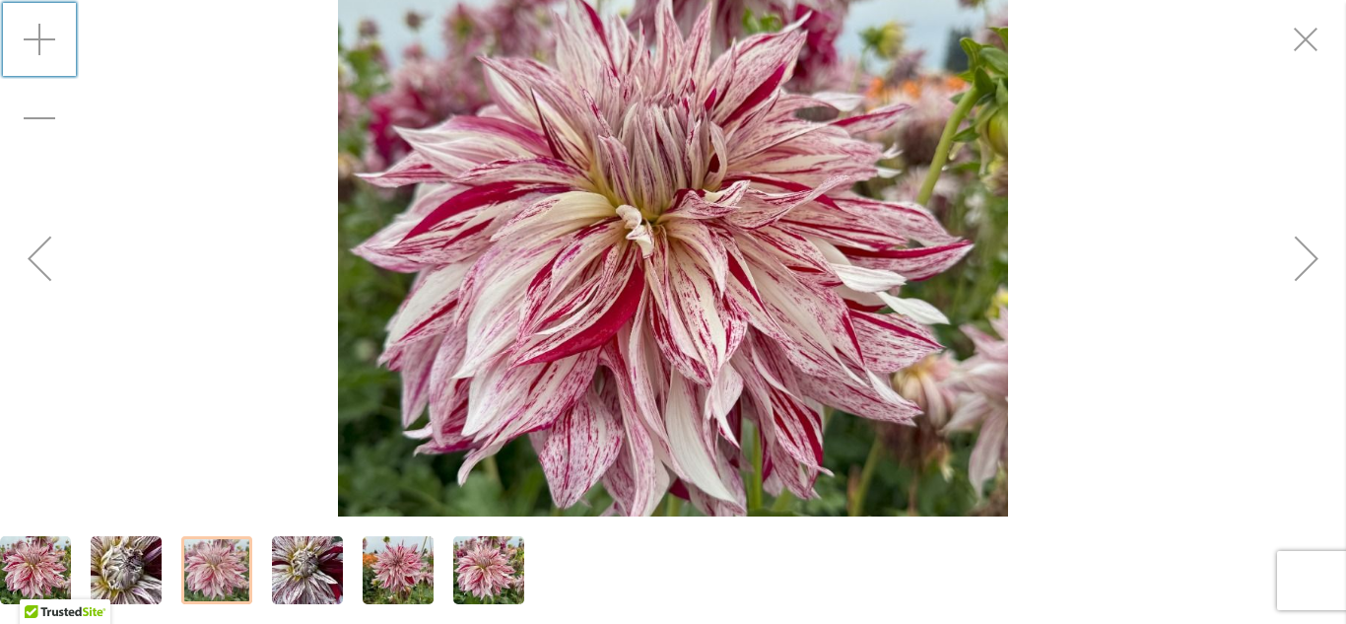
click at [41, 38] on div "Zoom in" at bounding box center [39, 39] width 79 height 79
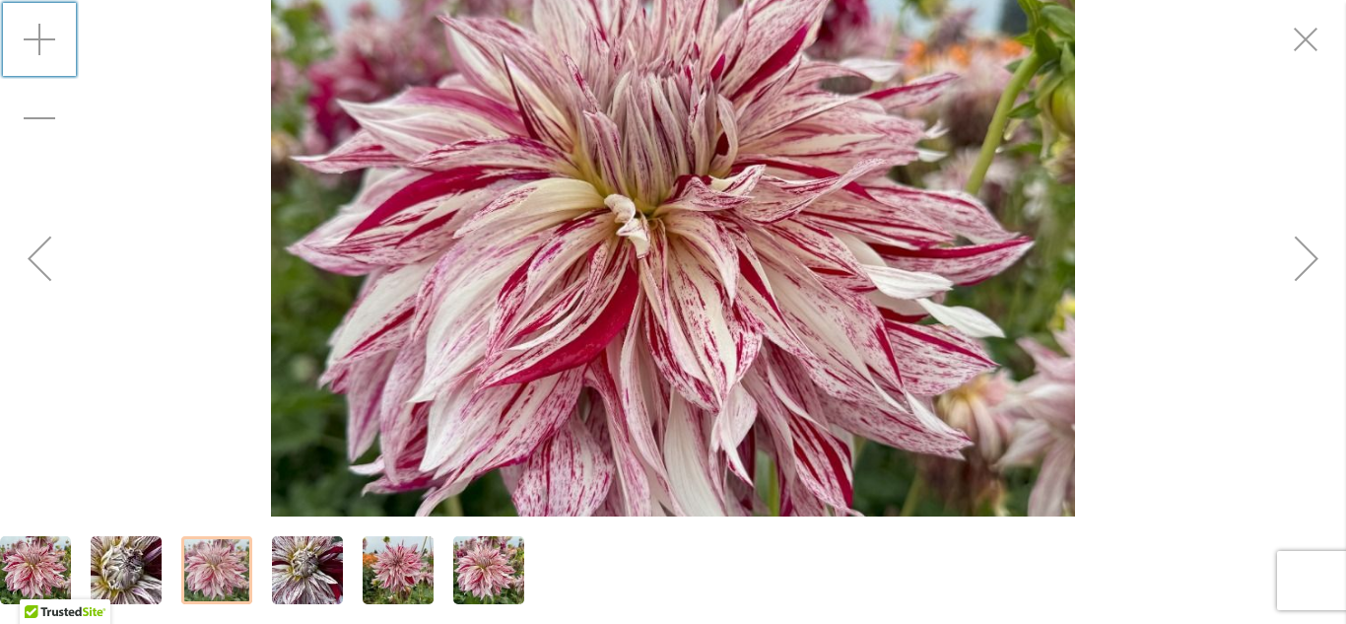
click at [41, 38] on div "Zoom in" at bounding box center [39, 39] width 79 height 79
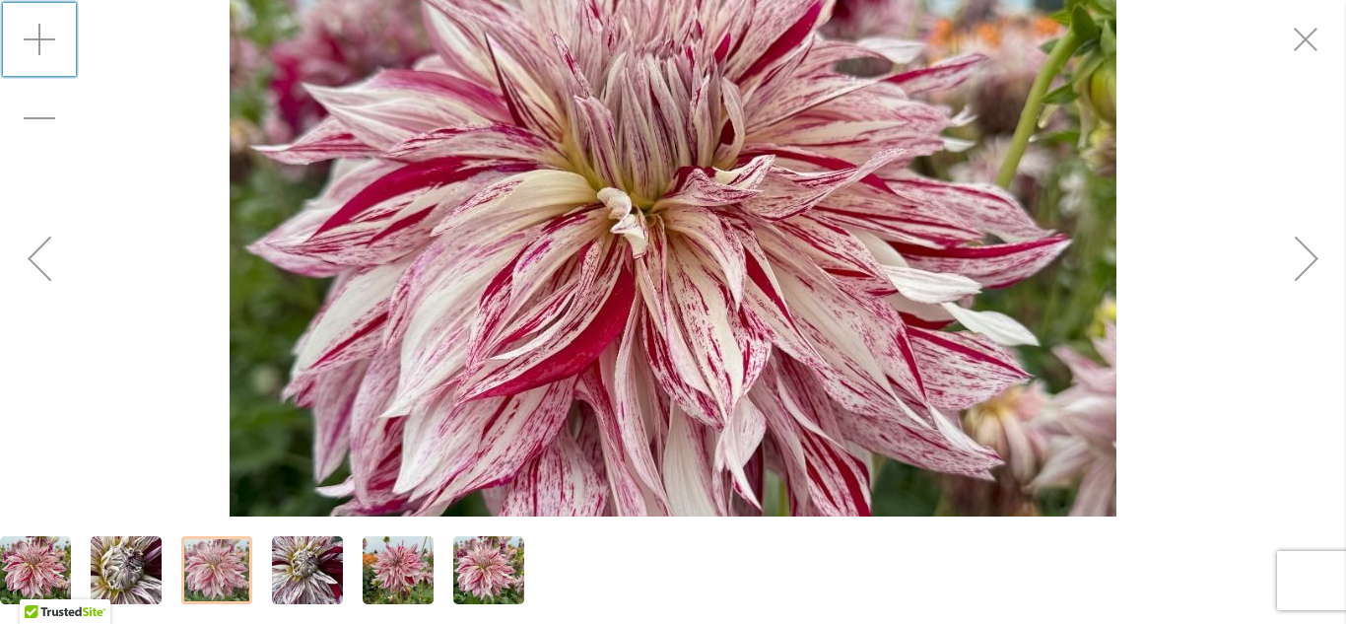
click at [41, 38] on div "Zoom in" at bounding box center [39, 39] width 79 height 79
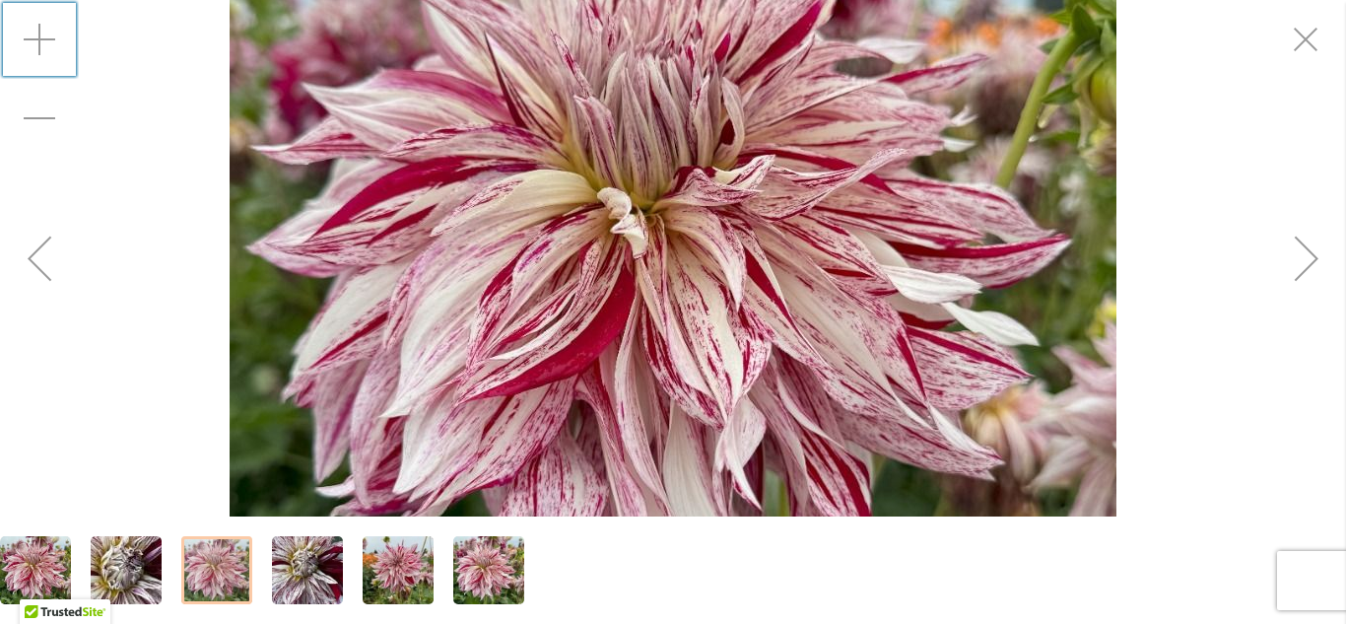
click at [512, 316] on img "KNIGHT'S ARMOUR" at bounding box center [673, 258] width 887 height 1182
click at [891, 245] on img "KNIGHT'S ARMOUR" at bounding box center [673, 258] width 887 height 1182
click at [315, 569] on img "KNIGHT'S ARMOUR" at bounding box center [307, 570] width 71 height 95
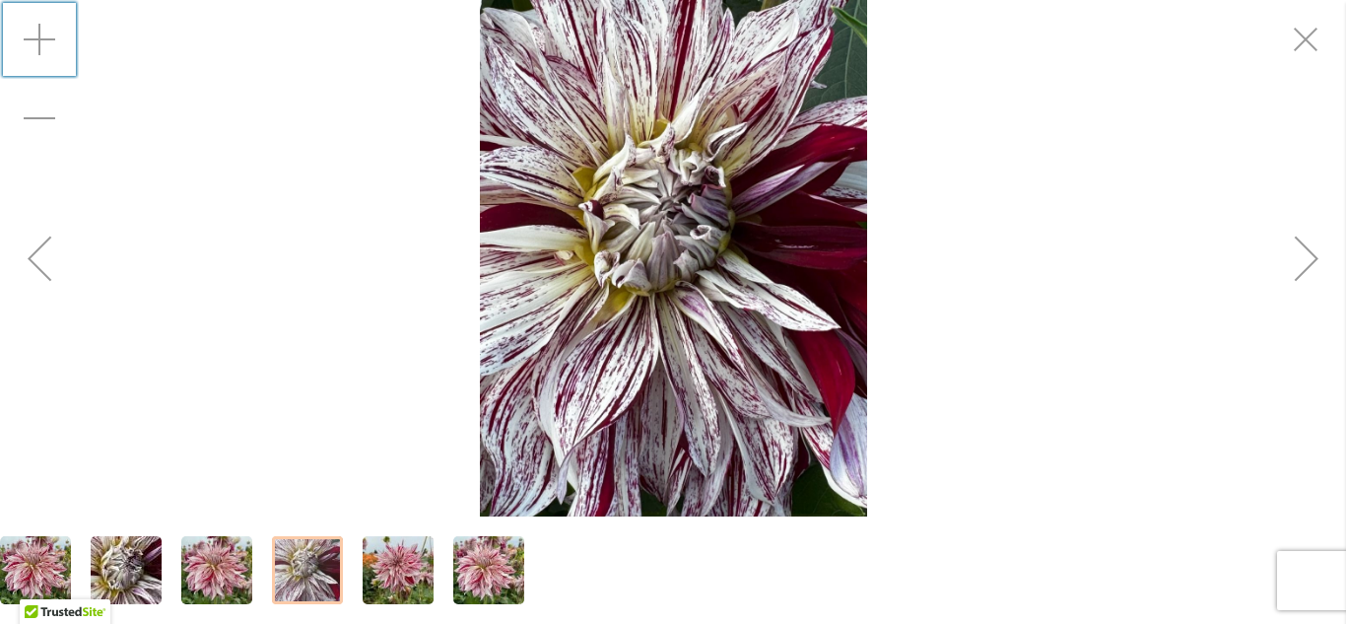
click at [387, 581] on img "KNIGHT'S ARMOUR" at bounding box center [397, 570] width 71 height 95
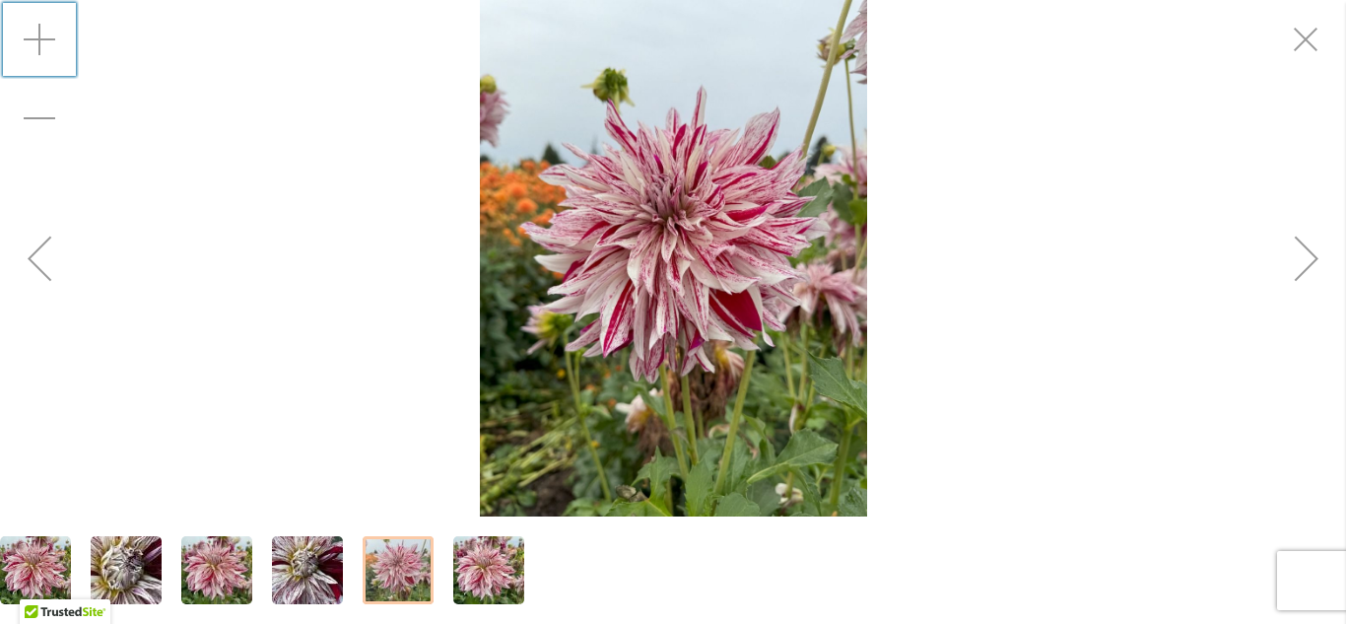
click at [646, 461] on img "KNIGHT'S ARMOUR" at bounding box center [673, 258] width 387 height 516
click at [703, 356] on img "KNIGHT'S ARMOUR" at bounding box center [673, 258] width 387 height 516
click at [39, 37] on div "Zoom in" at bounding box center [39, 39] width 79 height 79
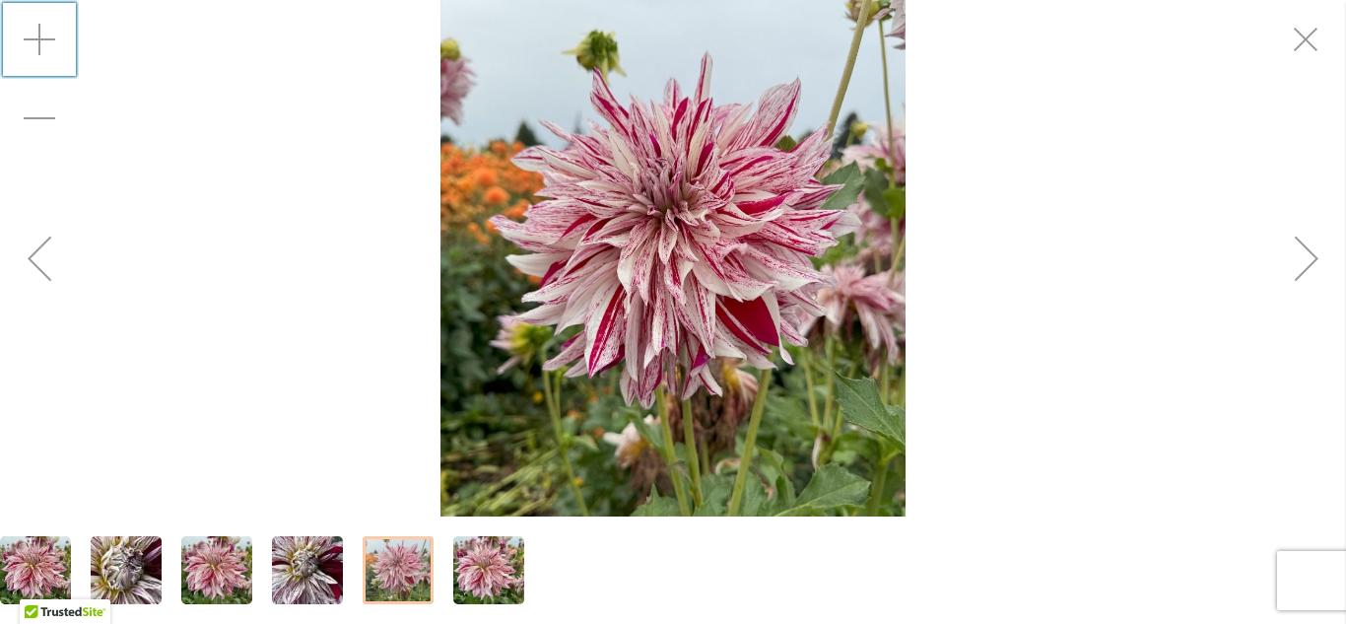
click at [39, 37] on div "Zoom in" at bounding box center [39, 39] width 79 height 79
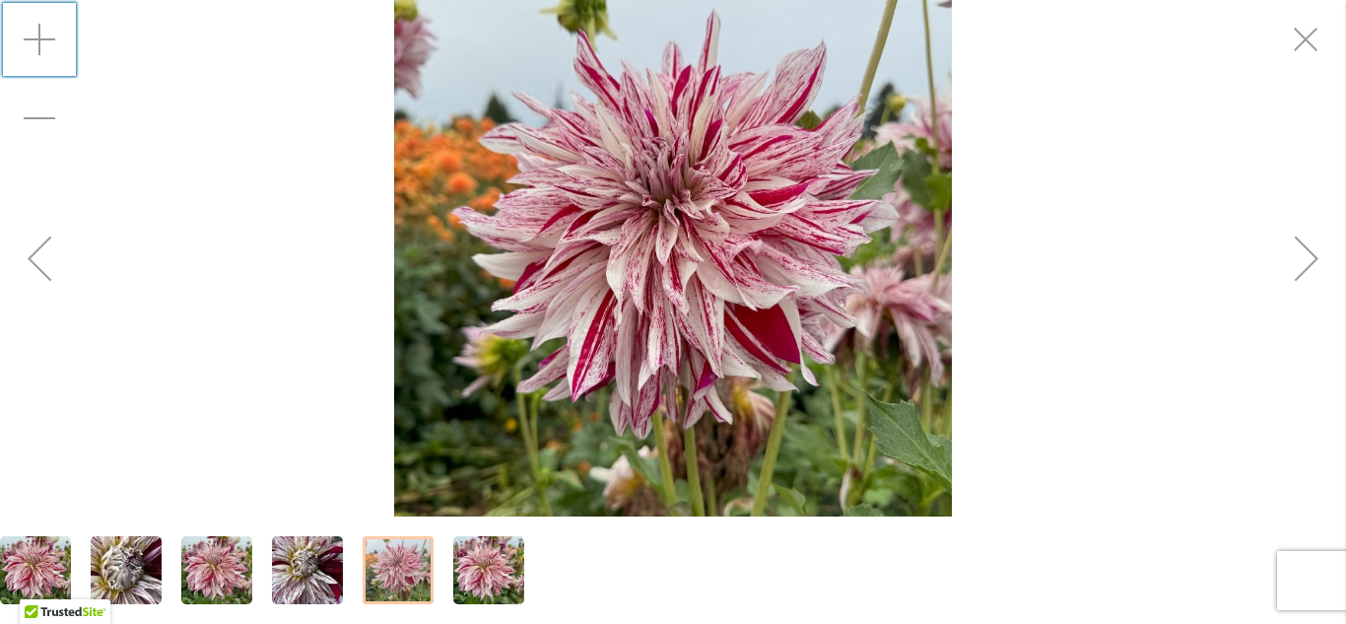
click at [39, 37] on div "Zoom in" at bounding box center [39, 39] width 79 height 79
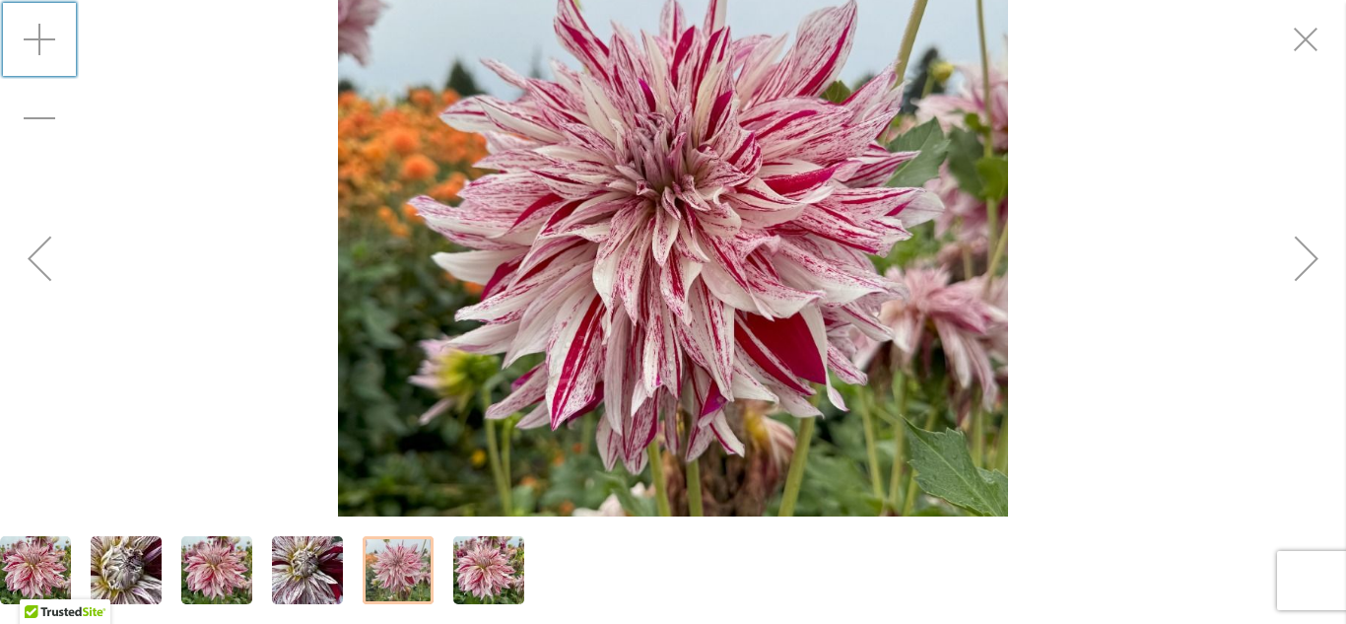
click at [39, 37] on div "Zoom in" at bounding box center [39, 39] width 79 height 79
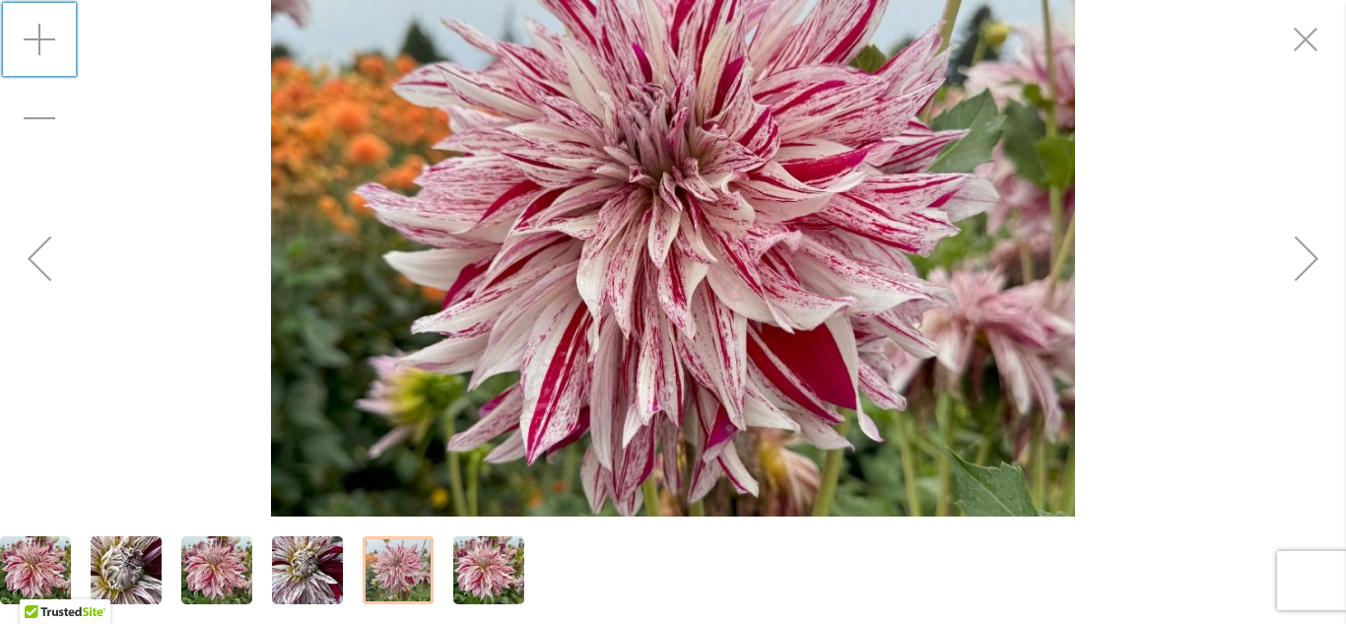
click at [39, 37] on div "Zoom in" at bounding box center [39, 39] width 79 height 79
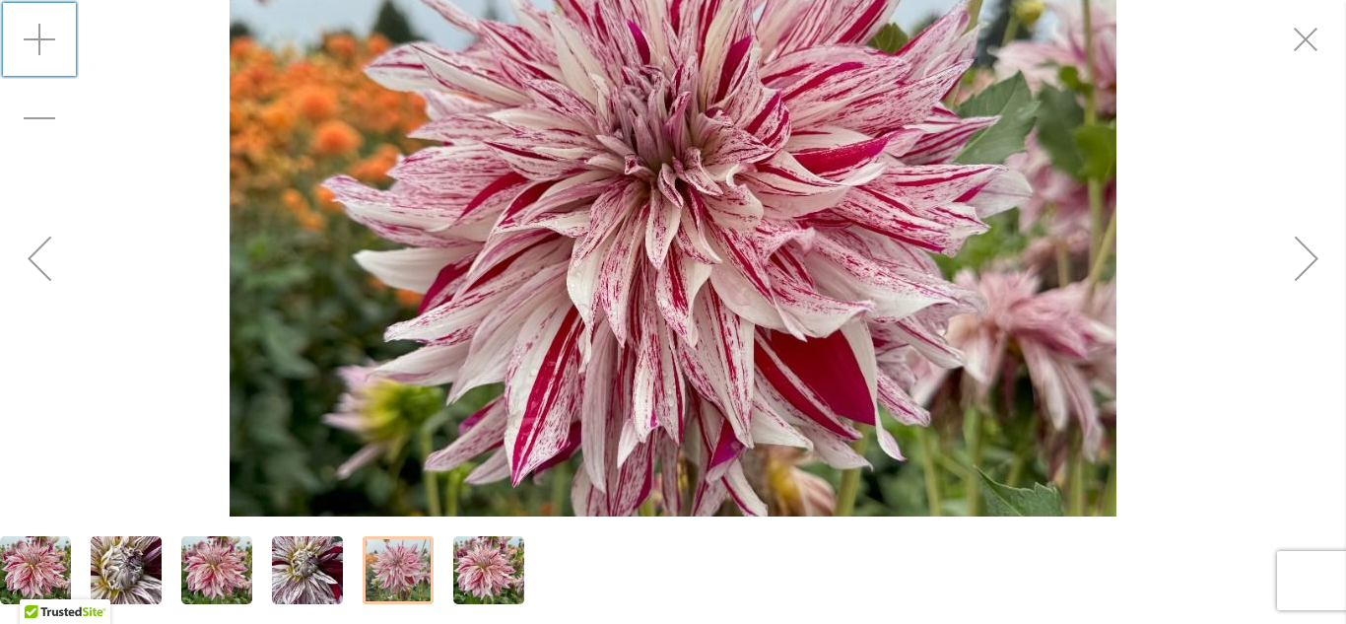
click at [39, 37] on div "Zoom in" at bounding box center [39, 39] width 79 height 79
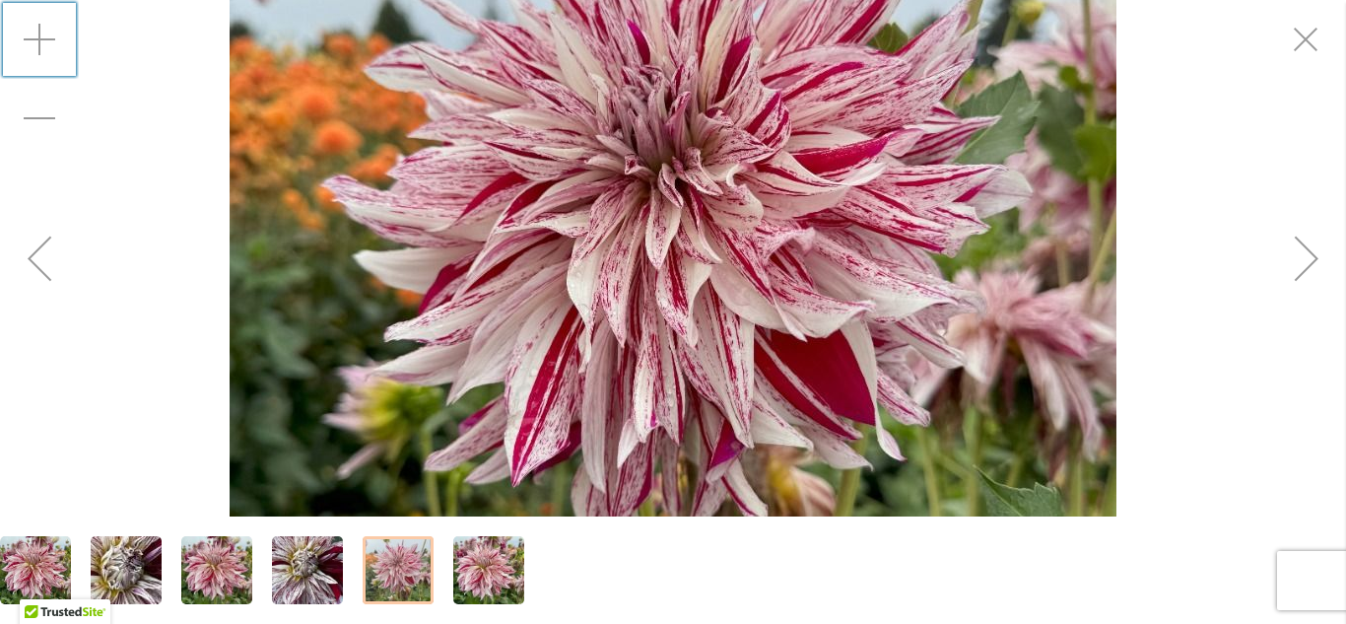
click at [678, 275] on img "KNIGHT'S ARMOUR" at bounding box center [673, 258] width 887 height 1182
click at [390, 430] on img "KNIGHT'S ARMOUR" at bounding box center [673, 258] width 887 height 1182
click at [681, 107] on img "KNIGHT'S ARMOUR" at bounding box center [673, 258] width 887 height 1182
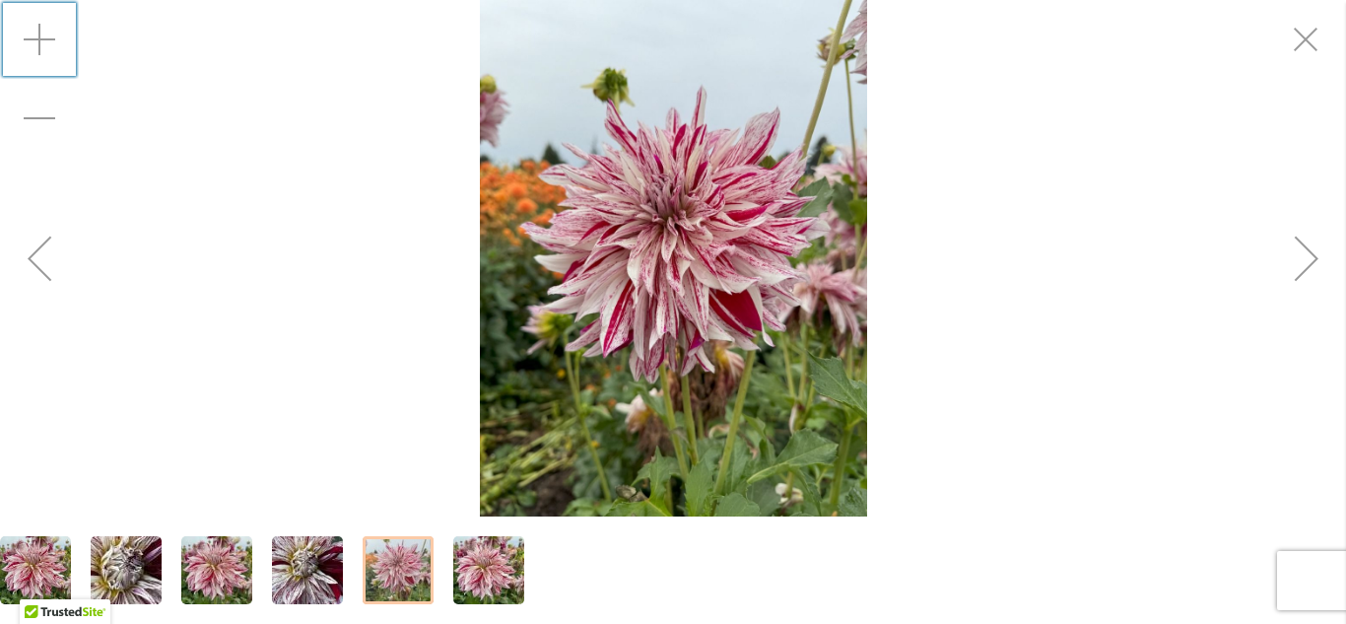
click at [681, 107] on img "KNIGHT'S ARMOUR" at bounding box center [673, 258] width 387 height 516
click at [38, 38] on div "Zoom in" at bounding box center [39, 39] width 79 height 79
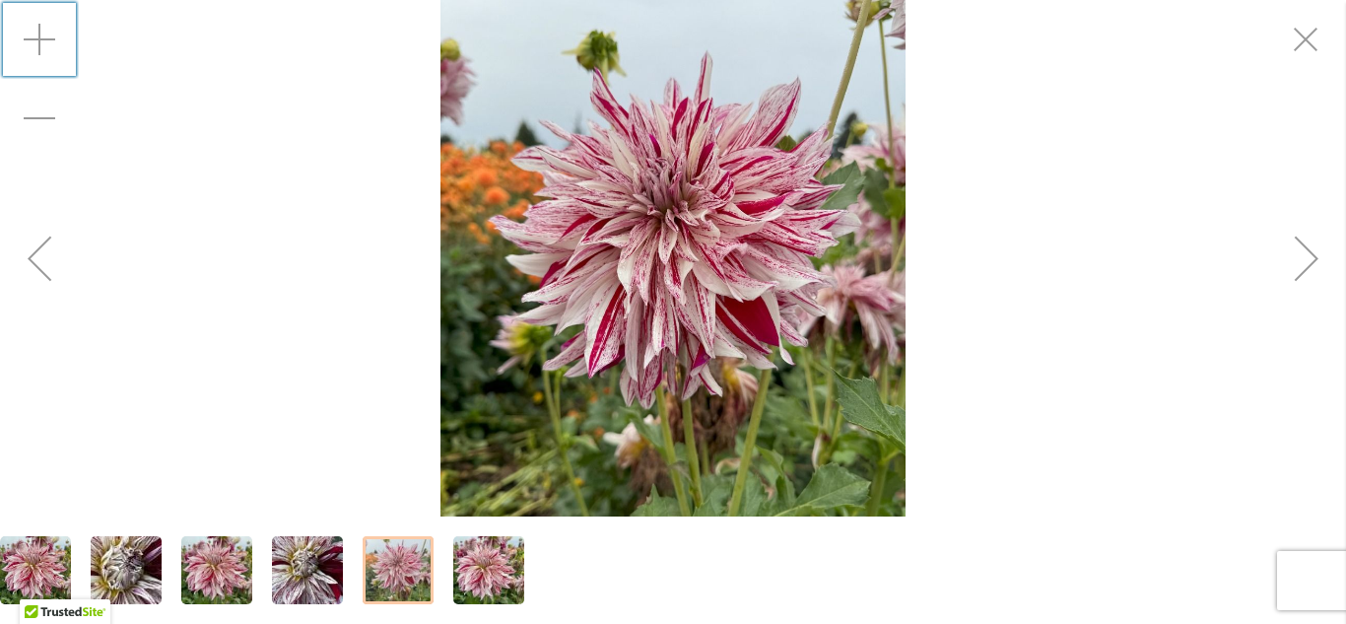
click at [38, 38] on div "Zoom in" at bounding box center [39, 39] width 79 height 79
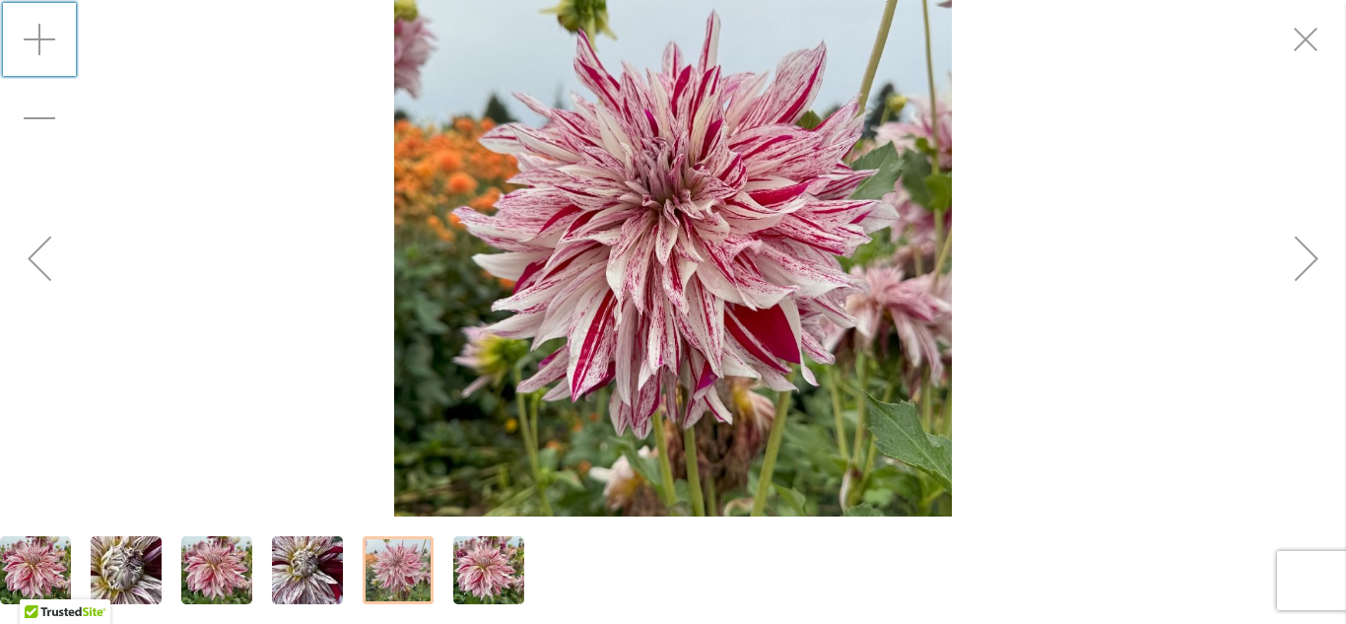
click at [38, 38] on div "Zoom in" at bounding box center [39, 39] width 79 height 79
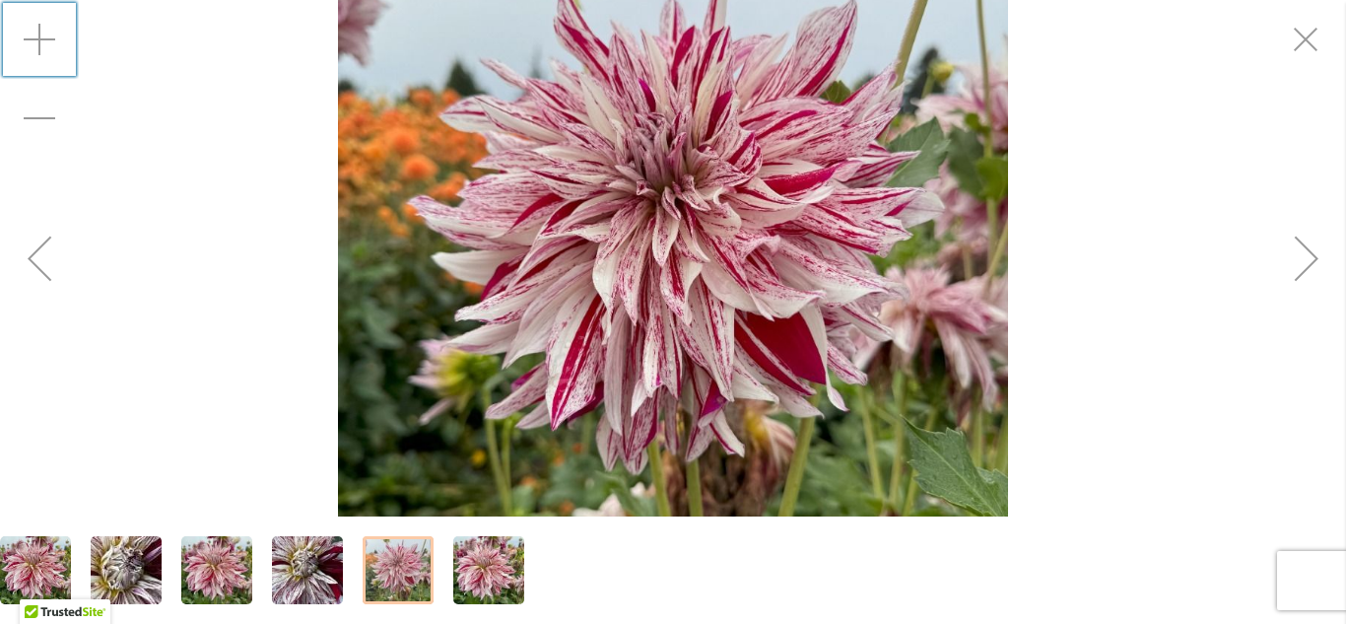
click at [38, 38] on div "Zoom in" at bounding box center [39, 39] width 79 height 79
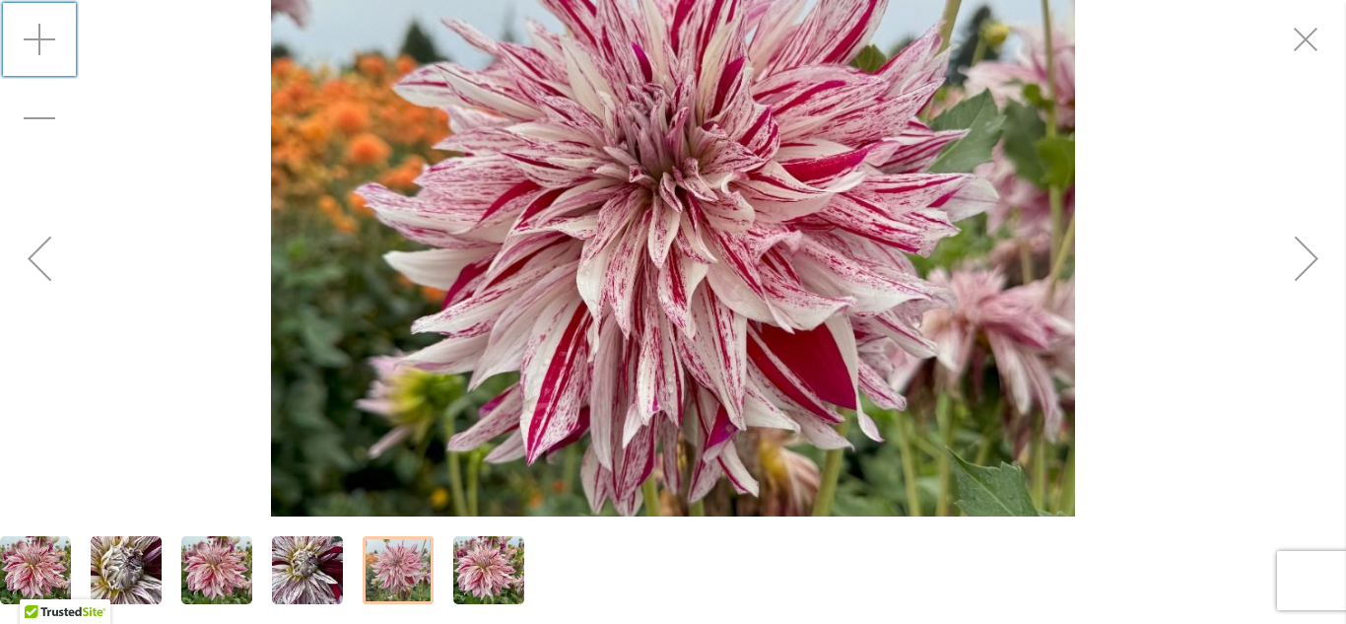
click at [38, 38] on div "Zoom in" at bounding box center [39, 39] width 79 height 79
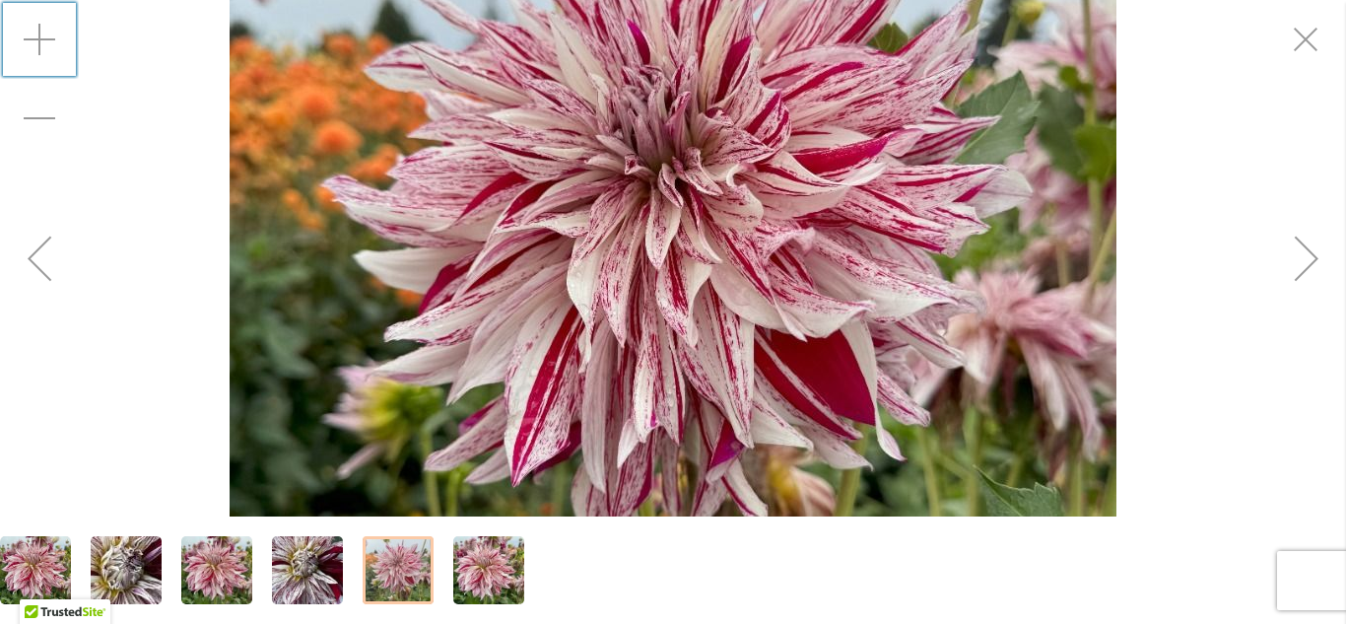
click at [38, 38] on div "Zoom in" at bounding box center [39, 39] width 79 height 79
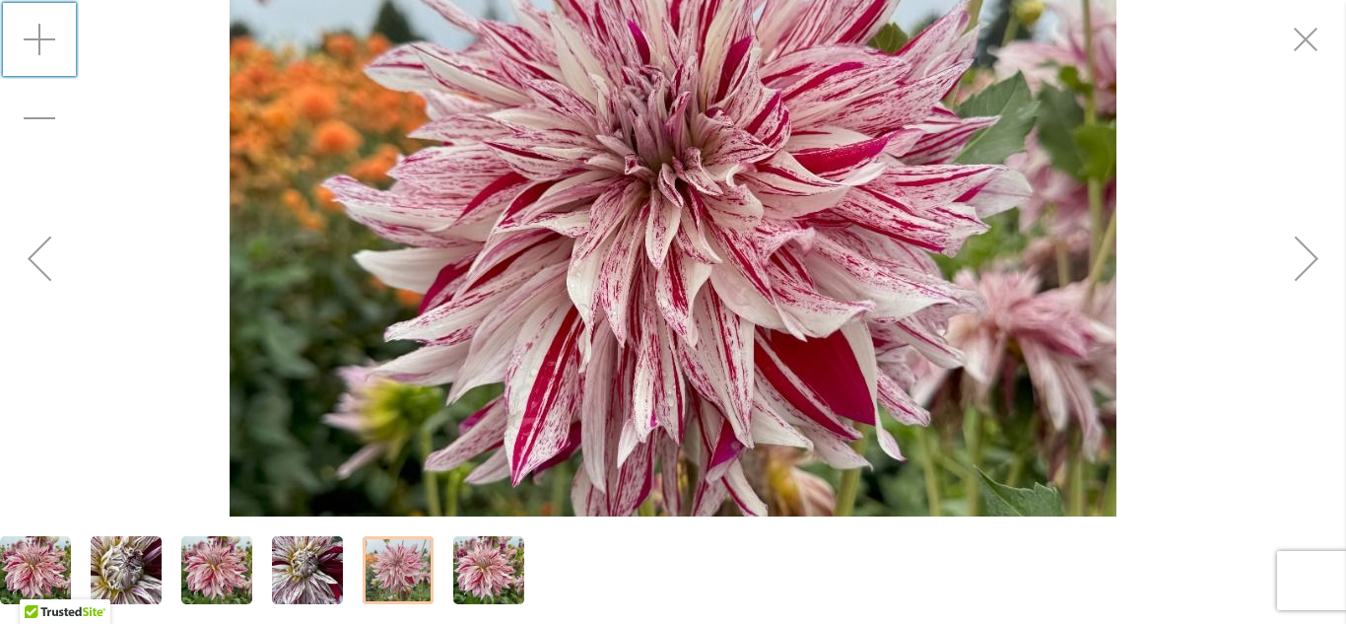
click at [127, 577] on img "KNIGHT'S ARMOUR" at bounding box center [126, 570] width 142 height 106
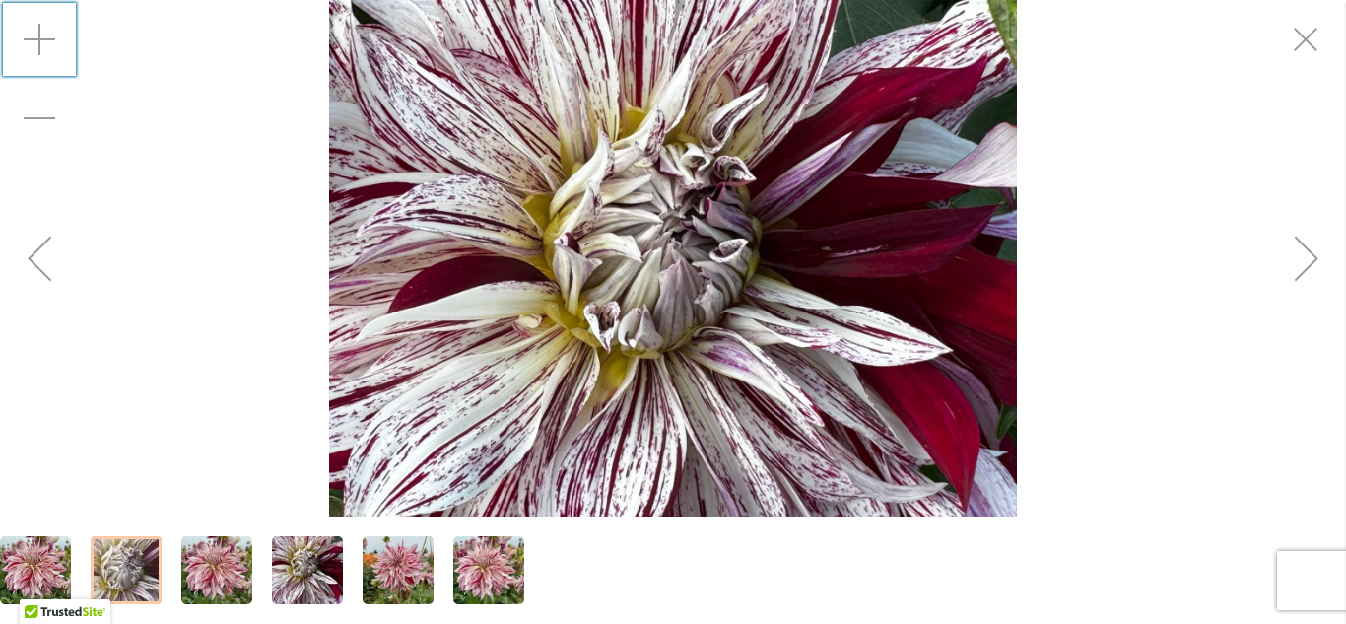
click at [843, 424] on img "KNIGHT'S ARMOUR" at bounding box center [673, 258] width 689 height 516
click at [1311, 262] on div "Next" at bounding box center [1306, 258] width 79 height 79
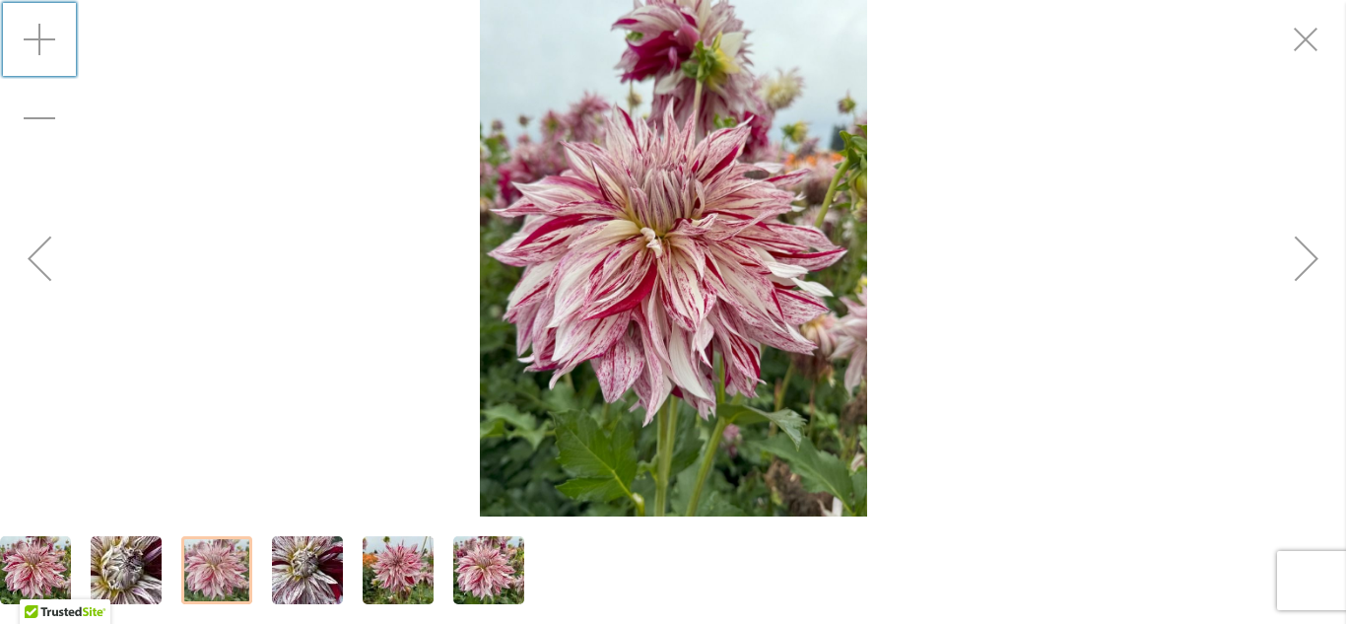
click at [1311, 262] on div "Next" at bounding box center [1306, 258] width 79 height 79
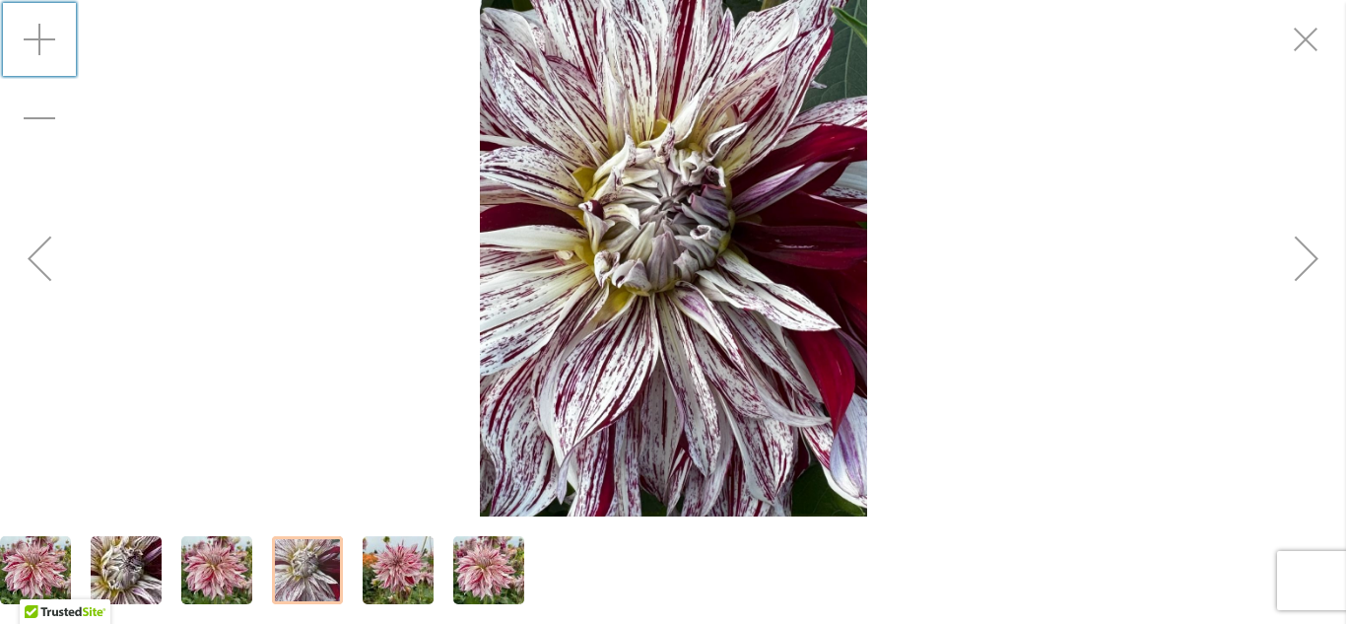
click at [1311, 262] on div "Next" at bounding box center [1306, 258] width 79 height 79
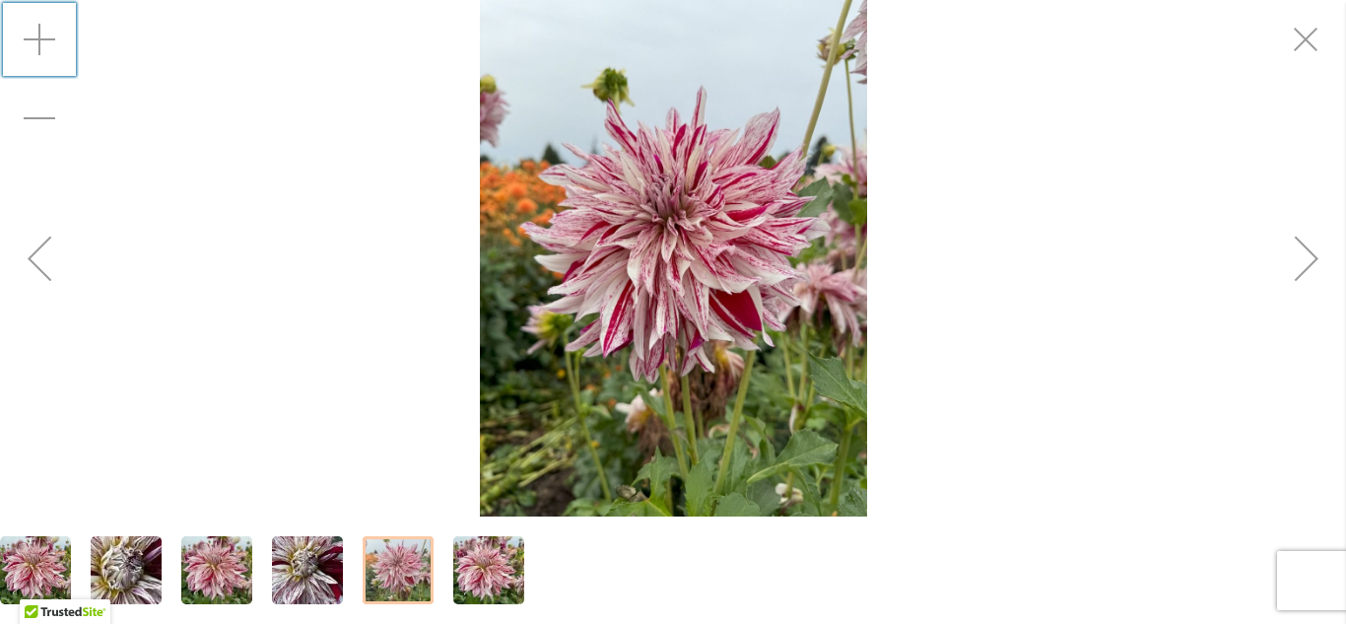
click at [636, 305] on img "KNIGHT'S ARMOUR" at bounding box center [673, 258] width 387 height 516
click at [33, 37] on div "Zoom in" at bounding box center [39, 39] width 79 height 79
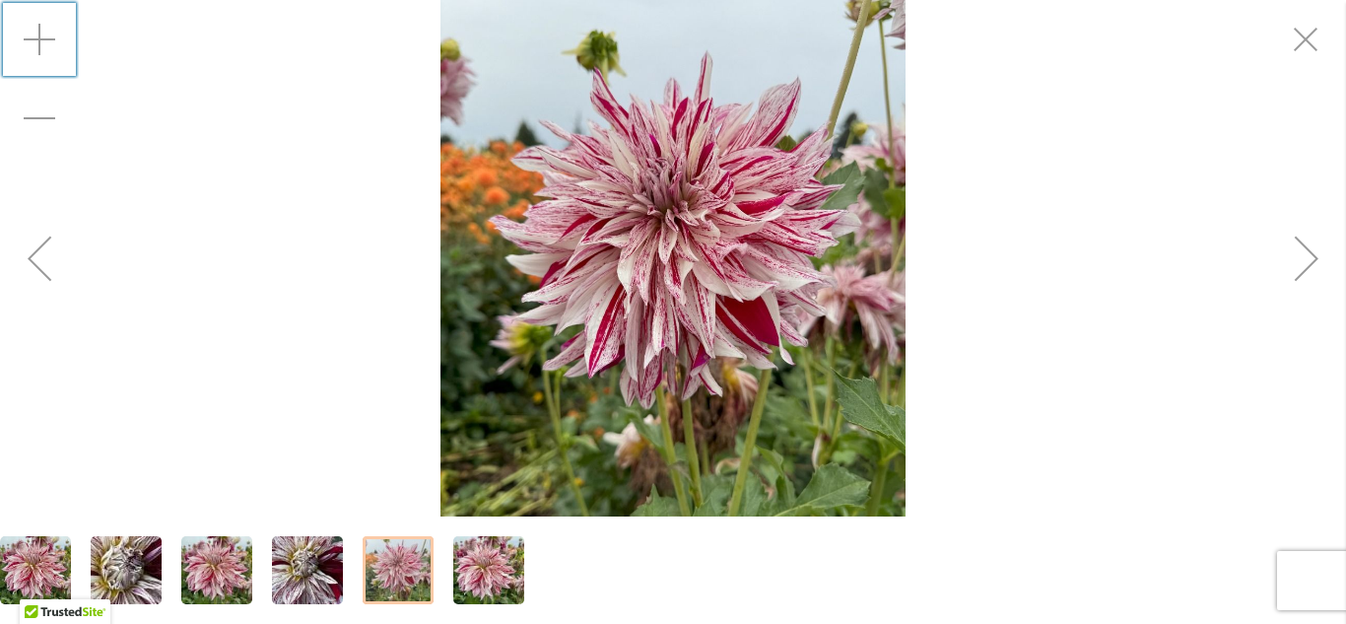
click at [33, 37] on div "Zoom in" at bounding box center [39, 39] width 79 height 79
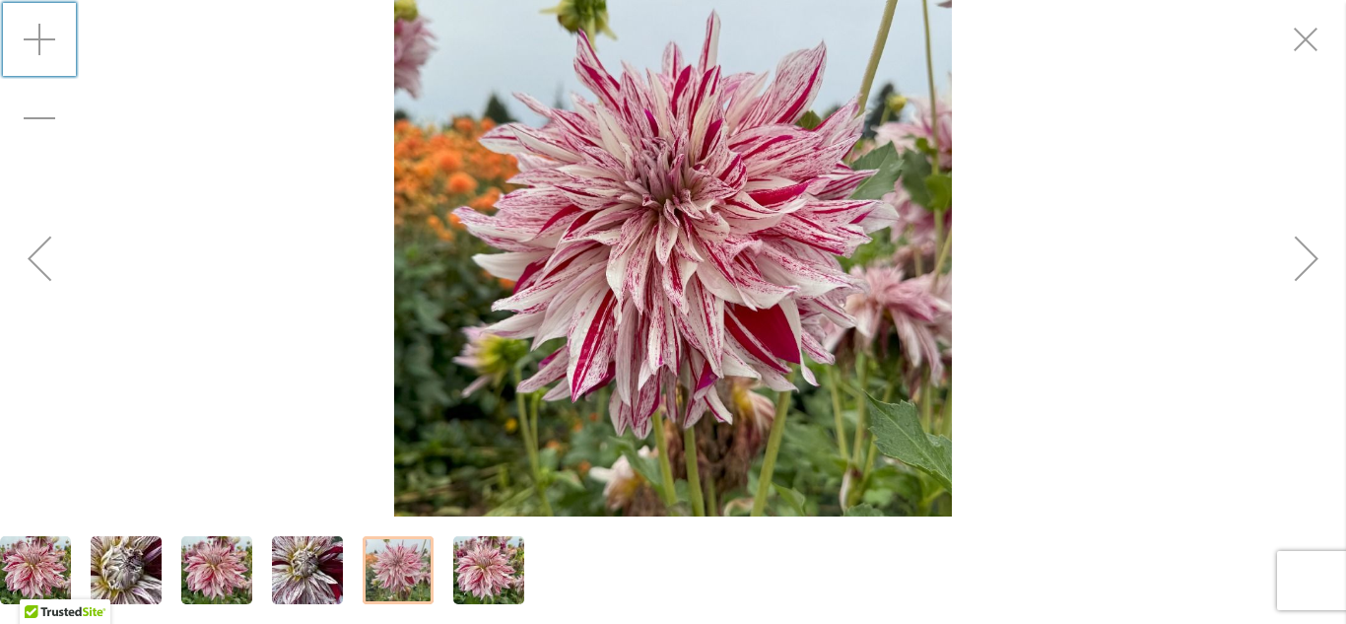
click at [33, 37] on div "Zoom in" at bounding box center [39, 39] width 79 height 79
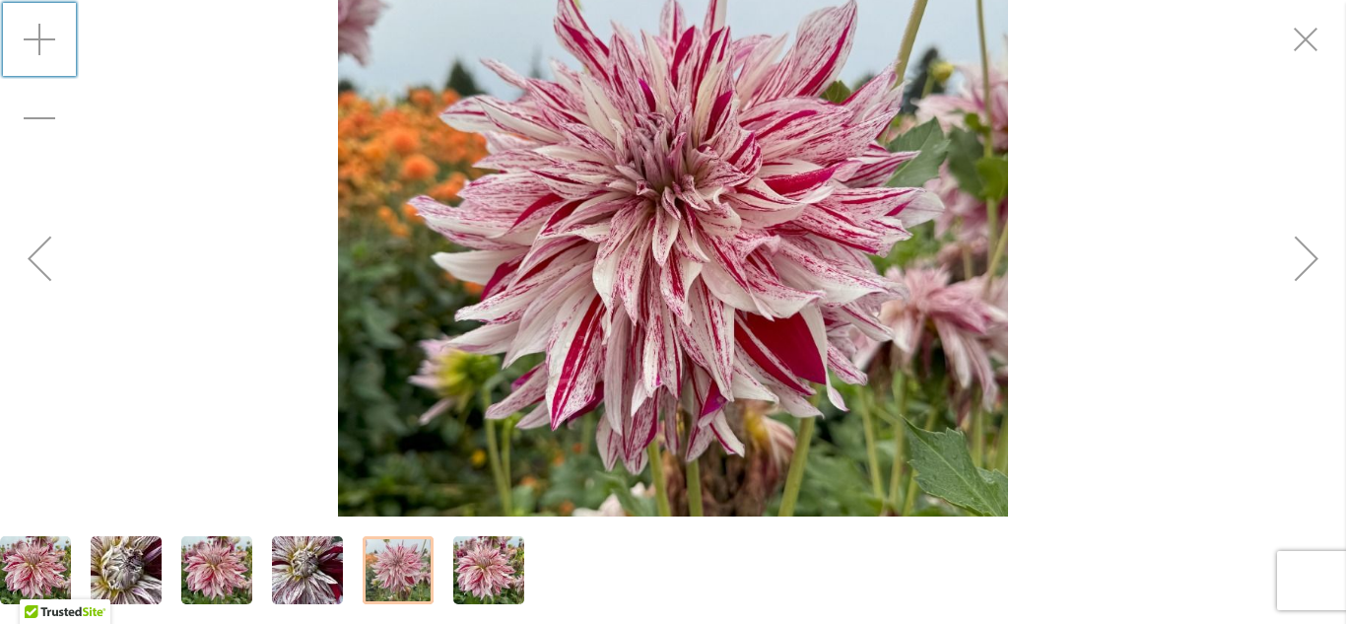
click at [33, 37] on div "Zoom in" at bounding box center [39, 39] width 79 height 79
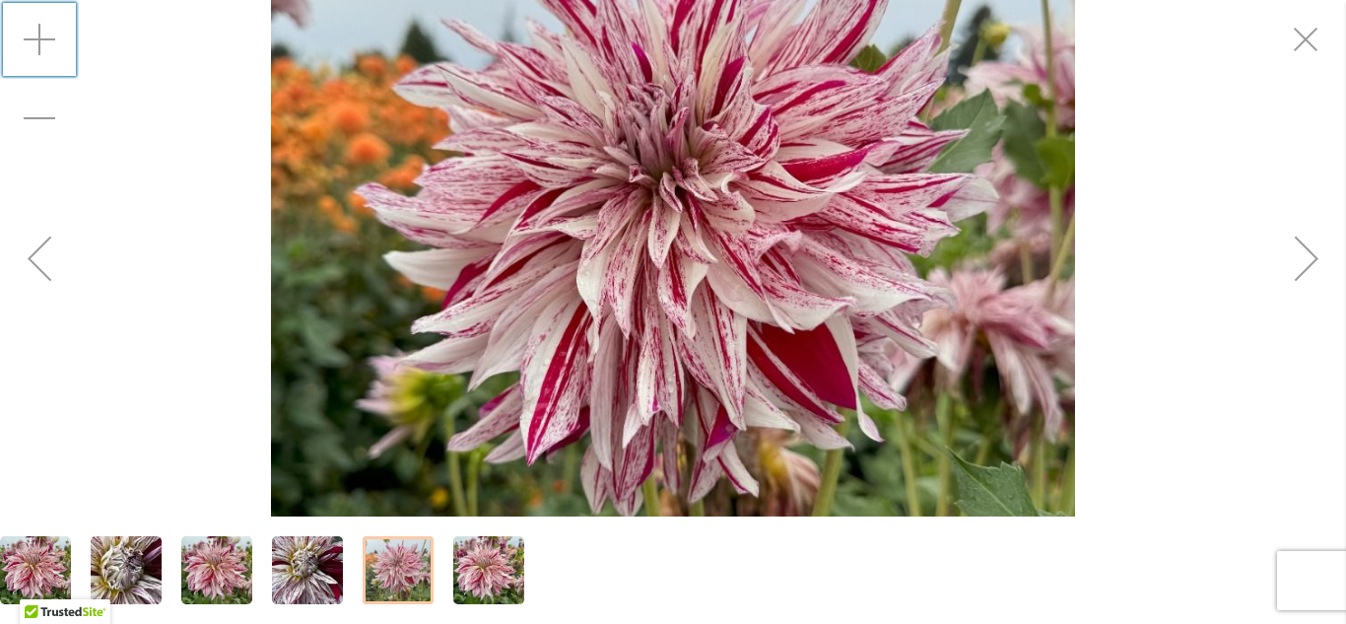
click at [33, 37] on div "Zoom in" at bounding box center [39, 39] width 79 height 79
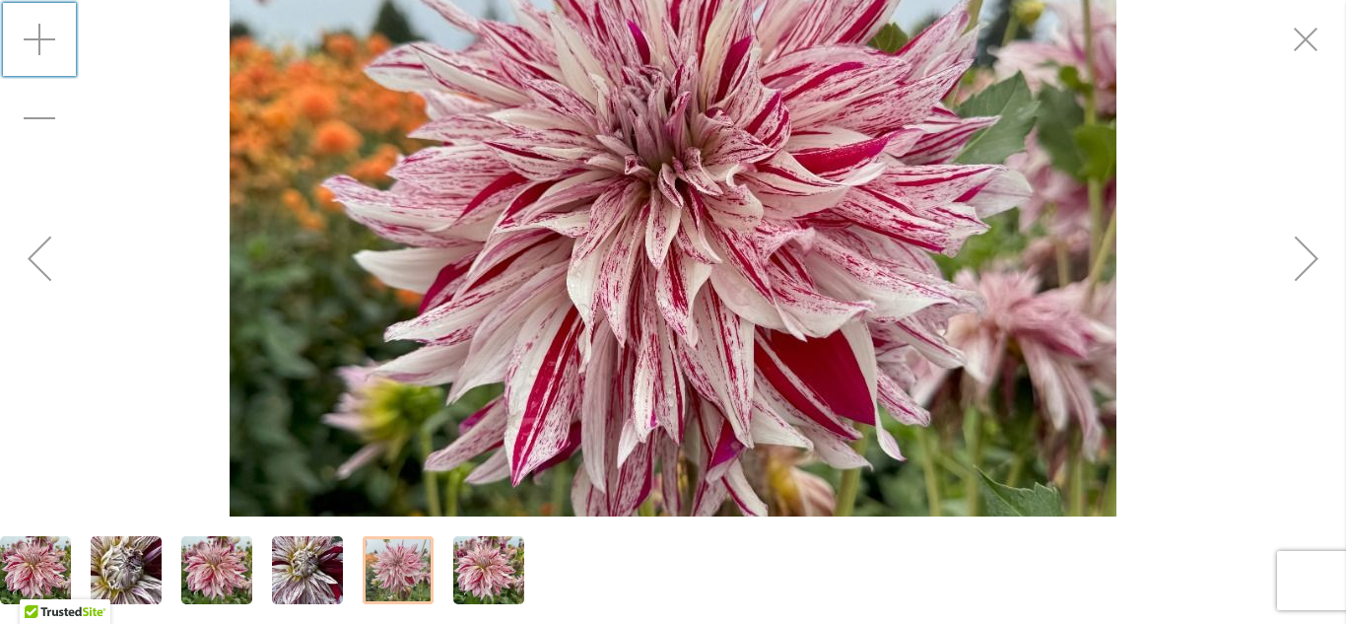
click at [33, 37] on div "Zoom in" at bounding box center [39, 39] width 79 height 79
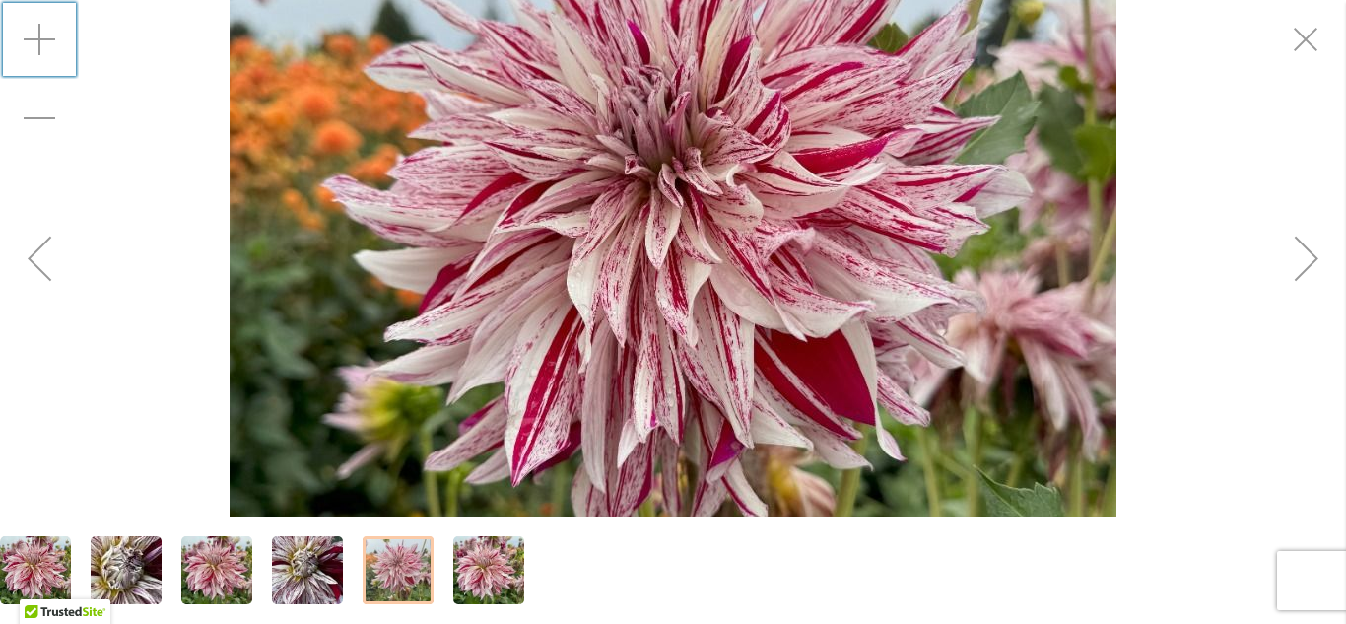
click at [33, 37] on div "Zoom in" at bounding box center [39, 39] width 79 height 79
click at [41, 44] on div "Zoom in" at bounding box center [39, 39] width 79 height 79
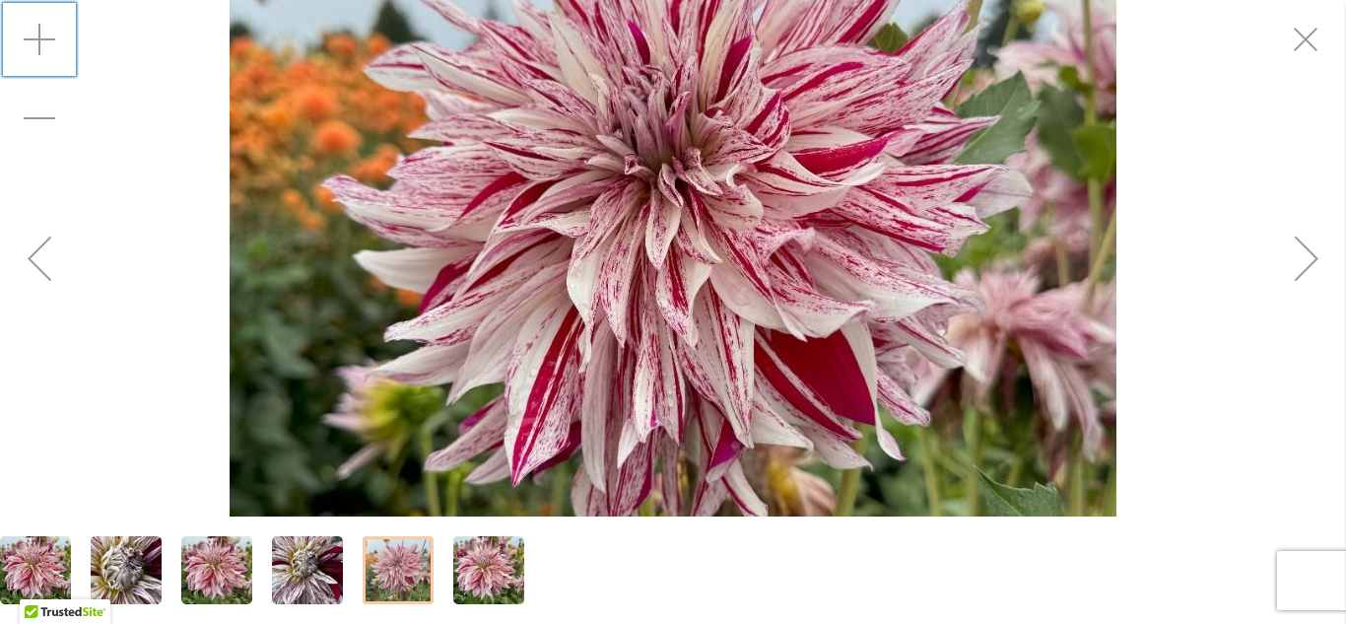
click at [41, 44] on div "Zoom in" at bounding box center [39, 39] width 79 height 79
click at [361, 209] on img "KNIGHT'S ARMOUR" at bounding box center [673, 258] width 887 height 1182
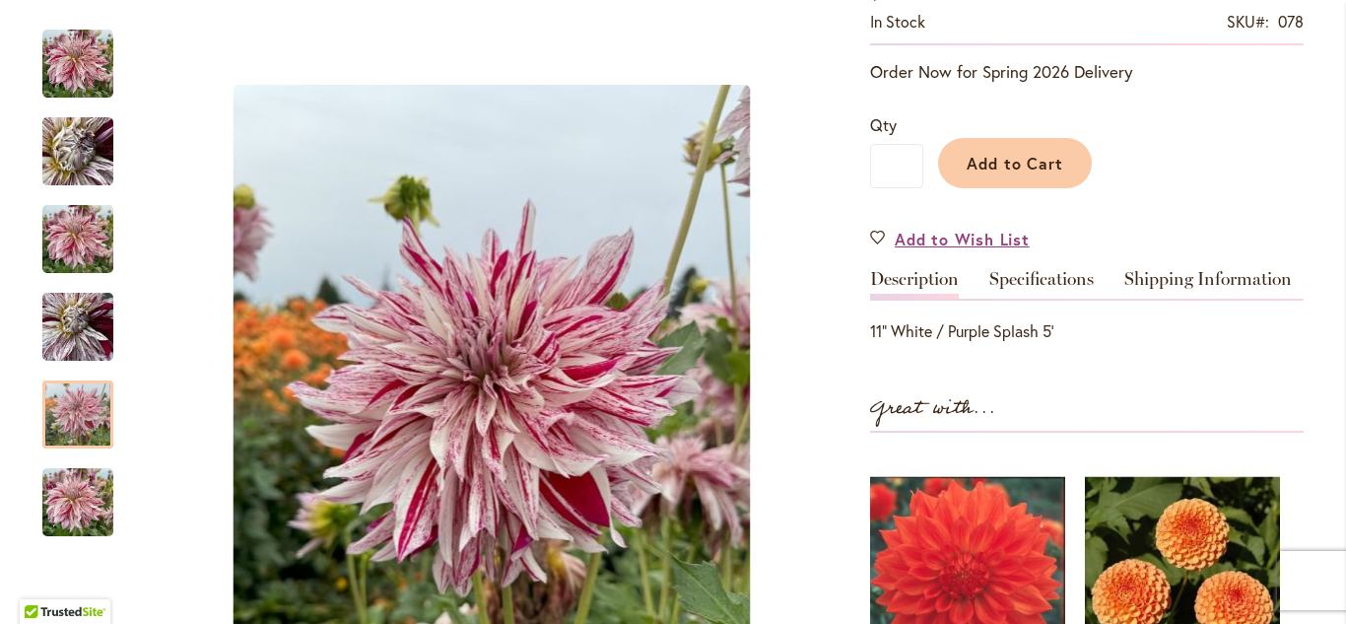
scroll to position [455, 0]
